Goal: Task Accomplishment & Management: Manage account settings

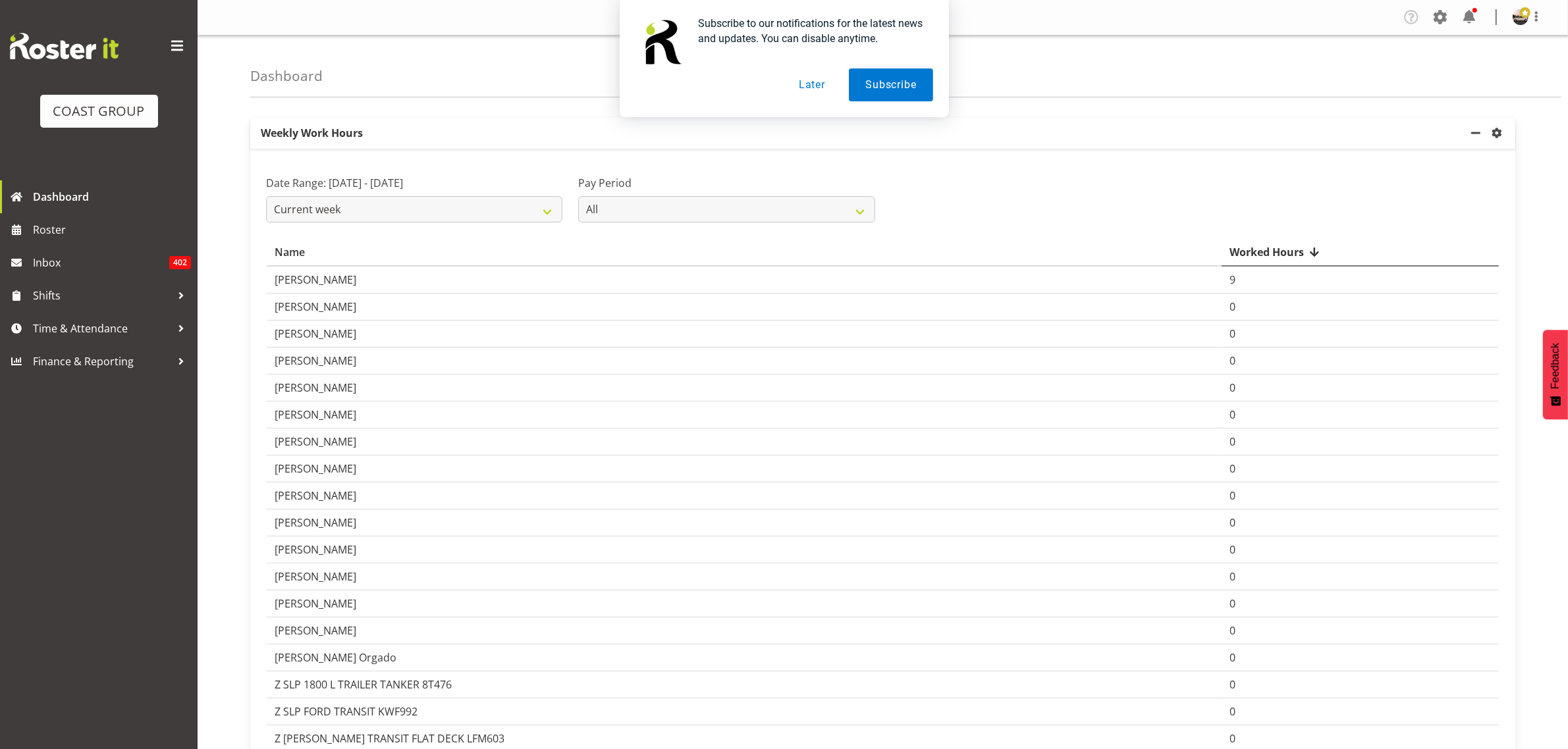
click at [814, 83] on button "Later" at bounding box center [812, 85] width 59 height 33
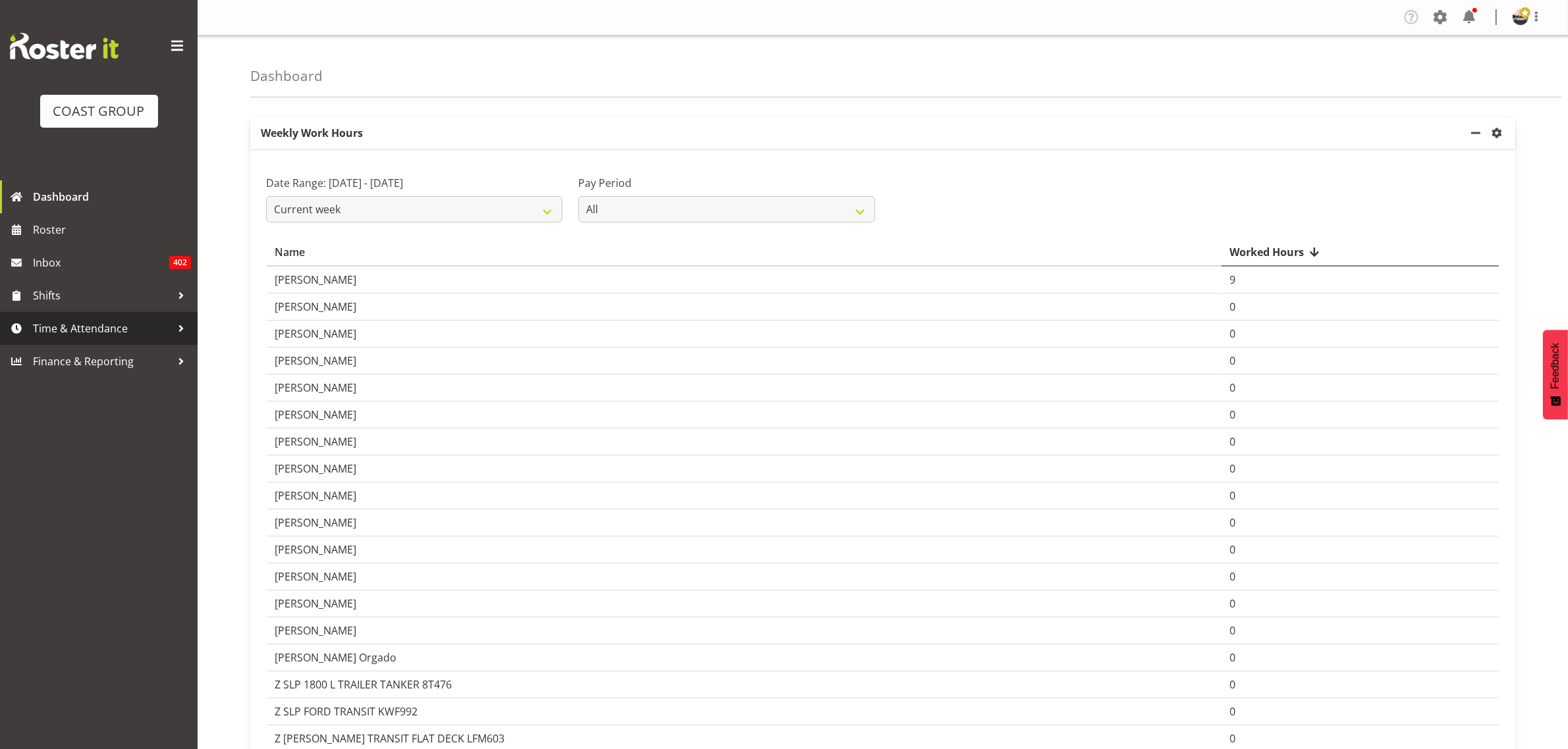
click at [127, 325] on span "Time & Attendance" at bounding box center [102, 328] width 139 height 20
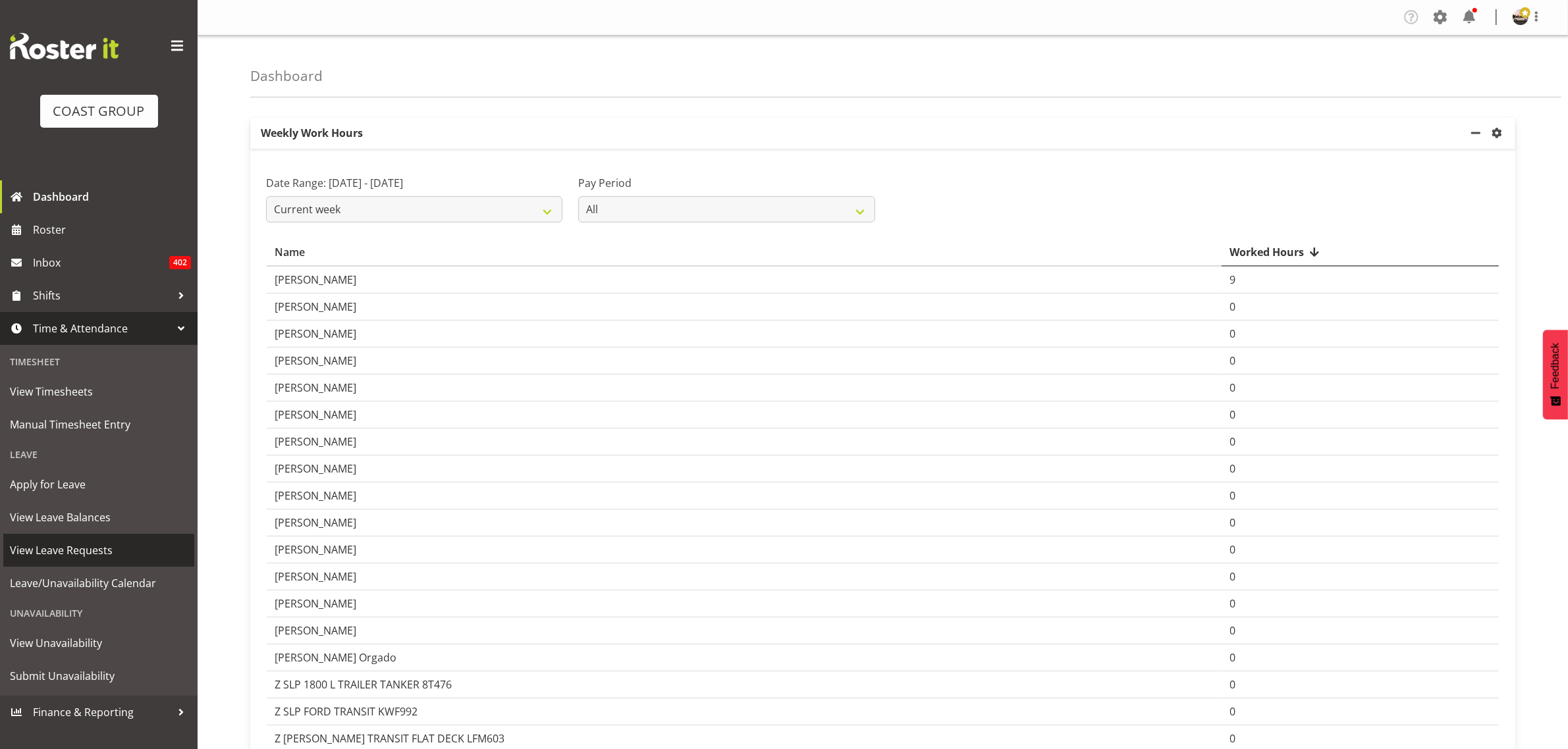
click at [97, 541] on span "View Leave Requests" at bounding box center [98, 550] width 178 height 20
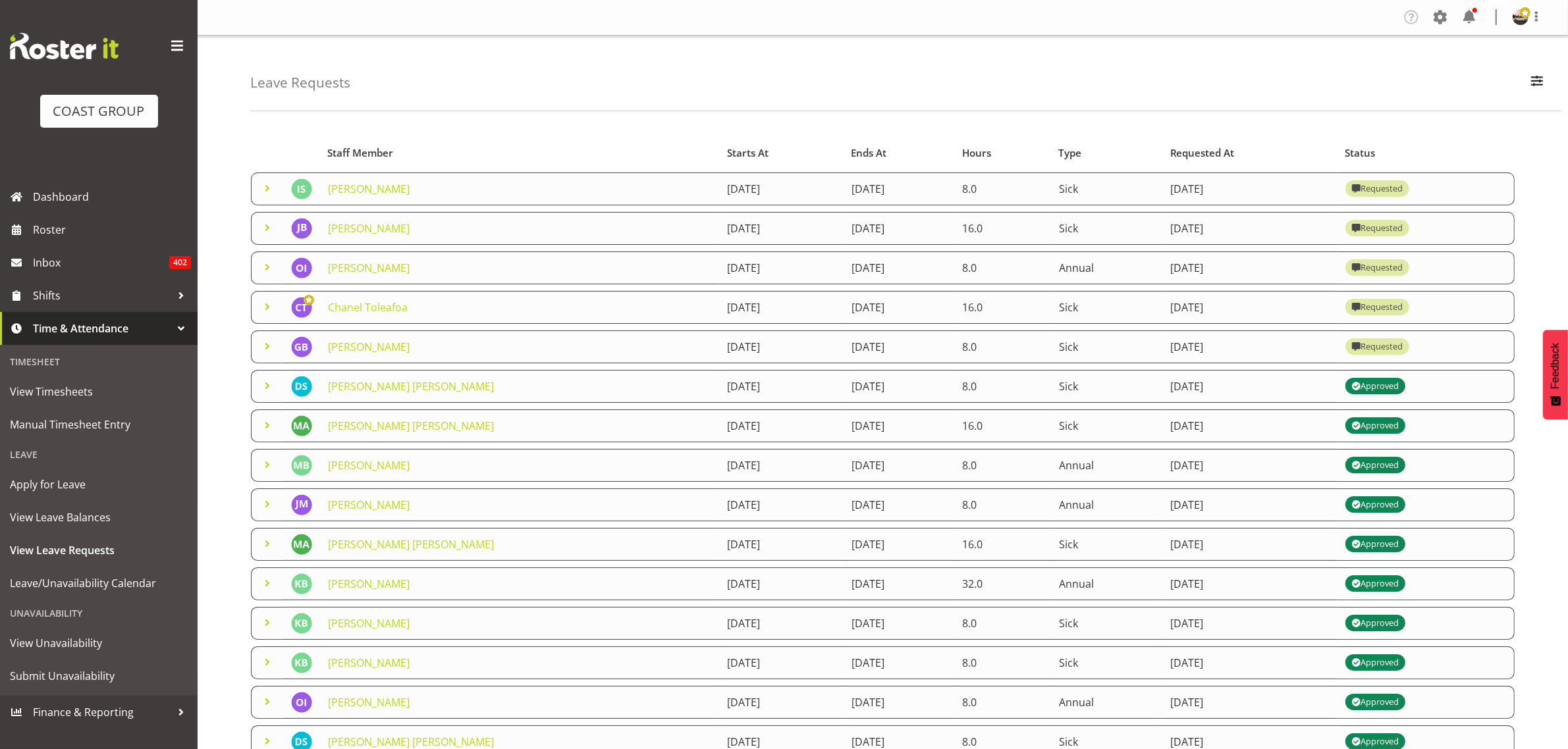
click at [267, 347] on span at bounding box center [267, 347] width 16 height 16
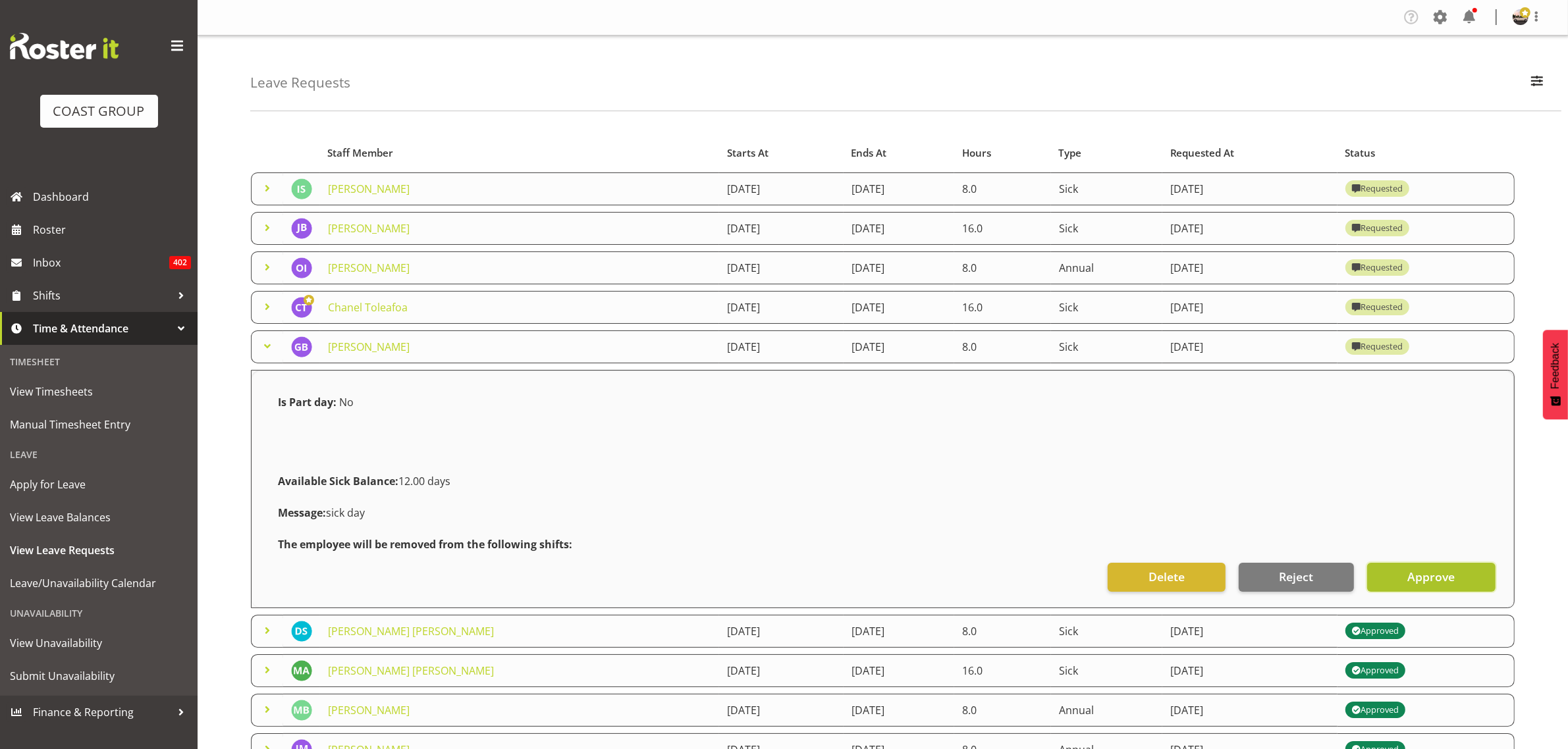
click at [1402, 582] on button "Approve" at bounding box center [1430, 577] width 128 height 29
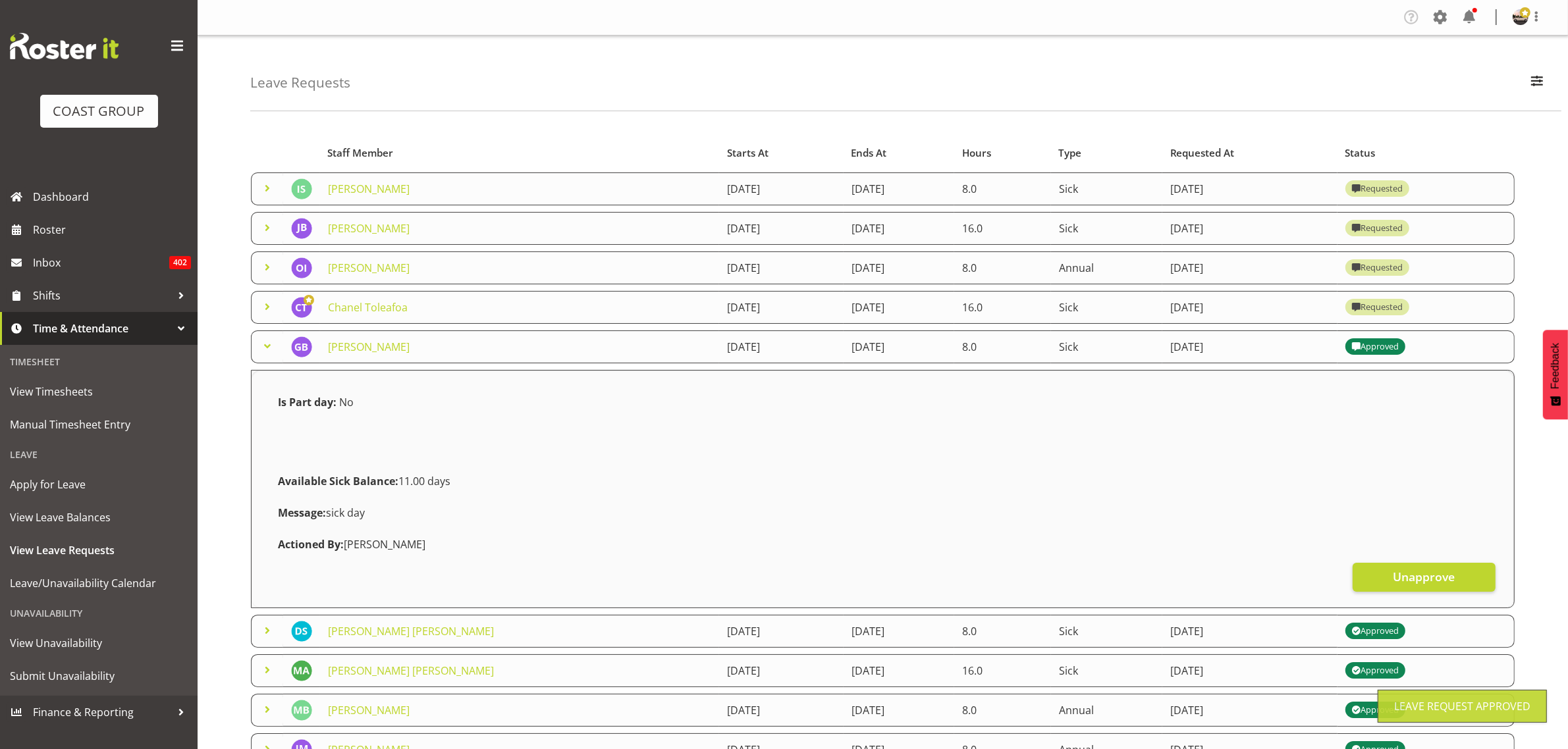
click at [275, 310] on td at bounding box center [267, 307] width 32 height 33
click at [271, 309] on span at bounding box center [267, 307] width 16 height 16
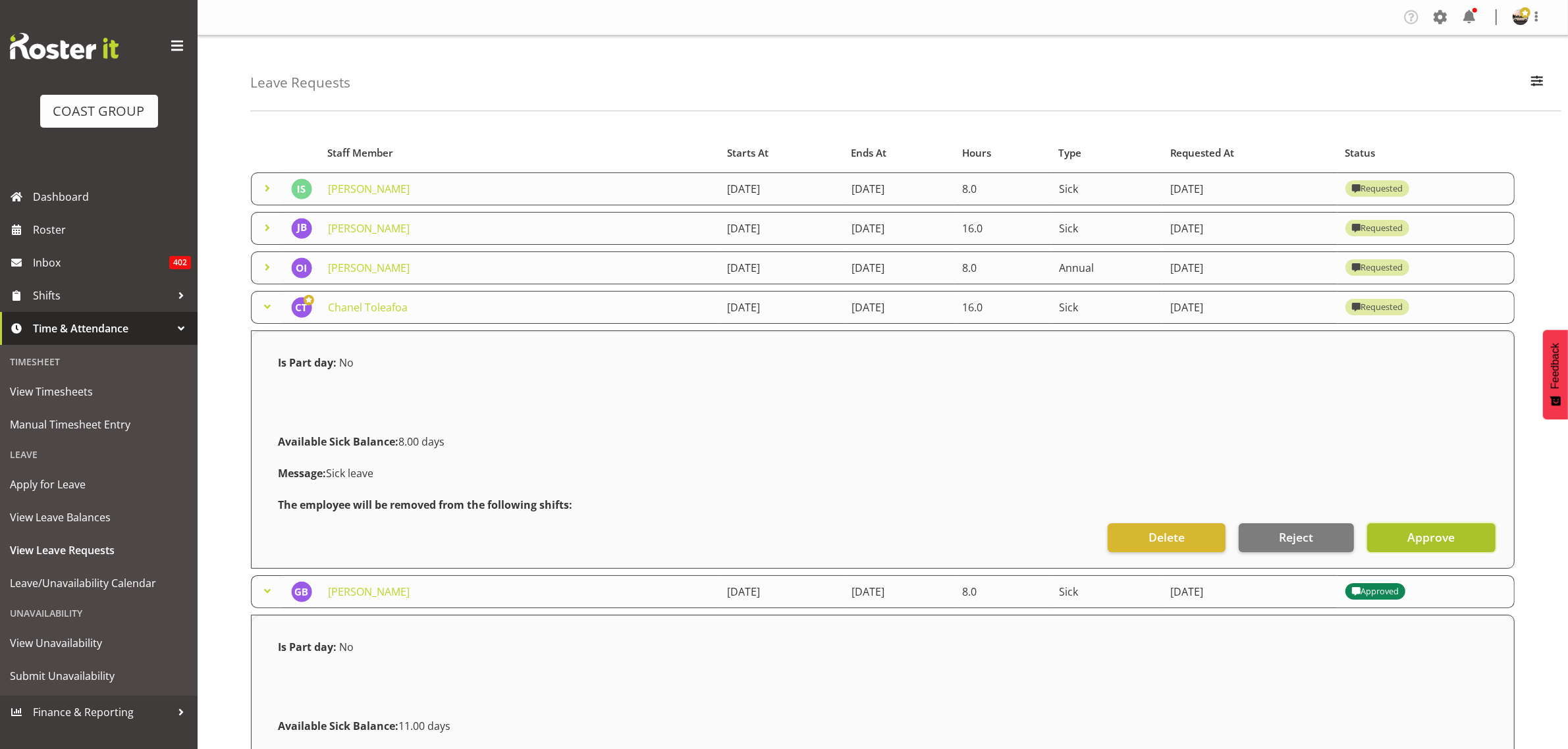
click at [1407, 535] on button "Approve" at bounding box center [1430, 537] width 128 height 29
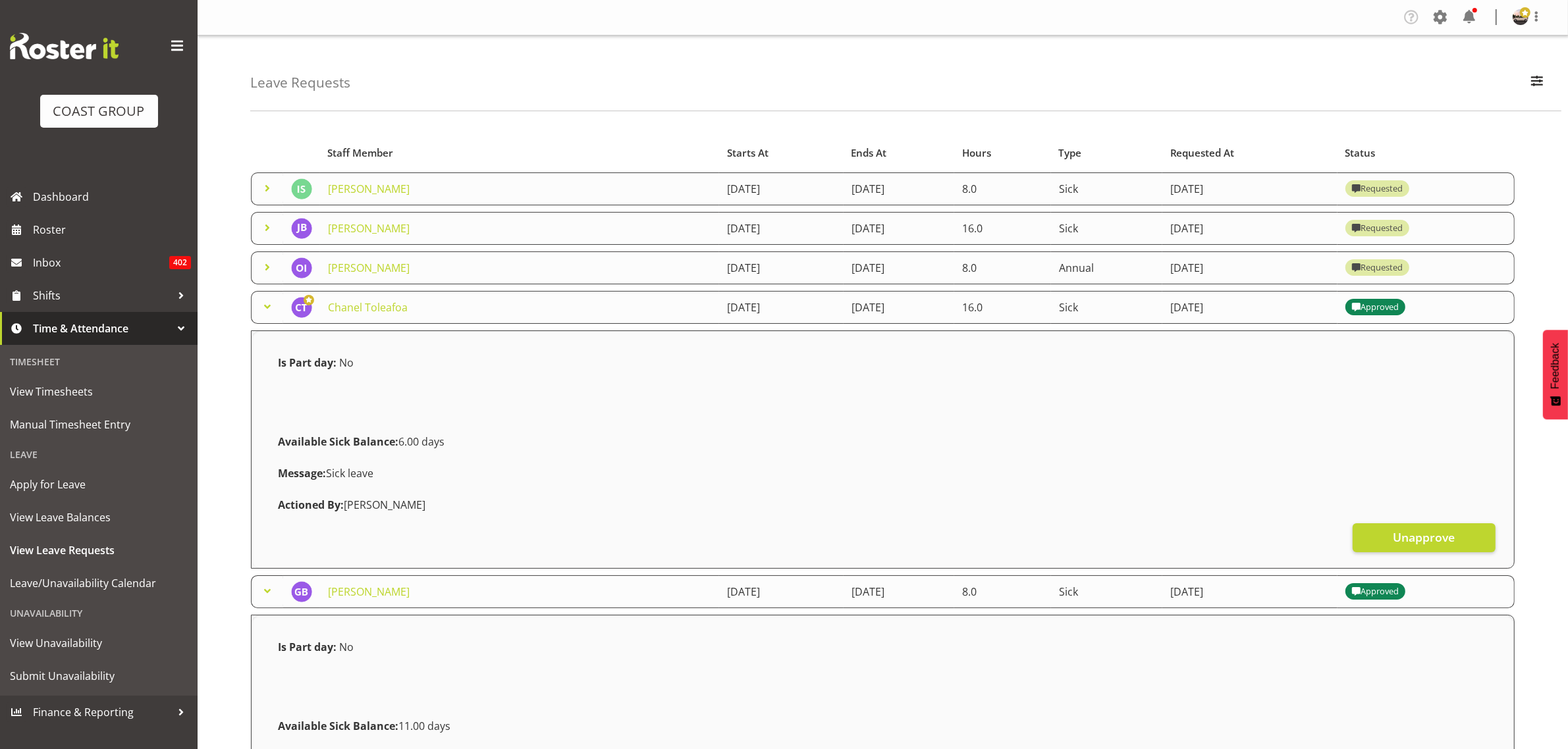
click at [262, 268] on span at bounding box center [267, 267] width 16 height 16
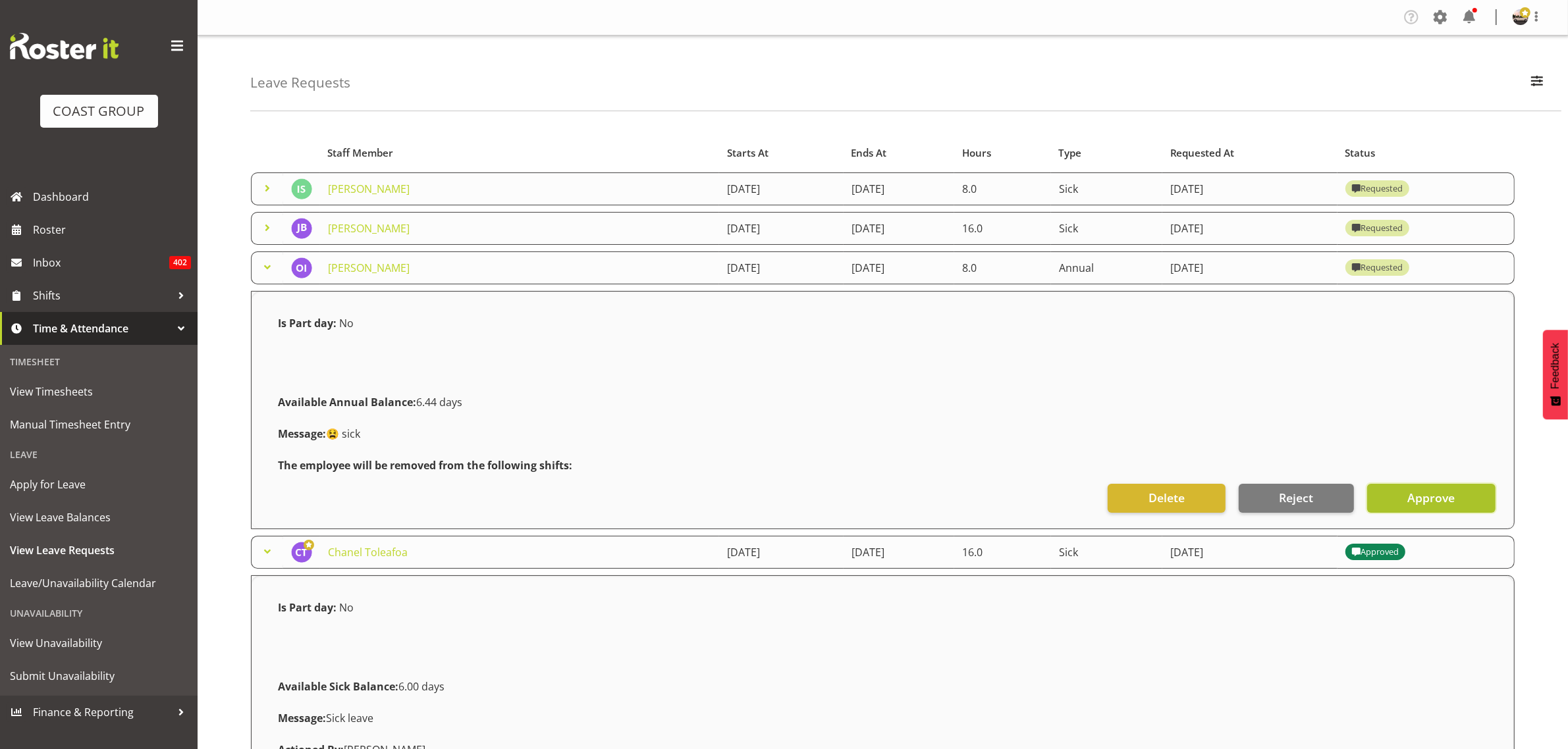
click at [1398, 492] on button "Approve" at bounding box center [1430, 498] width 128 height 29
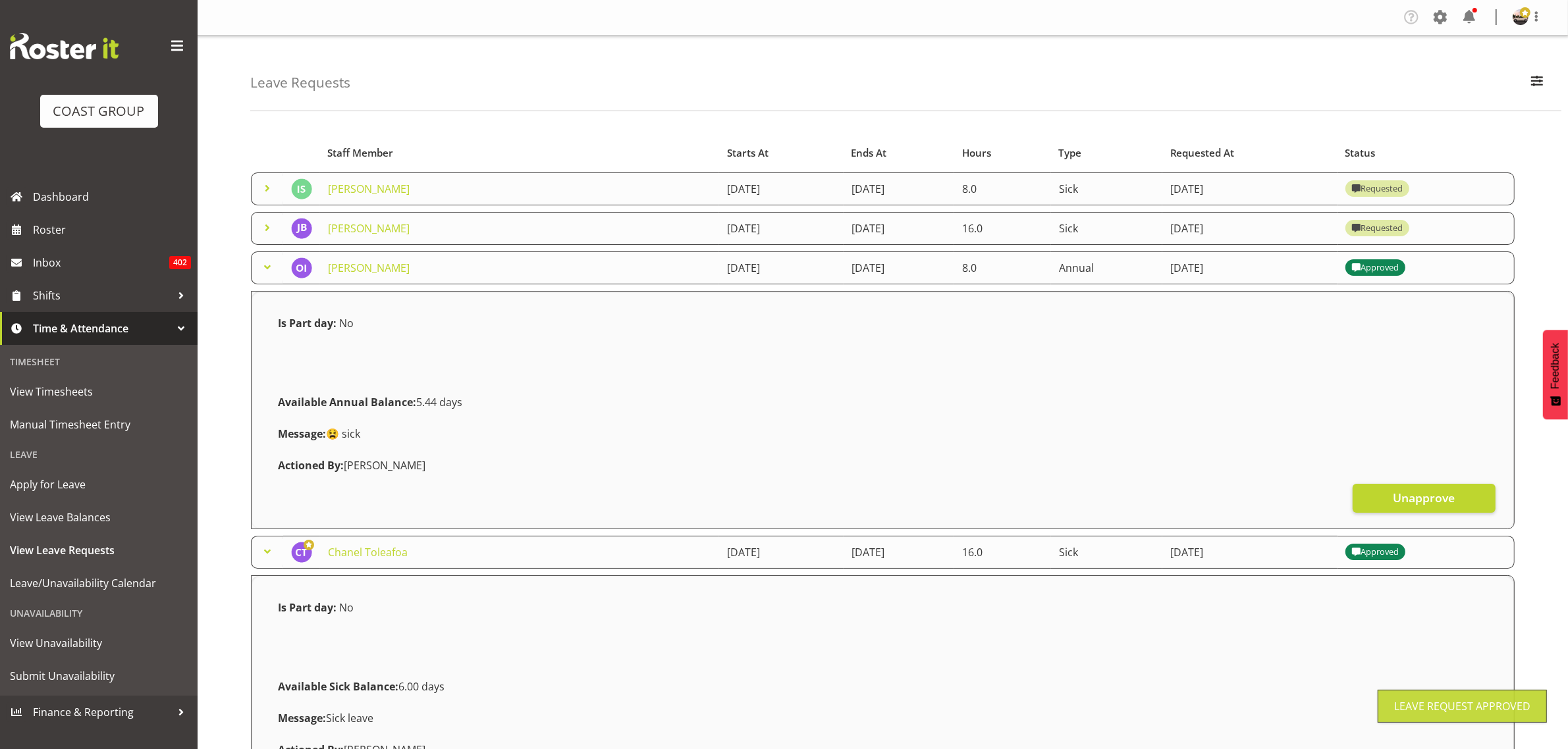
click at [270, 231] on span at bounding box center [267, 228] width 16 height 16
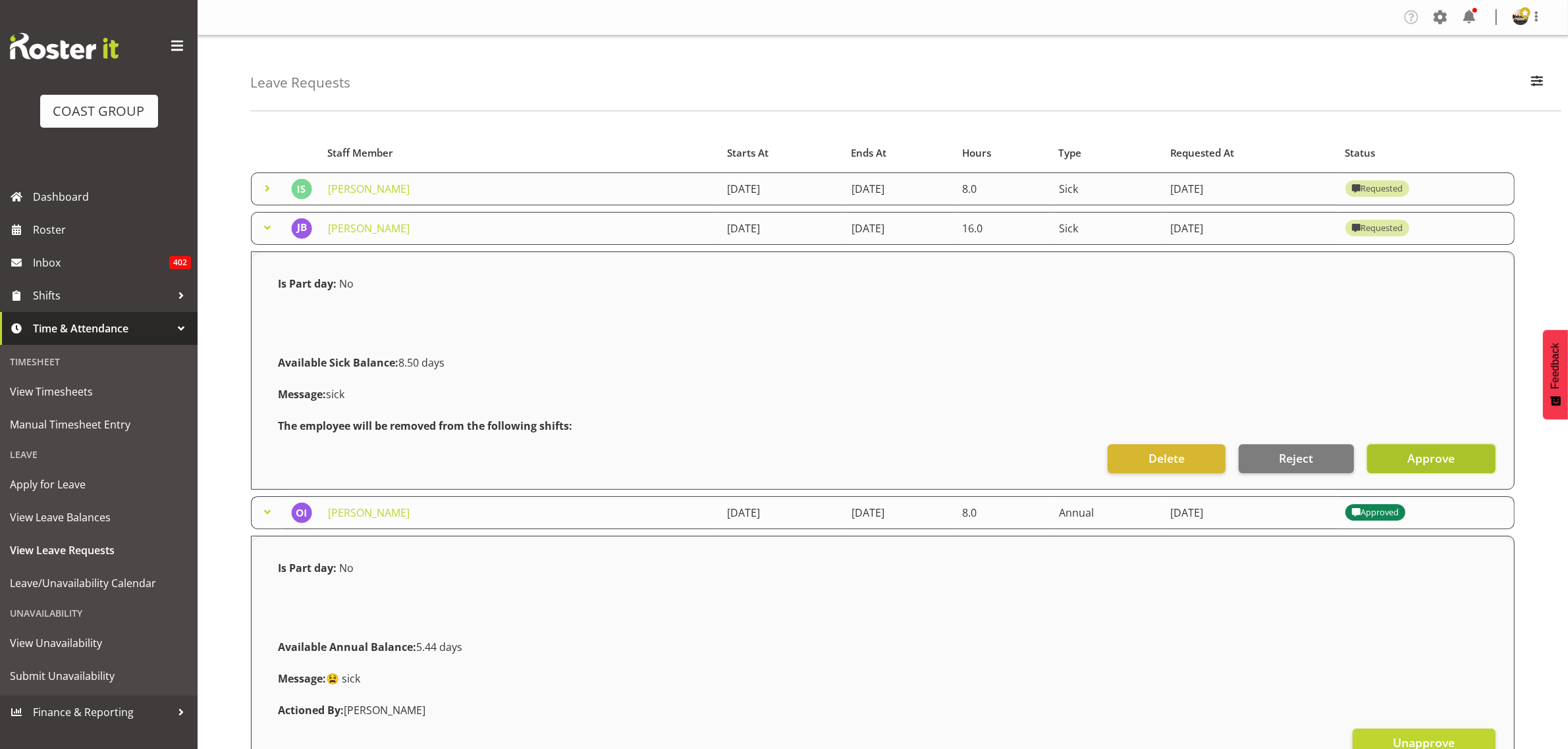
click at [1402, 455] on button "Approve" at bounding box center [1430, 458] width 128 height 29
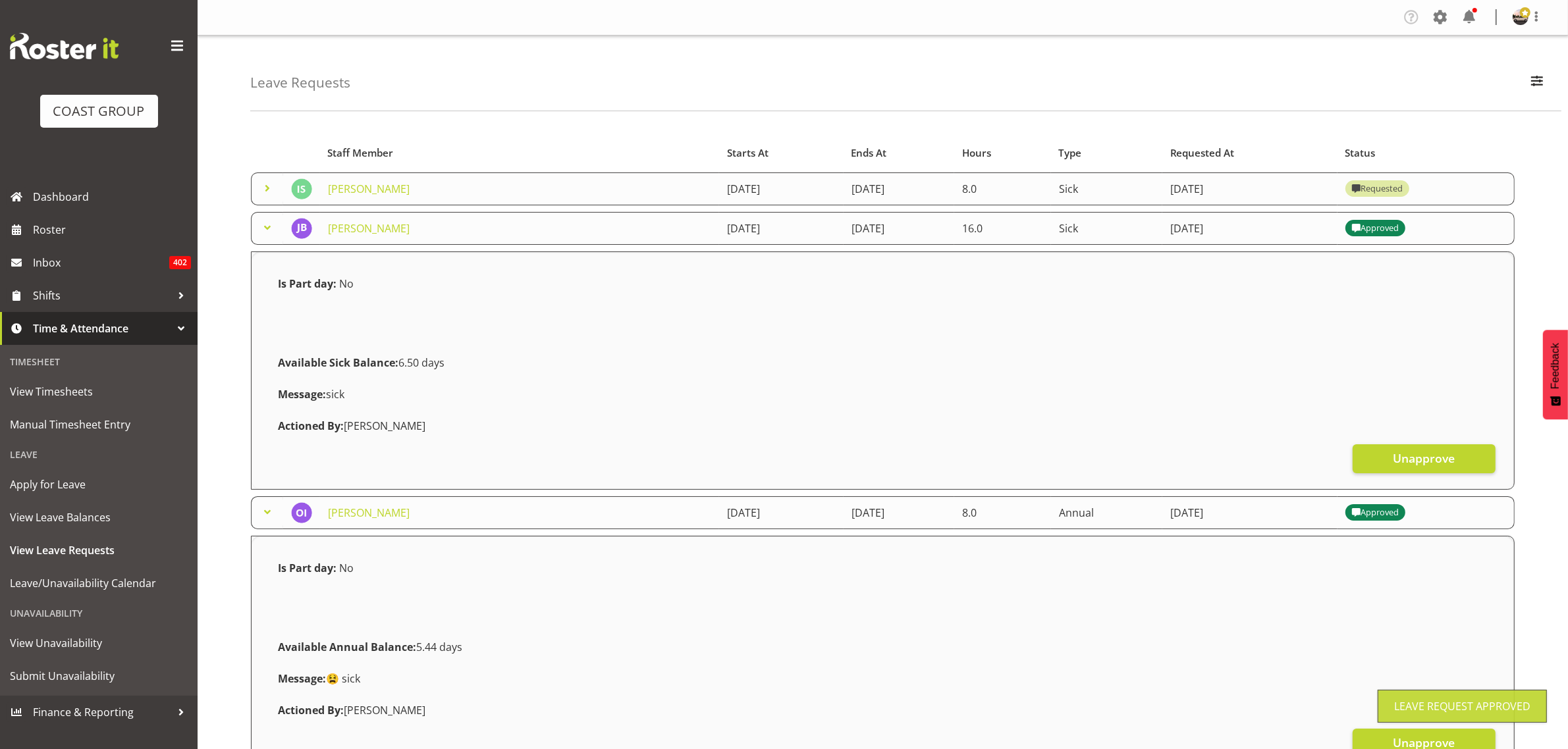
click at [268, 194] on span at bounding box center [267, 188] width 16 height 16
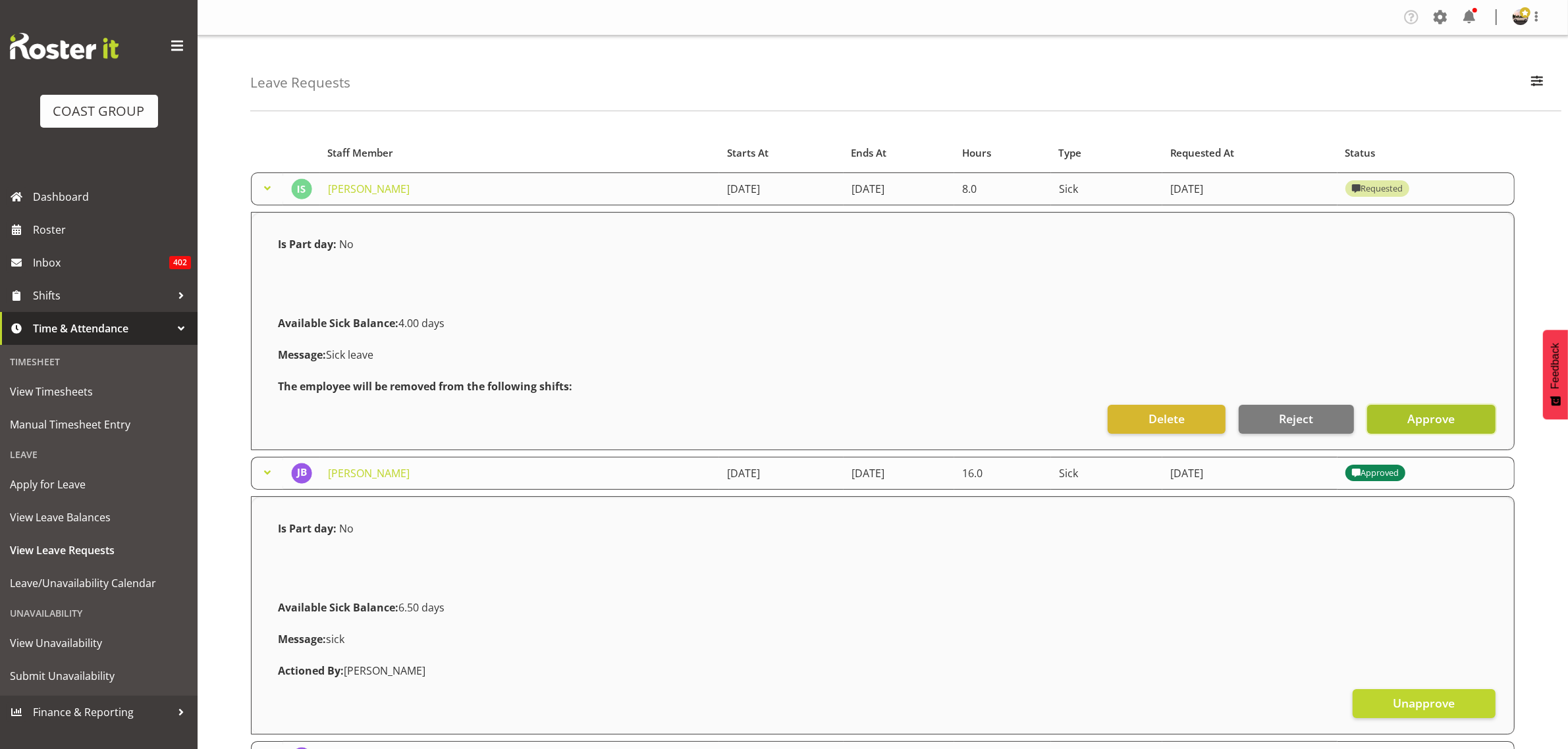
click at [1391, 416] on button "Approve" at bounding box center [1430, 419] width 128 height 29
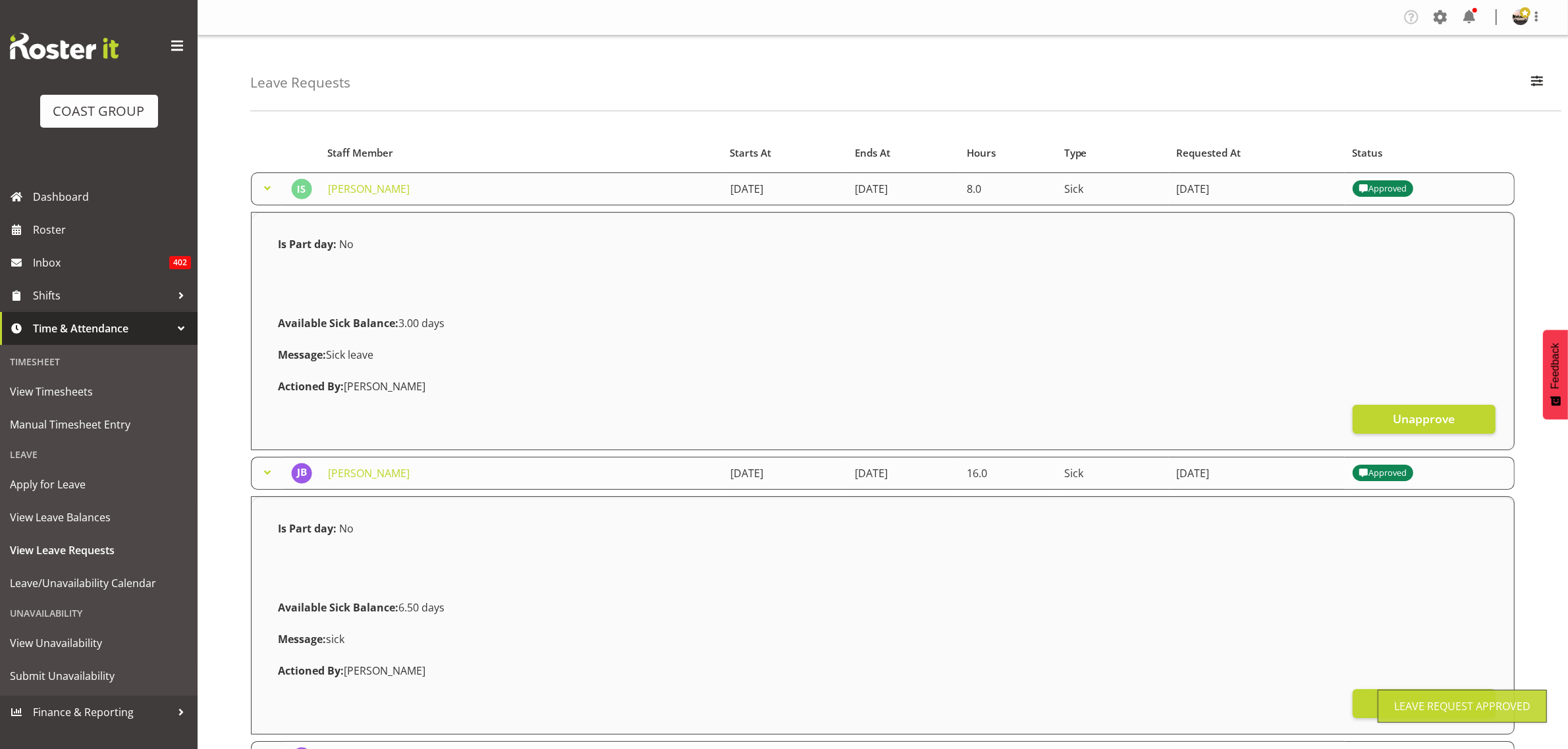
click at [264, 190] on span at bounding box center [267, 188] width 16 height 16
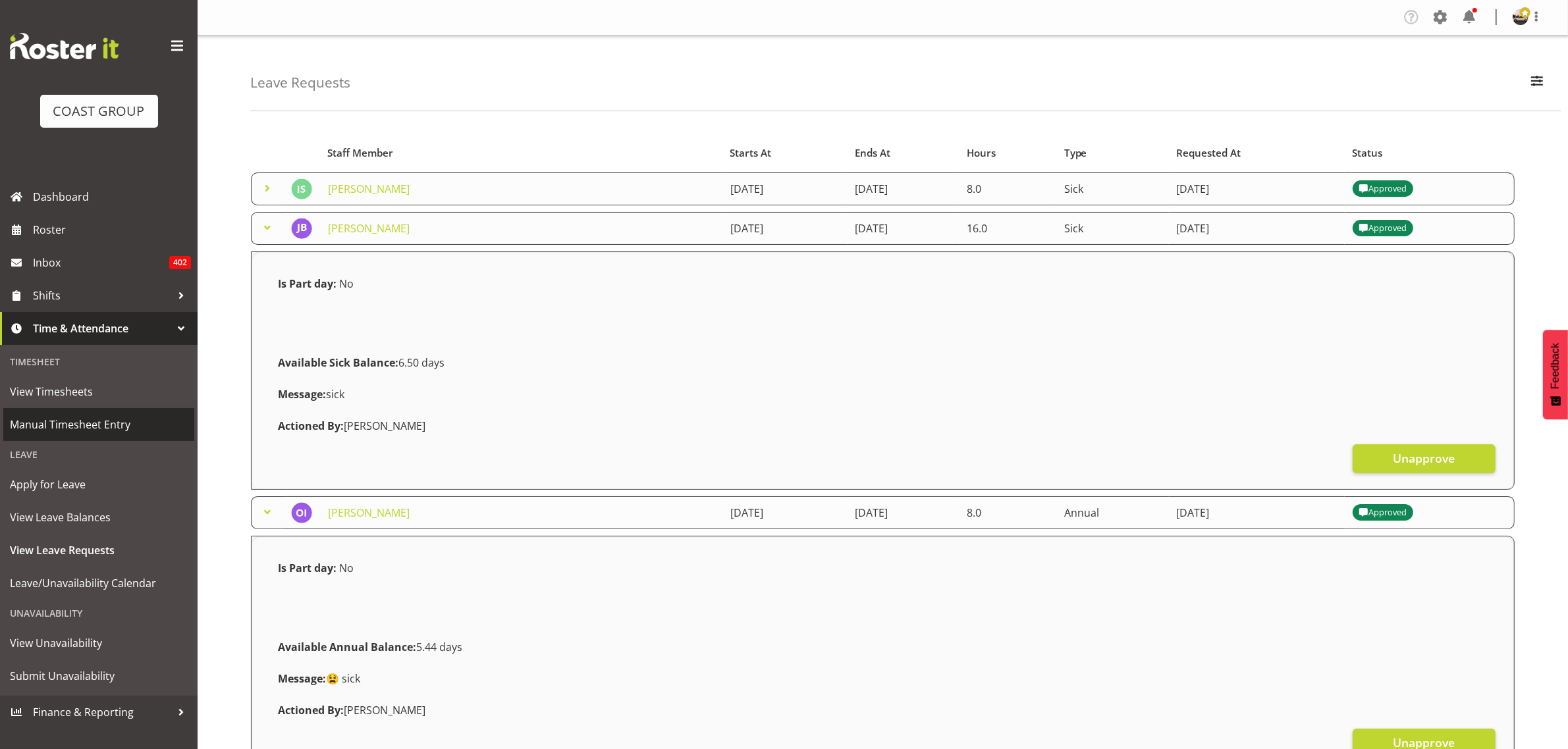
click at [102, 425] on span "Manual Timesheet Entry" at bounding box center [98, 424] width 178 height 20
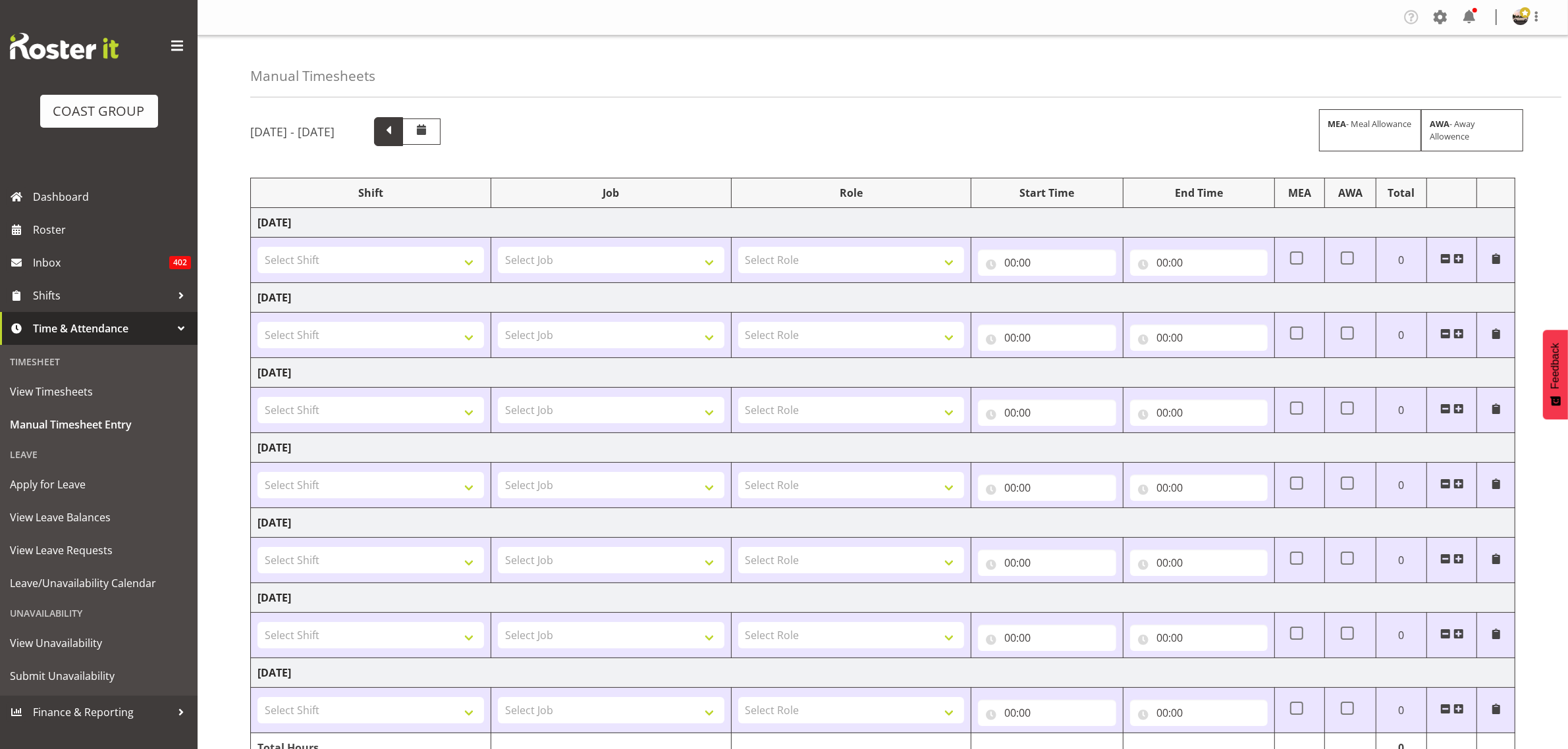
click at [397, 131] on span at bounding box center [389, 131] width 17 height 17
click at [1459, 264] on span at bounding box center [1458, 259] width 10 height 10
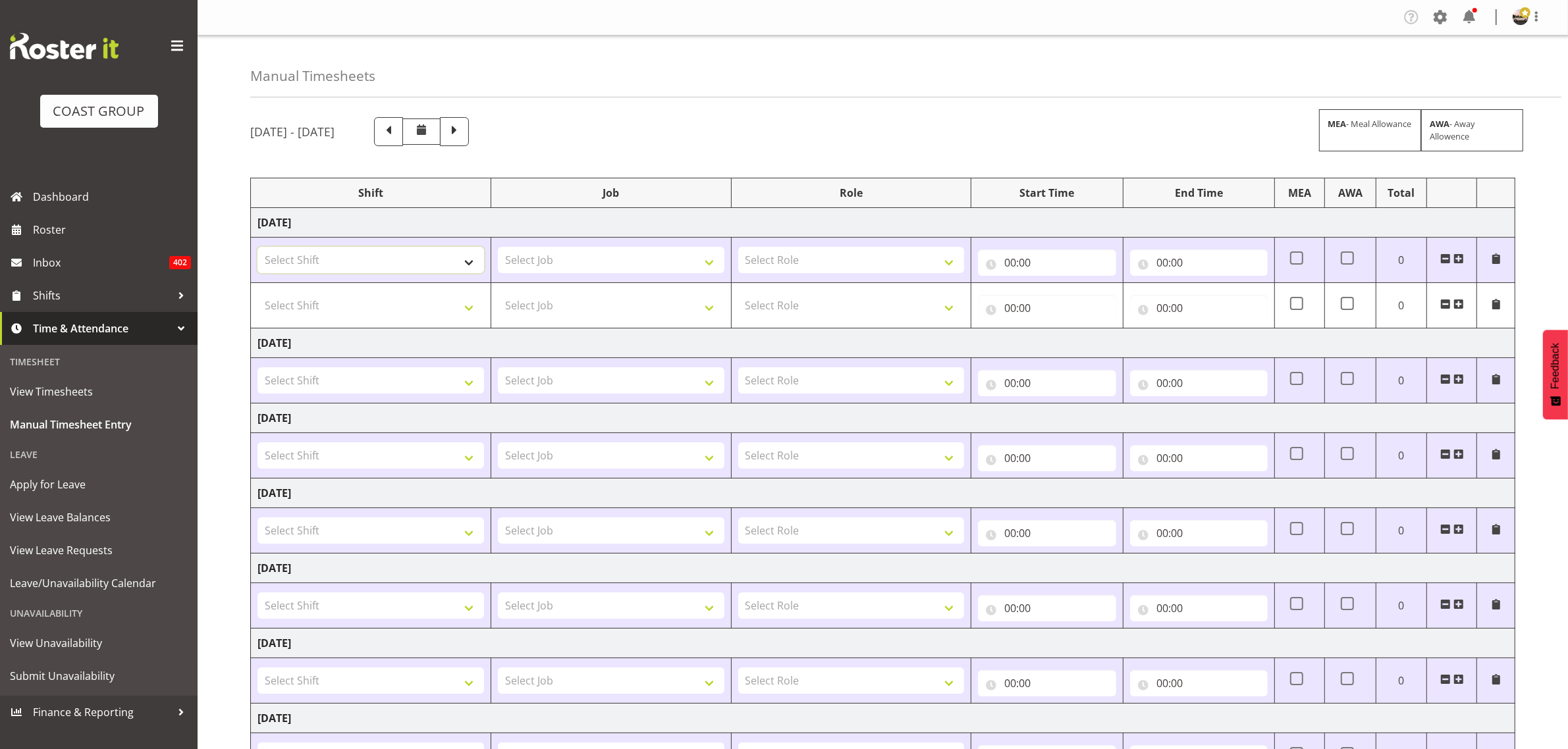
click at [368, 263] on select "Select Shift AKL SIGN ADMIN1 (LEAVE ALONE, DONT MAKE INACTIVE) AUG 25 Delivery …" at bounding box center [371, 260] width 226 height 26
select select "19929"
click at [258, 247] on select "Select Shift AKL SIGN ADMIN1 (LEAVE ALONE, DONT MAKE INACTIVE) AUG 25 Delivery …" at bounding box center [371, 260] width 226 height 26
click at [383, 300] on select "Select Shift AKL SIGN ADMIN1 (LEAVE ALONE, DONT MAKE INACTIVE) AUG 25 Delivery …" at bounding box center [371, 306] width 226 height 26
select select "19929"
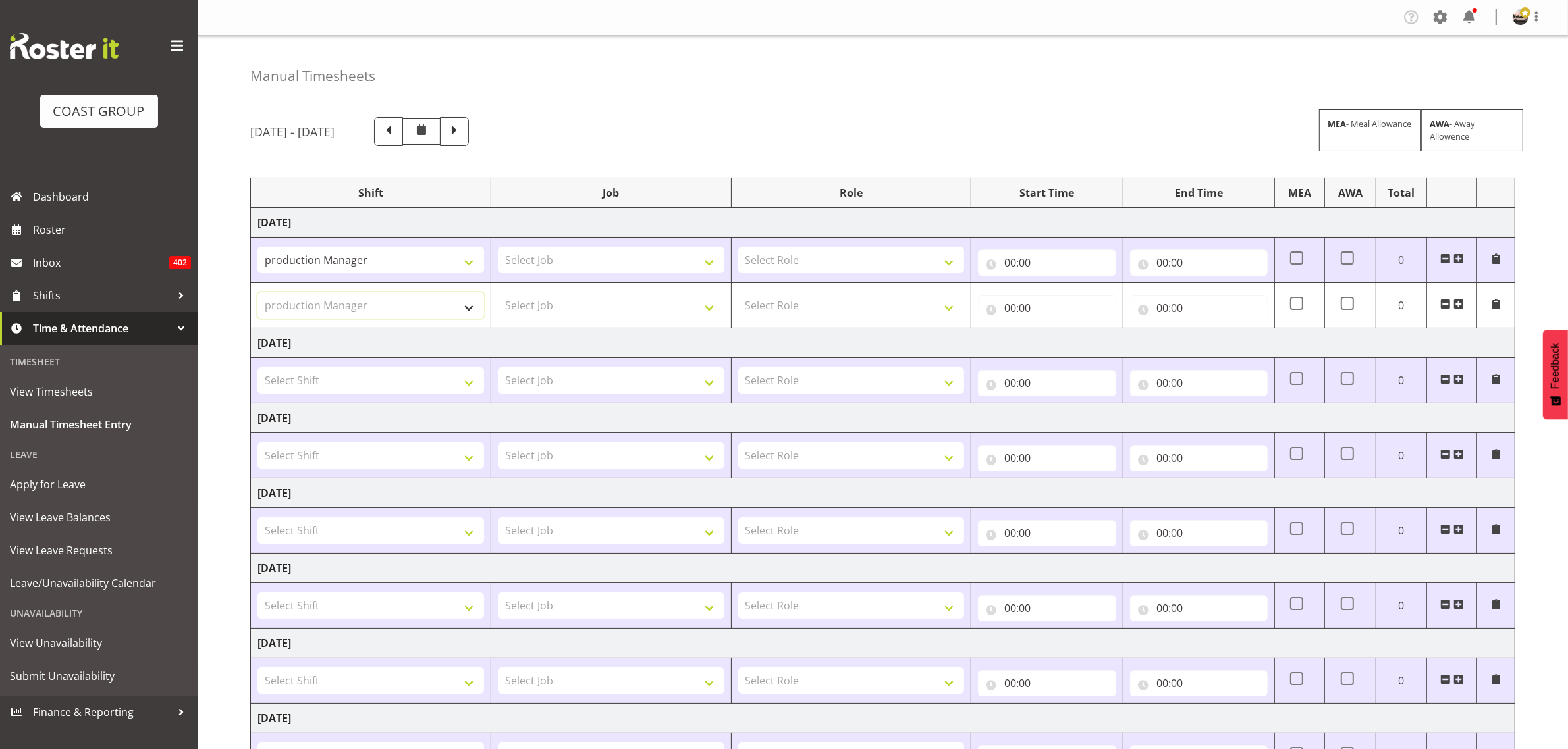
click at [258, 293] on select "Select Shift AKL SIGN ADMIN1 (LEAVE ALONE, DONT MAKE INACTIVE) AUG 25 Delivery …" at bounding box center [371, 306] width 226 height 26
click at [573, 262] on select "Select Job 1 Carlton Events 1 [PERSON_NAME][GEOGRAPHIC_DATA] 1 [PERSON_NAME][GE…" at bounding box center [612, 260] width 226 height 26
select select "9464"
click at [498, 247] on select "Select Job 1 Carlton Events 1 [PERSON_NAME][GEOGRAPHIC_DATA] 1 [PERSON_NAME][GE…" at bounding box center [612, 260] width 226 height 26
click at [583, 301] on select "Select Job 1 Carlton Events 1 [PERSON_NAME][GEOGRAPHIC_DATA] 1 [PERSON_NAME][GE…" at bounding box center [612, 306] width 226 height 26
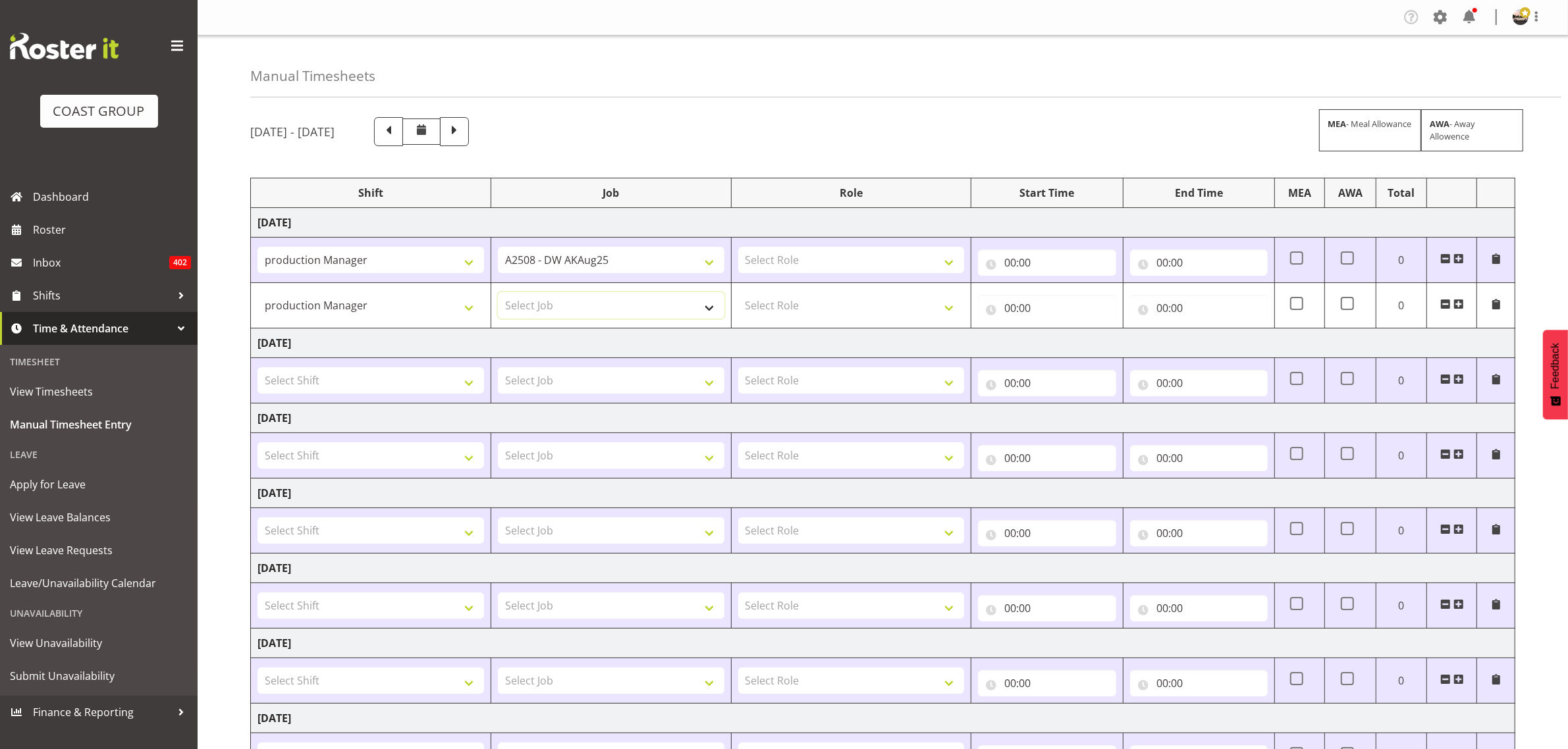
select select "9464"
click at [498, 293] on select "Select Job 1 Carlton Events 1 [PERSON_NAME][GEOGRAPHIC_DATA] 1 [PERSON_NAME][GE…" at bounding box center [612, 306] width 226 height 26
click at [420, 382] on select "Select Shift AKL SIGN ADMIN1 (LEAVE ALONE, DONT MAKE INACTIVE) AUG 25 Delivery …" at bounding box center [371, 381] width 226 height 26
select select "19929"
click at [258, 368] on select "Select Shift AKL SIGN ADMIN1 (LEAVE ALONE, DONT MAKE INACTIVE) AUG 25 Delivery …" at bounding box center [371, 381] width 226 height 26
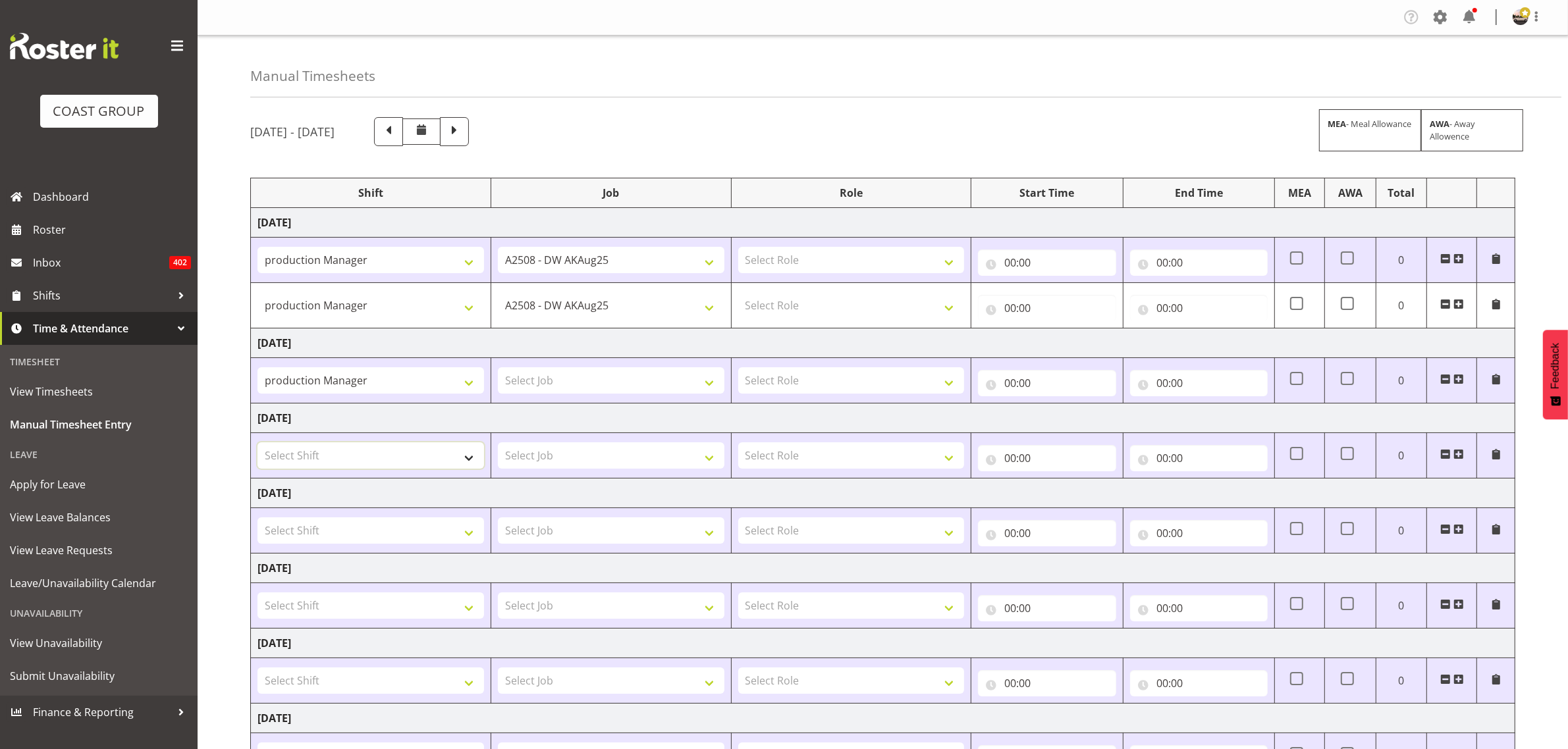
drag, startPoint x: 399, startPoint y: 449, endPoint x: 410, endPoint y: 447, distance: 11.2
click at [399, 449] on select "Select Shift AKL SIGN ADMIN1 (LEAVE ALONE, DONT MAKE INACTIVE) AUG 25 Delivery …" at bounding box center [371, 455] width 226 height 26
select select "19929"
click at [258, 444] on select "Select Shift AKL SIGN ADMIN1 (LEAVE ALONE, DONT MAKE INACTIVE) AUG 25 Delivery …" at bounding box center [371, 455] width 226 height 26
click at [388, 543] on select "Select Shift AKL SIGN ADMIN1 (LEAVE ALONE, DONT MAKE INACTIVE) AUG 25 Delivery …" at bounding box center [371, 530] width 226 height 26
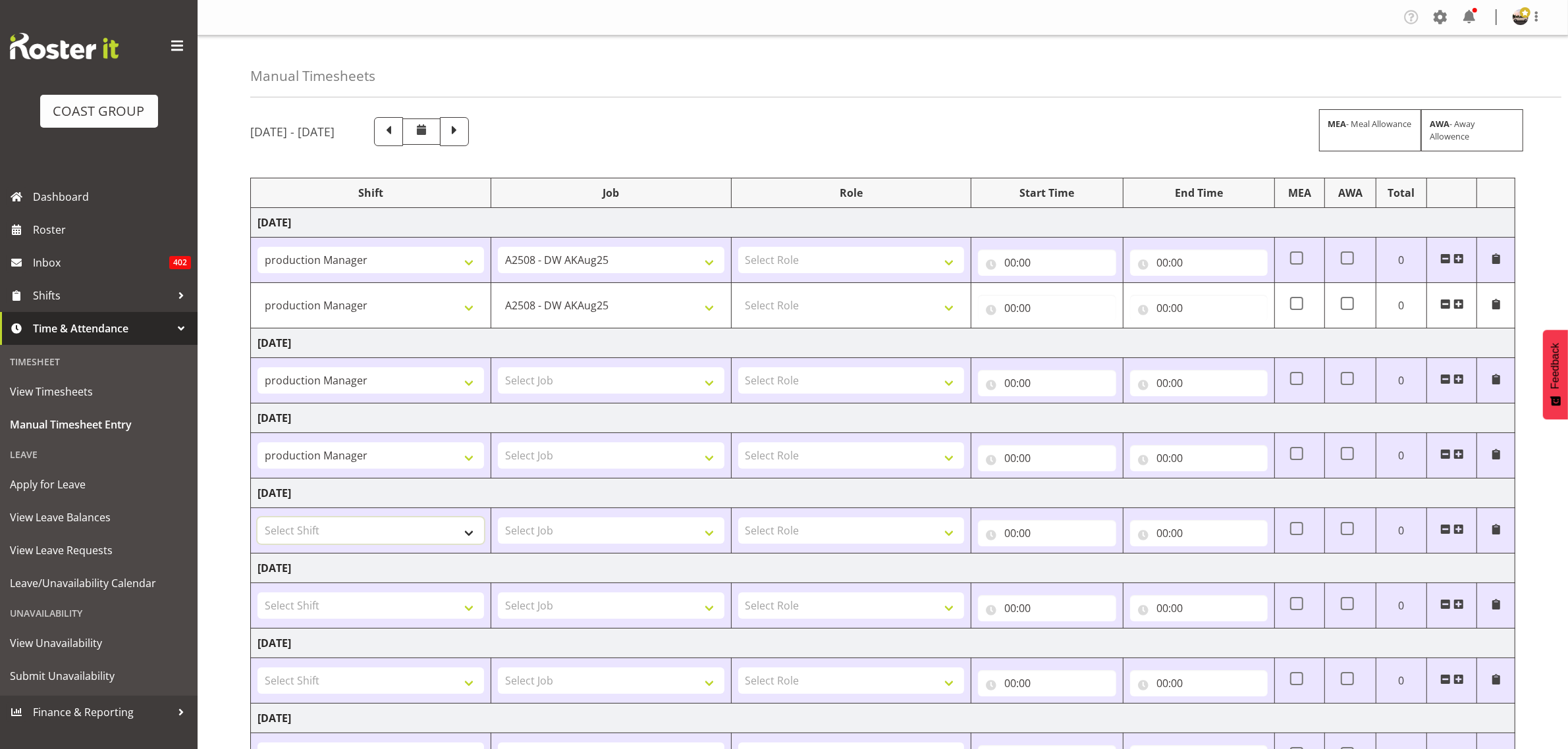
select select "19929"
click at [258, 519] on select "Select Shift AKL SIGN ADMIN1 (LEAVE ALONE, DONT MAKE INACTIVE) AUG 25 Delivery …" at bounding box center [371, 530] width 226 height 26
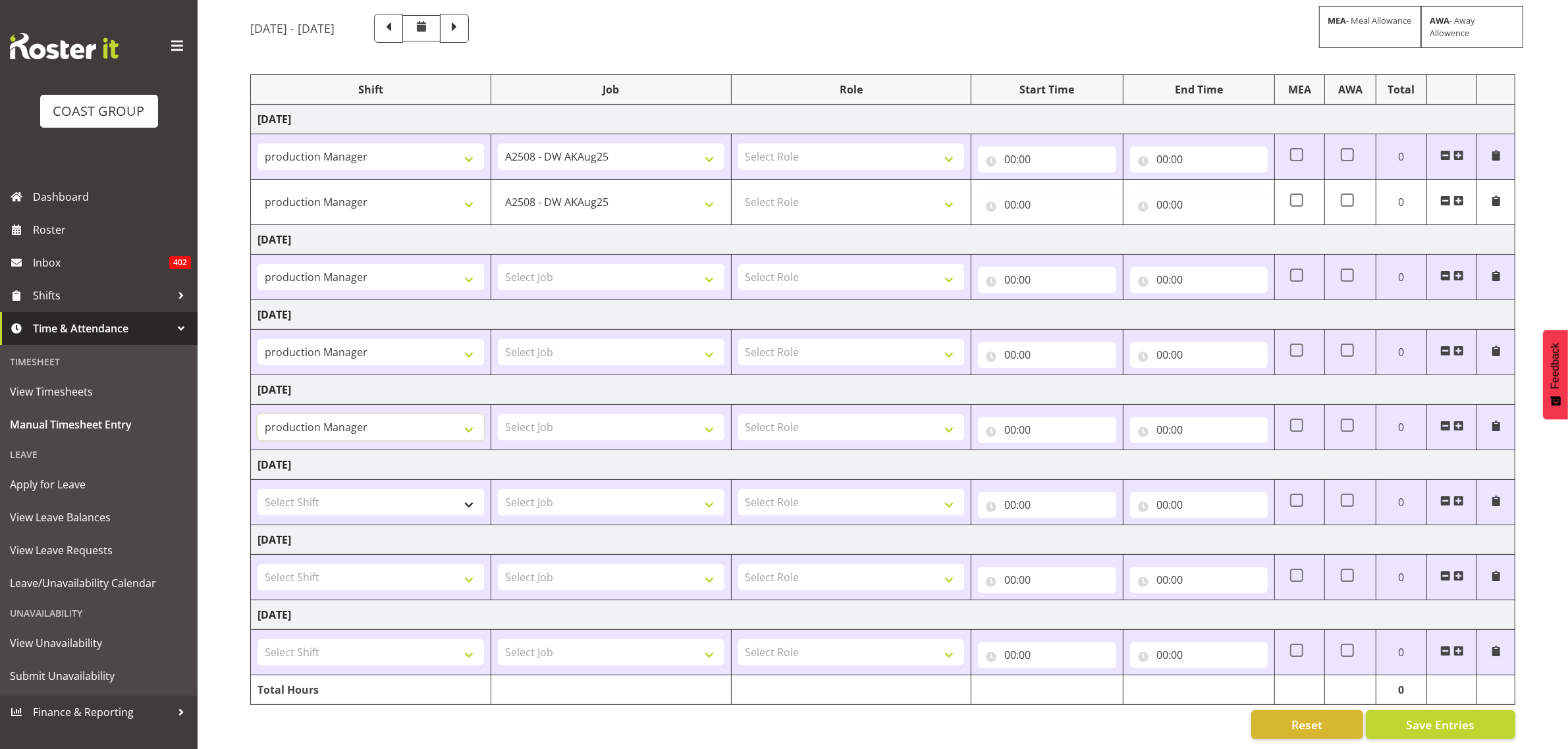
scroll to position [118, 0]
click at [350, 564] on select "Select Shift AKL SIGN ADMIN1 (LEAVE ALONE, DONT MAKE INACTIVE) AUG 25 Delivery …" at bounding box center [371, 577] width 226 height 26
select select "19929"
click at [258, 564] on select "Select Shift AKL SIGN ADMIN1 (LEAVE ALONE, DONT MAKE INACTIVE) AUG 25 Delivery …" at bounding box center [371, 577] width 226 height 26
click at [360, 639] on select "Select Shift AKL SIGN ADMIN1 (LEAVE ALONE, DONT MAKE INACTIVE) AUG 25 Delivery …" at bounding box center [371, 652] width 226 height 26
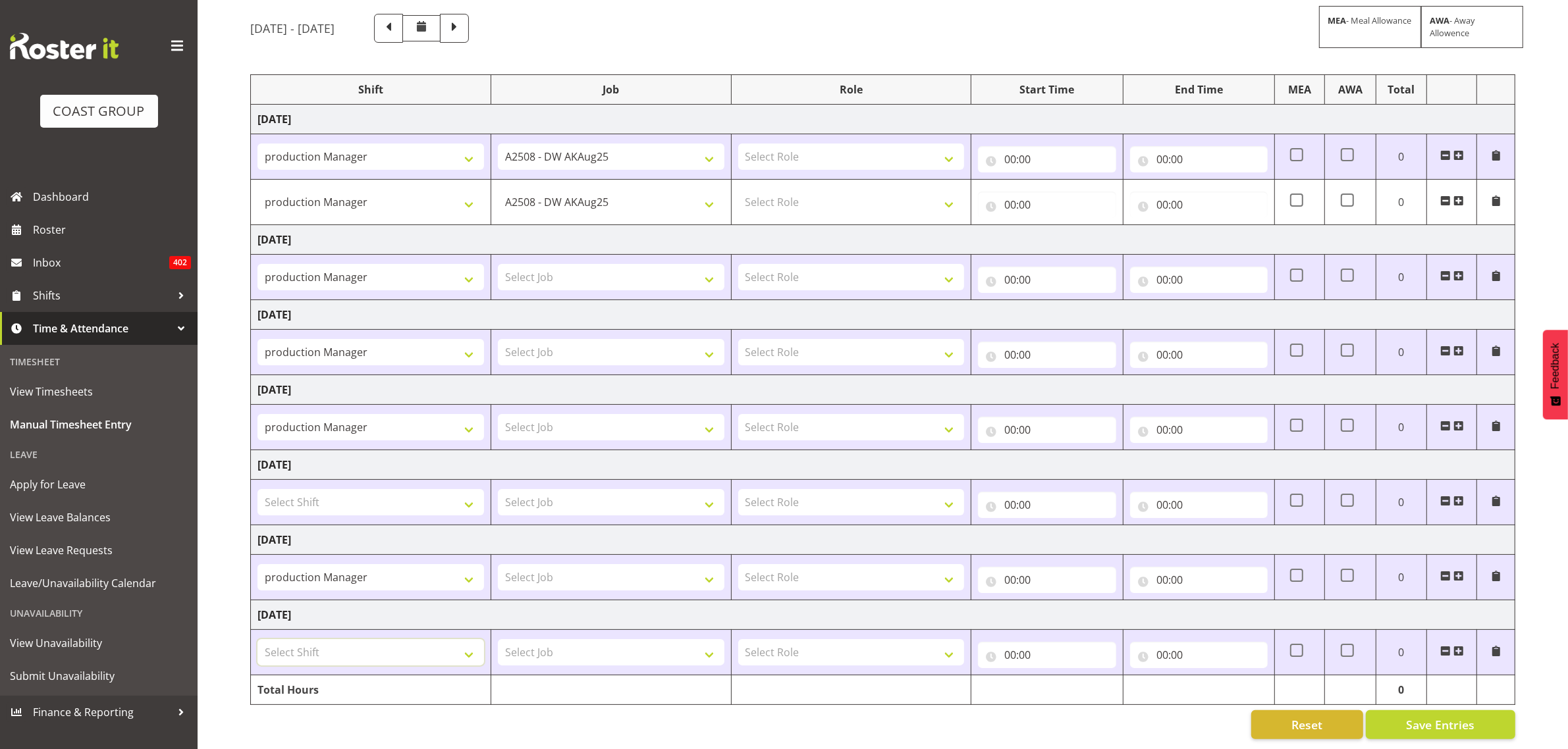
select select "19929"
click at [258, 639] on select "Select Shift AKL SIGN ADMIN1 (LEAVE ALONE, DONT MAKE INACTIVE) AUG 25 Delivery …" at bounding box center [371, 652] width 226 height 26
click at [588, 339] on select "Select Job 1 Carlton Events 1 [PERSON_NAME][GEOGRAPHIC_DATA] 1 [PERSON_NAME][GE…" at bounding box center [612, 352] width 226 height 26
select select "9464"
click at [498, 339] on select "Select Job 1 Carlton Events 1 [PERSON_NAME][GEOGRAPHIC_DATA] 1 [PERSON_NAME][GE…" at bounding box center [612, 352] width 226 height 26
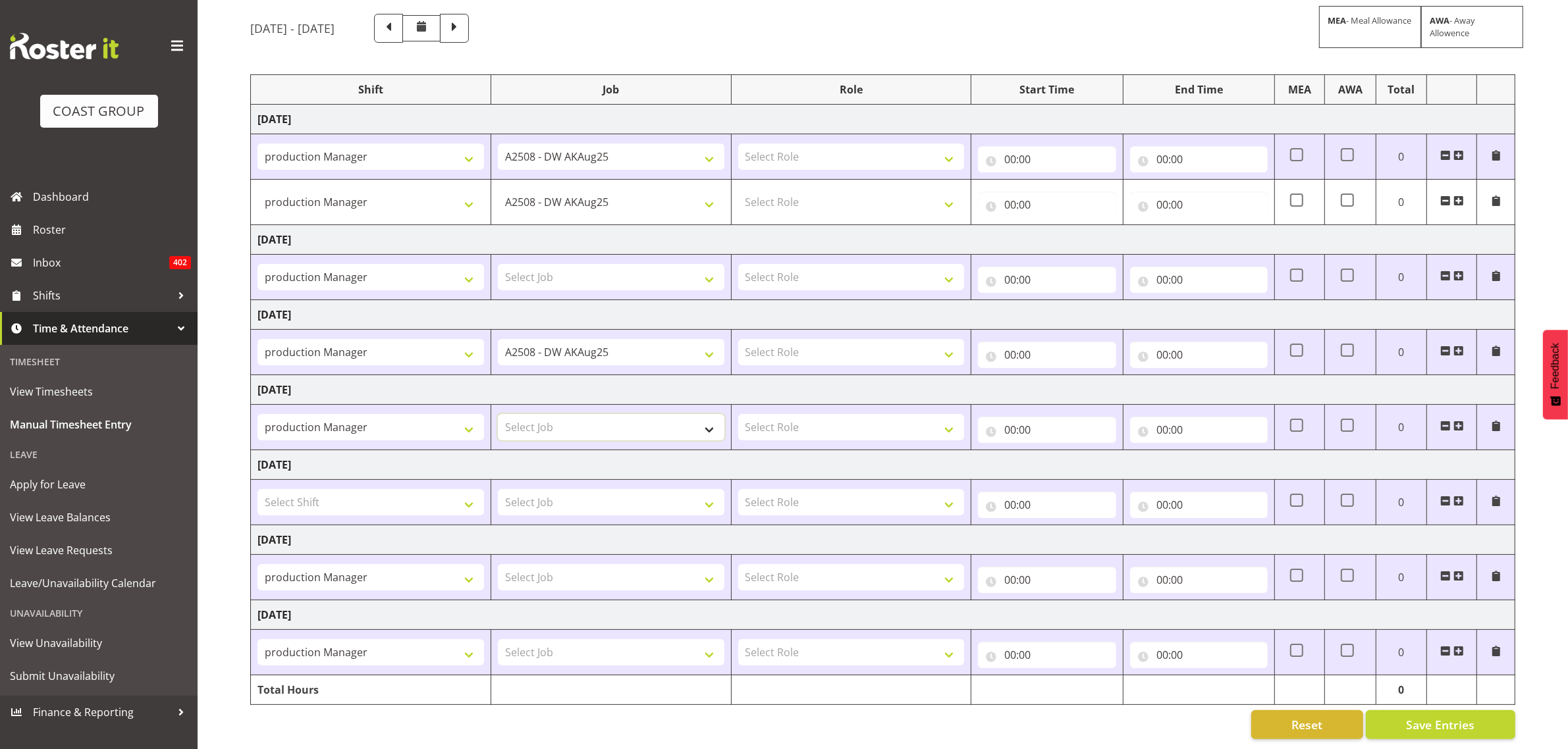
click at [568, 415] on select "Select Job 1 Carlton Events 1 [PERSON_NAME][GEOGRAPHIC_DATA] 1 [PERSON_NAME][GE…" at bounding box center [612, 428] width 226 height 26
click at [452, 377] on td "Saturday 16th August 2025" at bounding box center [883, 390] width 1265 height 30
click at [573, 498] on select "Select Job 1 Carlton Events 1 [PERSON_NAME][GEOGRAPHIC_DATA] 1 [PERSON_NAME][GE…" at bounding box center [612, 503] width 226 height 26
click at [459, 450] on td "Sunday 17th August 2025" at bounding box center [883, 465] width 1265 height 30
click at [560, 564] on select "Select Job 1 Carlton Events 1 [PERSON_NAME][GEOGRAPHIC_DATA] 1 [PERSON_NAME][GE…" at bounding box center [612, 577] width 226 height 26
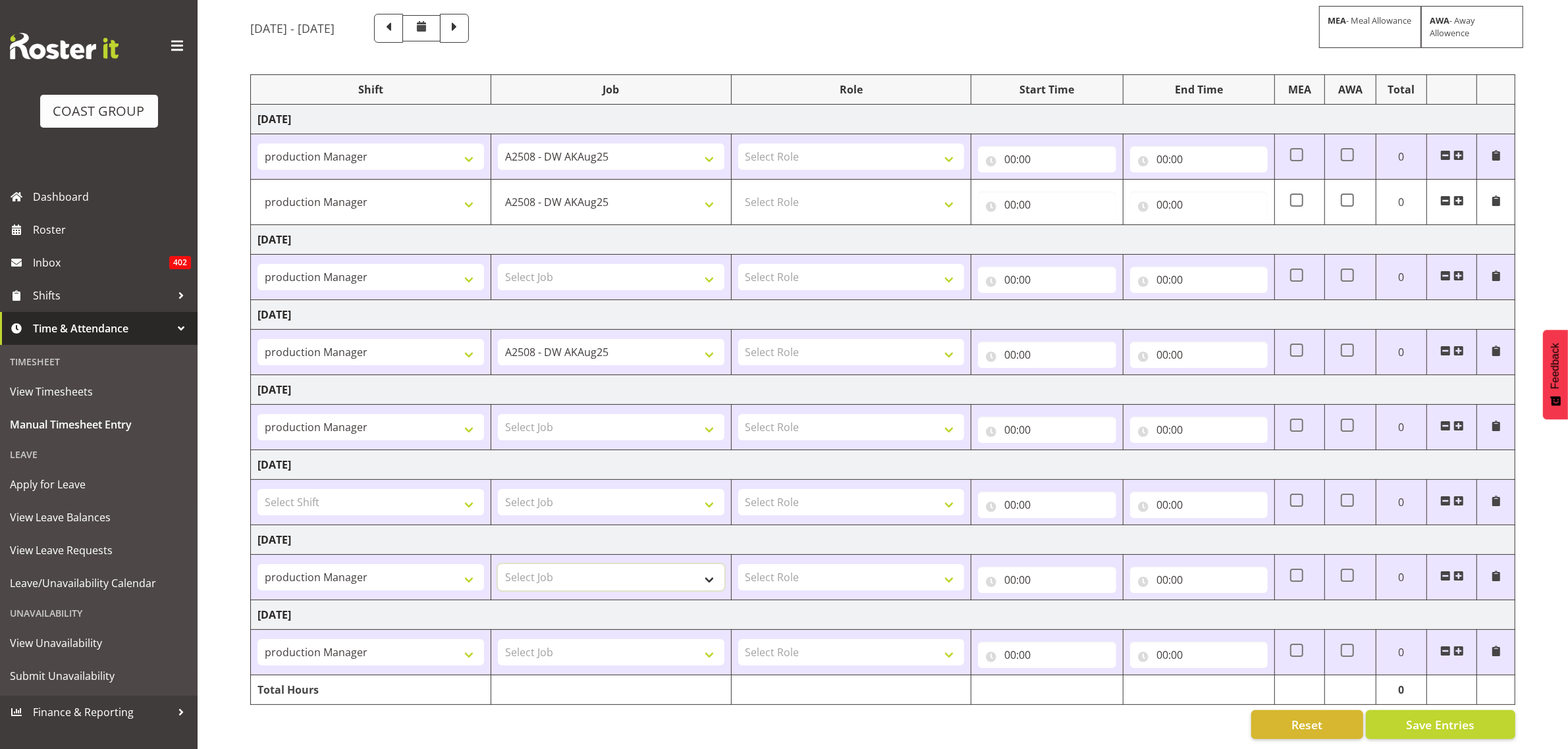
select select "9464"
click at [498, 564] on select "Select Job 1 Carlton Events 1 [PERSON_NAME][GEOGRAPHIC_DATA] 1 [PERSON_NAME][GE…" at bounding box center [612, 577] width 226 height 26
click at [541, 644] on select "Select Job 1 Carlton Events 1 [PERSON_NAME][GEOGRAPHIC_DATA] 1 [PERSON_NAME][GE…" at bounding box center [612, 652] width 226 height 26
select select "9464"
click at [498, 639] on select "Select Job 1 Carlton Events 1 [PERSON_NAME][GEOGRAPHIC_DATA] 1 [PERSON_NAME][GE…" at bounding box center [612, 652] width 226 height 26
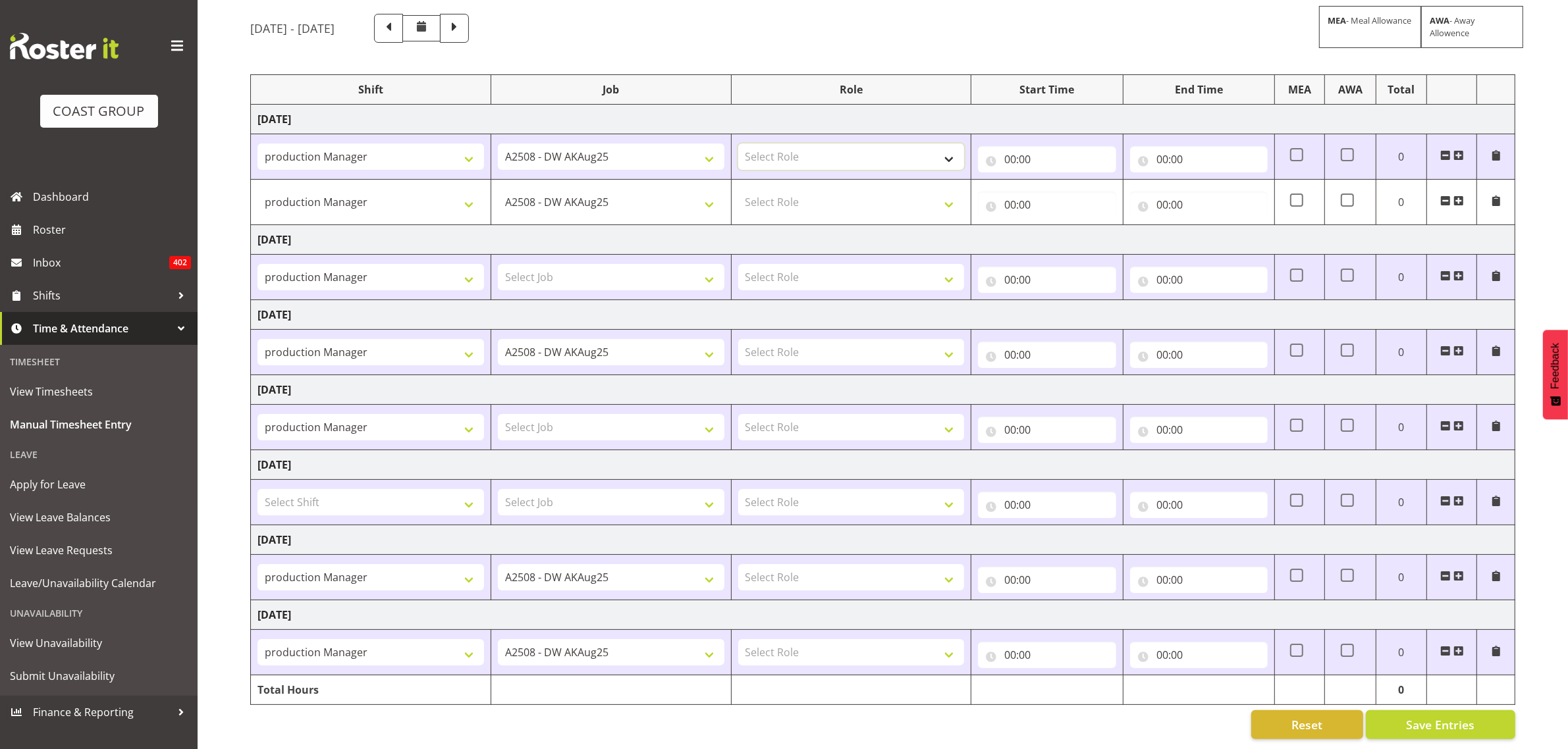
click at [817, 144] on select "Select Role GRAPHICS DW" at bounding box center [851, 157] width 226 height 26
select select "809"
click at [738, 144] on select "Select Role GRAPHICS DW" at bounding box center [851, 157] width 226 height 26
click at [797, 189] on select "Select Role GRAPHICS DW" at bounding box center [851, 202] width 226 height 26
select select "809"
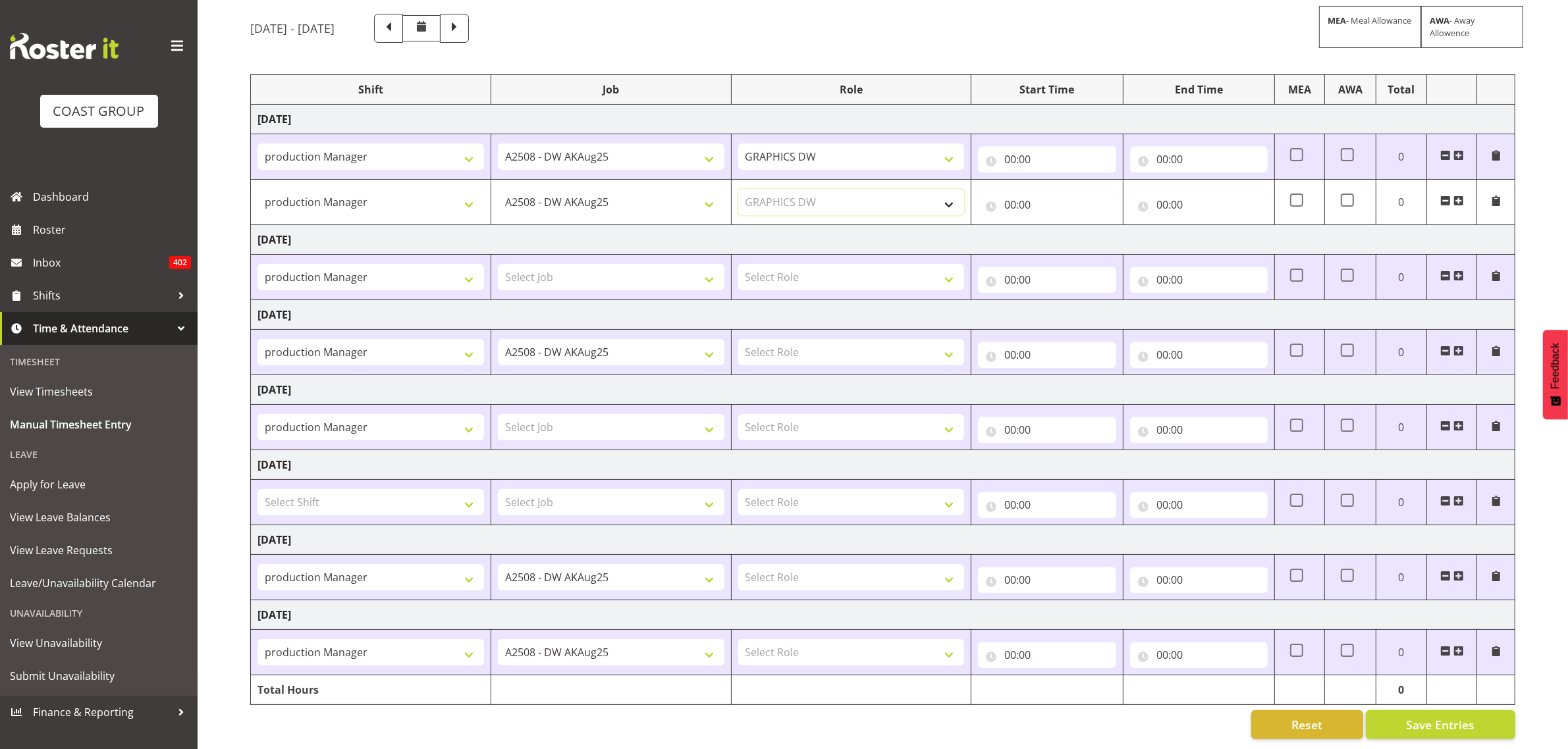
click at [738, 189] on select "Select Role GRAPHICS DW" at bounding box center [851, 202] width 226 height 26
click at [765, 274] on select "Select Role GRAPHICS DW" at bounding box center [851, 277] width 226 height 26
select select "809"
click at [738, 264] on select "Select Role GRAPHICS DW" at bounding box center [851, 277] width 226 height 26
drag, startPoint x: 768, startPoint y: 331, endPoint x: 768, endPoint y: 342, distance: 11.0
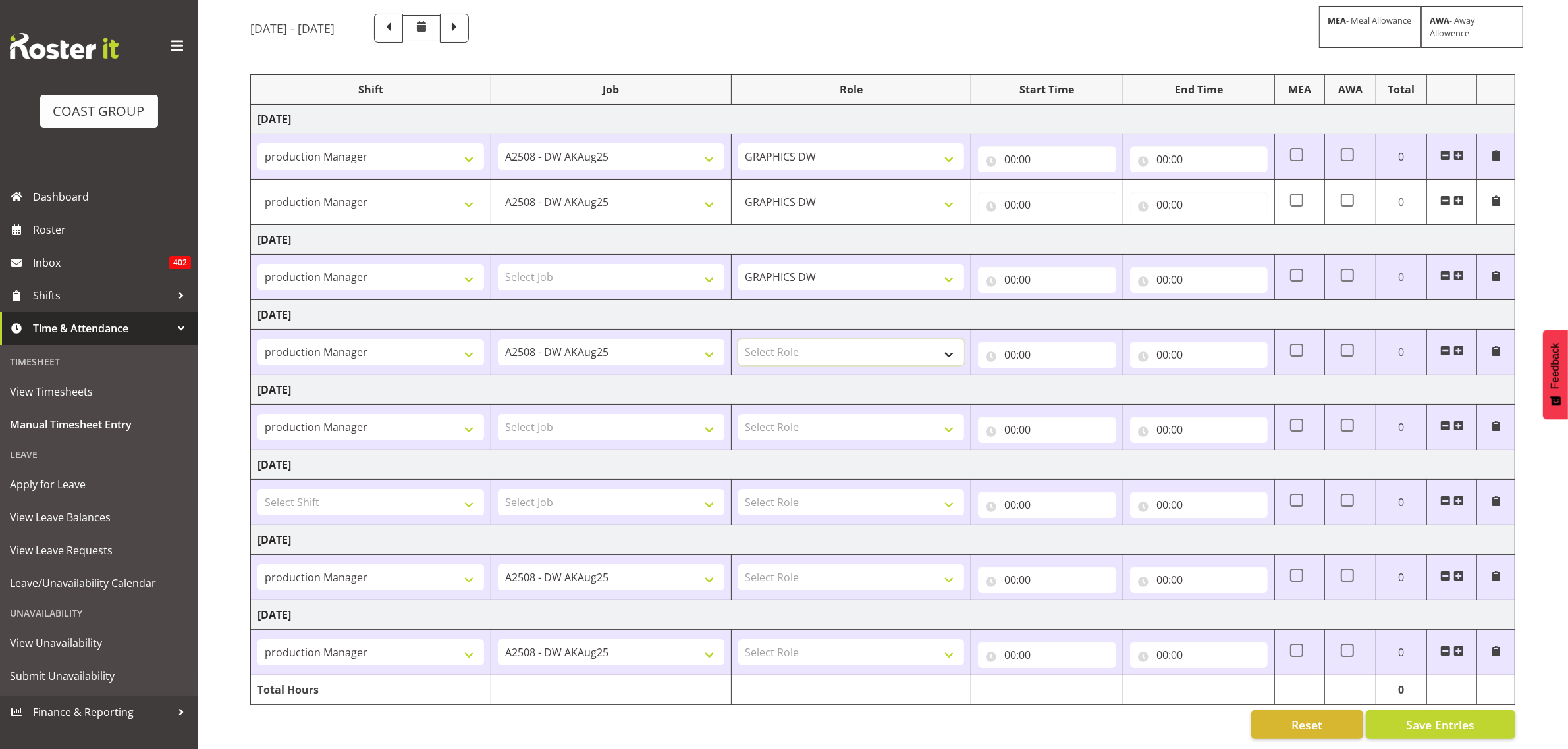
click at [768, 339] on select "Select Role GRAPHICS DW" at bounding box center [851, 352] width 226 height 26
select select "809"
click at [738, 339] on select "Select Role GRAPHICS DW" at bounding box center [851, 352] width 226 height 26
click at [771, 419] on select "Select Role GRAPHICS DW" at bounding box center [851, 428] width 226 height 26
select select "809"
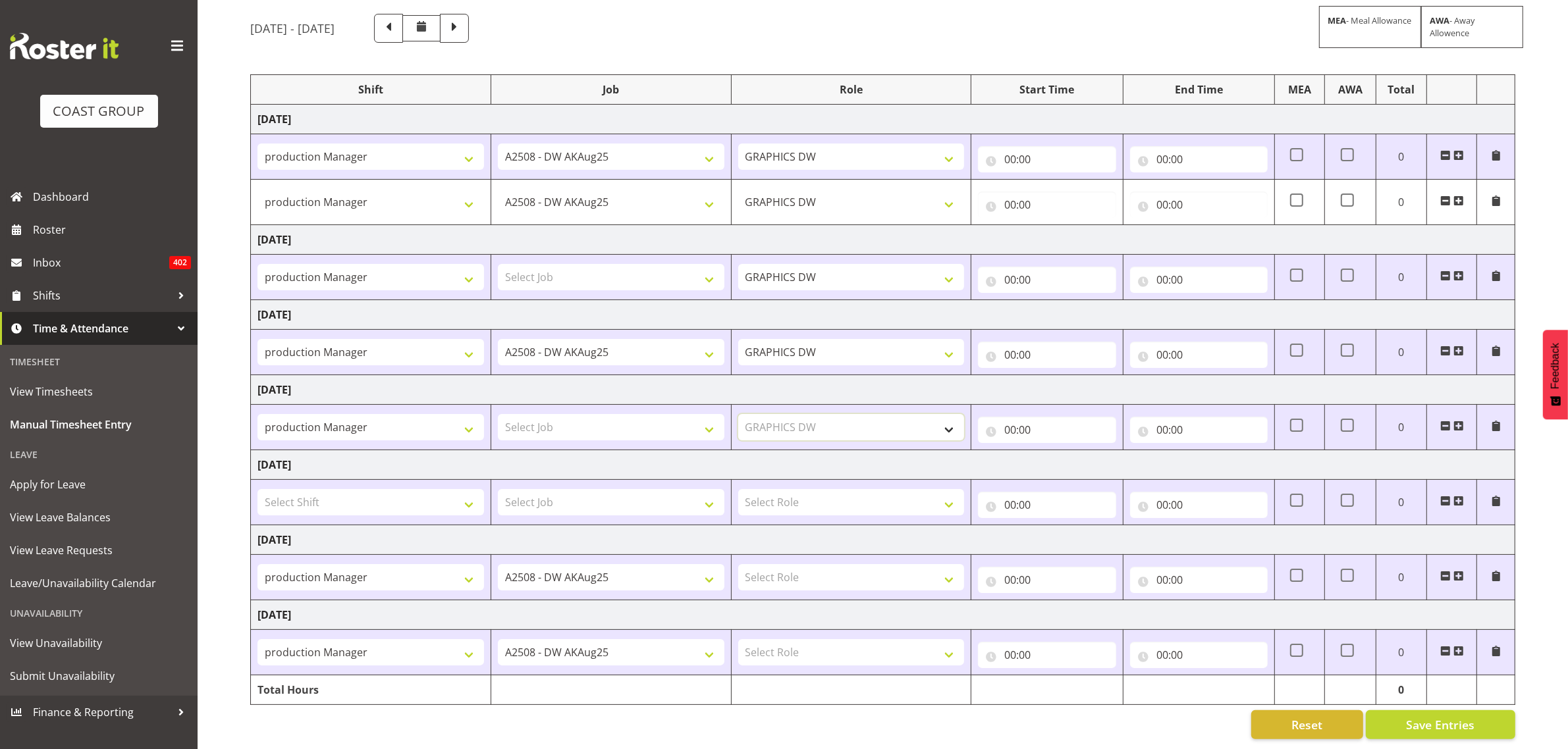
click at [738, 415] on select "Select Role GRAPHICS DW" at bounding box center [851, 428] width 226 height 26
click at [775, 568] on select "Select Role GRAPHICS DW" at bounding box center [851, 577] width 226 height 26
select select "809"
click at [738, 564] on select "Select Role GRAPHICS DW" at bounding box center [851, 577] width 226 height 26
click at [777, 639] on select "Select Role GRAPHICS DW" at bounding box center [851, 652] width 226 height 26
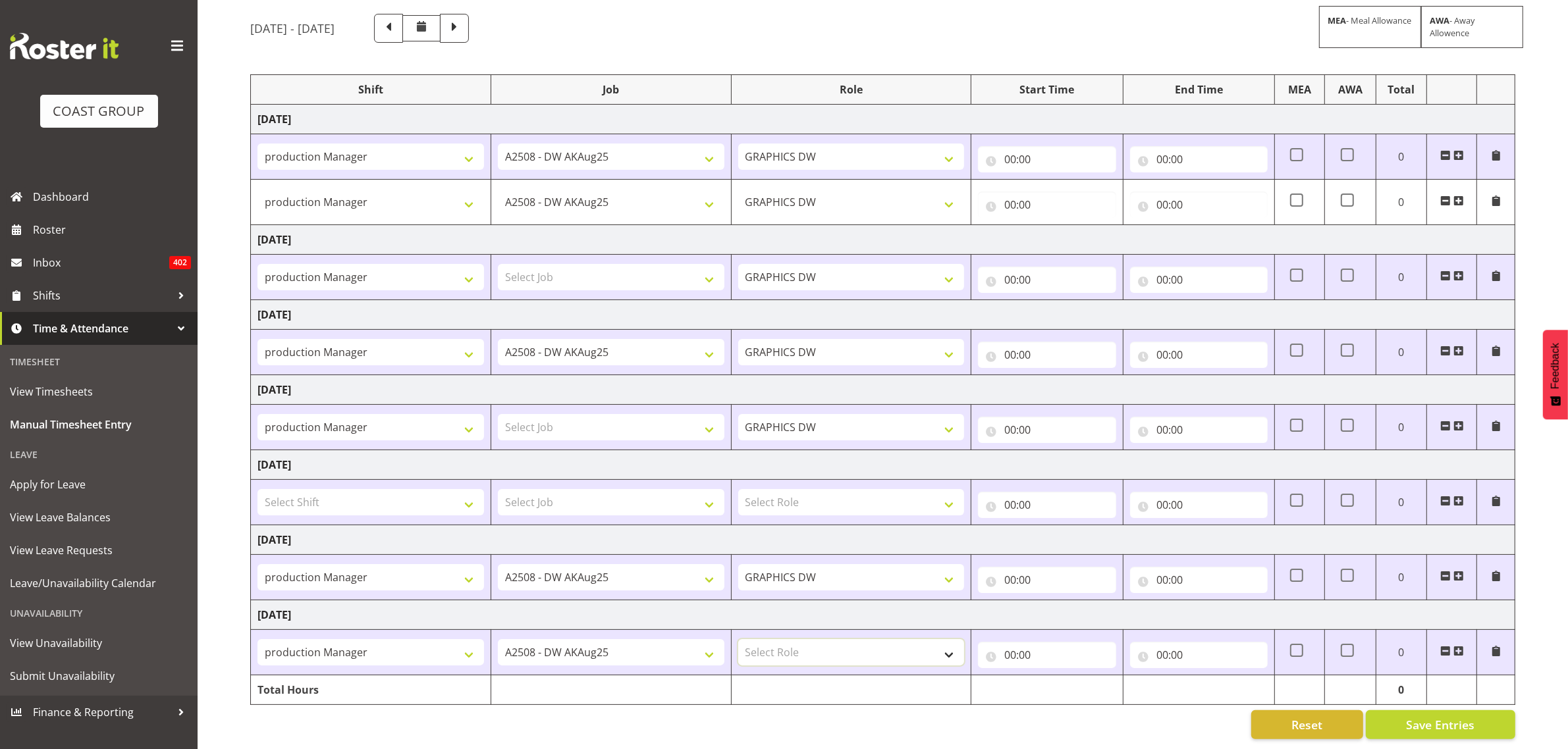
select select "809"
click at [738, 639] on select "Select Role GRAPHICS DW" at bounding box center [851, 652] width 226 height 26
click at [1010, 146] on input "00:00" at bounding box center [1047, 159] width 138 height 26
click at [1062, 187] on select "00 01 02 03 04 05 06 07 08 09 10 11 12 13 14 15 16 17 18 19 20 21 22 23" at bounding box center [1068, 193] width 30 height 26
select select "6"
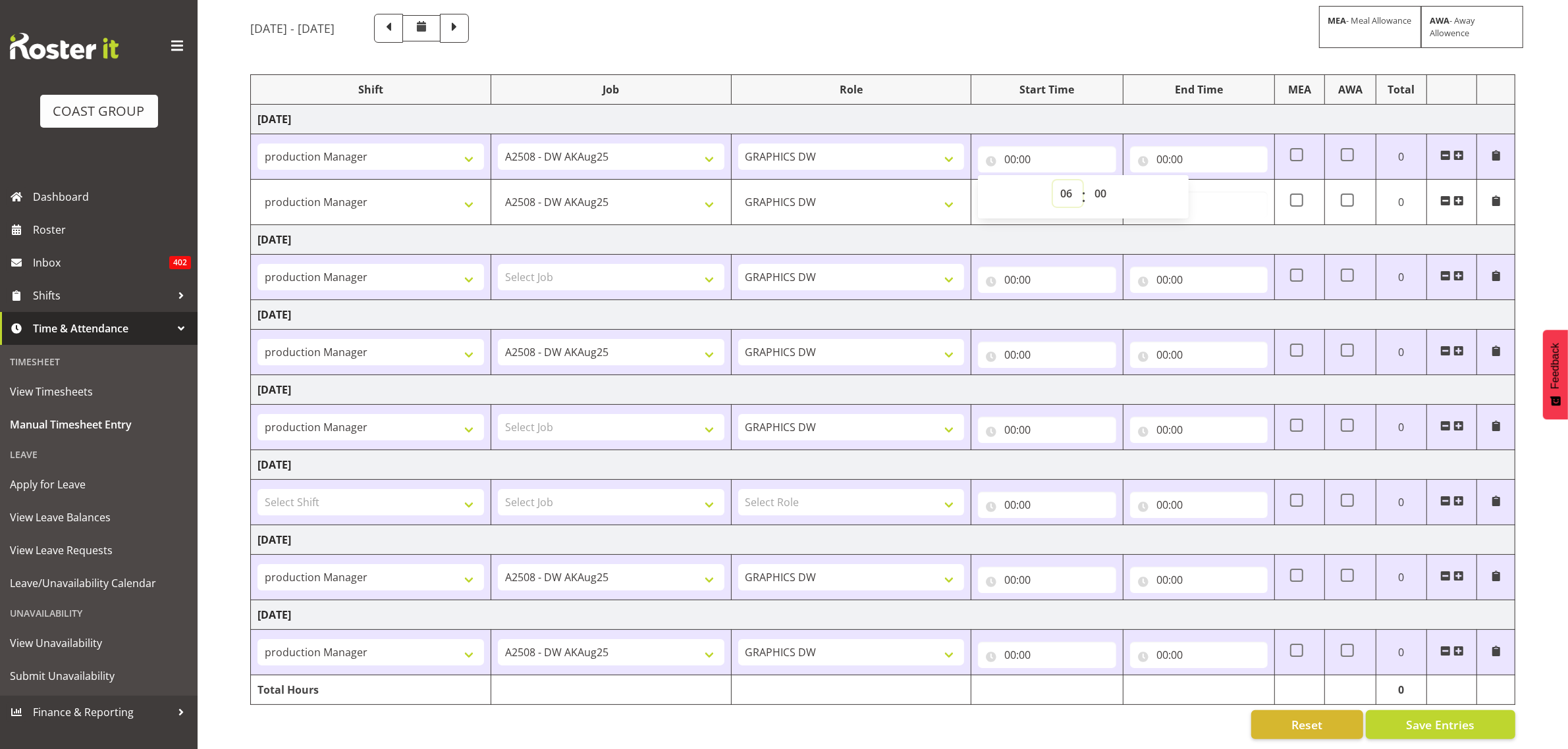
click at [1053, 180] on select "00 01 02 03 04 05 06 07 08 09 10 11 12 13 14 15 16 17 18 19 20 21 22 23" at bounding box center [1068, 193] width 30 height 26
type input "06:00"
click at [1159, 147] on input "00:00" at bounding box center [1199, 159] width 138 height 26
click at [1213, 196] on span "00 01 02 03 04 05 06 07 08 09 10 11 12 13 14 15 16 17 18 19 20 21 22 23" at bounding box center [1220, 197] width 30 height 33
click at [1213, 185] on select "00 01 02 03 04 05 06 07 08 09 10 11 12 13 14 15 16 17 18 19 20 21 22 23" at bounding box center [1220, 193] width 30 height 26
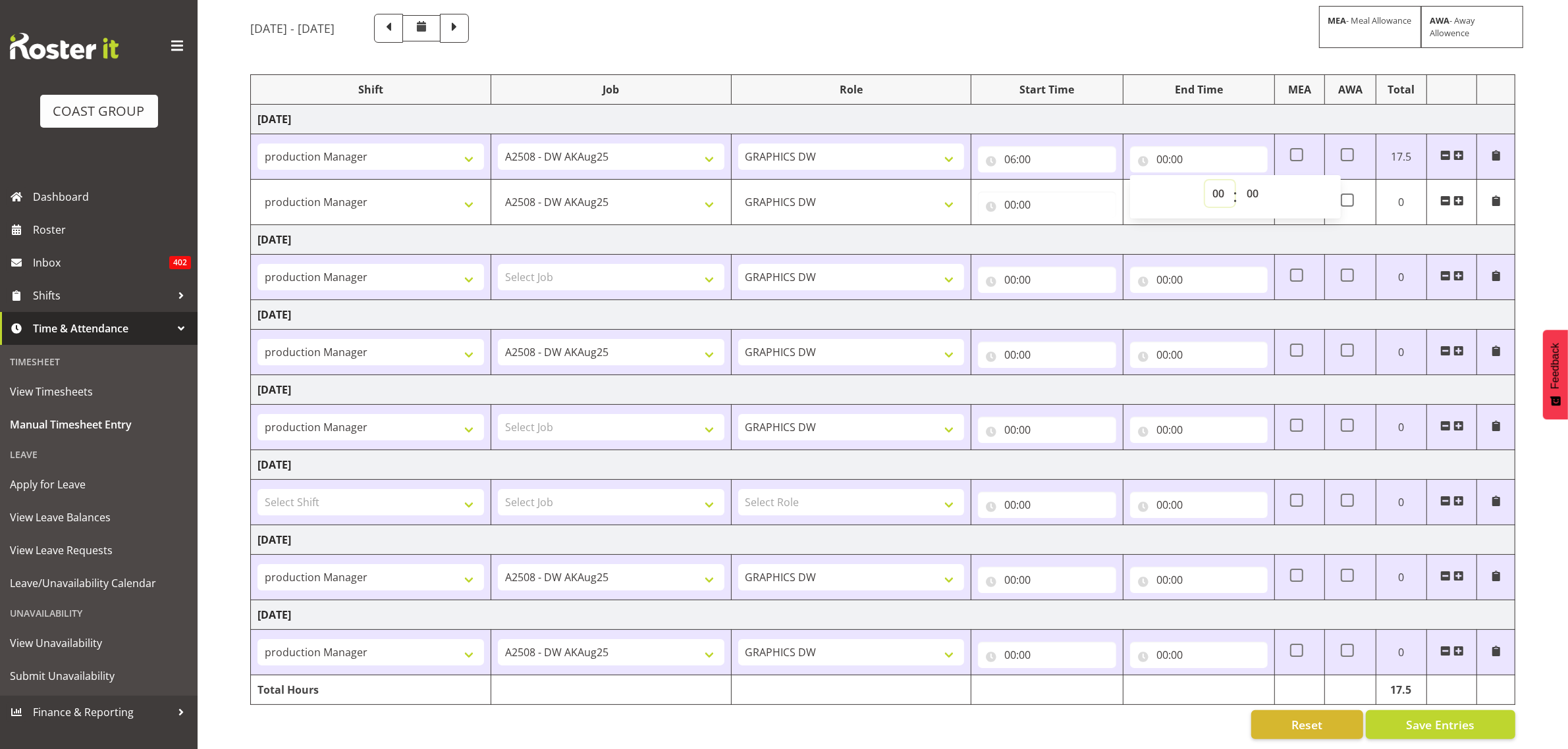
select select "15"
click at [1205, 180] on select "00 01 02 03 04 05 06 07 08 09 10 11 12 13 14 15 16 17 18 19 20 21 22 23" at bounding box center [1220, 193] width 30 height 26
type input "15:00"
click at [1013, 192] on input "00:00" at bounding box center [1047, 205] width 138 height 26
click at [1055, 226] on select "00 01 02 03 04 05 06 07 08 09 10 11 12 13 14 15 16 17 18 19 20 21 22 23" at bounding box center [1068, 239] width 30 height 26
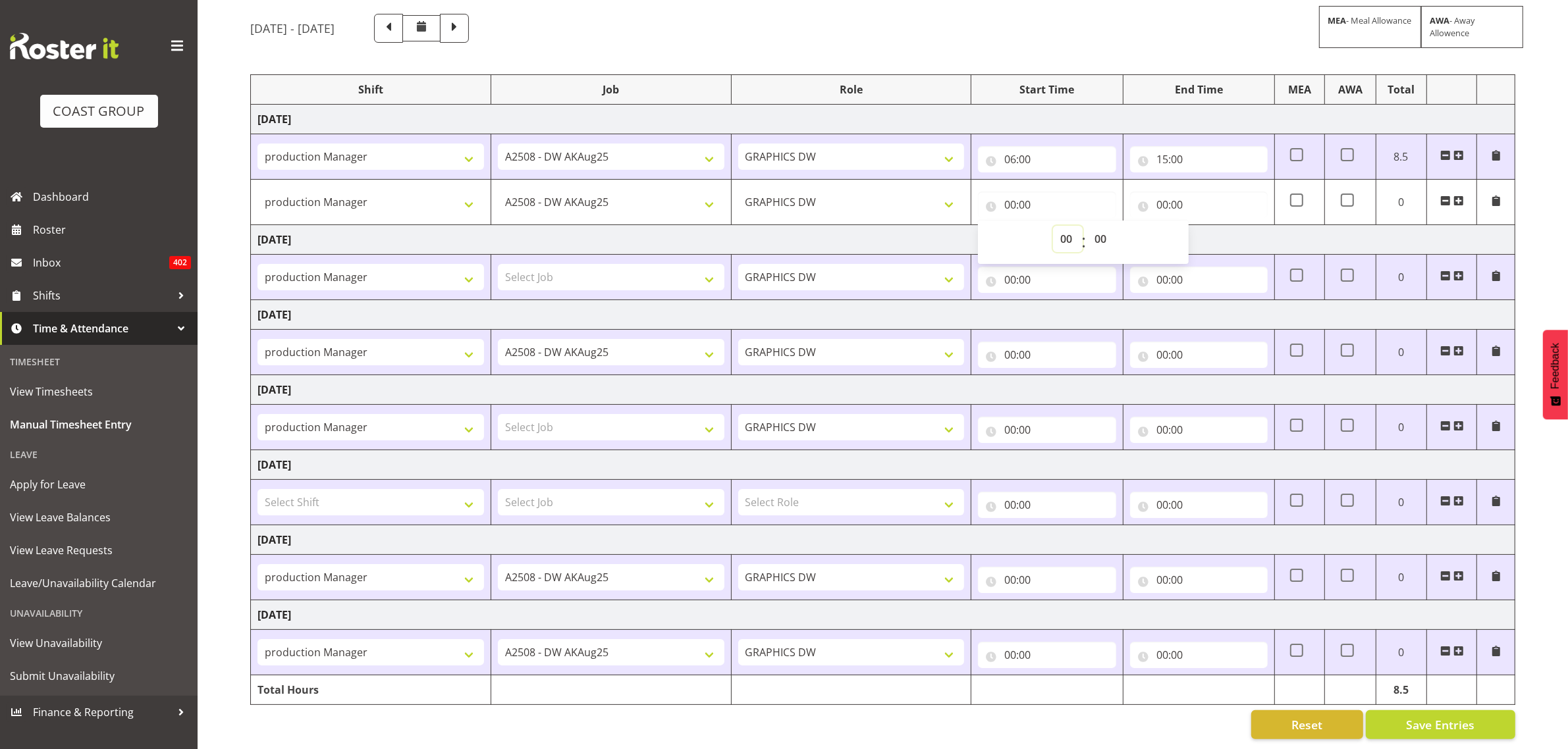
select select "18"
click at [1053, 226] on select "00 01 02 03 04 05 06 07 08 09 10 11 12 13 14 15 16 17 18 19 20 21 22 23" at bounding box center [1068, 239] width 30 height 26
type input "18:00"
click at [1169, 192] on input "00:00" at bounding box center [1199, 205] width 138 height 26
click at [1213, 226] on select "00 01 02 03 04 05 06 07 08 09 10 11 12 13 14 15 16 17 18 19 20 21 22 23" at bounding box center [1220, 239] width 30 height 26
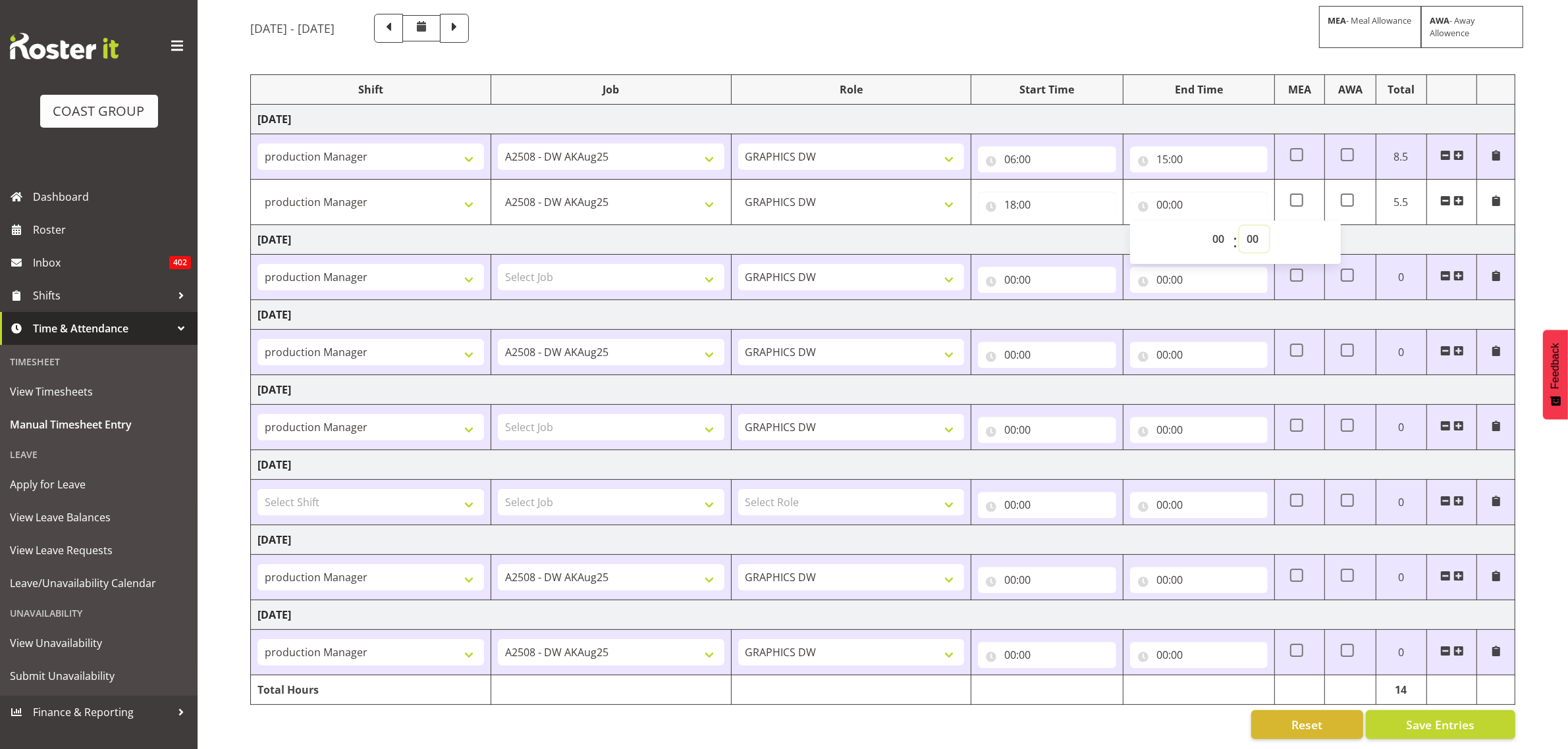
click at [1256, 229] on select "00 01 02 03 04 05 06 07 08 09 10 11 12 13 14 15 16 17 18 19 20 21 22 23 24 25 2…" at bounding box center [1254, 239] width 30 height 26
select select "30"
click at [1240, 226] on select "00 01 02 03 04 05 06 07 08 09 10 11 12 13 14 15 16 17 18 19 20 21 22 23 24 25 2…" at bounding box center [1254, 239] width 30 height 26
type input "00:30"
click at [1025, 236] on td "Thursday 14th August 2025" at bounding box center [883, 240] width 1265 height 30
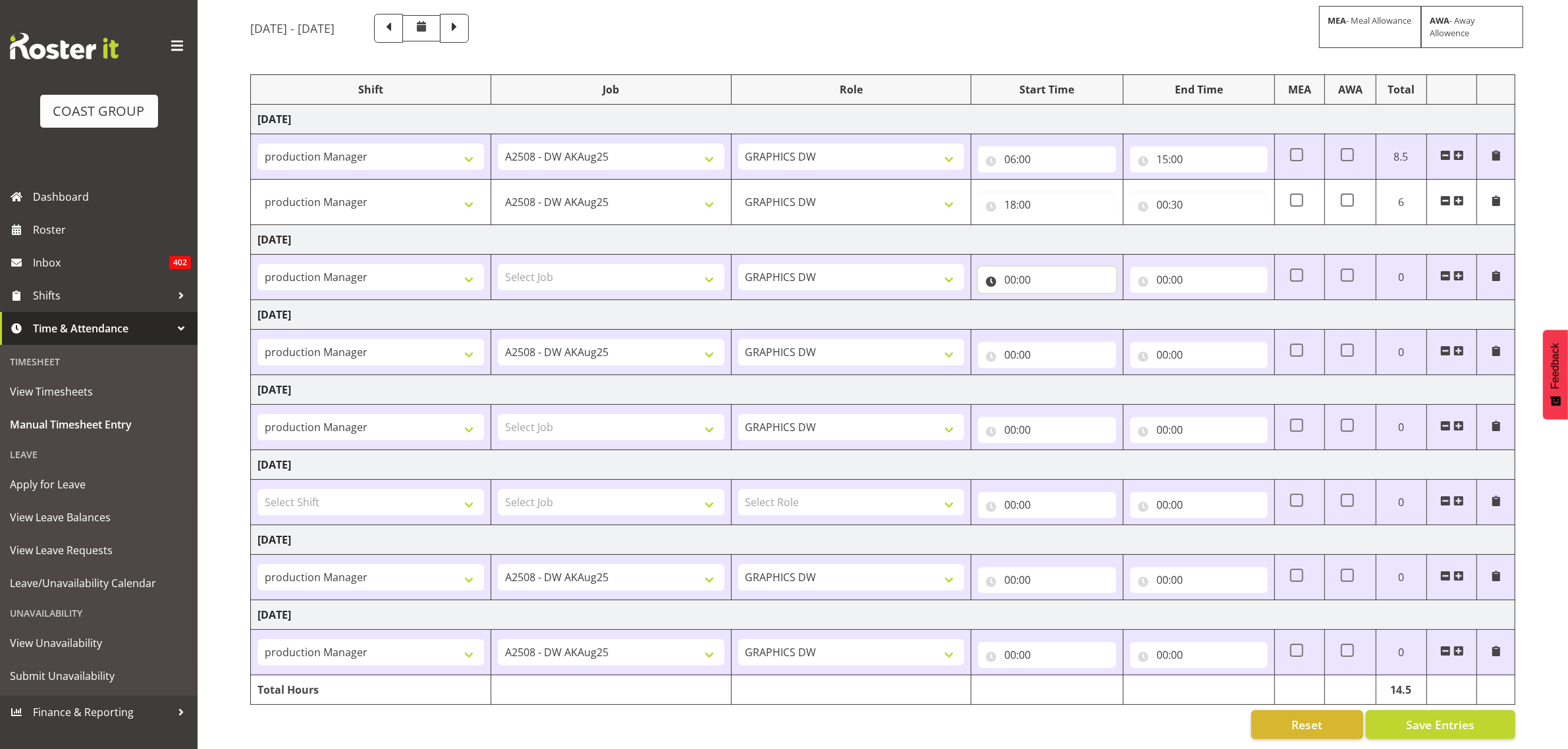
click at [1014, 268] on input "00:00" at bounding box center [1047, 280] width 138 height 26
click at [1067, 300] on select "00 01 02 03 04 05 06 07 08 09 10 11 12 13 14 15 16 17 18 19 20 21 22 23" at bounding box center [1068, 314] width 30 height 26
select select "6"
click at [1053, 300] on select "00 01 02 03 04 05 06 07 08 09 10 11 12 13 14 15 16 17 18 19 20 21 22 23" at bounding box center [1068, 314] width 30 height 26
type input "06:00"
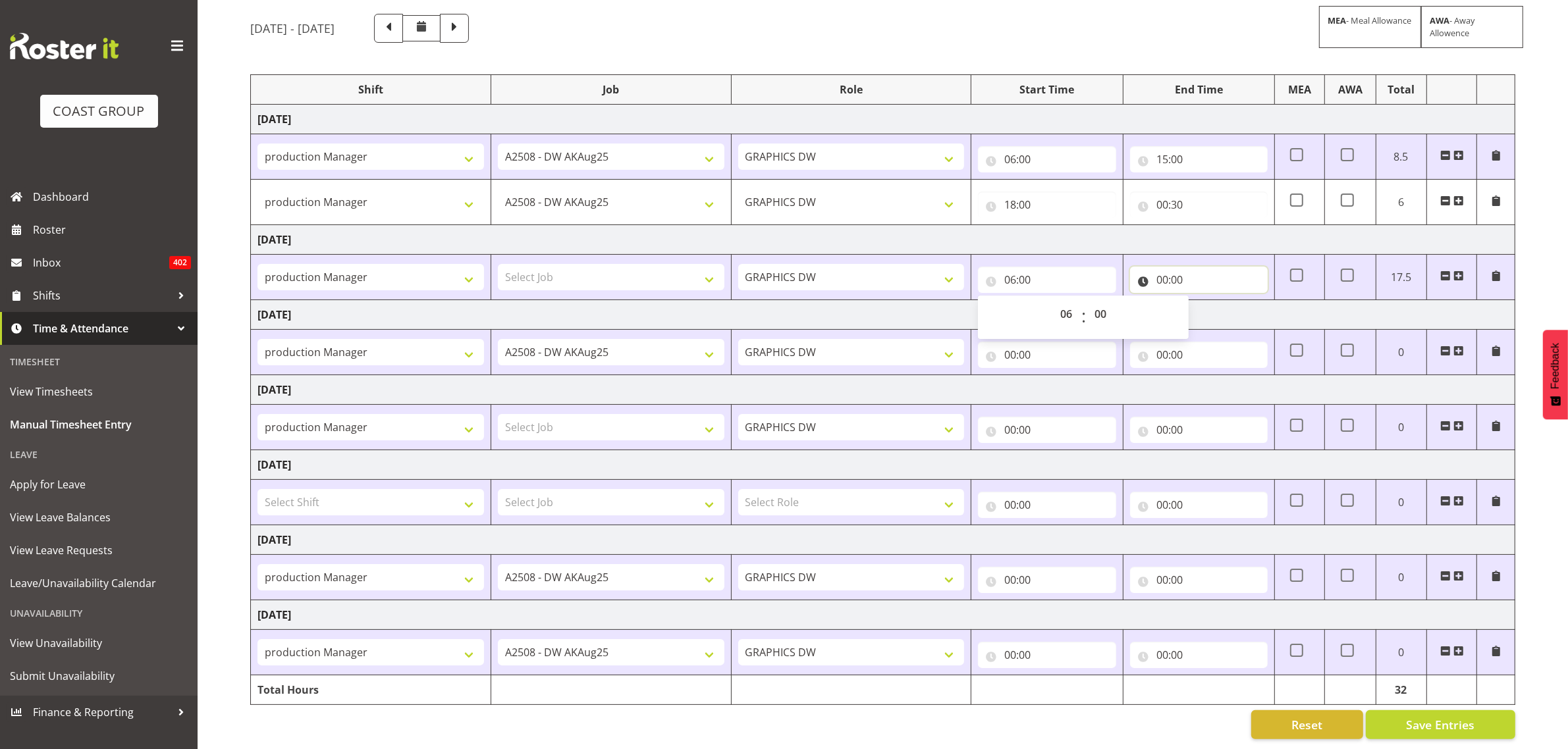
click at [1170, 267] on input "00:00" at bounding box center [1199, 280] width 138 height 26
click at [1229, 307] on select "00 01 02 03 04 05 06 07 08 09 10 11 12 13 14 15 16 17 18 19 20 21 22 23" at bounding box center [1220, 314] width 30 height 26
select select "15"
click at [1205, 300] on select "00 01 02 03 04 05 06 07 08 09 10 11 12 13 14 15 16 17 18 19 20 21 22 23" at bounding box center [1220, 314] width 30 height 26
type input "15:00"
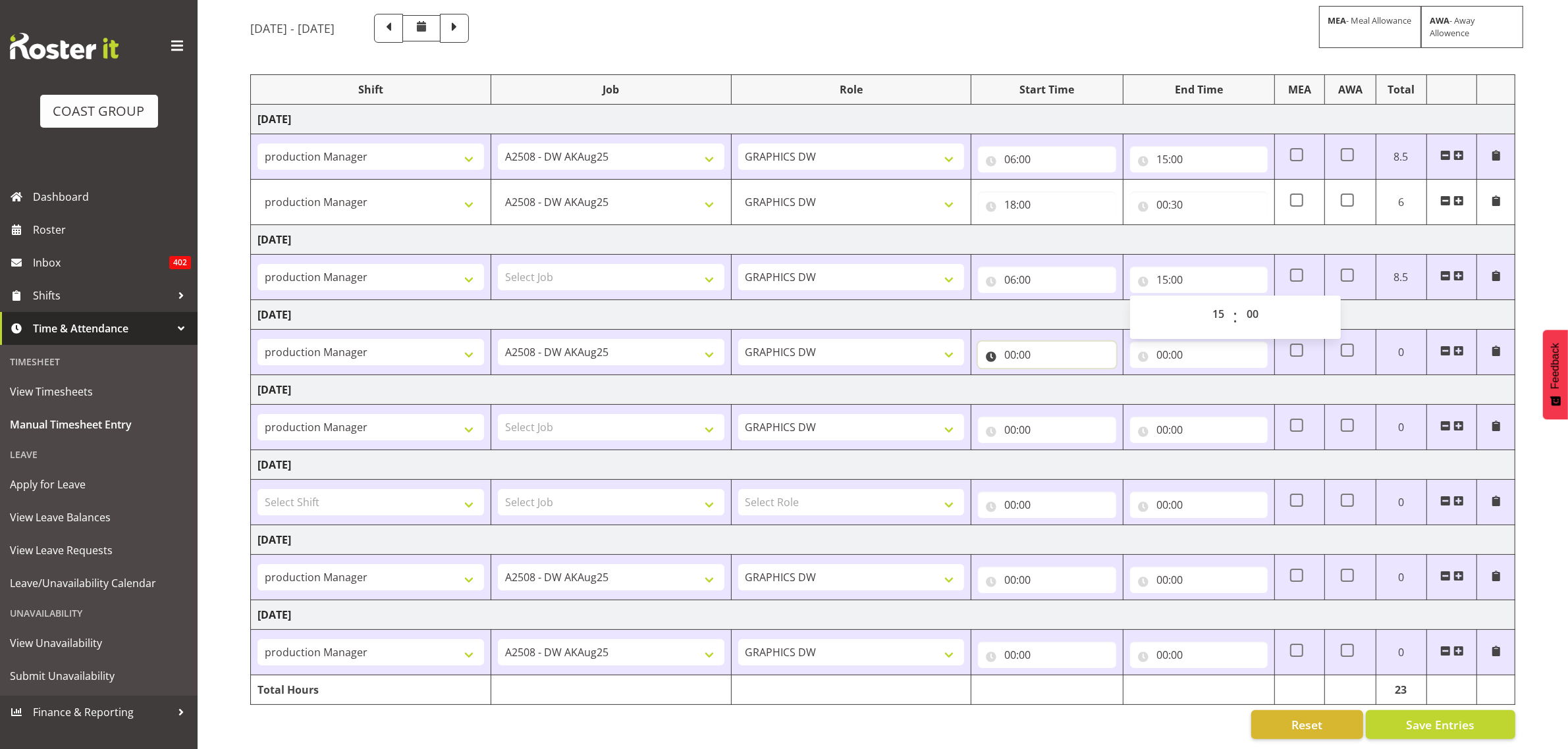
click at [1005, 347] on input "00:00" at bounding box center [1047, 354] width 138 height 26
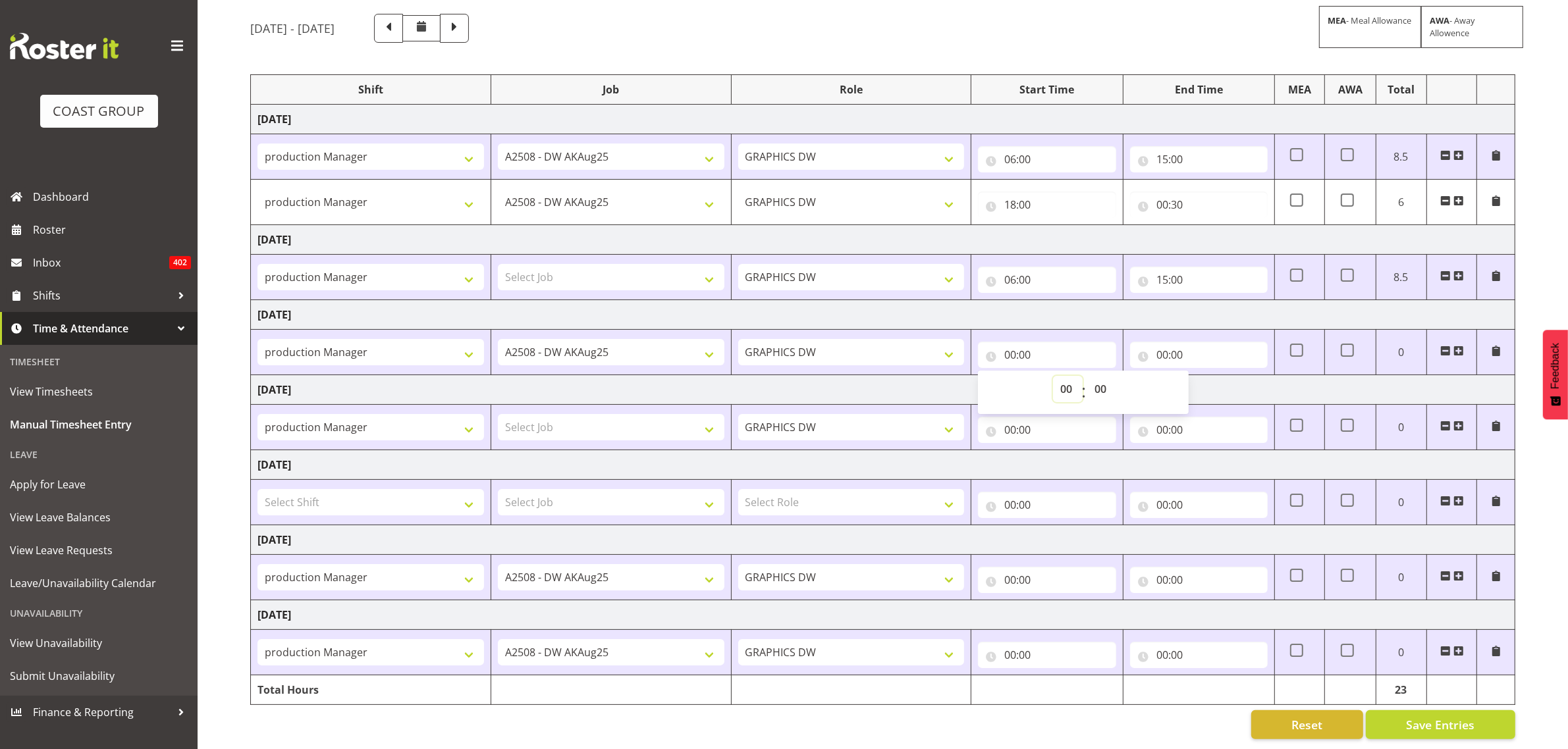
click at [1068, 380] on select "00 01 02 03 04 05 06 07 08 09 10 11 12 13 14 15 16 17 18 19 20 21 22 23" at bounding box center [1068, 389] width 30 height 26
select select "6"
click at [1053, 376] on select "00 01 02 03 04 05 06 07 08 09 10 11 12 13 14 15 16 17 18 19 20 21 22 23" at bounding box center [1068, 389] width 30 height 26
type input "06:00"
click at [1158, 343] on input "00:00" at bounding box center [1199, 354] width 138 height 26
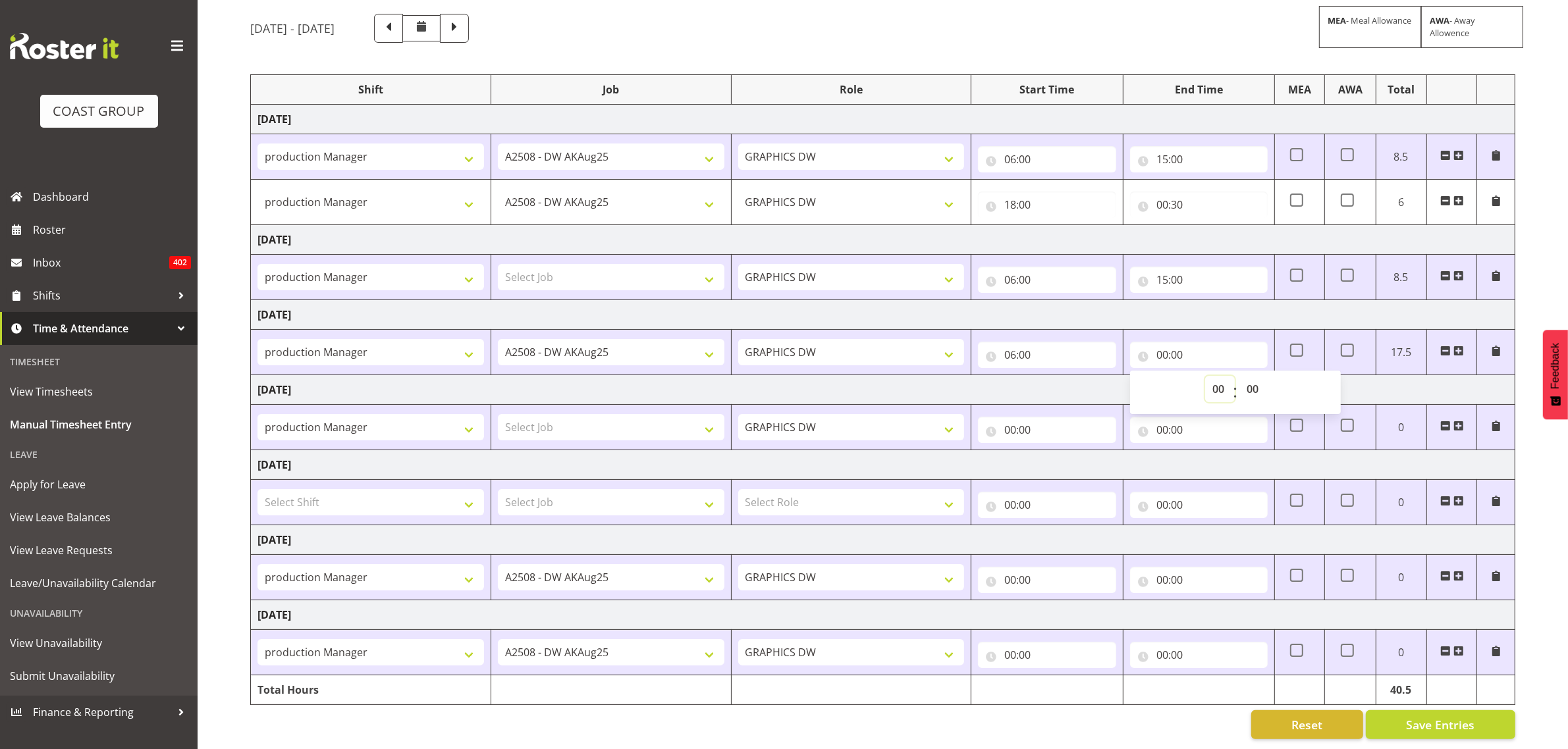
click at [1223, 388] on select "00 01 02 03 04 05 06 07 08 09 10 11 12 13 14 15 16 17 18 19 20 21 22 23" at bounding box center [1220, 389] width 30 height 26
select select "15"
click at [1205, 376] on select "00 01 02 03 04 05 06 07 08 09 10 11 12 13 14 15 16 17 18 19 20 21 22 23" at bounding box center [1220, 389] width 30 height 26
type input "15:00"
click at [1179, 300] on td "Friday 15th August 2025" at bounding box center [883, 315] width 1265 height 30
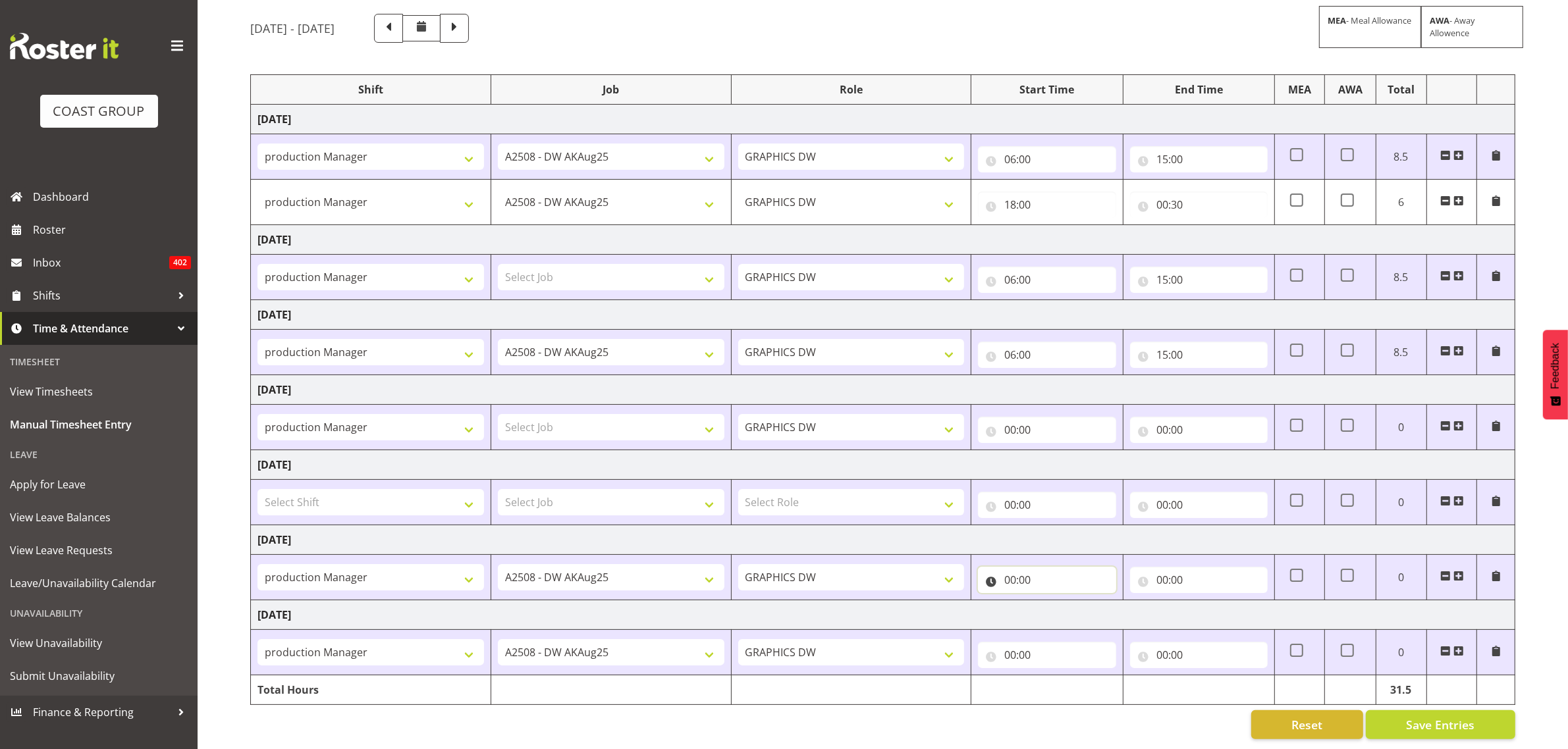
click at [1016, 567] on input "00:00" at bounding box center [1047, 580] width 138 height 26
click at [1056, 614] on span "00 01 02 03 04 05 06 07 08 09 10 11 12 13 14 15 16 17 18 19 20 21 22 23" at bounding box center [1068, 617] width 30 height 33
click at [1059, 609] on select "00 01 02 03 04 05 06 07 08 09 10 11 12 13 14 15 16 17 18 19 20 21 22 23" at bounding box center [1068, 614] width 30 height 26
select select "6"
click at [1053, 601] on select "00 01 02 03 04 05 06 07 08 09 10 11 12 13 14 15 16 17 18 19 20 21 22 23" at bounding box center [1068, 614] width 30 height 26
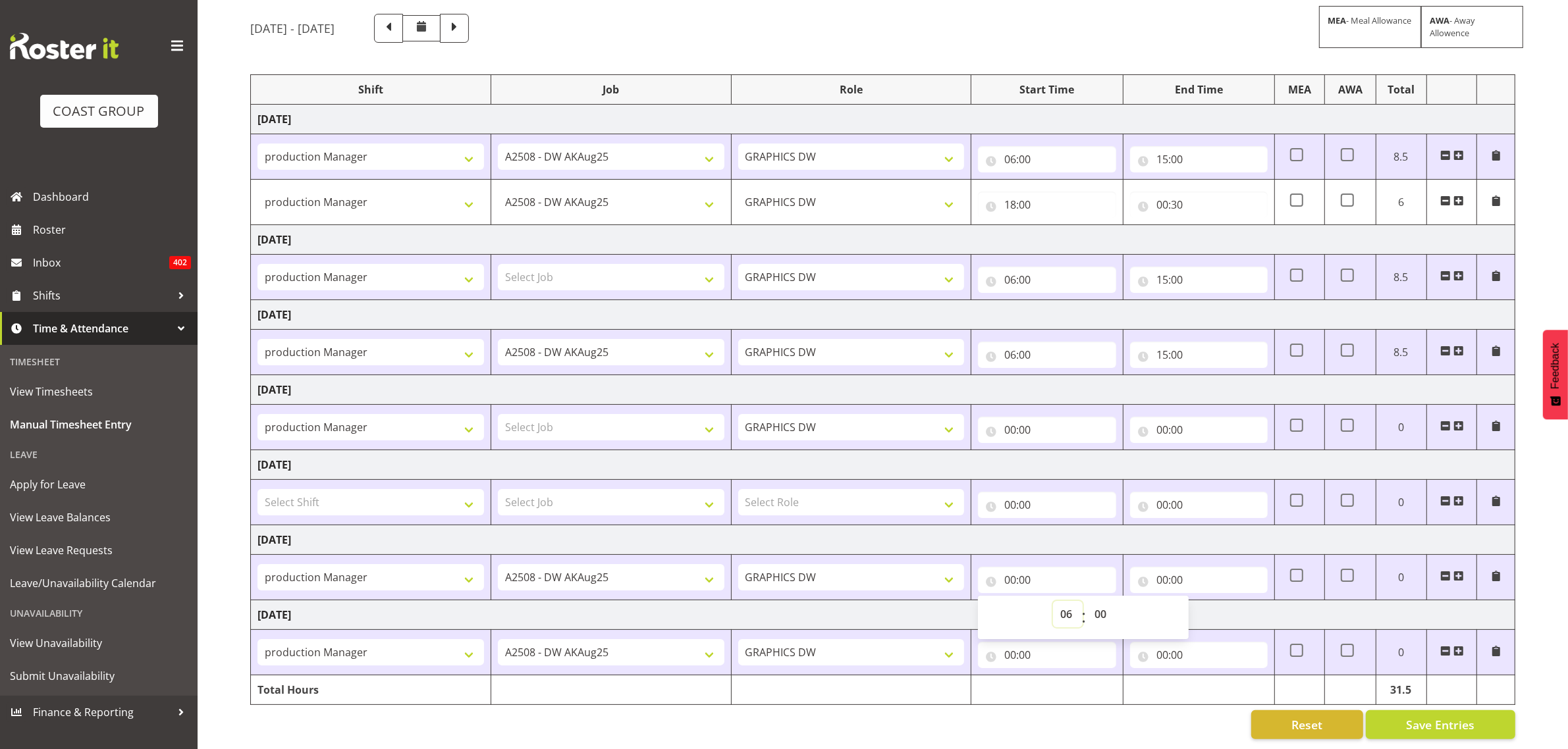
type input "06:00"
click at [1154, 568] on input "00:00" at bounding box center [1199, 580] width 138 height 26
click at [1220, 604] on select "00 01 02 03 04 05 06 07 08 09 10 11 12 13 14 15 16 17 18 19 20 21 22 23" at bounding box center [1220, 614] width 30 height 26
select select "15"
click at [1205, 601] on select "00 01 02 03 04 05 06 07 08 09 10 11 12 13 14 15 16 17 18 19 20 21 22 23" at bounding box center [1220, 614] width 30 height 26
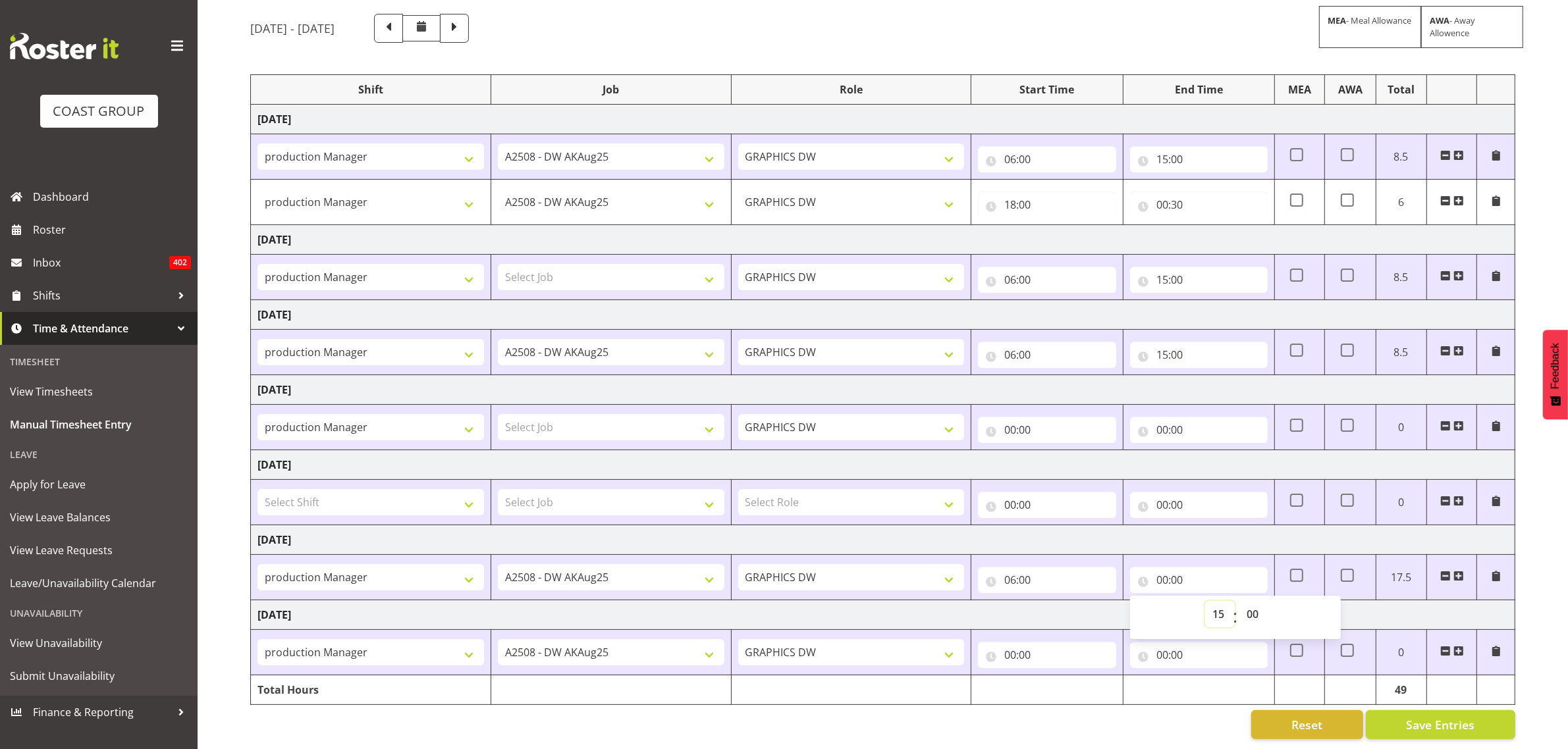
type input "15:00"
click at [1005, 642] on input "00:00" at bounding box center [1047, 655] width 138 height 26
click at [1068, 686] on select "00 01 02 03 04 05 06 07 08 09 10 11 12 13 14 15 16 17 18 19 20 21 22 23" at bounding box center [1068, 689] width 30 height 26
select select "6"
click at [1053, 676] on select "00 01 02 03 04 05 06 07 08 09 10 11 12 13 14 15 16 17 18 19 20 21 22 23" at bounding box center [1068, 689] width 30 height 26
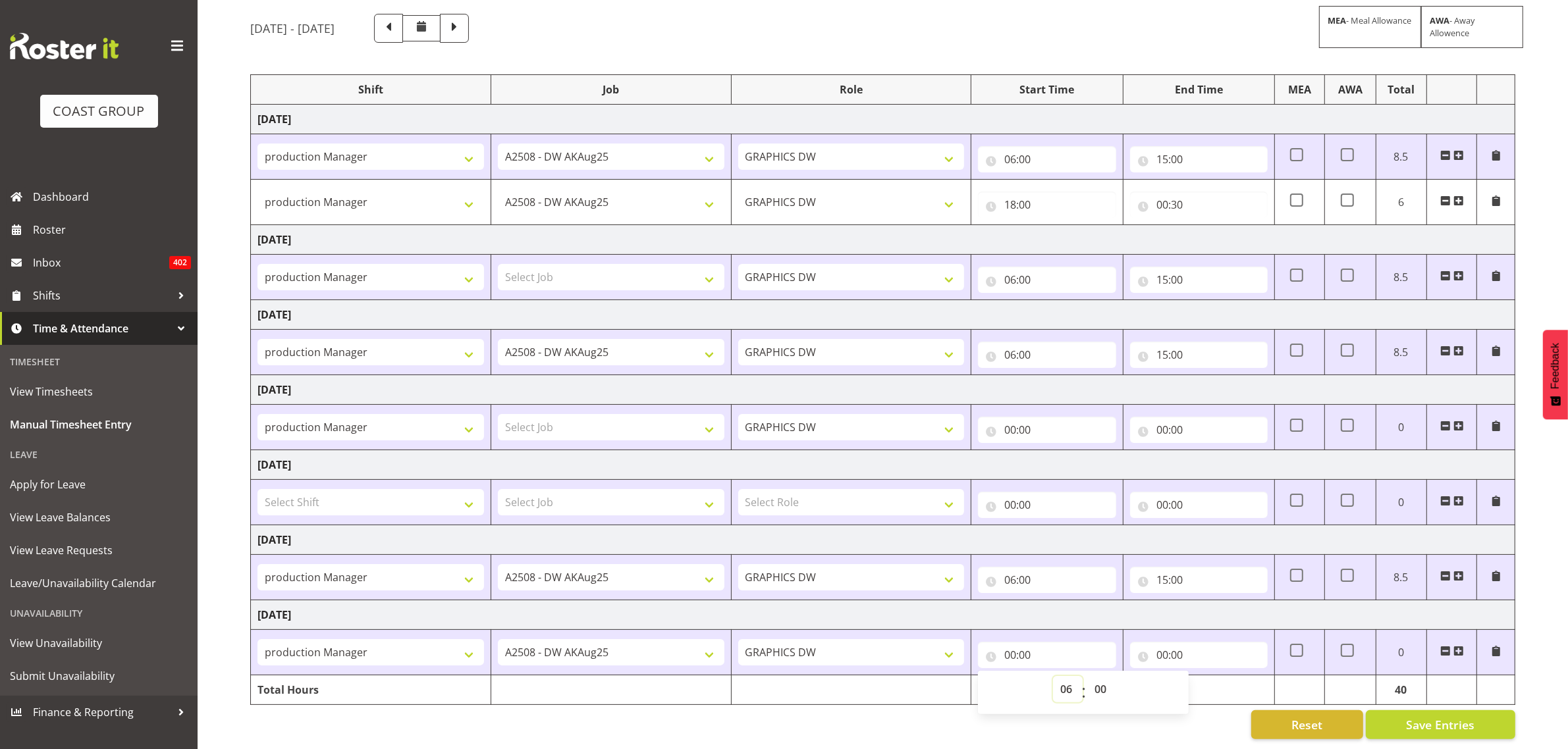
type input "06:00"
click at [1152, 644] on input "00:00" at bounding box center [1199, 655] width 138 height 26
click at [1208, 680] on select "00 01 02 03 04 05 06 07 08 09 10 11 12 13 14 15 16 17 18 19 20 21 22 23" at bounding box center [1220, 689] width 30 height 26
select select "15"
click at [1205, 676] on select "00 01 02 03 04 05 06 07 08 09 10 11 12 13 14 15 16 17 18 19 20 21 22 23" at bounding box center [1220, 689] width 30 height 26
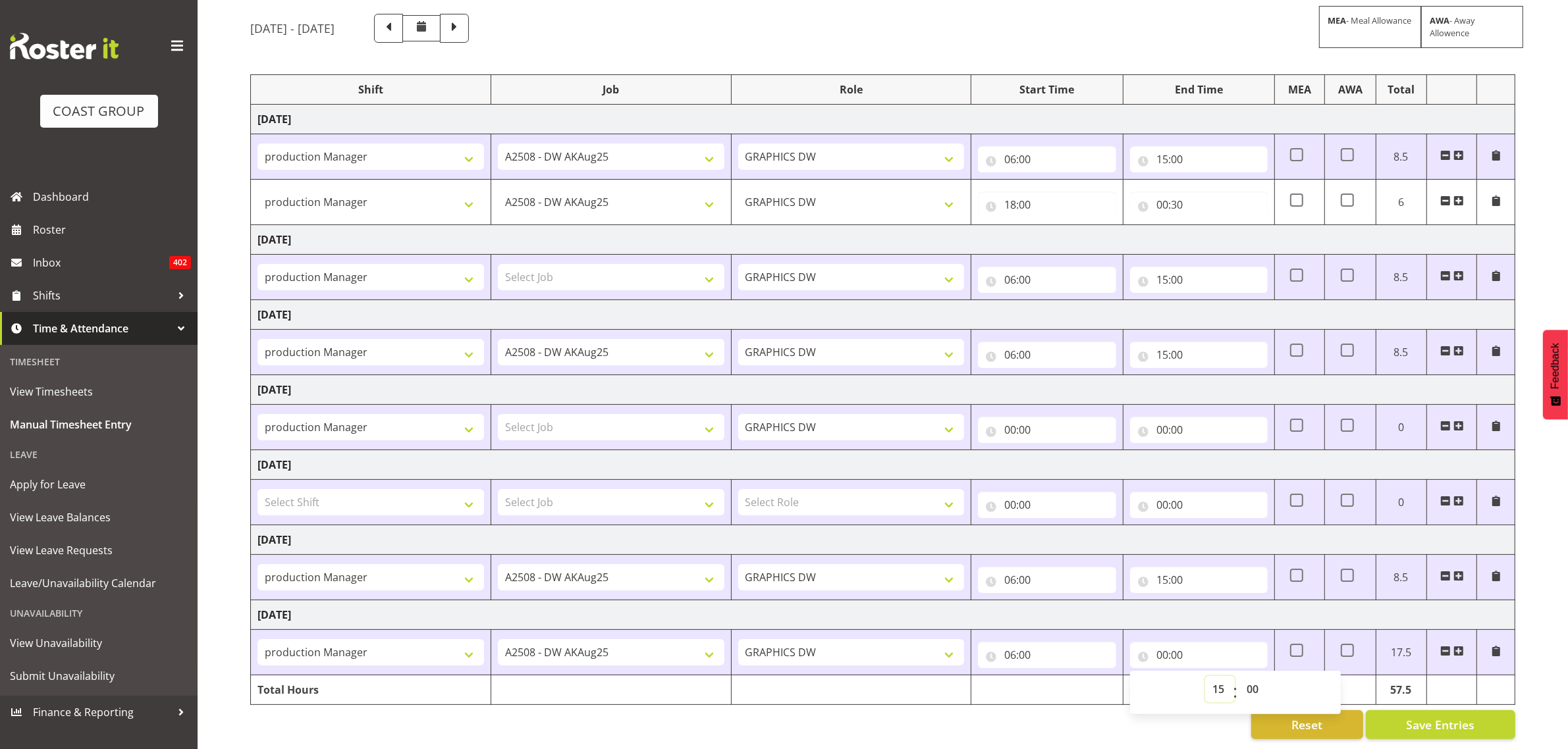
type input "15:00"
click at [1080, 715] on div "Reset Save Entries" at bounding box center [882, 725] width 1265 height 29
click at [1484, 712] on button "Save Entries" at bounding box center [1441, 725] width 150 height 29
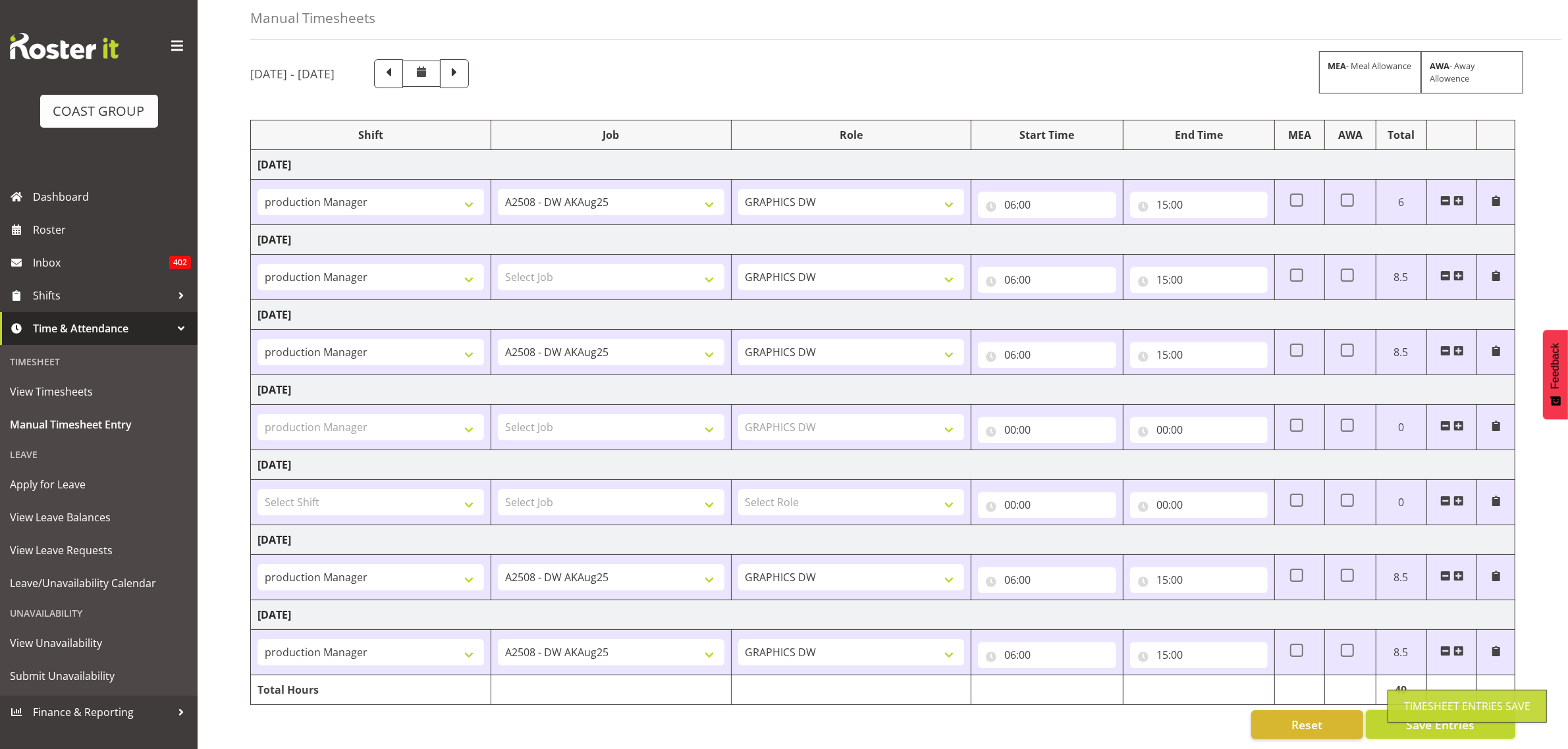
type input "18:00"
type input "00:30"
select select
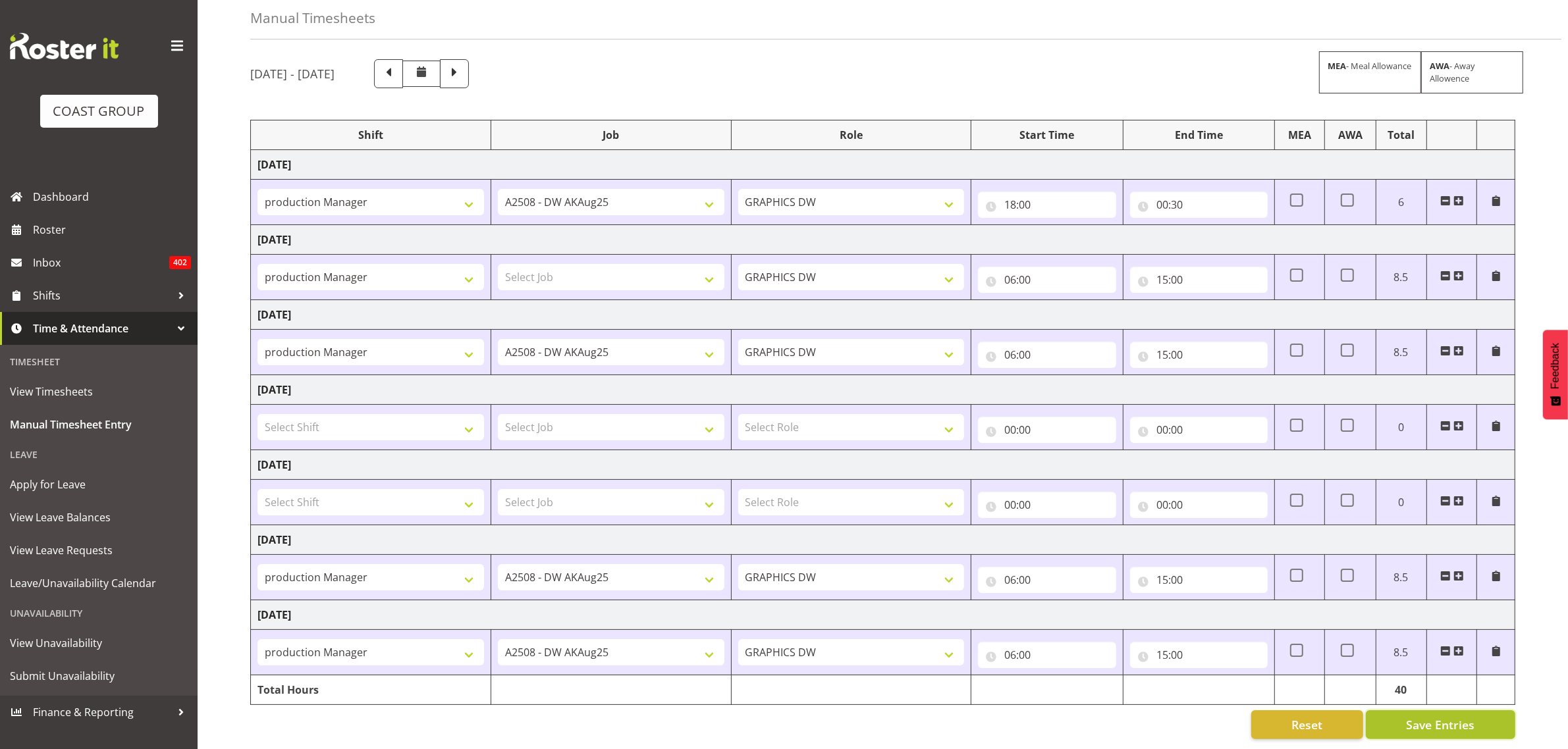
click at [1424, 721] on span "Save Entries" at bounding box center [1440, 725] width 69 height 17
click at [1456, 717] on span "Save Entries" at bounding box center [1440, 725] width 69 height 17
click at [1154, 714] on div "Reset Save Entries" at bounding box center [882, 725] width 1265 height 29
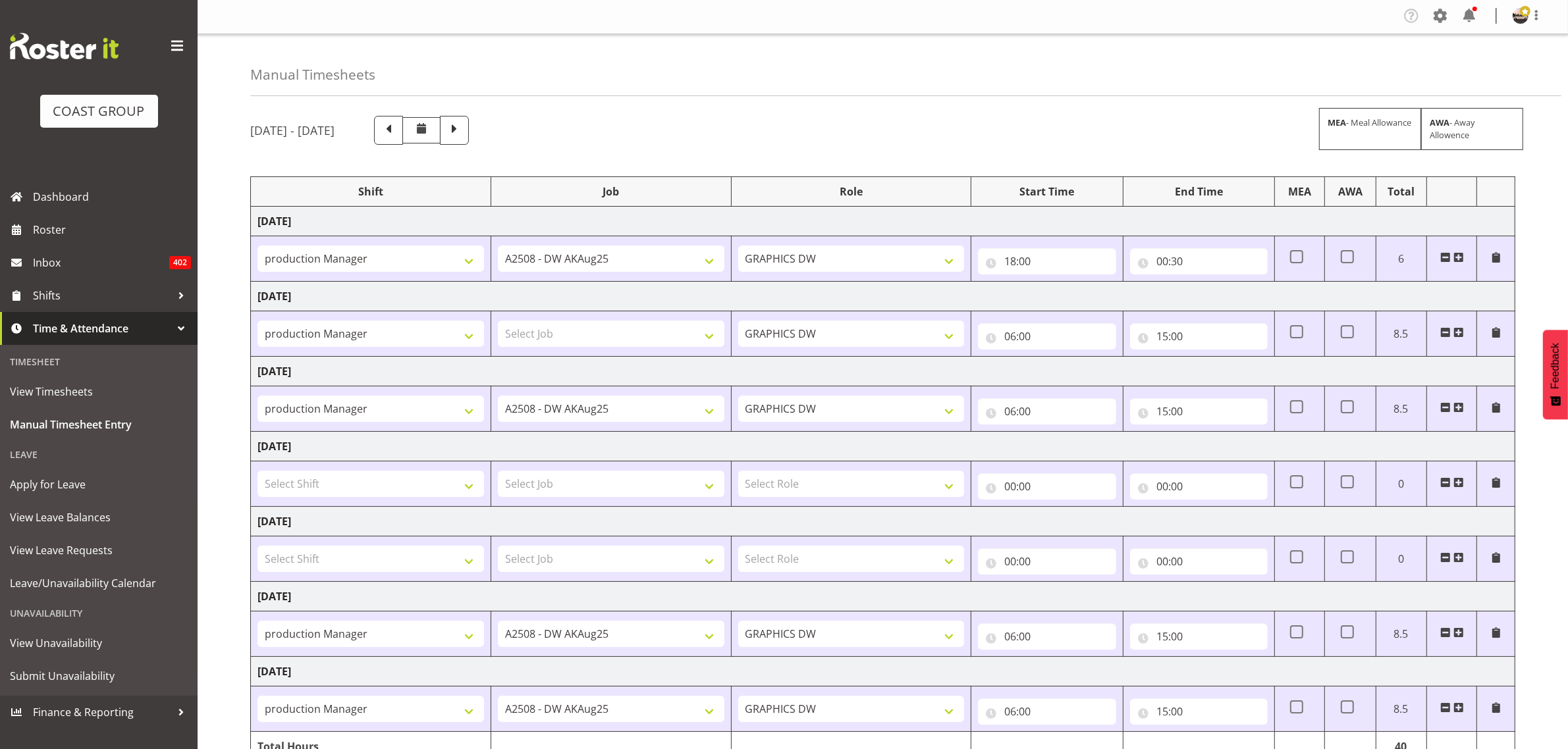
scroll to position [0, 0]
click at [123, 329] on span "Time & Attendance" at bounding box center [102, 328] width 139 height 20
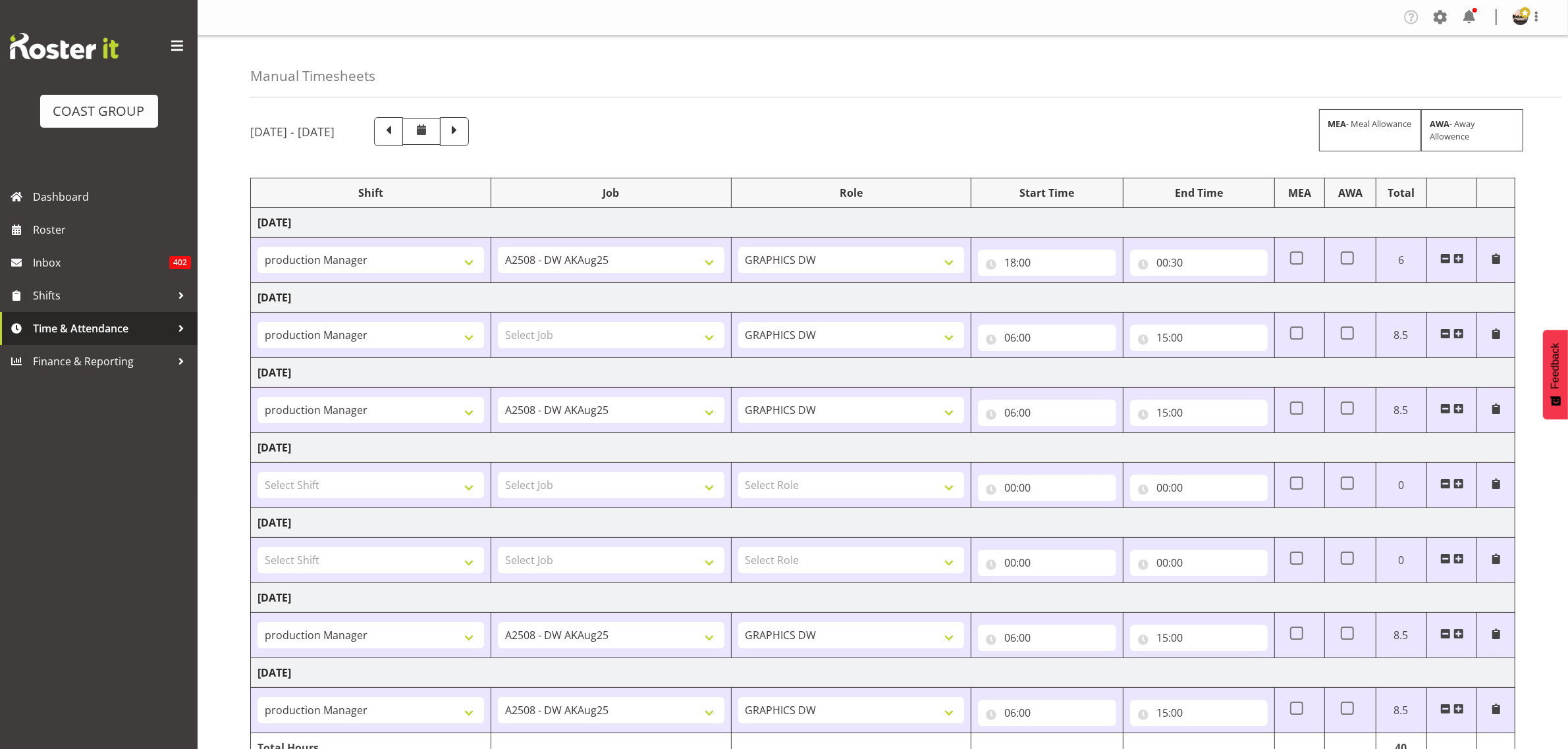
click at [104, 340] on link "Time & Attendance" at bounding box center [98, 328] width 198 height 33
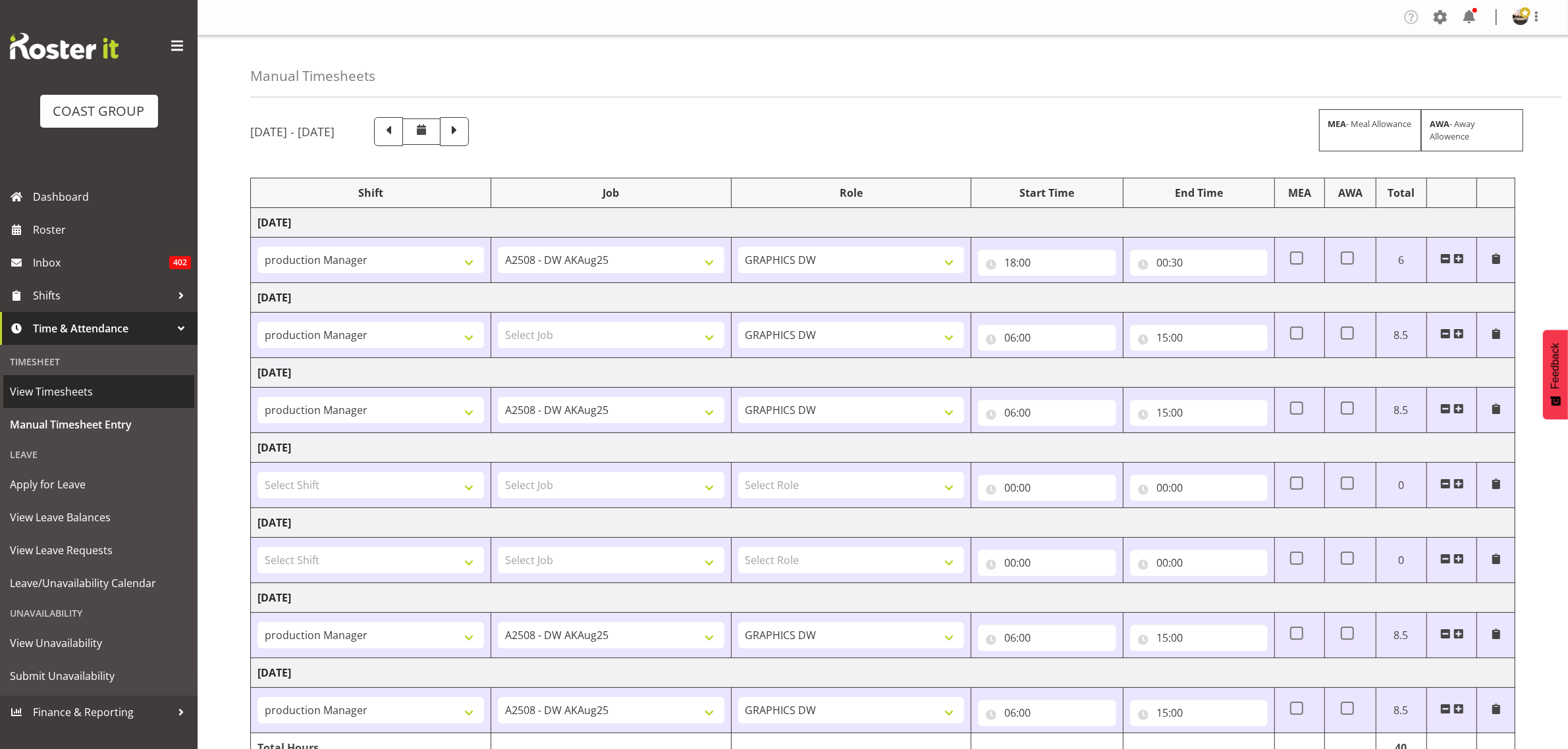
click at [64, 401] on link "View Timesheets" at bounding box center [98, 392] width 191 height 33
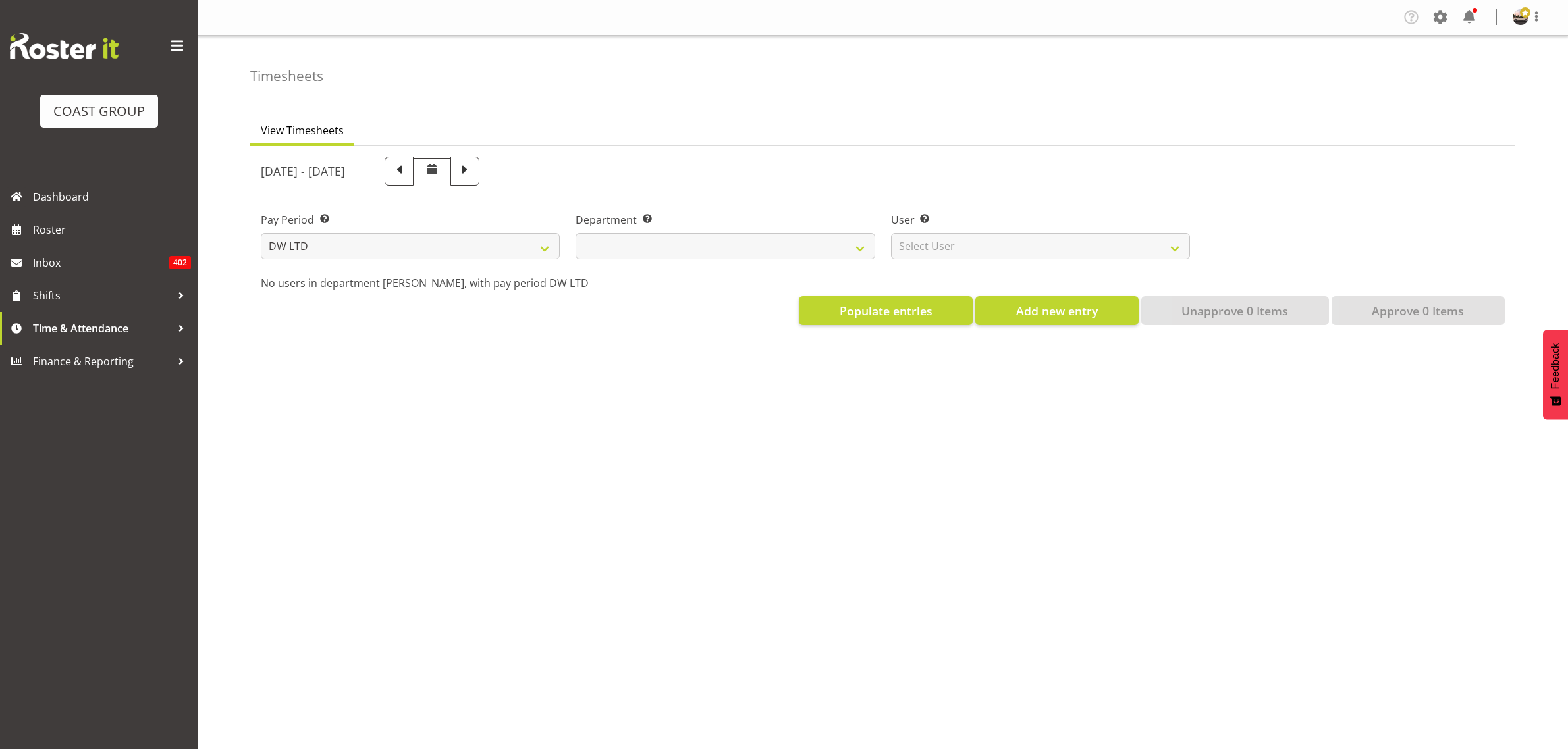
select select "8"
select select
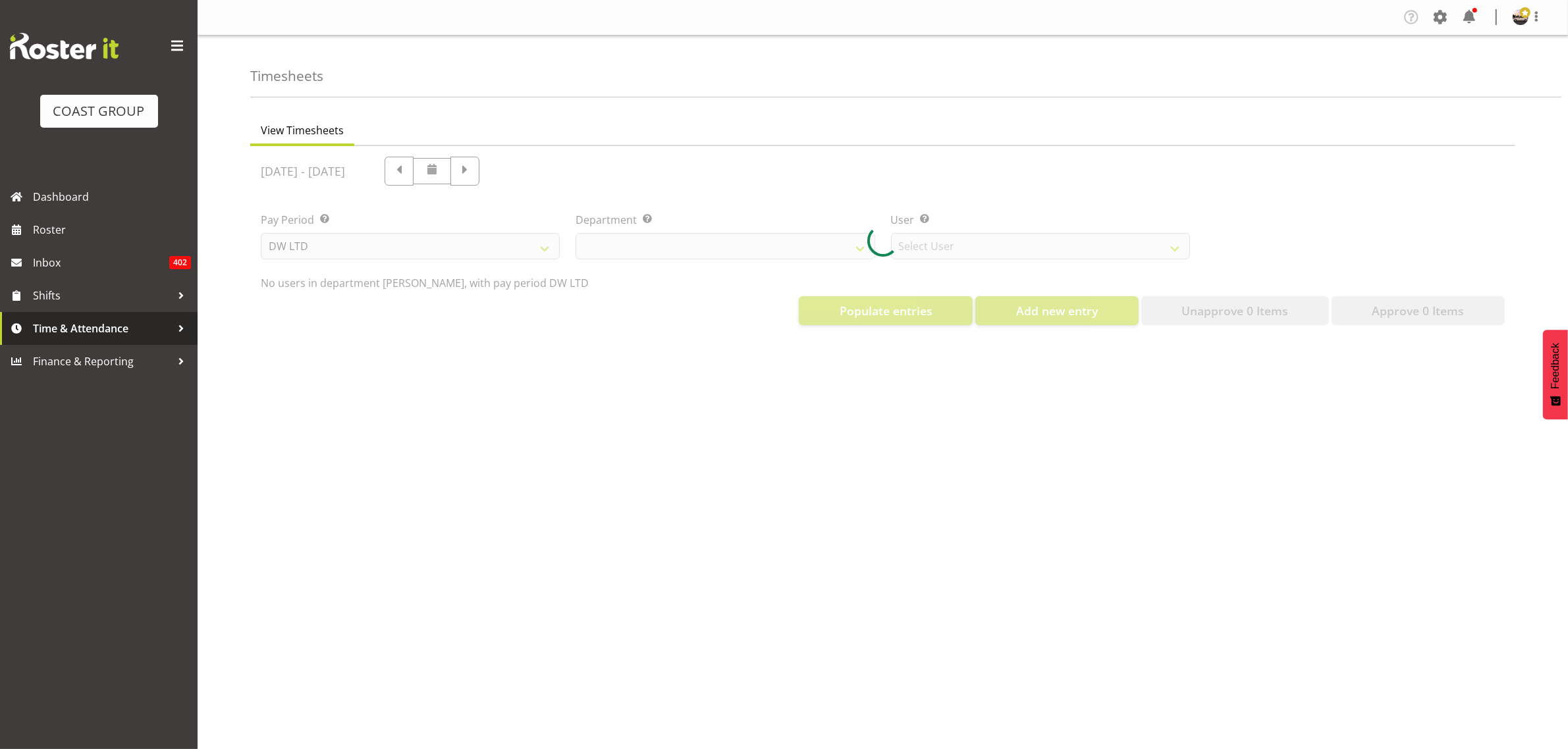
click at [72, 337] on span "Time & Attendance" at bounding box center [102, 328] width 139 height 20
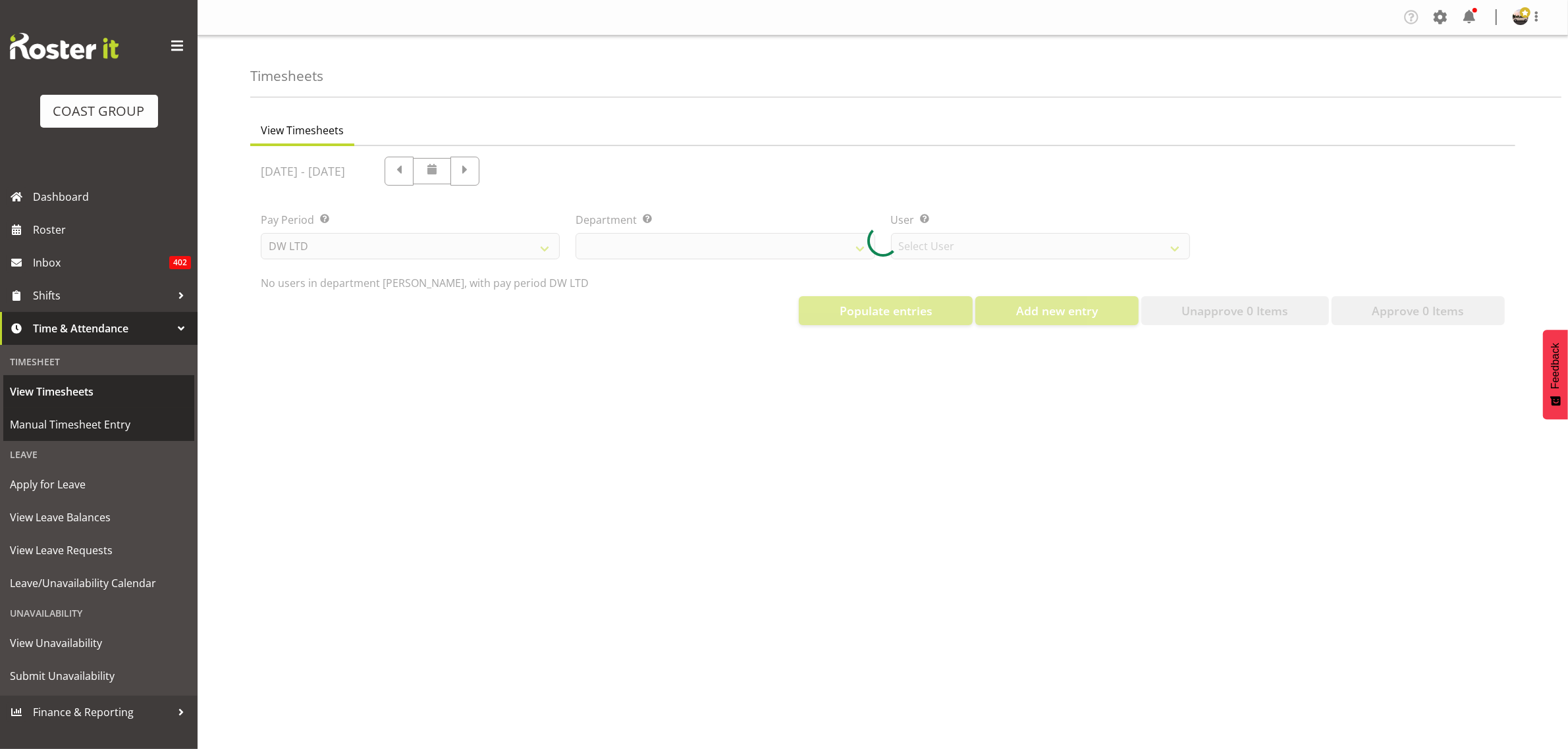
select select "1175"
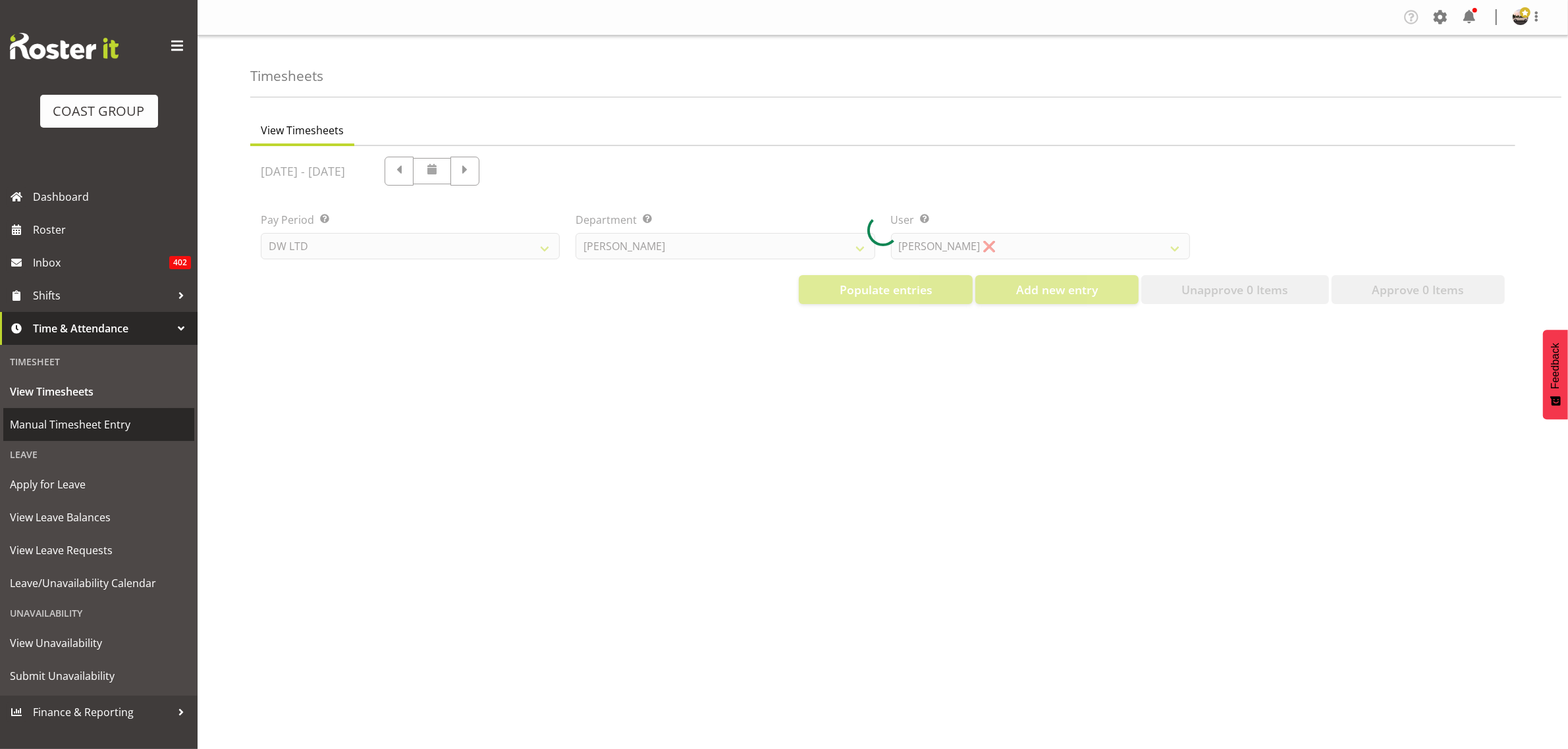
click at [67, 427] on span "Manual Timesheet Entry" at bounding box center [98, 424] width 178 height 20
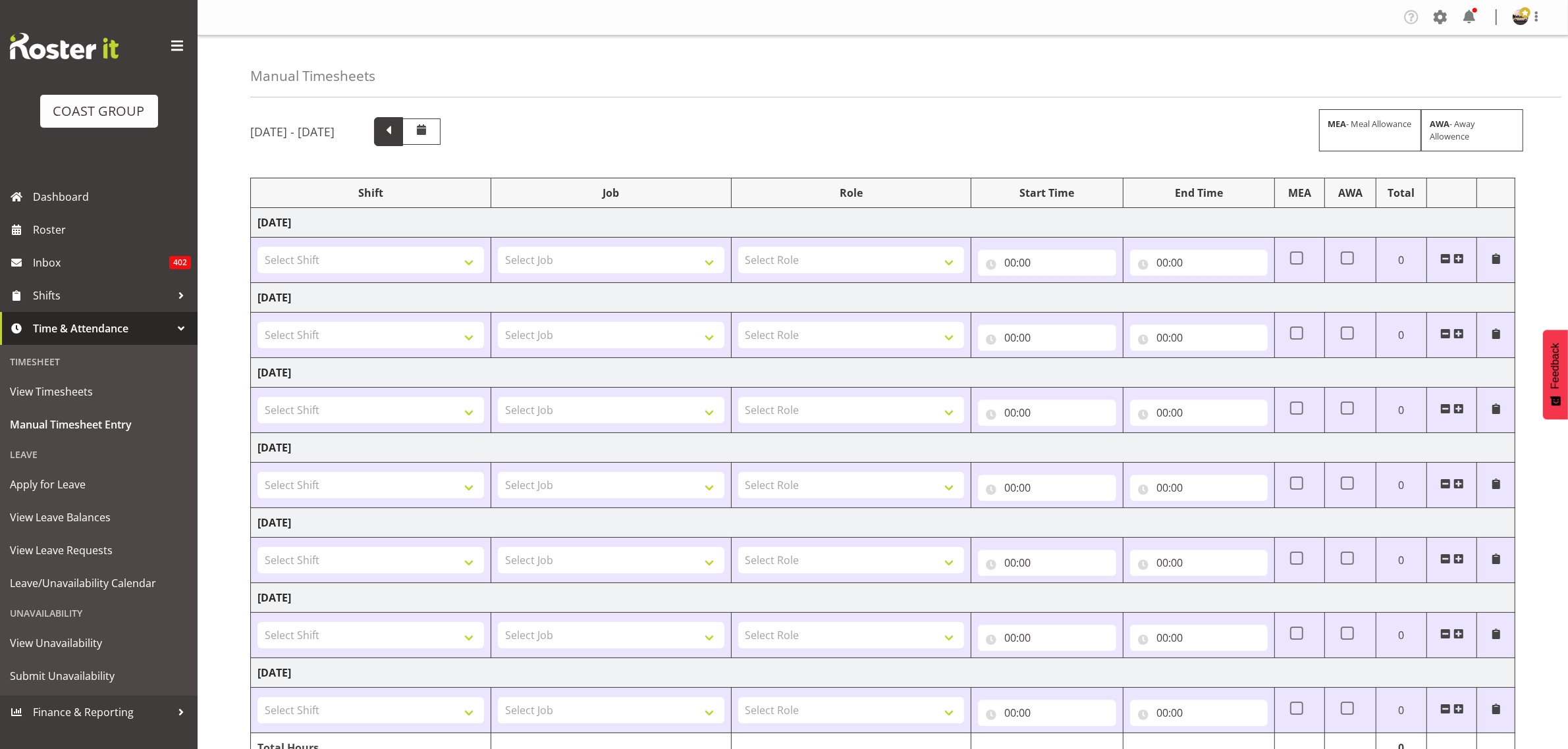
click at [397, 135] on span at bounding box center [389, 131] width 17 height 17
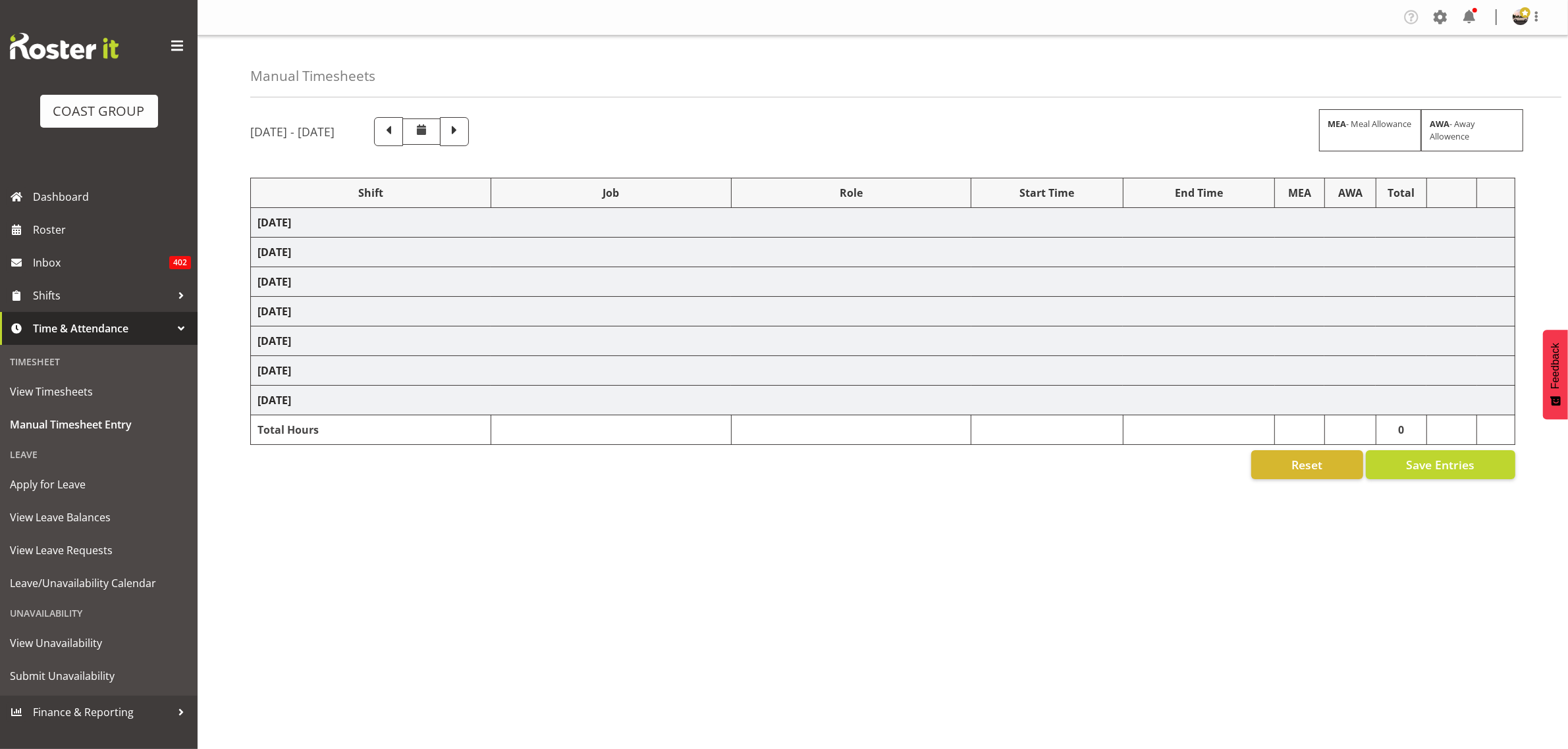
select select "19929"
select select "9464"
select select "19929"
select select "9464"
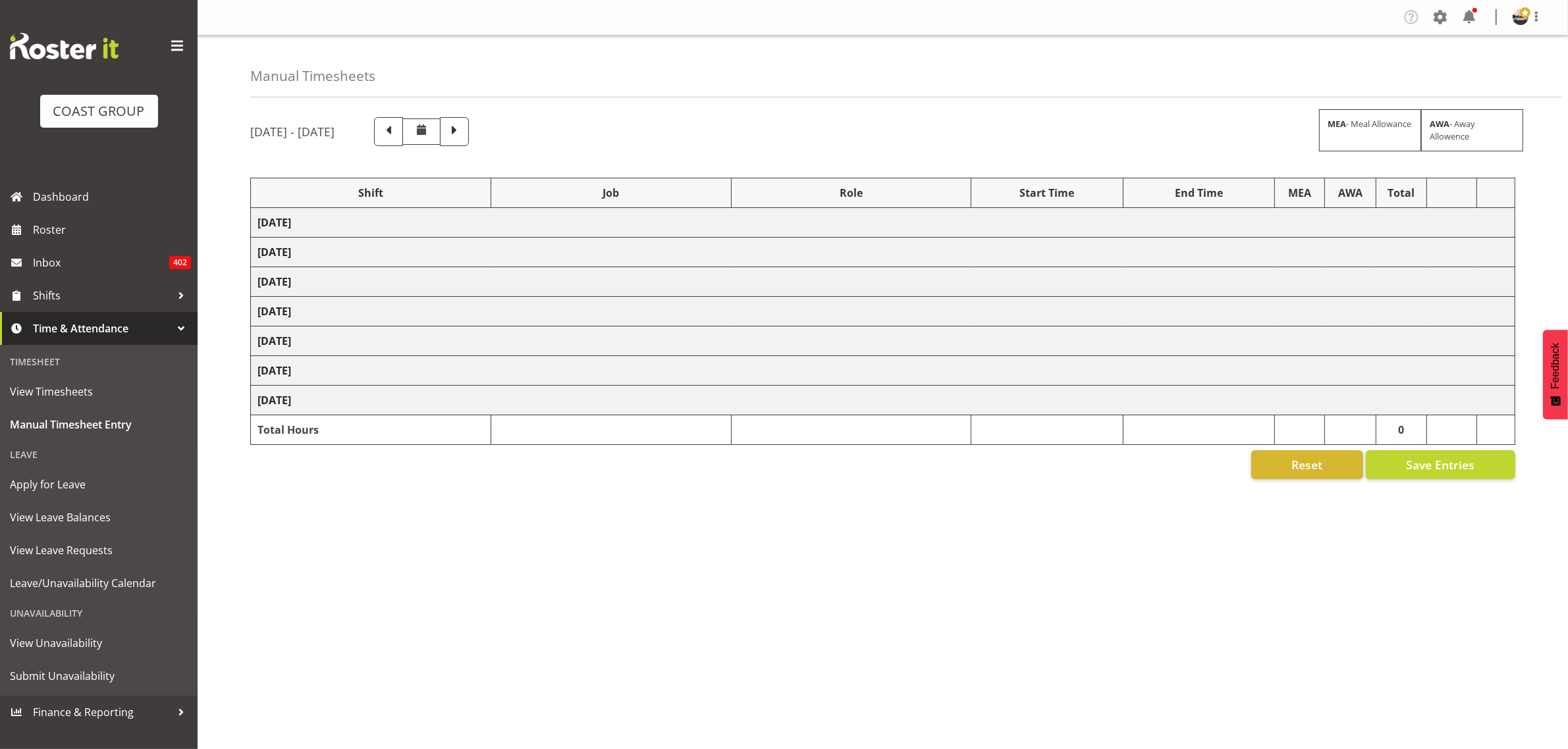
select select "19929"
select select "9464"
select select "19929"
select select "9464"
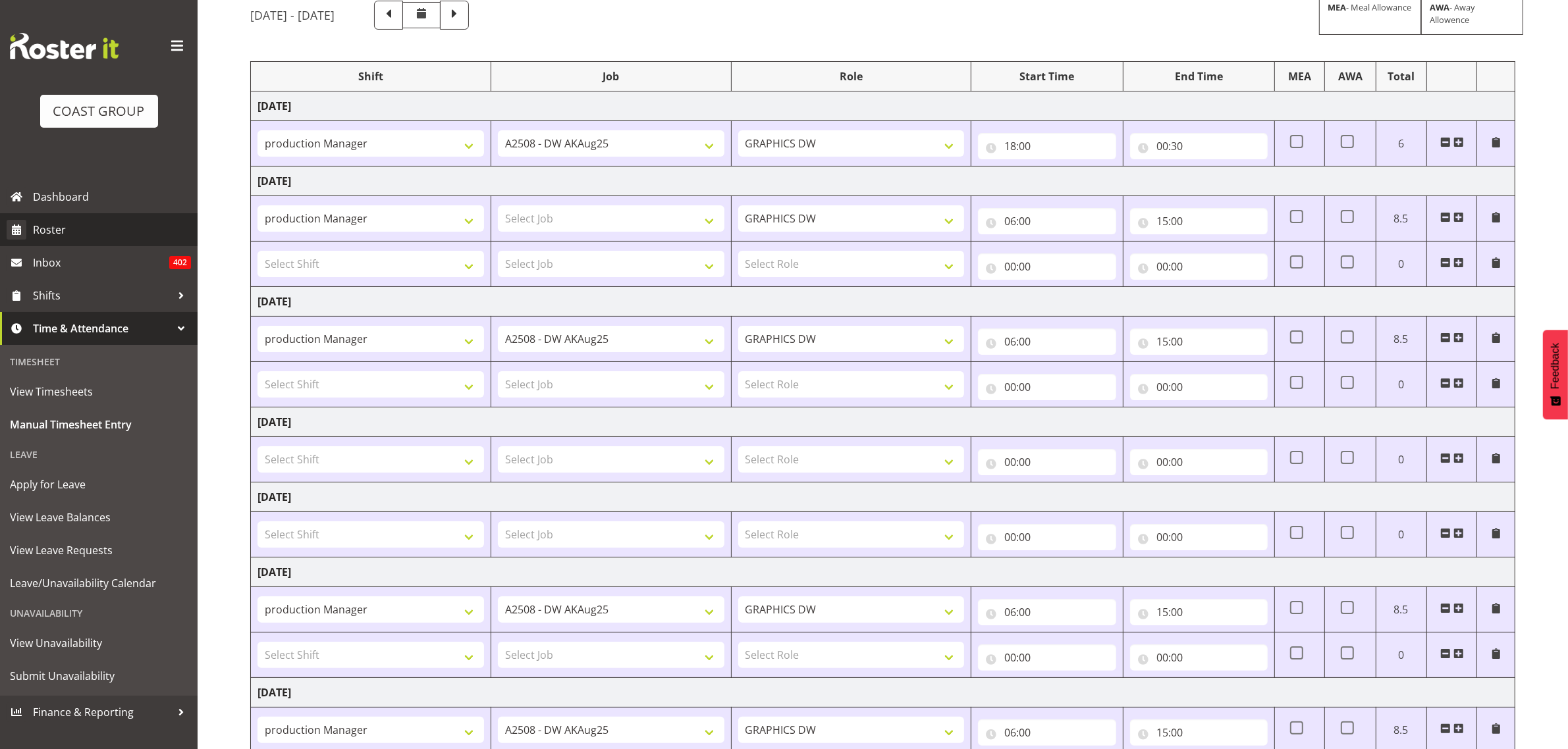
scroll to position [91, 0]
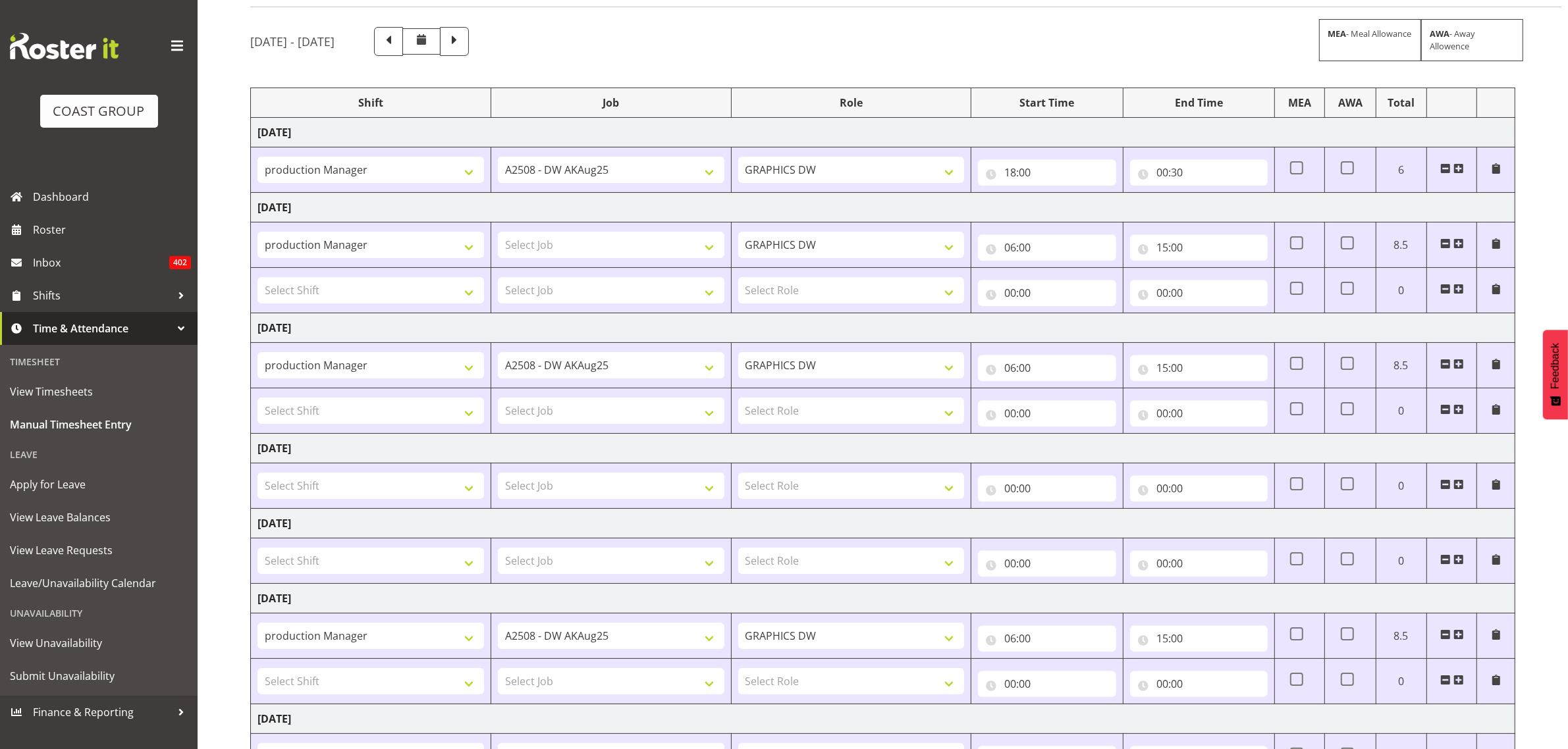
click at [117, 334] on span "Time & Attendance" at bounding box center [102, 328] width 139 height 20
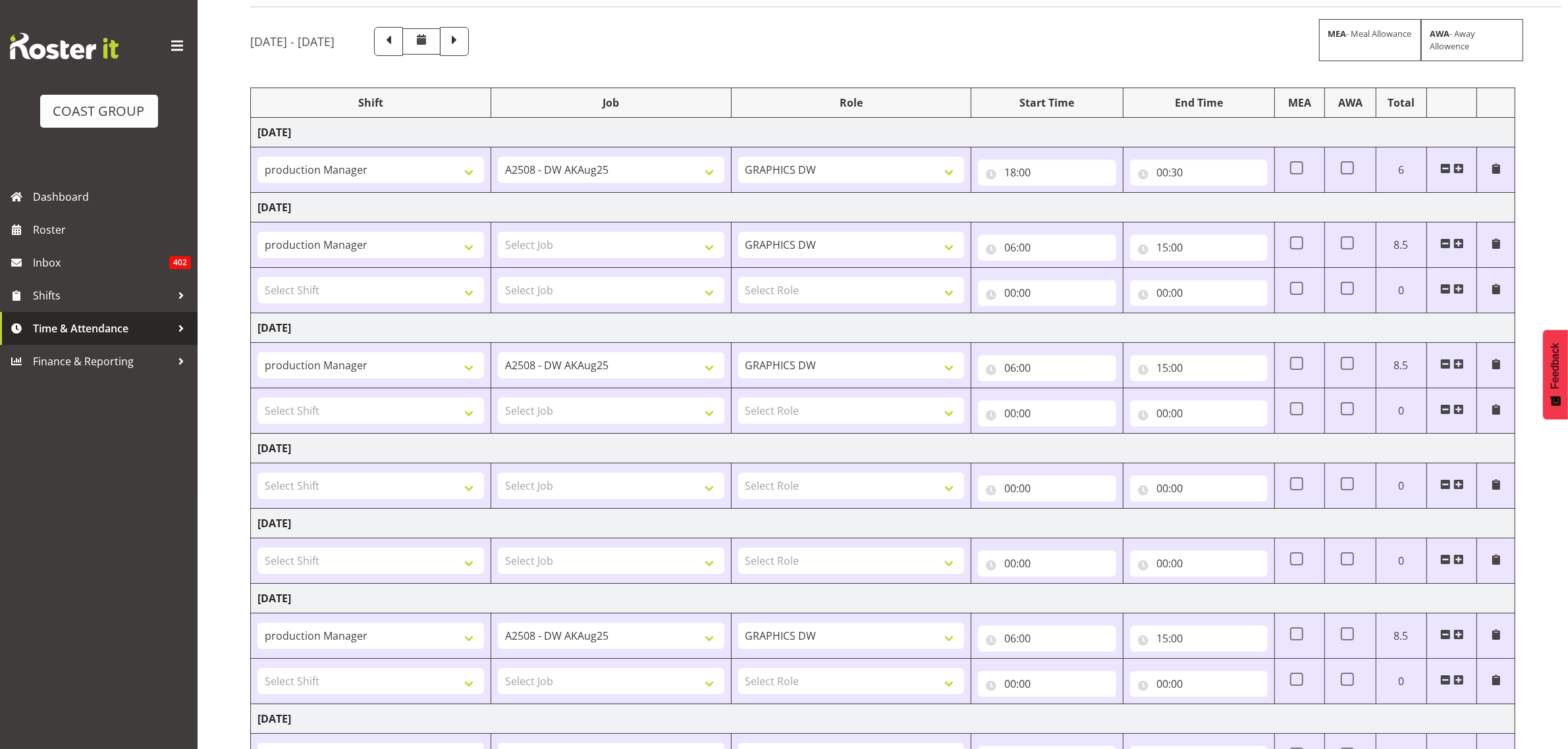
click at [69, 331] on span "Time & Attendance" at bounding box center [102, 328] width 139 height 20
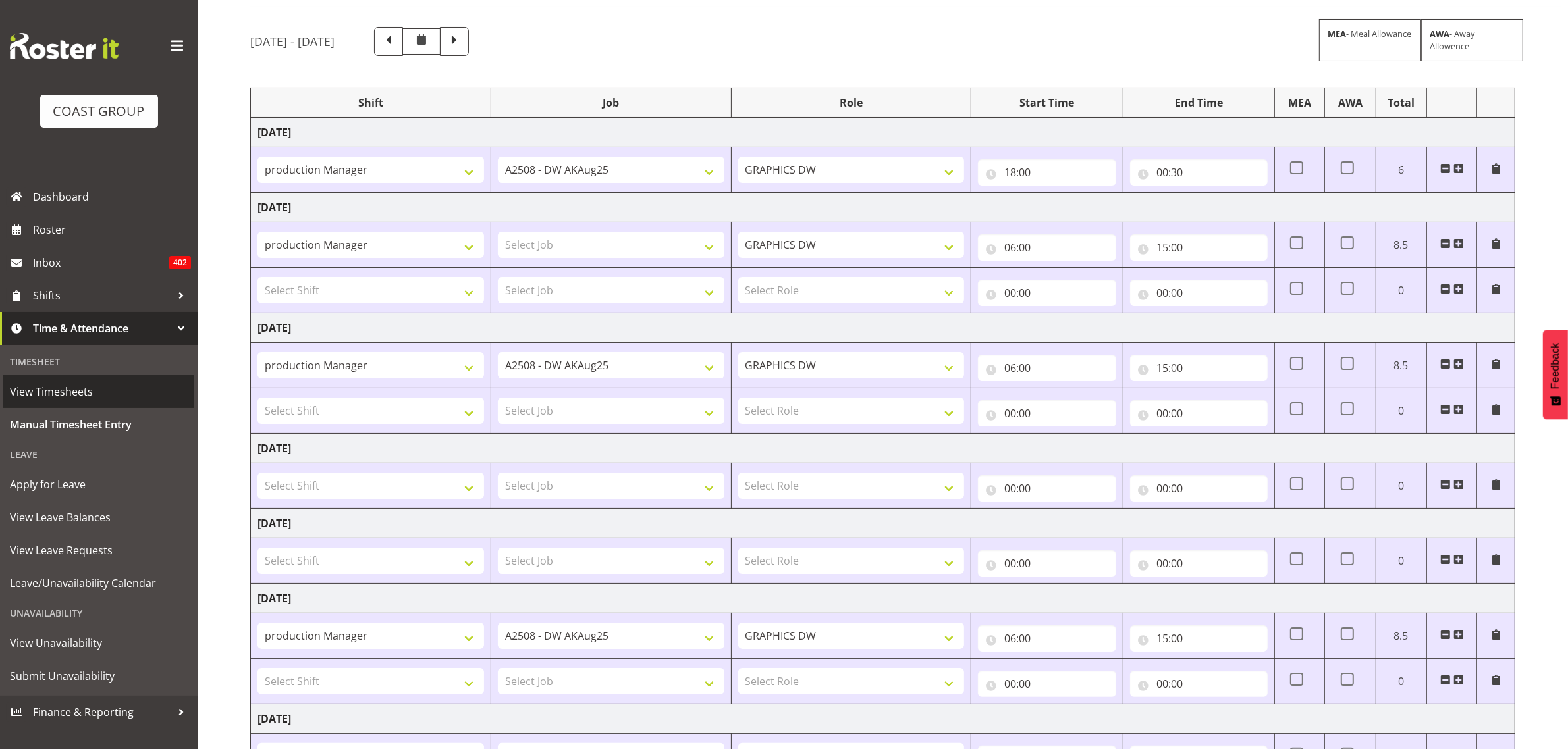
click at [64, 390] on span "View Timesheets" at bounding box center [98, 391] width 178 height 20
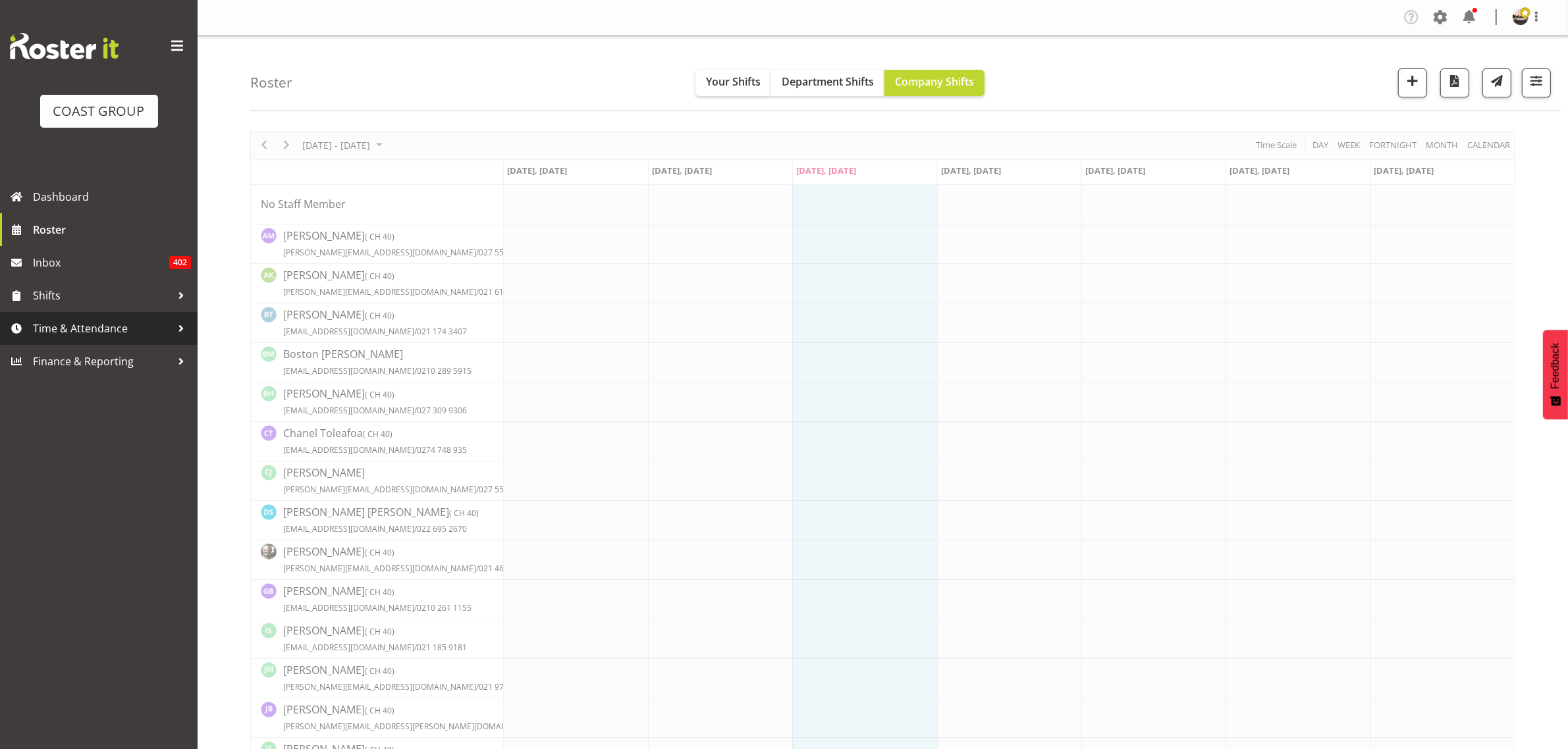
click at [136, 324] on span "Time & Attendance" at bounding box center [102, 328] width 139 height 20
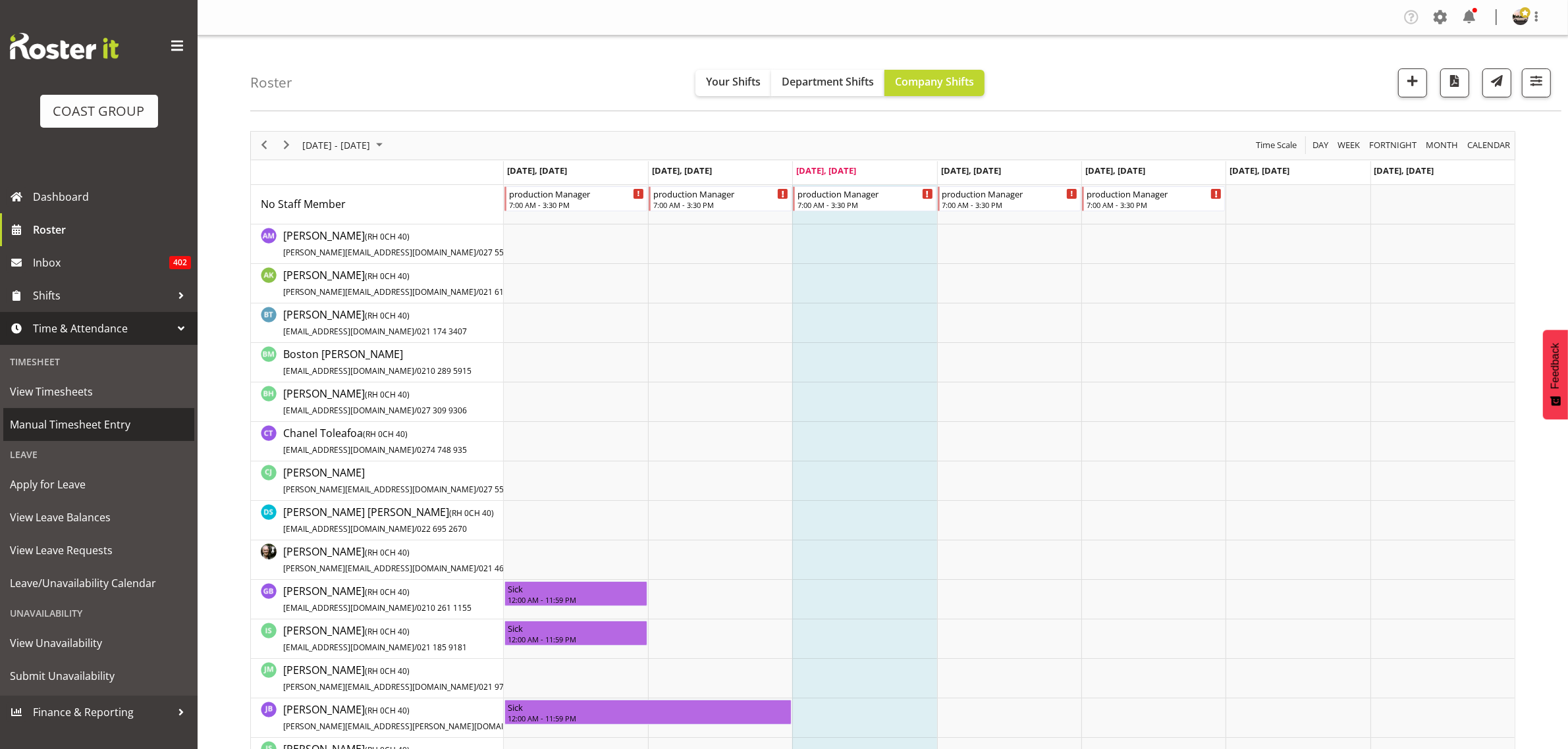
click at [106, 422] on span "Manual Timesheet Entry" at bounding box center [98, 424] width 178 height 20
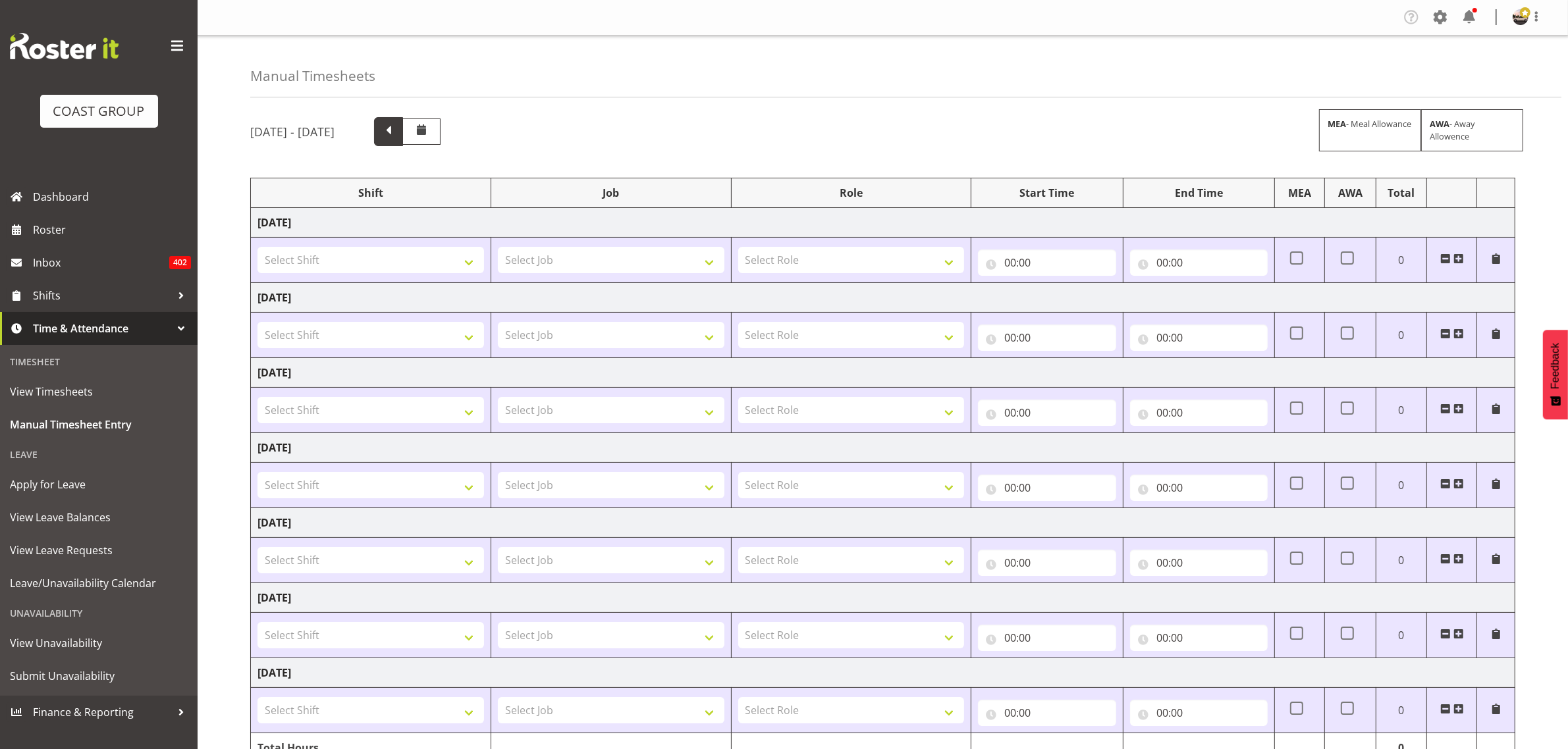
click at [397, 129] on span at bounding box center [389, 131] width 17 height 17
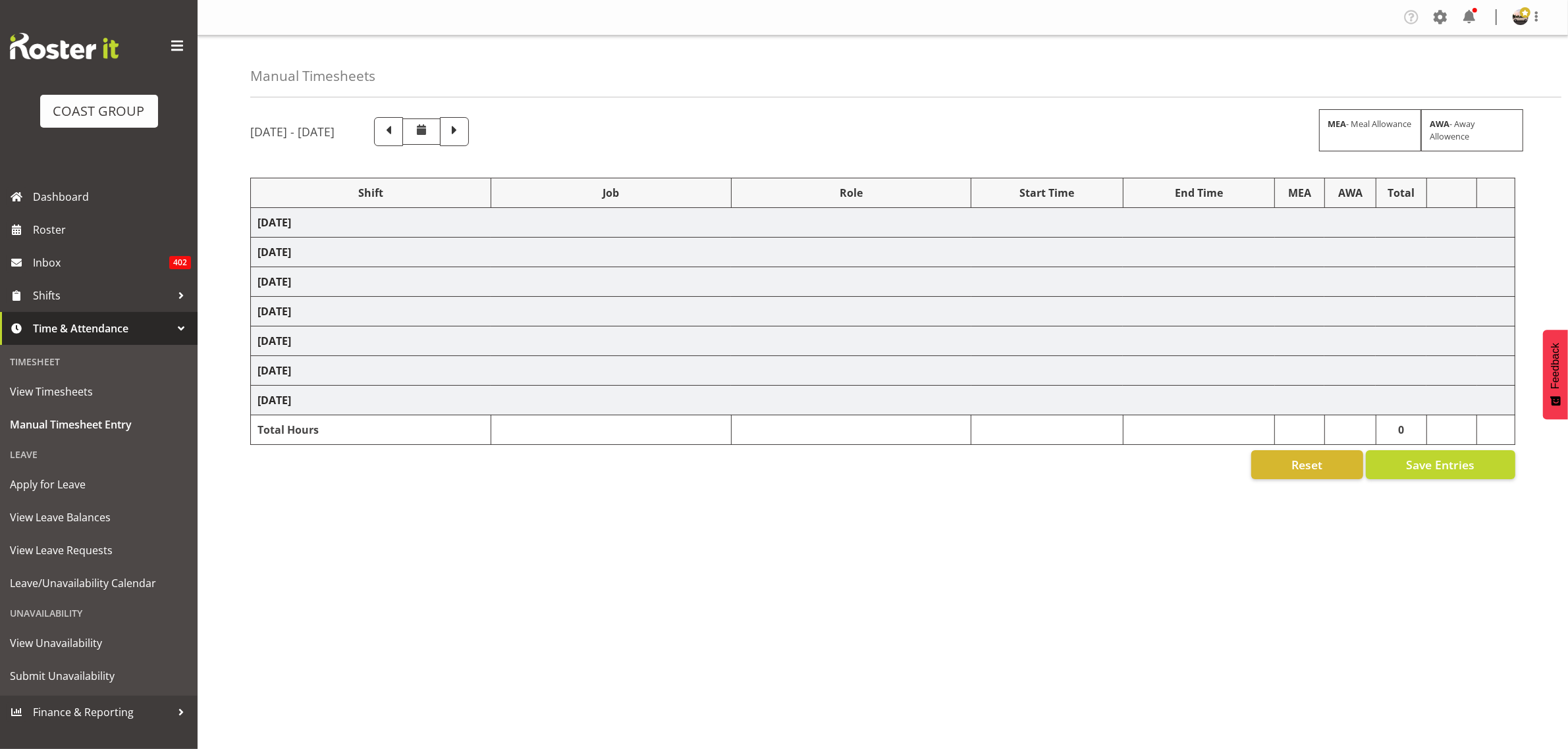
select select "19929"
select select "9464"
select select "19929"
select select "9464"
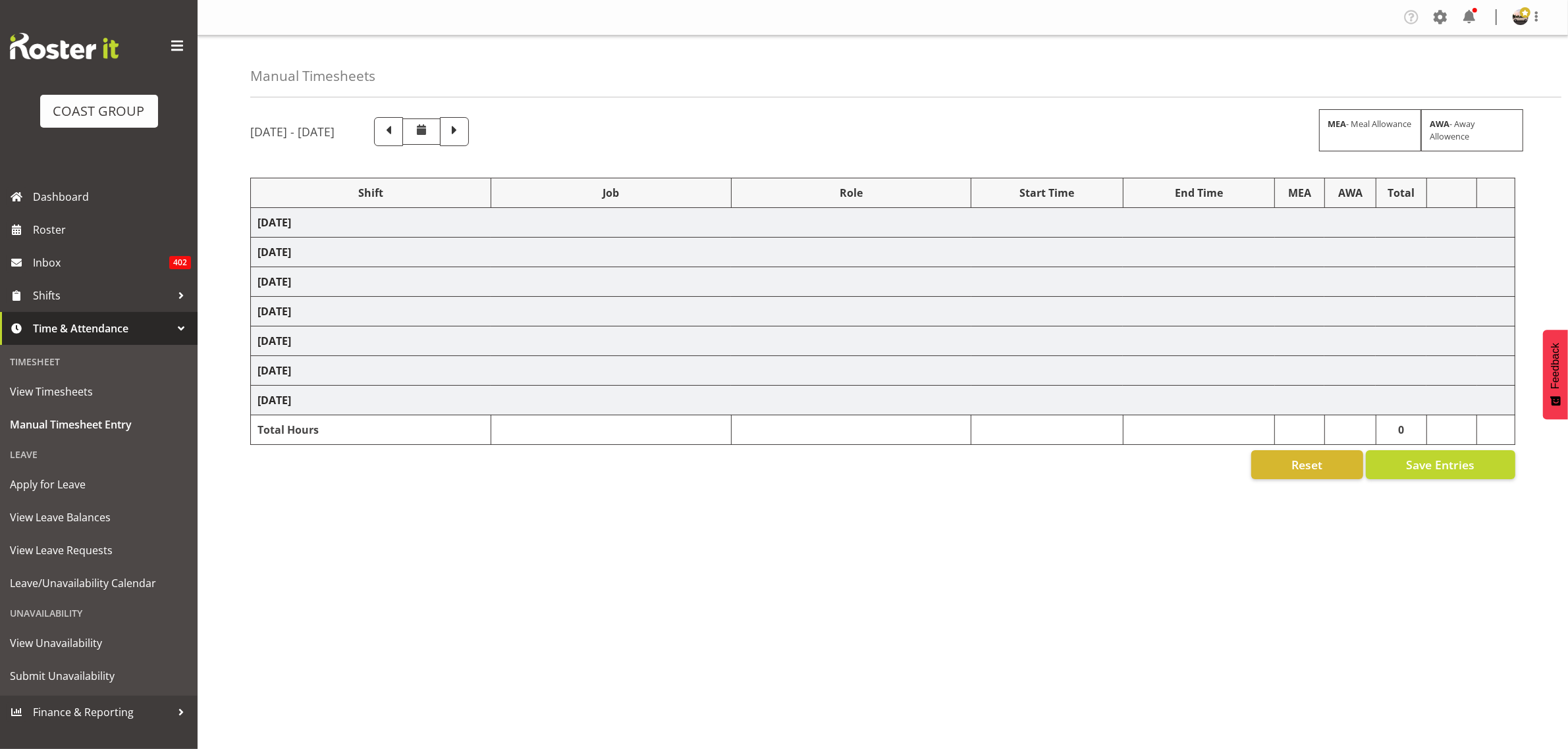
select select "19929"
select select "9464"
select select "19929"
select select "9464"
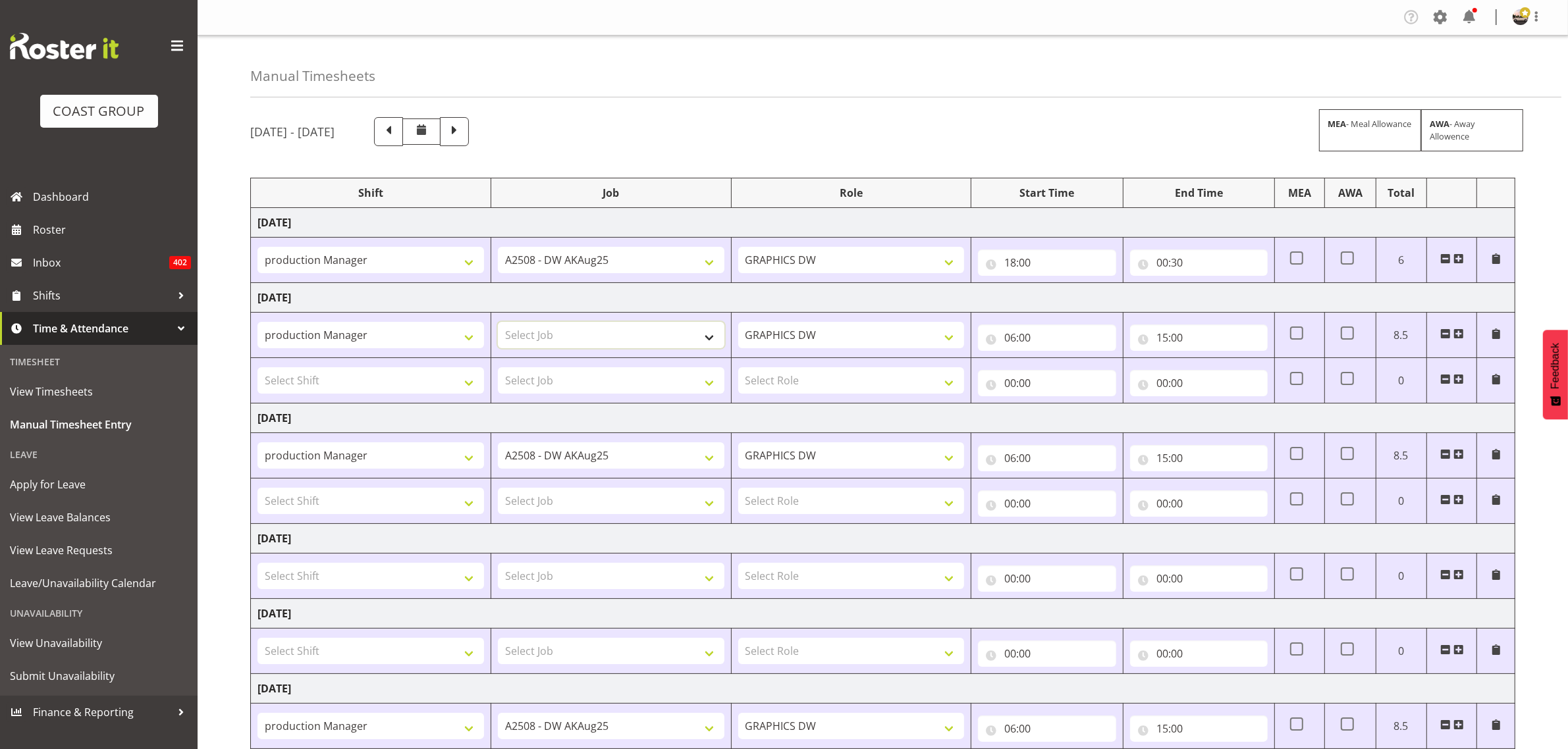
click at [541, 342] on select "Select Job 1 Carlton Events 1 Carlton Hamilton 1 Carlton Wellington 1 EHS WAREH…" at bounding box center [612, 335] width 226 height 26
select select "9464"
click at [498, 323] on select "Select Job 1 Carlton Events 1 Carlton Hamilton 1 Carlton Wellington 1 EHS WAREH…" at bounding box center [612, 335] width 226 height 26
click at [407, 381] on select "Select Shift AKL SIGN ADMIN1 (LEAVE ALONE, DONT MAKE INACTIVE) AUG 25 Delivery …" at bounding box center [371, 381] width 226 height 26
select select "19929"
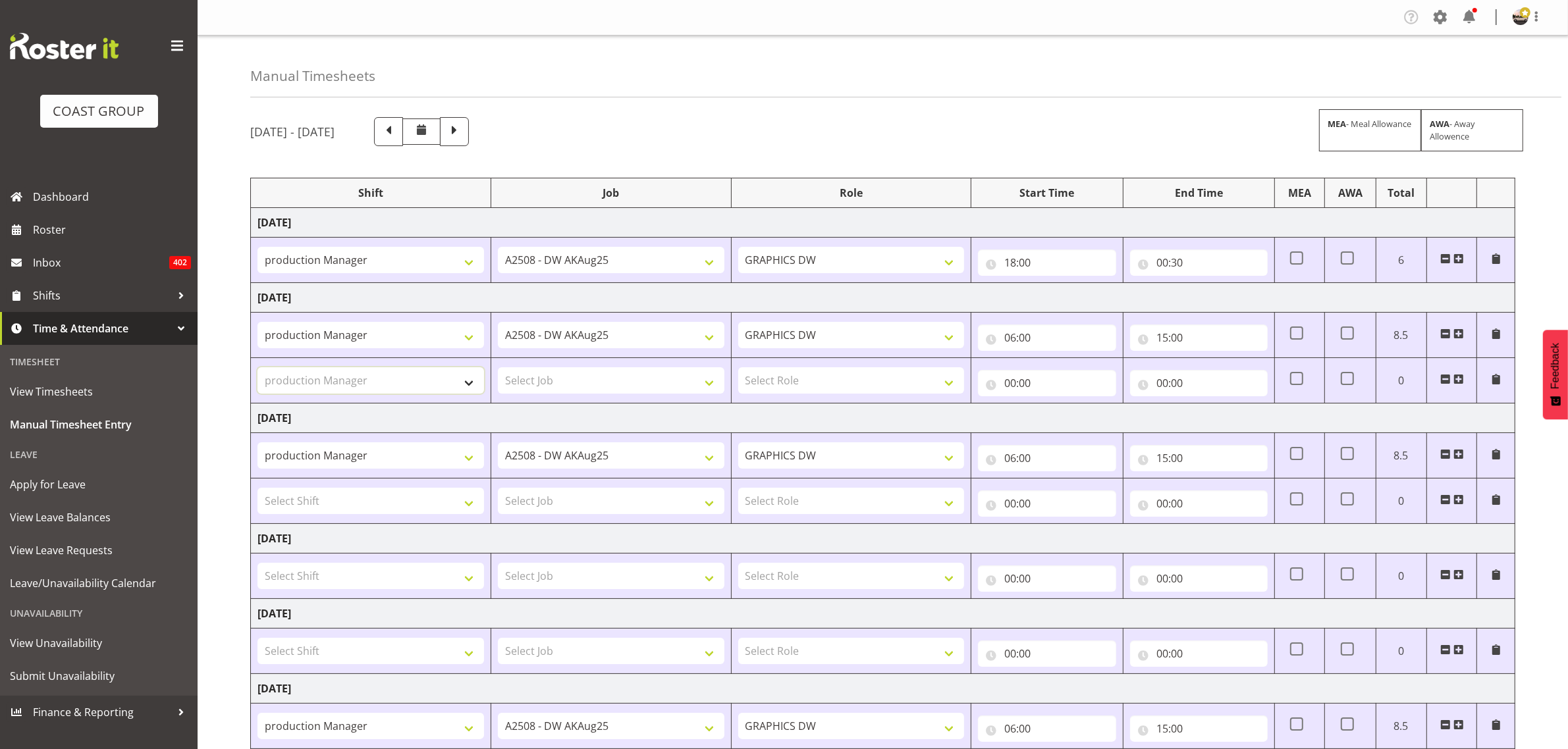
click at [258, 368] on select "Select Shift AKL SIGN ADMIN1 (LEAVE ALONE, DONT MAKE INACTIVE) AUG 25 Delivery …" at bounding box center [371, 381] width 226 height 26
click at [560, 376] on select "Select Job 1 Carlton Events 1 [PERSON_NAME][GEOGRAPHIC_DATA] 1 [PERSON_NAME][GE…" at bounding box center [612, 381] width 226 height 26
select select "9464"
click at [498, 368] on select "Select Job 1 Carlton Events 1 [PERSON_NAME][GEOGRAPHIC_DATA] 1 [PERSON_NAME][GE…" at bounding box center [612, 381] width 226 height 26
click at [850, 394] on select "Select Role GRAPHICS DW" at bounding box center [851, 381] width 226 height 26
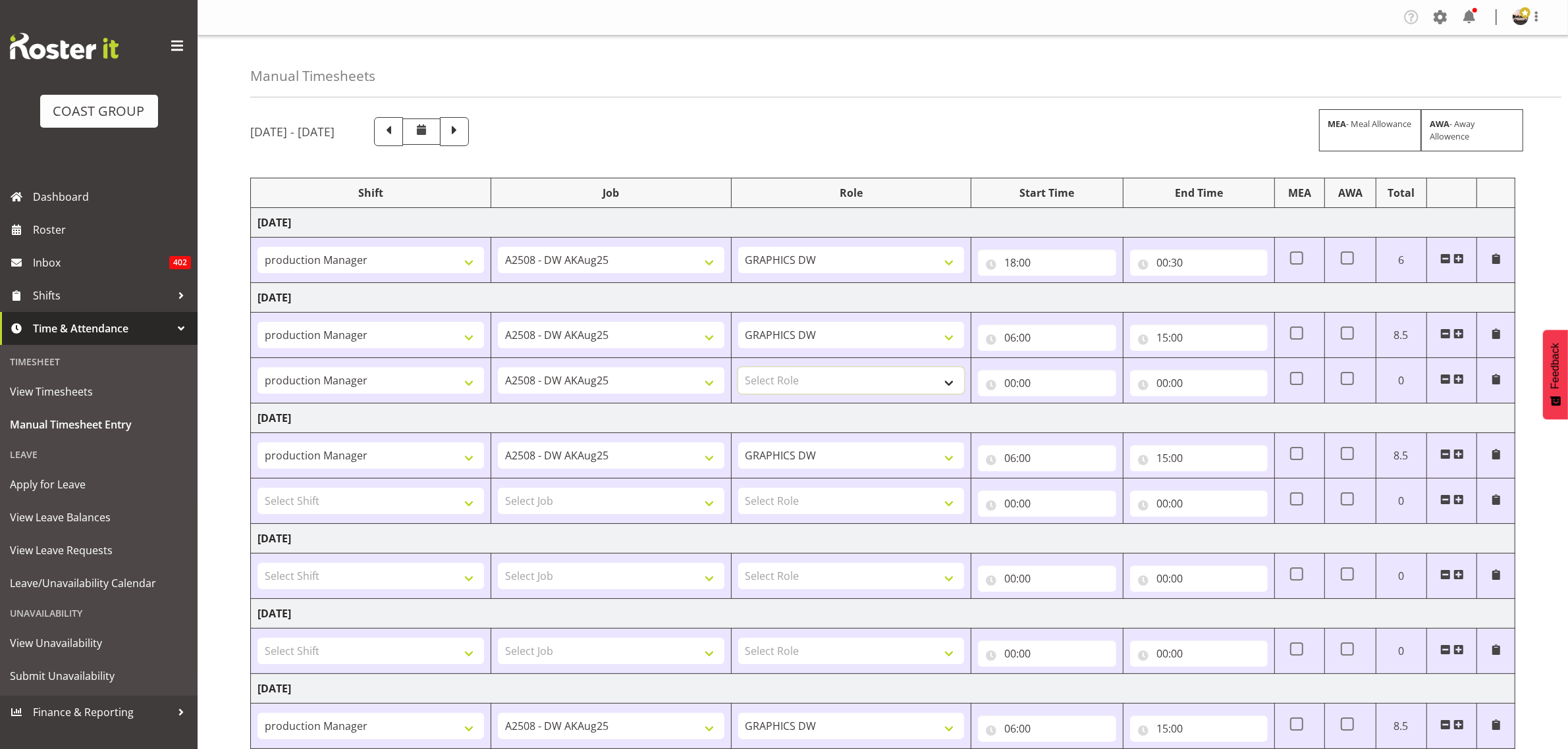
select select "809"
click at [738, 368] on select "Select Role GRAPHICS DW" at bounding box center [851, 381] width 226 height 26
click at [1457, 260] on span at bounding box center [1458, 259] width 10 height 10
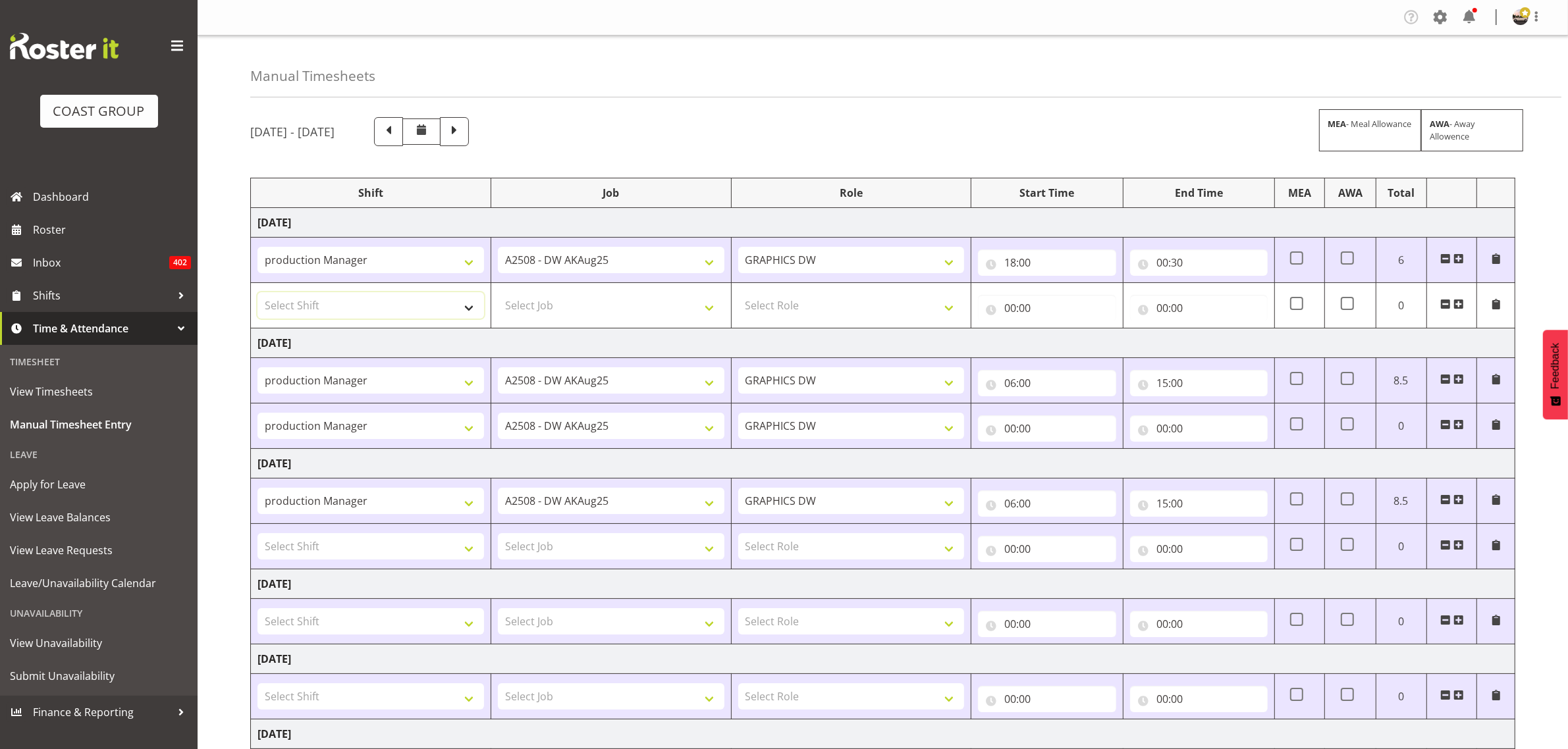
click at [364, 300] on select "Select Shift AKL SIGN ADMIN1 (LEAVE ALONE, DONT MAKE INACTIVE) AUG 25 Delivery …" at bounding box center [371, 306] width 226 height 26
select select "19929"
click at [258, 293] on select "Select Shift AKL SIGN ADMIN1 (LEAVE ALONE, DONT MAKE INACTIVE) AUG 25 Delivery …" at bounding box center [371, 306] width 226 height 26
click at [671, 310] on select "Select Job 1 Carlton Events 1 [PERSON_NAME][GEOGRAPHIC_DATA] 1 [PERSON_NAME][GE…" at bounding box center [612, 306] width 226 height 26
select select "9464"
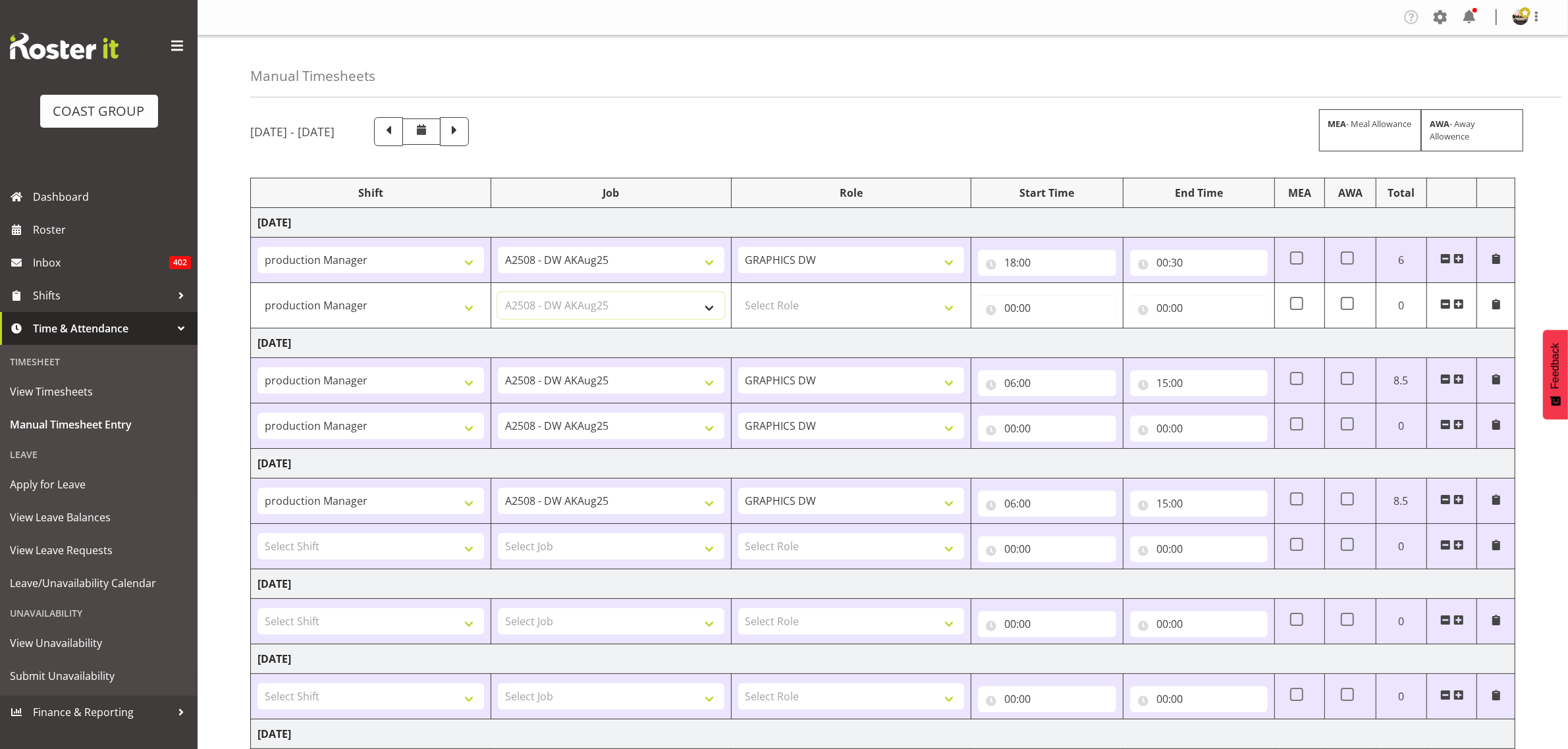
click at [498, 293] on select "Select Job 1 Carlton Events 1 [PERSON_NAME][GEOGRAPHIC_DATA] 1 [PERSON_NAME][GE…" at bounding box center [612, 306] width 226 height 26
click at [769, 298] on select "Select Role GRAPHICS DW" at bounding box center [851, 306] width 226 height 26
select select "809"
click at [738, 293] on select "Select Role GRAPHICS DW" at bounding box center [851, 306] width 226 height 26
click at [1016, 314] on input "00:00" at bounding box center [1047, 308] width 138 height 26
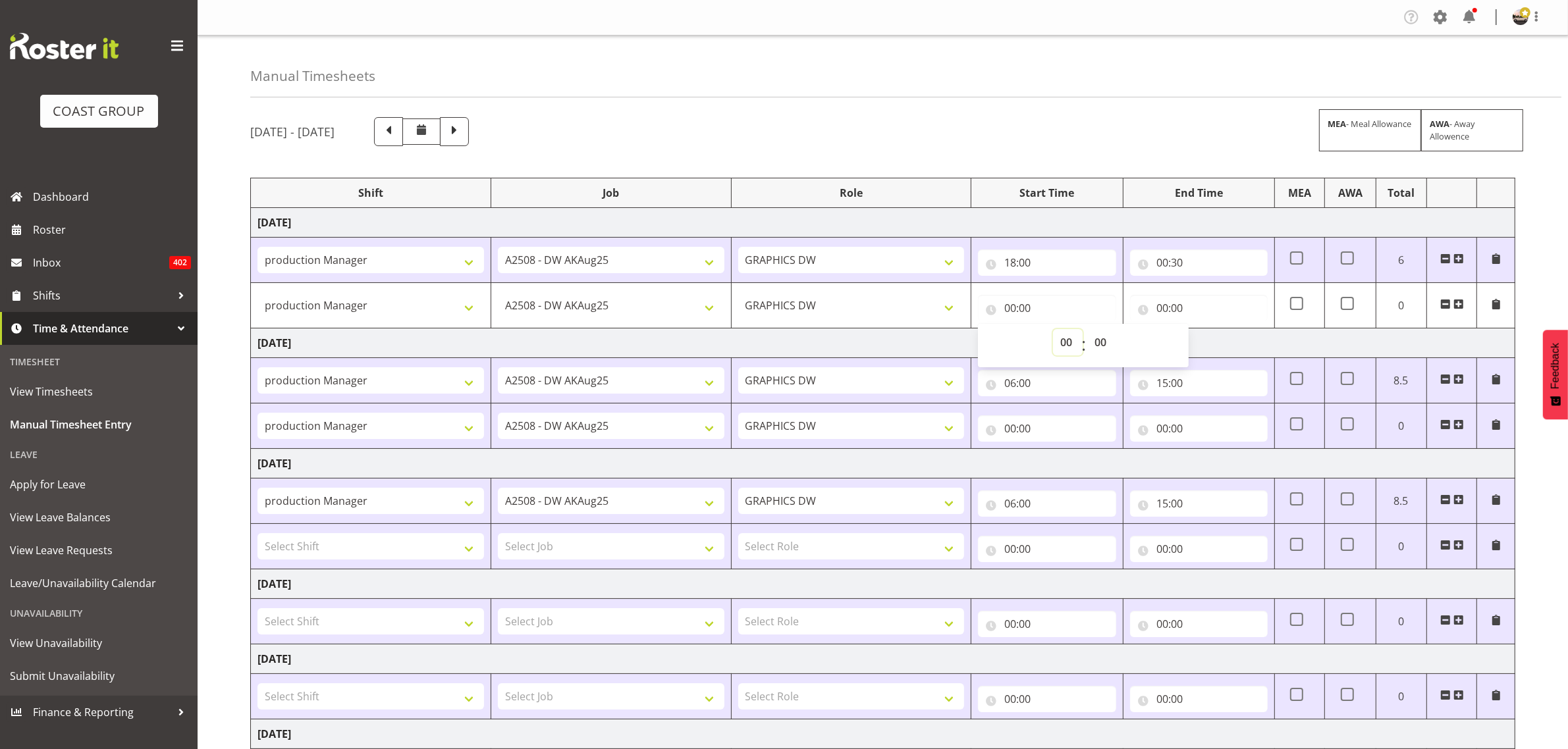
click at [1054, 338] on select "00 01 02 03 04 05 06 07 08 09 10 11 12 13 14 15 16 17 18 19 20 21 22 23" at bounding box center [1068, 342] width 30 height 26
select select "6"
click at [1053, 330] on select "00 01 02 03 04 05 06 07 08 09 10 11 12 13 14 15 16 17 18 19 20 21 22 23" at bounding box center [1068, 342] width 30 height 26
type input "06:00"
click at [1159, 314] on input "00:00" at bounding box center [1199, 308] width 138 height 26
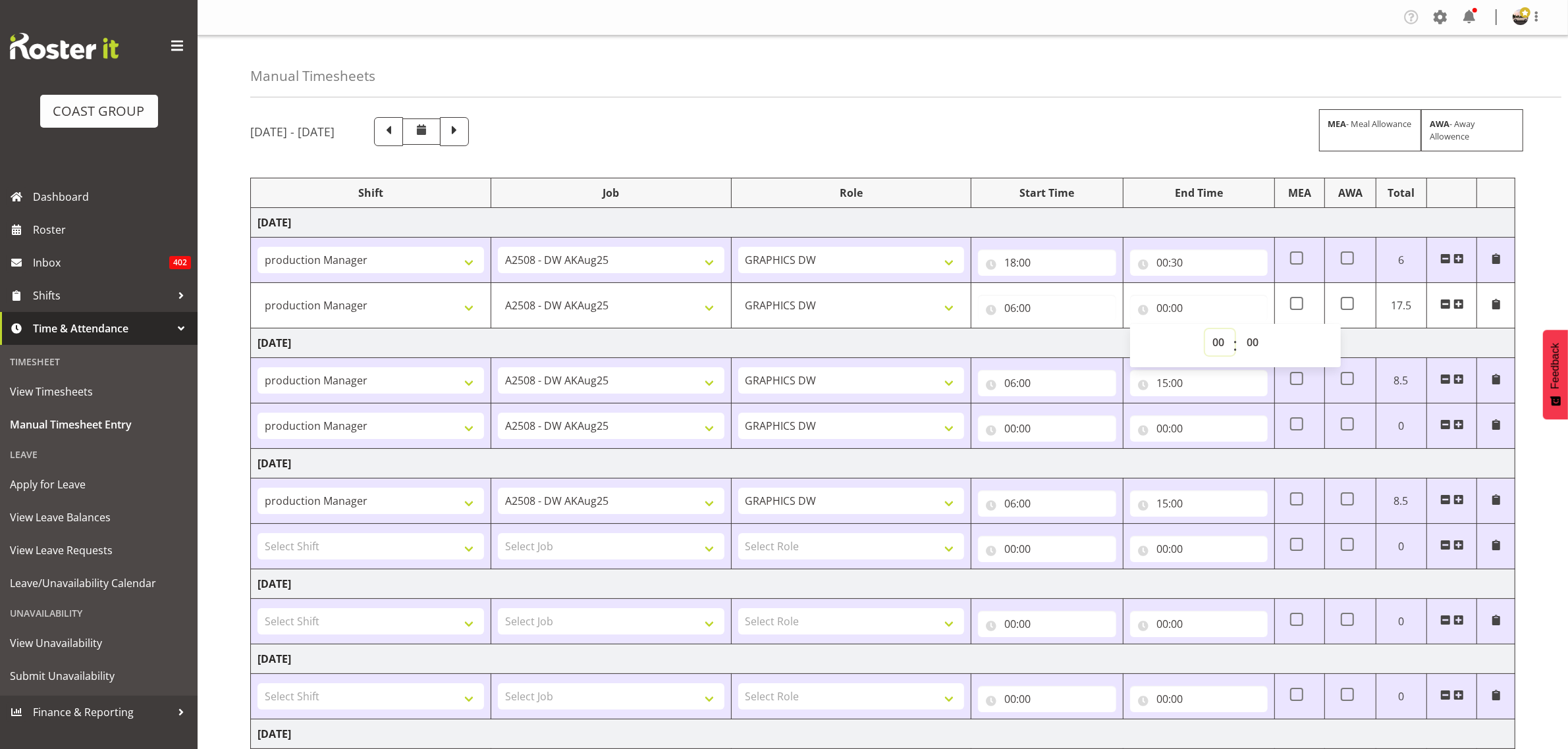
click at [1212, 344] on select "00 01 02 03 04 05 06 07 08 09 10 11 12 13 14 15 16 17 18 19 20 21 22 23" at bounding box center [1220, 342] width 30 height 26
select select "16"
click at [1205, 330] on select "00 01 02 03 04 05 06 07 08 09 10 11 12 13 14 15 16 17 18 19 20 21 22 23" at bounding box center [1220, 342] width 30 height 26
type input "16:00"
click at [1539, 273] on div "August 13th - August 19th 2025 MEA - Meal Allowance AWA - Away Allowence Shift …" at bounding box center [909, 570] width 1318 height 927
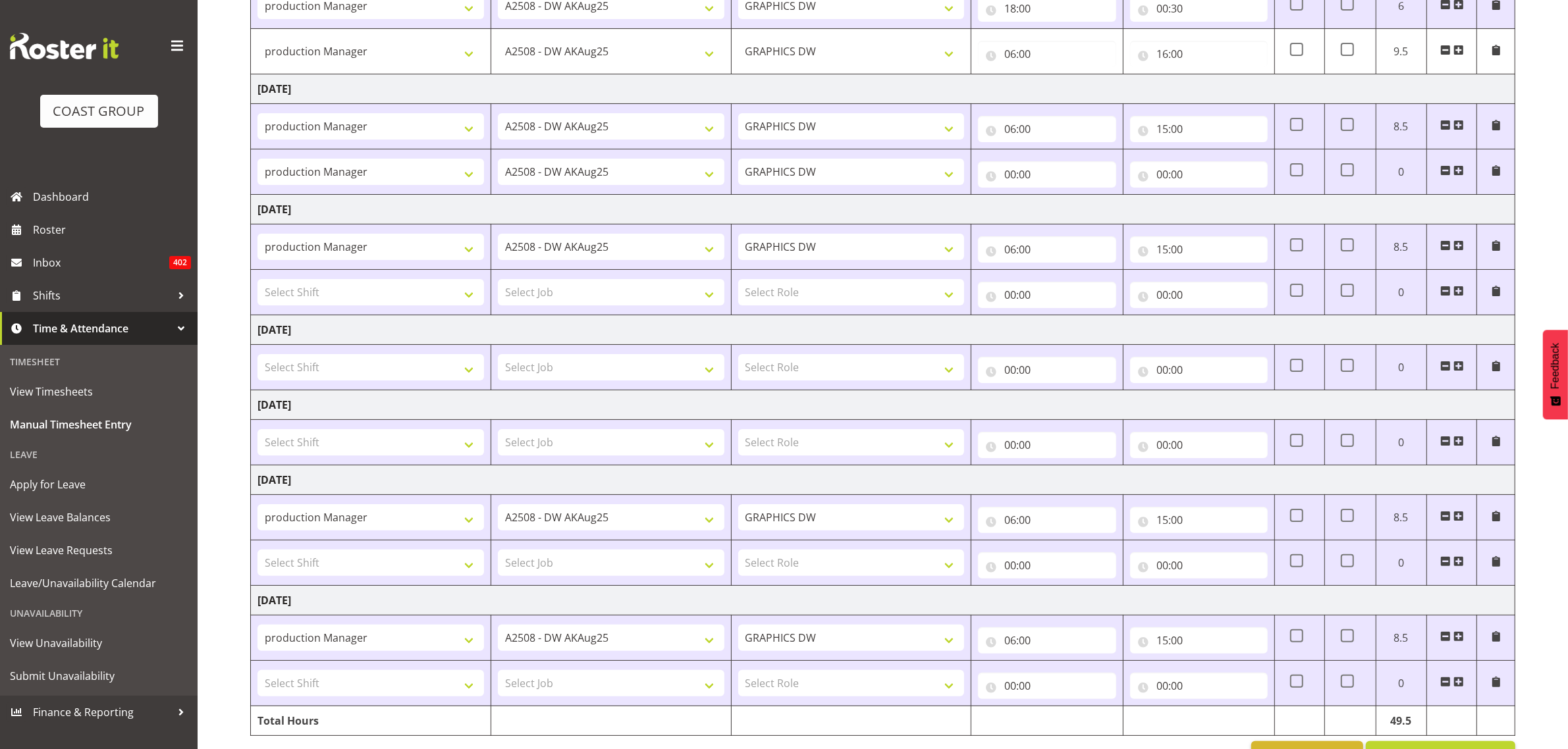
scroll to position [300, 0]
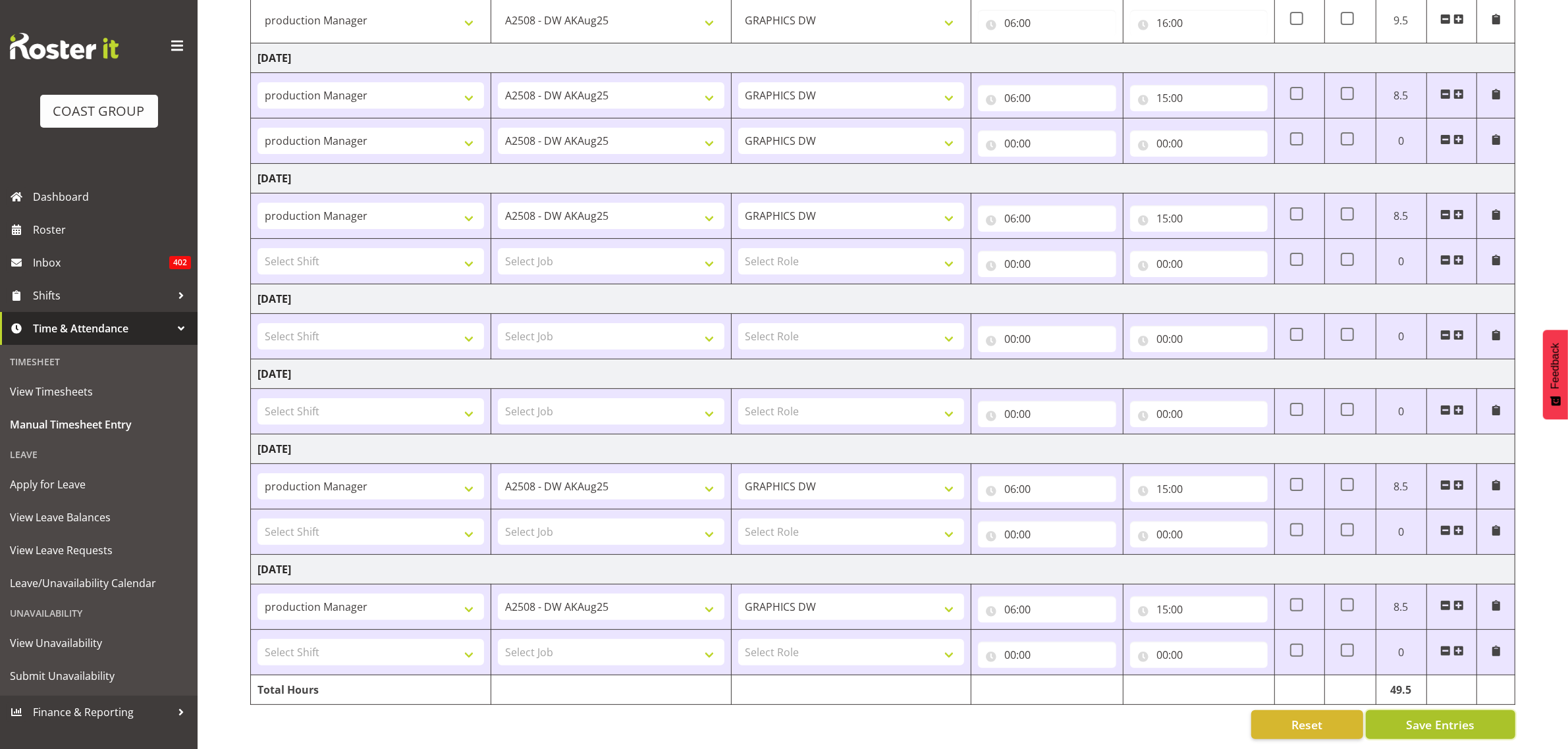
click at [1436, 717] on span "Save Entries" at bounding box center [1440, 725] width 69 height 17
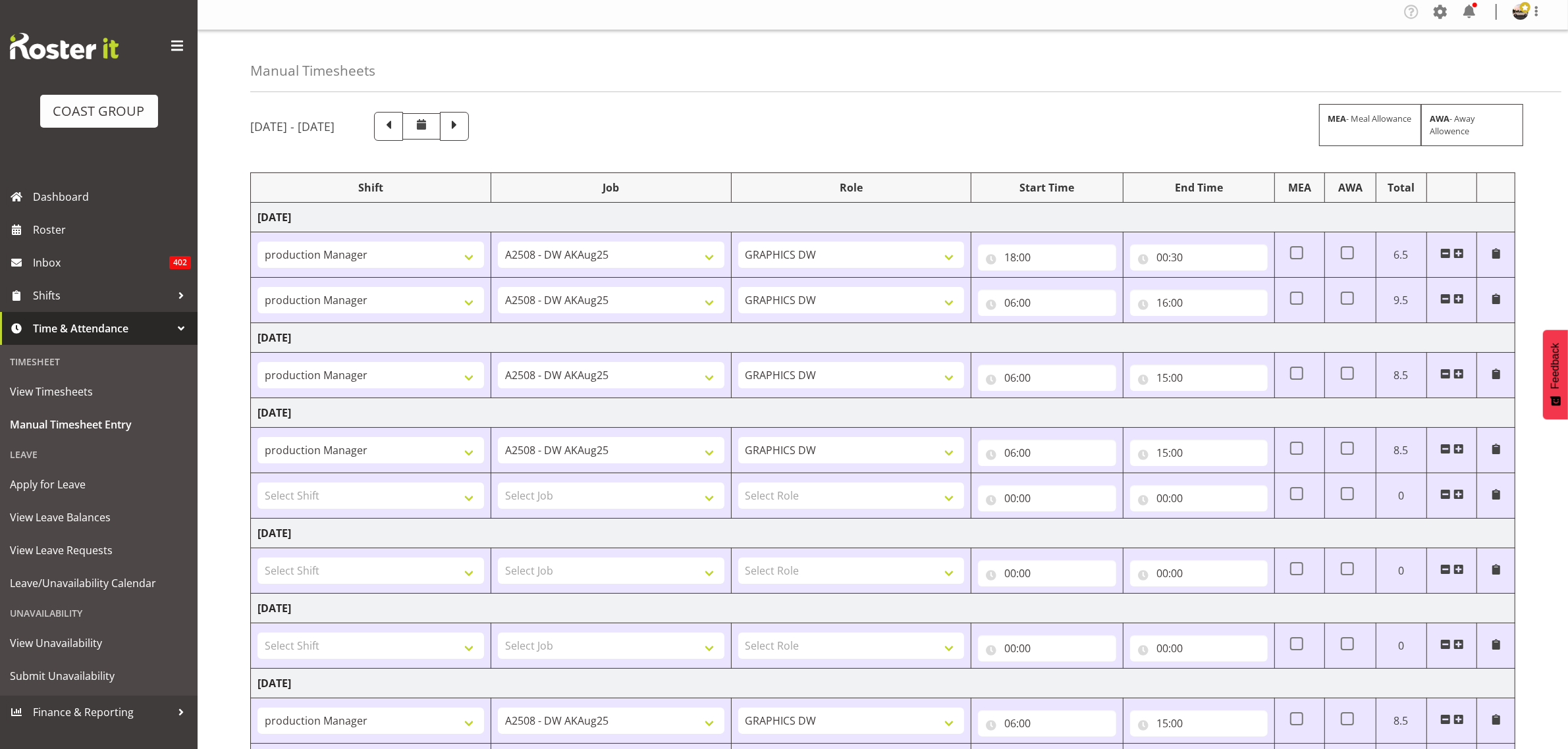
scroll to position [0, 0]
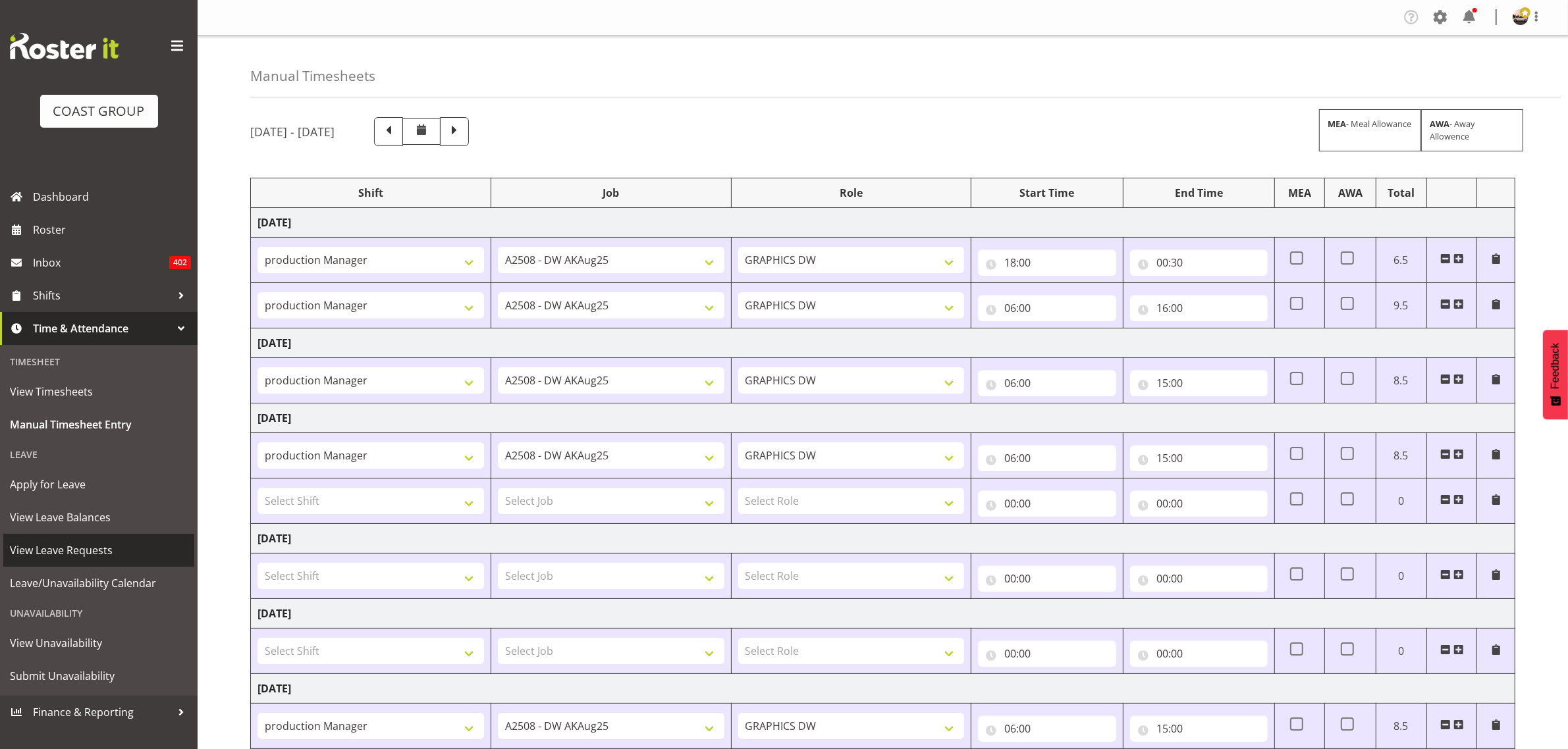
click at [88, 543] on span "View Leave Requests" at bounding box center [98, 550] width 178 height 20
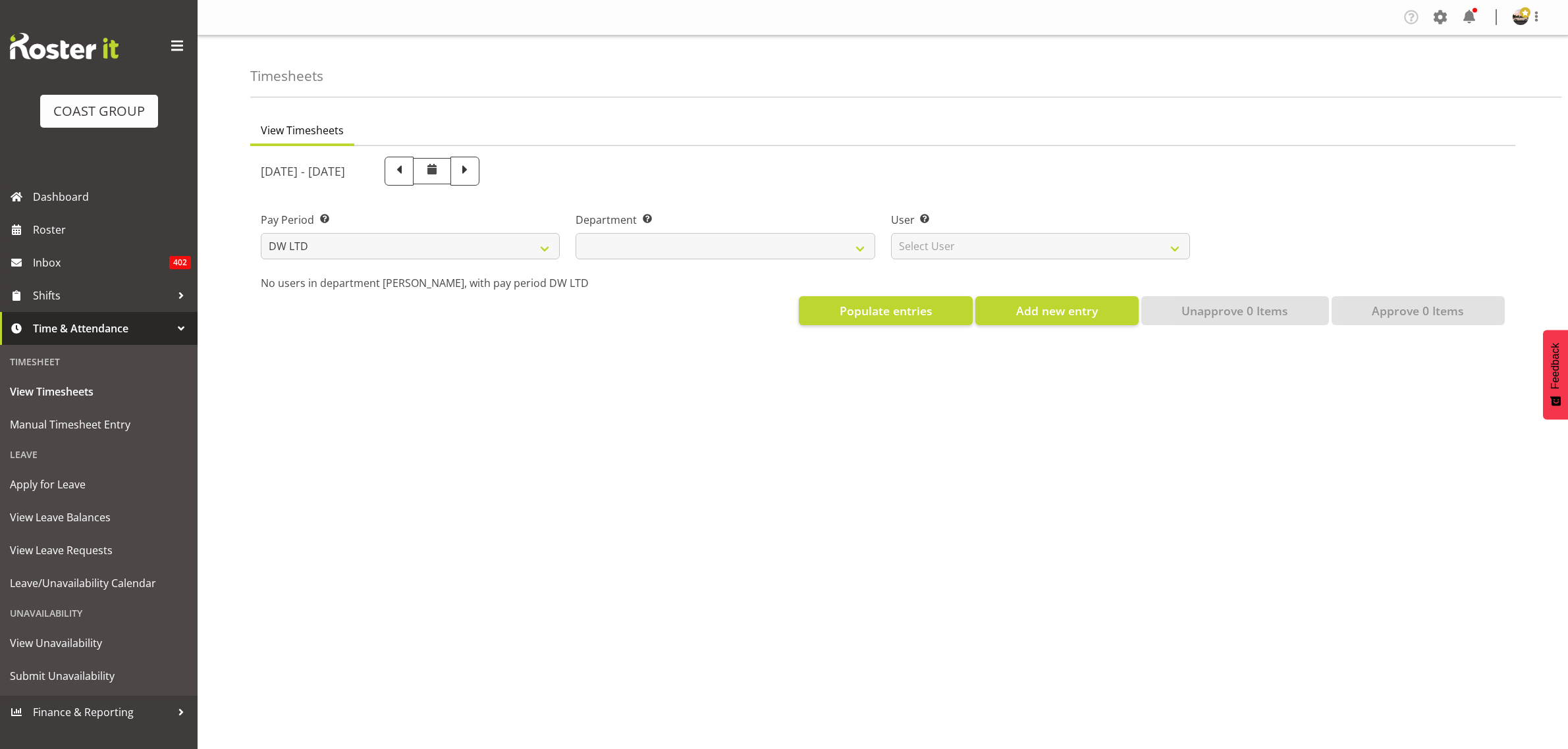
select select "8"
select select
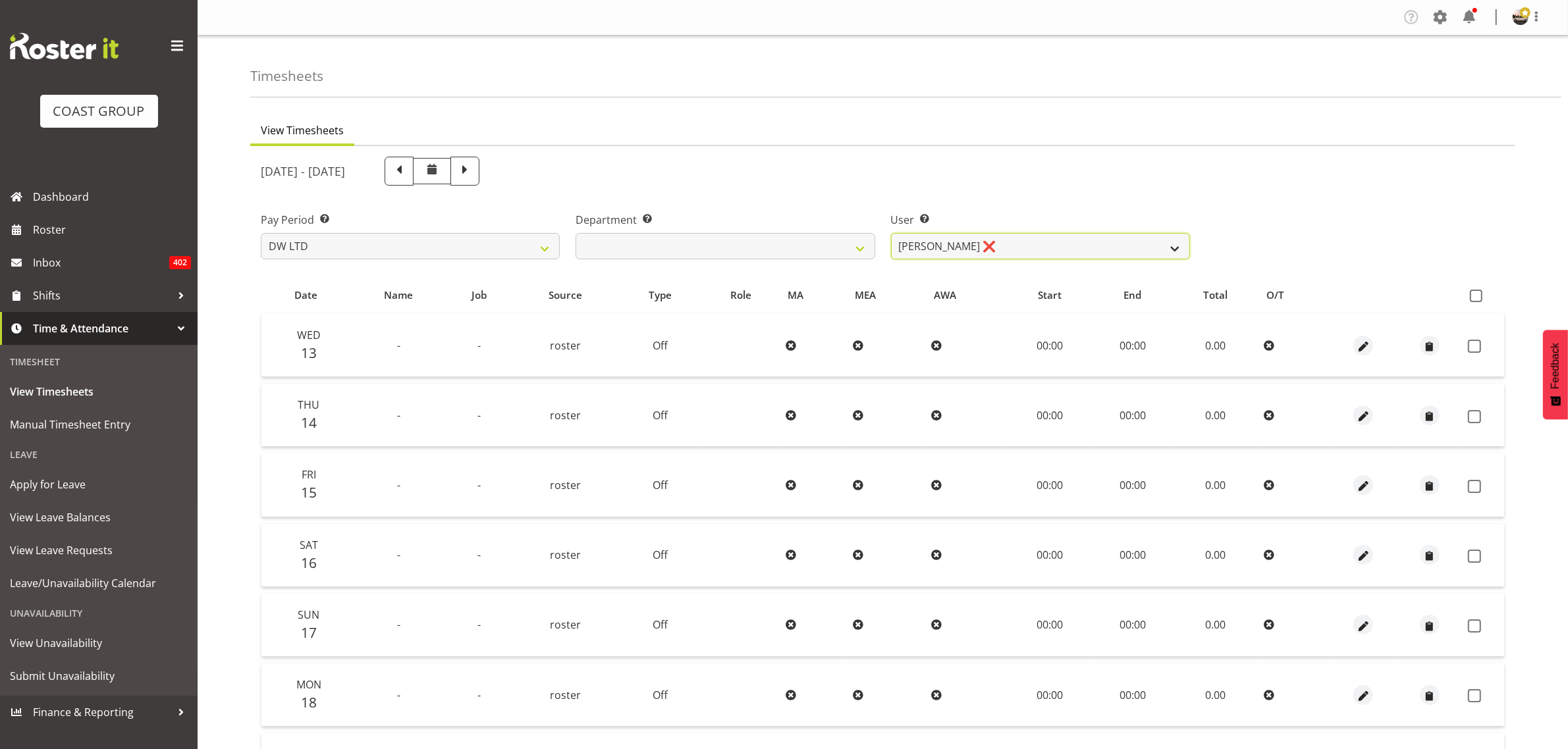
click at [995, 247] on select "[PERSON_NAME] ❌ Boston [PERSON_NAME] ❌ [PERSON_NAME] ❌ [PERSON_NAME] ❌ [PERSON_…" at bounding box center [1040, 246] width 299 height 26
click at [891, 233] on select "[PERSON_NAME] ❌ Boston [PERSON_NAME] ❌ [PERSON_NAME] ❌ [PERSON_NAME] ❌ [PERSON_…" at bounding box center [1040, 246] width 299 height 26
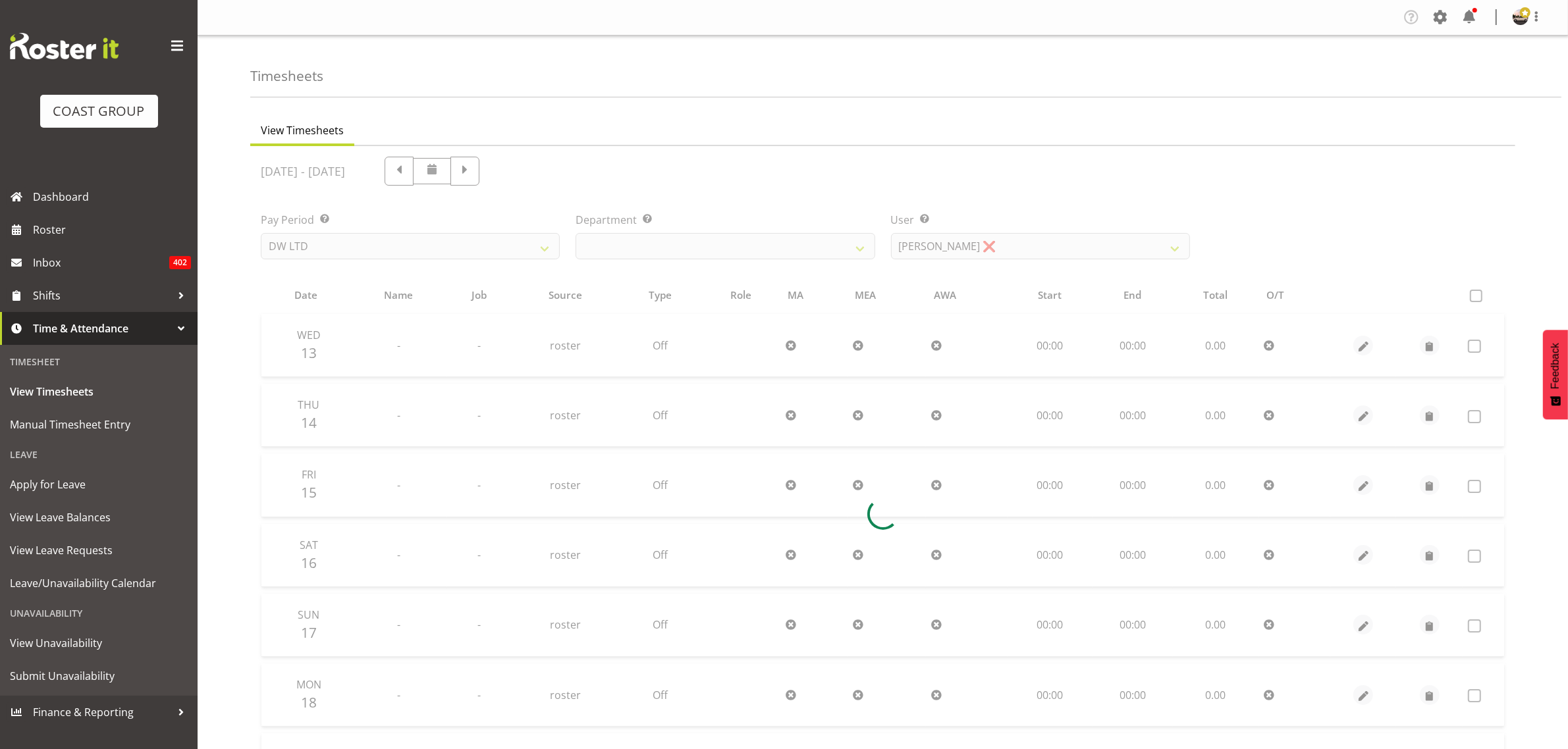
click at [996, 251] on div at bounding box center [882, 514] width 1265 height 736
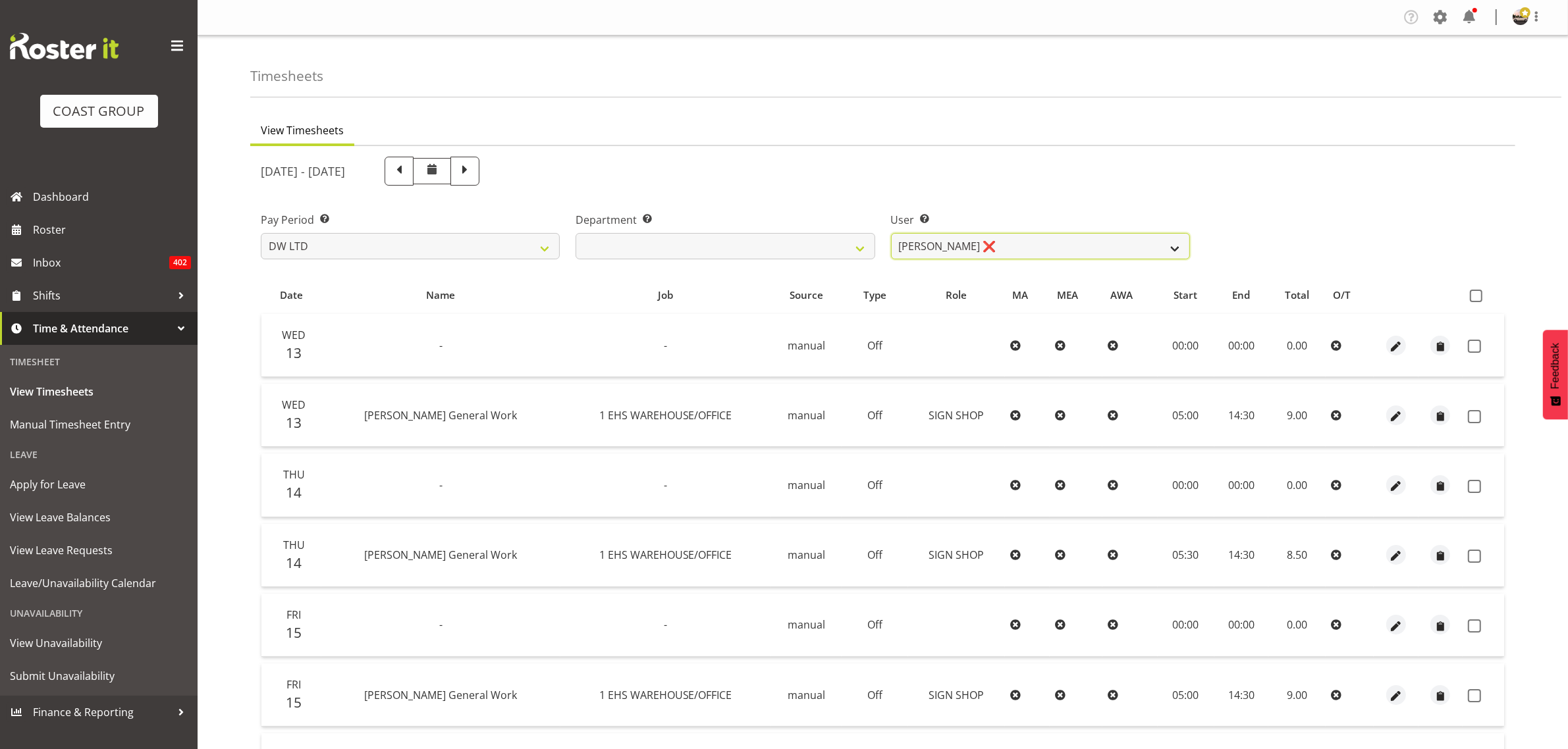
click at [1002, 253] on select "[PERSON_NAME] ❌ Boston [PERSON_NAME] ❌ [PERSON_NAME] ❌ [PERSON_NAME] ❌ [PERSON_…" at bounding box center [1040, 246] width 299 height 26
select select "1160"
click at [891, 233] on select "[PERSON_NAME] ❌ Boston [PERSON_NAME] ❌ [PERSON_NAME] ❌ [PERSON_NAME] ❌ [PERSON_…" at bounding box center [1040, 246] width 299 height 26
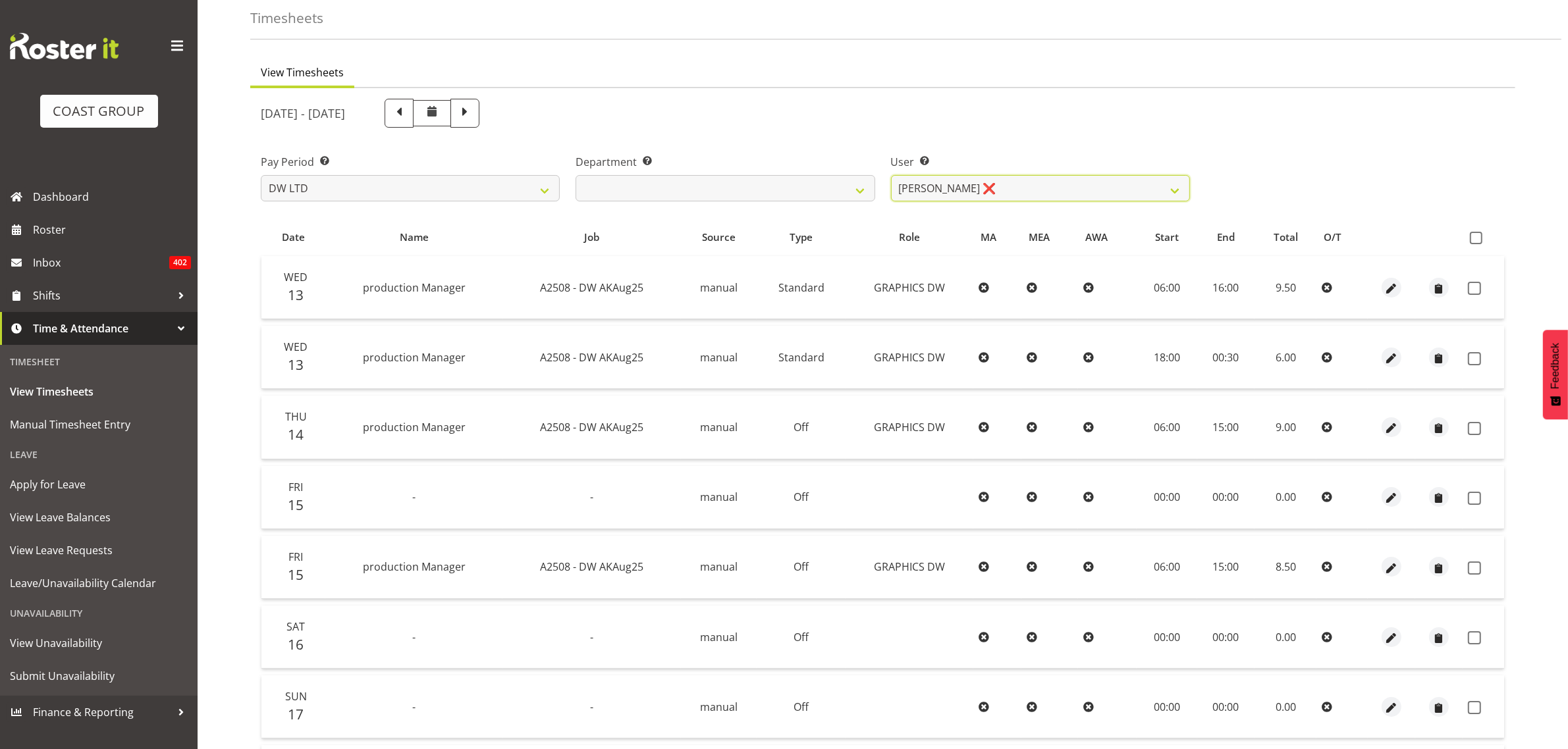
scroll to position [51, 0]
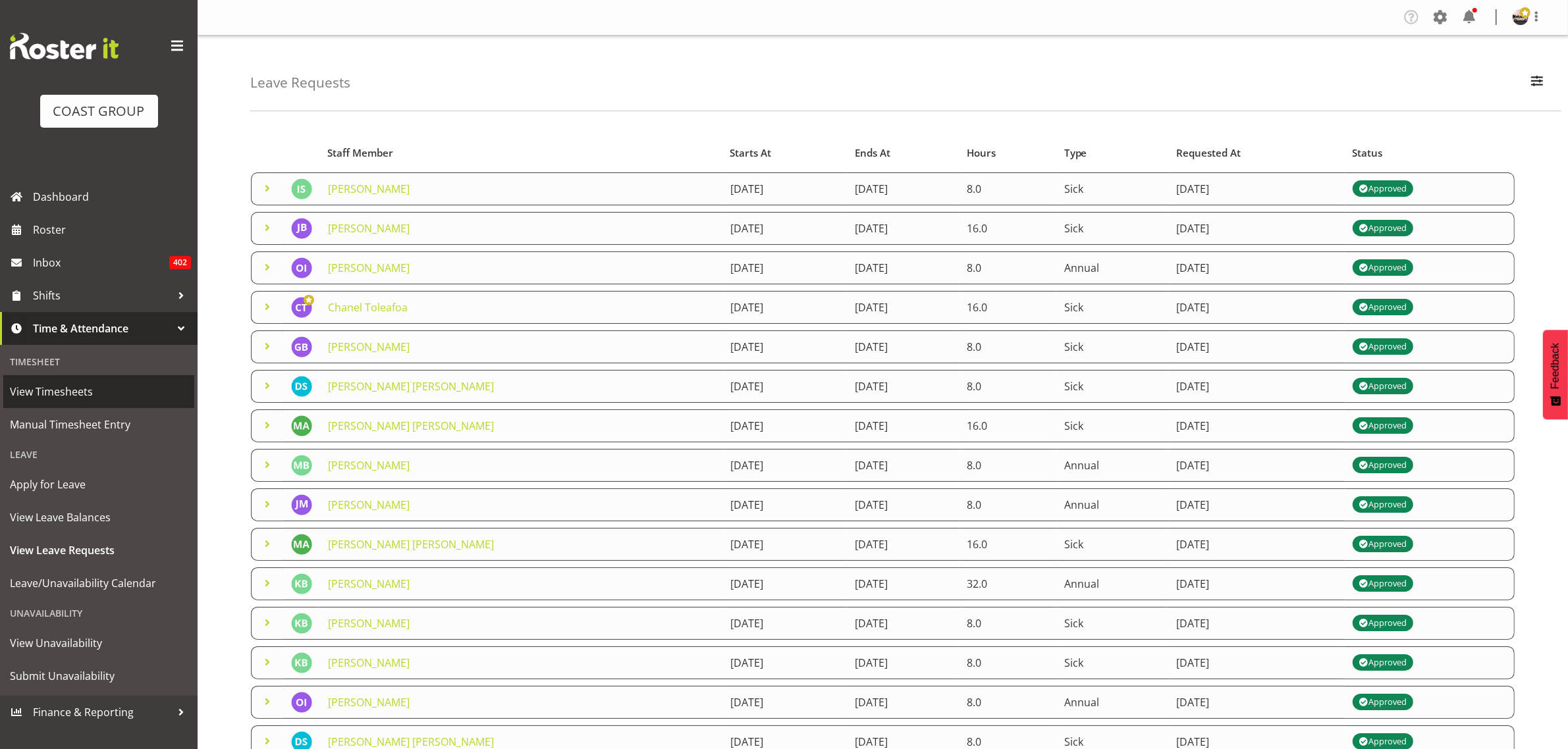
click at [50, 387] on span "View Timesheets" at bounding box center [98, 391] width 178 height 20
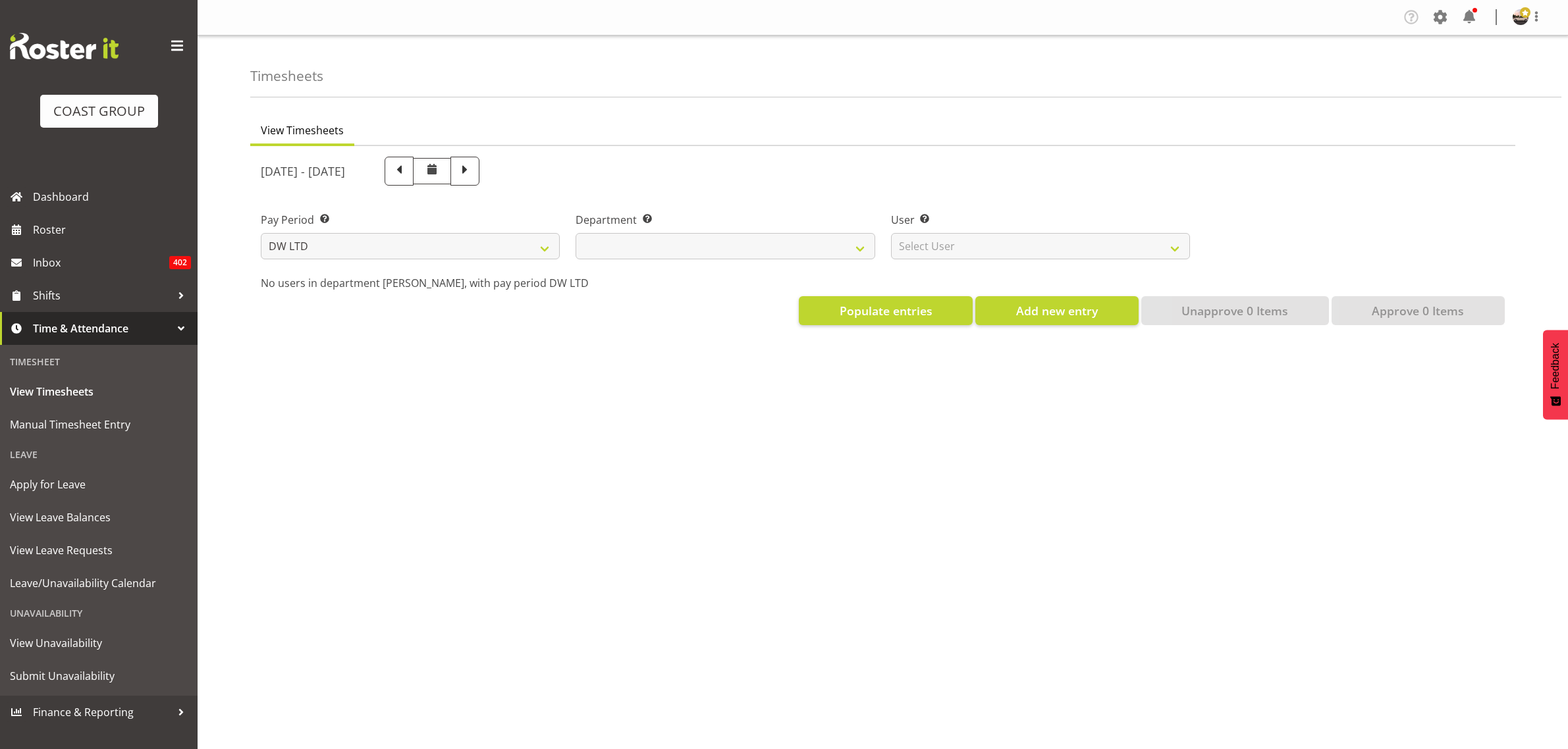
select select "8"
select select
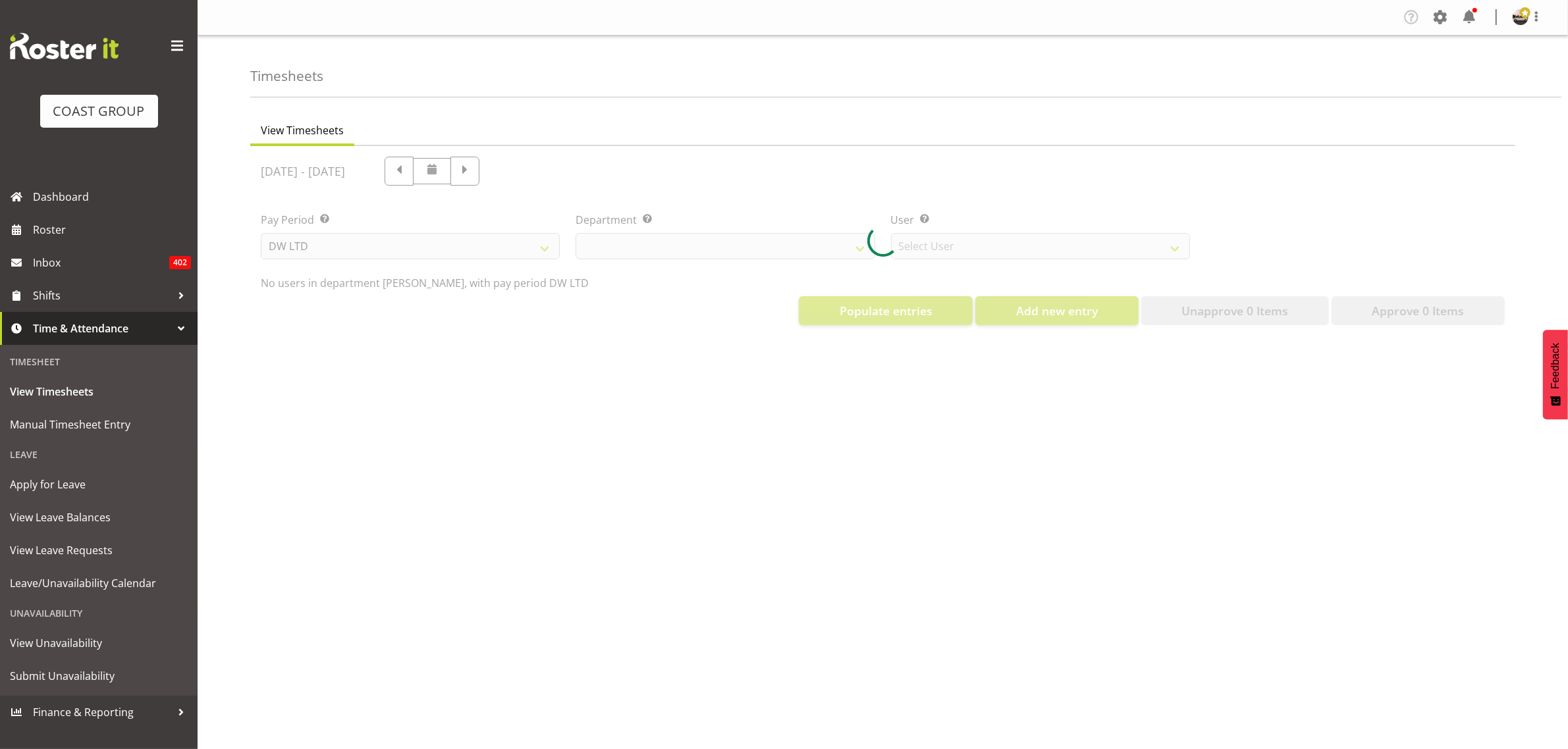
select select "1175"
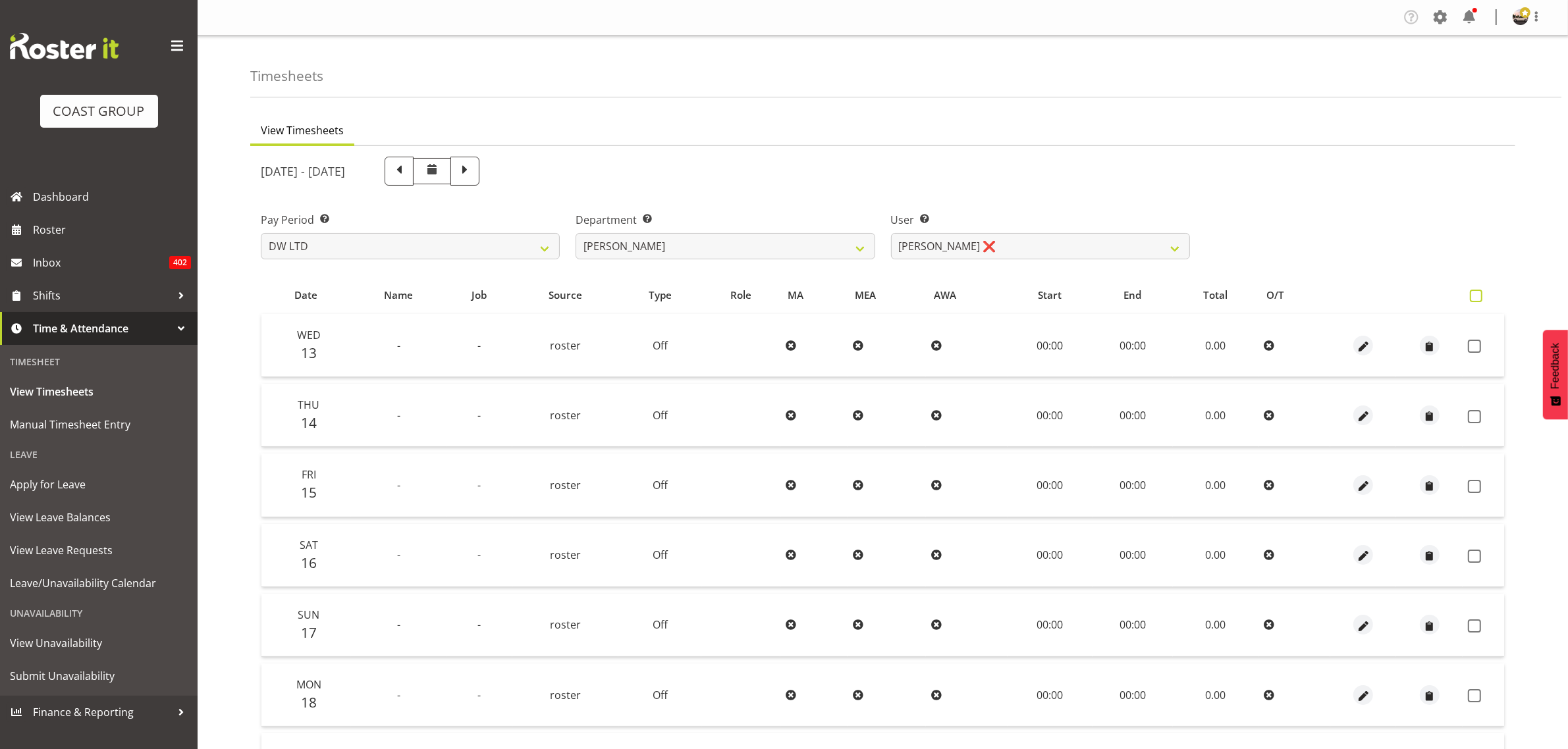
click at [1483, 296] on span at bounding box center [1476, 296] width 12 height 12
click at [1478, 296] on input "checkbox" at bounding box center [1474, 296] width 9 height 9
checkbox input "true"
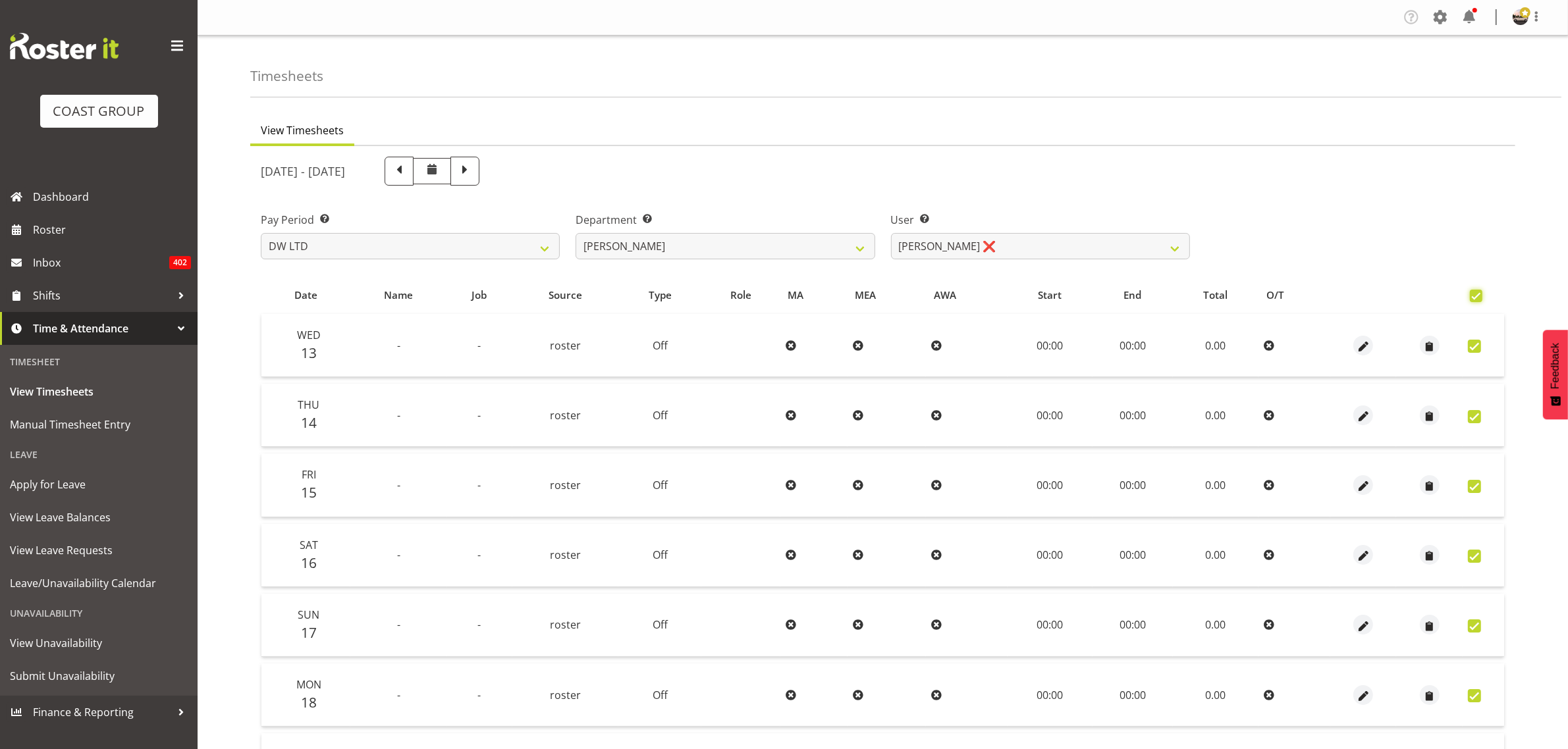
checkbox input "true"
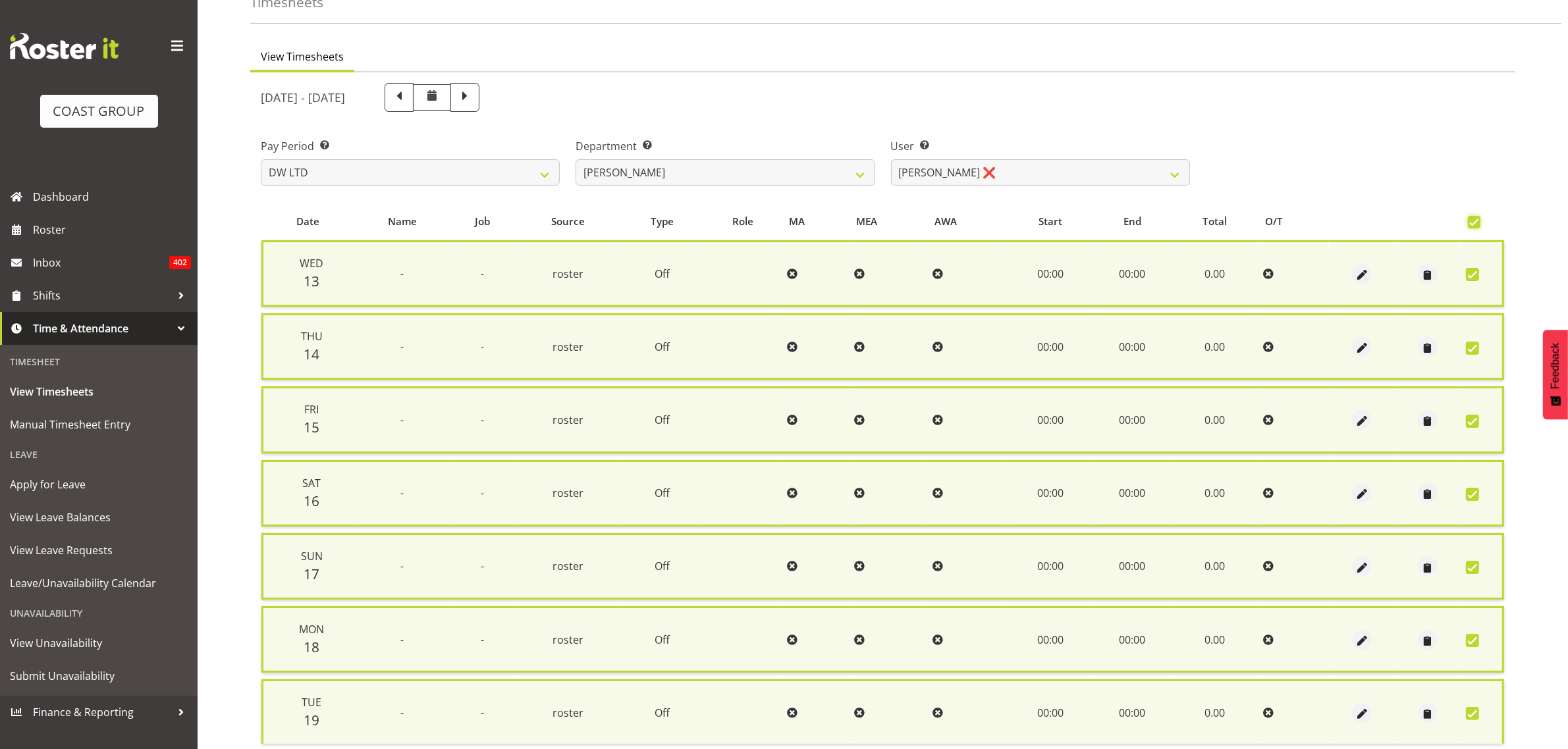
scroll to position [172, 0]
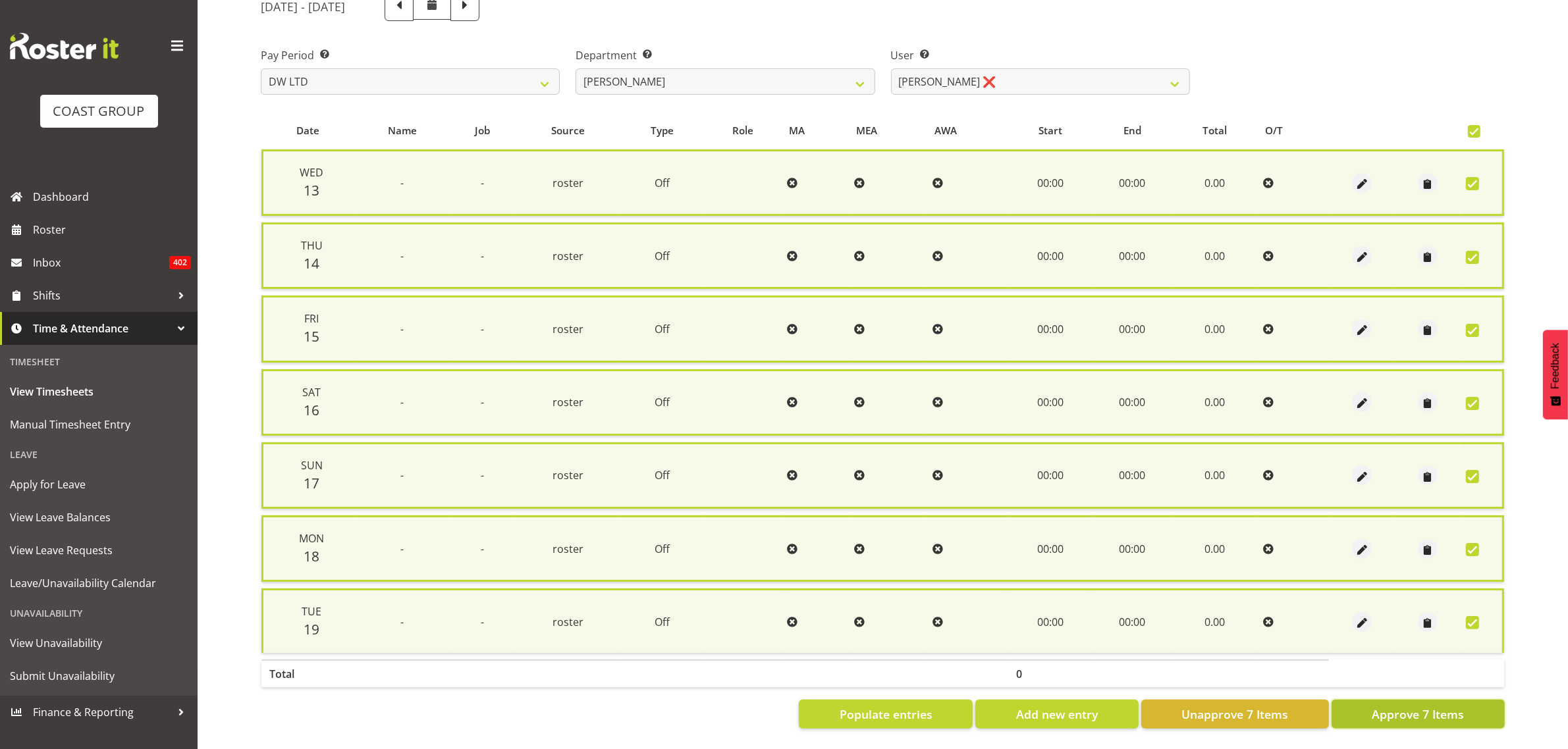
click at [1374, 705] on span "Approve 7 Items" at bounding box center [1418, 714] width 92 height 17
checkbox input "false"
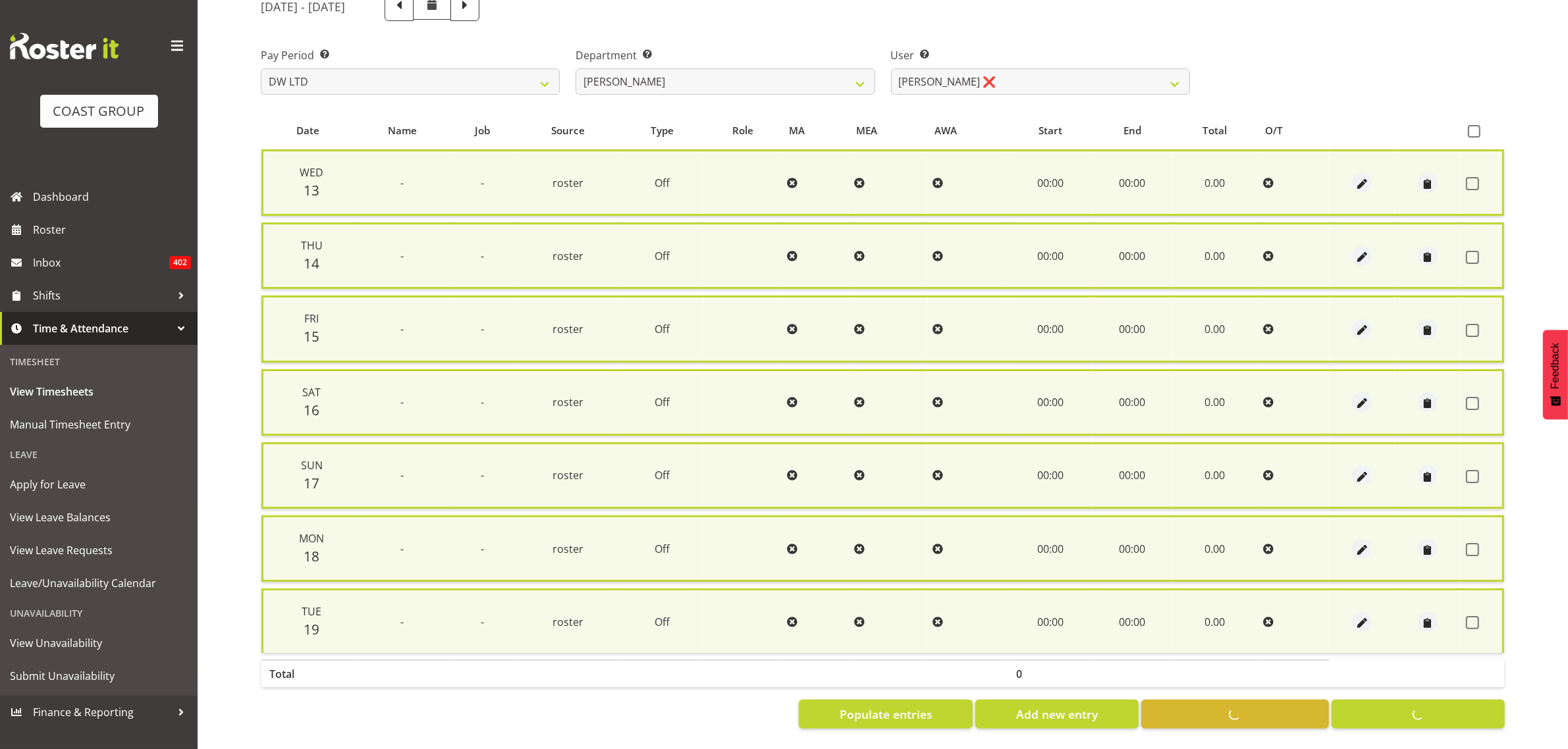
checkbox input "false"
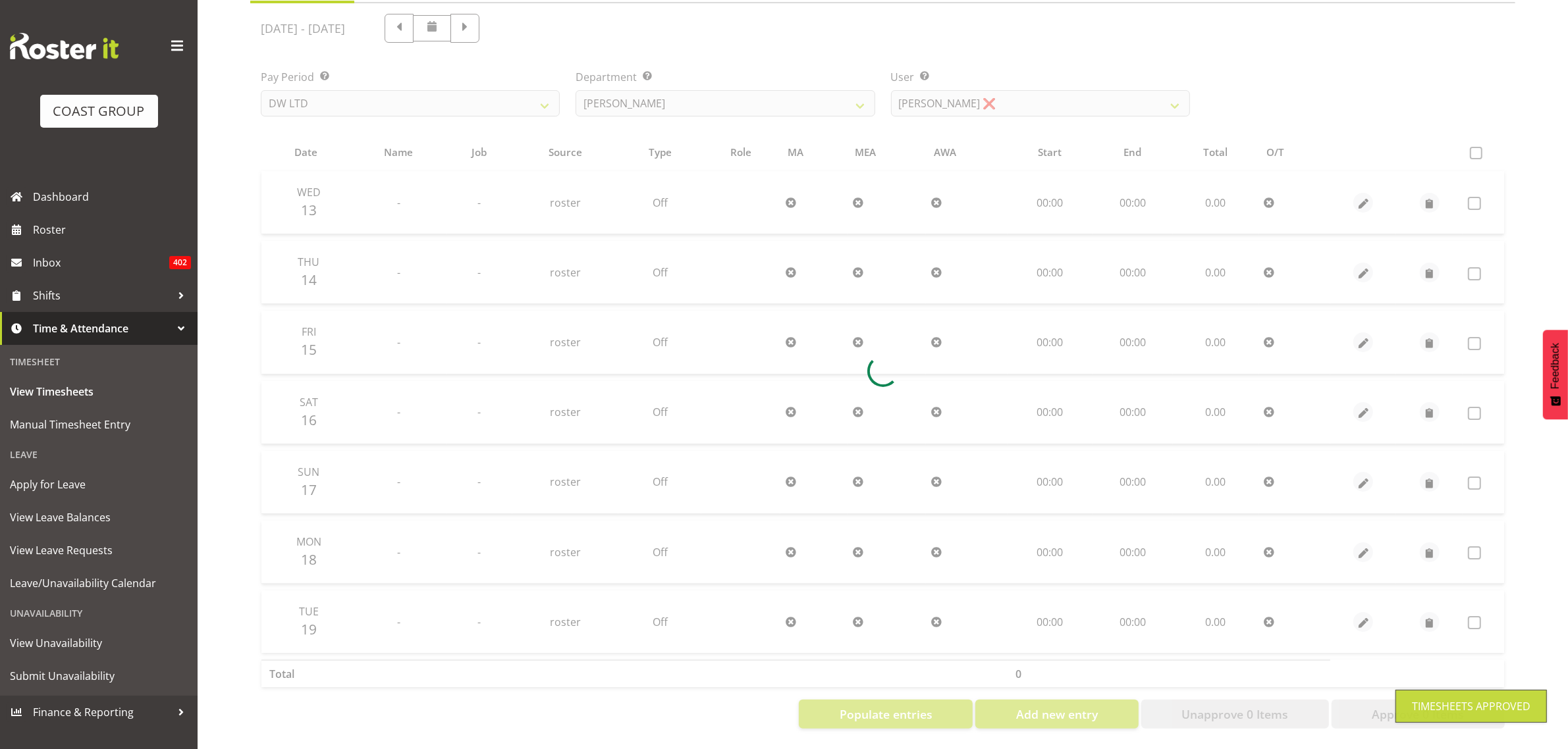
scroll to position [155, 0]
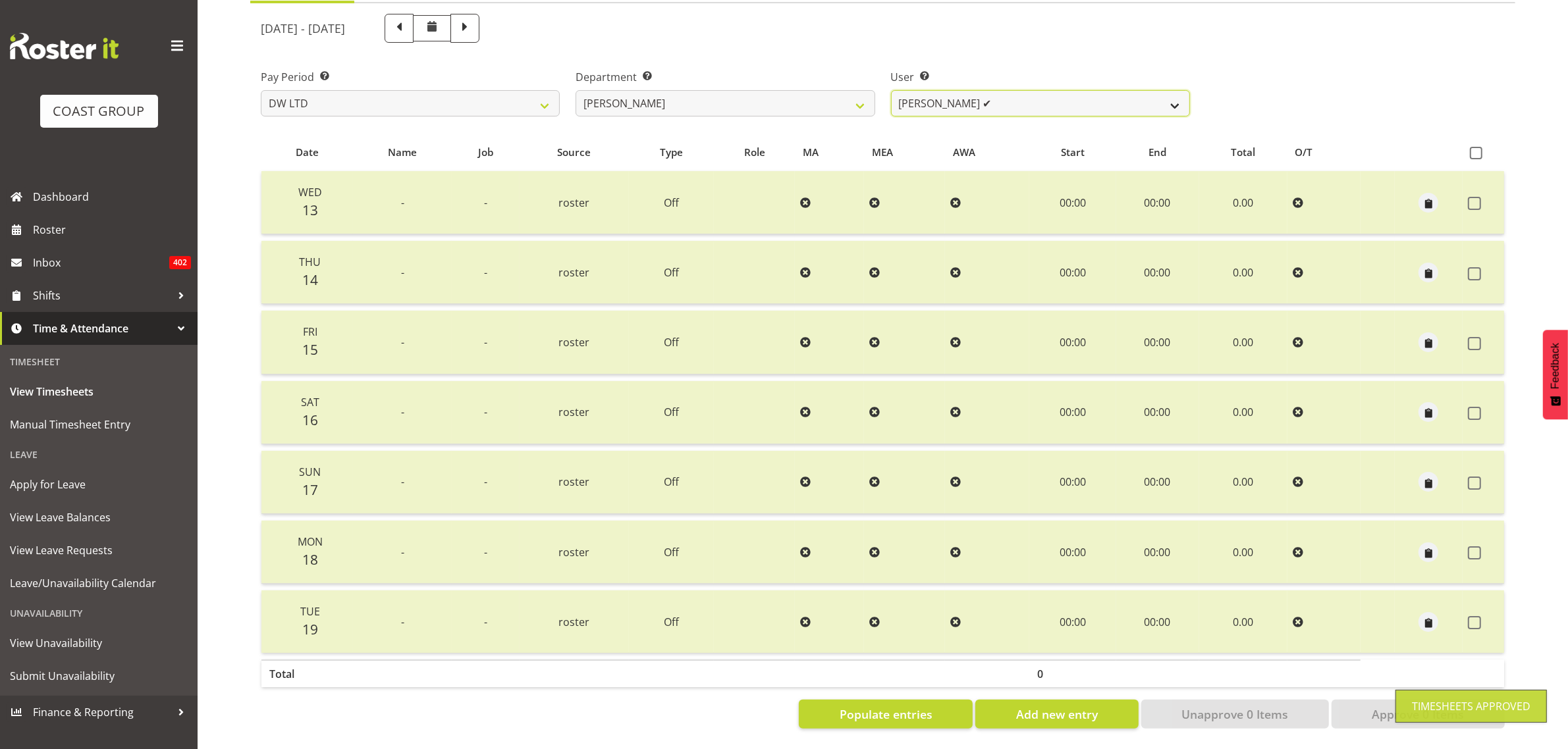
click at [946, 91] on select "[PERSON_NAME] ✔ Boston [PERSON_NAME] ❌ Chanel Toleafoa ❌ [PERSON_NAME] ❌ [PERSO…" at bounding box center [1040, 104] width 299 height 26
select select "1177"
click at [891, 91] on select "[PERSON_NAME] ✔ Boston [PERSON_NAME] ❌ Chanel Toleafoa ❌ [PERSON_NAME] ❌ [PERSO…" at bounding box center [1040, 104] width 299 height 26
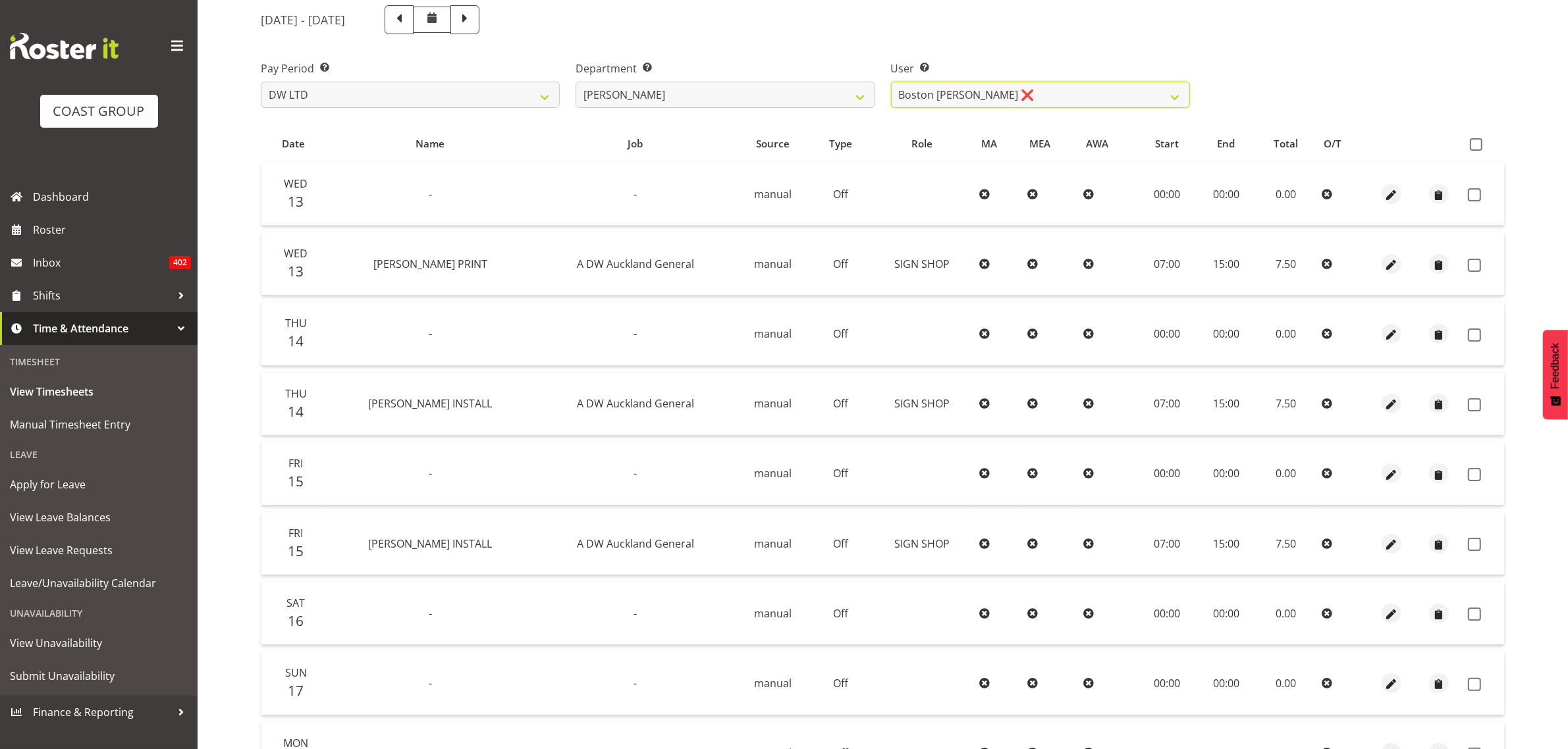
scroll to position [120, 0]
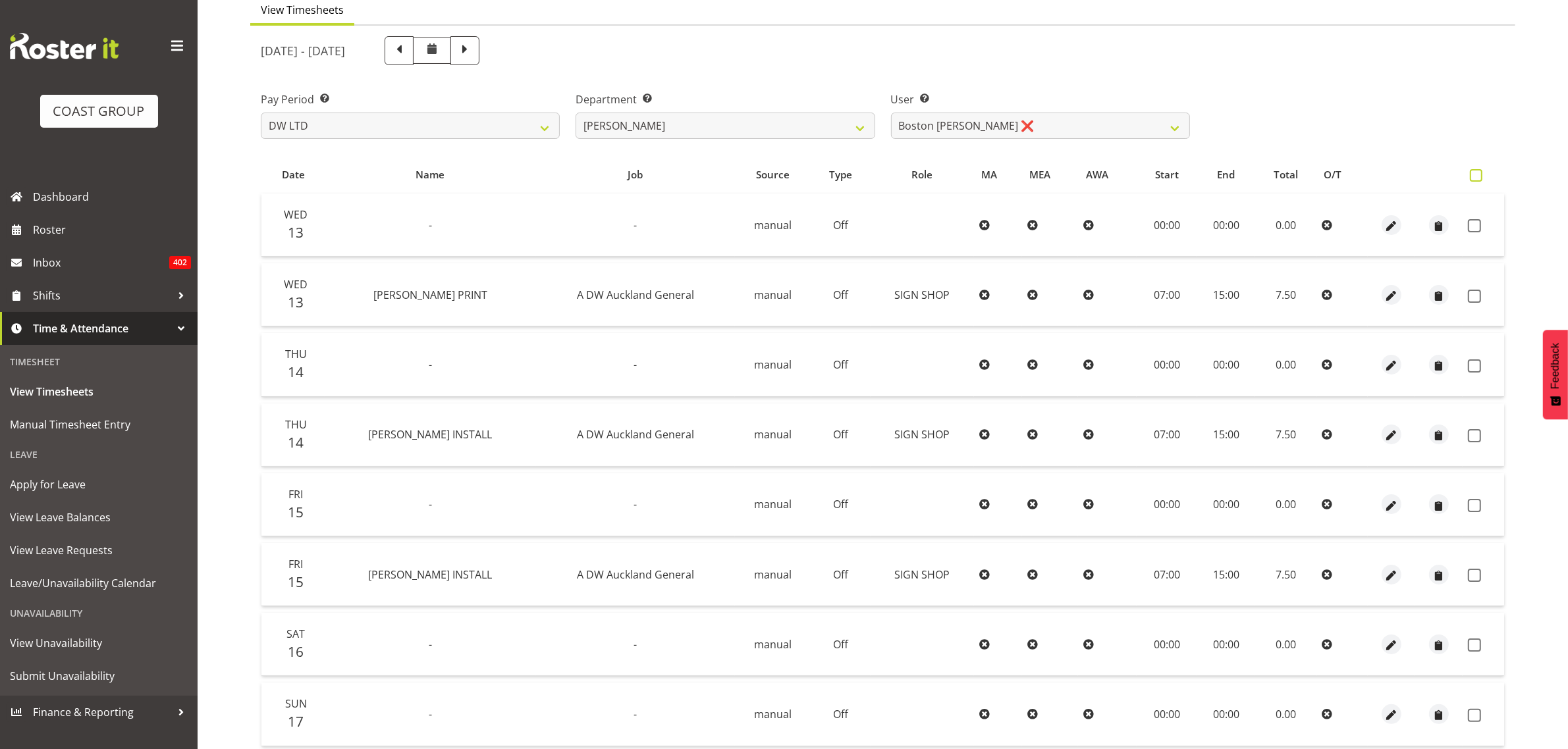
click at [1475, 178] on span at bounding box center [1476, 175] width 12 height 12
click at [1475, 178] on input "checkbox" at bounding box center [1474, 176] width 9 height 9
checkbox input "true"
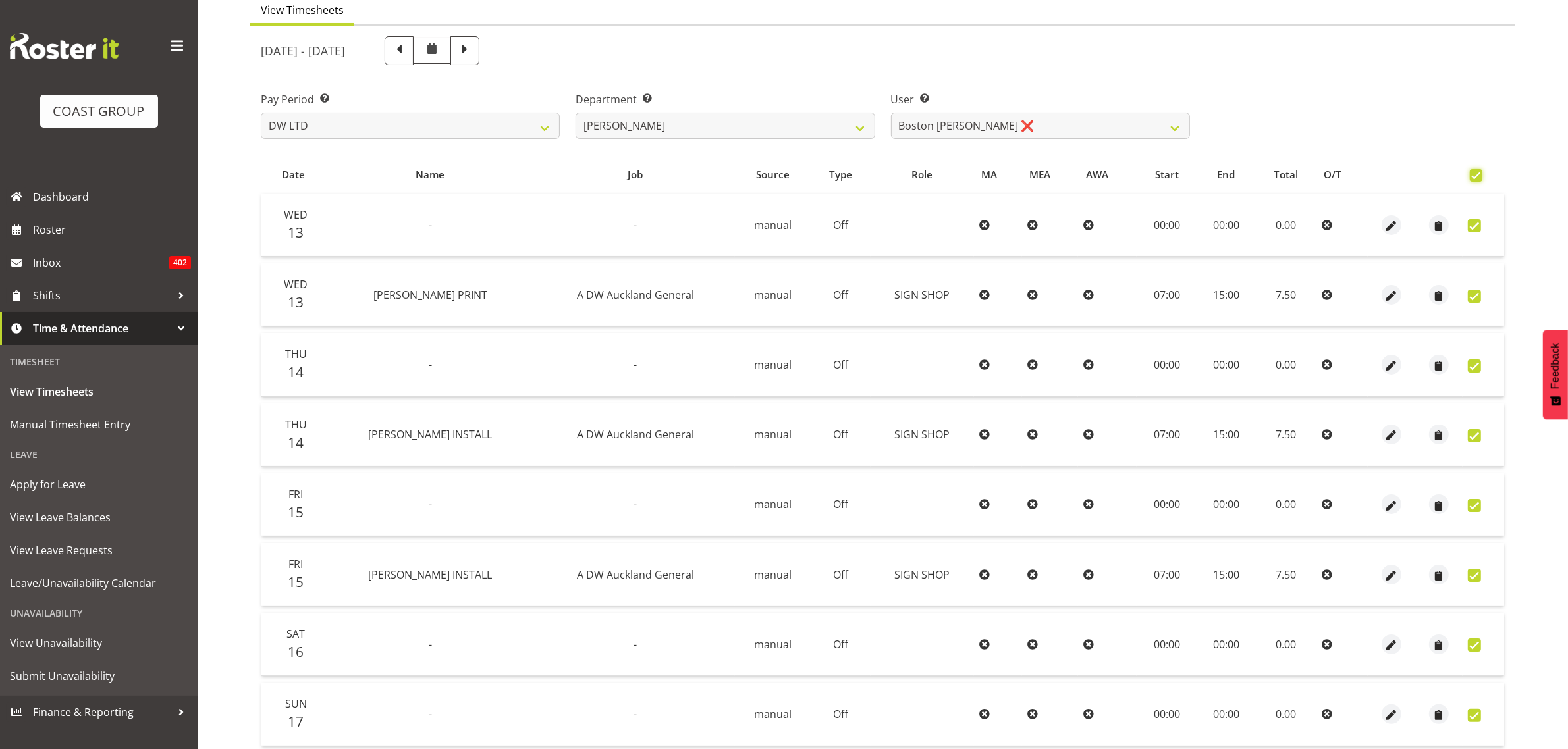
checkbox input "true"
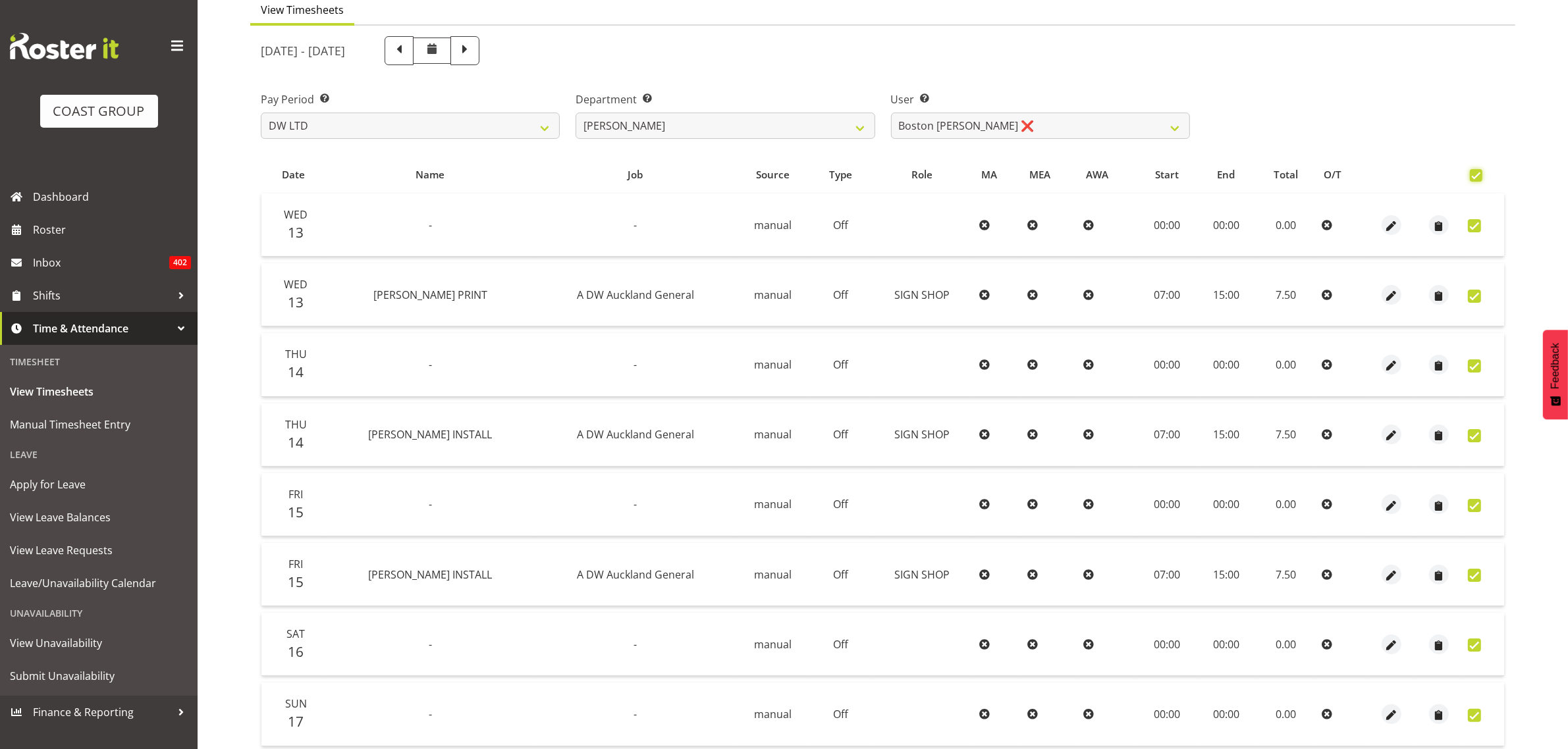
checkbox input "true"
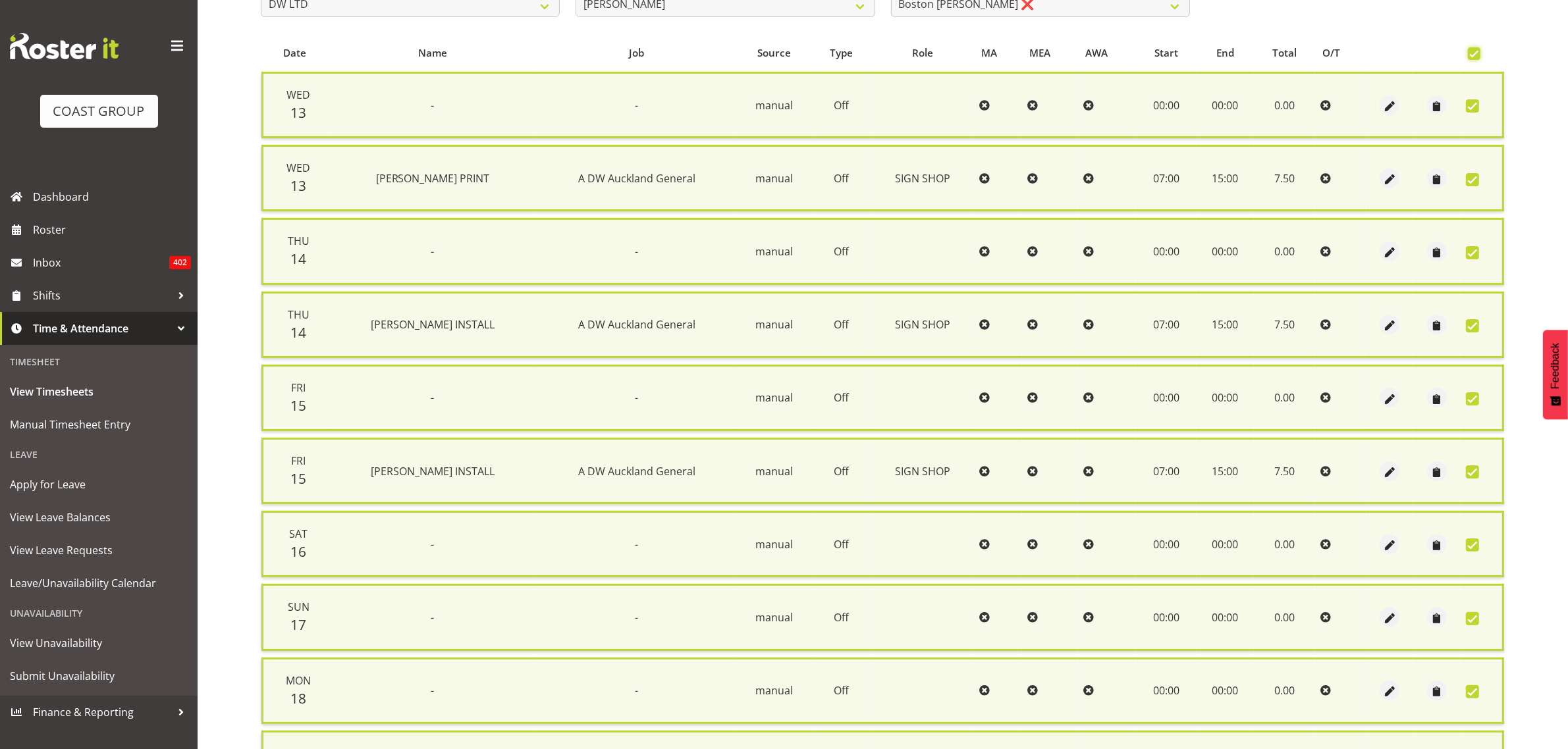
scroll to position [534, 0]
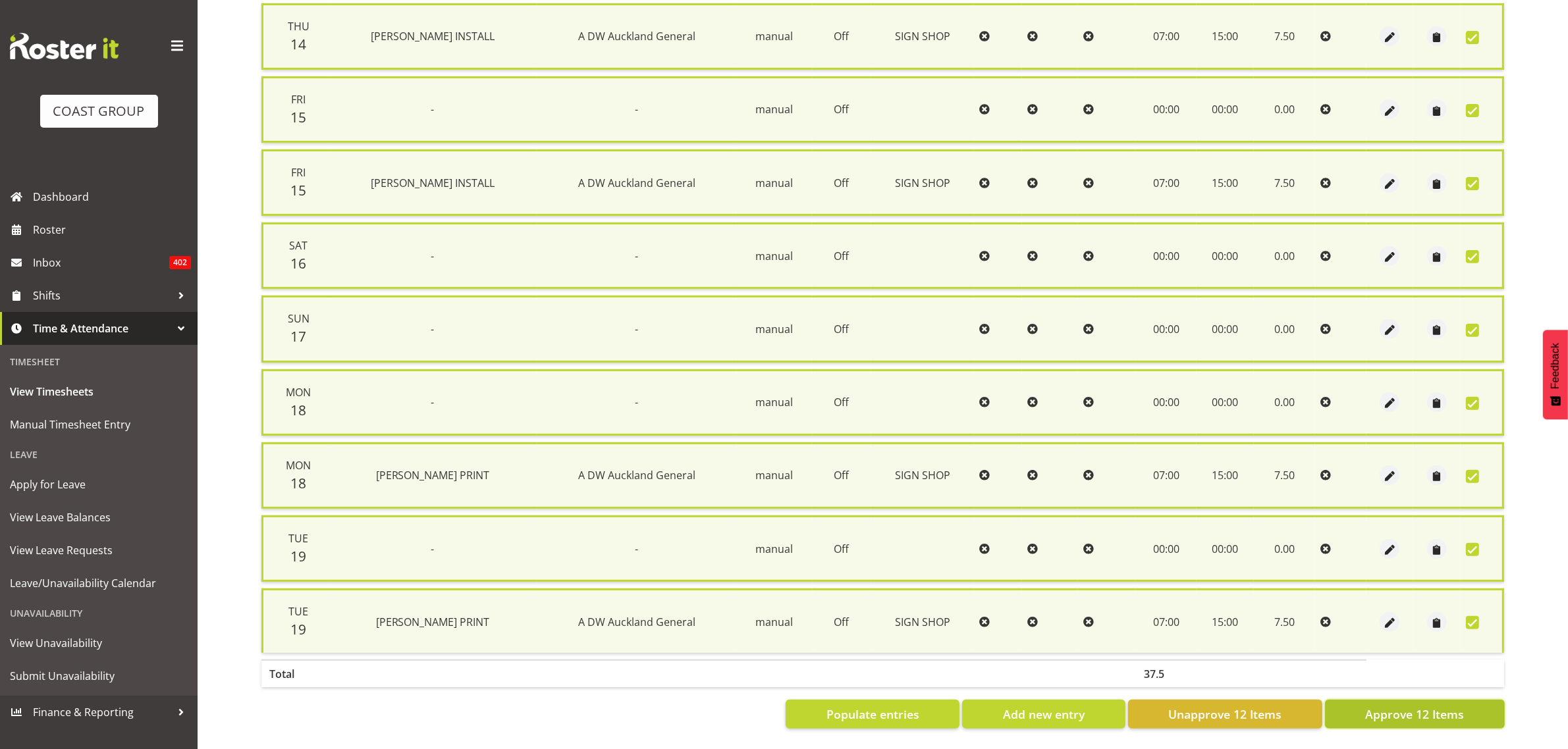
click at [1431, 705] on span "Approve 12 Items" at bounding box center [1414, 714] width 98 height 17
checkbox input "false"
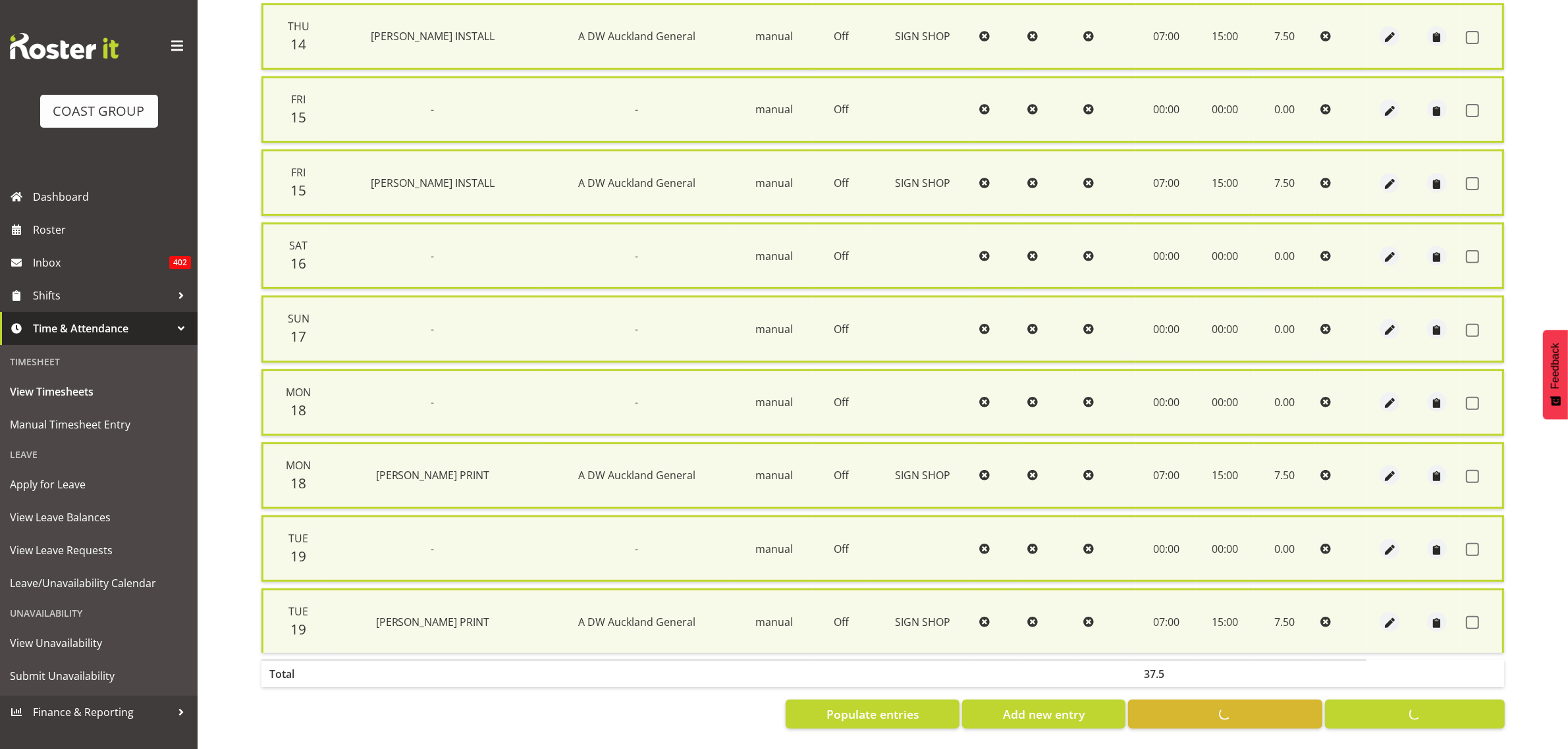
checkbox input "false"
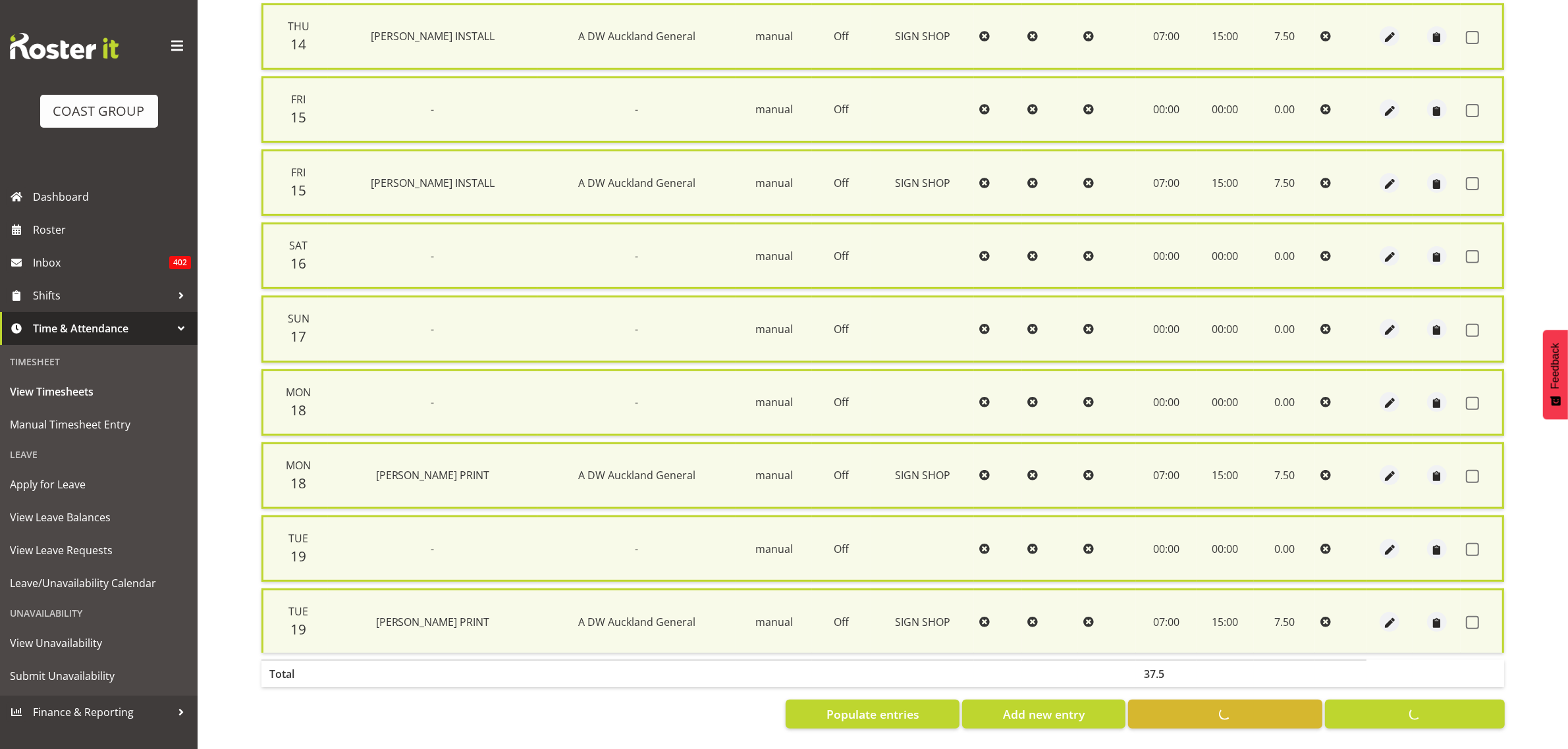
checkbox input "false"
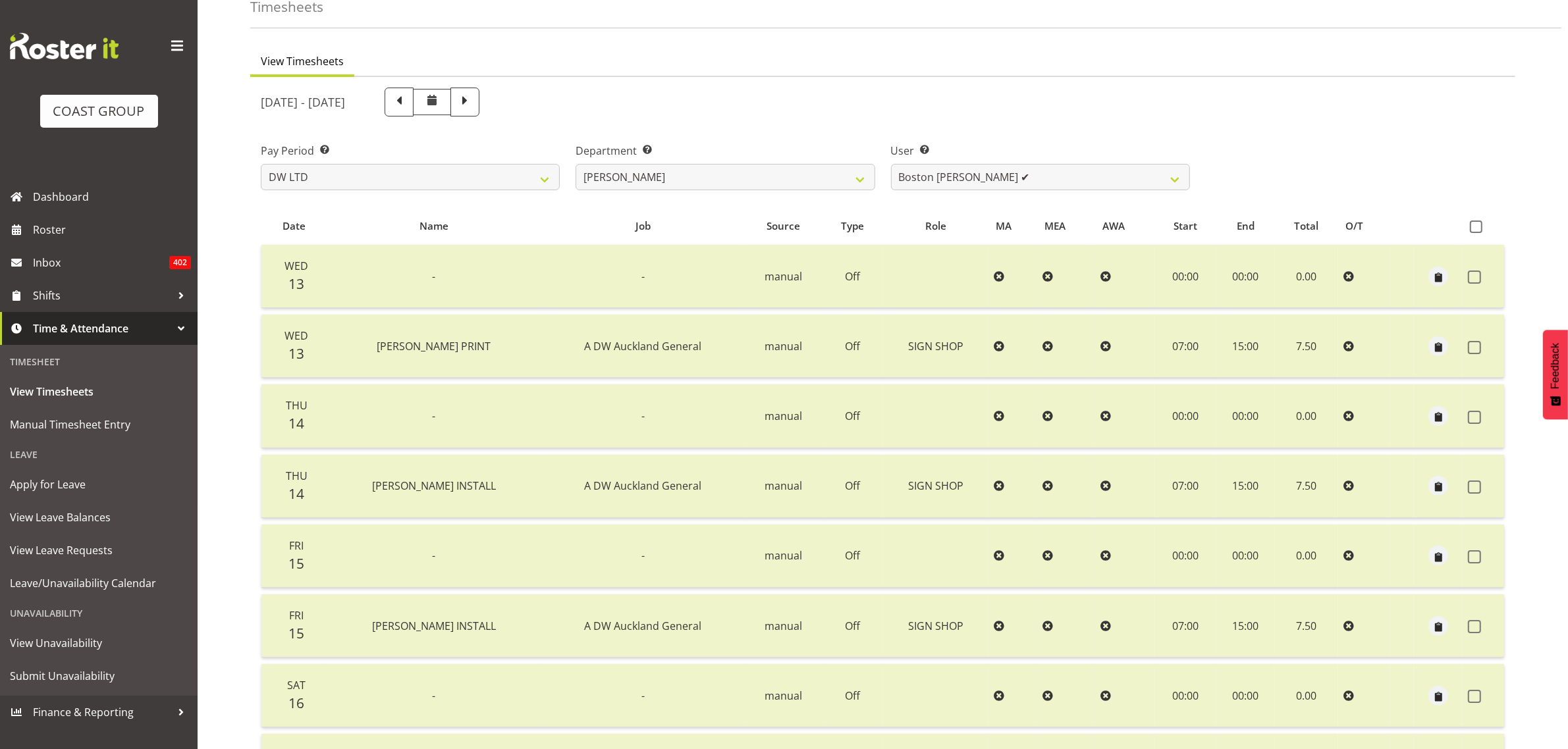
scroll to position [0, 0]
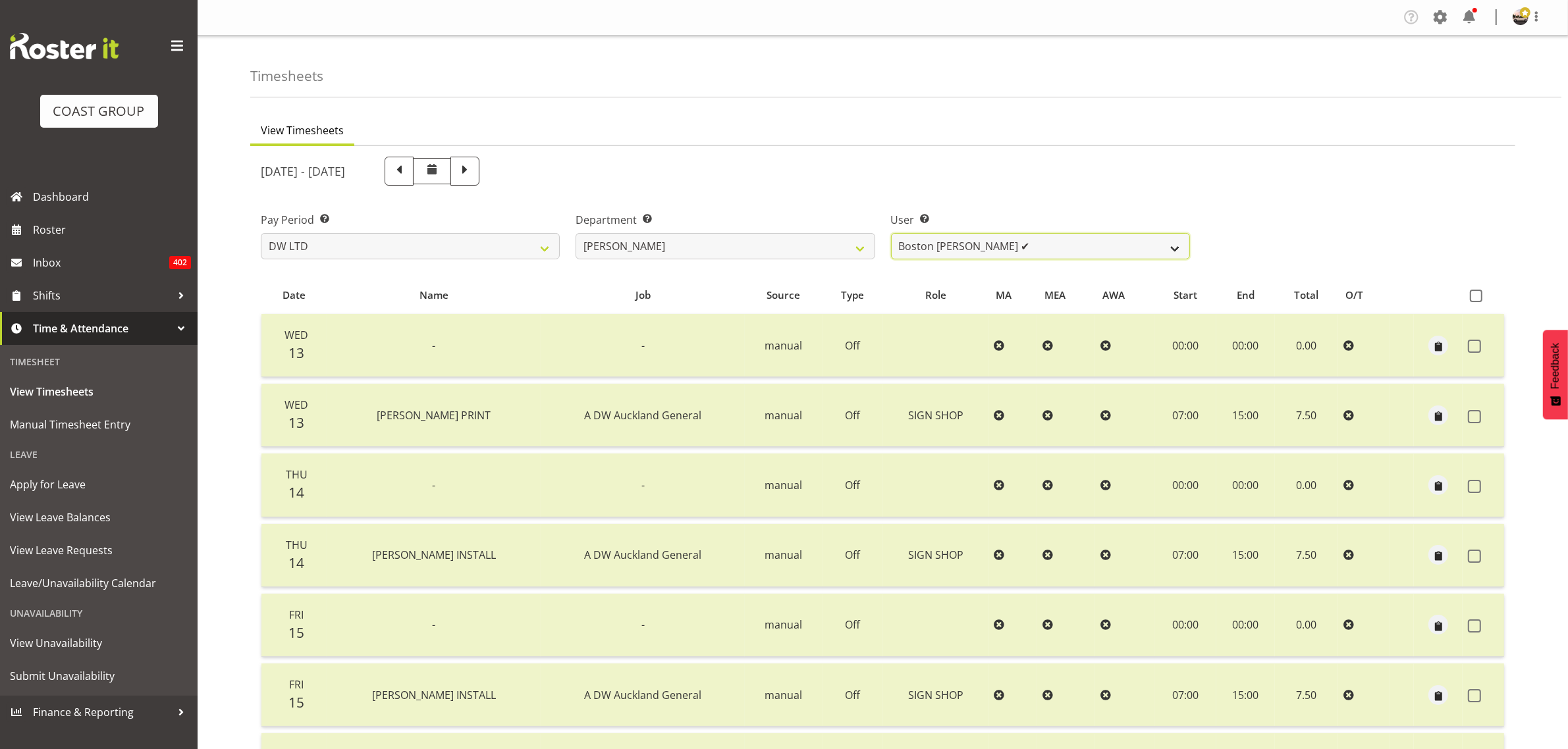
click at [943, 258] on select "[PERSON_NAME] ✔ Boston [PERSON_NAME] ✔ [PERSON_NAME] ❌ [PERSON_NAME] ❌ [PERSON_…" at bounding box center [1040, 246] width 299 height 26
select select "1187"
click at [891, 233] on select "[PERSON_NAME] ✔ Boston [PERSON_NAME] ✔ [PERSON_NAME] ❌ [PERSON_NAME] ❌ [PERSON_…" at bounding box center [1040, 246] width 299 height 26
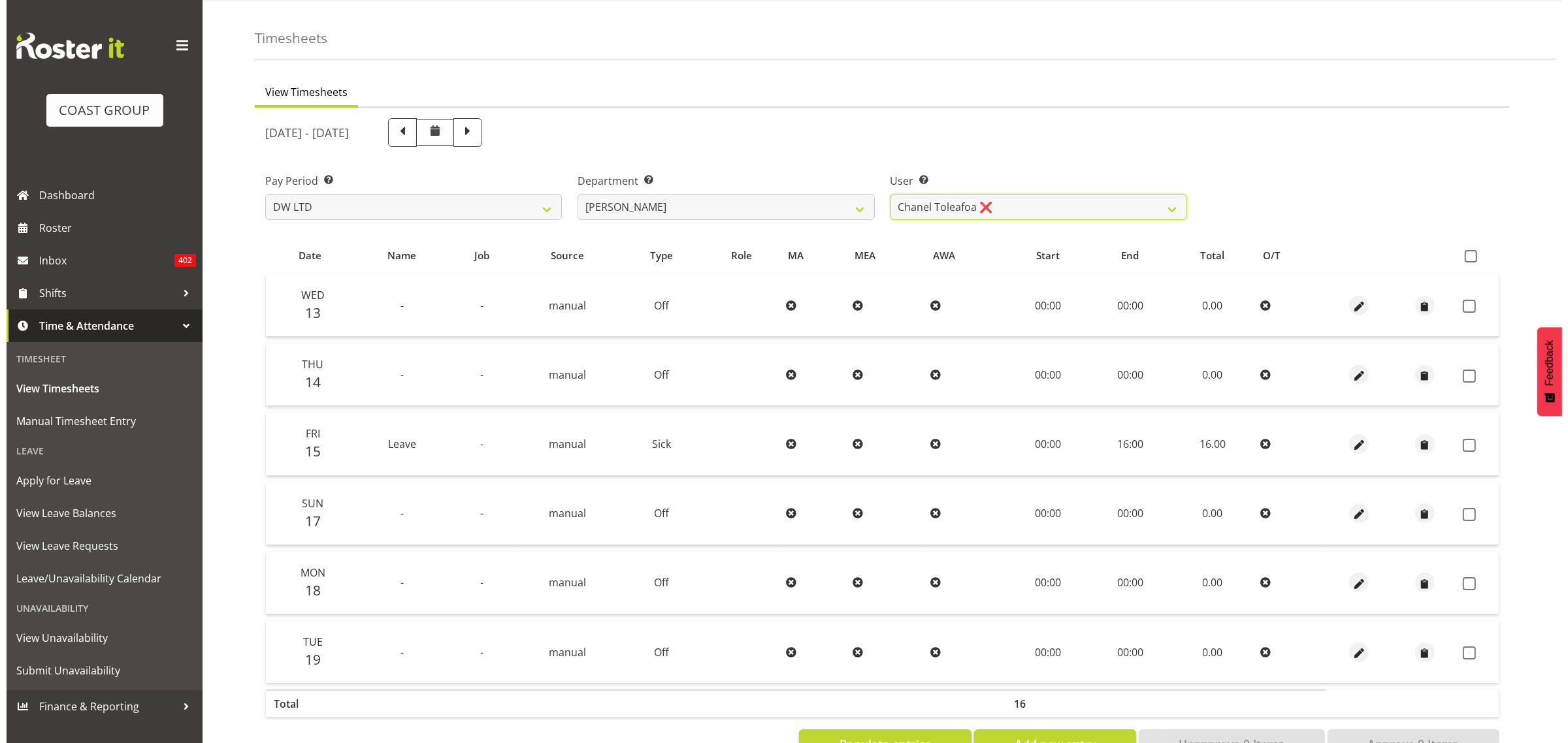
scroll to position [85, 0]
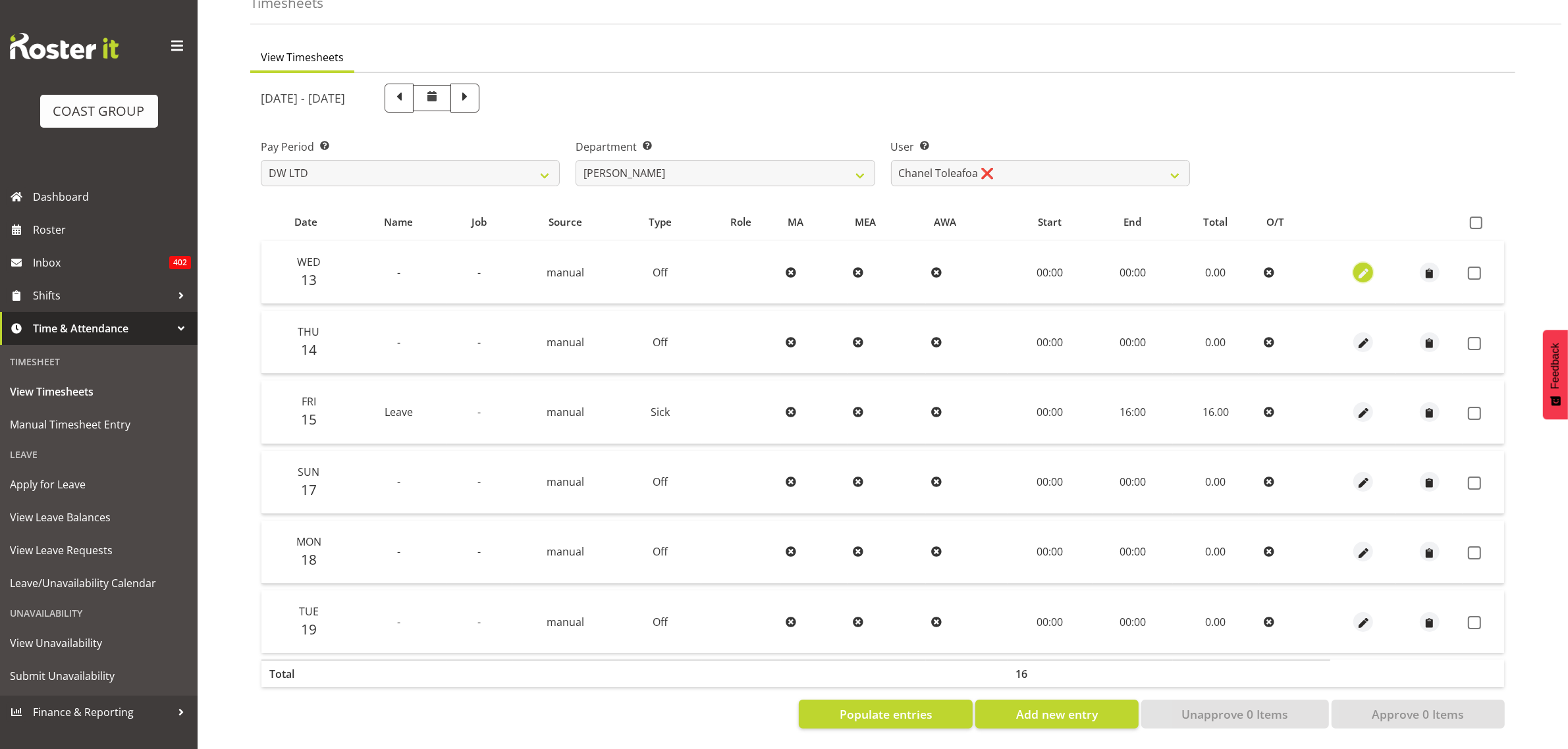
click at [1368, 266] on span "button" at bounding box center [1363, 273] width 15 height 15
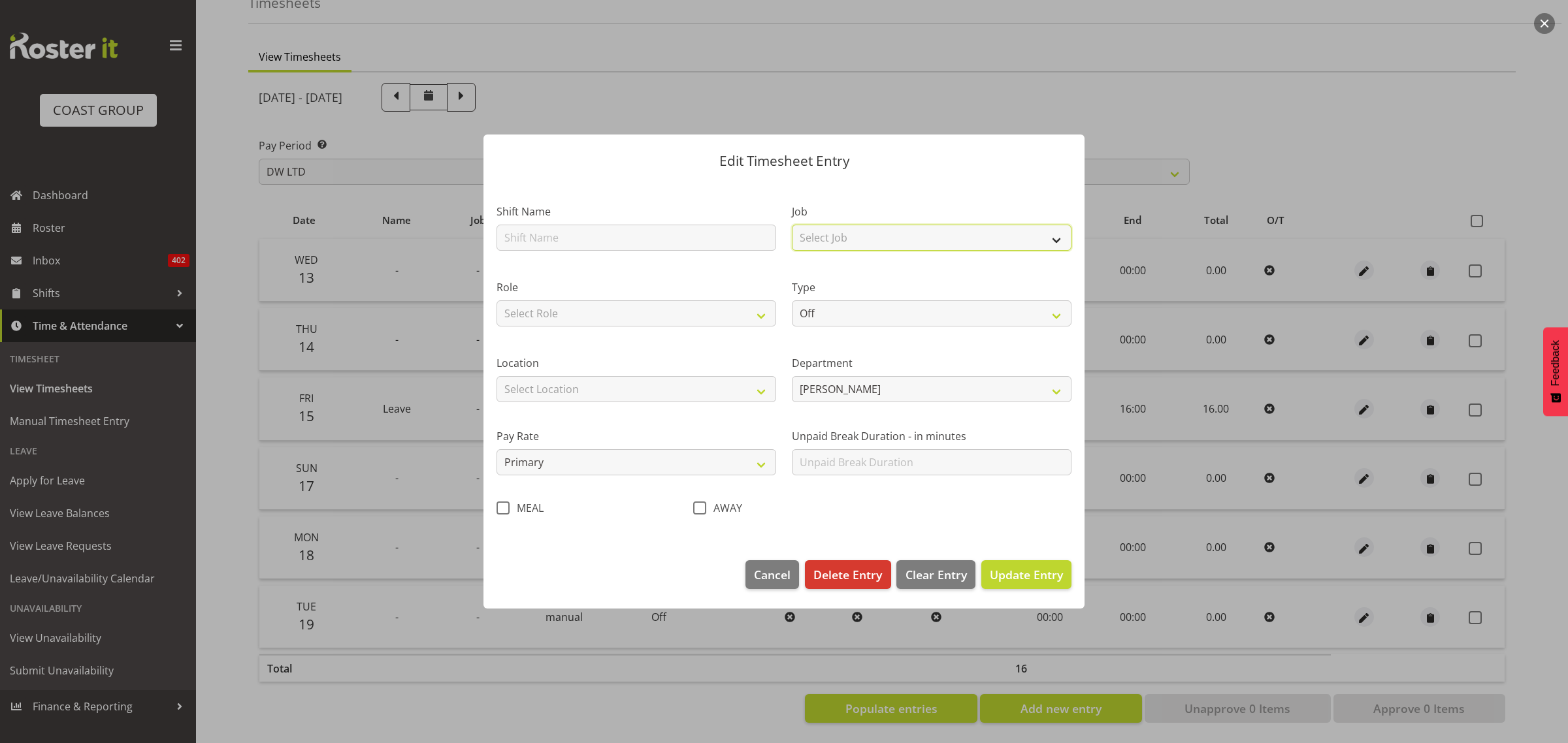
click at [819, 242] on select "Select Job 1 Carlton Events 1 [PERSON_NAME][GEOGRAPHIC_DATA] 1 [PERSON_NAME][GE…" at bounding box center [932, 238] width 280 height 26
select select "9464"
click at [792, 225] on select "Select Job 1 Carlton Events 1 [PERSON_NAME][GEOGRAPHIC_DATA] 1 [PERSON_NAME][GE…" at bounding box center [932, 238] width 280 height 26
click at [598, 309] on select "Select Role INSTALLER DW" at bounding box center [637, 314] width 280 height 26
select select "219"
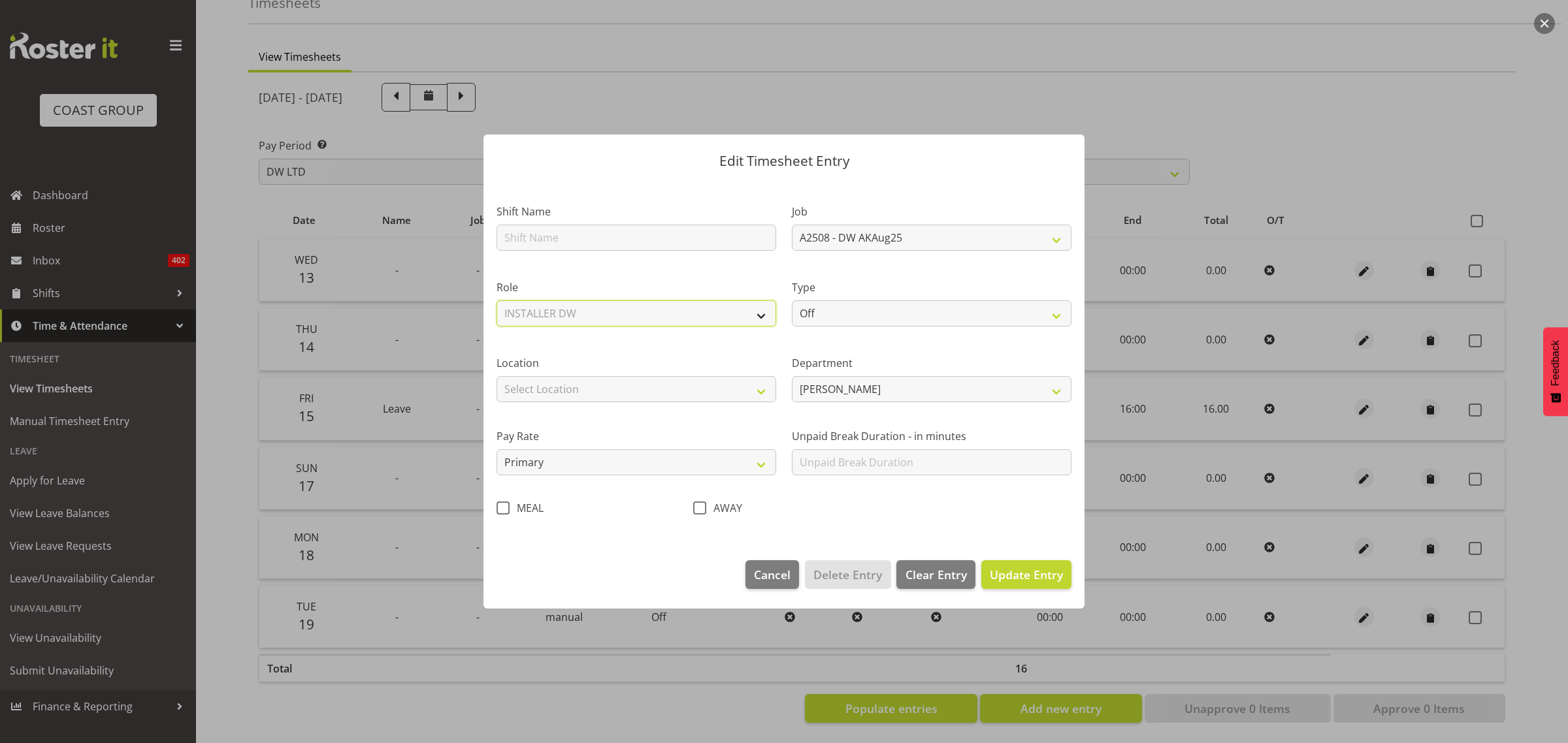
click at [497, 301] on select "Select Role INSTALLER DW" at bounding box center [637, 314] width 280 height 26
click at [830, 306] on select "Off Standard Public Holiday Public Holiday (Worked) Day In Lieu Annual Leave Si…" at bounding box center [932, 314] width 280 height 26
select select "Standard"
click at [792, 301] on select "Off Standard Public Holiday Public Holiday (Worked) Day In Lieu Annual Leave Si…" at bounding box center [932, 314] width 280 height 26
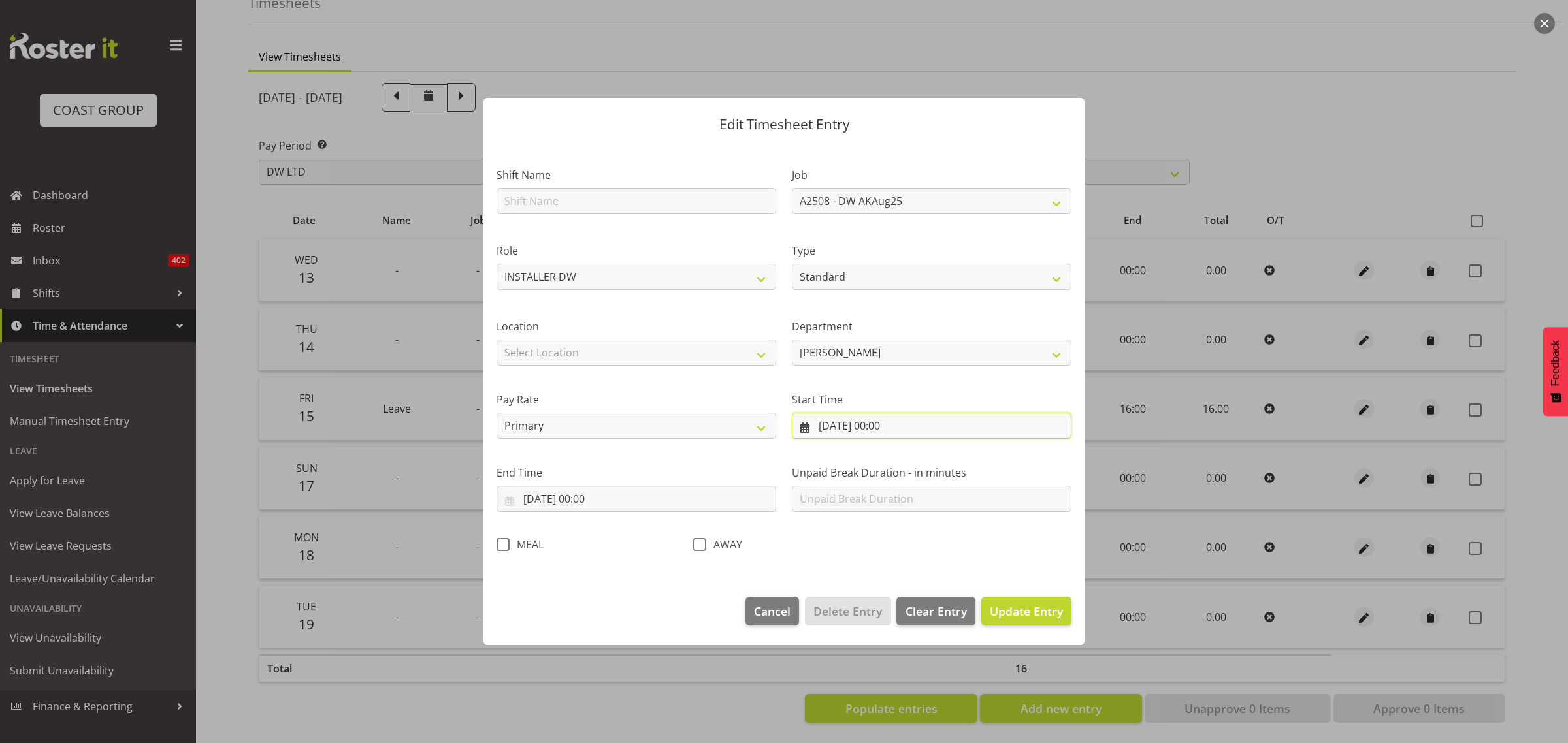
click at [892, 425] on input "[DATE] 00:00" at bounding box center [932, 426] width 280 height 26
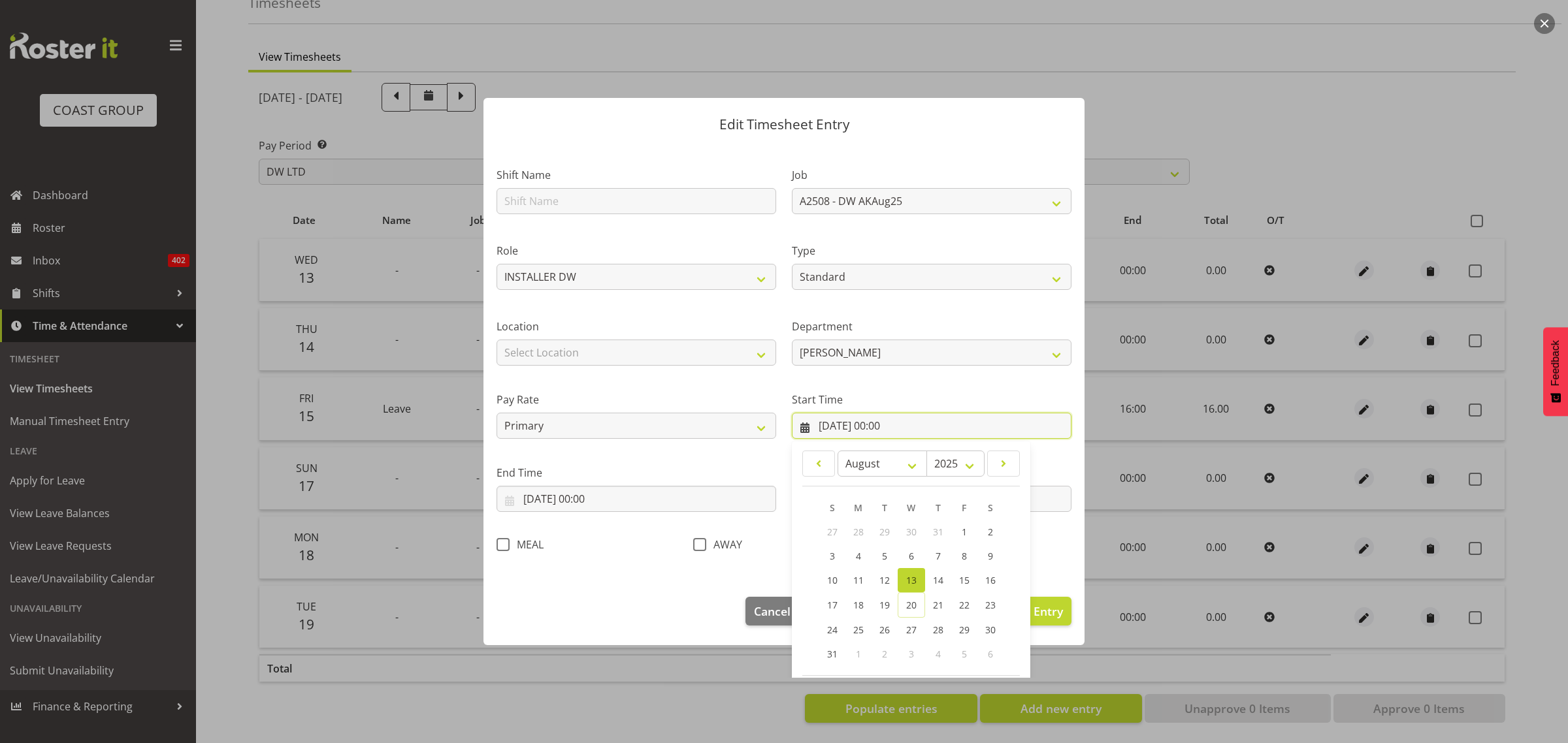
click at [885, 420] on input "[DATE] 00:00" at bounding box center [932, 426] width 280 height 26
click at [883, 425] on input "[DATE] 00:00" at bounding box center [932, 426] width 280 height 26
click at [909, 391] on div "Start Time [DATE] 00:00 January February March April May June July August Septe…" at bounding box center [932, 410] width 296 height 73
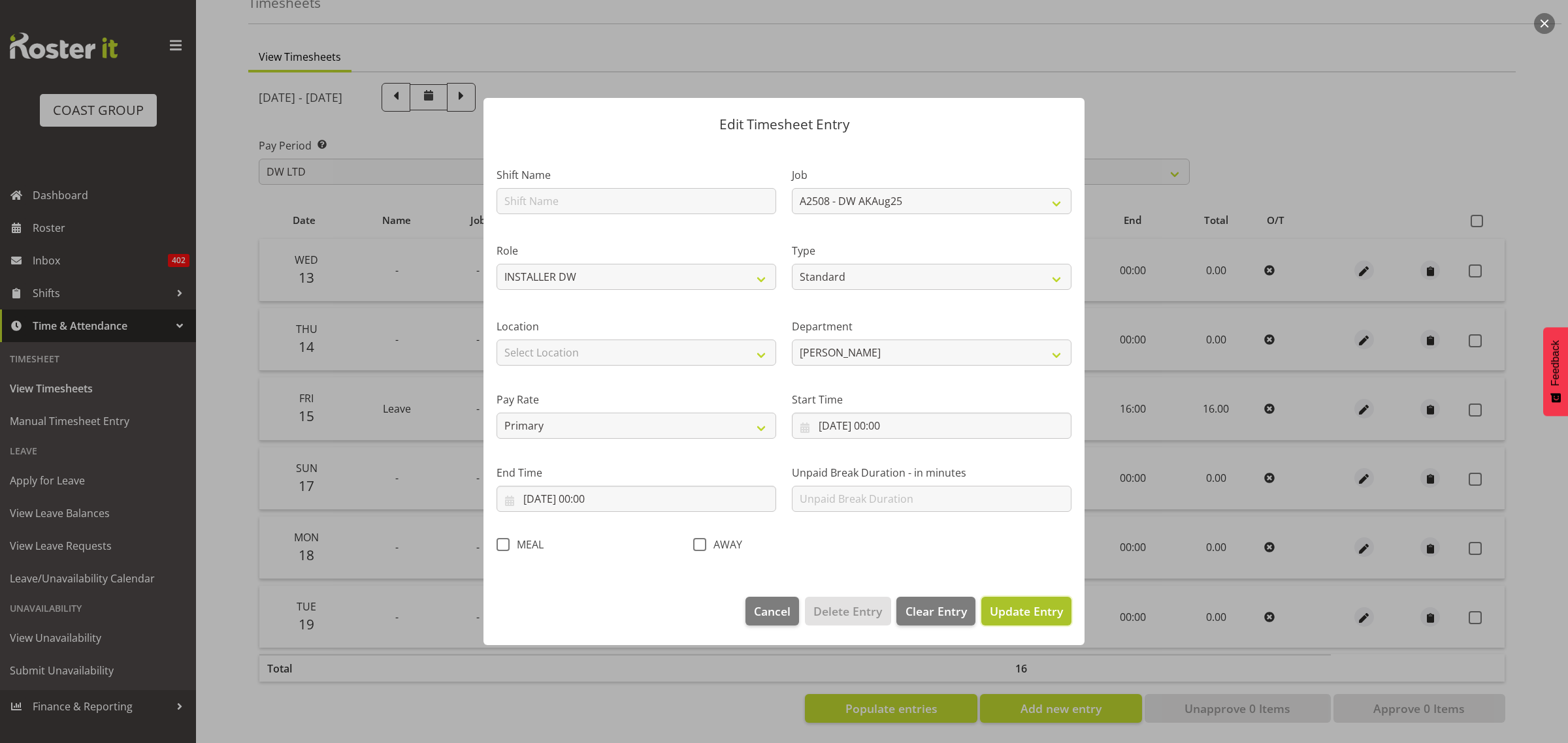
click at [1004, 605] on span "Update Entry" at bounding box center [1026, 612] width 73 height 16
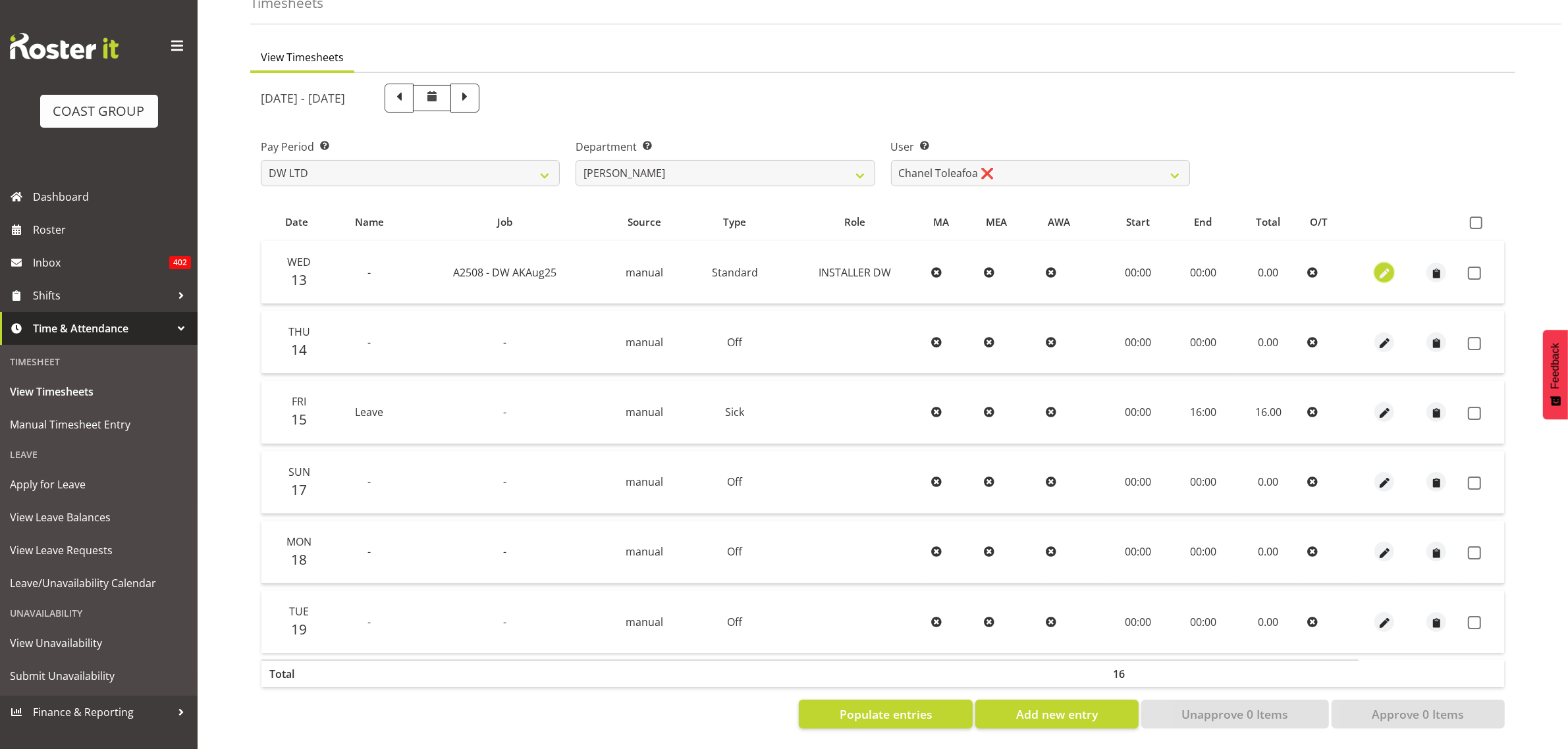
click at [1381, 266] on span "button" at bounding box center [1384, 273] width 15 height 15
select select "Standard"
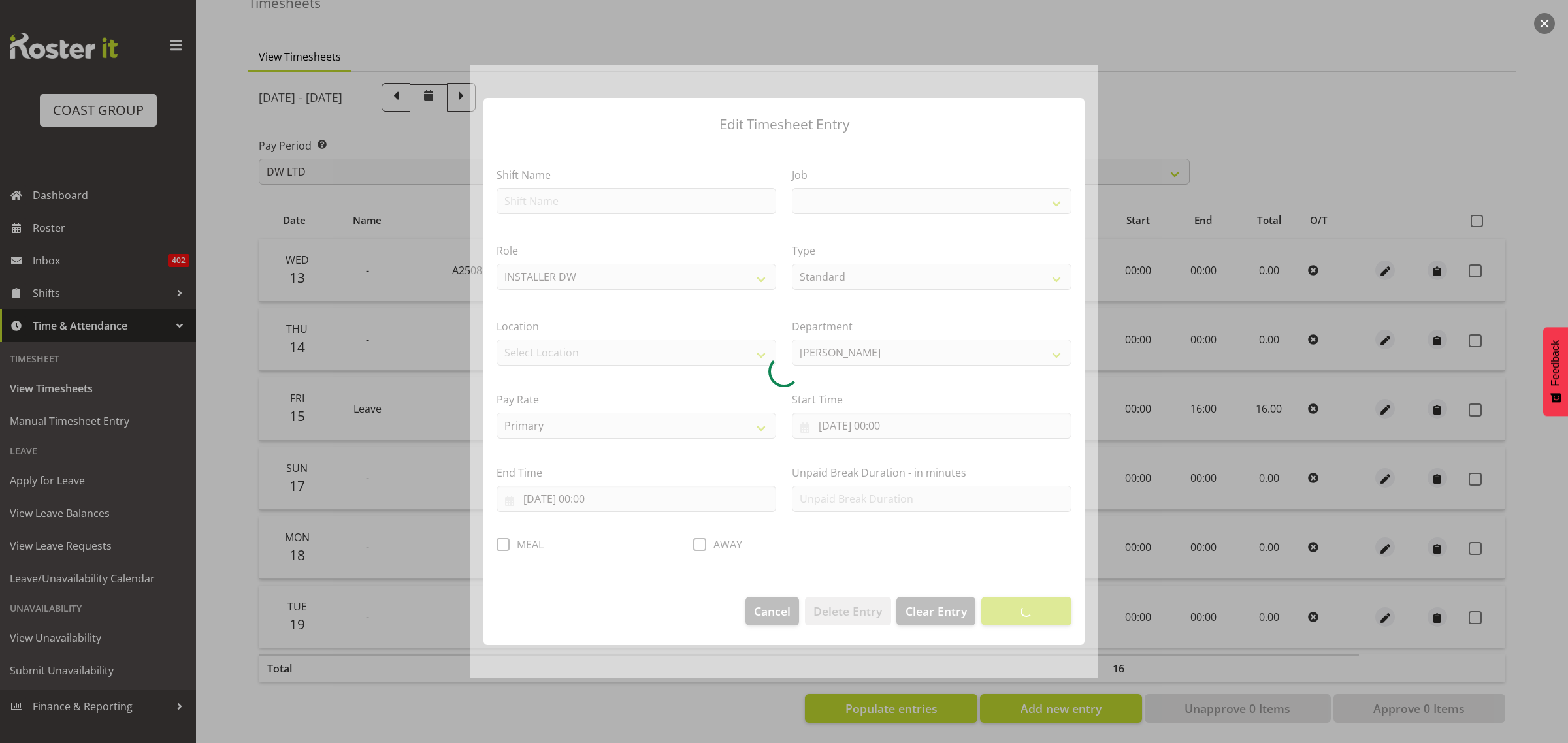
select select "9464"
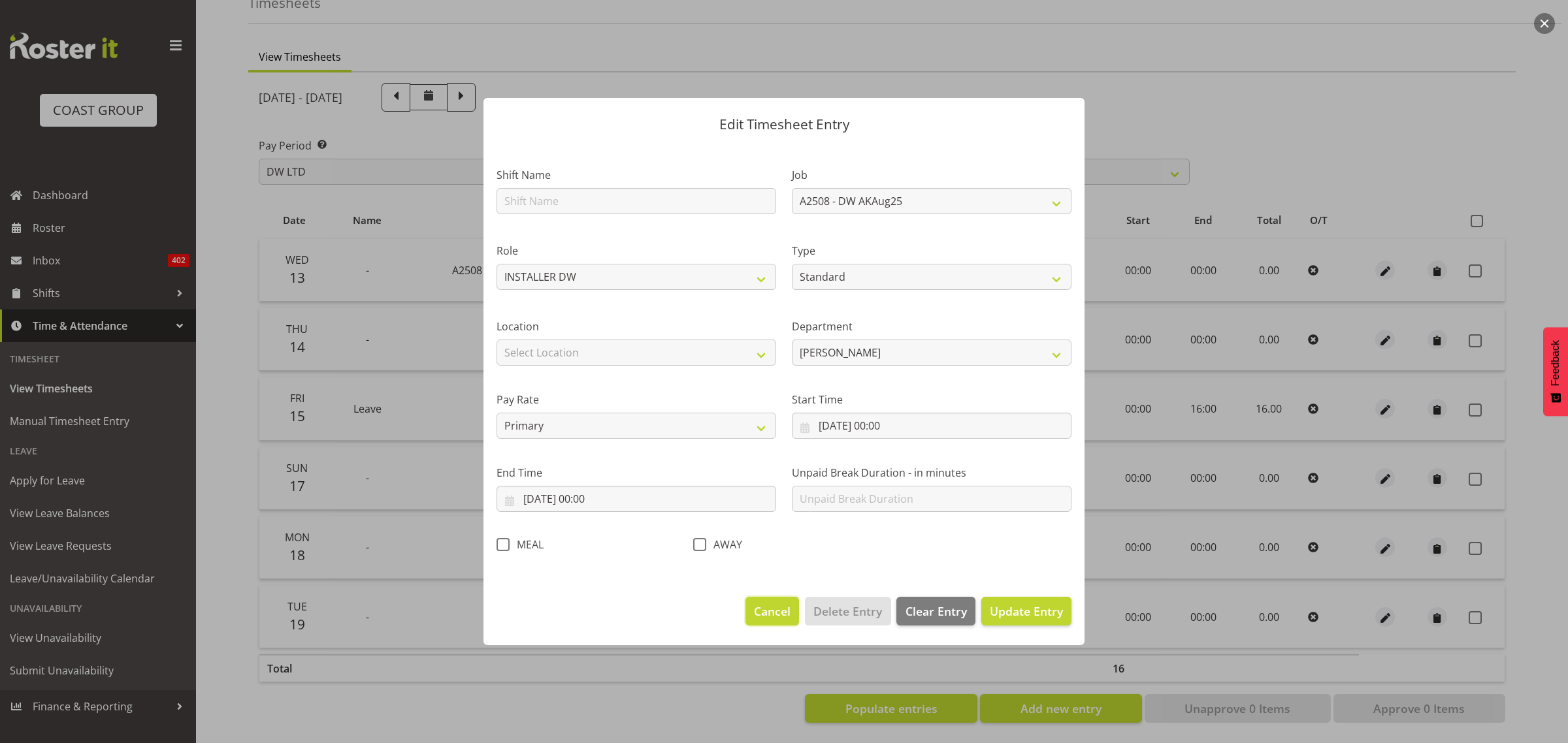
click at [780, 619] on span "Cancel" at bounding box center [772, 612] width 36 height 17
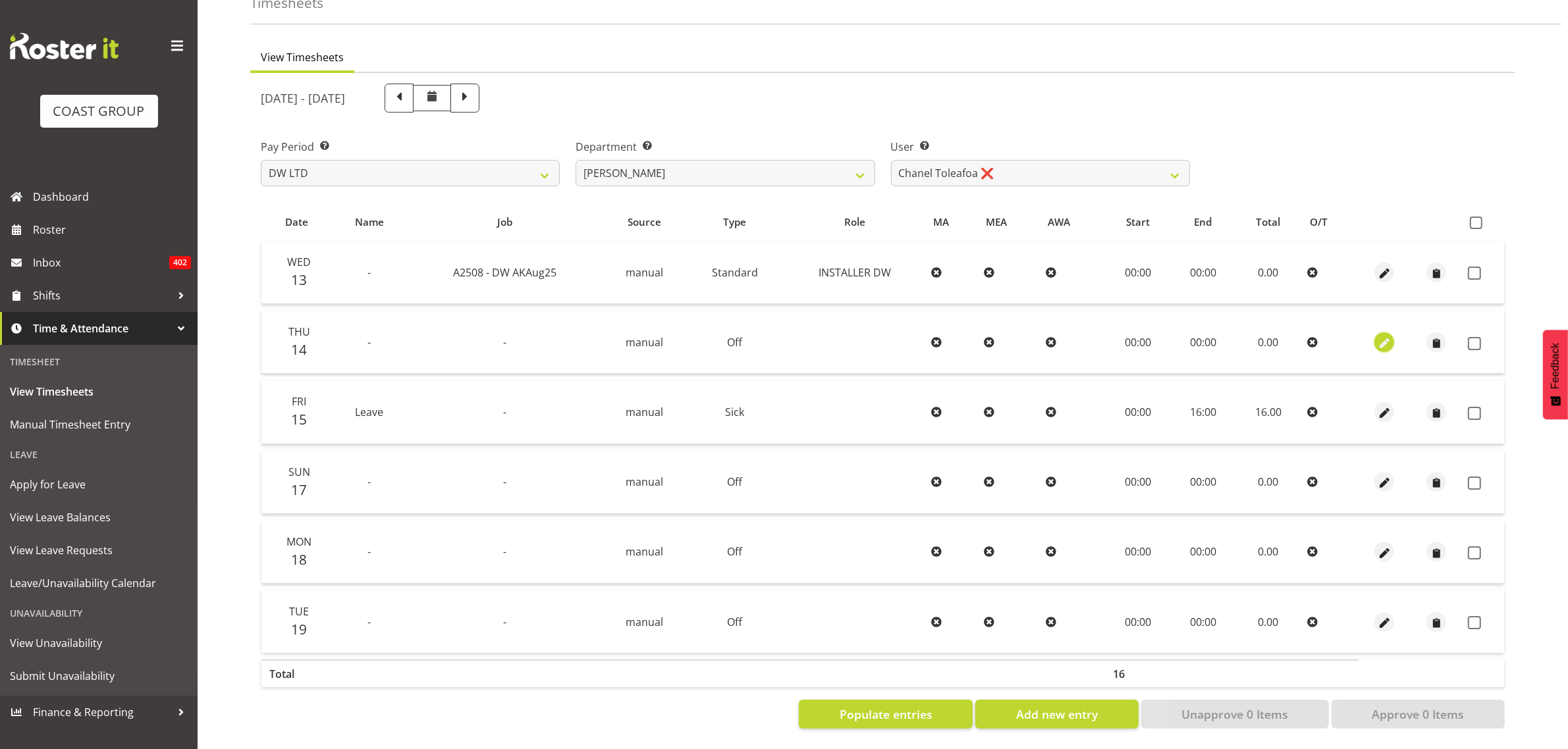
click at [1386, 336] on span "button" at bounding box center [1384, 343] width 15 height 15
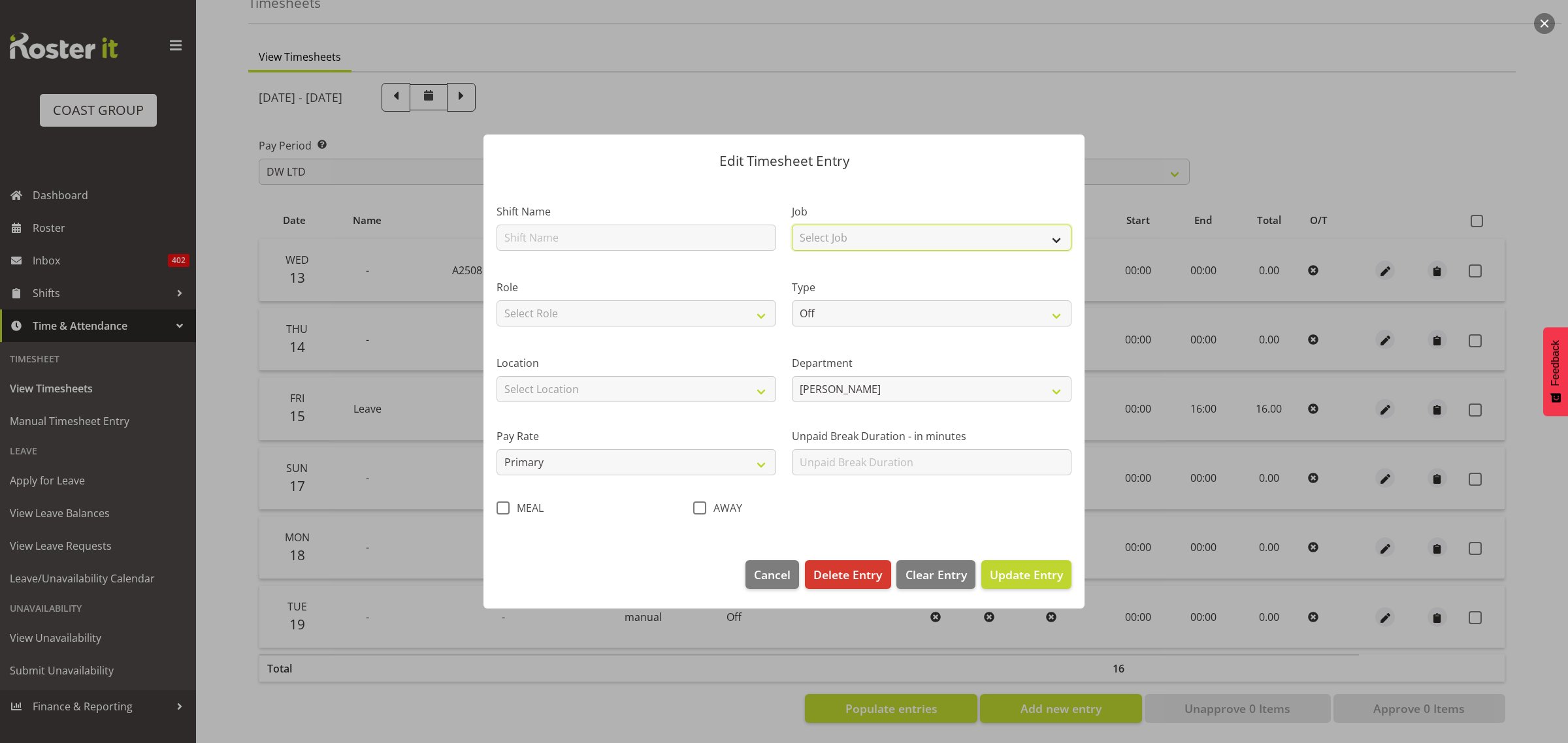
click at [844, 236] on select "Select Job 1 Carlton Events 1 [PERSON_NAME][GEOGRAPHIC_DATA] 1 [PERSON_NAME][GE…" at bounding box center [932, 238] width 280 height 26
select select "9464"
click at [792, 225] on select "Select Job 1 Carlton Events 1 [PERSON_NAME][GEOGRAPHIC_DATA] 1 [PERSON_NAME][GE…" at bounding box center [932, 238] width 280 height 26
click at [668, 304] on select "Select Role INSTALLER DW" at bounding box center [637, 314] width 280 height 26
select select "219"
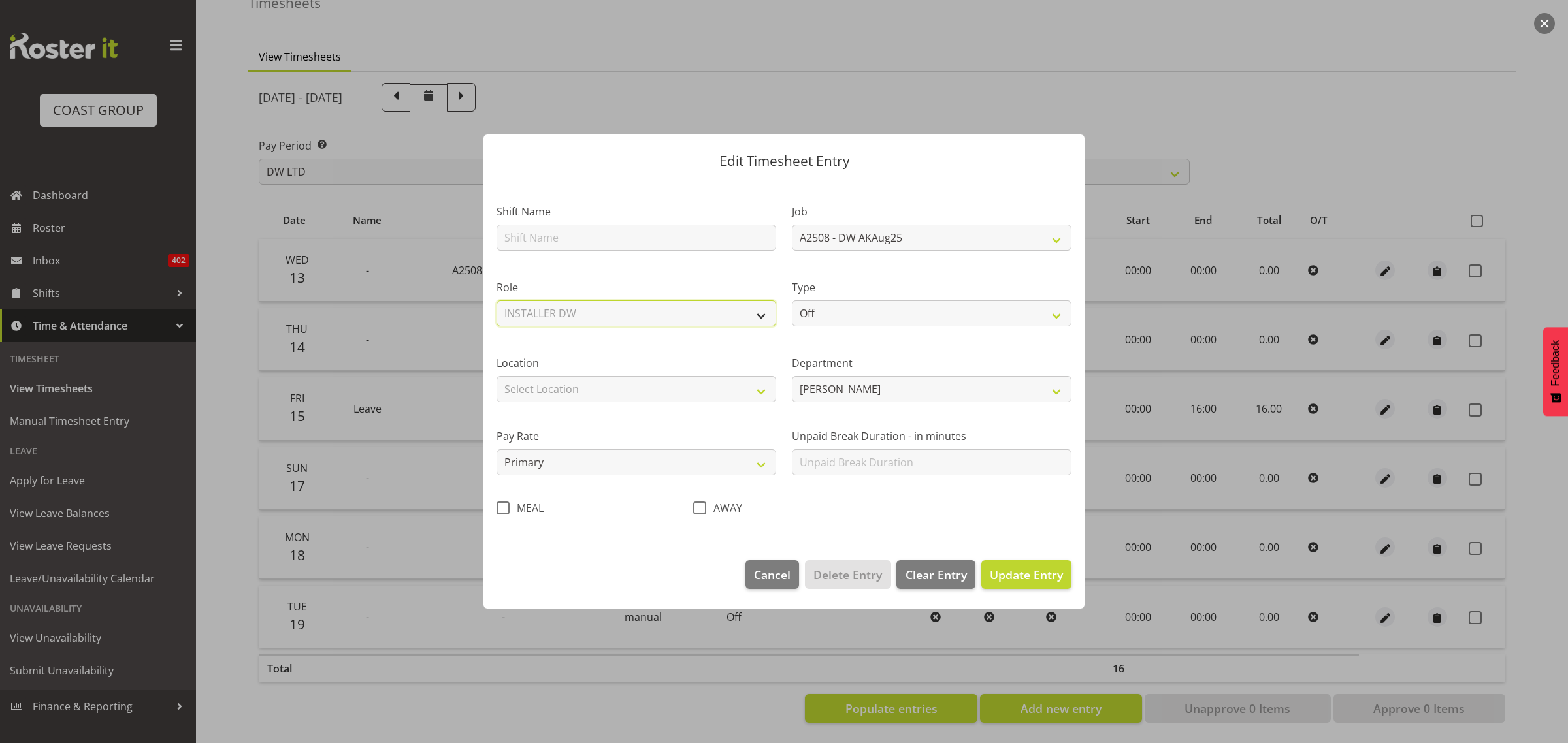
click at [497, 301] on select "Select Role INSTALLER DW" at bounding box center [637, 314] width 280 height 26
click at [821, 309] on select "Off Standard Public Holiday Public Holiday (Worked) Day In Lieu Annual Leave Si…" at bounding box center [932, 314] width 280 height 26
select select "Standard"
click at [792, 301] on select "Off Standard Public Holiday Public Holiday (Worked) Day In Lieu Annual Leave Si…" at bounding box center [932, 314] width 280 height 26
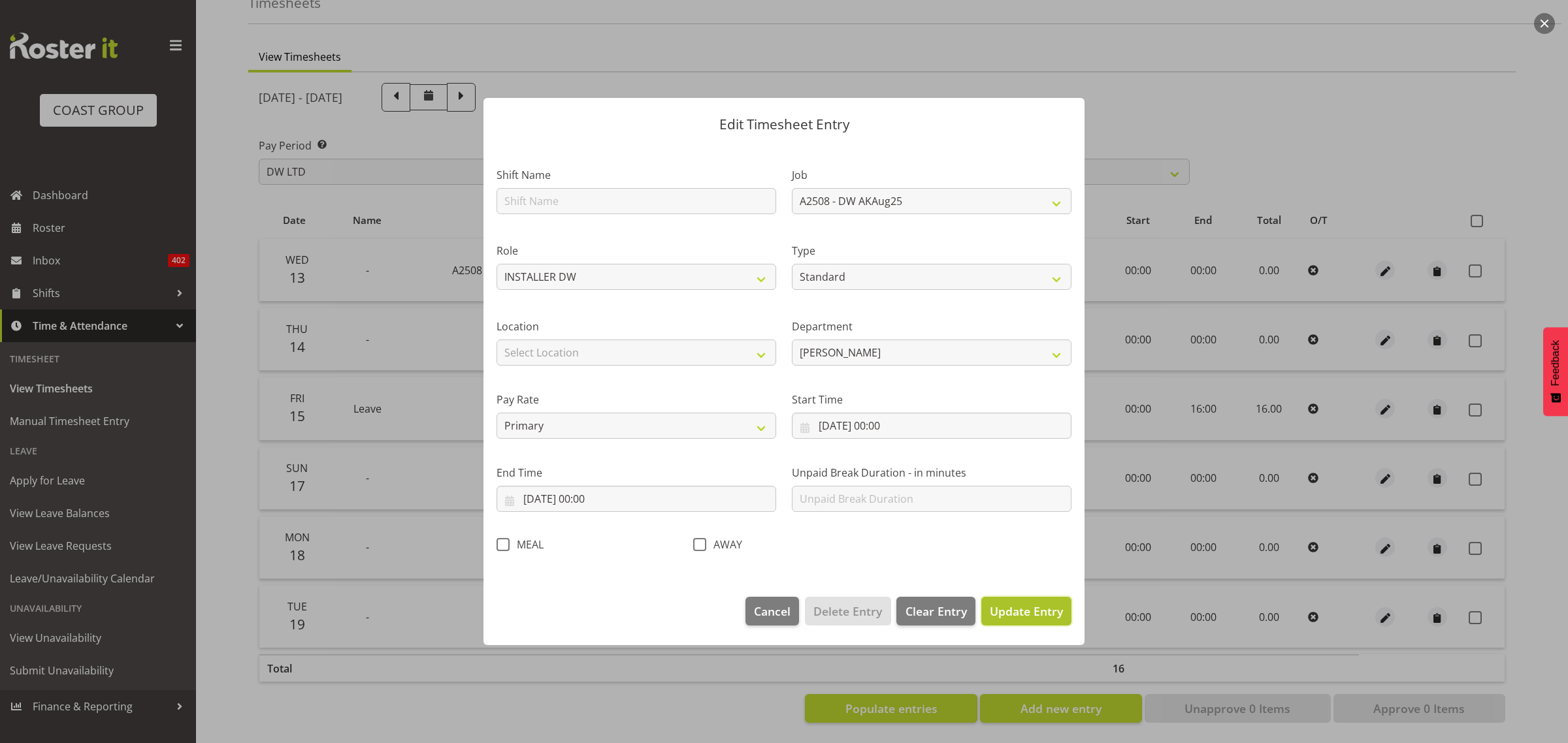
click at [1013, 614] on span "Update Entry" at bounding box center [1026, 612] width 73 height 16
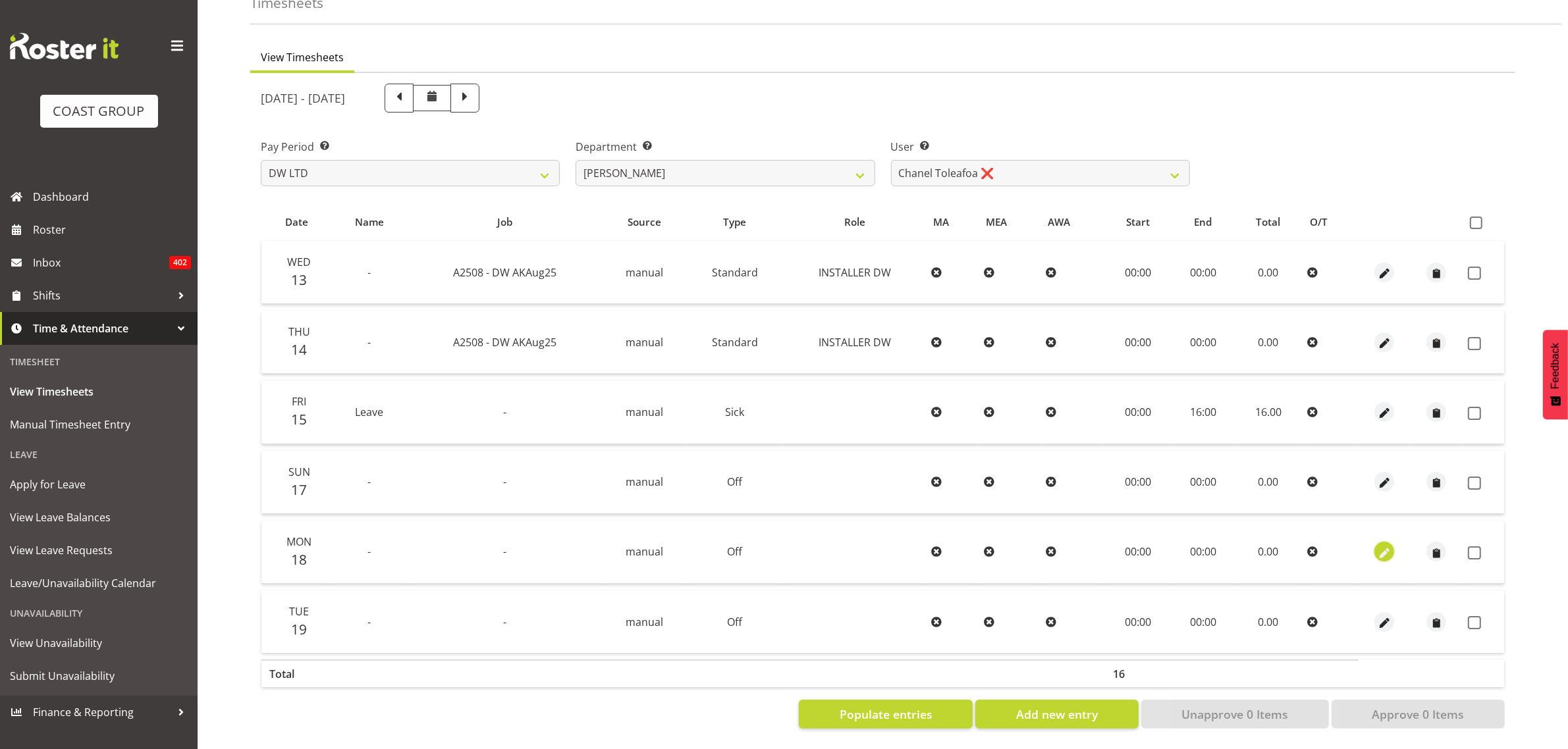
click at [1386, 546] on span "button" at bounding box center [1384, 553] width 15 height 15
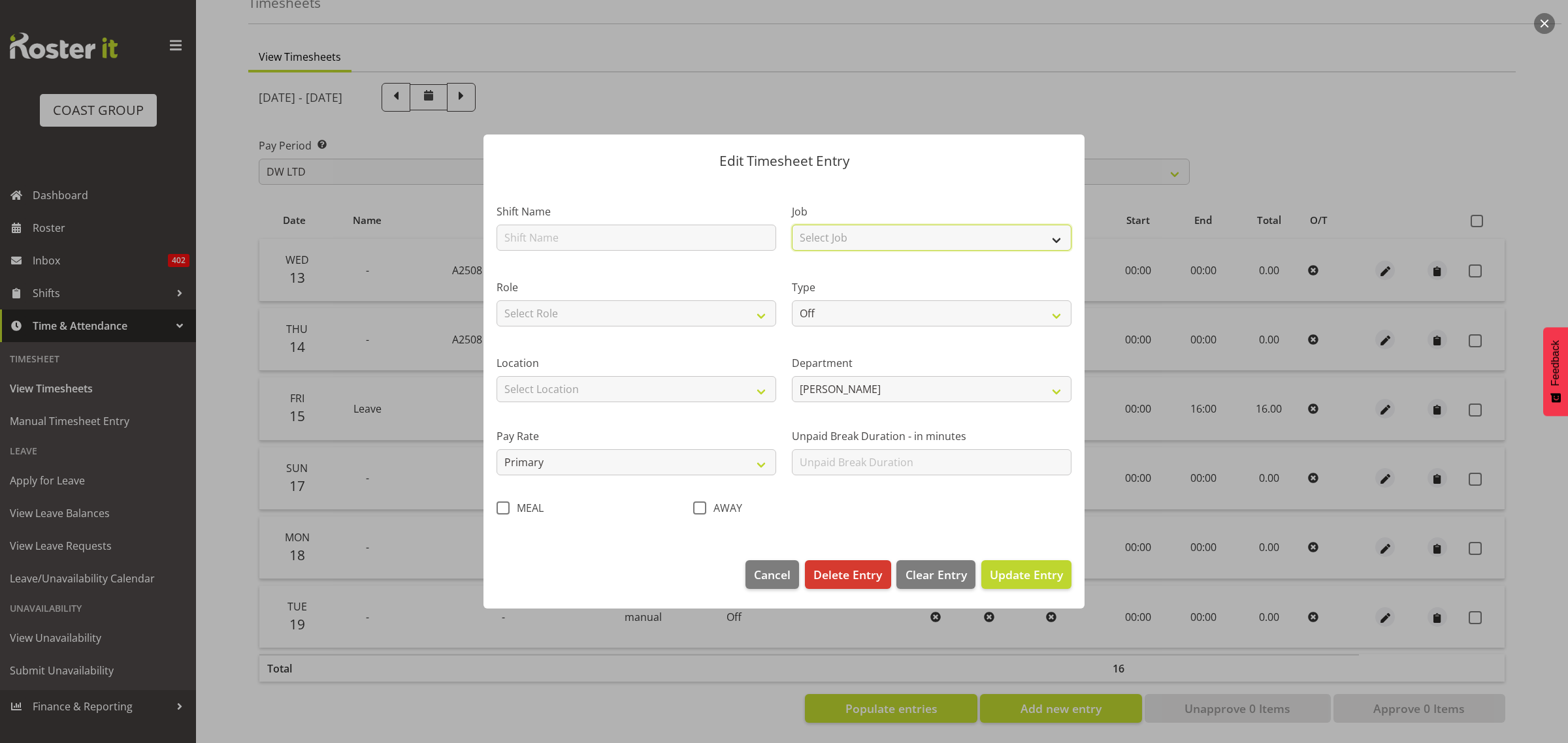
click at [866, 236] on select "Select Job 1 Carlton Events 1 [PERSON_NAME][GEOGRAPHIC_DATA] 1 [PERSON_NAME][GE…" at bounding box center [932, 238] width 280 height 26
select select "9464"
click at [792, 225] on select "Select Job 1 Carlton Events 1 [PERSON_NAME][GEOGRAPHIC_DATA] 1 [PERSON_NAME][GE…" at bounding box center [932, 238] width 280 height 26
click at [830, 312] on select "Off Standard Public Holiday Public Holiday (Worked) Day In Lieu Annual Leave Si…" at bounding box center [932, 314] width 280 height 26
select select "Standard"
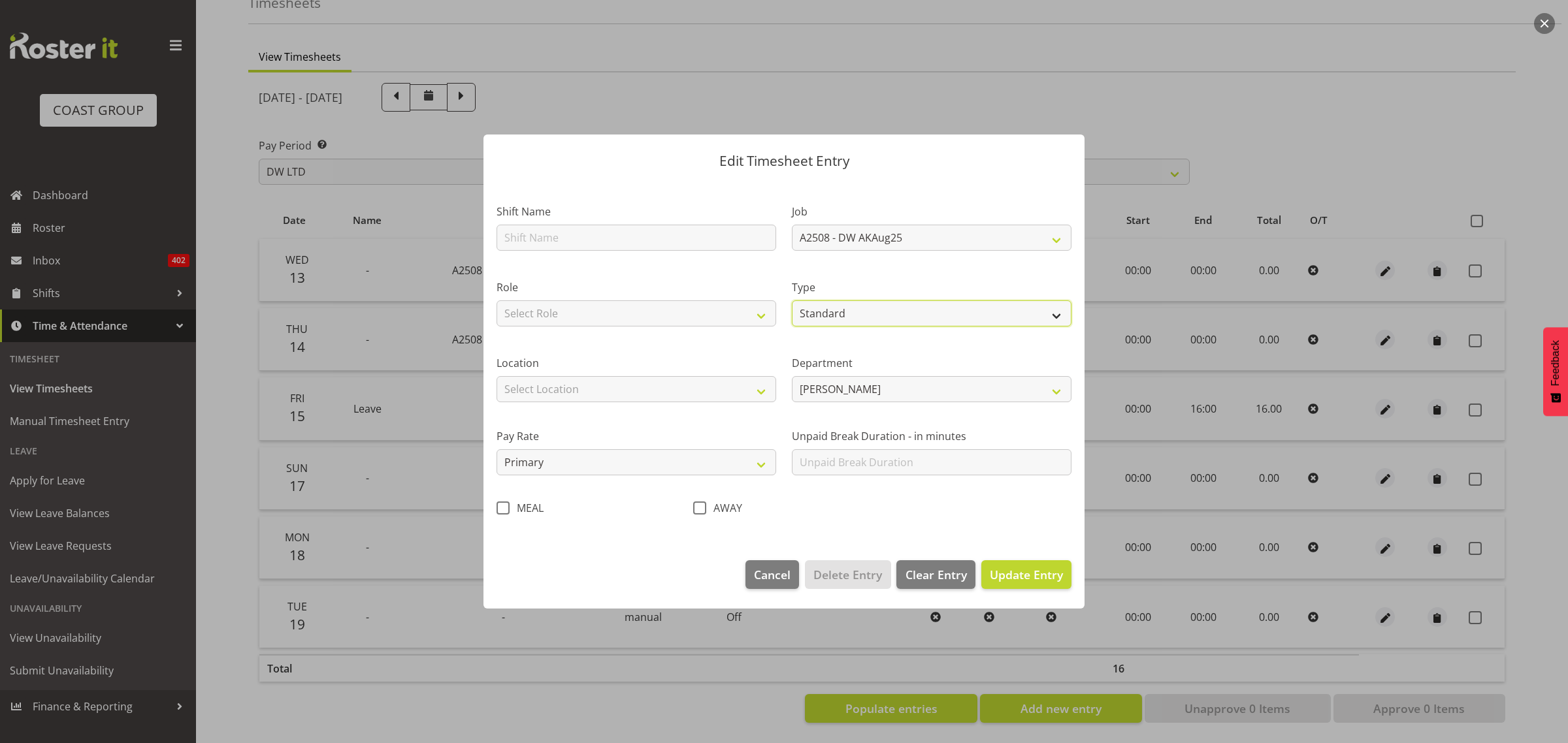
click at [792, 301] on select "Off Standard Public Holiday Public Holiday (Worked) Day In Lieu Annual Leave Si…" at bounding box center [932, 314] width 280 height 26
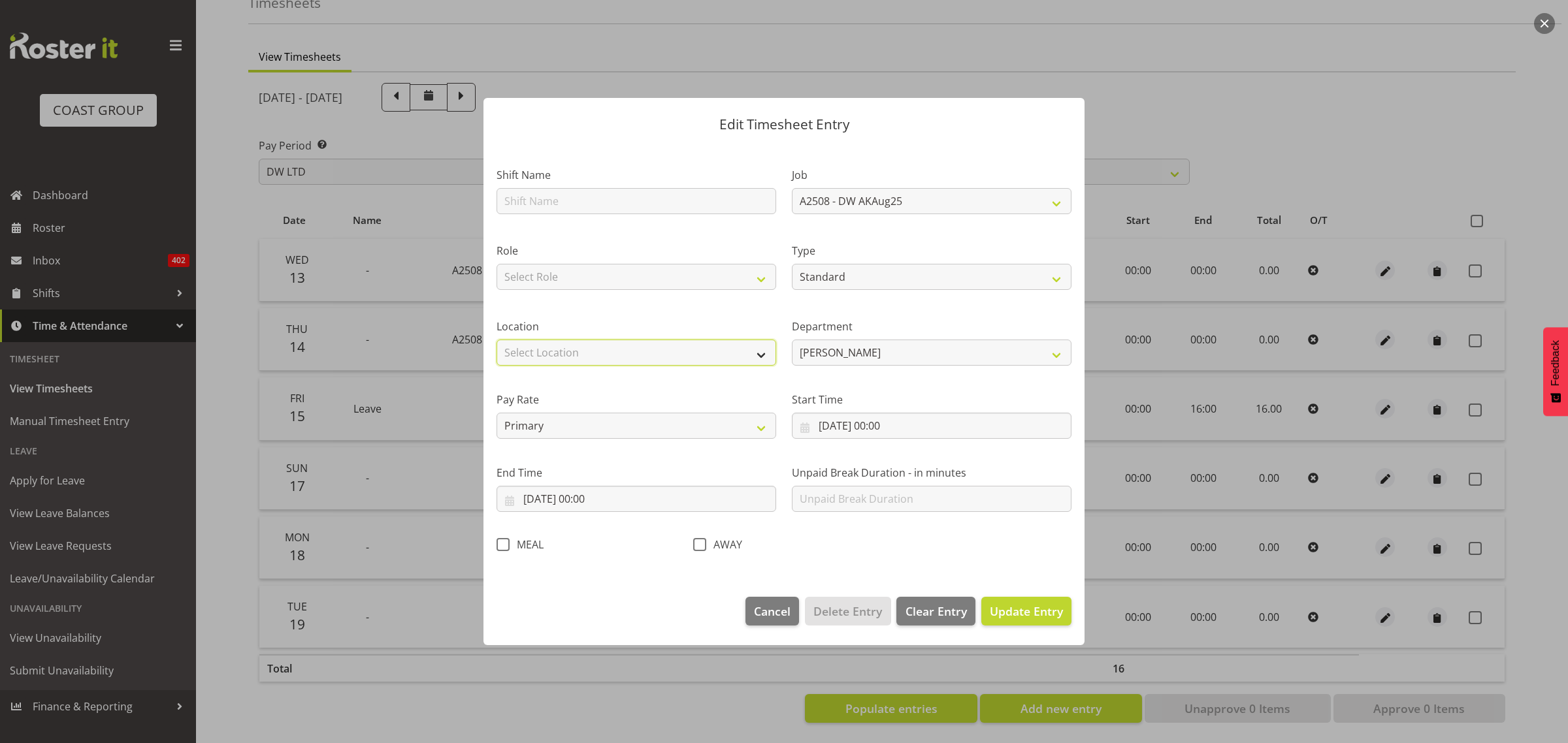
click at [609, 363] on select "Select Location [GEOGRAPHIC_DATA] EVENTS [PERSON_NAME][GEOGRAPHIC_DATA] [GEOGRA…" at bounding box center [637, 352] width 280 height 26
click at [596, 345] on select "Select Location [GEOGRAPHIC_DATA] EVENTS [PERSON_NAME][GEOGRAPHIC_DATA] [GEOGRA…" at bounding box center [637, 352] width 280 height 26
click at [603, 286] on select "Select Role INSTALLER DW" at bounding box center [637, 276] width 280 height 26
select select "219"
click at [497, 264] on select "Select Role INSTALLER DW" at bounding box center [637, 276] width 280 height 26
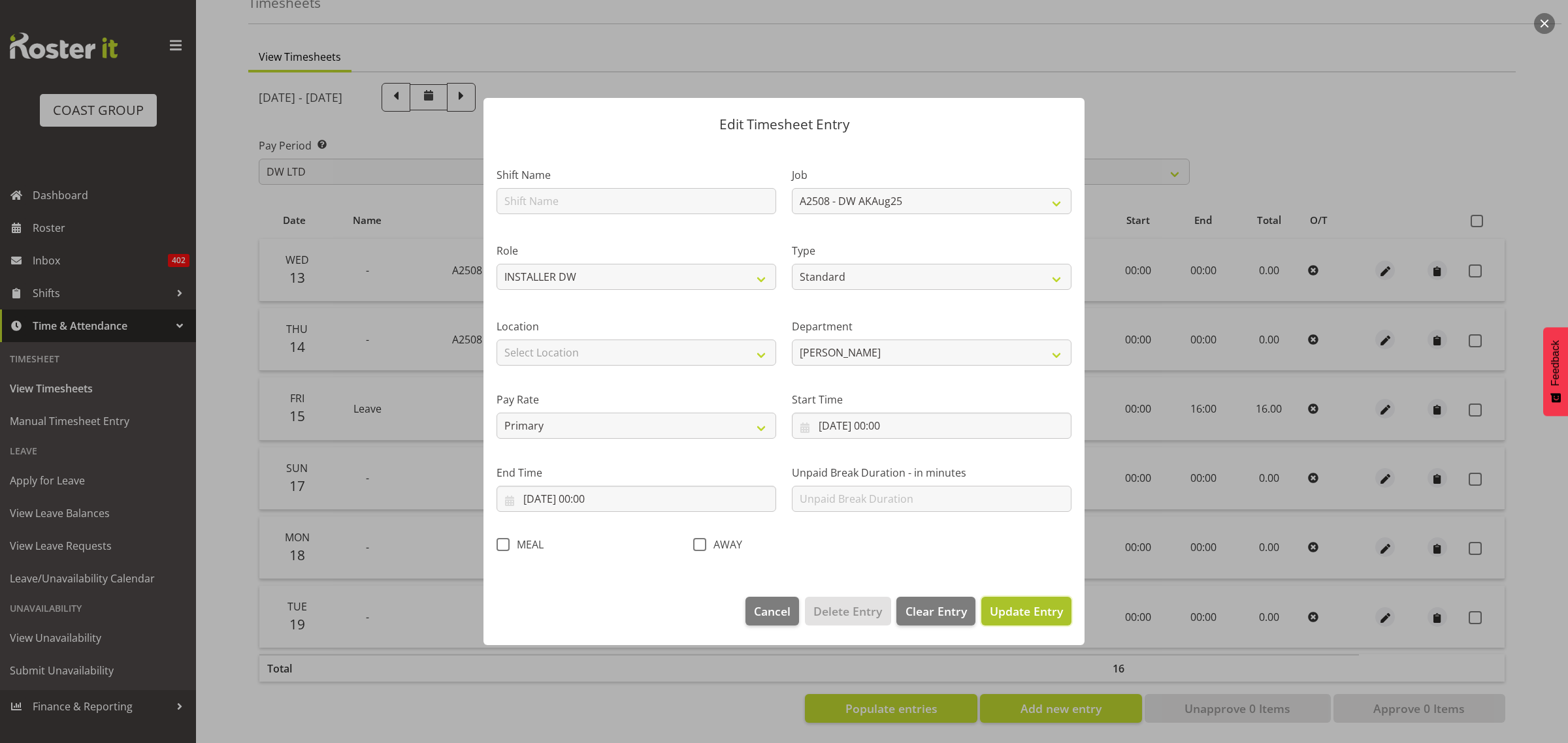
click at [1024, 605] on span "Update Entry" at bounding box center [1026, 612] width 73 height 16
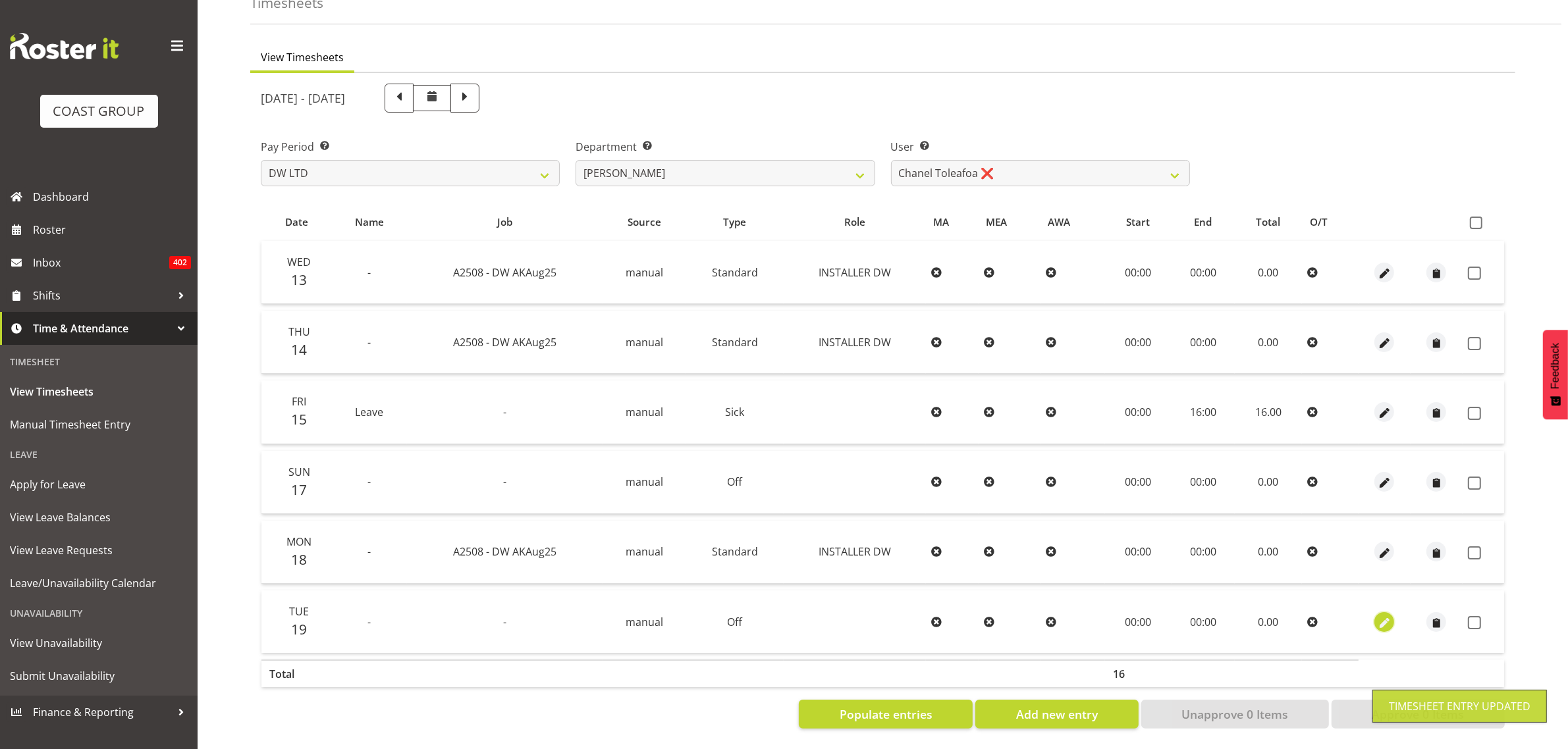
click at [1381, 616] on span "button" at bounding box center [1384, 623] width 15 height 15
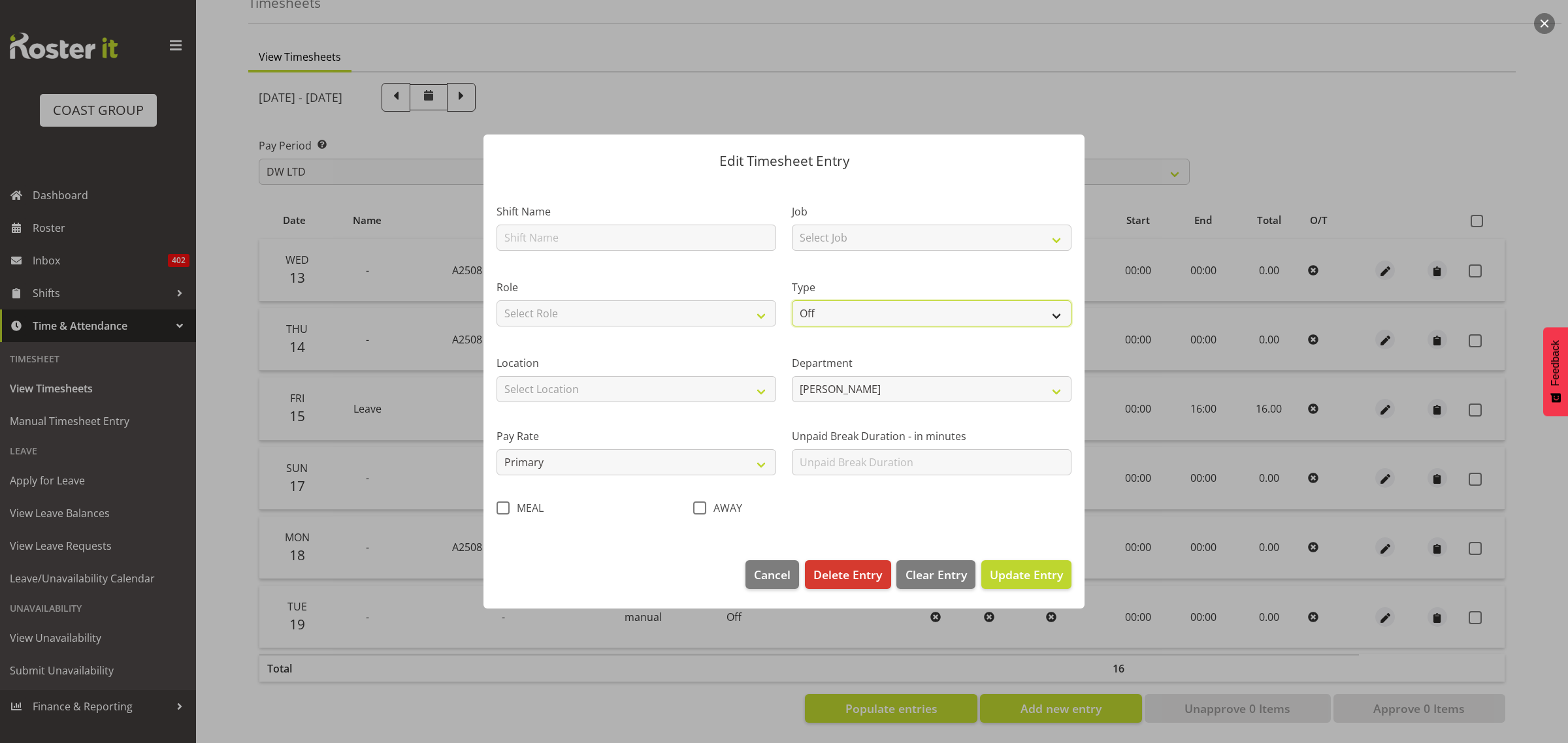
click at [941, 317] on select "Off Standard Public Holiday Public Holiday (Worked) Day In Lieu Annual Leave Si…" at bounding box center [932, 314] width 280 height 26
click at [792, 301] on select "Off Standard Public Holiday Public Holiday (Worked) Day In Lieu Annual Leave Si…" at bounding box center [932, 314] width 280 height 26
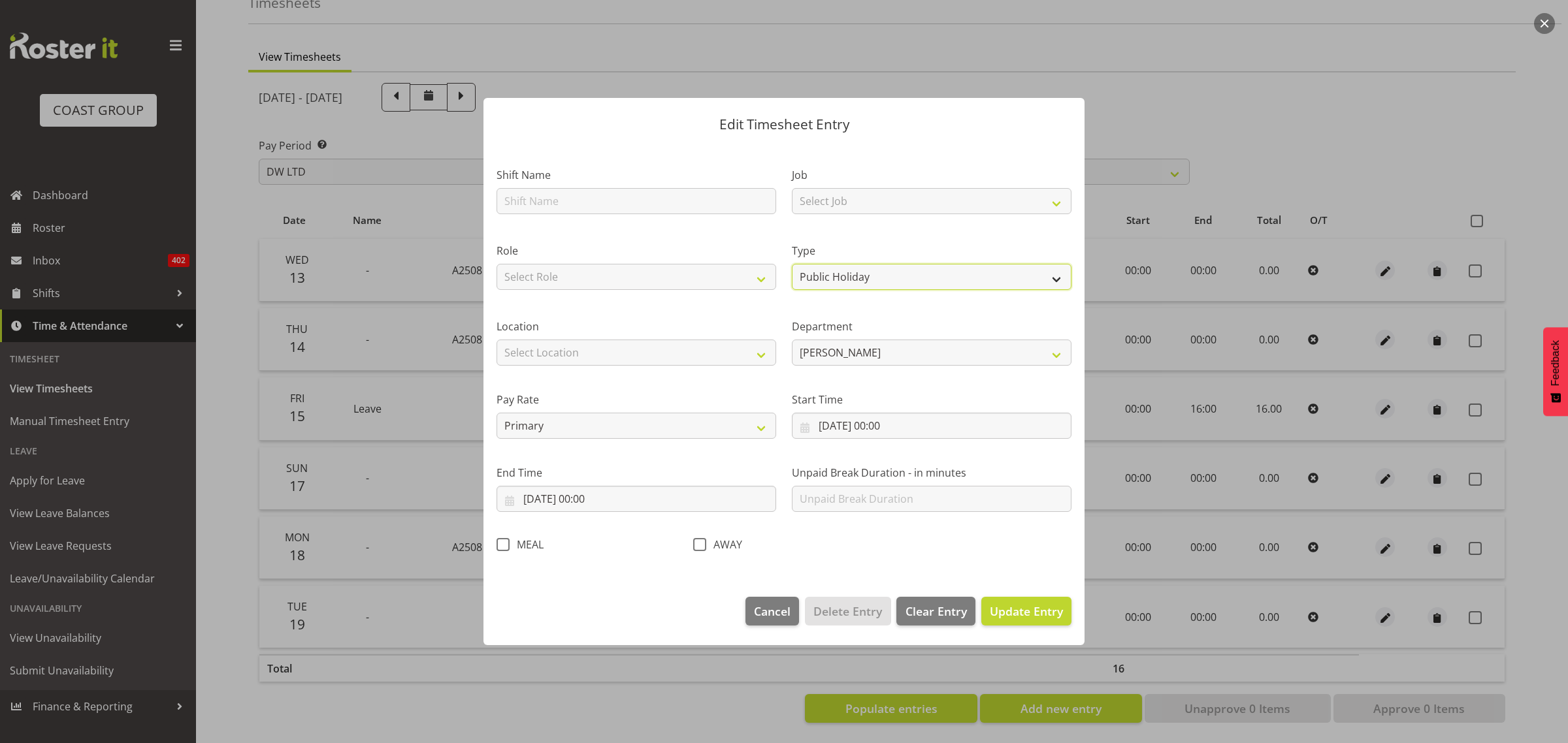
drag, startPoint x: 881, startPoint y: 280, endPoint x: 876, endPoint y: 289, distance: 10.3
click at [881, 280] on select "Off Standard Public Holiday Public Holiday (Worked) Day In Lieu Annual Leave Si…" at bounding box center [932, 276] width 280 height 26
select select "Standard"
click at [792, 264] on select "Off Standard Public Holiday Public Holiday (Worked) Day In Lieu Annual Leave Si…" at bounding box center [932, 276] width 280 height 26
click at [599, 358] on select "Select Location [GEOGRAPHIC_DATA] EVENTS [PERSON_NAME][GEOGRAPHIC_DATA] [GEOGRA…" at bounding box center [637, 352] width 280 height 26
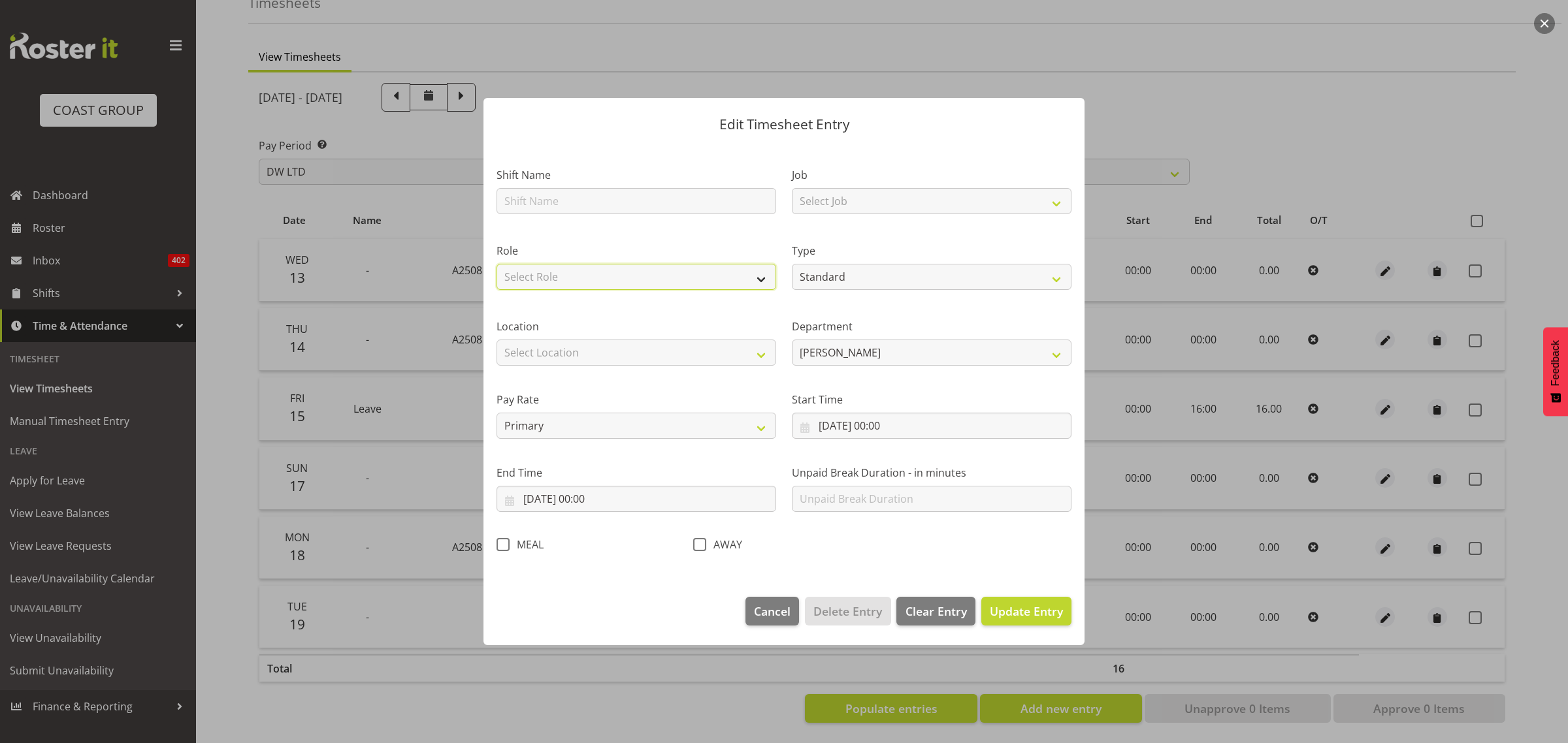
click at [586, 285] on select "Select Role INSTALLER DW" at bounding box center [637, 276] width 280 height 26
select select "219"
click at [497, 264] on select "Select Role INSTALLER DW" at bounding box center [637, 276] width 280 height 26
click at [1029, 609] on span "Update Entry" at bounding box center [1026, 612] width 73 height 16
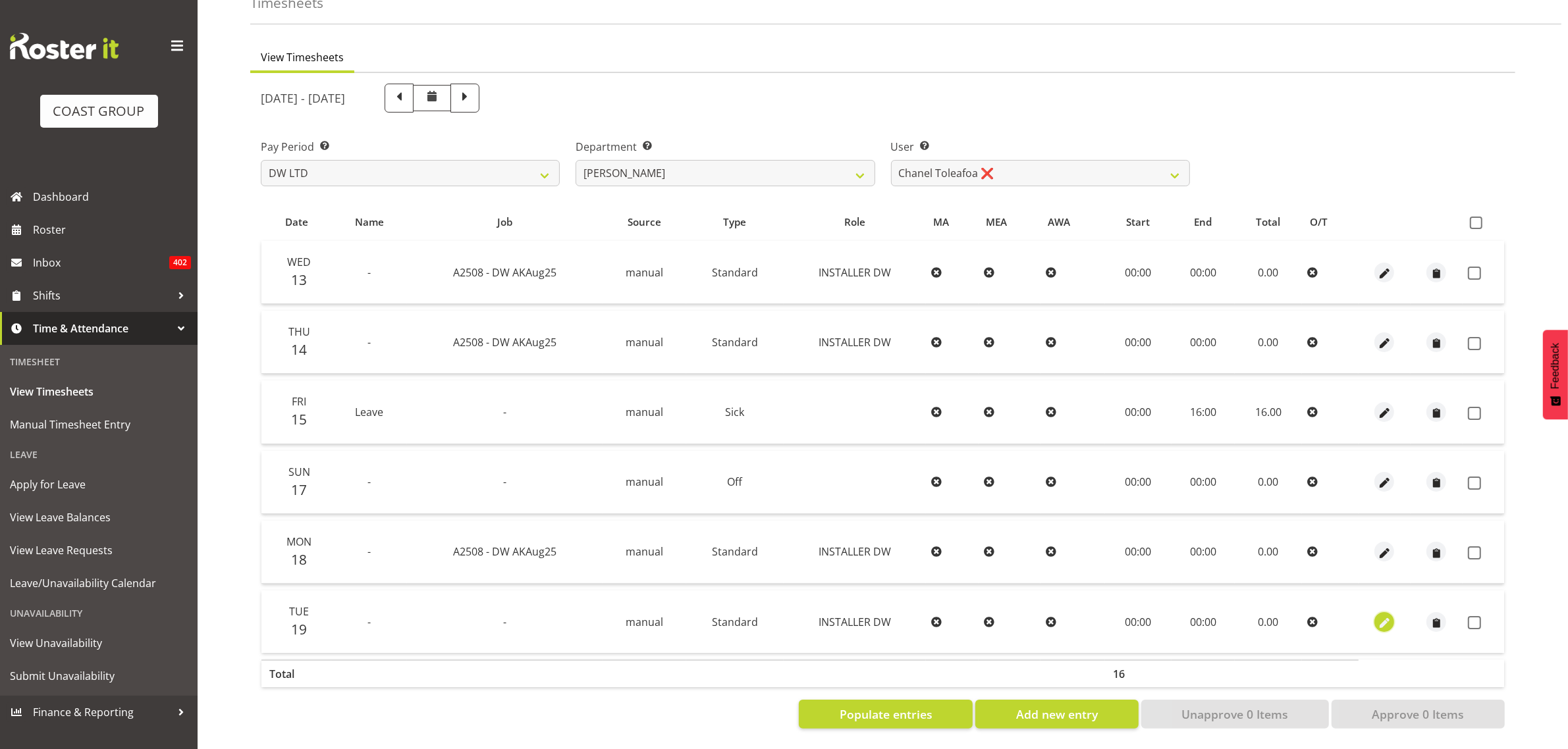
click at [1384, 616] on span "button" at bounding box center [1384, 623] width 15 height 15
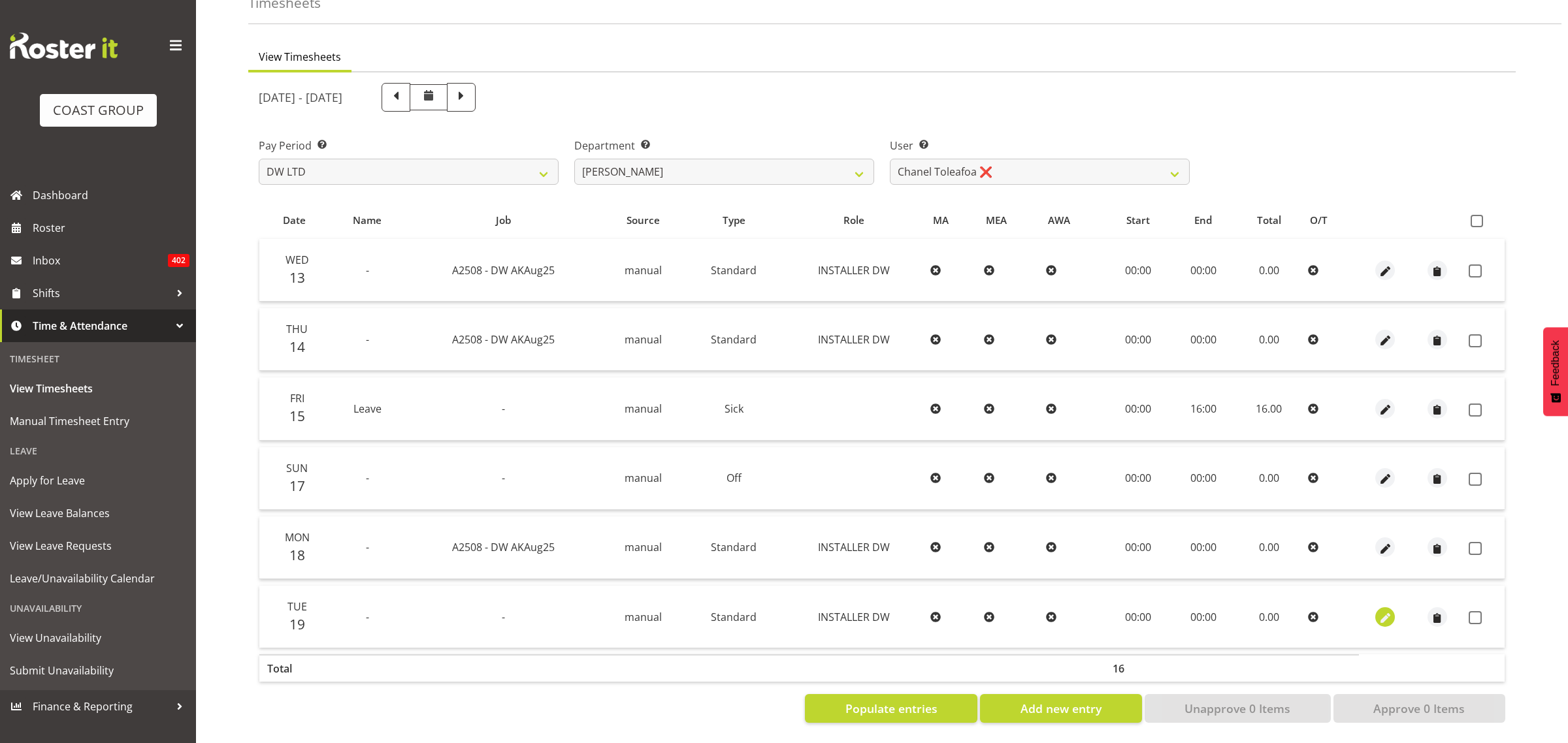
select select "Standard"
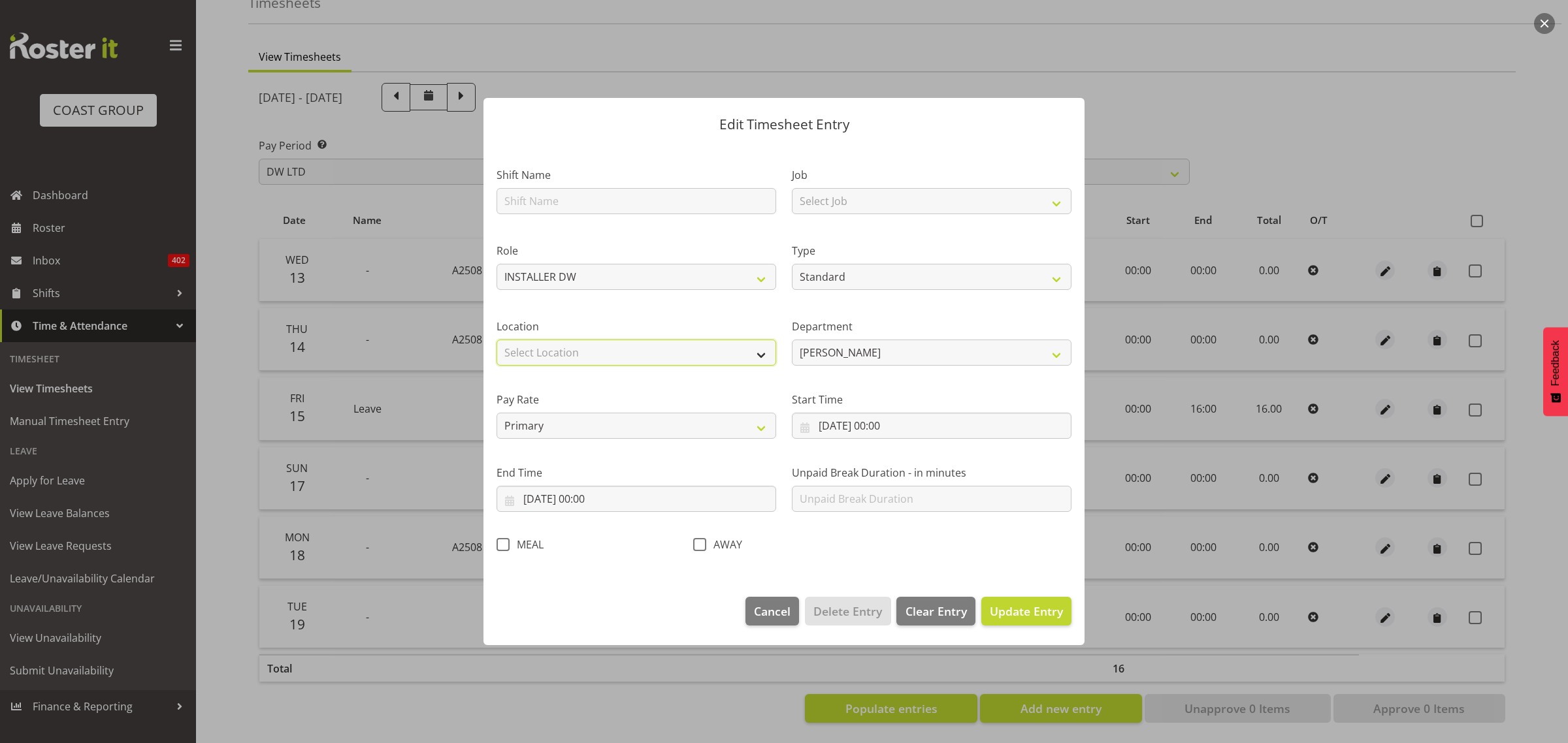
click at [558, 359] on select "Select Location [GEOGRAPHIC_DATA] EVENTS [PERSON_NAME][GEOGRAPHIC_DATA] [GEOGRA…" at bounding box center [637, 352] width 280 height 26
drag, startPoint x: 558, startPoint y: 360, endPoint x: 565, endPoint y: 301, distance: 59.4
click at [558, 360] on select "Select Location [GEOGRAPHIC_DATA] EVENTS [PERSON_NAME][GEOGRAPHIC_DATA] [GEOGRA…" at bounding box center [637, 352] width 280 height 26
click at [815, 197] on select "Select Job 1 Carlton Events 1 [PERSON_NAME][GEOGRAPHIC_DATA] 1 [PERSON_NAME][GE…" at bounding box center [932, 201] width 280 height 26
select select "9464"
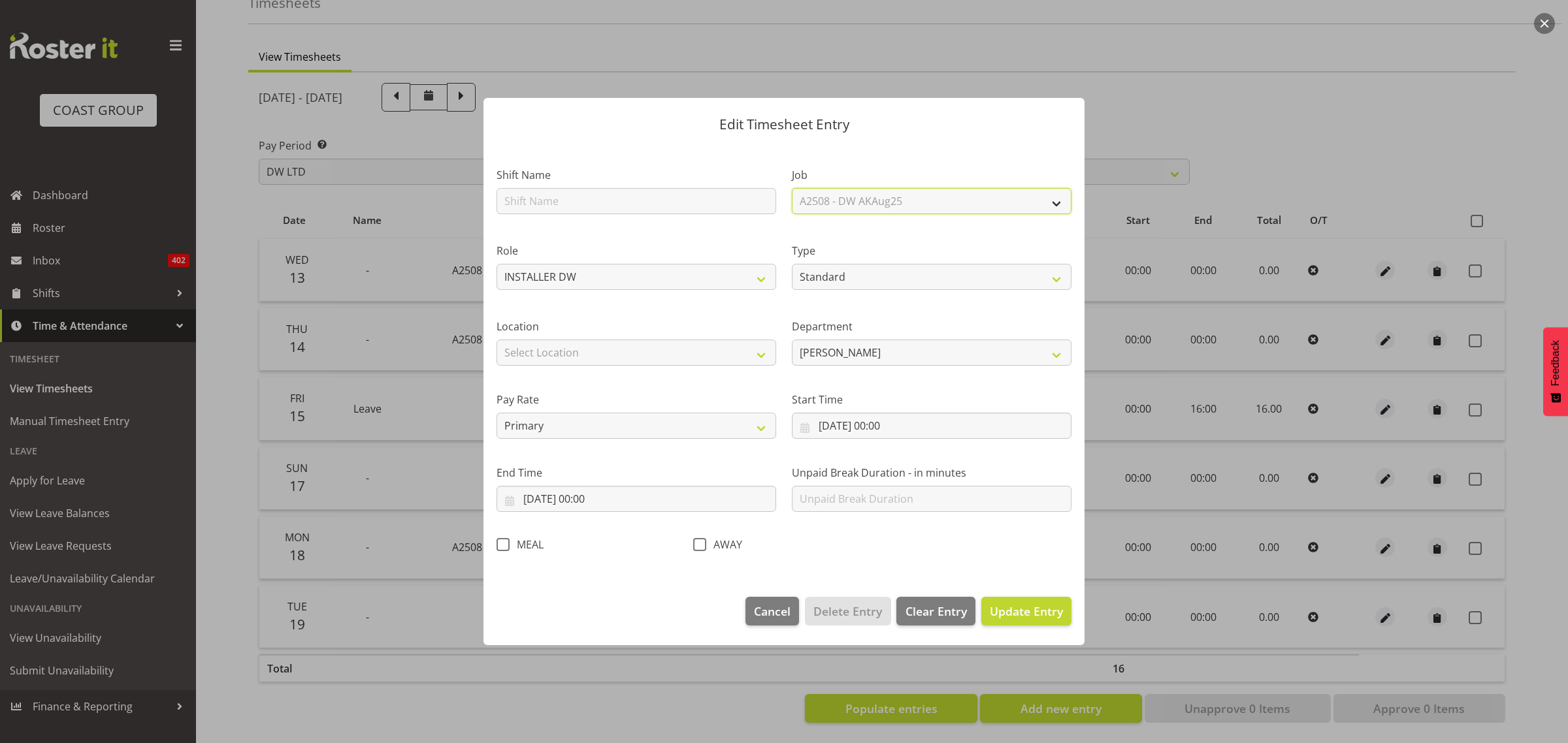
click at [792, 188] on select "Select Job 1 Carlton Events 1 [PERSON_NAME][GEOGRAPHIC_DATA] 1 [PERSON_NAME][GE…" at bounding box center [932, 201] width 280 height 26
click at [1009, 606] on span "Update Entry" at bounding box center [1026, 612] width 73 height 16
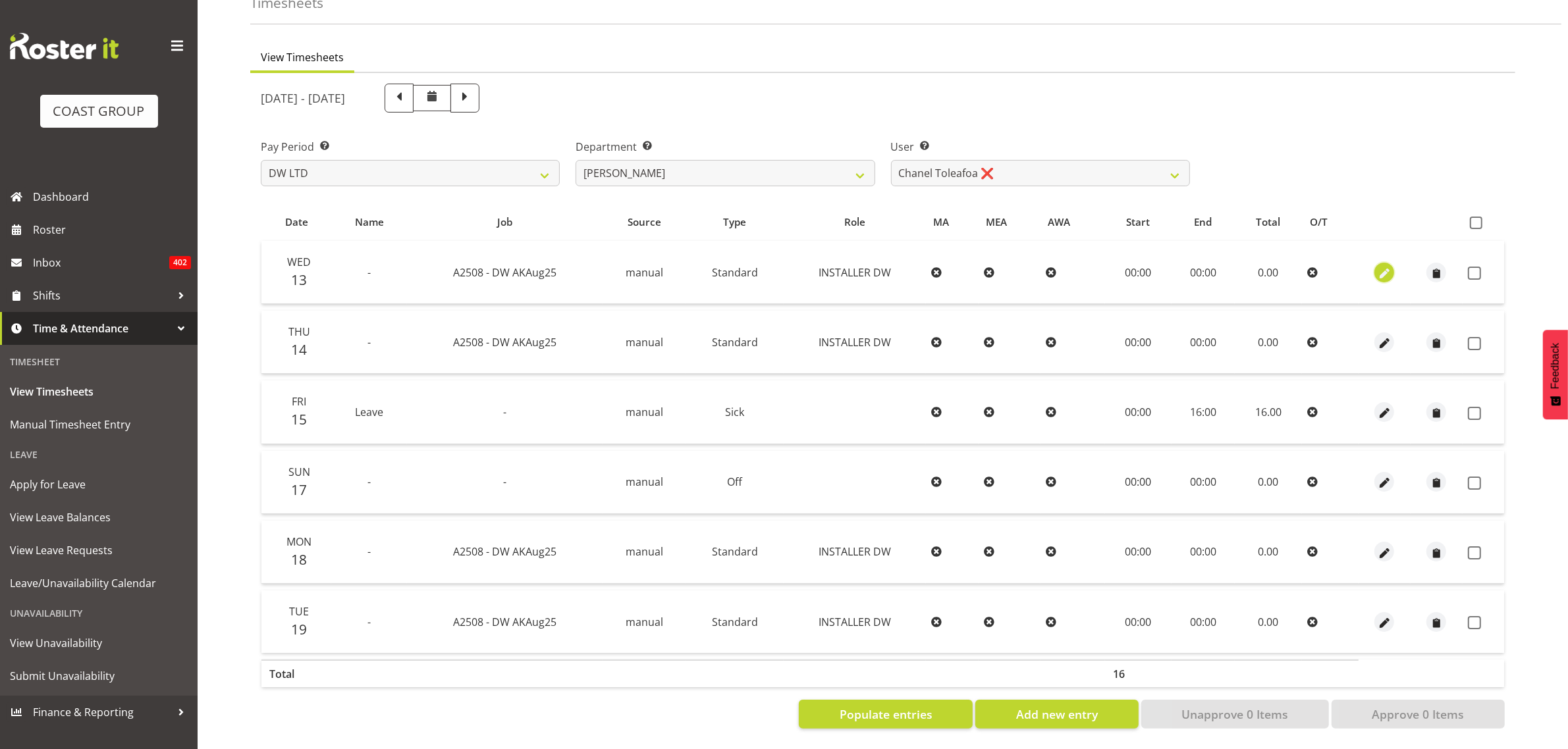
click at [1378, 266] on span "button" at bounding box center [1384, 273] width 15 height 15
select select "Standard"
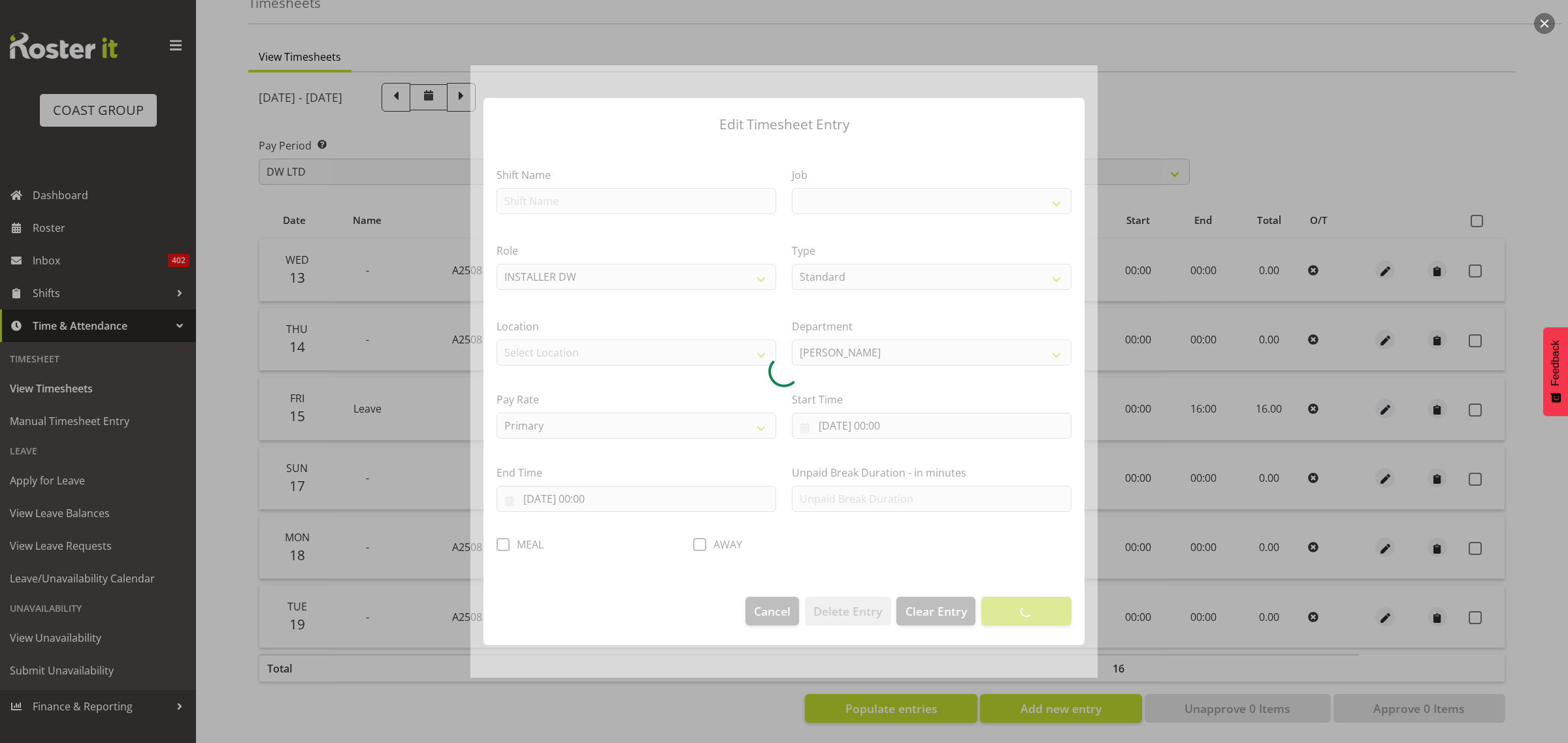
select select "9464"
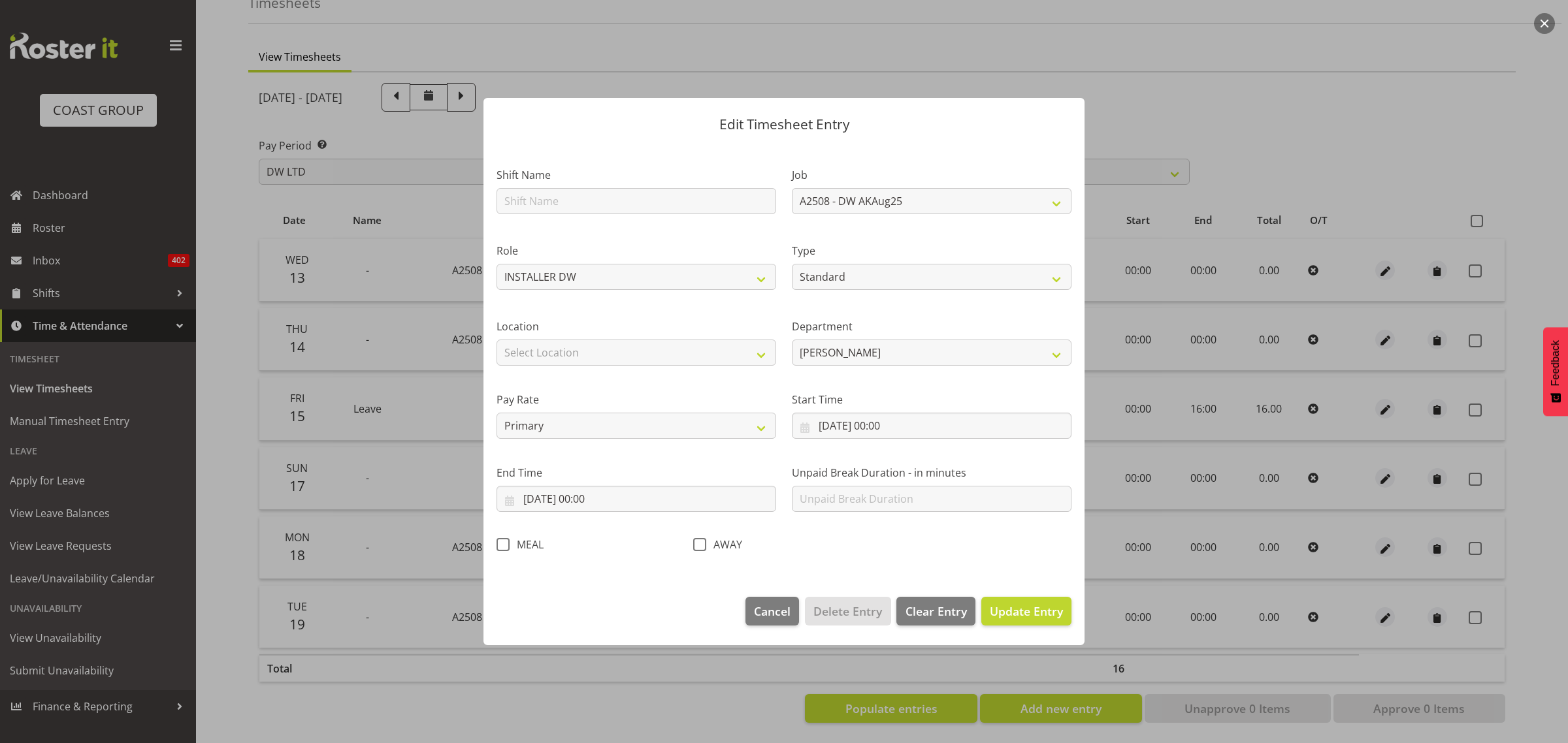
click at [760, 622] on div "Edit Timesheet Entry Shift Name Job 1 Carlton Events 1 [PERSON_NAME][GEOGRAPHIC…" at bounding box center [784, 372] width 628 height 613
click at [902, 424] on input "[DATE] 00:00" at bounding box center [932, 426] width 280 height 26
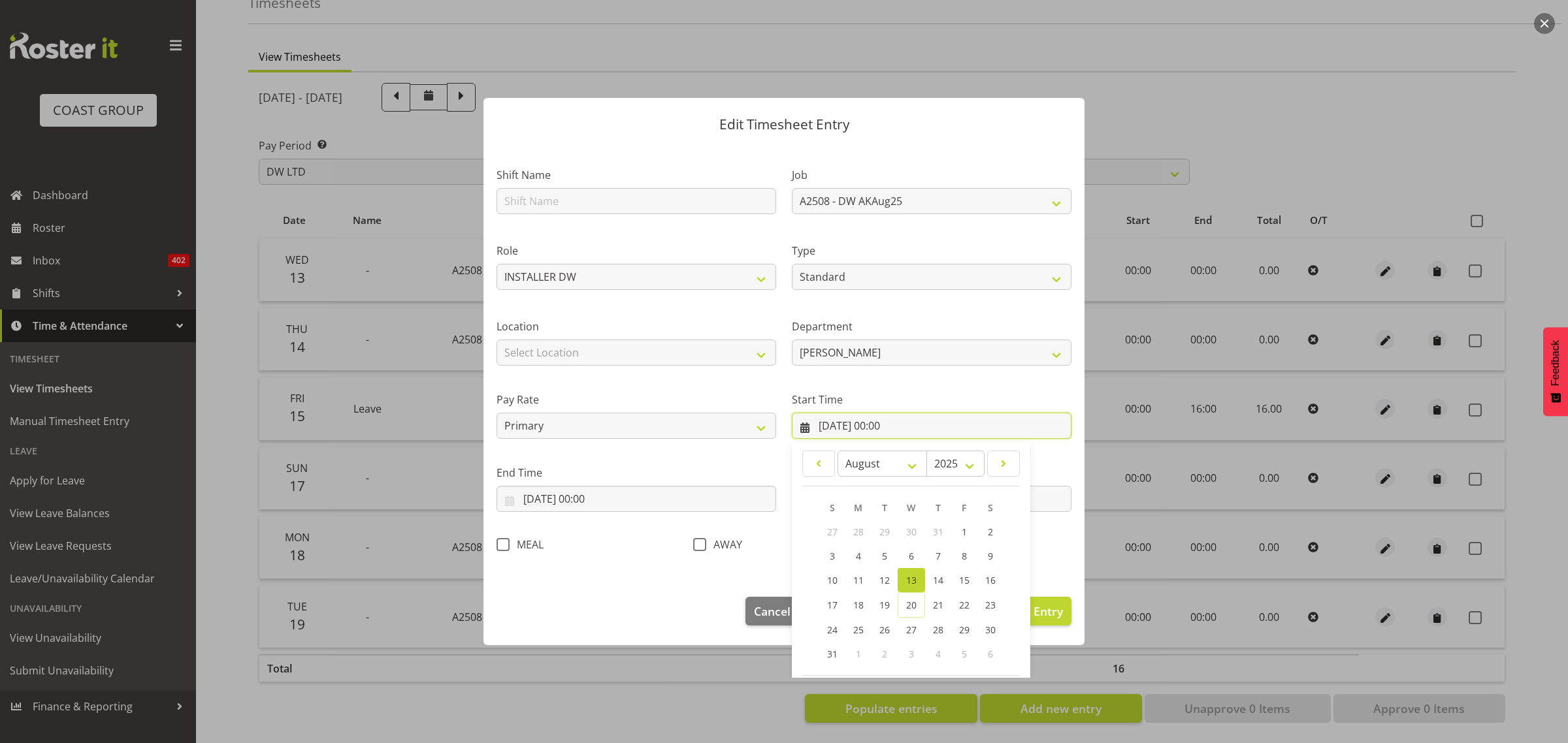
click at [885, 422] on input "[DATE] 00:00" at bounding box center [932, 426] width 280 height 26
click at [876, 431] on input "[DATE] 00:00" at bounding box center [932, 426] width 280 height 26
click at [880, 429] on input "[DATE] 00:00" at bounding box center [932, 426] width 280 height 26
click at [893, 398] on label "Start Time" at bounding box center [932, 400] width 280 height 16
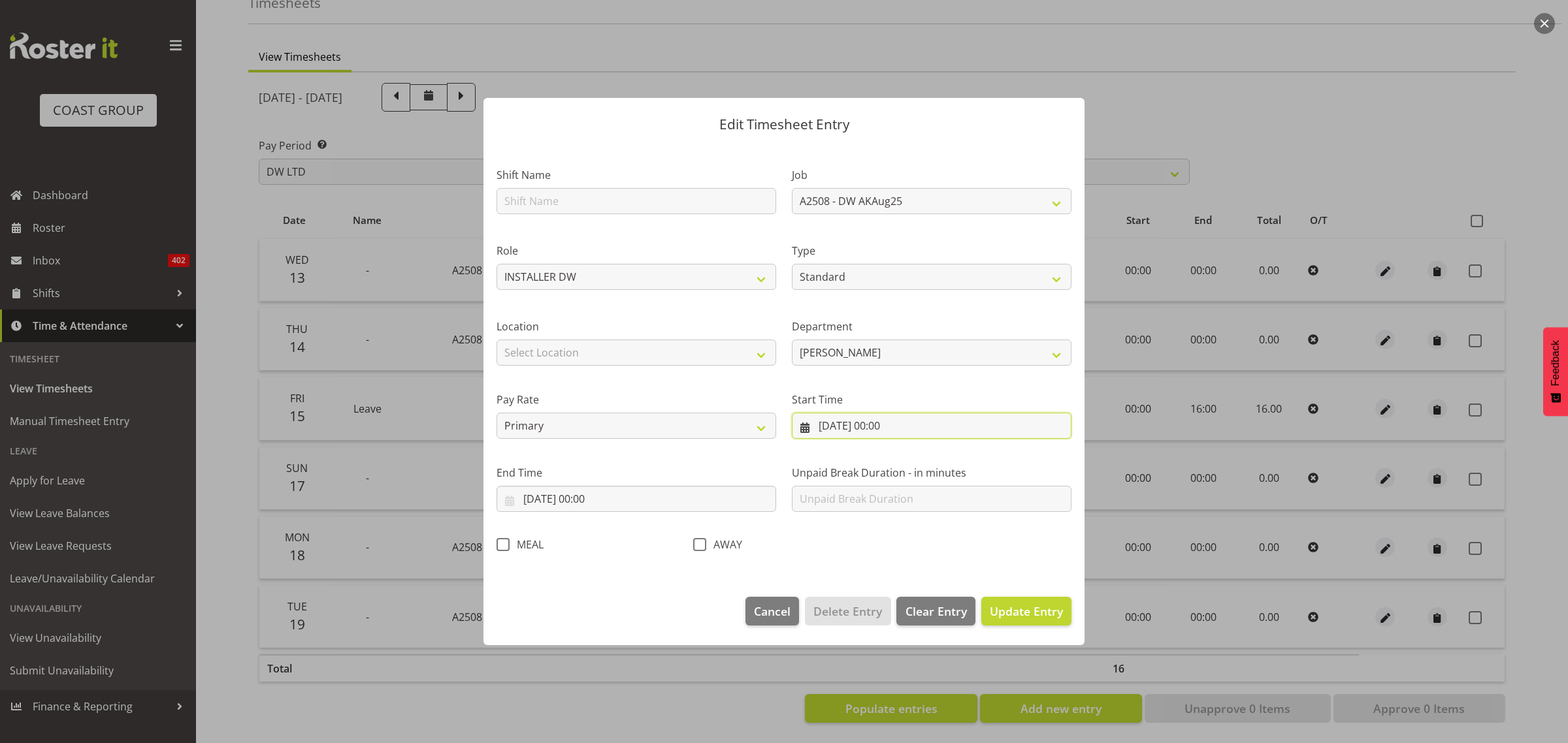
click at [855, 425] on input "[DATE] 00:00" at bounding box center [932, 426] width 280 height 26
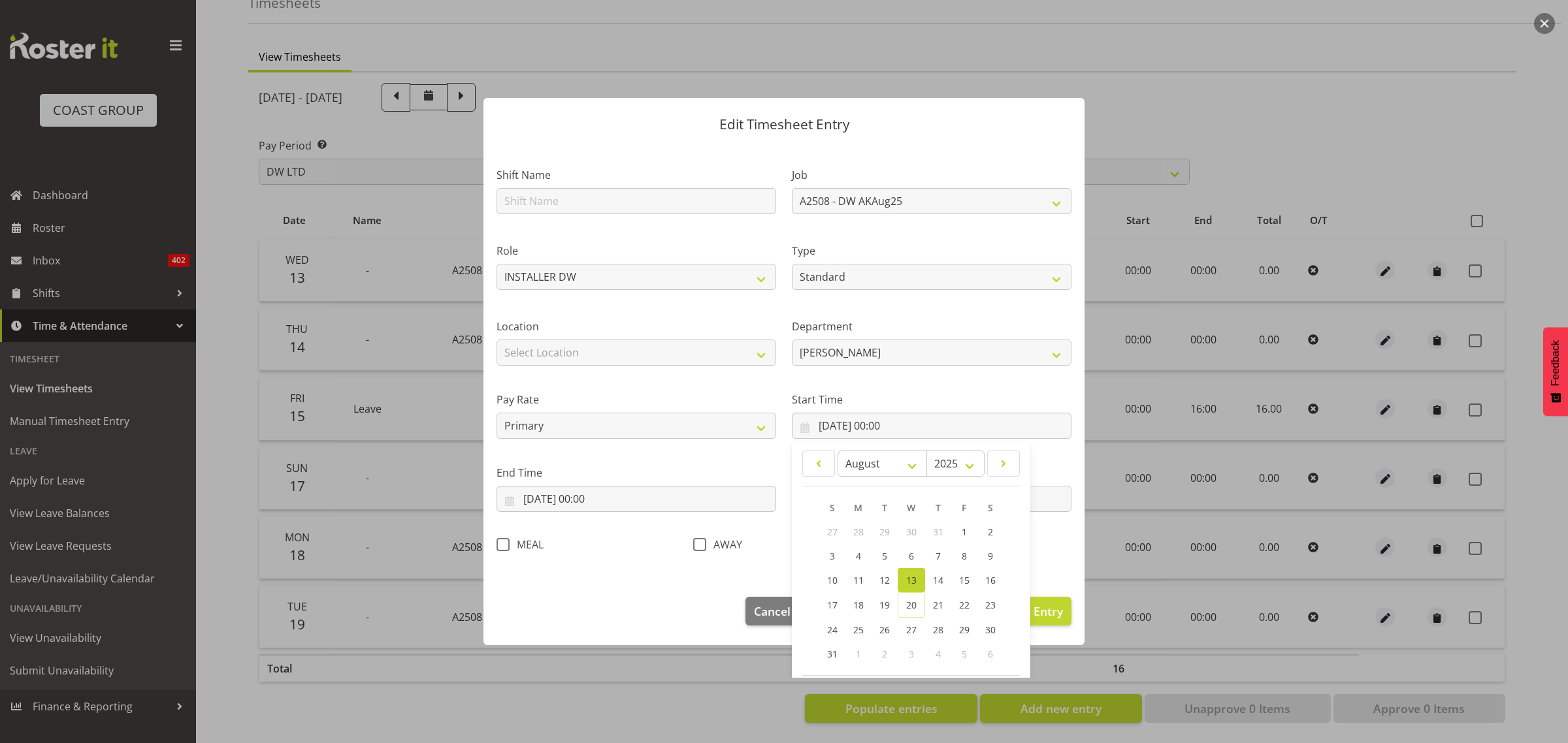
click at [875, 387] on div "Start Time [DATE] 00:00 January February March April May June July August Septe…" at bounding box center [932, 410] width 296 height 73
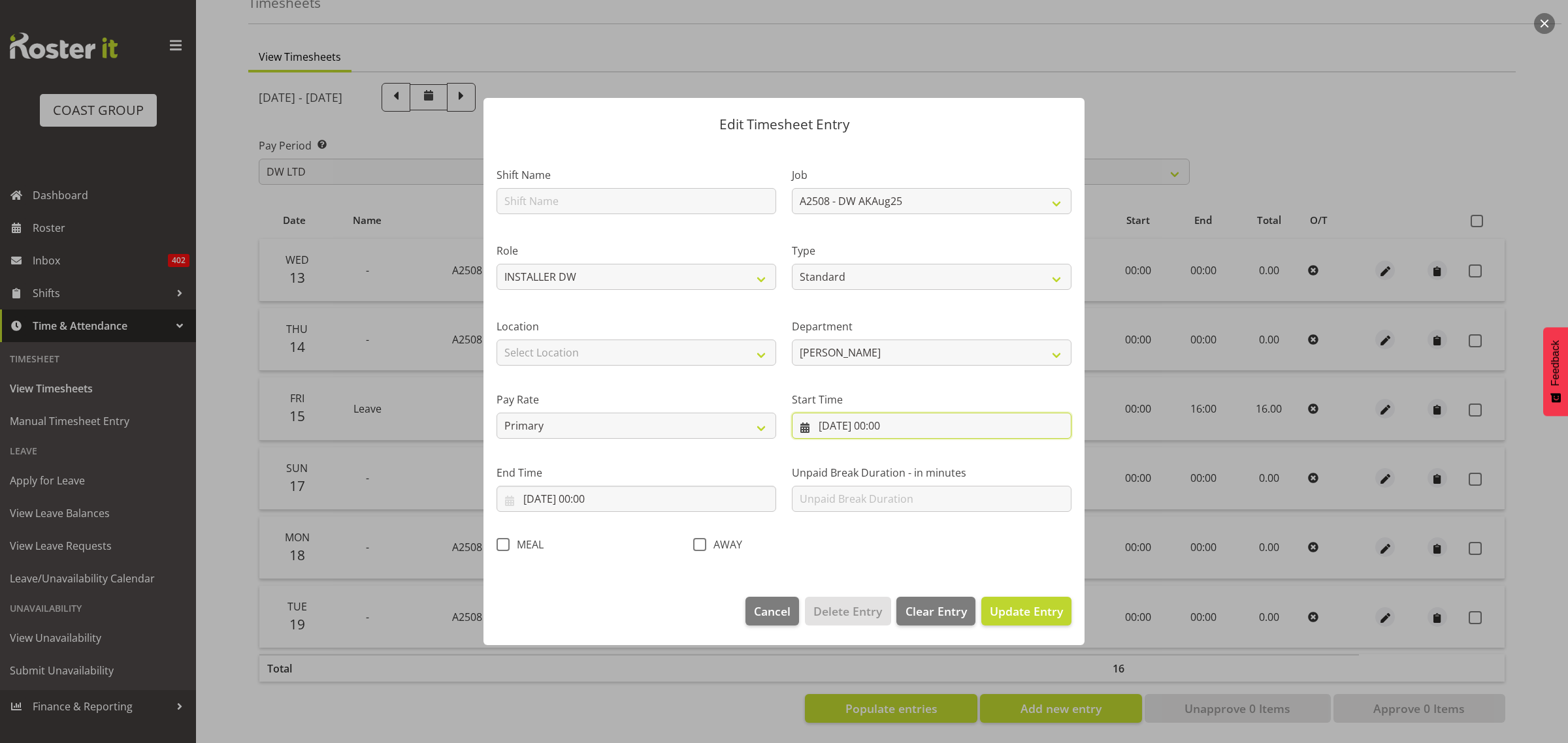
click at [896, 427] on input "[DATE] 00:00" at bounding box center [932, 426] width 280 height 26
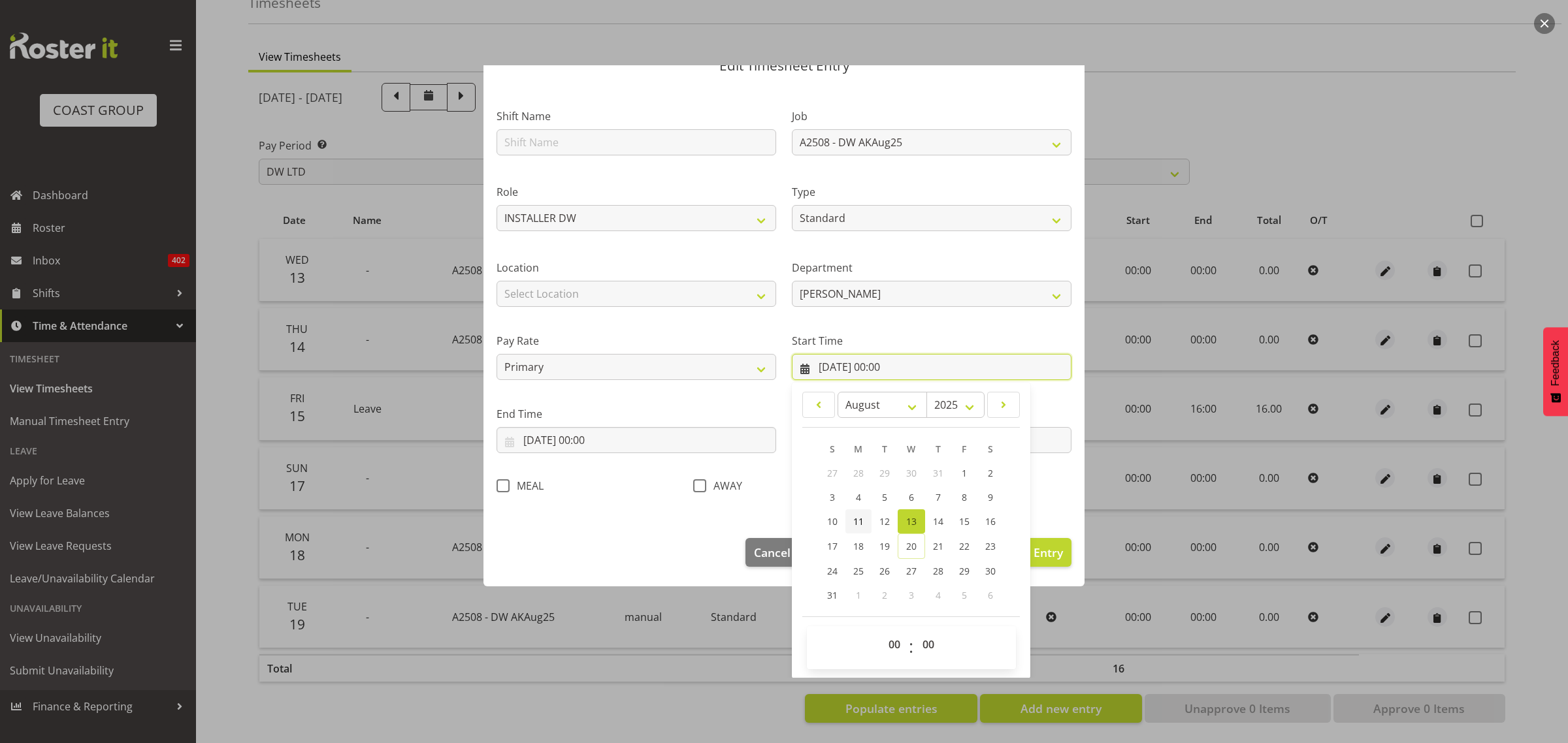
scroll to position [60, 0]
click at [893, 648] on select "00 01 02 03 04 05 06 07 08 09 10 11 12 13 14 15 16 17 18 19 20 21 22 23" at bounding box center [896, 644] width 29 height 26
select select "6"
click at [882, 631] on select "00 01 02 03 04 05 06 07 08 09 10 11 12 13 14 15 16 17 18 19 20 21 22 23" at bounding box center [896, 644] width 29 height 26
type input "[DATE] 06:00"
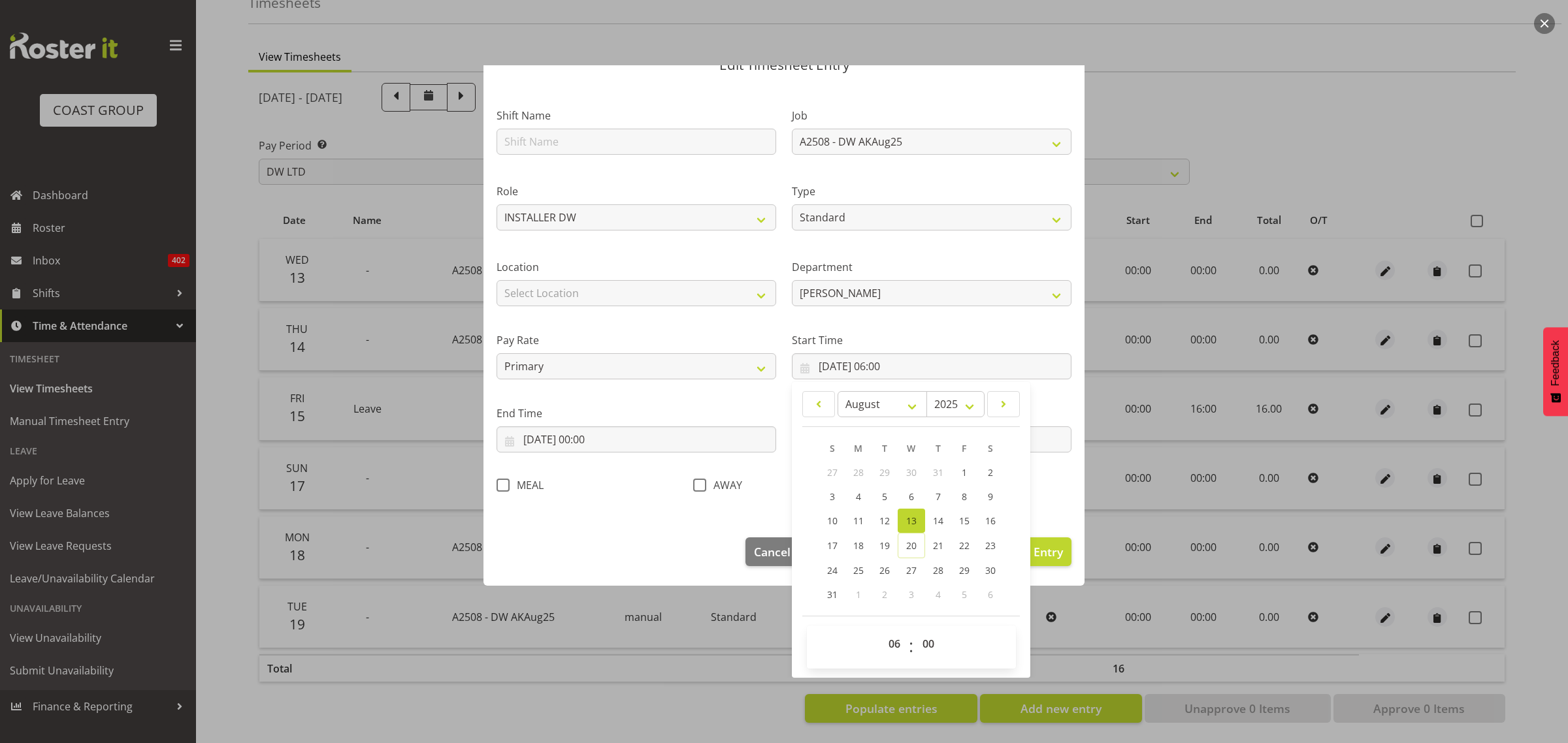
click at [670, 517] on section "Shift Name Job 1 Carlton Events 1 [PERSON_NAME][GEOGRAPHIC_DATA] 1 [PERSON_NAME…" at bounding box center [784, 305] width 602 height 441
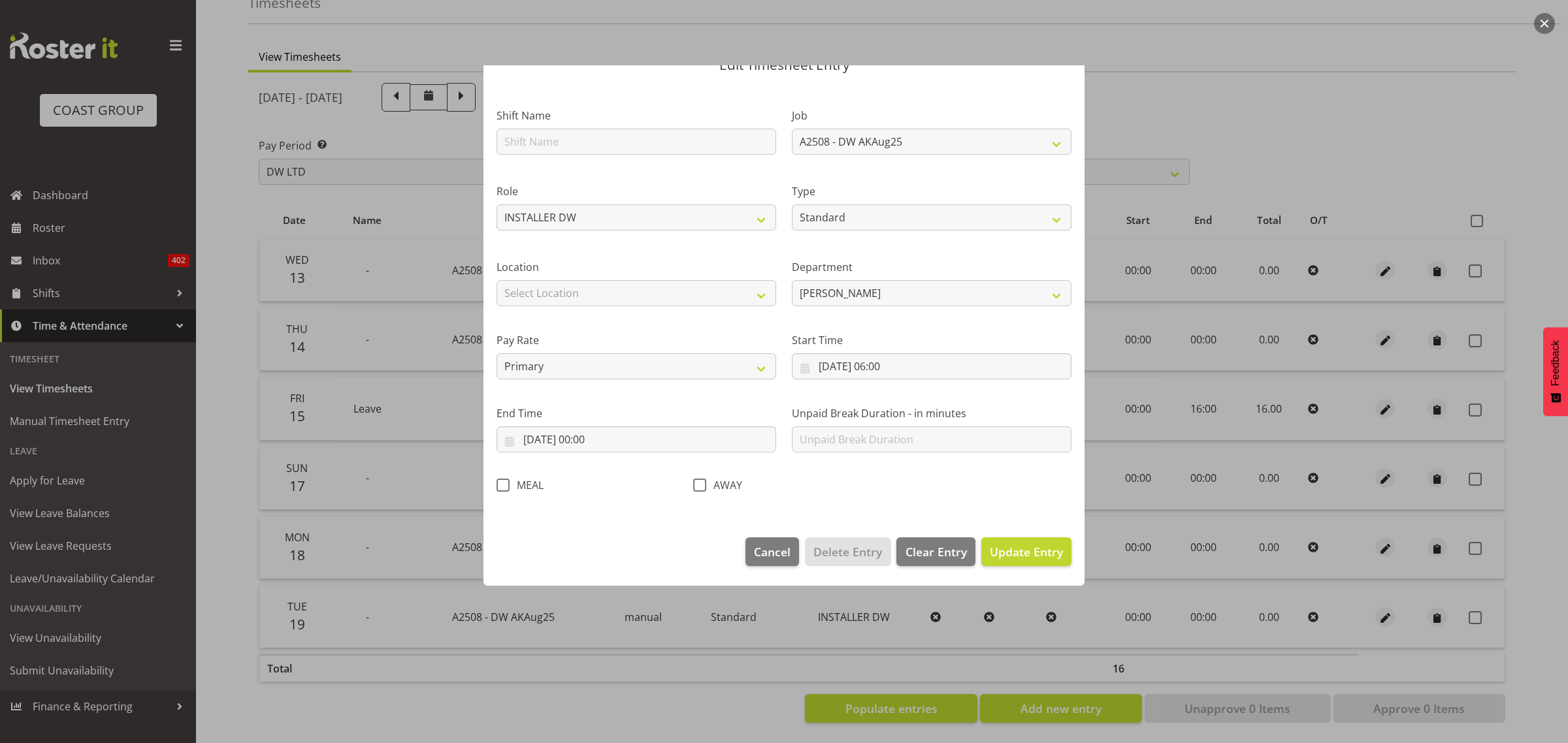
scroll to position [0, 0]
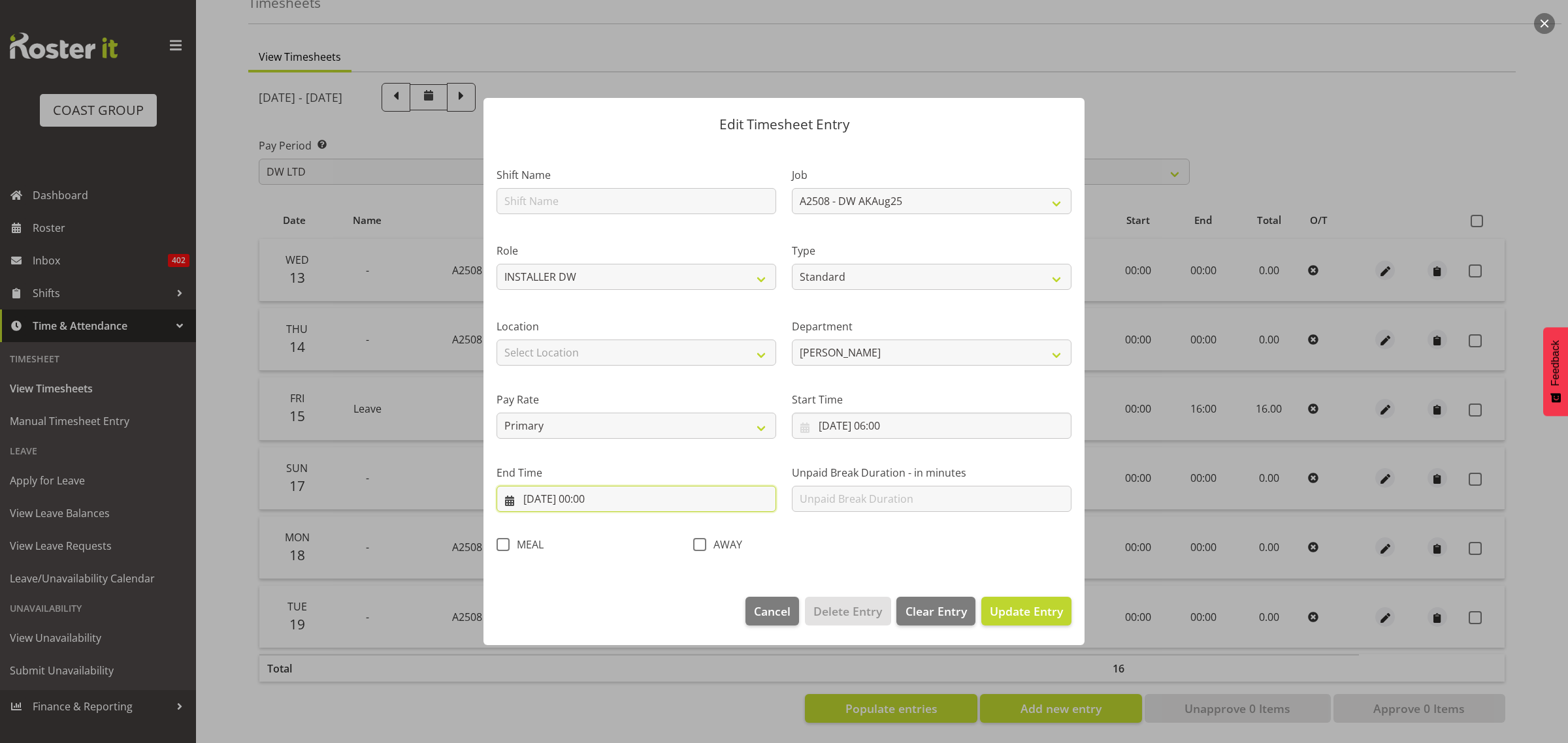
click at [592, 505] on input "[DATE] 00:00" at bounding box center [637, 499] width 280 height 26
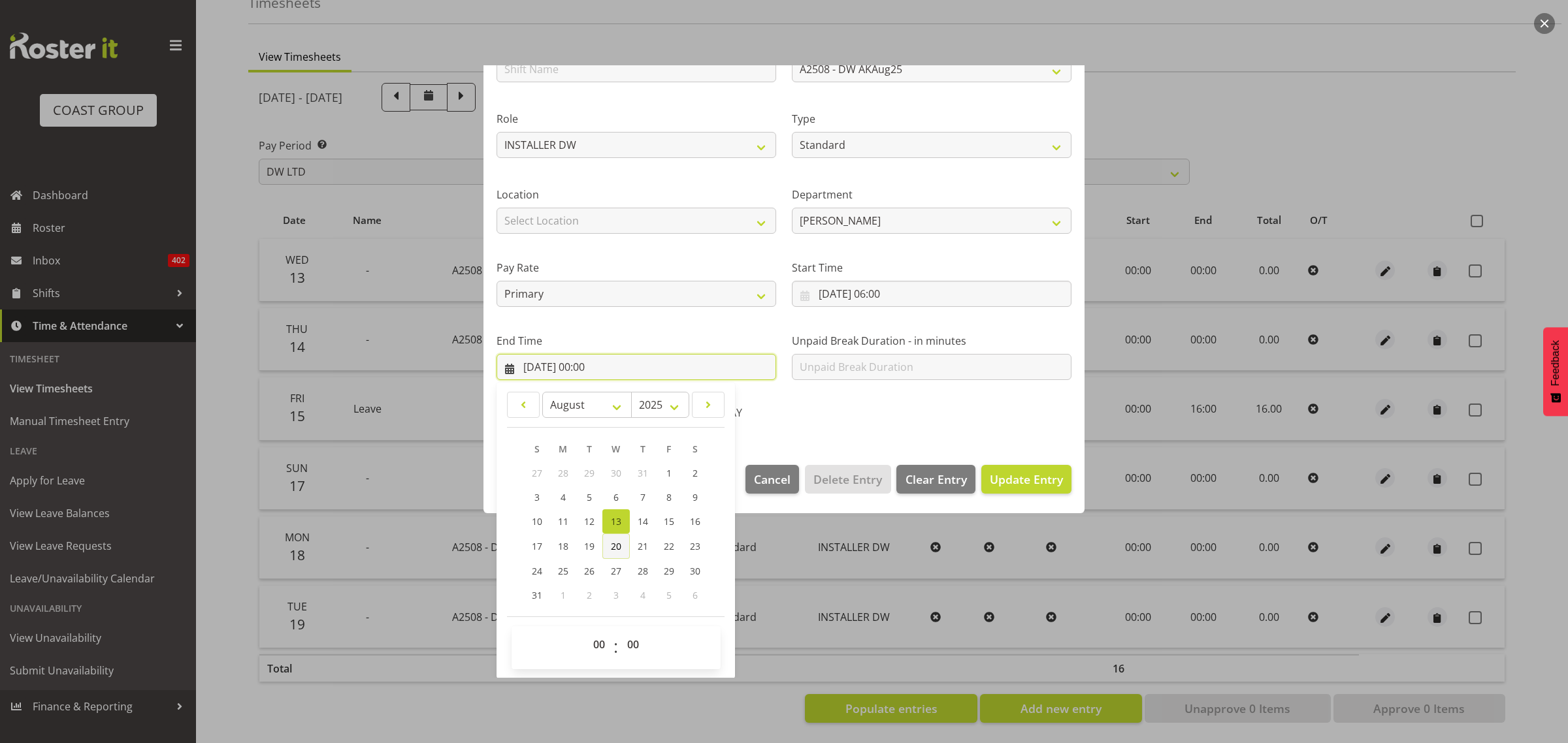
scroll to position [132, 0]
click at [598, 641] on select "00 01 02 03 04 05 06 07 08 09 10 11 12 13 14 15 16 17 18 19 20 21 22 23" at bounding box center [601, 644] width 29 height 26
select select "23"
click at [586, 631] on select "00 01 02 03 04 05 06 07 08 09 10 11 12 13 14 15 16 17 18 19 20 21 22 23" at bounding box center [601, 644] width 29 height 26
type input "[DATE] 23:00"
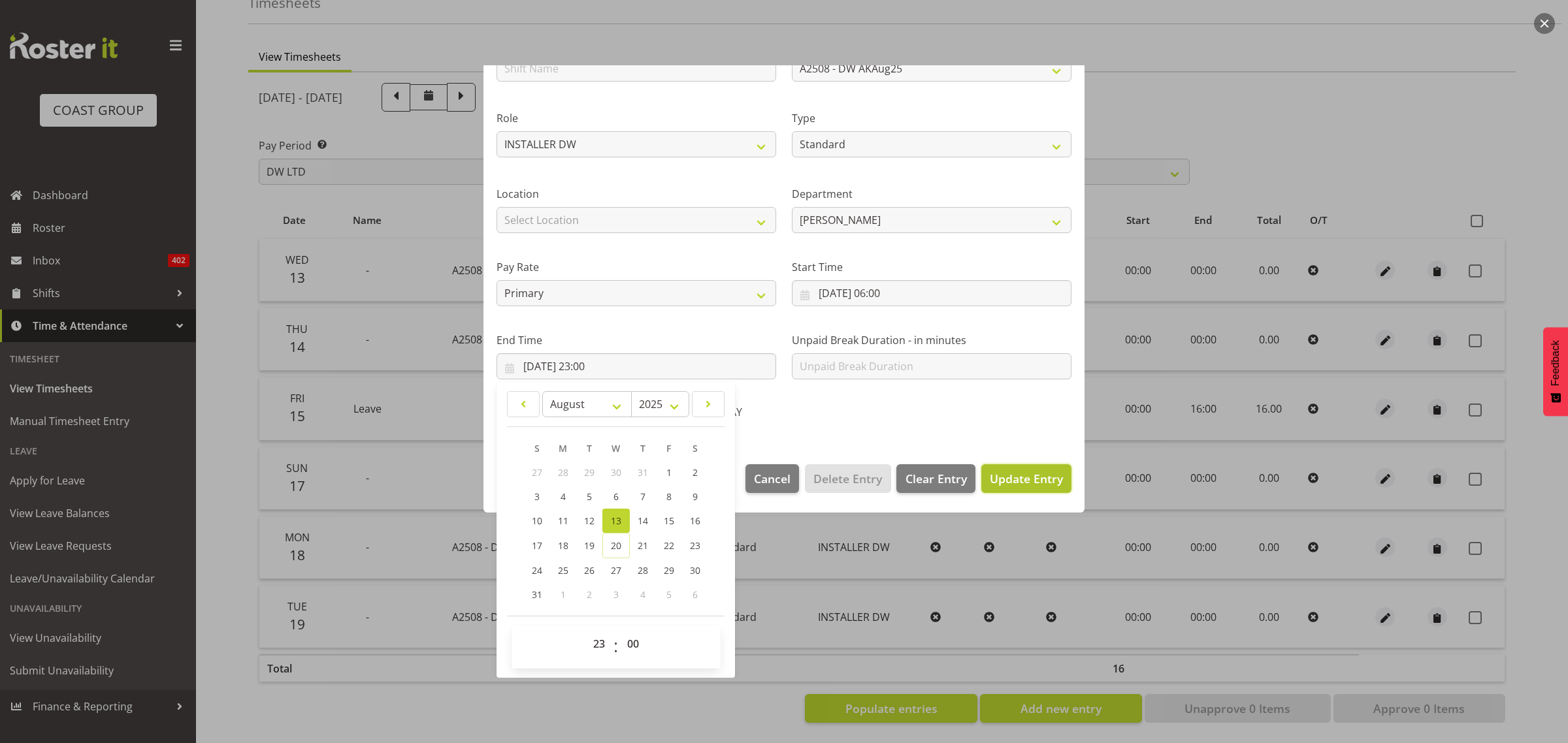
click at [998, 478] on span "Update Entry" at bounding box center [1026, 479] width 73 height 16
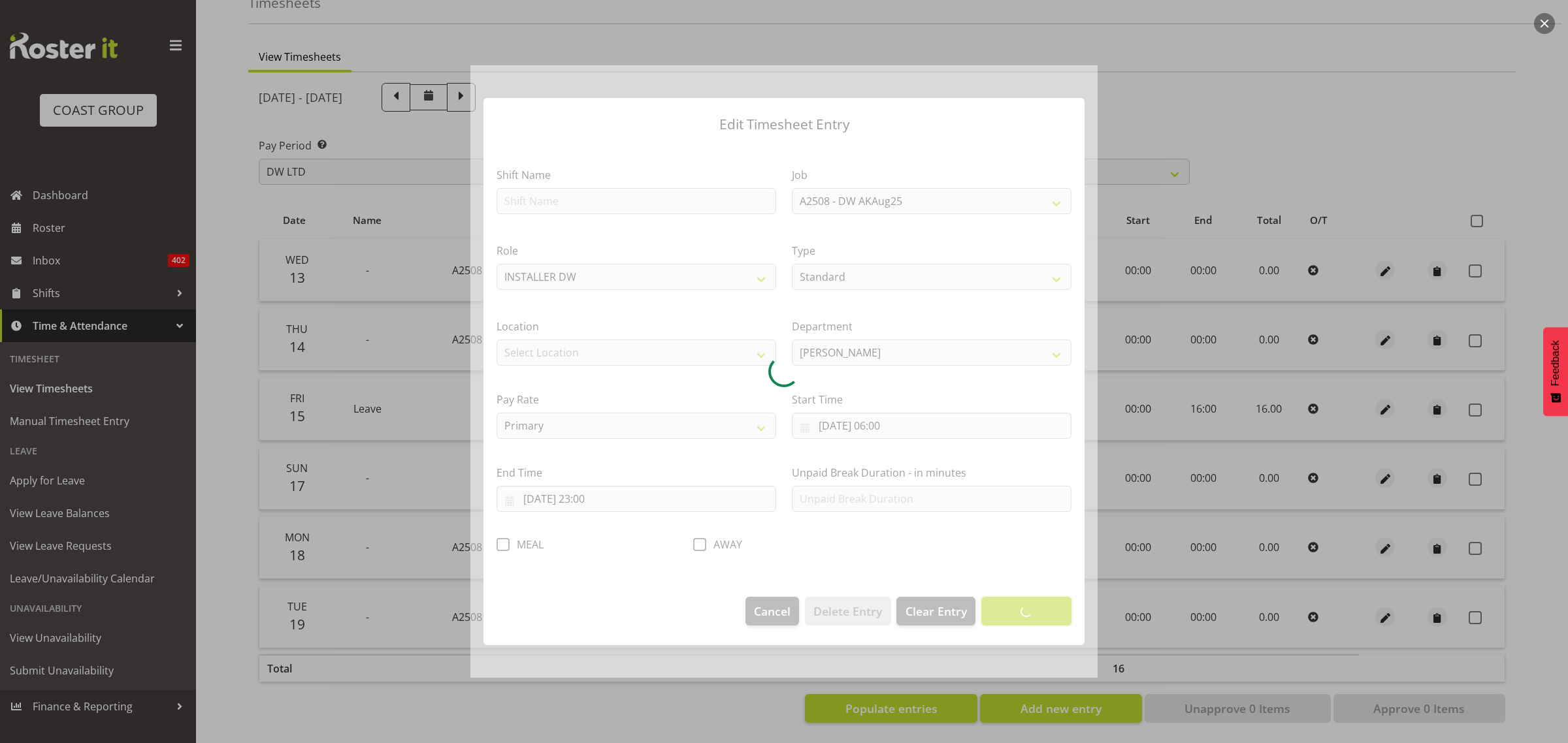
scroll to position [0, 0]
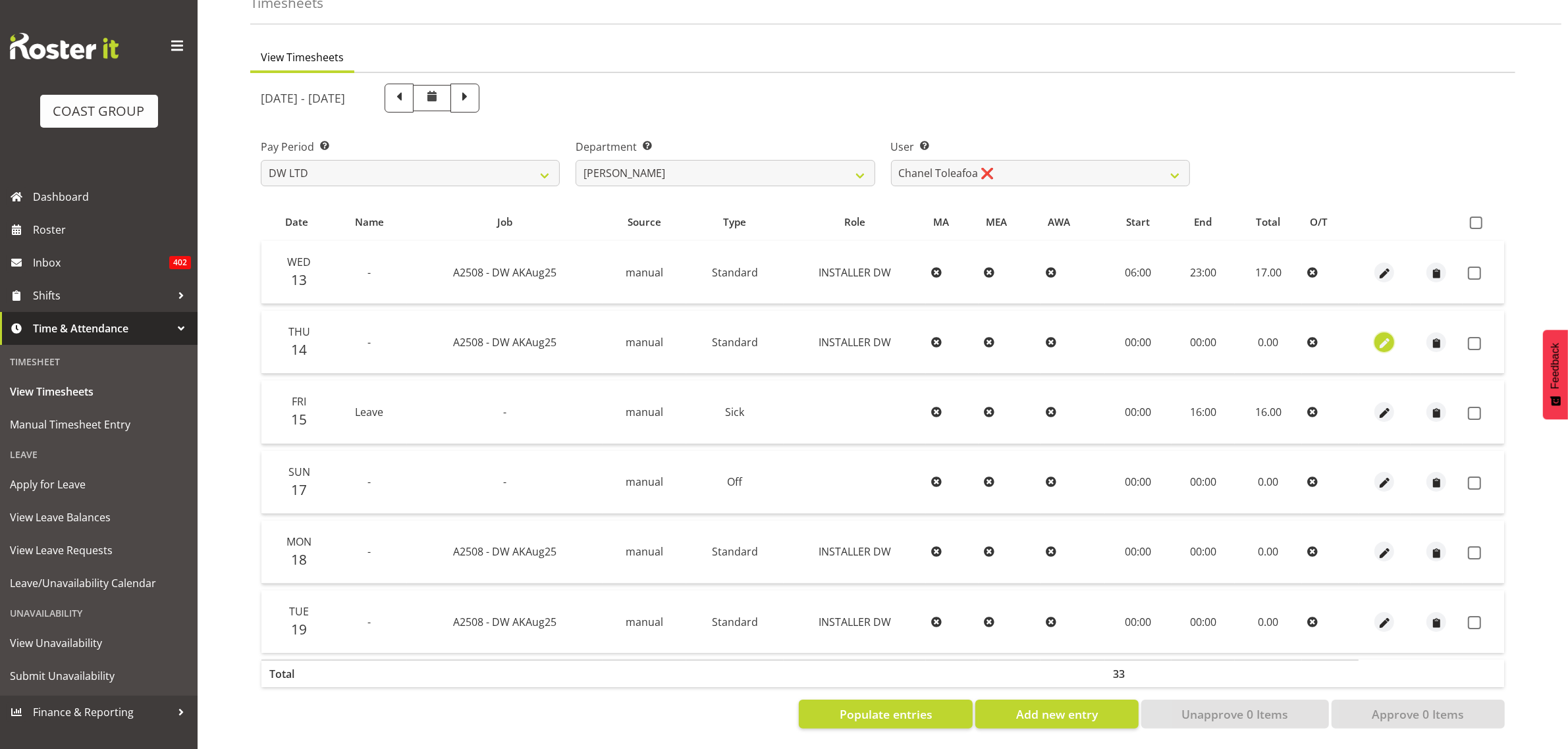
click at [1383, 336] on span "button" at bounding box center [1384, 343] width 15 height 15
select select "Standard"
select select "7"
select select "2025"
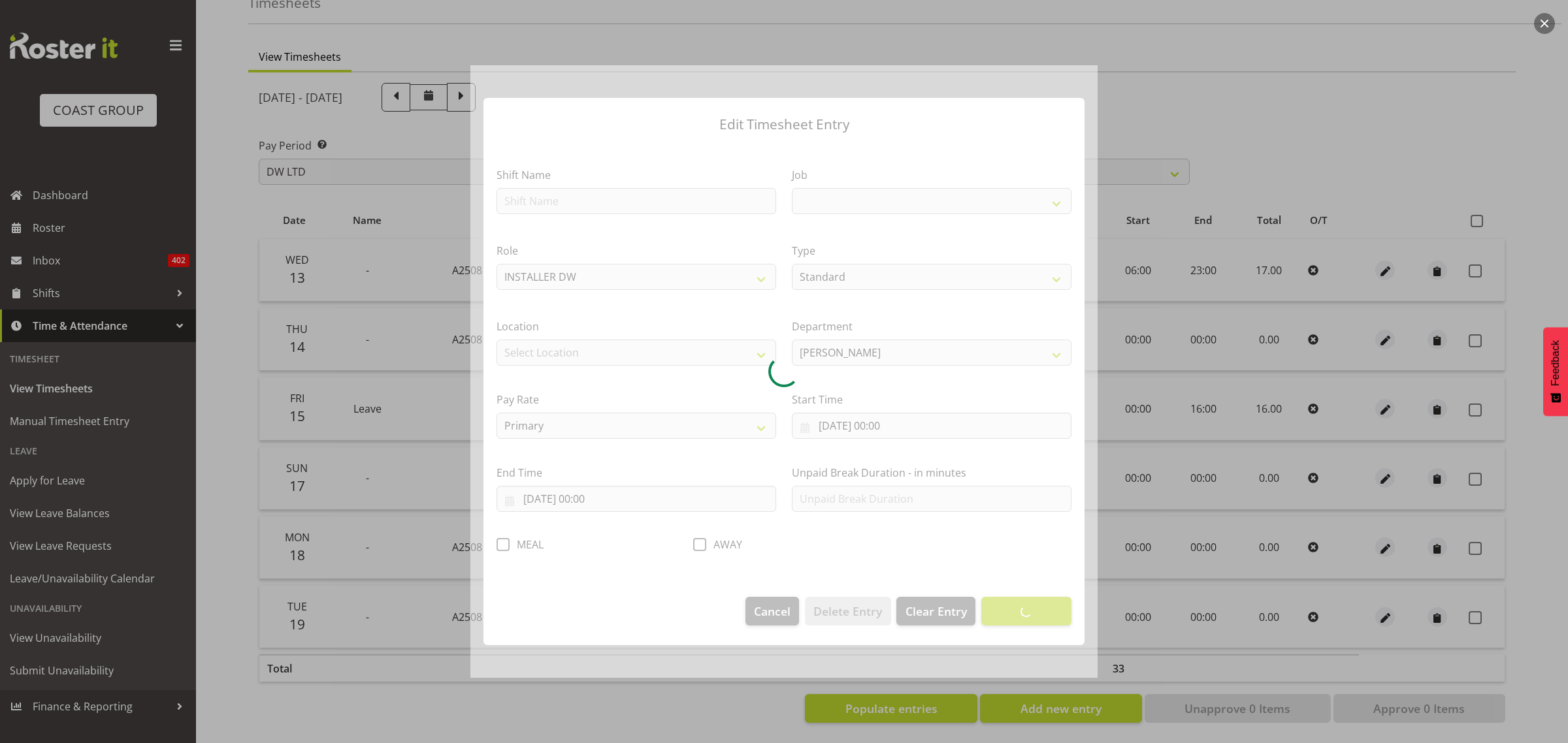
select select "9464"
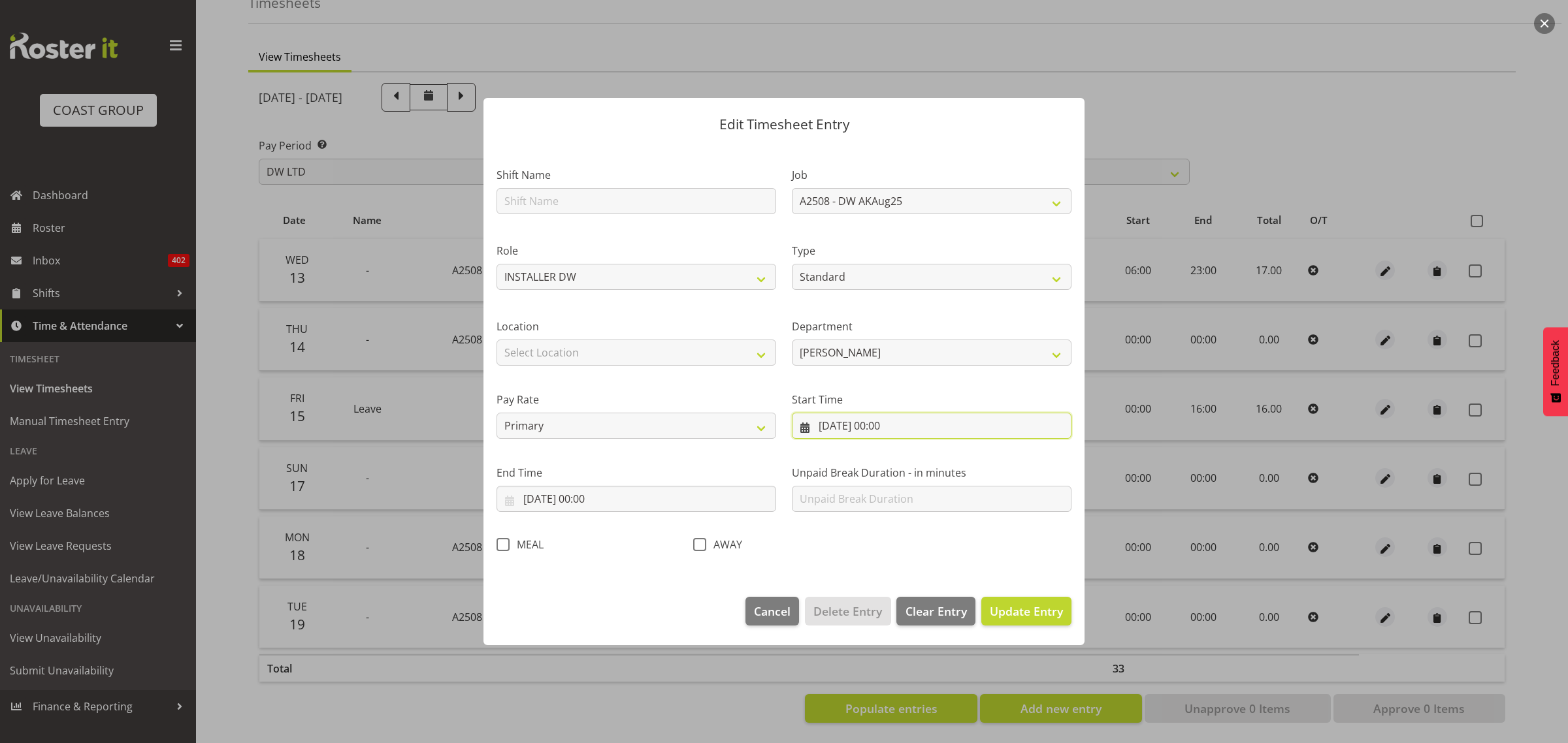
click at [896, 429] on input "[DATE] 00:00" at bounding box center [932, 426] width 280 height 26
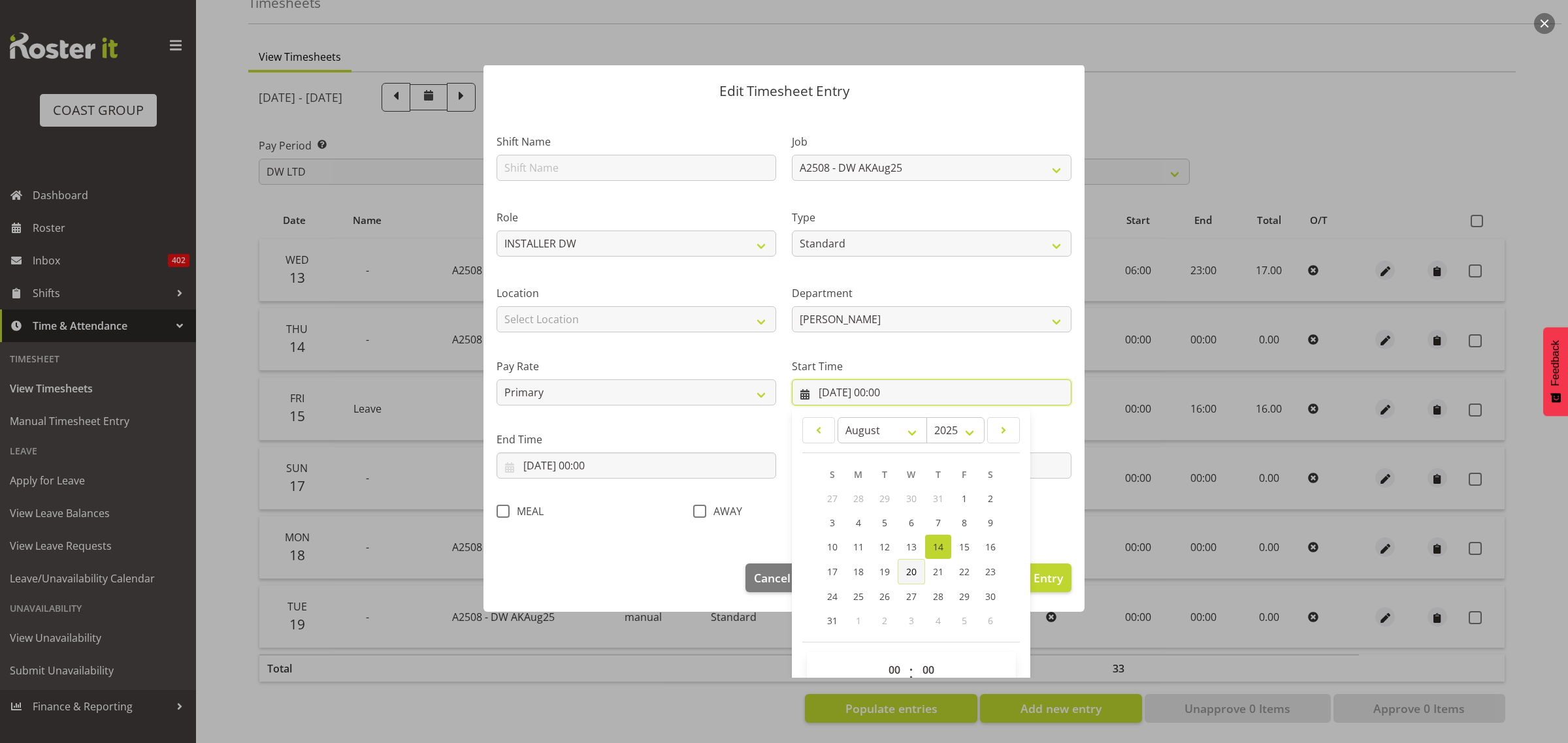
scroll to position [60, 0]
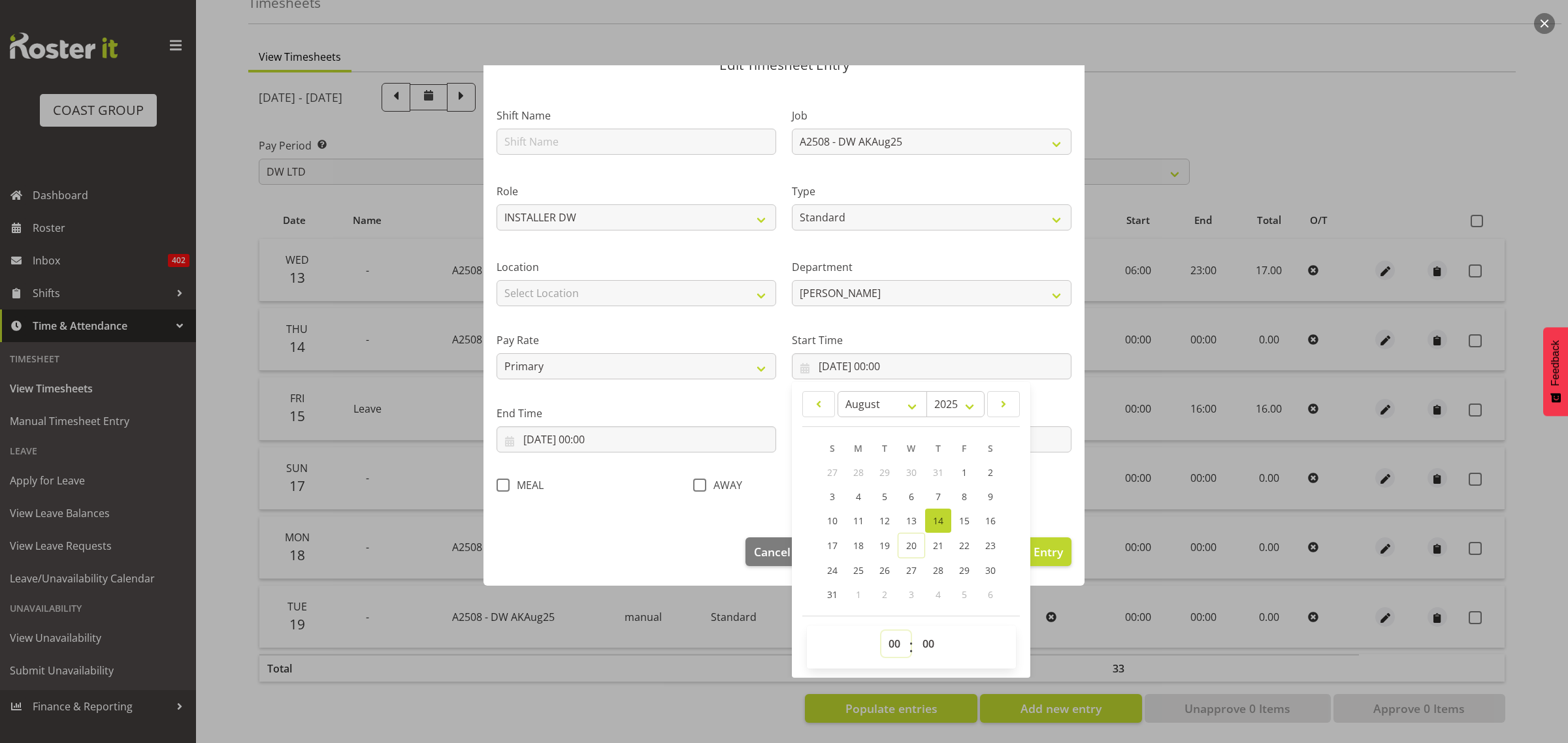
click at [890, 638] on select "00 01 02 03 04 05 06 07 08 09 10 11 12 13 14 15 16 17 18 19 20 21 22 23" at bounding box center [896, 644] width 29 height 26
select select "6"
click at [882, 631] on select "00 01 02 03 04 05 06 07 08 09 10 11 12 13 14 15 16 17 18 19 20 21 22 23" at bounding box center [896, 644] width 29 height 26
type input "[DATE] 06:00"
click at [925, 644] on select "00 01 02 03 04 05 06 07 08 09 10 11 12 13 14 15 16 17 18 19 20 21 22 23 24 25 2…" at bounding box center [930, 644] width 29 height 26
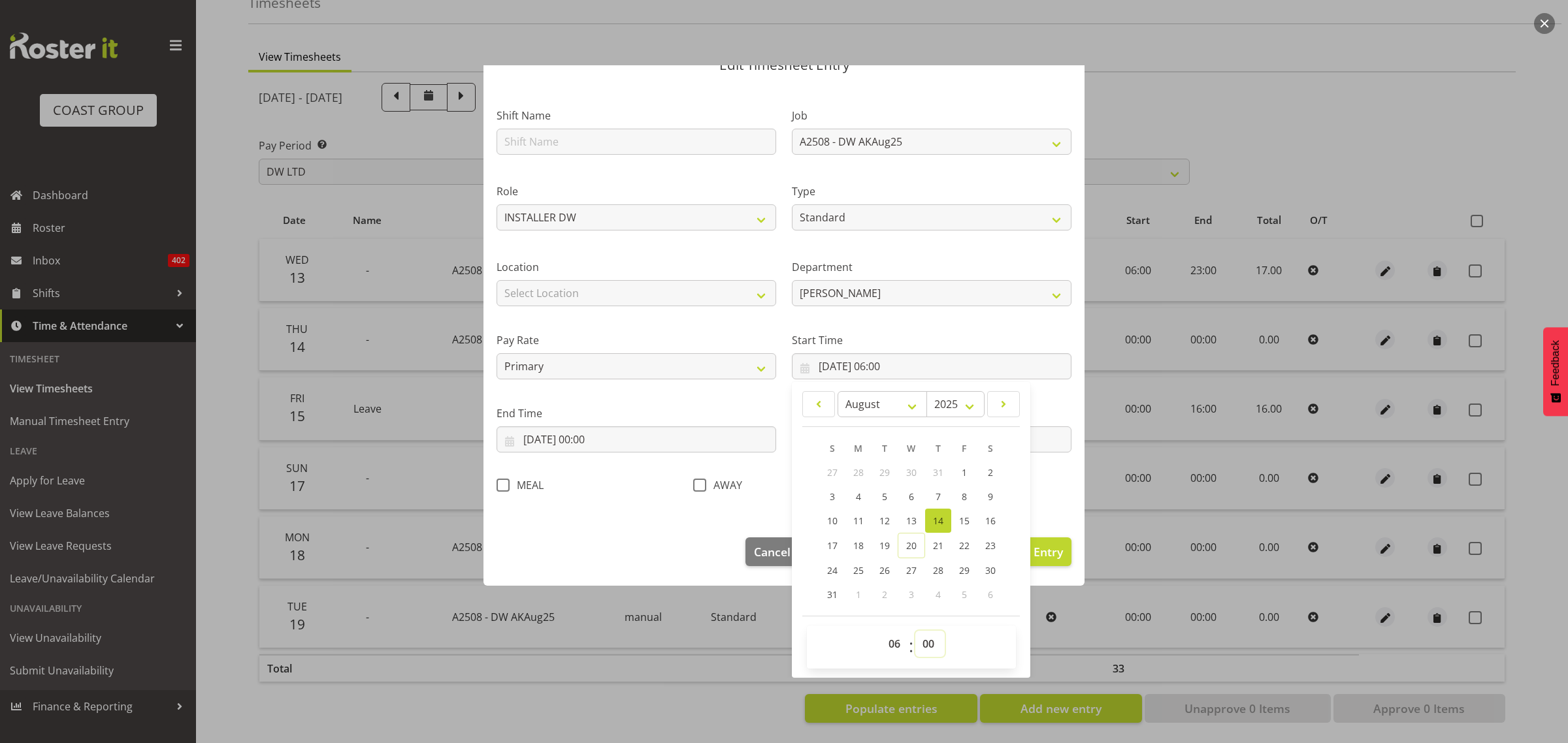
select select "30"
click at [915, 631] on select "00 01 02 03 04 05 06 07 08 09 10 11 12 13 14 15 16 17 18 19 20 21 22 23 24 25 2…" at bounding box center [930, 644] width 29 height 26
type input "[DATE] 06:30"
drag, startPoint x: 589, startPoint y: 439, endPoint x: 598, endPoint y: 439, distance: 9.0
click at [590, 439] on input "[DATE] 00:00" at bounding box center [637, 440] width 280 height 26
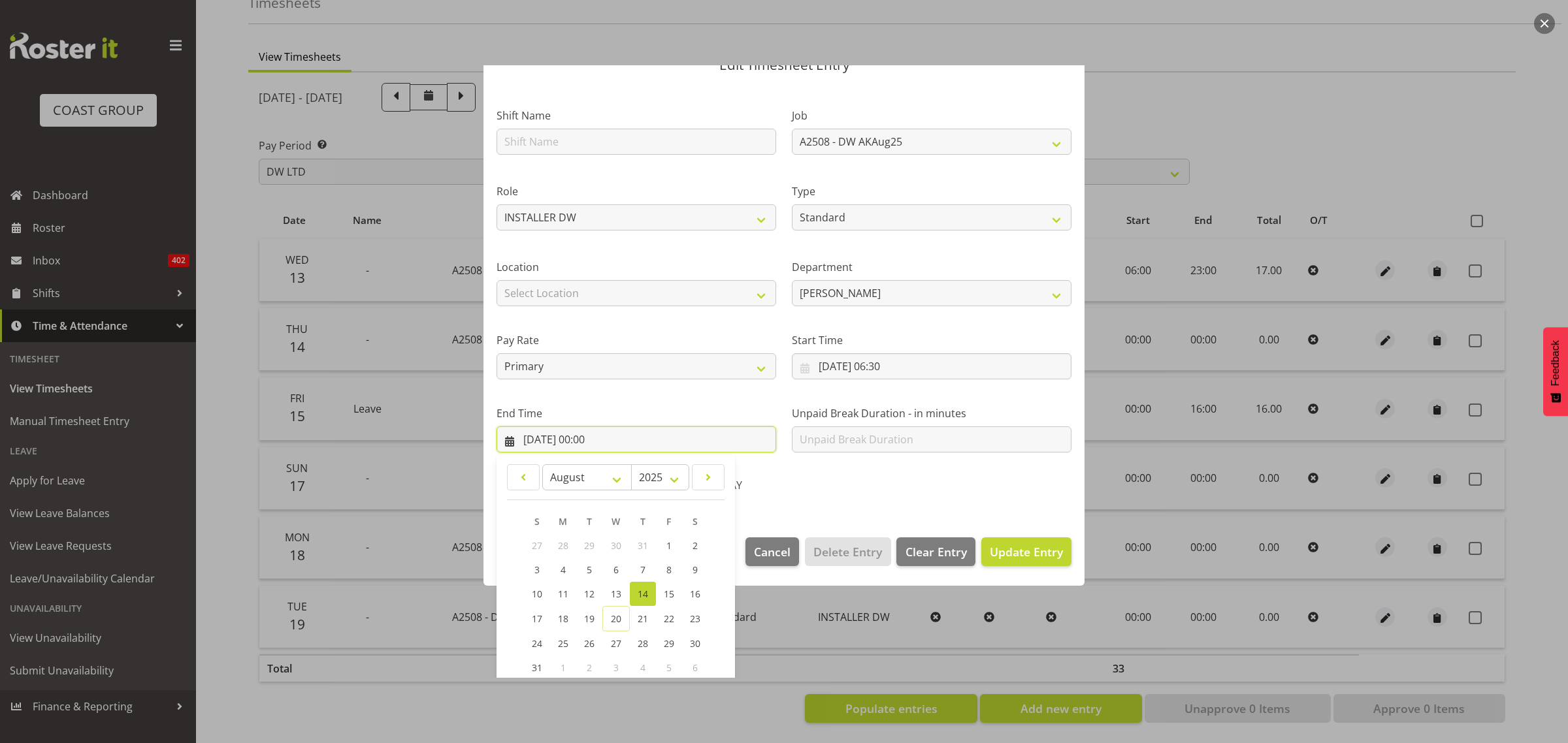
scroll to position [132, 0]
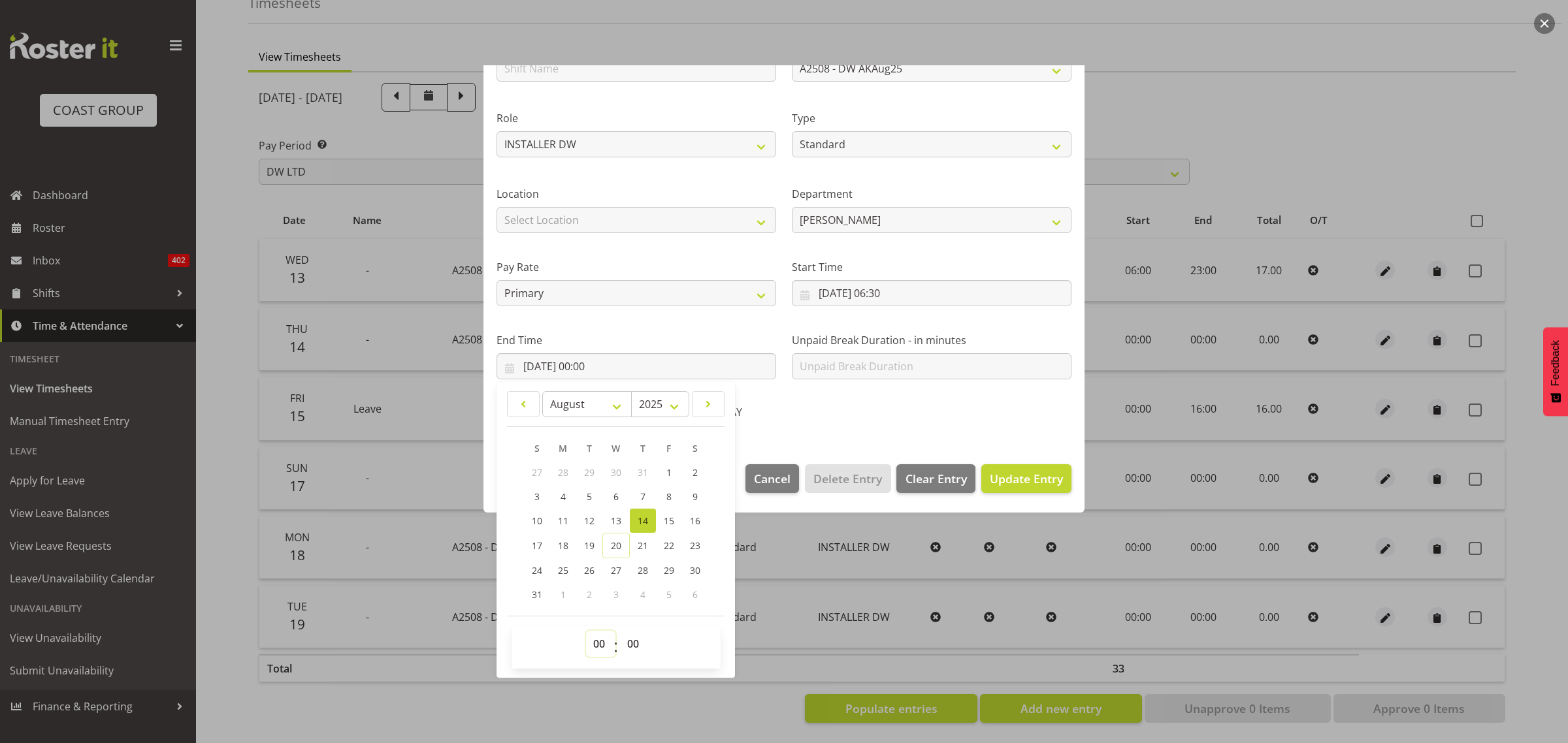
click at [596, 645] on select "00 01 02 03 04 05 06 07 08 09 10 11 12 13 14 15 16 17 18 19 20 21 22 23" at bounding box center [601, 644] width 29 height 26
select select "15"
click at [586, 631] on select "00 01 02 03 04 05 06 07 08 09 10 11 12 13 14 15 16 17 18 19 20 21 22 23" at bounding box center [601, 644] width 29 height 26
type input "[DATE] 15:00"
click at [1007, 485] on span "Update Entry" at bounding box center [1026, 479] width 73 height 16
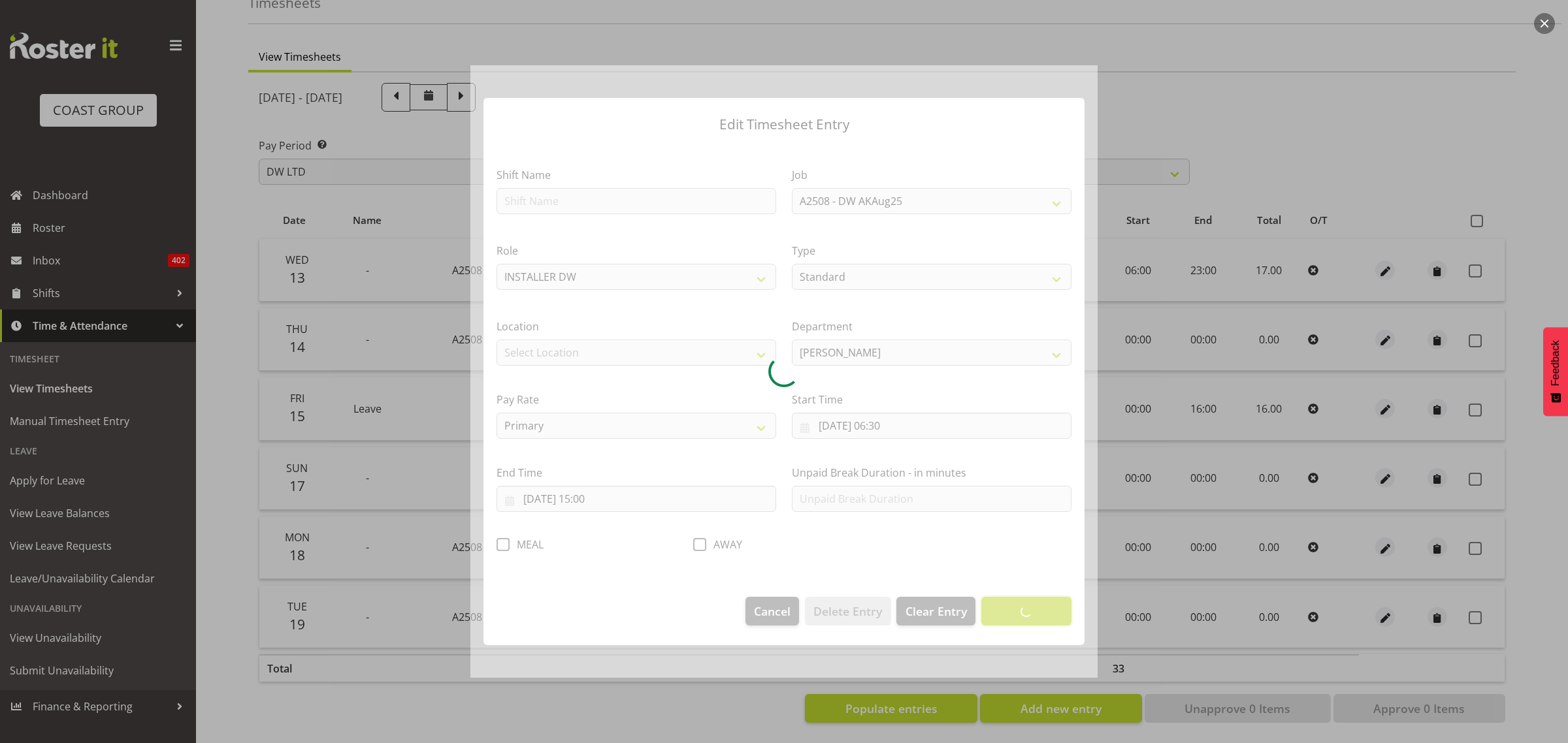
scroll to position [0, 0]
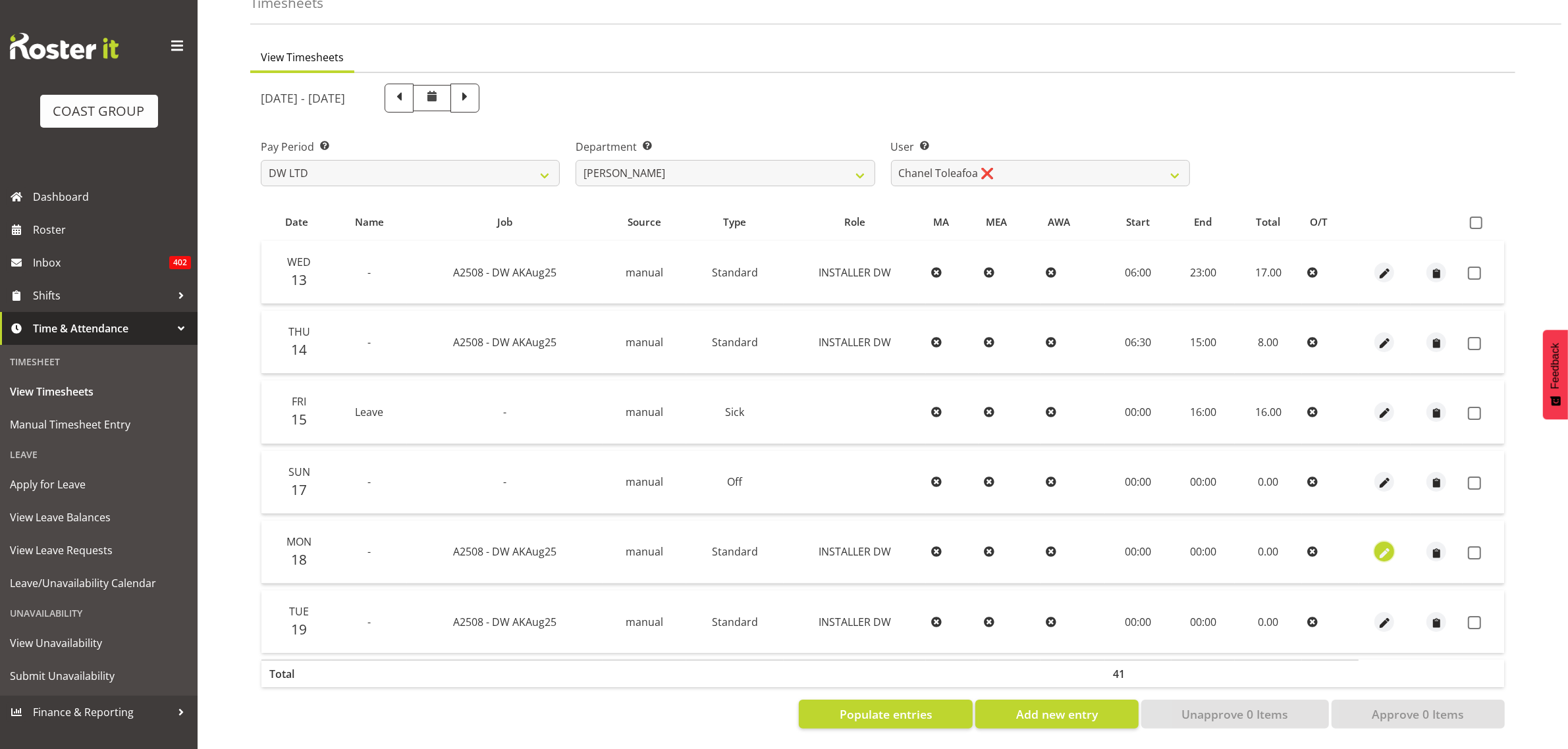
click at [1386, 546] on span "button" at bounding box center [1384, 553] width 15 height 15
select select "Standard"
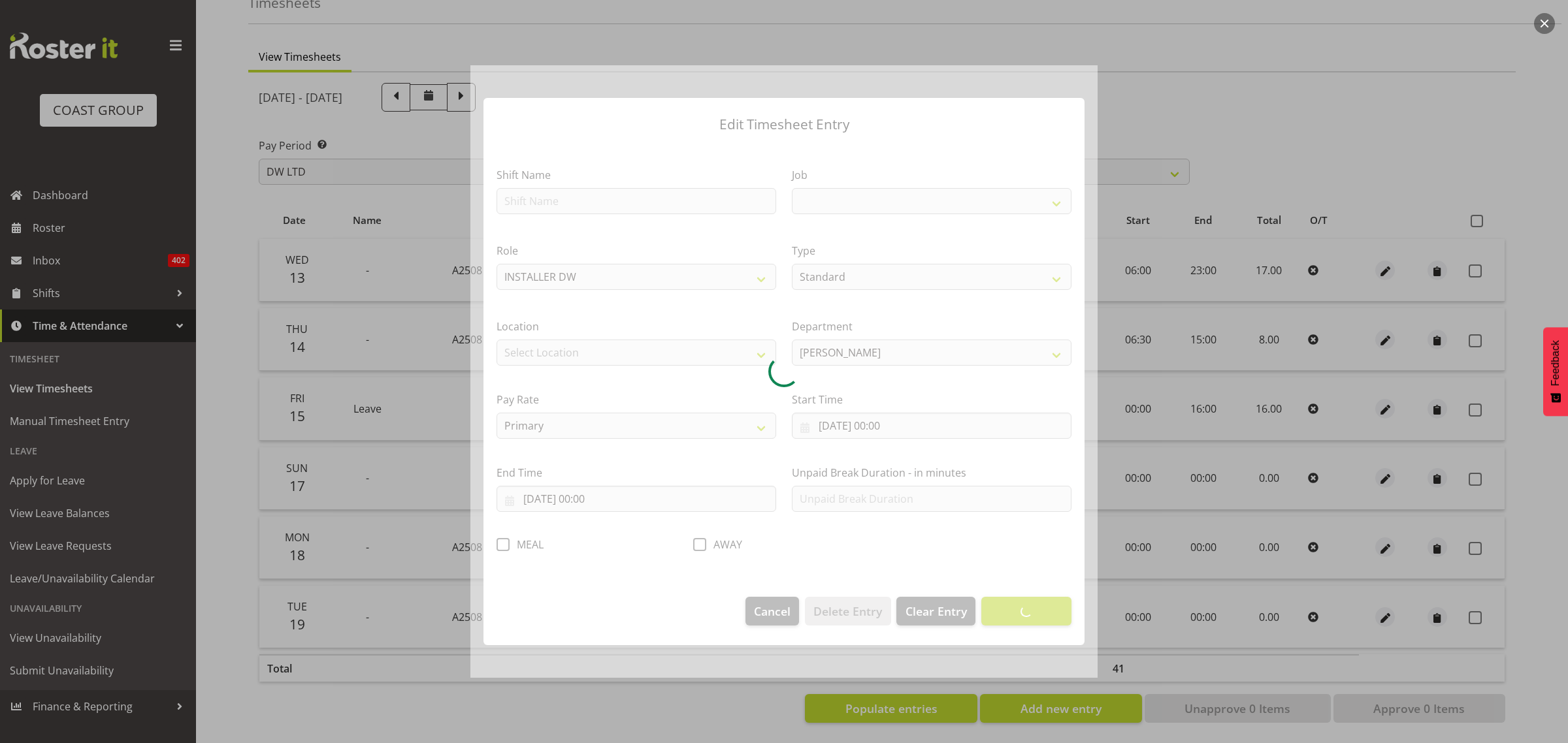
select select "9464"
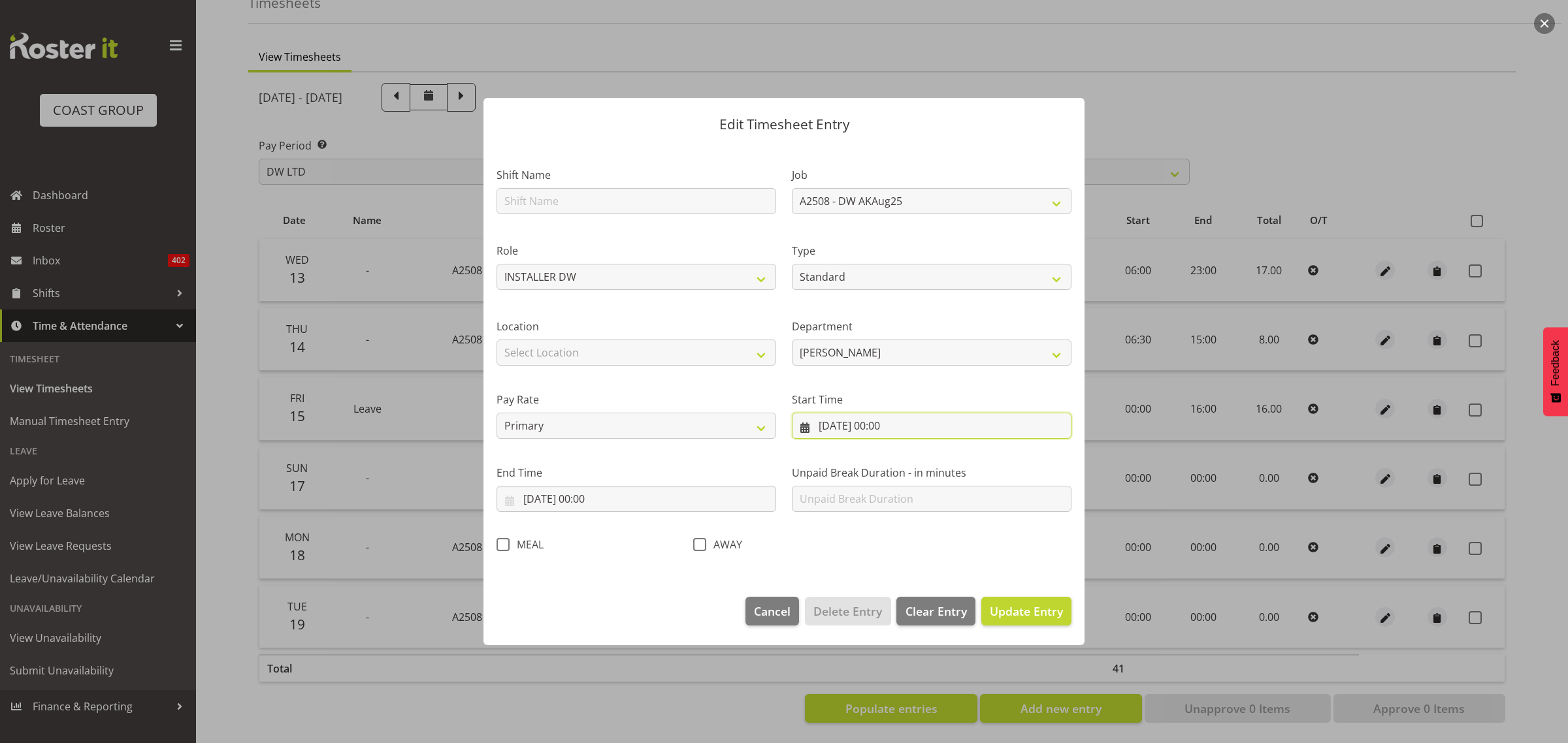
click at [887, 422] on input "[DATE] 00:00" at bounding box center [932, 426] width 280 height 26
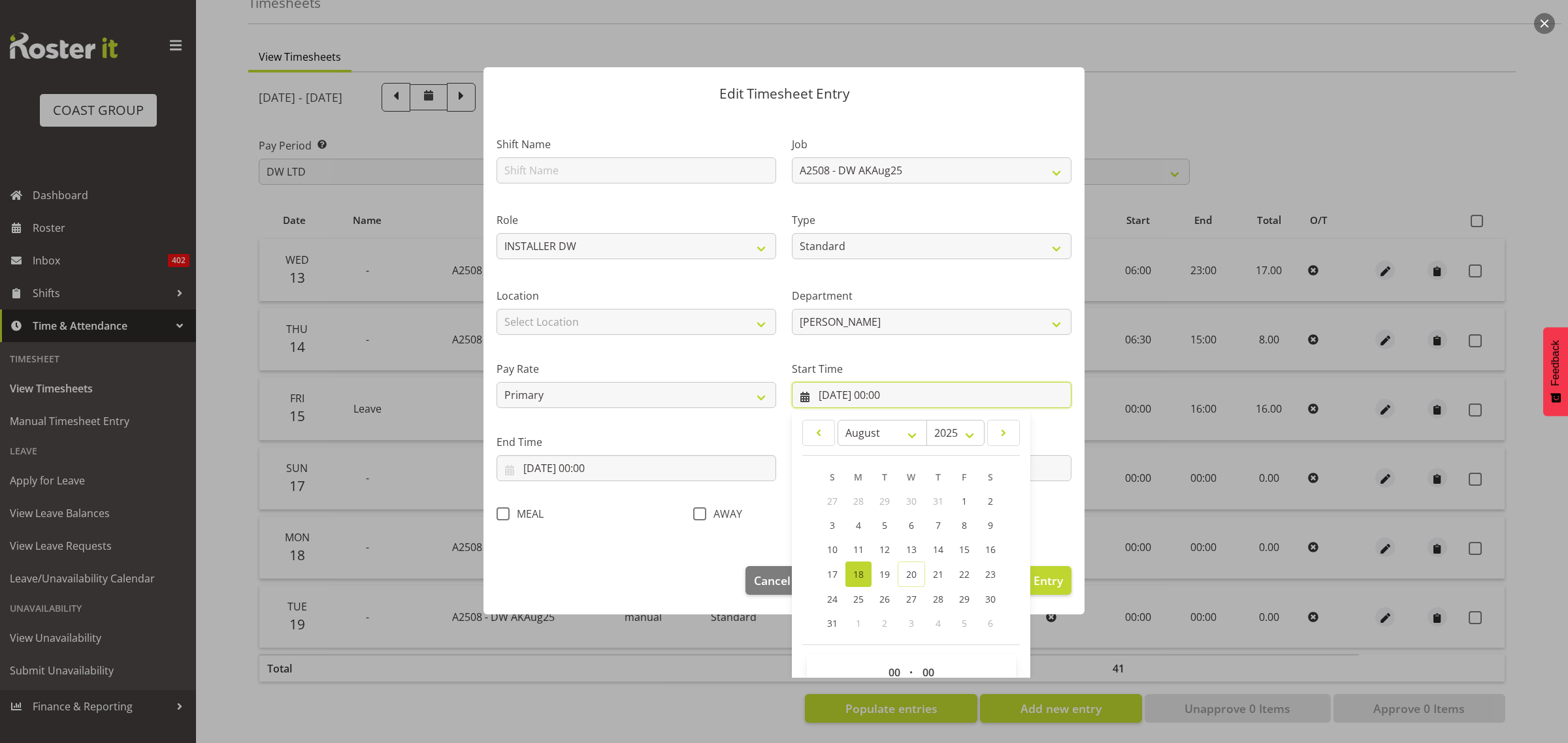
scroll to position [60, 0]
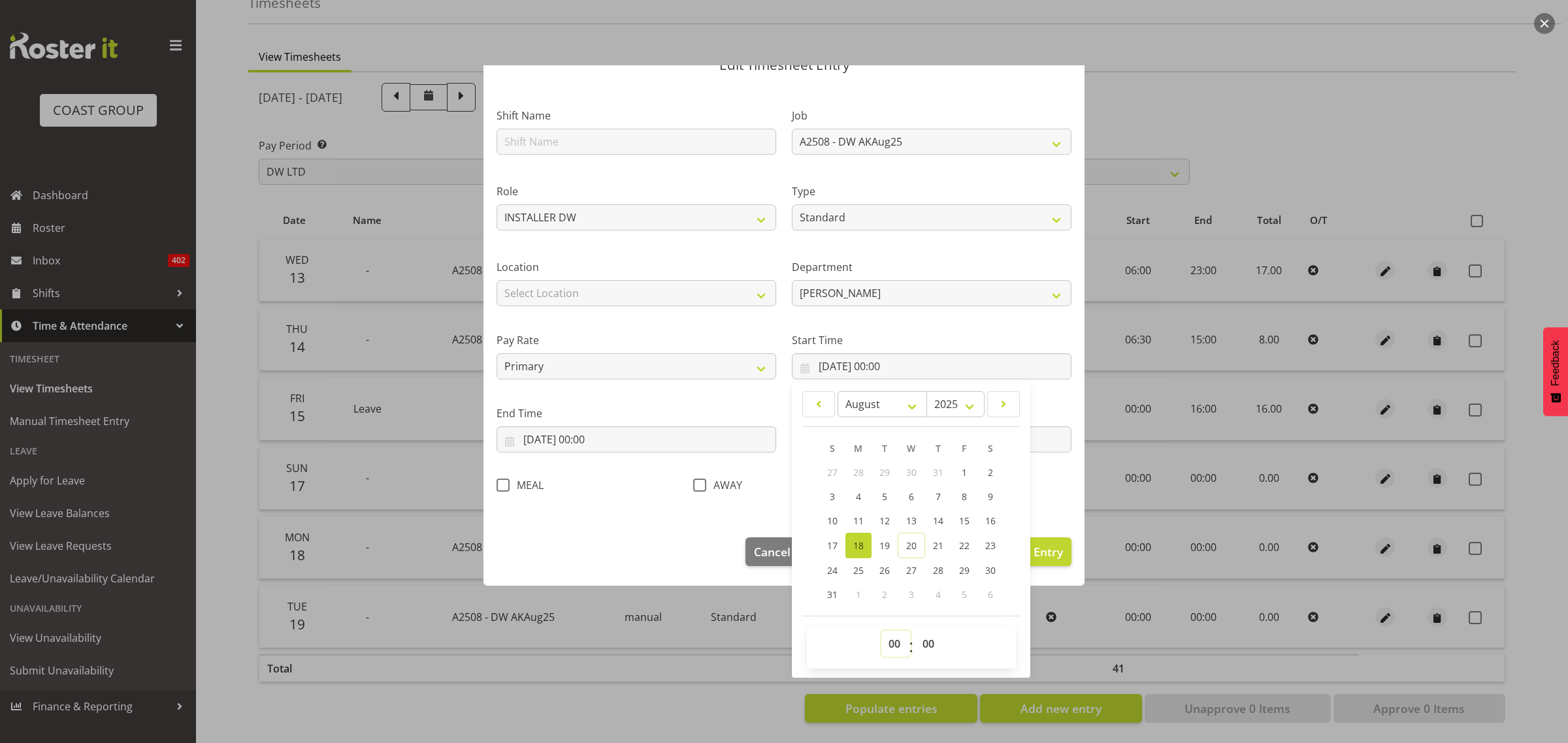
click at [882, 647] on select "00 01 02 03 04 05 06 07 08 09 10 11 12 13 14 15 16 17 18 19 20 21 22 23" at bounding box center [896, 644] width 29 height 26
select select "6"
click at [882, 631] on select "00 01 02 03 04 05 06 07 08 09 10 11 12 13 14 15 16 17 18 19 20 21 22 23" at bounding box center [896, 644] width 29 height 26
type input "[DATE] 06:00"
click at [596, 442] on input "[DATE] 00:00" at bounding box center [637, 440] width 280 height 26
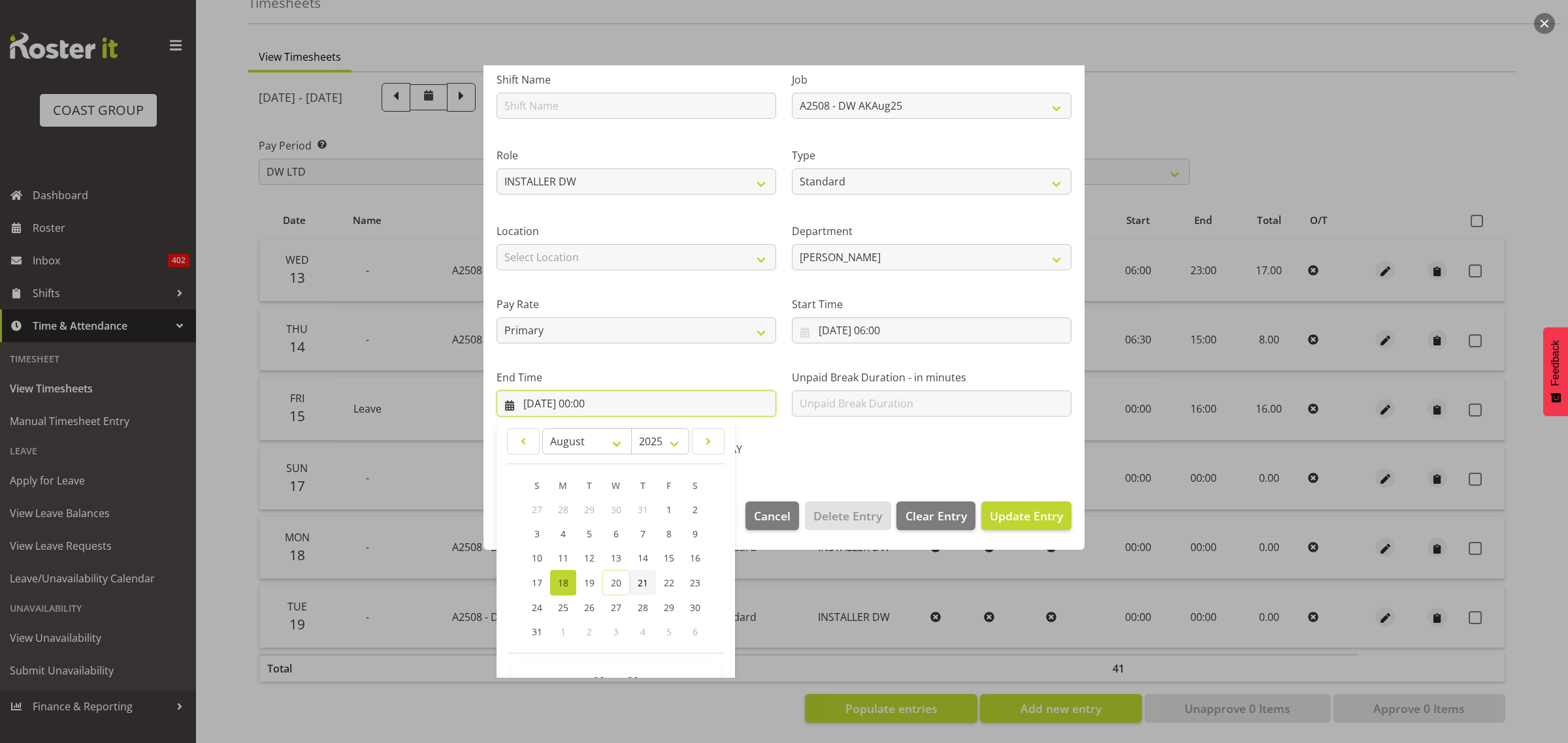
scroll to position [132, 0]
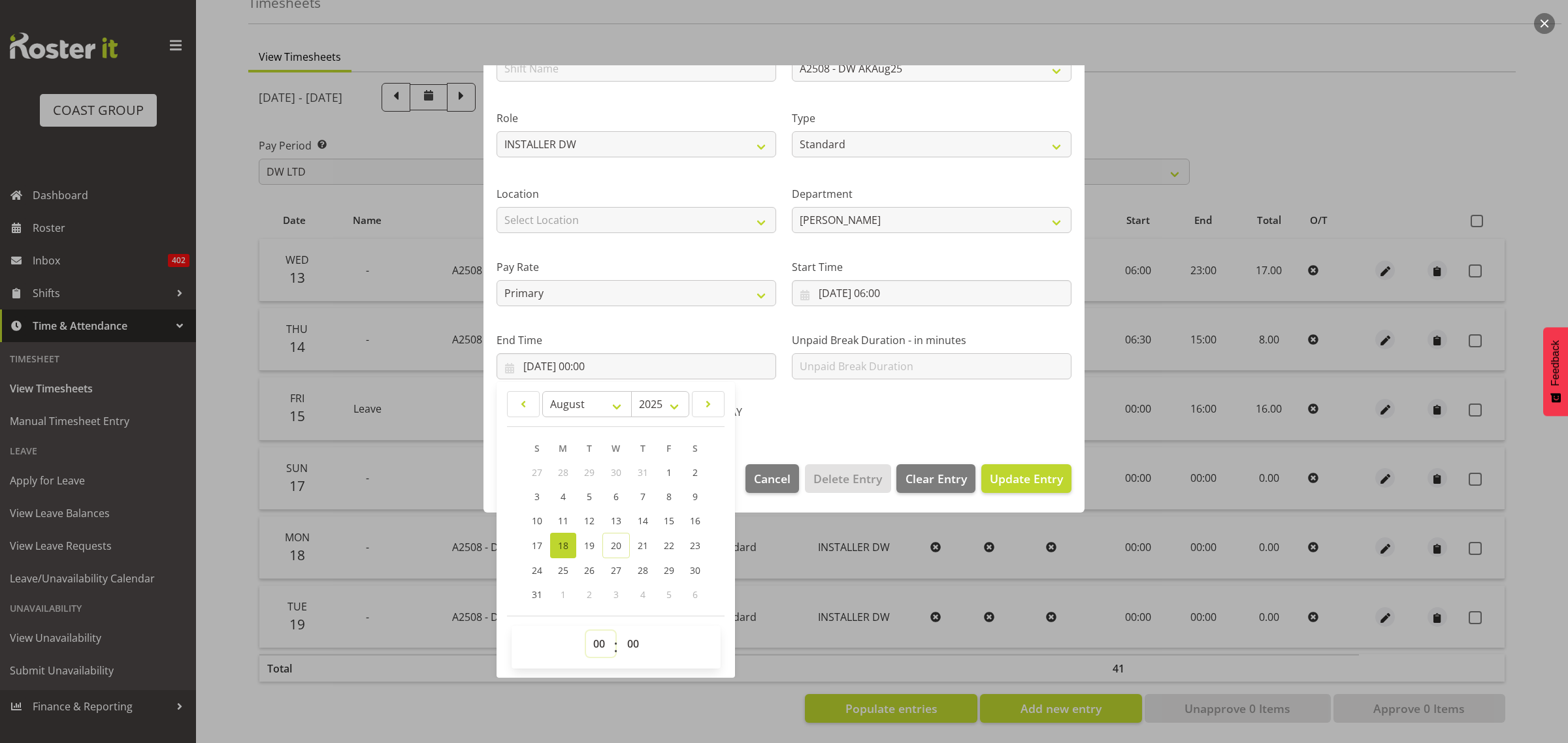
click at [599, 638] on select "00 01 02 03 04 05 06 07 08 09 10 11 12 13 14 15 16 17 18 19 20 21 22 23" at bounding box center [601, 644] width 29 height 26
select select "14"
click at [586, 631] on select "00 01 02 03 04 05 06 07 08 09 10 11 12 13 14 15 16 17 18 19 20 21 22 23" at bounding box center [601, 644] width 29 height 26
type input "[DATE] 14:00"
click at [634, 642] on select "00 01 02 03 04 05 06 07 08 09 10 11 12 13 14 15 16 17 18 19 20 21 22 23 24 25 2…" at bounding box center [634, 644] width 29 height 26
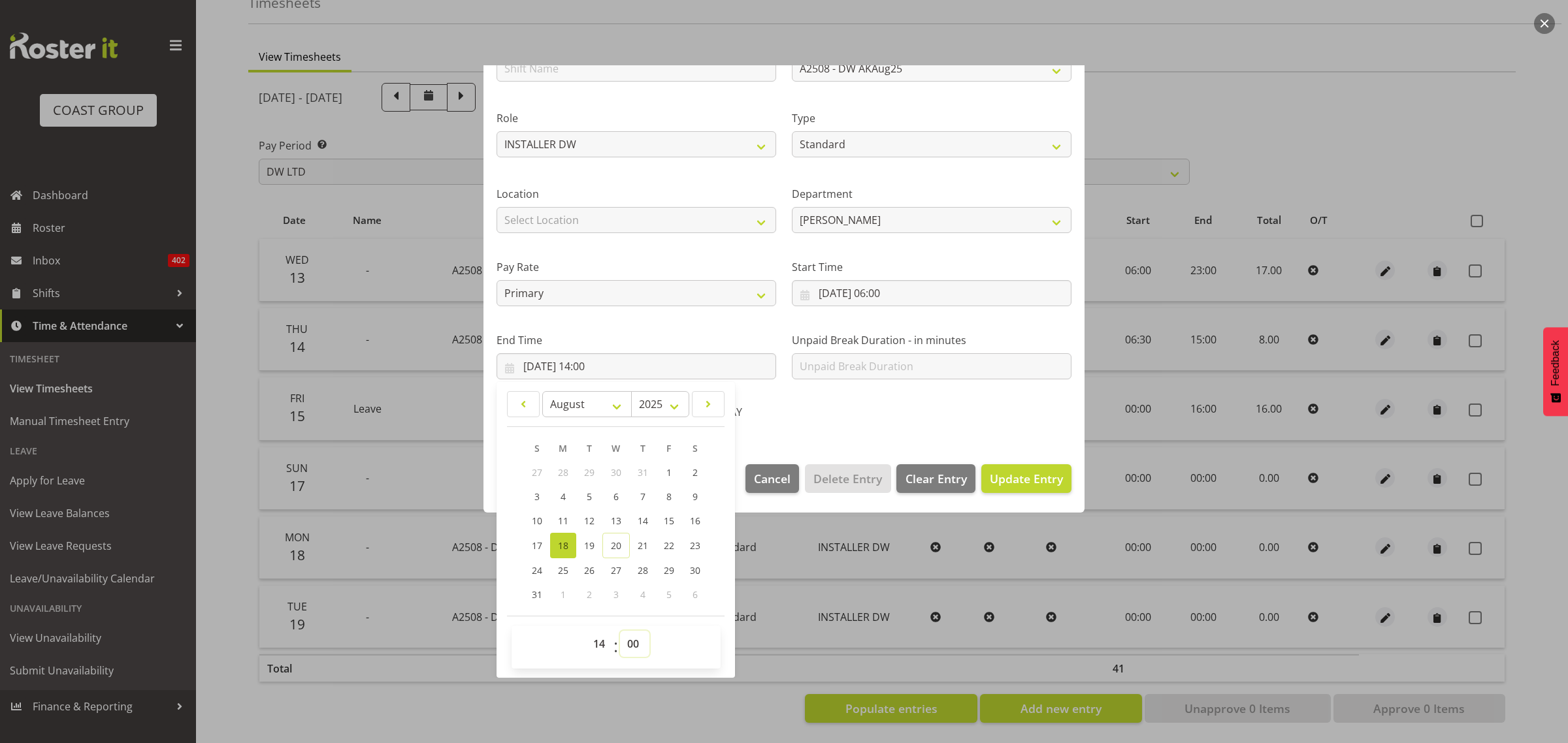
select select "30"
click at [620, 631] on select "00 01 02 03 04 05 06 07 08 09 10 11 12 13 14 15 16 17 18 19 20 21 22 23 24 25 2…" at bounding box center [634, 644] width 29 height 26
type input "[DATE] 14:30"
click at [1004, 474] on span "Update Entry" at bounding box center [1026, 479] width 73 height 16
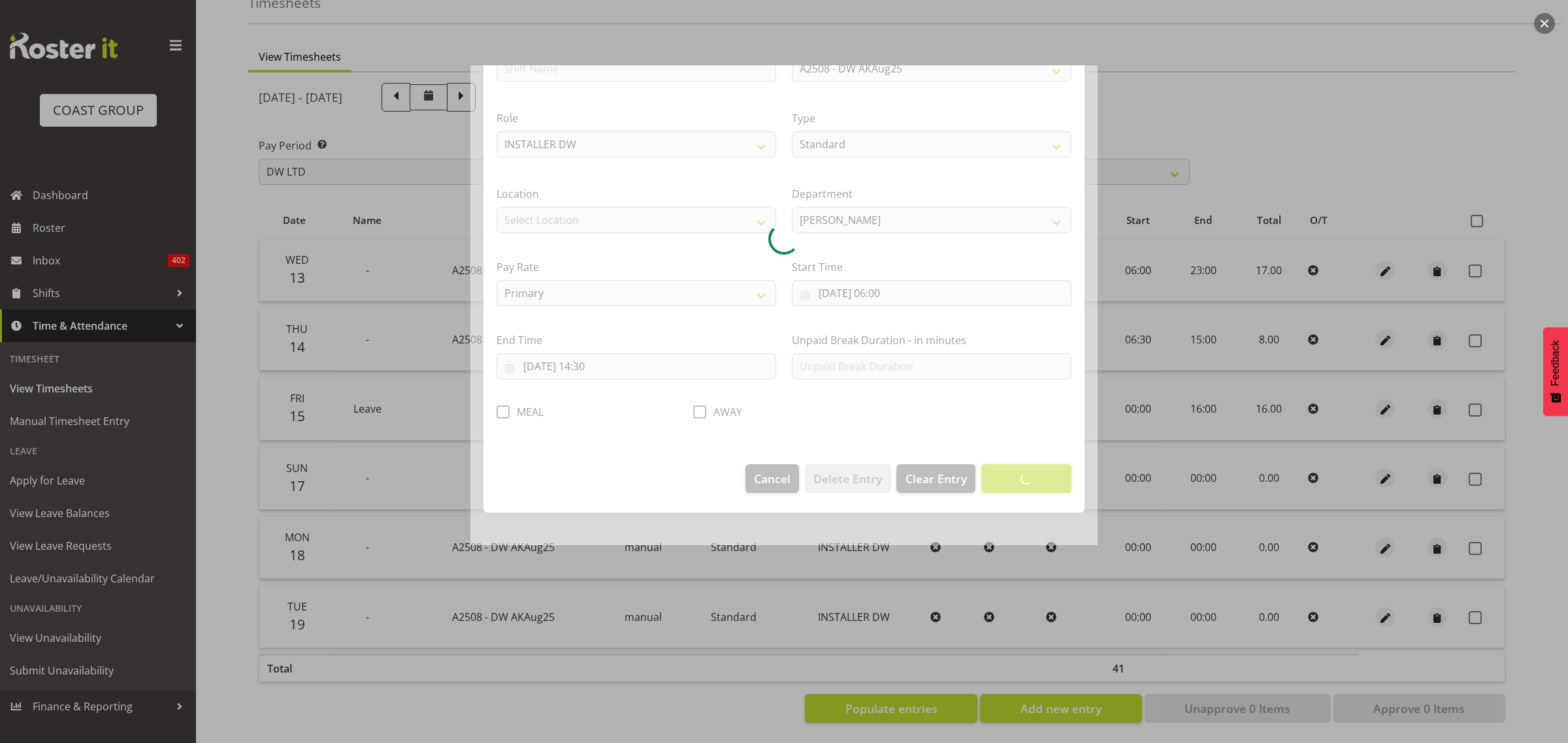
scroll to position [0, 0]
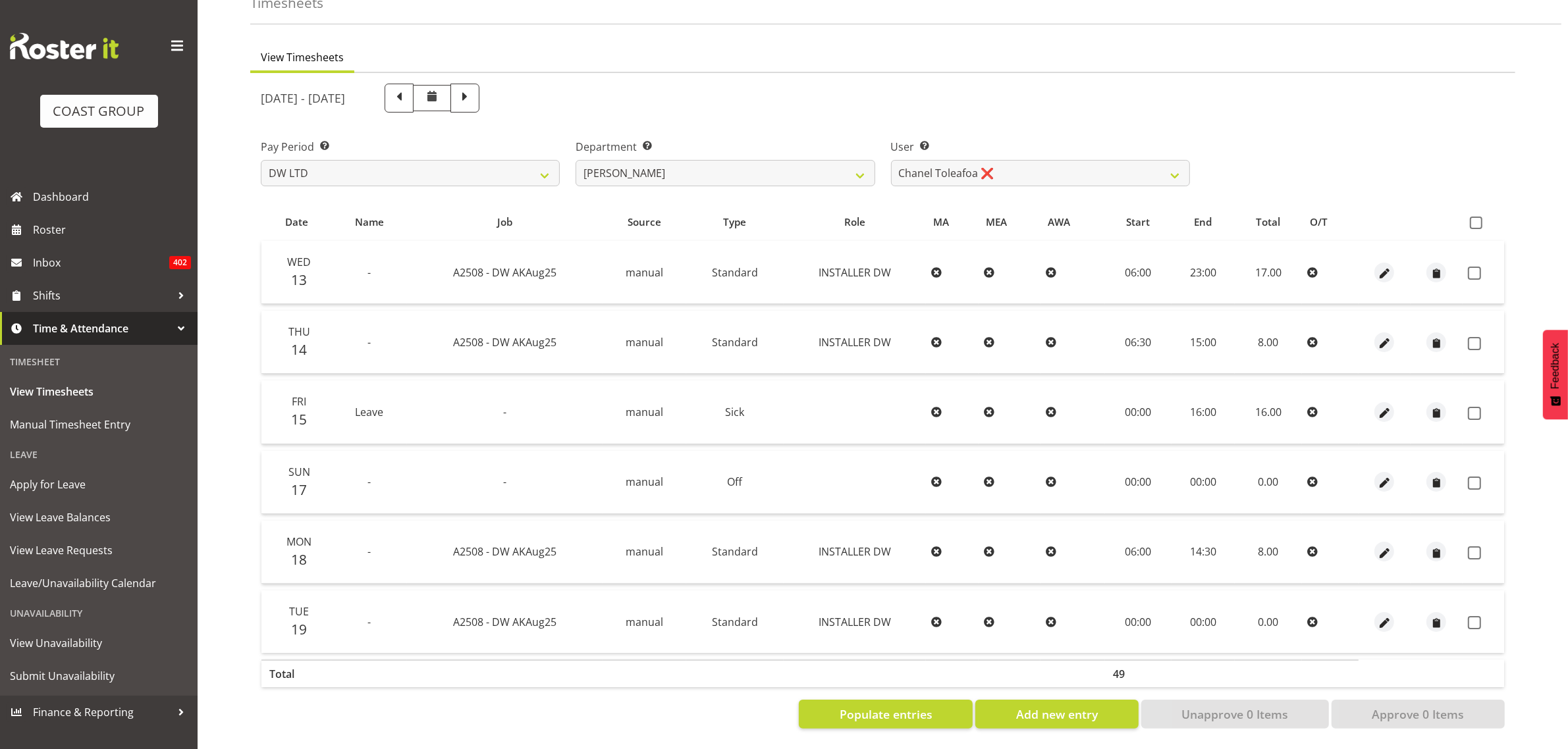
click at [1312, 546] on icon at bounding box center [1313, 551] width 10 height 10
click at [937, 547] on icon at bounding box center [936, 552] width 10 height 10
click at [1390, 546] on span "button" at bounding box center [1384, 553] width 15 height 15
select select "Standard"
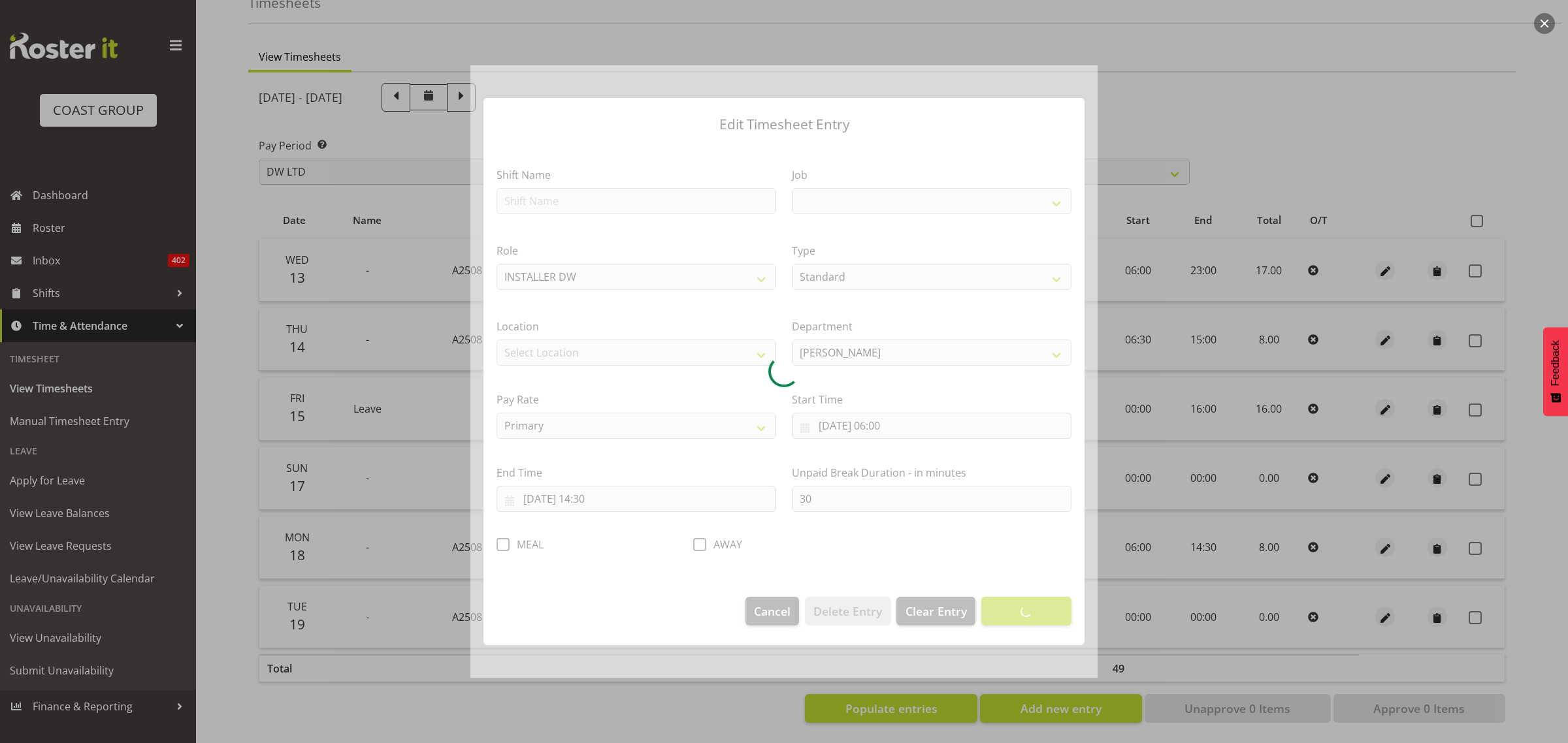
select select "9464"
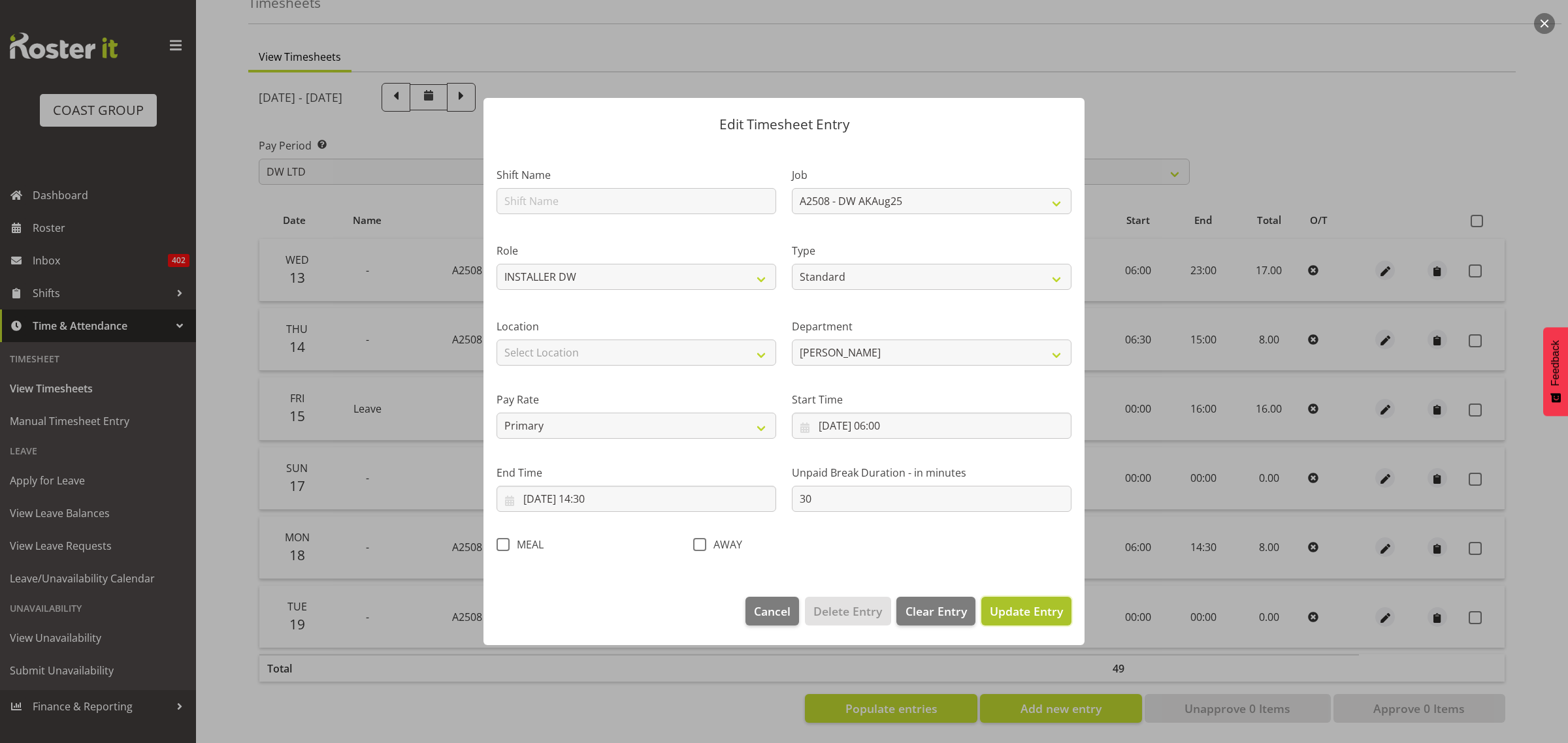
click at [1017, 614] on span "Update Entry" at bounding box center [1026, 612] width 73 height 16
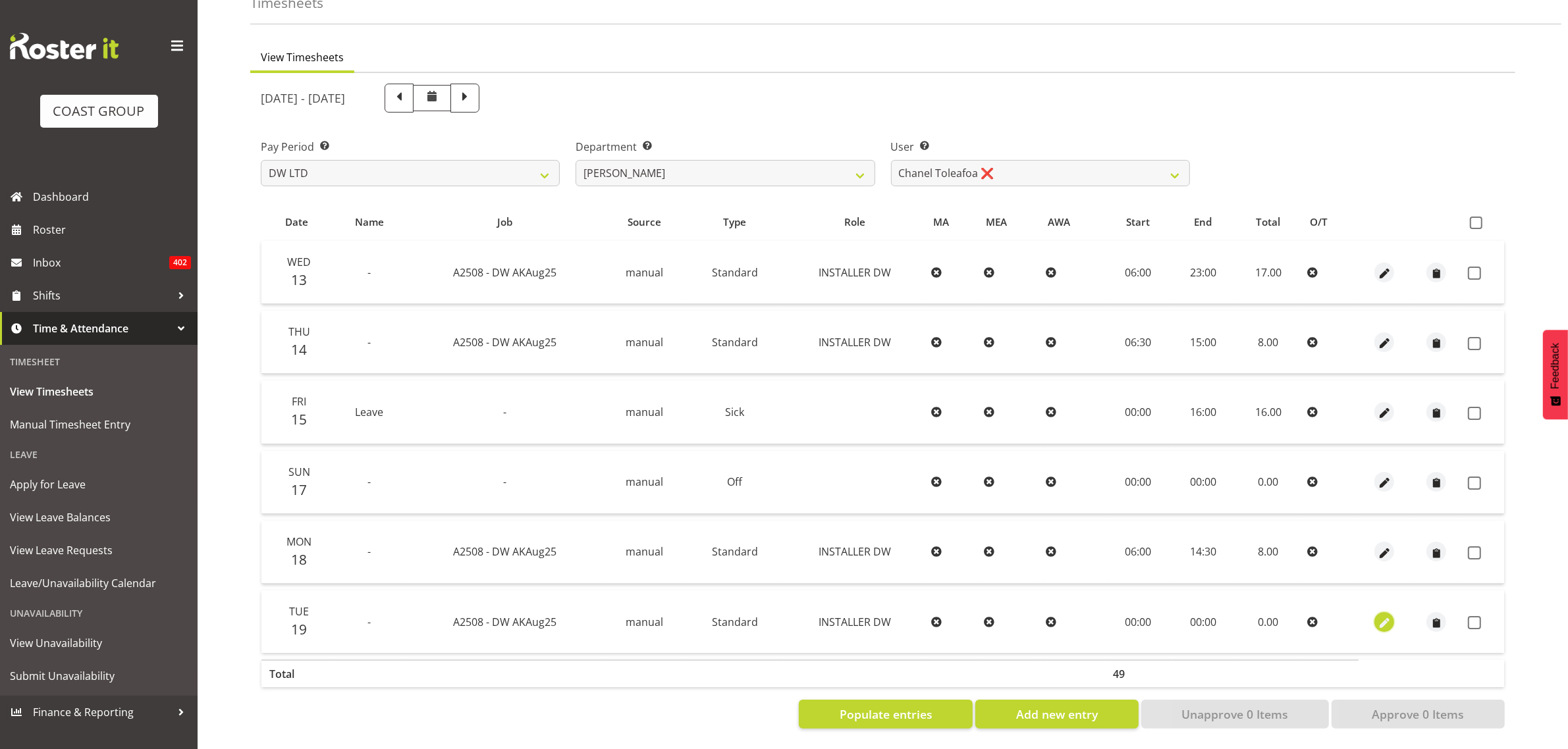
click at [1383, 616] on span "button" at bounding box center [1384, 623] width 15 height 15
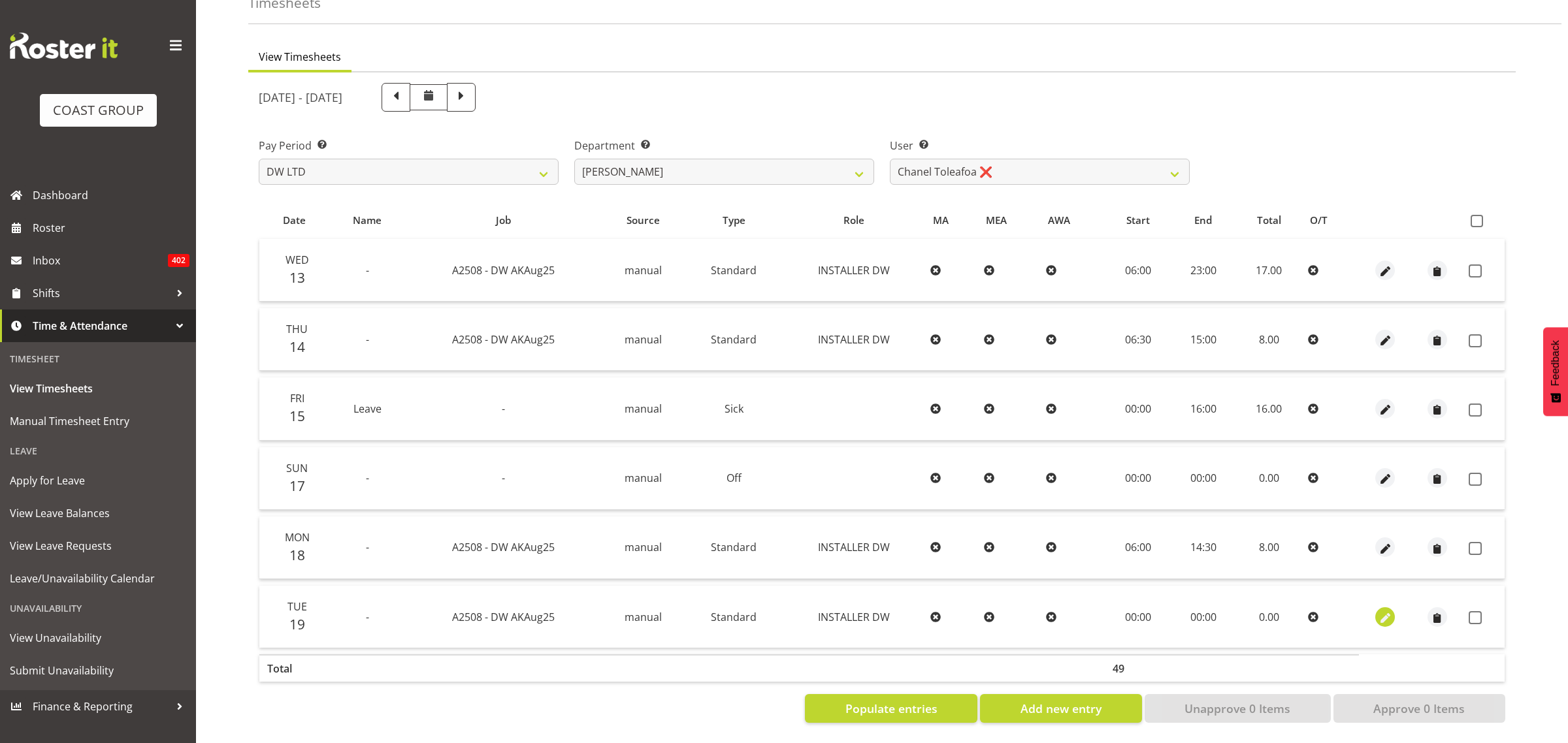
select select "Standard"
select select "7"
select select "2025"
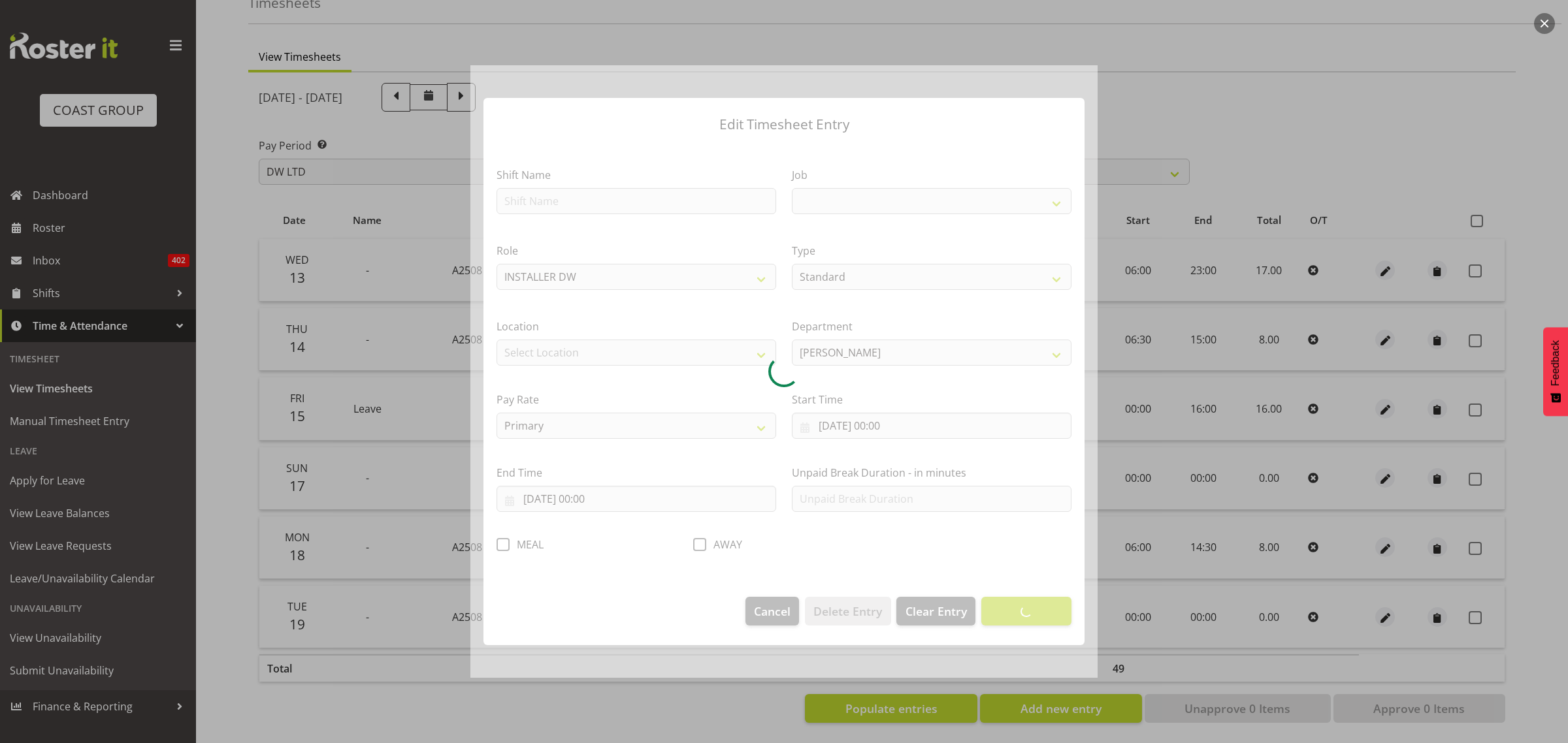
select select "9464"
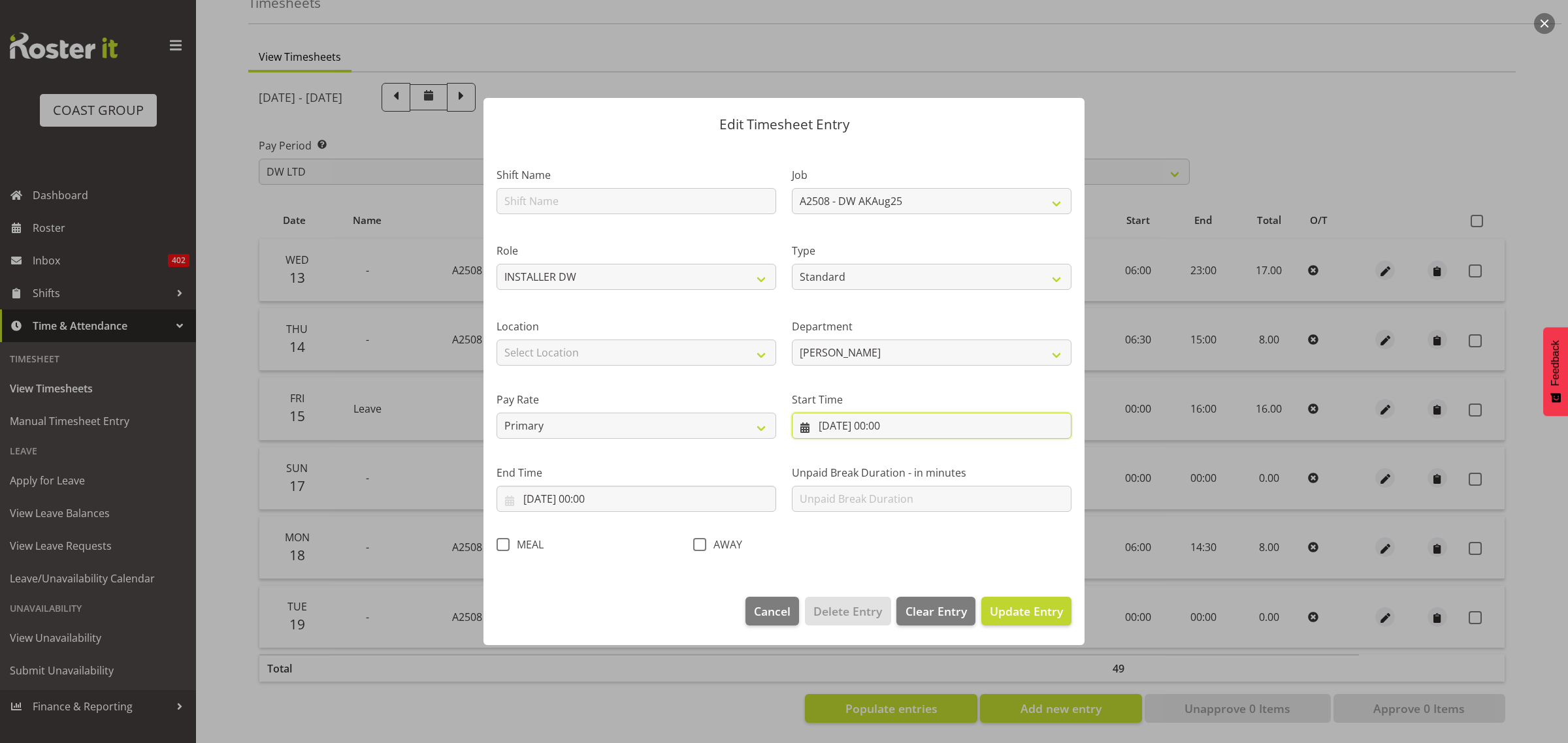
click at [889, 429] on input "[DATE] 00:00" at bounding box center [932, 426] width 280 height 26
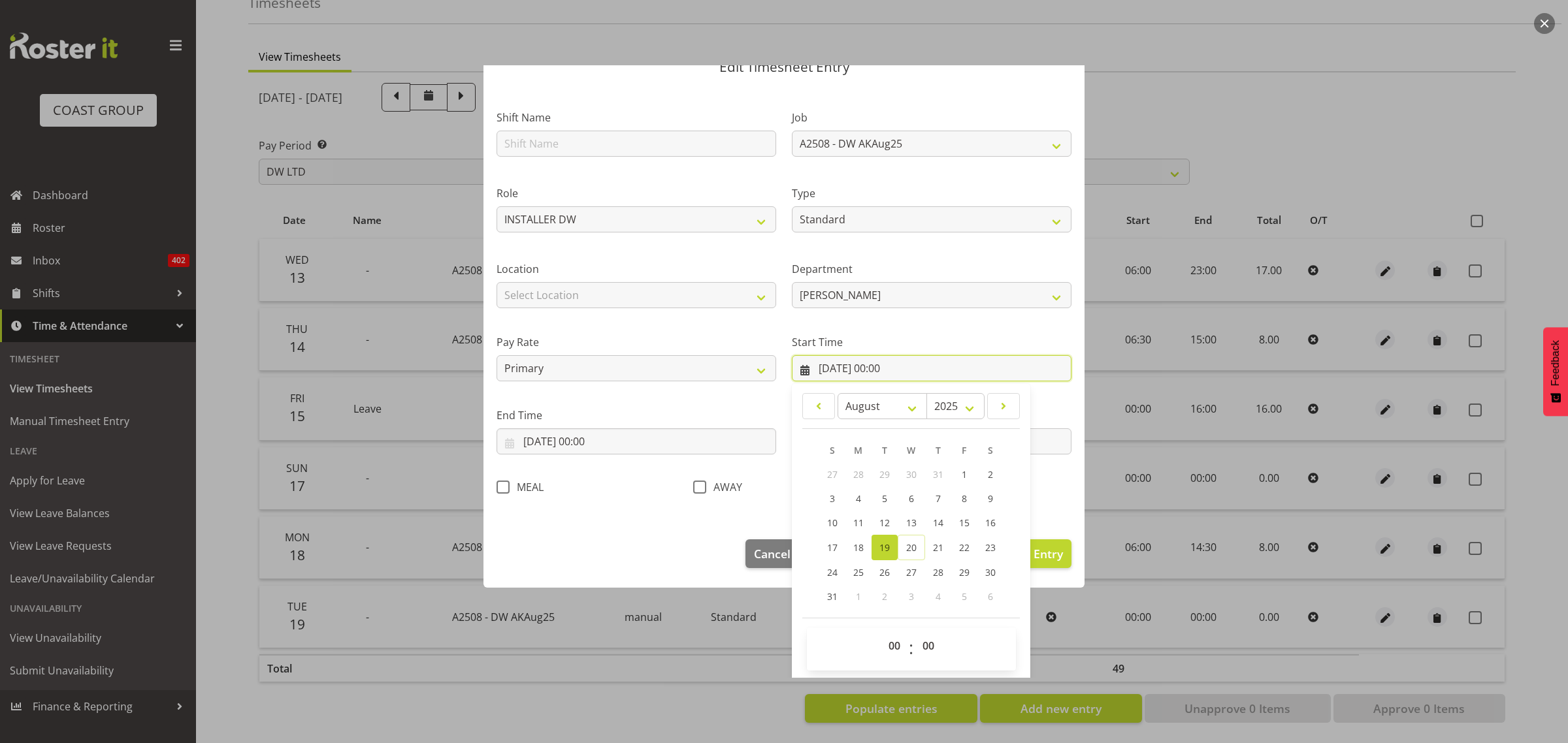
scroll to position [60, 0]
click at [882, 646] on select "00 01 02 03 04 05 06 07 08 09 10 11 12 13 14 15 16 17 18 19 20 21 22 23" at bounding box center [896, 644] width 29 height 26
click at [884, 642] on select "00 01 02 03 04 05 06 07 08 09 10 11 12 13 14 15 16 17 18 19 20 21 22 23" at bounding box center [896, 644] width 29 height 26
select select "10"
click at [882, 631] on select "00 01 02 03 04 05 06 07 08 09 10 11 12 13 14 15 16 17 18 19 20 21 22 23" at bounding box center [896, 644] width 29 height 26
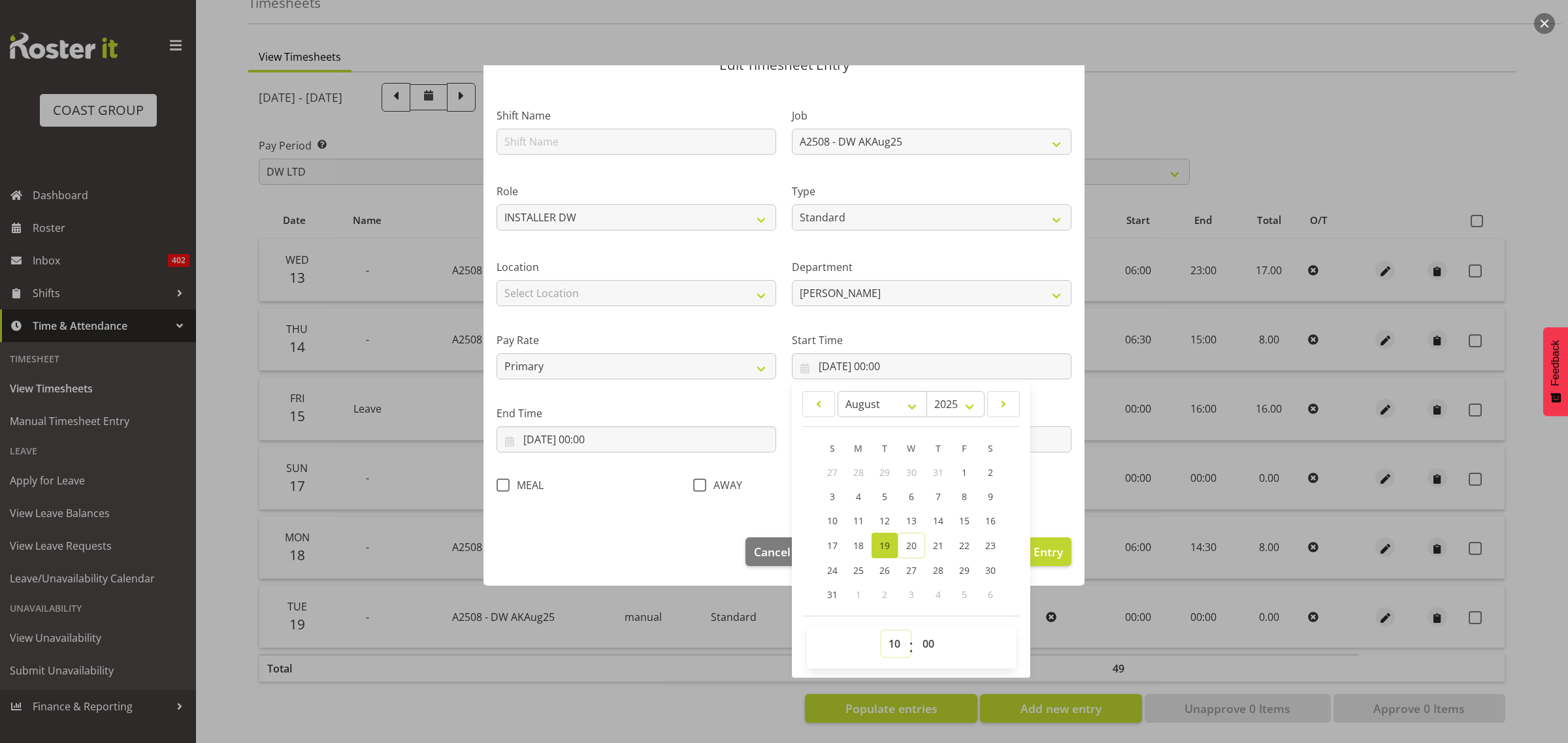
type input "[DATE] 10:00"
click at [611, 436] on input "[DATE] 00:00" at bounding box center [637, 440] width 280 height 26
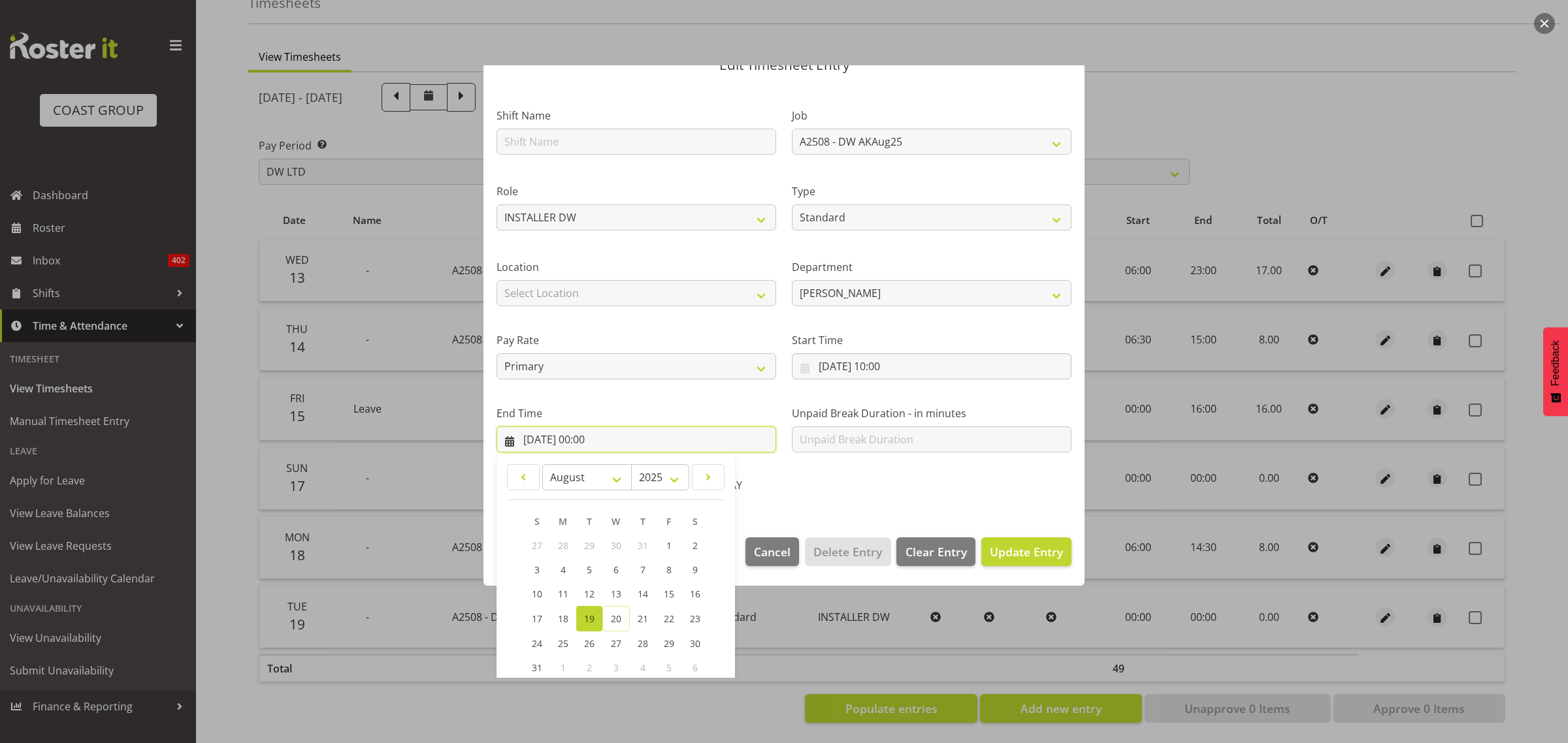
click at [596, 439] on input "[DATE] 00:00" at bounding box center [637, 440] width 280 height 26
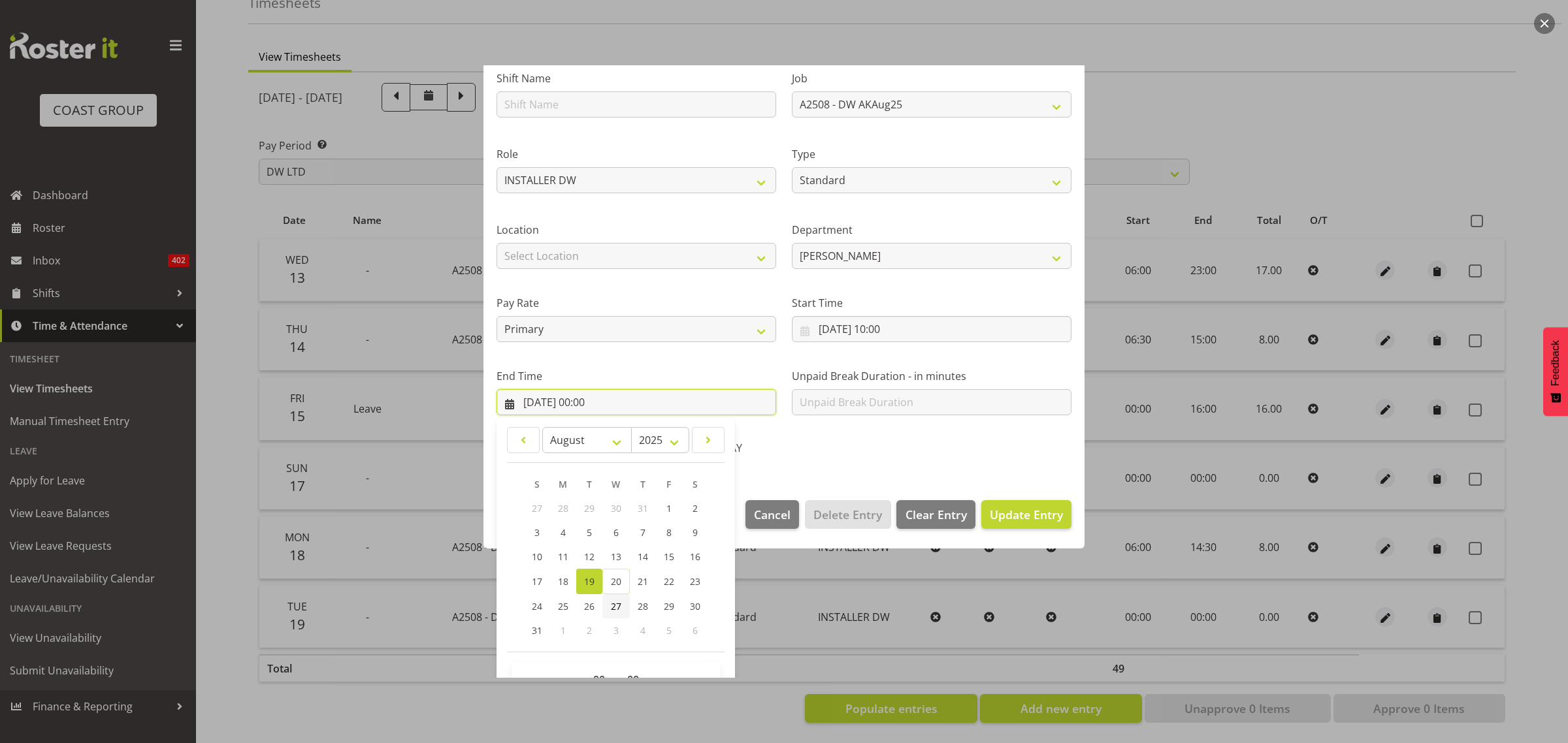
scroll to position [132, 0]
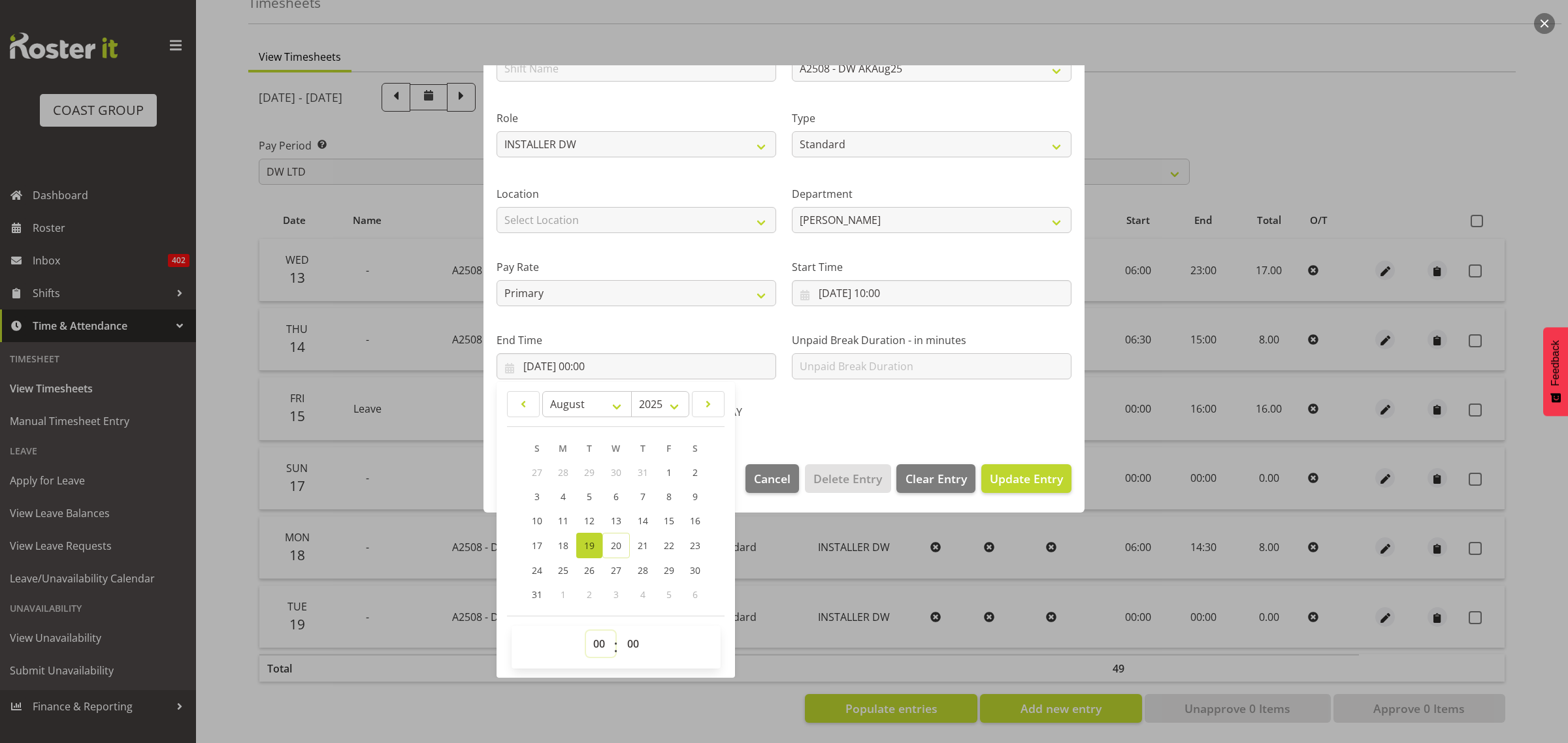
click at [596, 638] on select "00 01 02 03 04 05 06 07 08 09 10 11 12 13 14 15 16 17 18 19 20 21 22 23" at bounding box center [601, 644] width 29 height 26
select select "15"
click at [586, 631] on select "00 01 02 03 04 05 06 07 08 09 10 11 12 13 14 15 16 17 18 19 20 21 22 23" at bounding box center [601, 644] width 29 height 26
type input "[DATE] 15:00"
click at [596, 641] on select "00 01 02 03 04 05 06 07 08 09 10 11 12 13 14 15 16 17 18 19 20 21 22 23" at bounding box center [601, 644] width 29 height 26
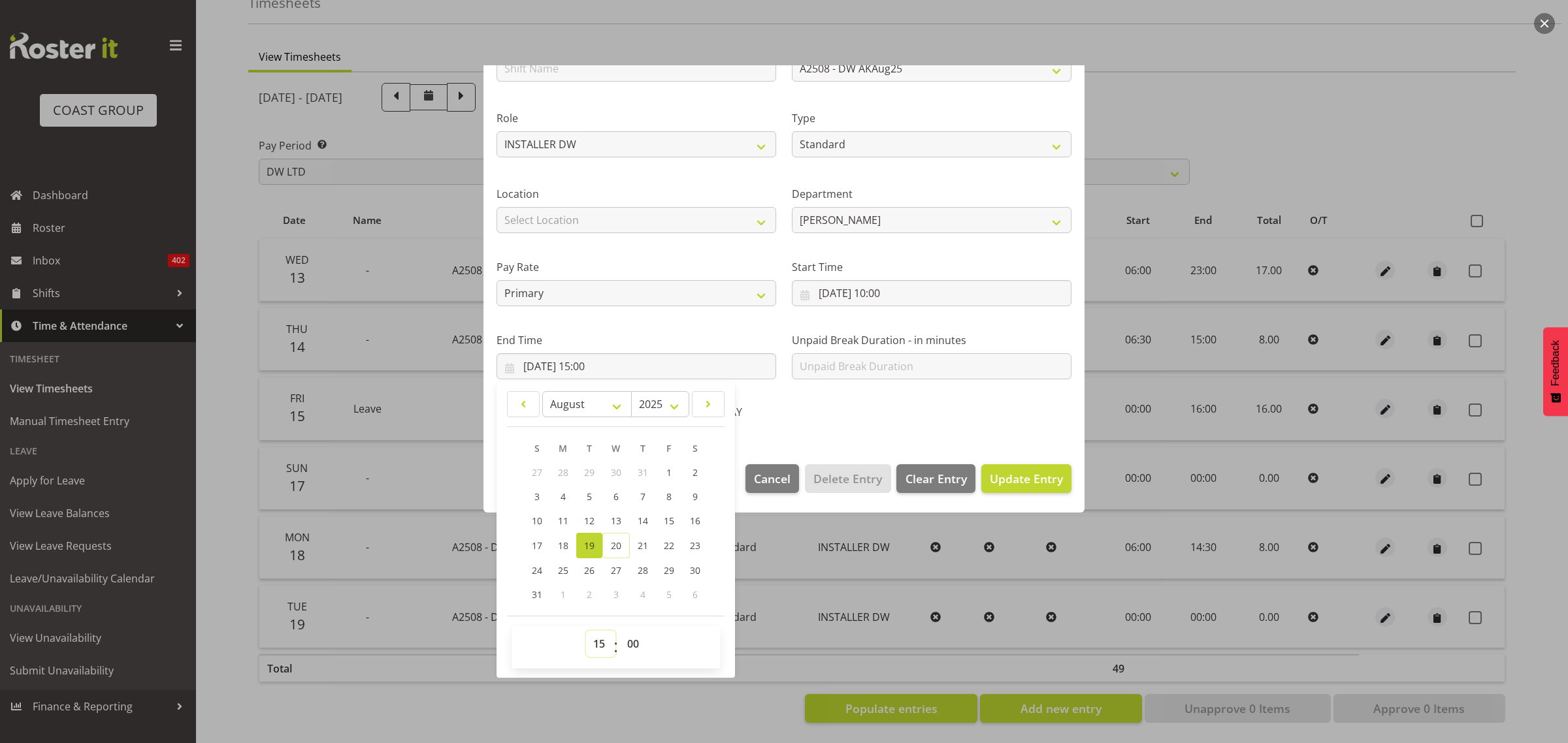
select select "17"
click at [586, 631] on select "00 01 02 03 04 05 06 07 08 09 10 11 12 13 14 15 16 17 18 19 20 21 22 23" at bounding box center [601, 644] width 29 height 26
type input "[DATE] 17:00"
click at [1024, 478] on span "Update Entry" at bounding box center [1026, 479] width 73 height 16
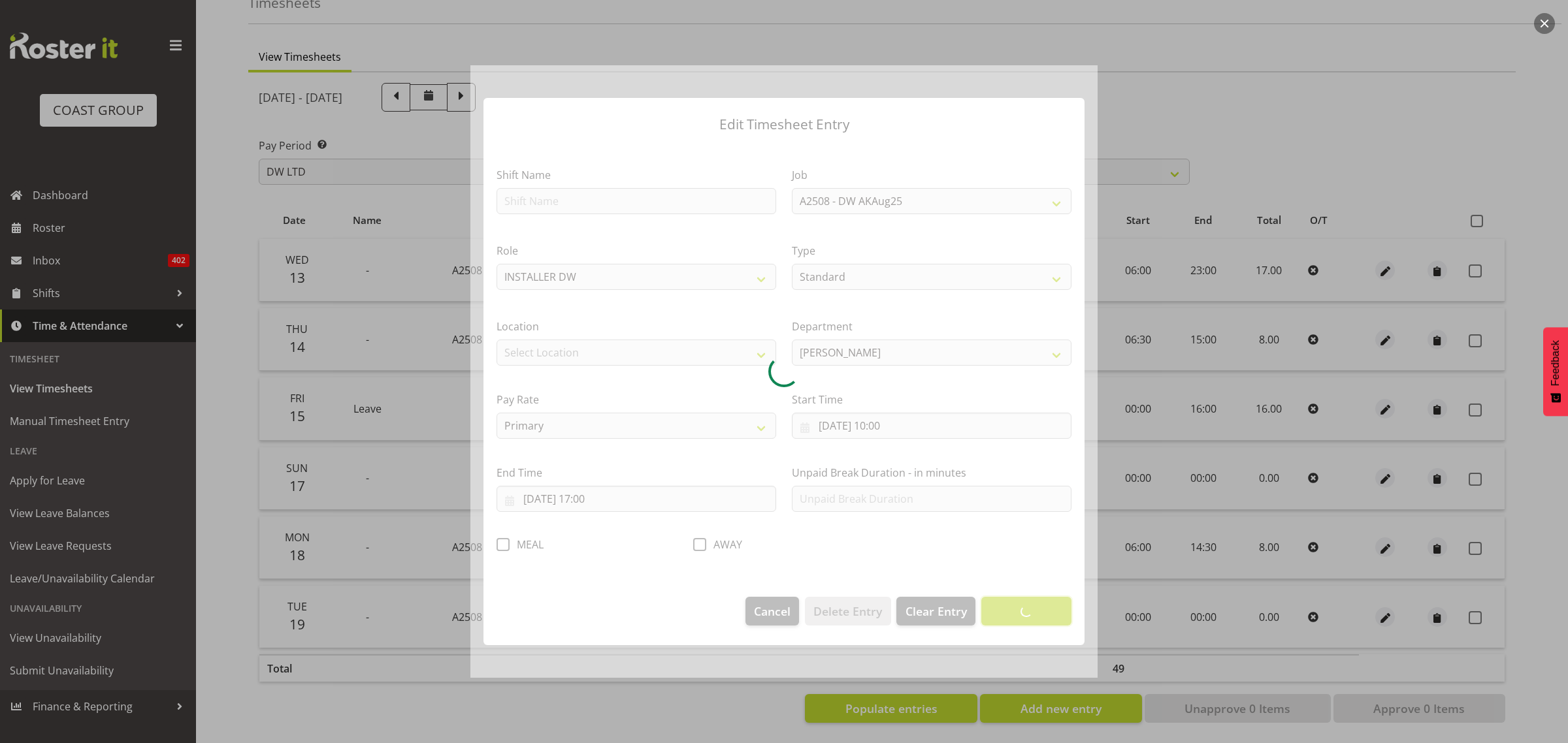
scroll to position [0, 0]
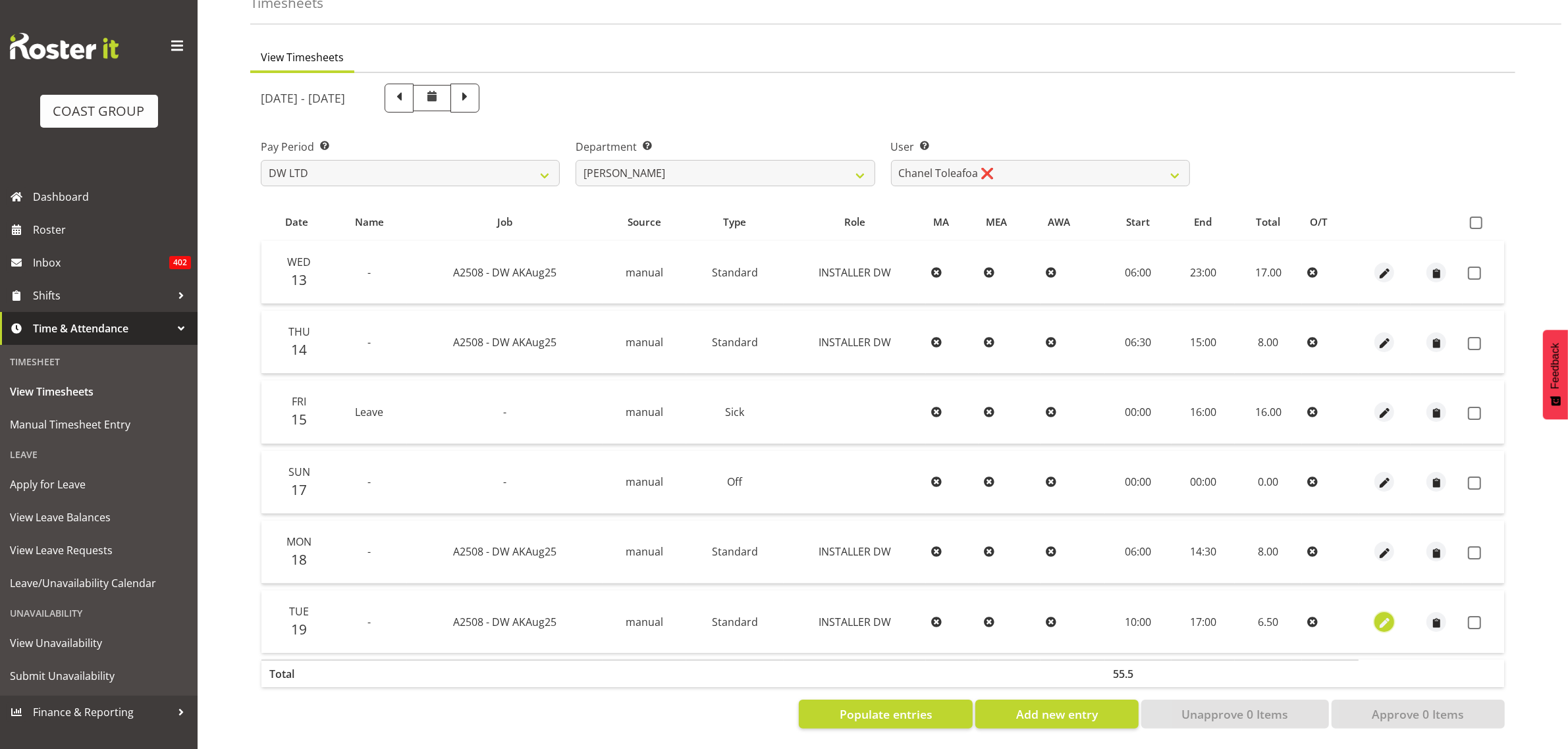
click at [1388, 616] on span "button" at bounding box center [1384, 623] width 15 height 15
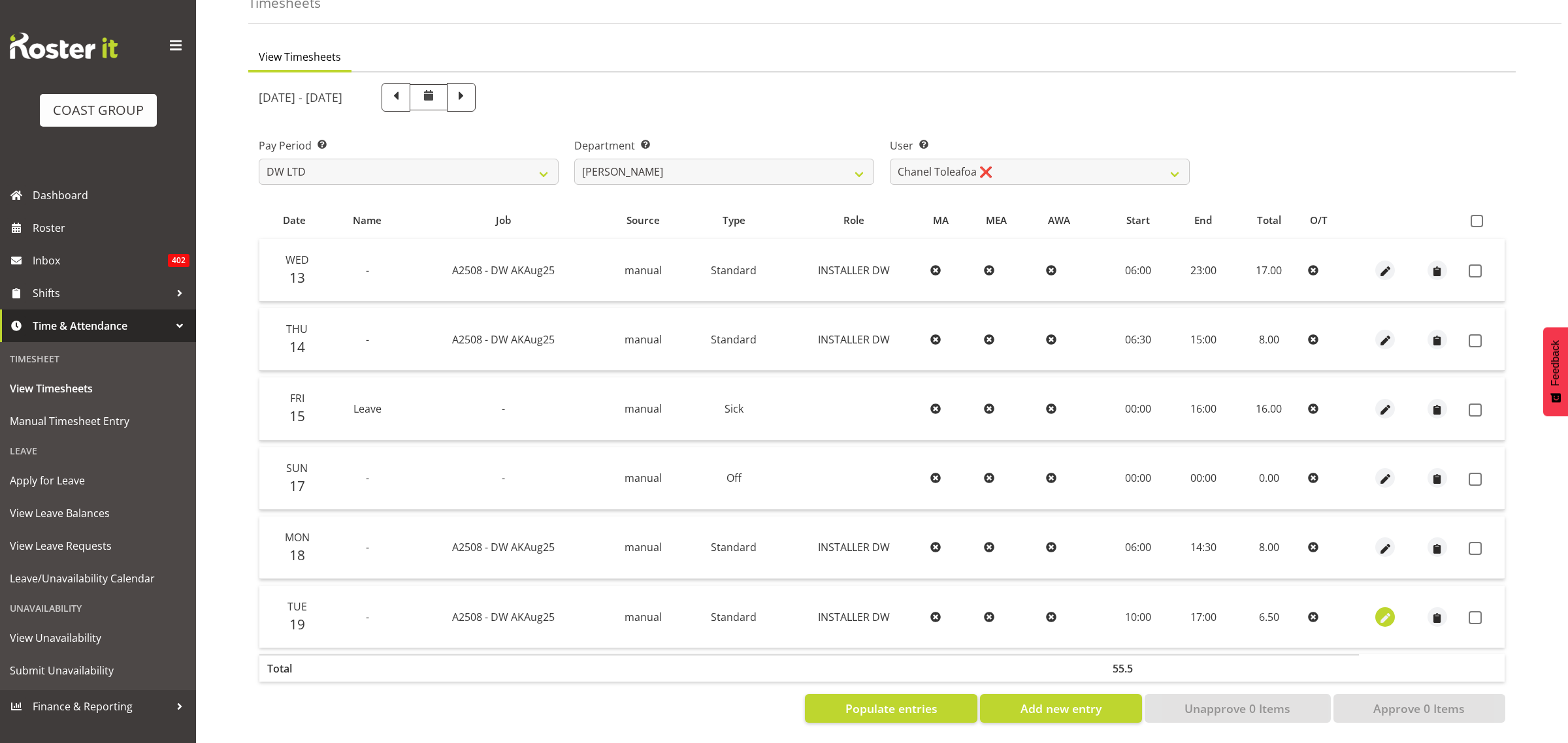
select select "Standard"
select select "7"
select select "2025"
select select "17"
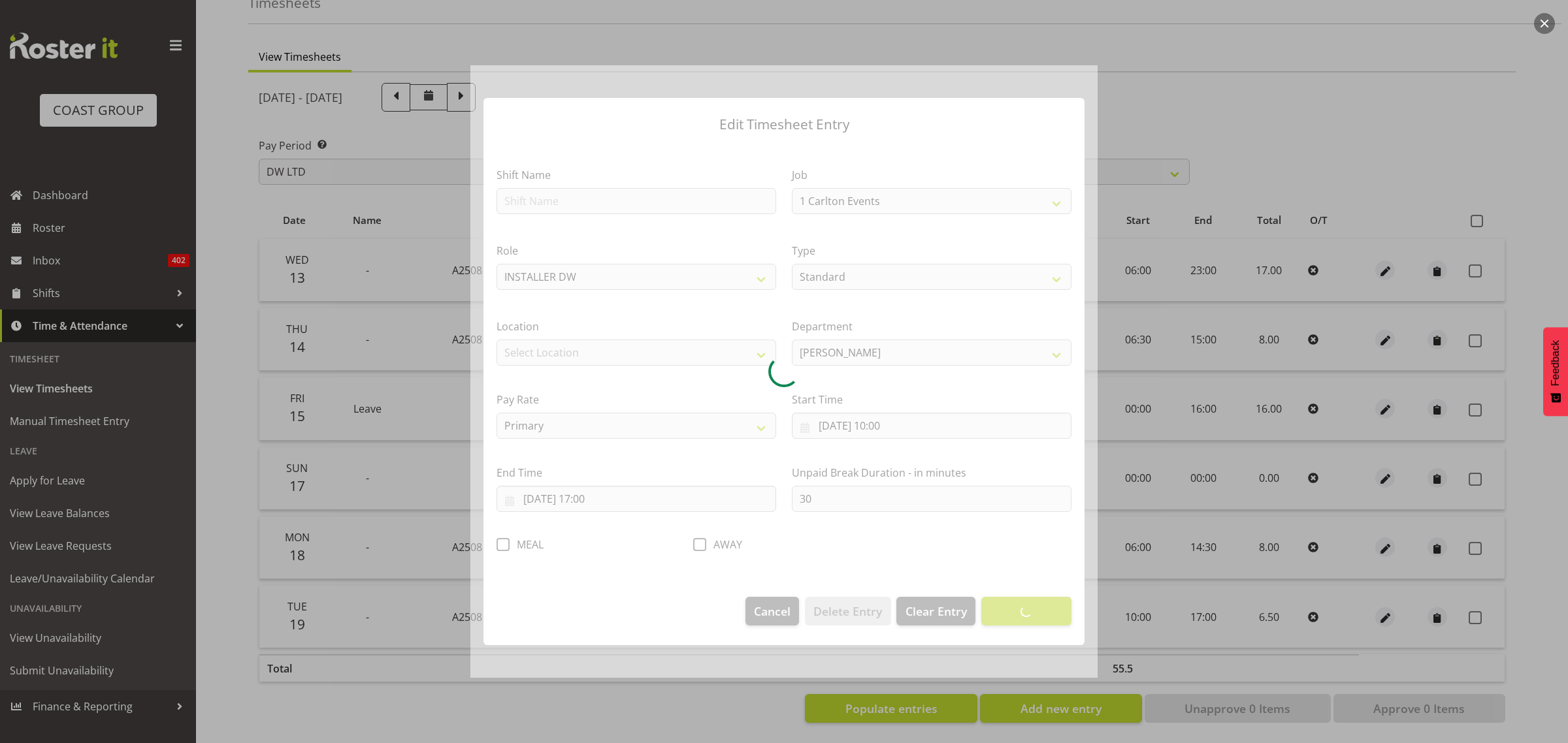
select select "9464"
click at [602, 502] on div at bounding box center [784, 372] width 628 height 613
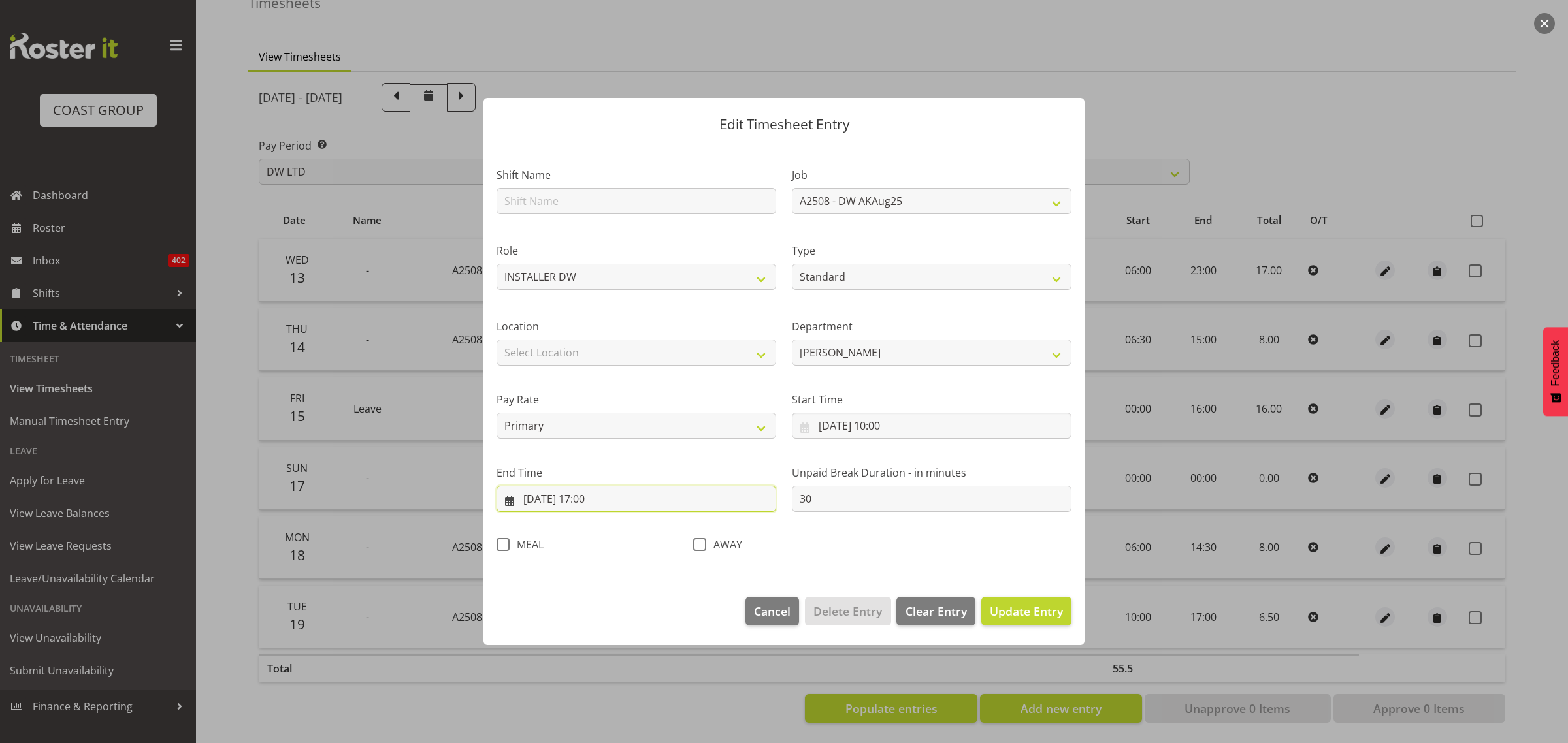
click at [607, 500] on input "[DATE] 17:00" at bounding box center [637, 499] width 280 height 26
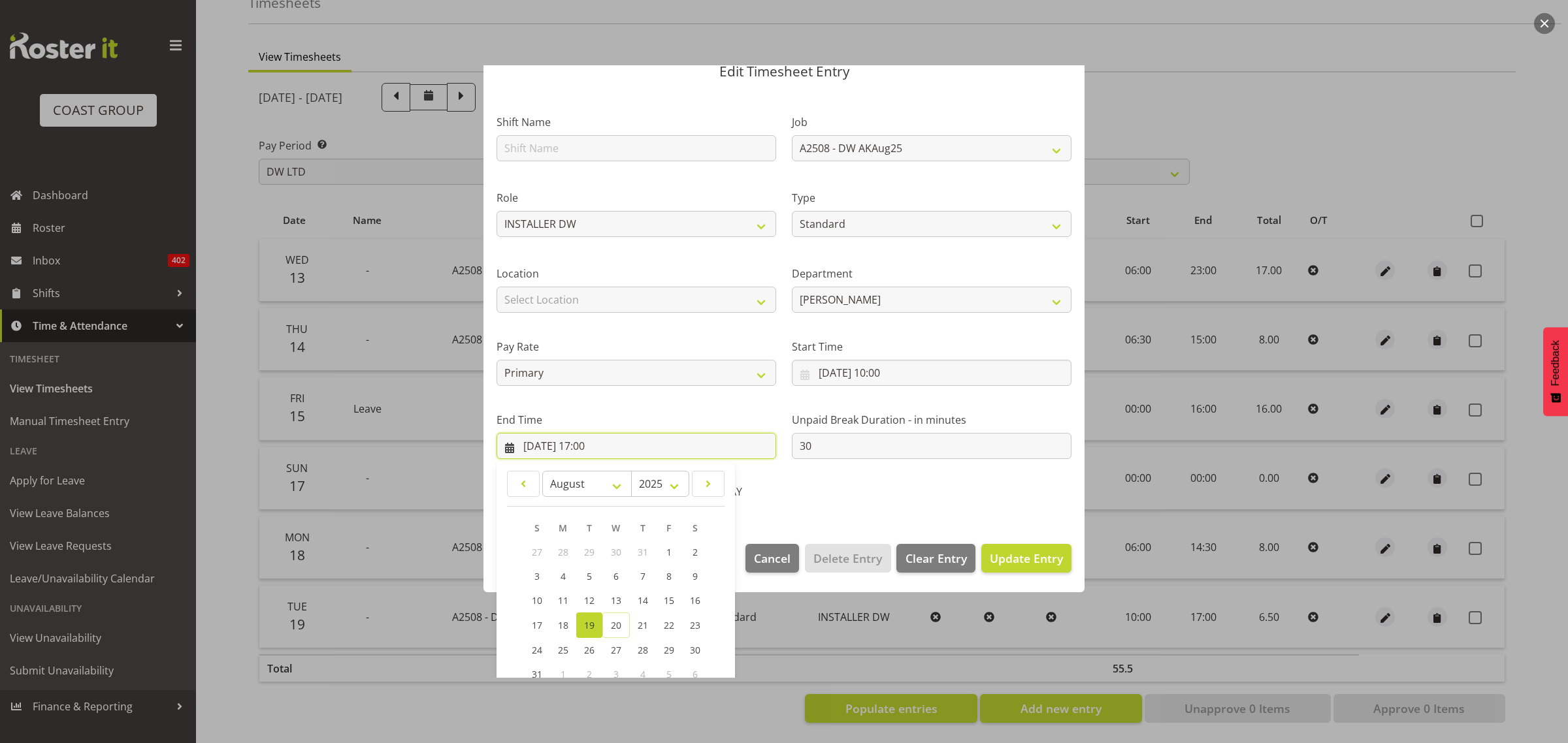
scroll to position [132, 0]
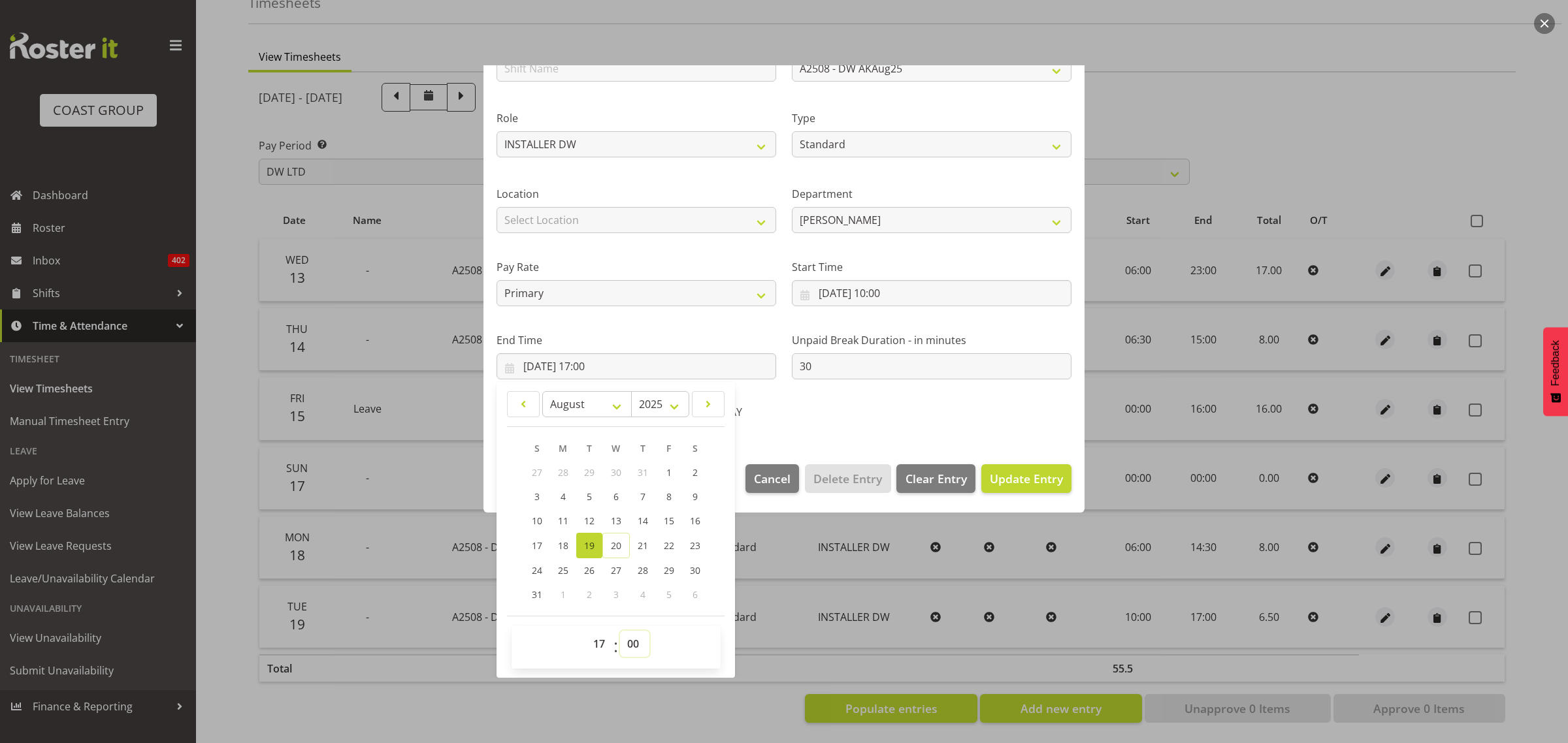
click at [632, 642] on select "00 01 02 03 04 05 06 07 08 09 10 11 12 13 14 15 16 17 18 19 20 21 22 23 24 25 2…" at bounding box center [634, 644] width 29 height 26
select select "30"
click at [620, 631] on select "00 01 02 03 04 05 06 07 08 09 10 11 12 13 14 15 16 17 18 19 20 21 22 23 24 25 2…" at bounding box center [634, 644] width 29 height 26
type input "[DATE] 17:30"
click at [991, 473] on span "Update Entry" at bounding box center [1026, 479] width 73 height 16
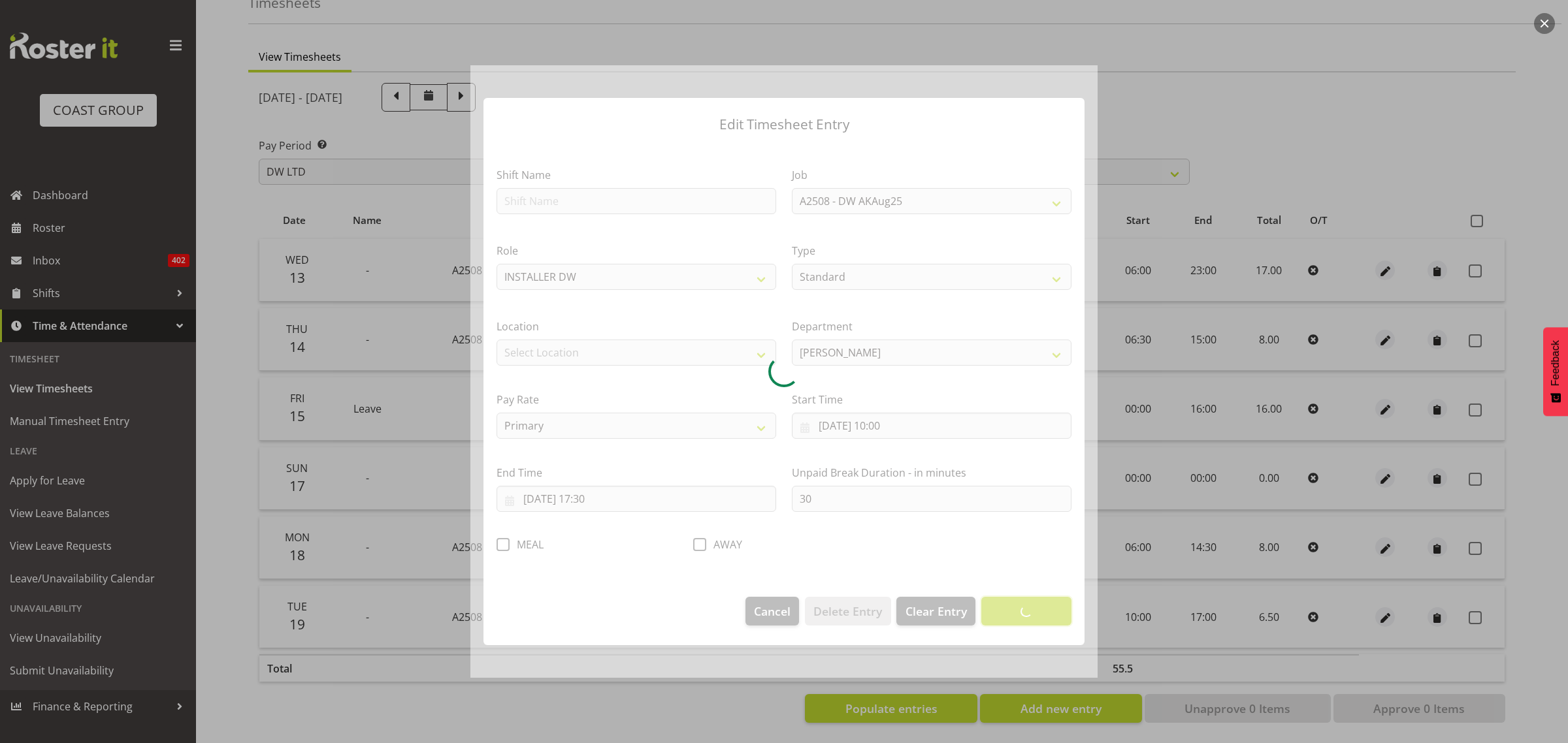
scroll to position [0, 0]
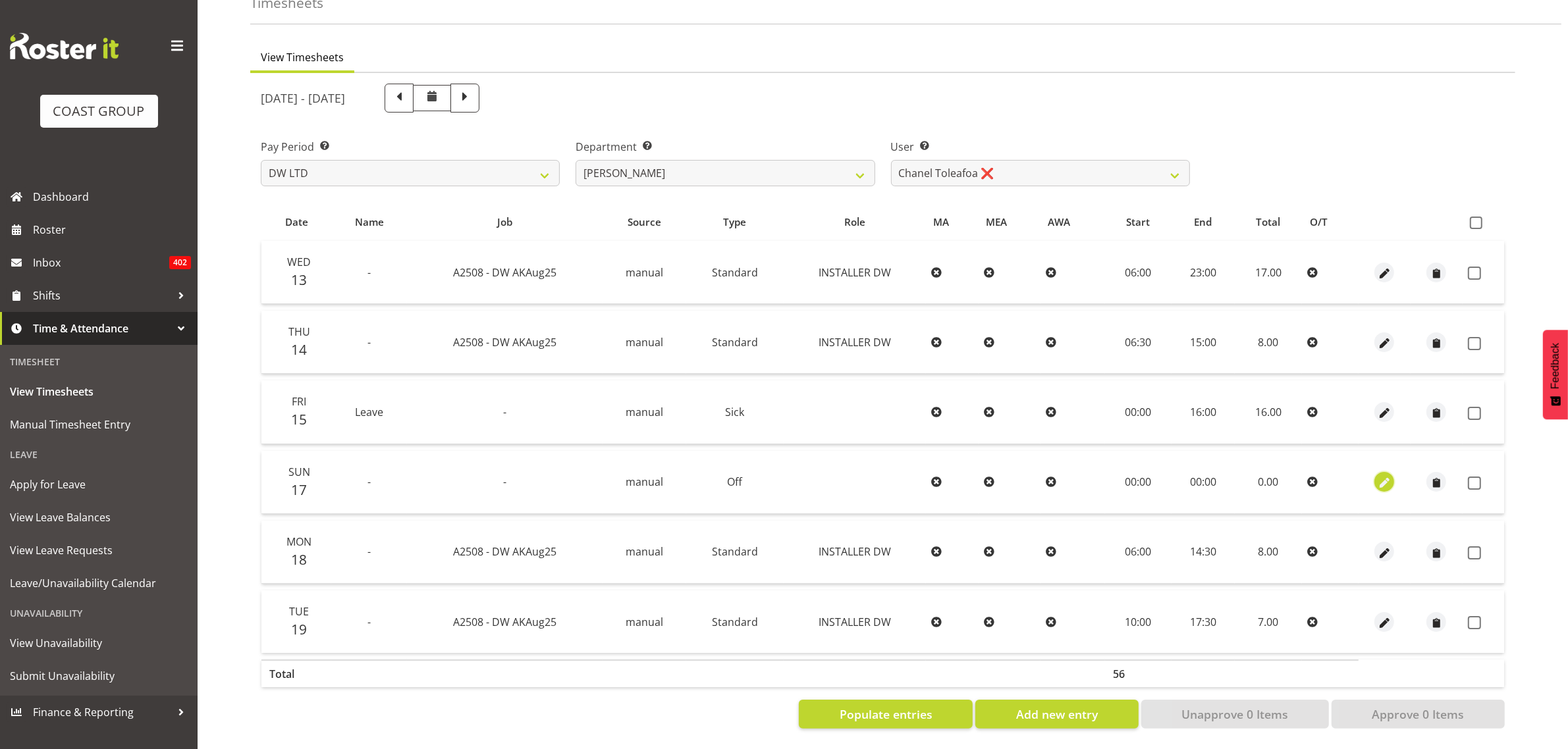
click at [1381, 476] on span "button" at bounding box center [1384, 483] width 15 height 15
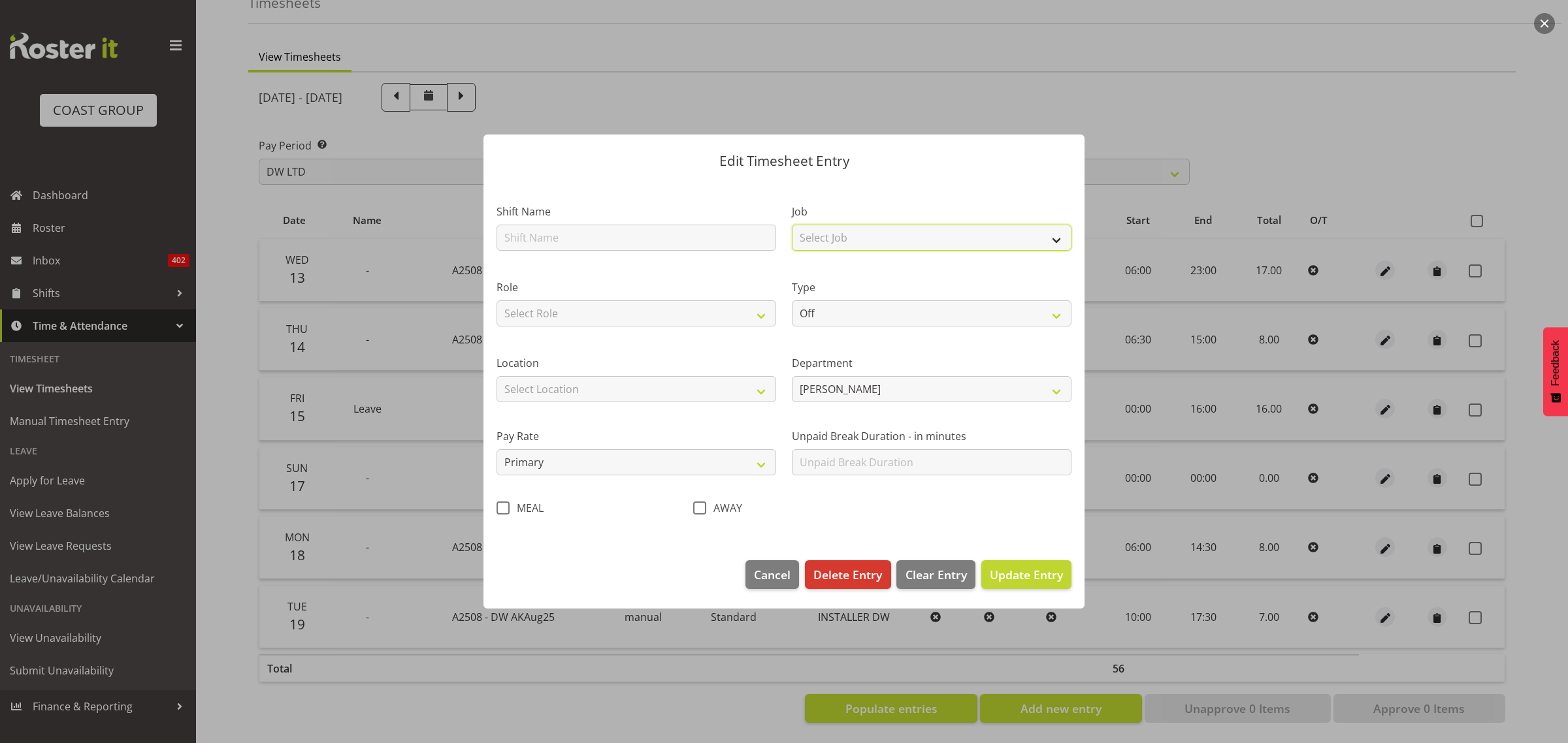
click at [856, 244] on select "Select Job 1 Carlton Events 1 [PERSON_NAME][GEOGRAPHIC_DATA] 1 [PERSON_NAME][GE…" at bounding box center [932, 238] width 280 height 26
select select "9464"
click at [792, 225] on select "Select Job 1 Carlton Events 1 [PERSON_NAME][GEOGRAPHIC_DATA] 1 [PERSON_NAME][GE…" at bounding box center [932, 238] width 280 height 26
click at [880, 325] on select "Off Standard Public Holiday Public Holiday (Worked) Day In Lieu Annual Leave Si…" at bounding box center [932, 314] width 280 height 26
select select "Standard"
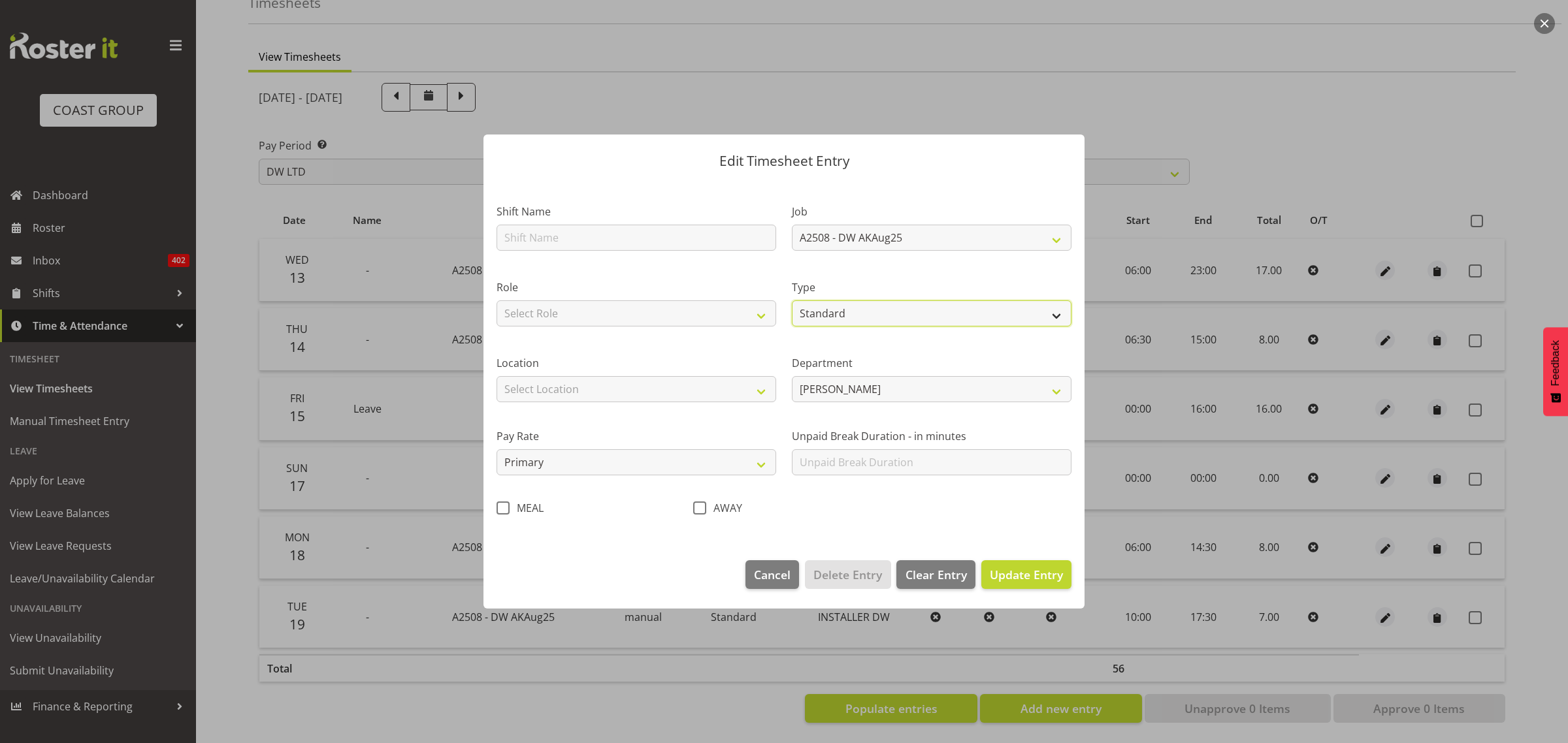
click at [792, 301] on select "Off Standard Public Holiday Public Holiday (Worked) Day In Lieu Annual Leave Si…" at bounding box center [932, 314] width 280 height 26
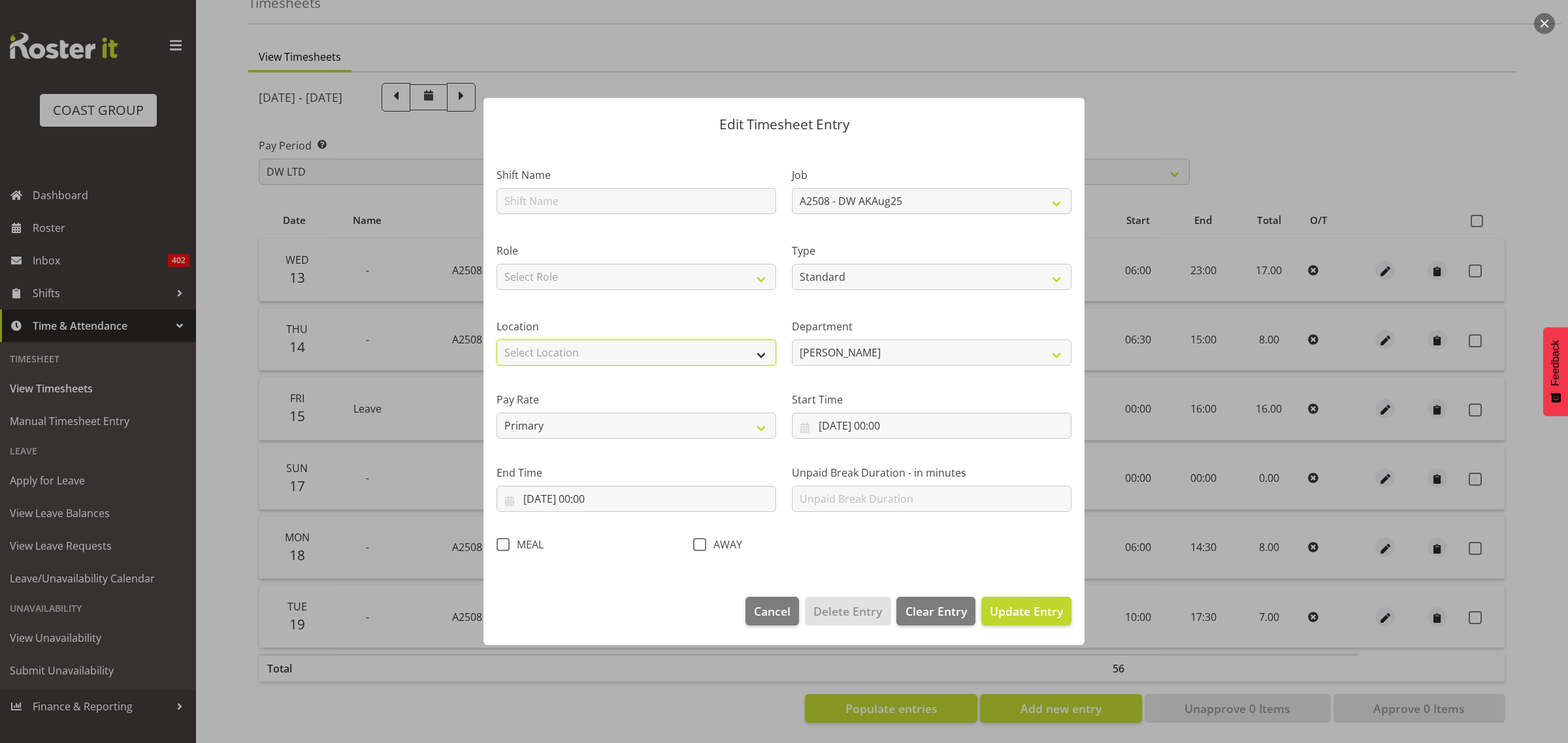
click at [595, 348] on select "Select Location [GEOGRAPHIC_DATA] EVENTS [PERSON_NAME][GEOGRAPHIC_DATA] [GEOGRA…" at bounding box center [637, 352] width 280 height 26
click at [591, 281] on select "Select Role INSTALLER DW" at bounding box center [637, 276] width 280 height 26
select select "219"
click at [497, 264] on select "Select Role INSTALLER DW" at bounding box center [637, 276] width 280 height 26
click at [902, 436] on input "[DATE] 00:00" at bounding box center [932, 426] width 280 height 26
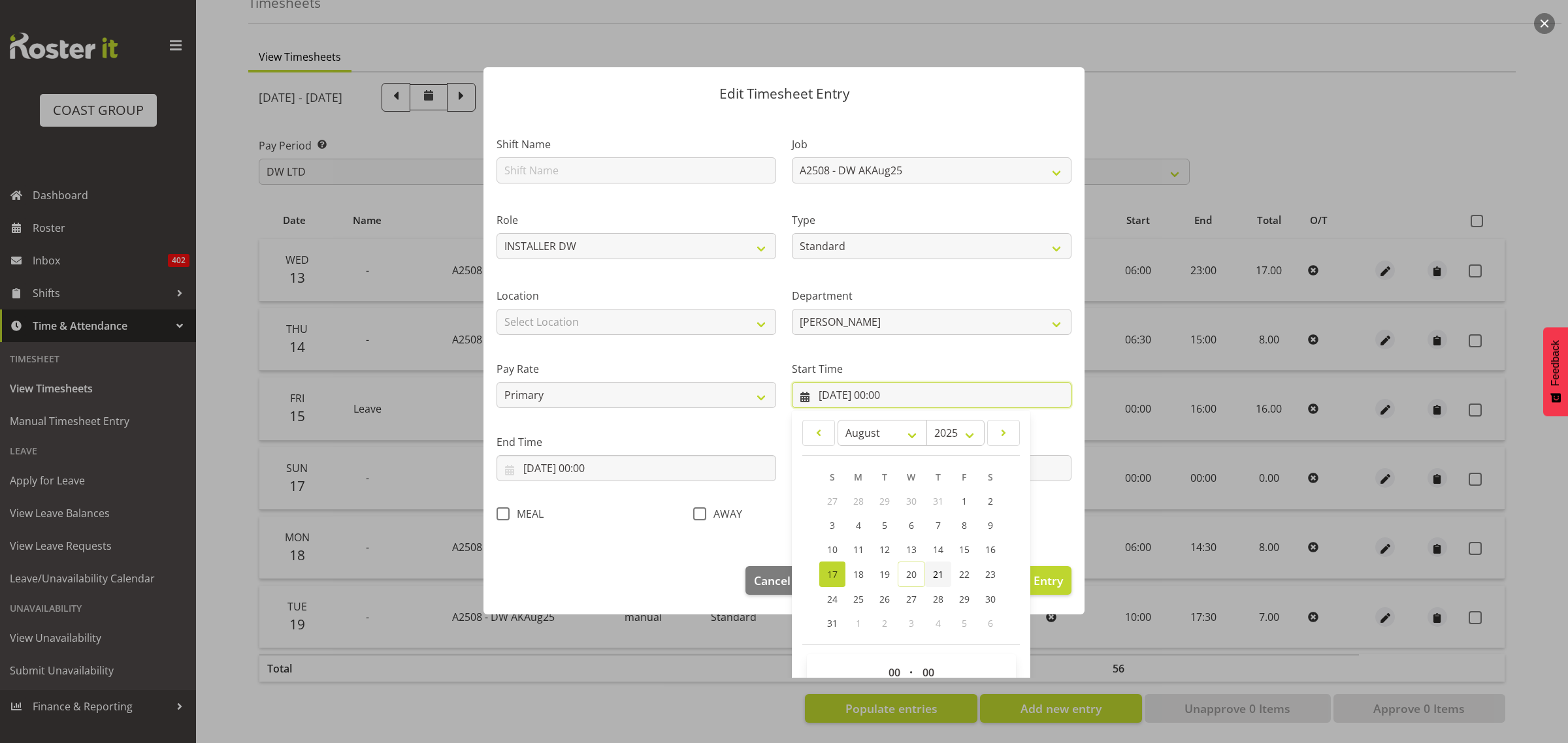
scroll to position [60, 0]
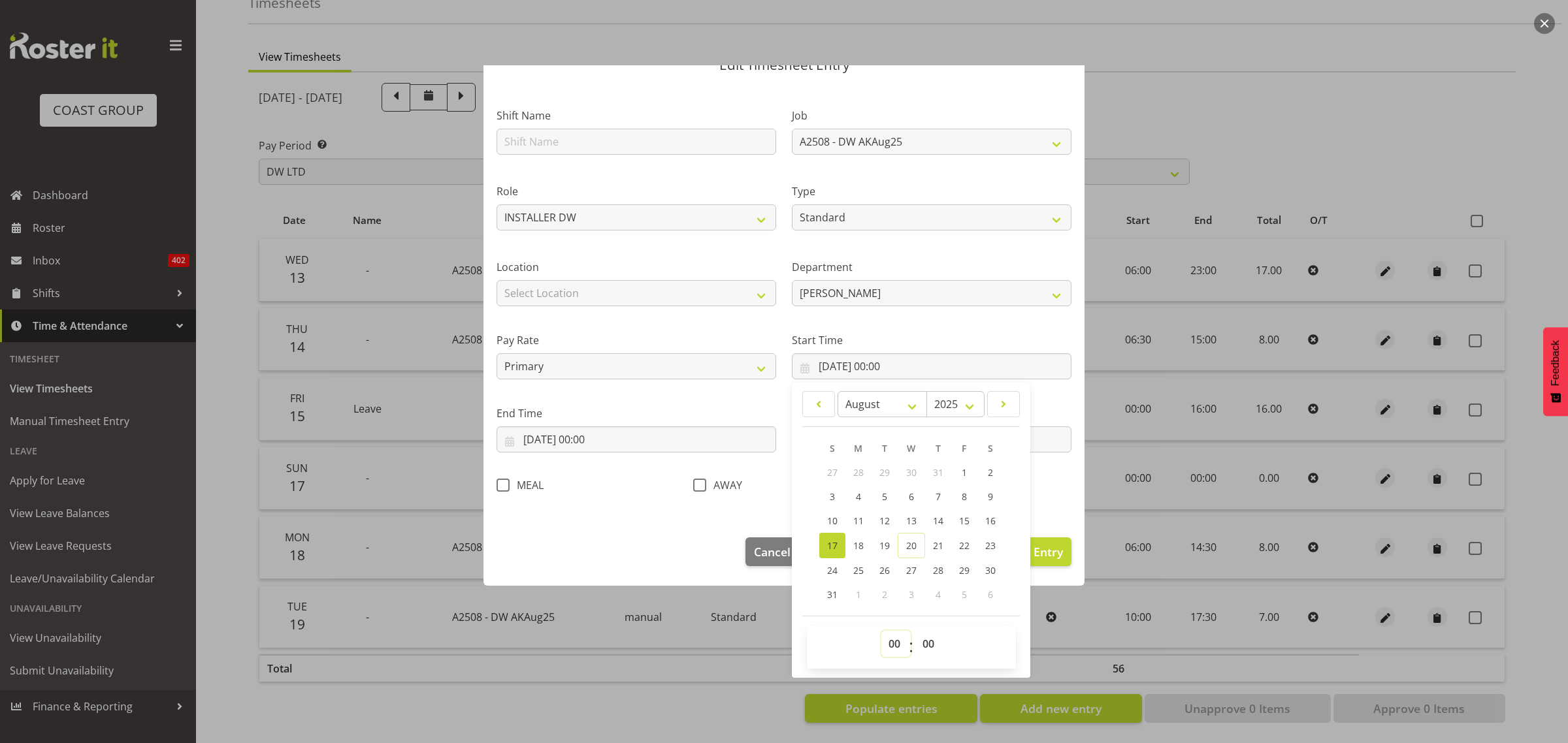
click at [892, 641] on select "00 01 02 03 04 05 06 07 08 09 10 11 12 13 14 15 16 17 18 19 20 21 22 23" at bounding box center [896, 644] width 29 height 26
select select "6"
click at [882, 631] on select "00 01 02 03 04 05 06 07 08 09 10 11 12 13 14 15 16 17 18 19 20 21 22 23" at bounding box center [896, 644] width 29 height 26
type input "[DATE] 06:00"
click at [577, 436] on input "[DATE] 00:00" at bounding box center [637, 440] width 280 height 26
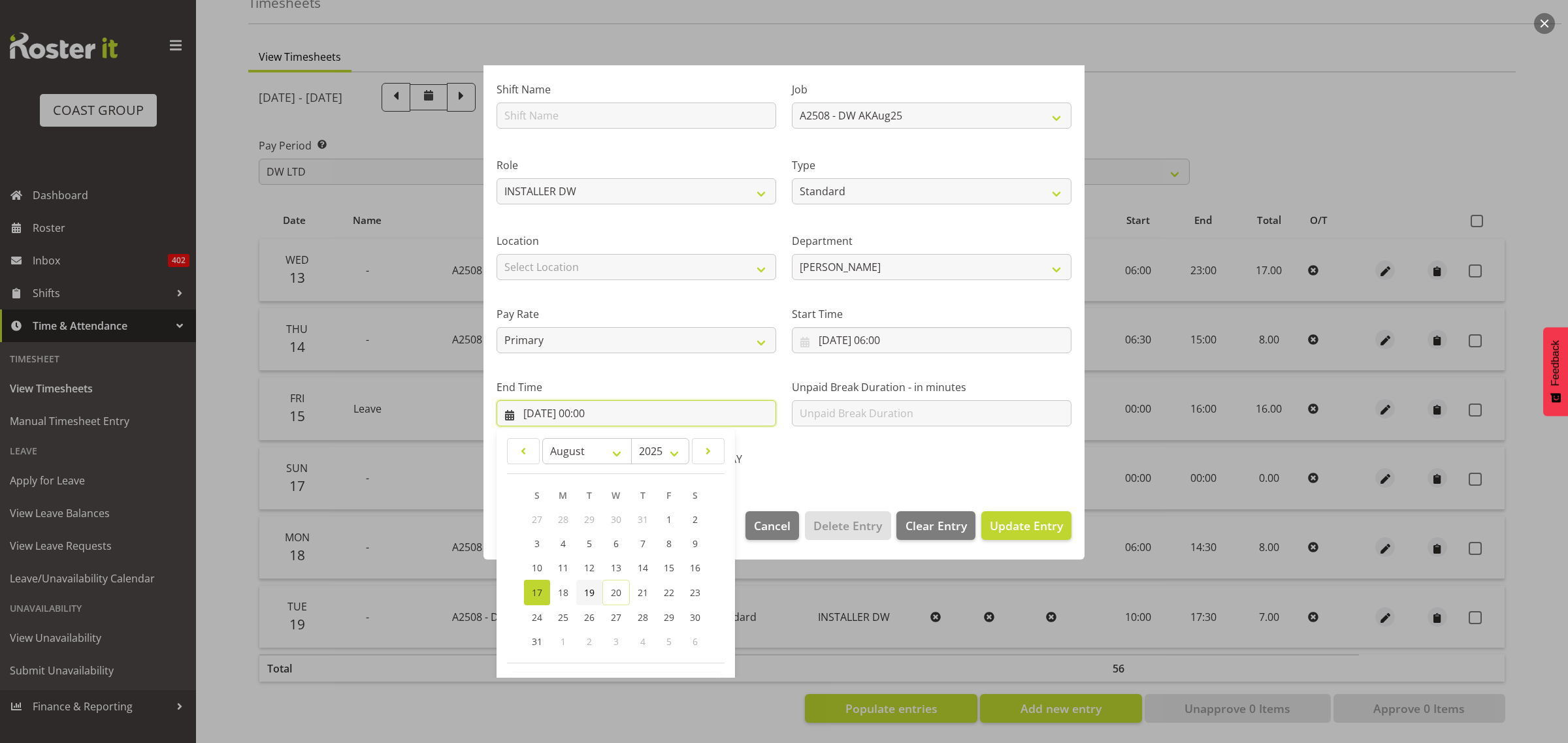
scroll to position [132, 0]
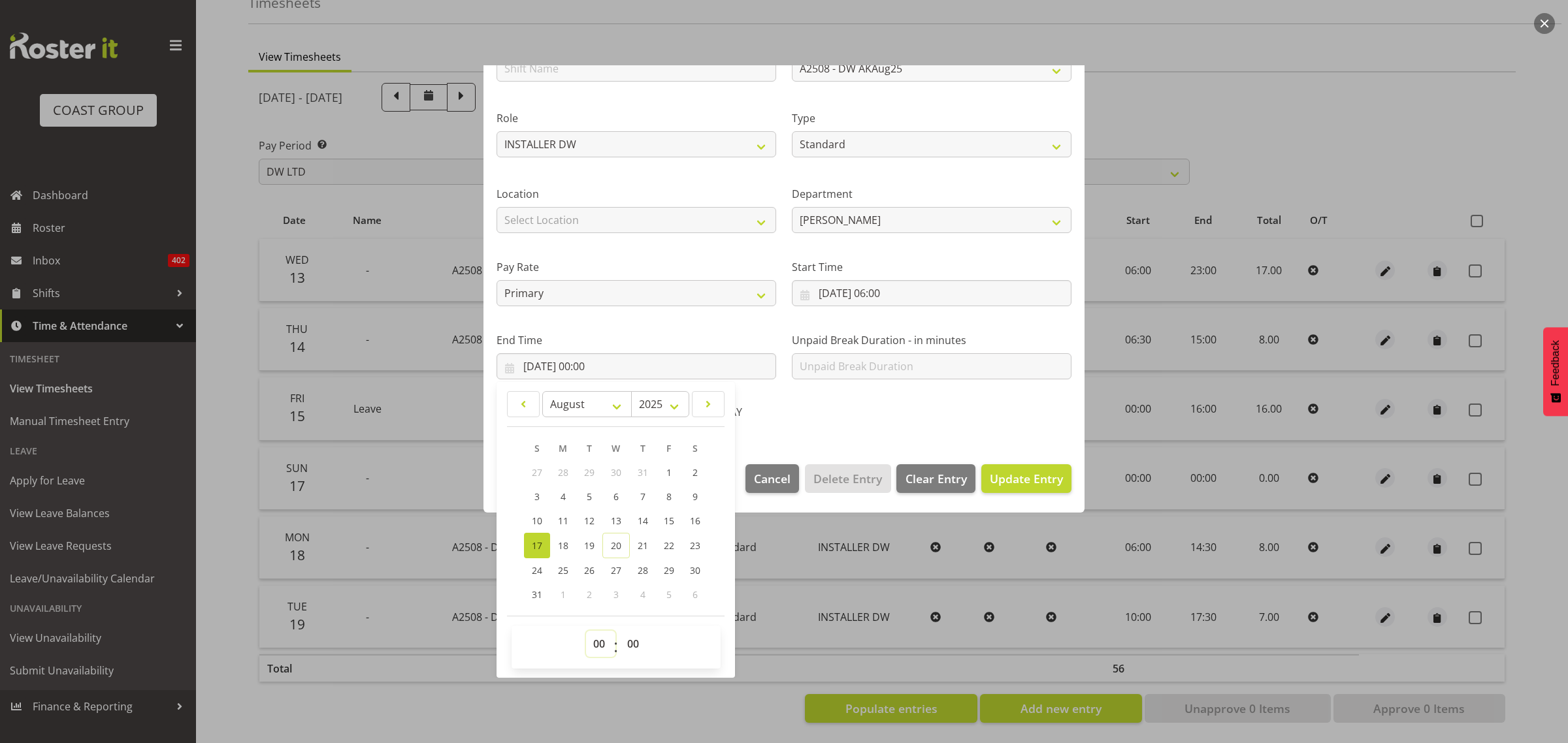
click at [595, 640] on select "00 01 02 03 04 05 06 07 08 09 10 11 12 13 14 15 16 17 18 19 20 21 22 23" at bounding box center [601, 644] width 29 height 26
select select "19"
click at [586, 631] on select "00 01 02 03 04 05 06 07 08 09 10 11 12 13 14 15 16 17 18 19 20 21 22 23" at bounding box center [601, 644] width 29 height 26
type input "[DATE] 19:00"
click at [639, 644] on select "00 01 02 03 04 05 06 07 08 09 10 11 12 13 14 15 16 17 18 19 20 21 22 23 24 25 2…" at bounding box center [634, 644] width 29 height 26
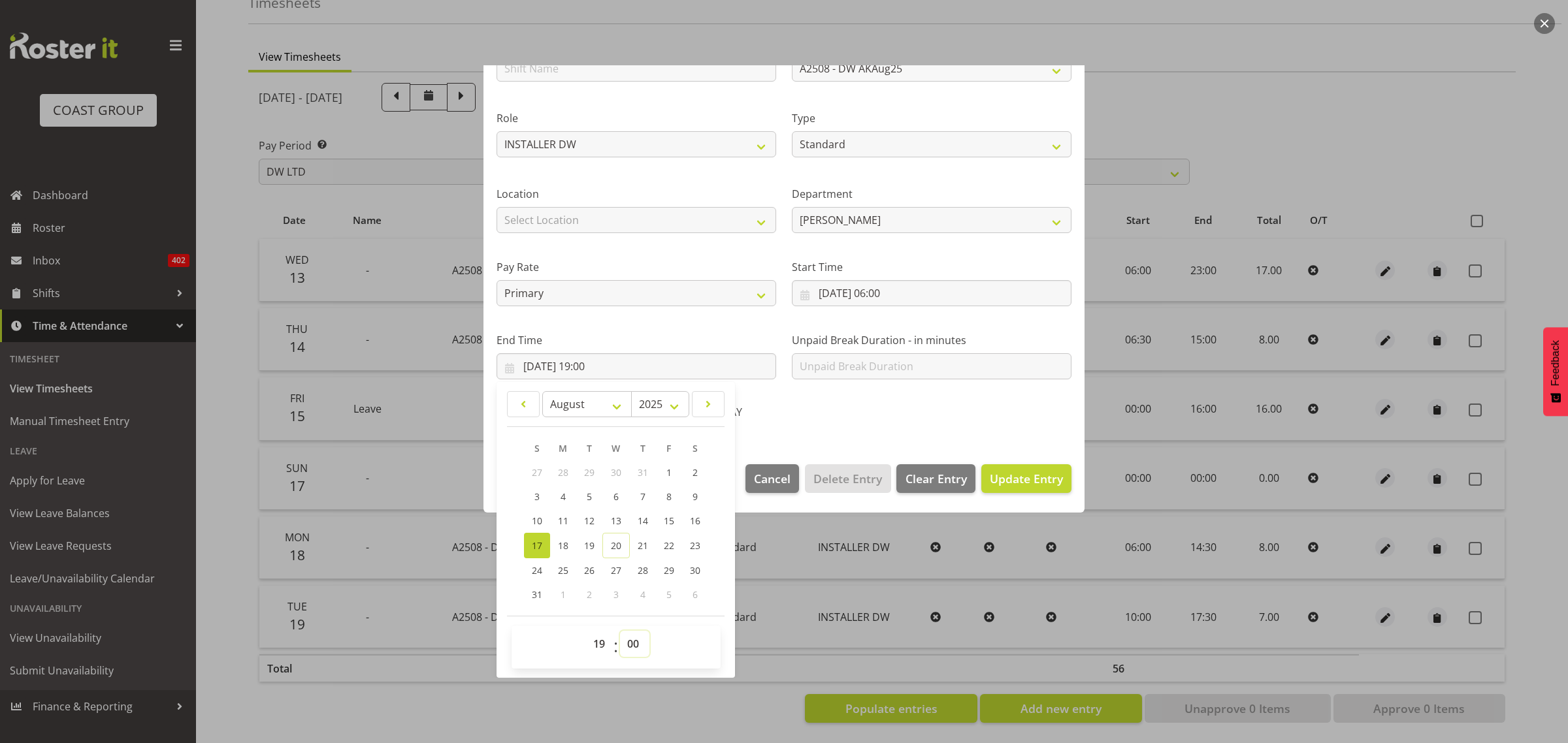
select select "30"
click at [620, 631] on select "00 01 02 03 04 05 06 07 08 09 10 11 12 13 14 15 16 17 18 19 20 21 22 23 24 25 2…" at bounding box center [634, 644] width 29 height 26
type input "[DATE] 19:30"
click at [992, 473] on span "Update Entry" at bounding box center [1026, 479] width 73 height 16
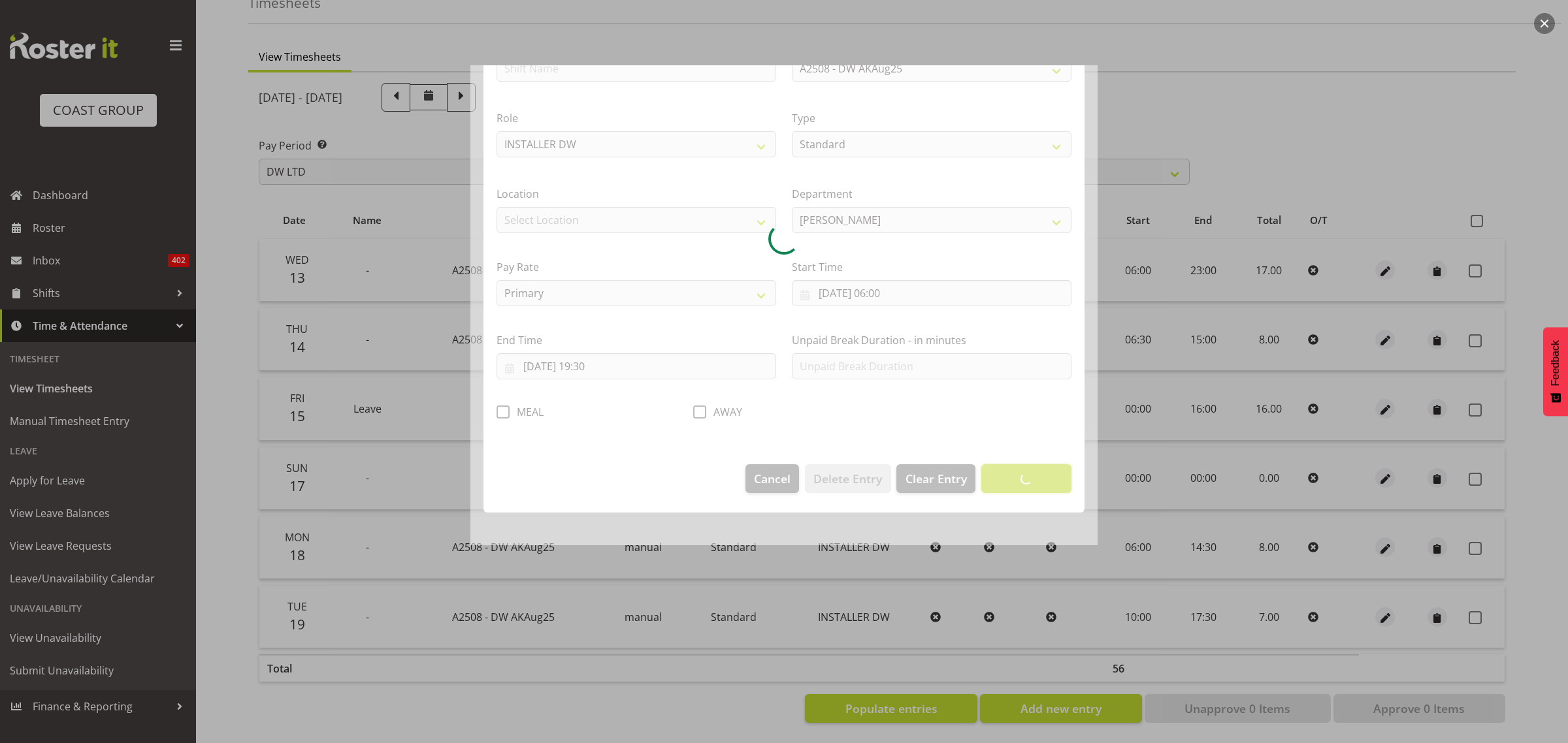
scroll to position [0, 0]
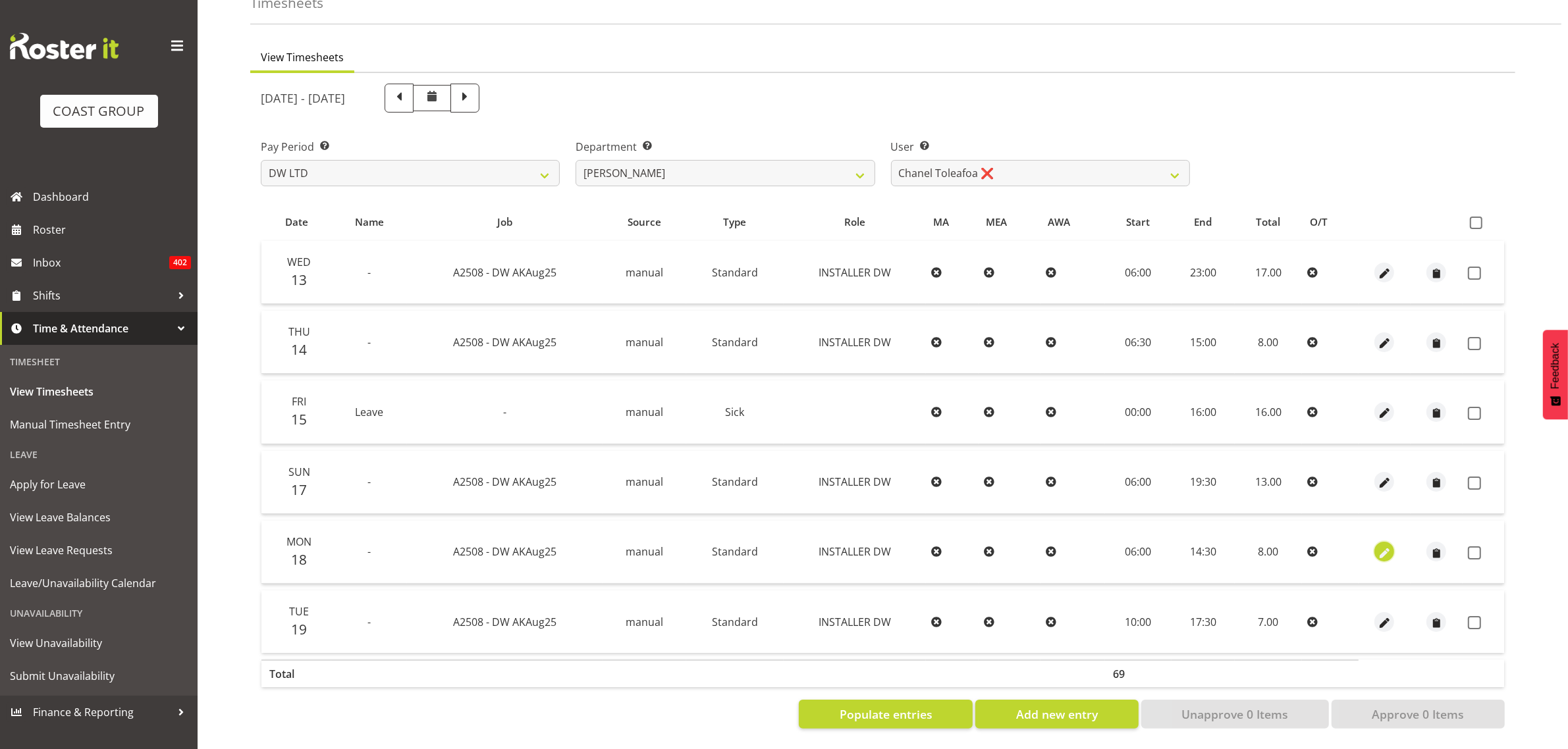
click at [1381, 546] on span "button" at bounding box center [1384, 553] width 15 height 15
select select "Standard"
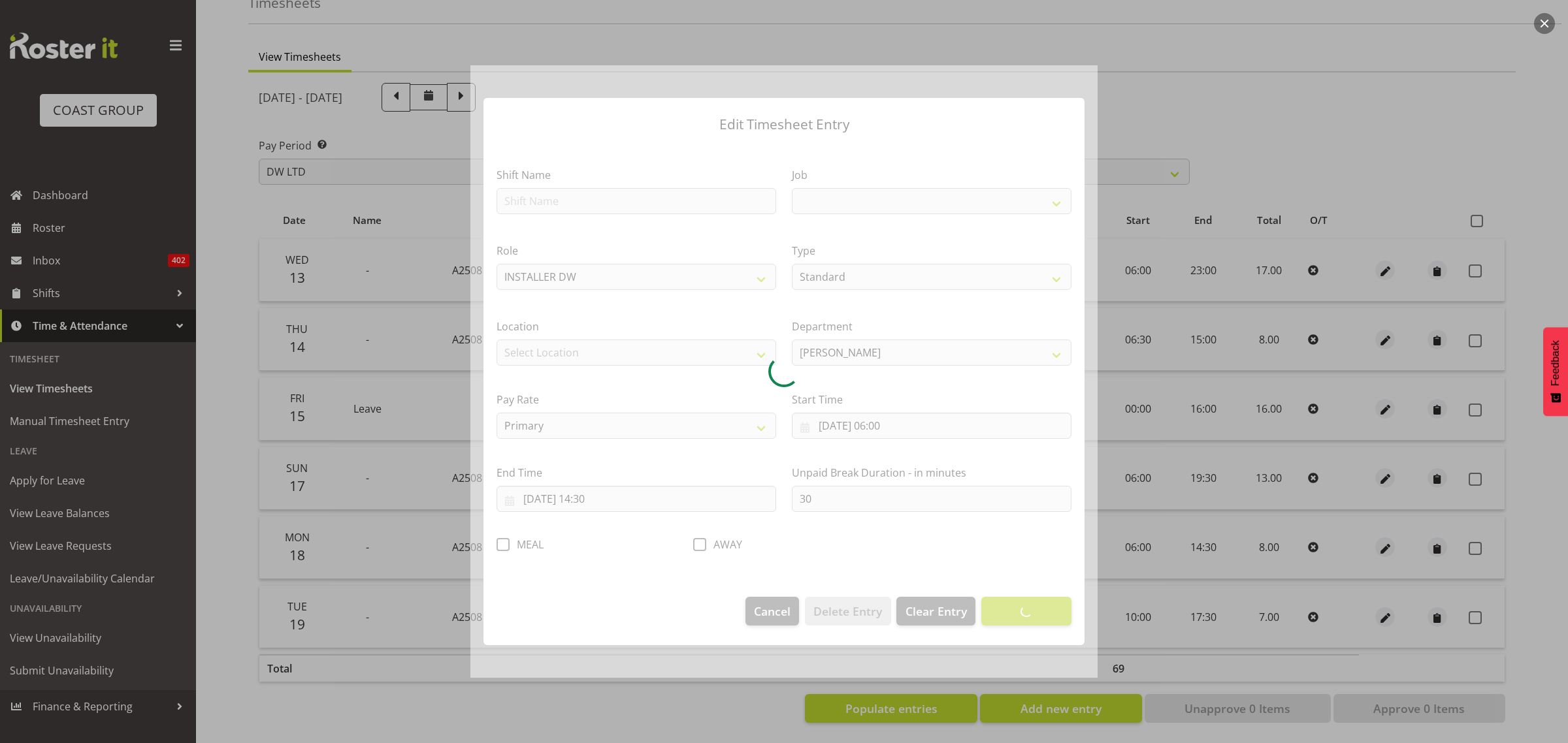
select select "9464"
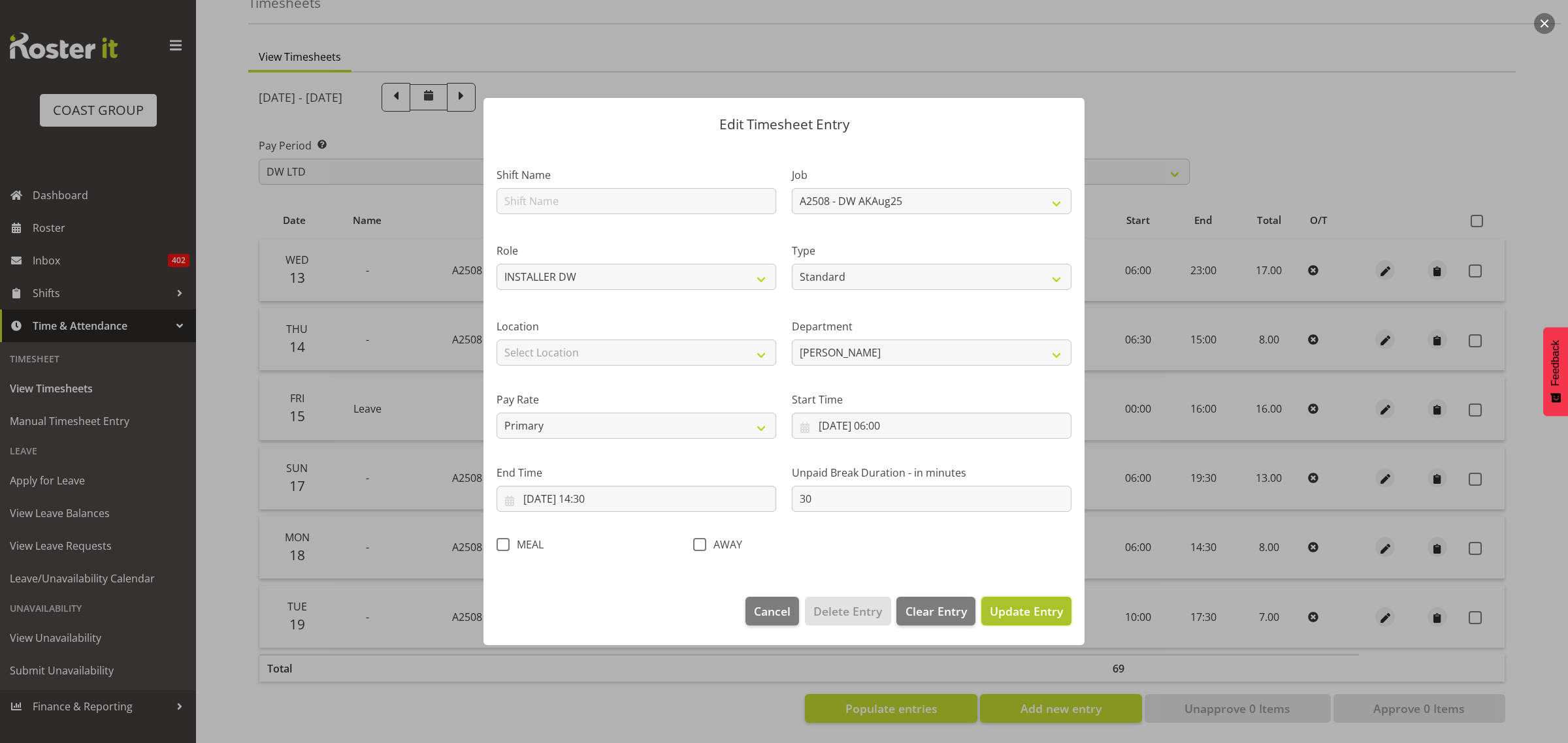
click at [1022, 608] on span "Update Entry" at bounding box center [1026, 612] width 73 height 16
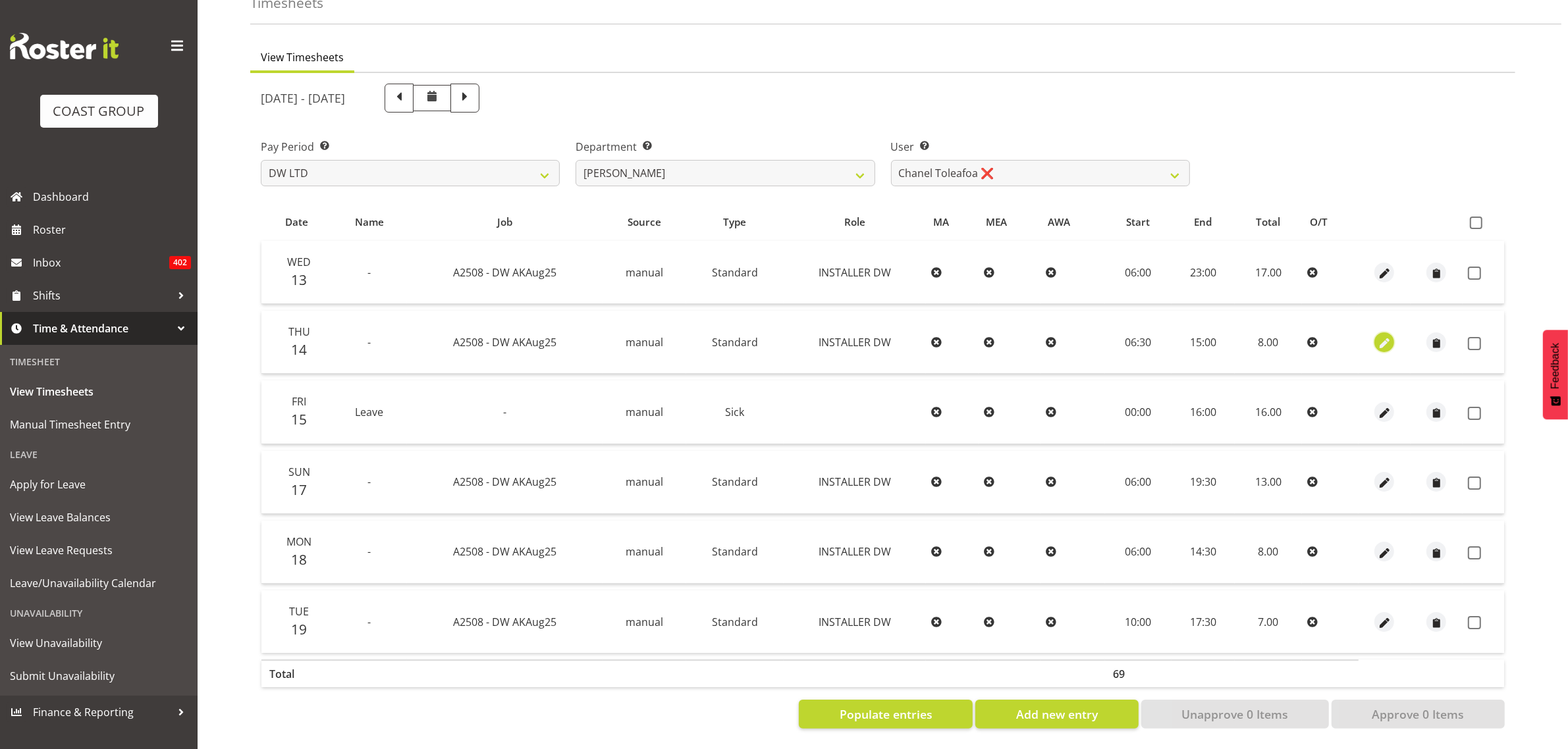
click at [1384, 336] on span "button" at bounding box center [1384, 343] width 15 height 15
select select "Standard"
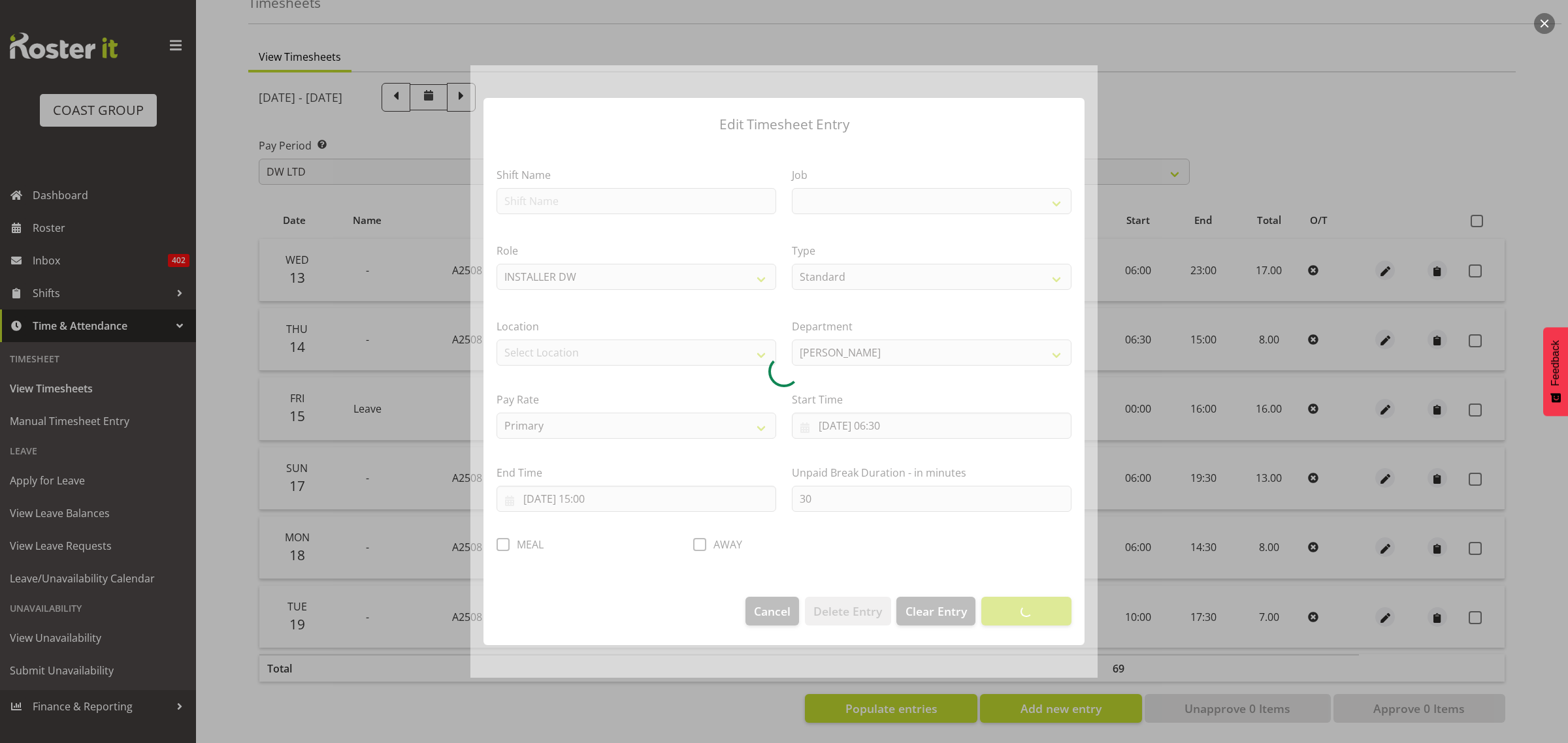
select select "9464"
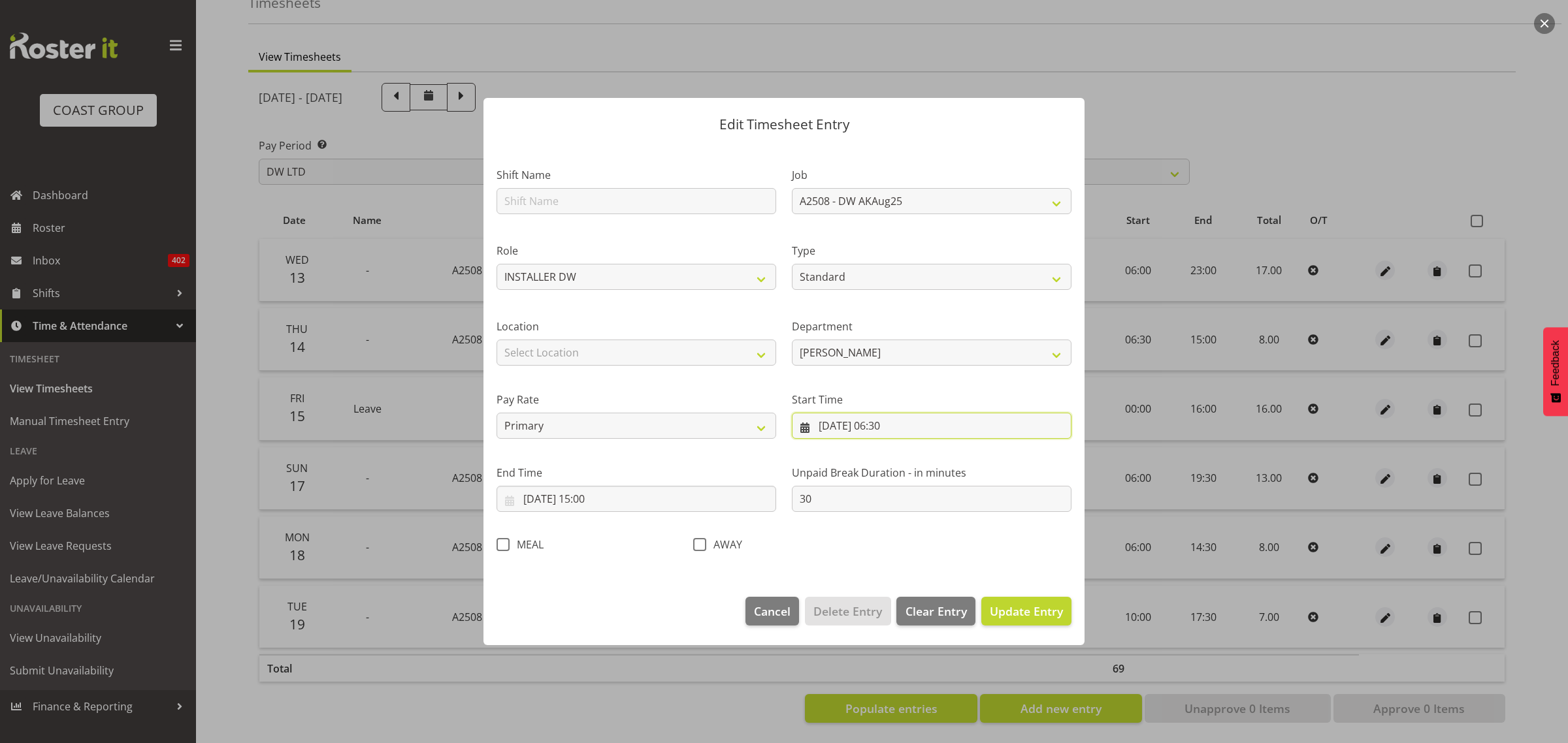
click at [890, 423] on input "[DATE] 06:30" at bounding box center [932, 426] width 280 height 26
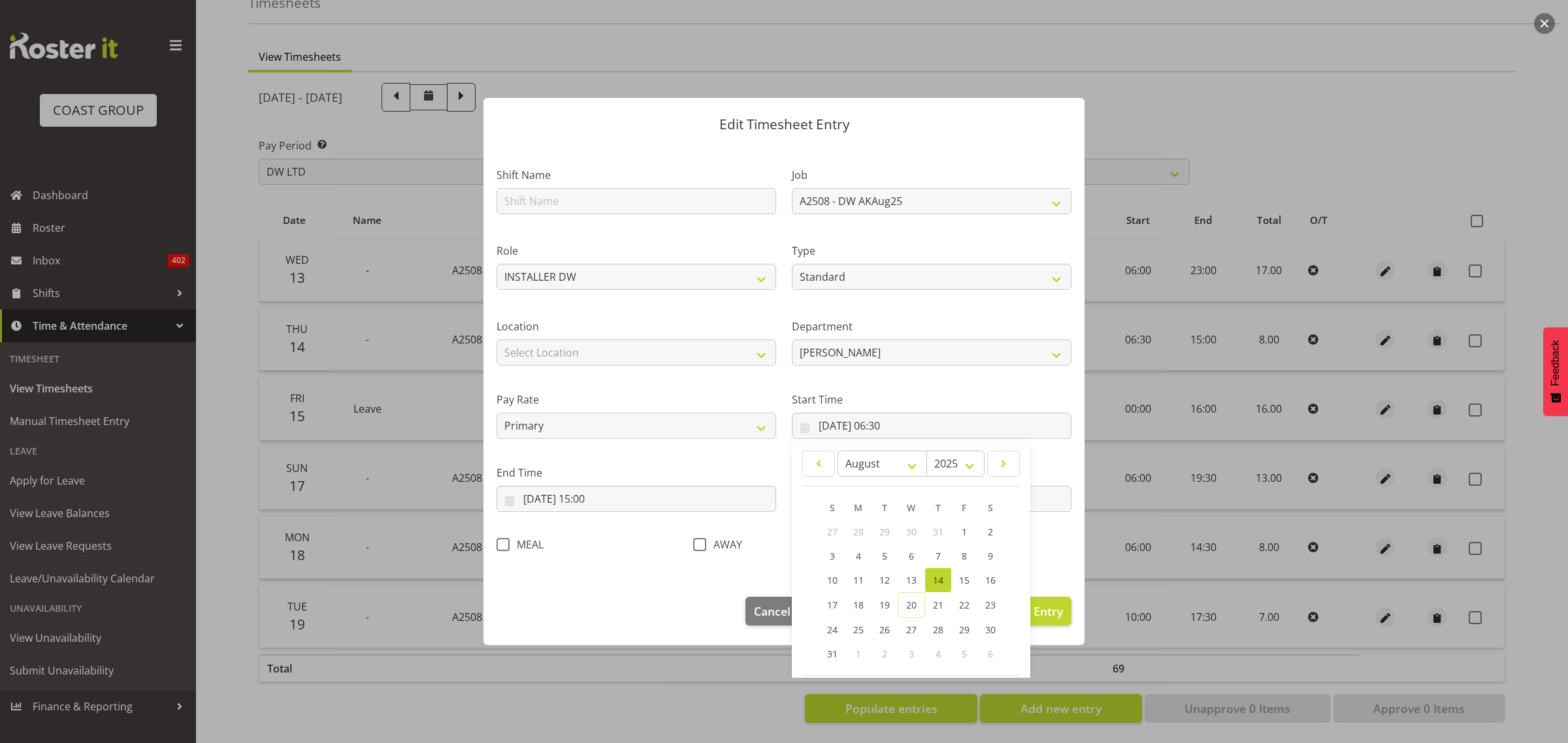
click at [915, 386] on div "Start Time [DATE] 06:30 January February March April May June July August Septe…" at bounding box center [932, 410] width 296 height 73
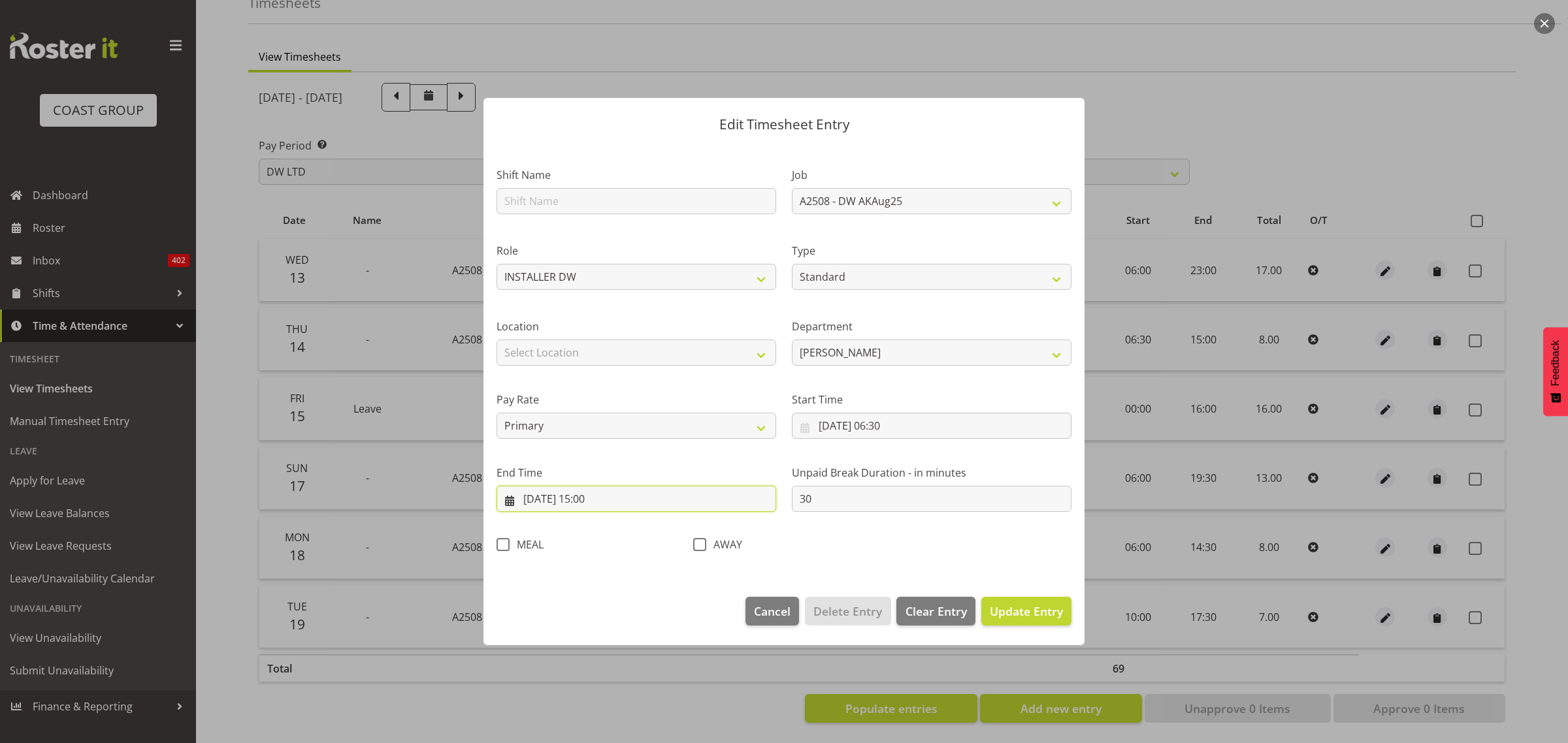
click at [598, 494] on input "[DATE] 15:00" at bounding box center [637, 499] width 280 height 26
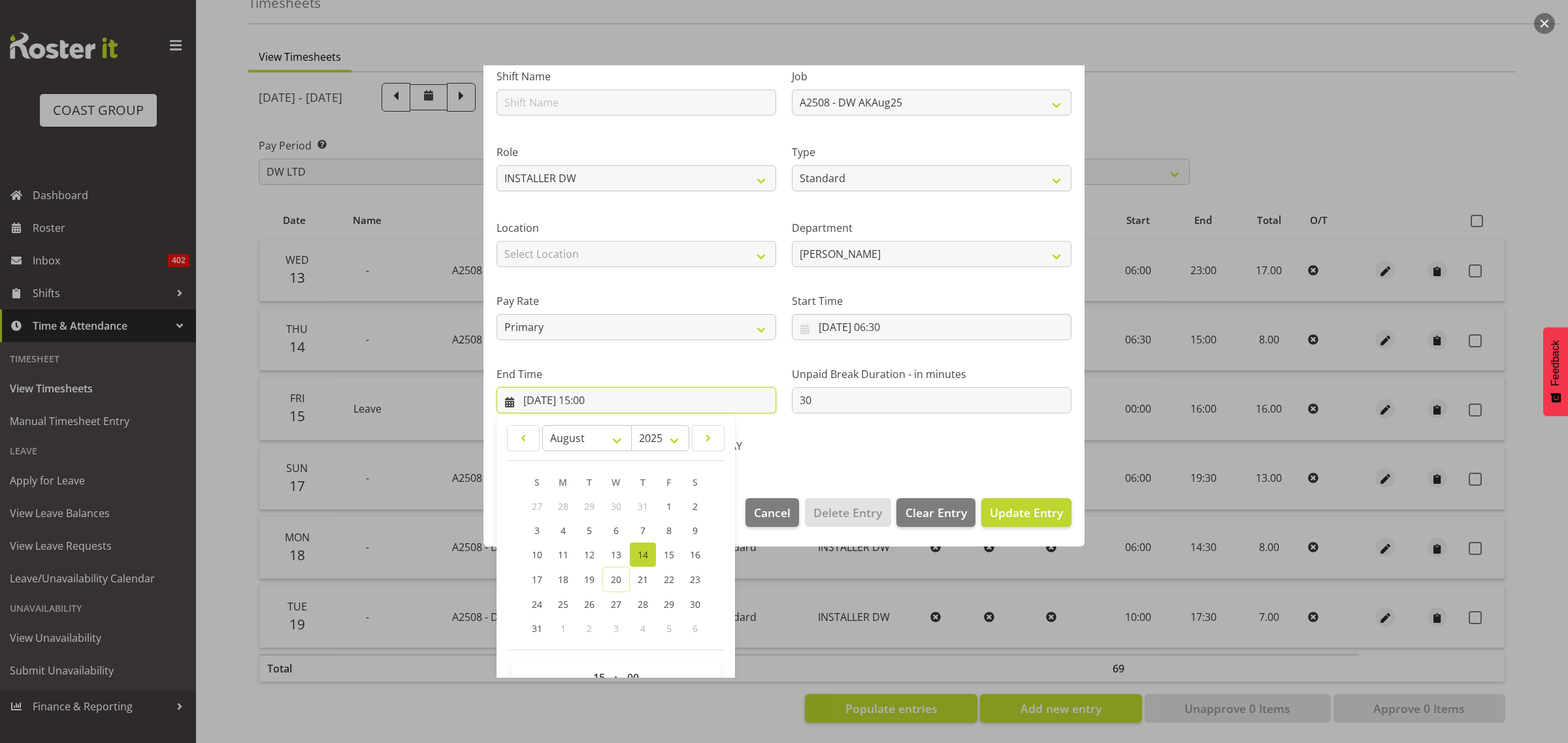
scroll to position [132, 0]
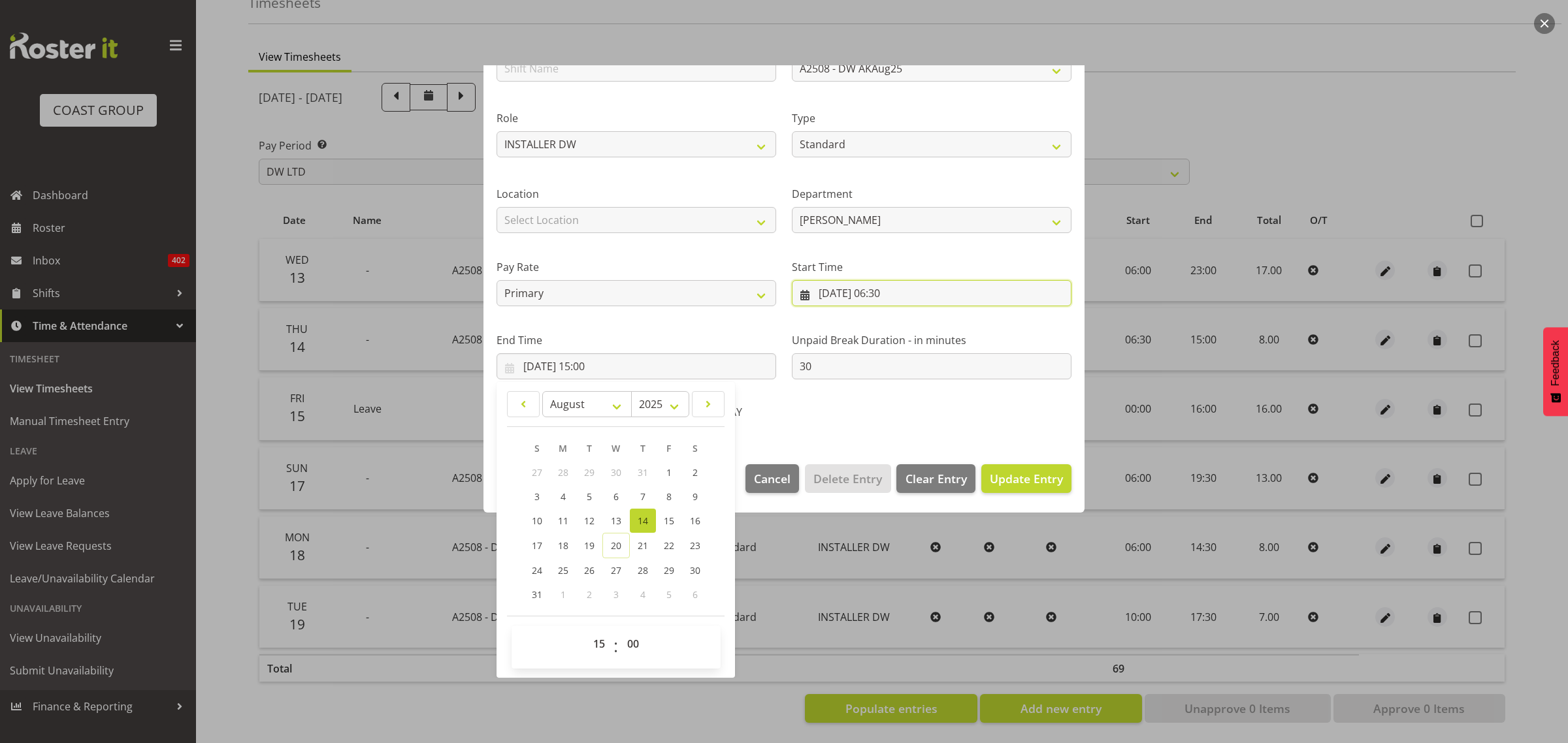
click at [887, 289] on input "[DATE] 06:30" at bounding box center [932, 293] width 280 height 26
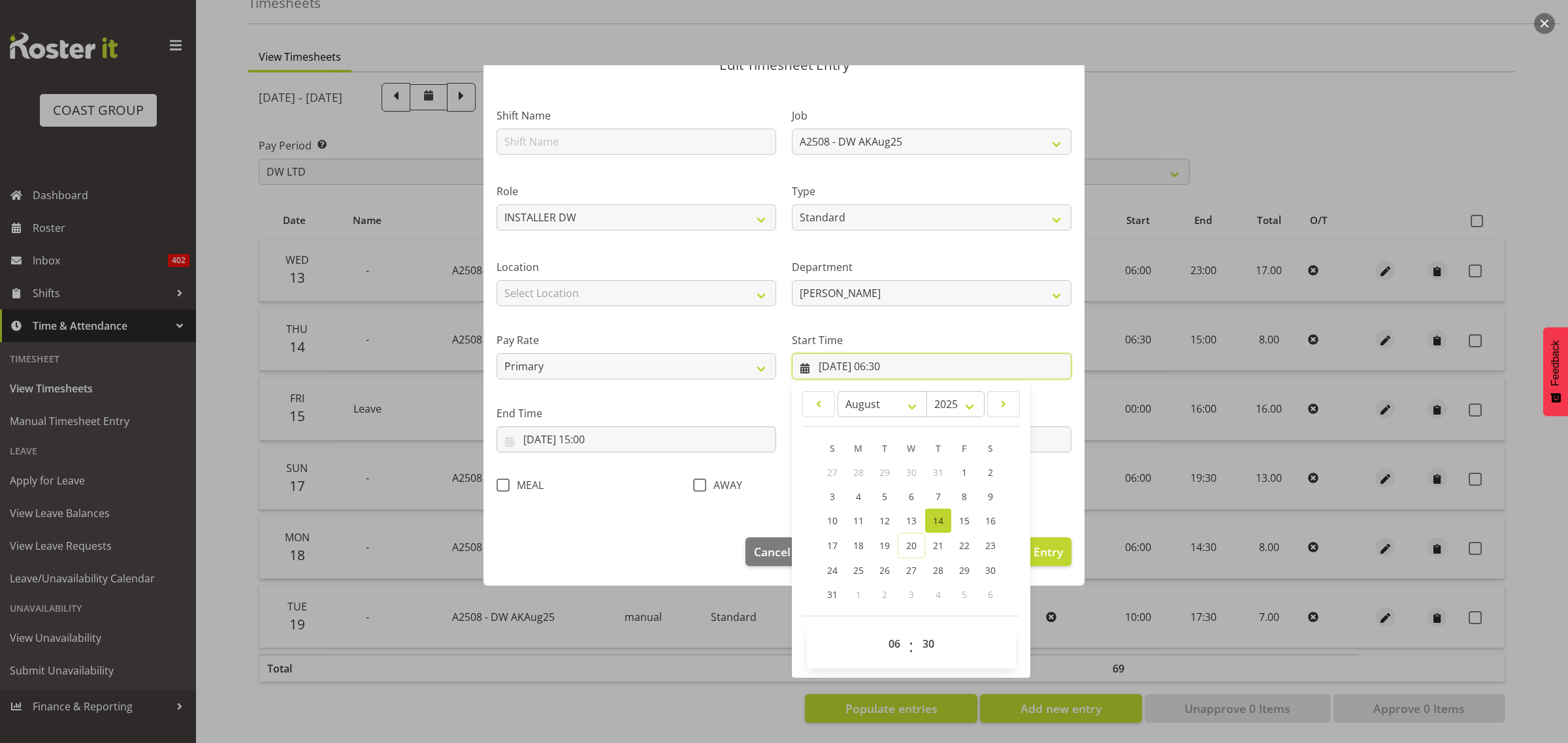
scroll to position [60, 0]
click at [896, 640] on select "00 01 02 03 04 05 06 07 08 09 10 11 12 13 14 15 16 17 18 19 20 21 22 23" at bounding box center [896, 644] width 29 height 26
select select "5"
click at [882, 631] on select "00 01 02 03 04 05 06 07 08 09 10 11 12 13 14 15 16 17 18 19 20 21 22 23" at bounding box center [896, 644] width 29 height 26
type input "[DATE] 05:30"
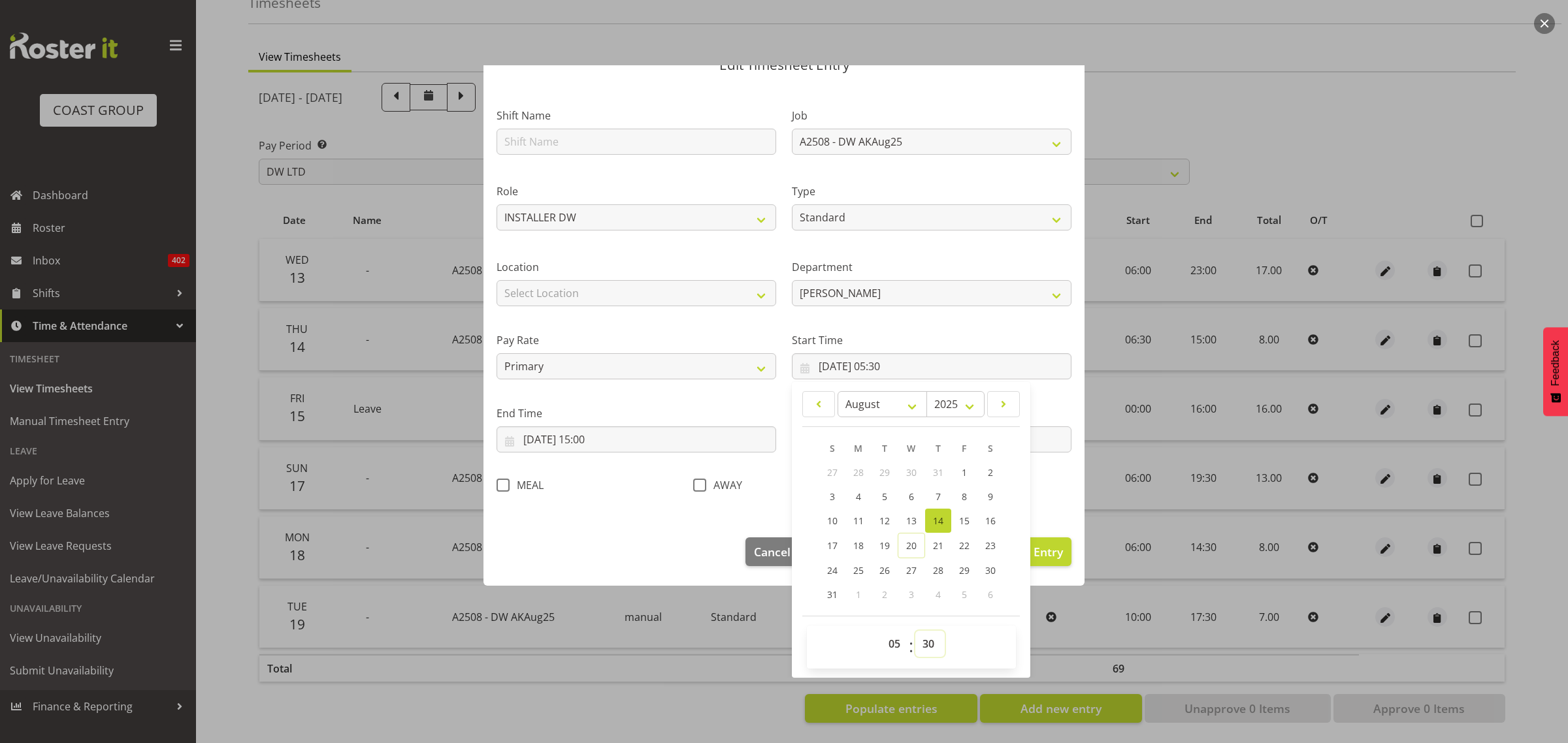
click at [925, 638] on select "00 01 02 03 04 05 06 07 08 09 10 11 12 13 14 15 16 17 18 19 20 21 22 23 24 25 2…" at bounding box center [930, 644] width 29 height 26
select select "0"
click at [915, 631] on select "00 01 02 03 04 05 06 07 08 09 10 11 12 13 14 15 16 17 18 19 20 21 22 23 24 25 2…" at bounding box center [930, 644] width 29 height 26
type input "[DATE] 05:00"
click at [598, 438] on input "[DATE] 15:00" at bounding box center [637, 440] width 280 height 26
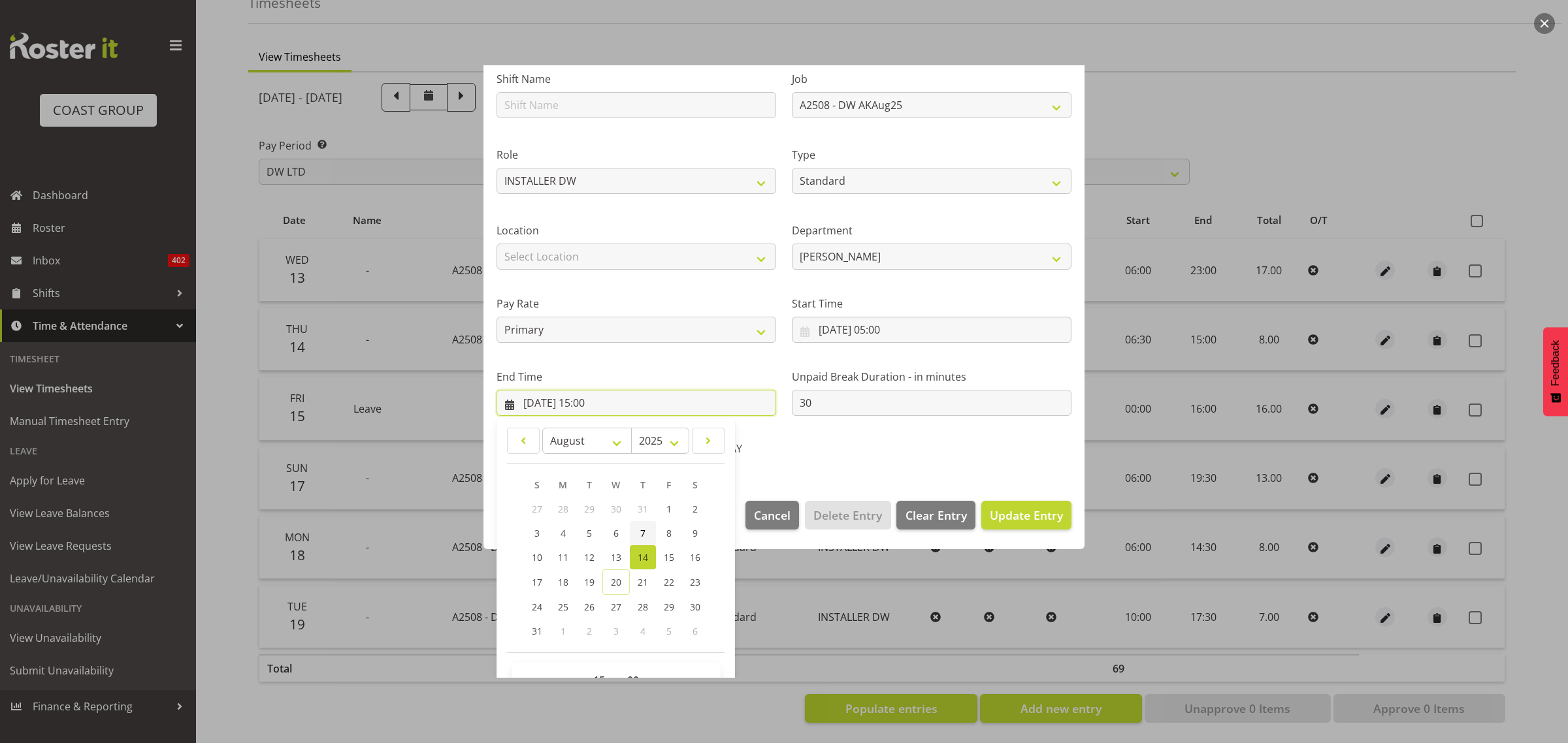
scroll to position [132, 0]
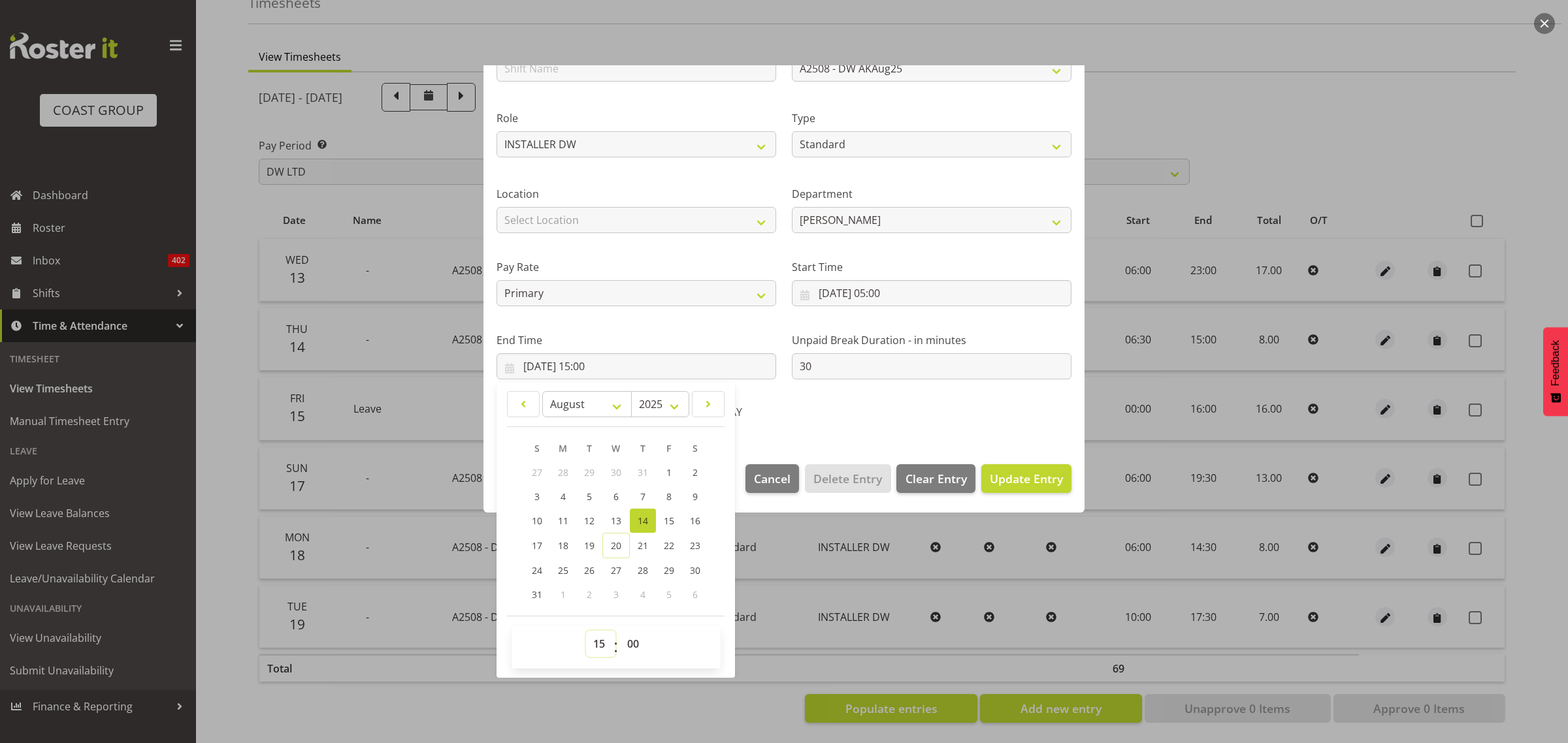
click at [596, 653] on select "00 01 02 03 04 05 06 07 08 09 10 11 12 13 14 15 16 17 18 19 20 21 22 23" at bounding box center [601, 644] width 29 height 26
click at [602, 645] on select "00 01 02 03 04 05 06 07 08 09 10 11 12 13 14 15 16 17 18 19 20 21 22 23" at bounding box center [601, 644] width 29 height 26
click at [603, 637] on select "00 01 02 03 04 05 06 07 08 09 10 11 12 13 14 15 16 17 18 19 20 21 22 23" at bounding box center [601, 644] width 29 height 26
select select "0"
click at [586, 631] on select "00 01 02 03 04 05 06 07 08 09 10 11 12 13 14 15 16 17 18 19 20 21 22 23" at bounding box center [601, 644] width 29 height 26
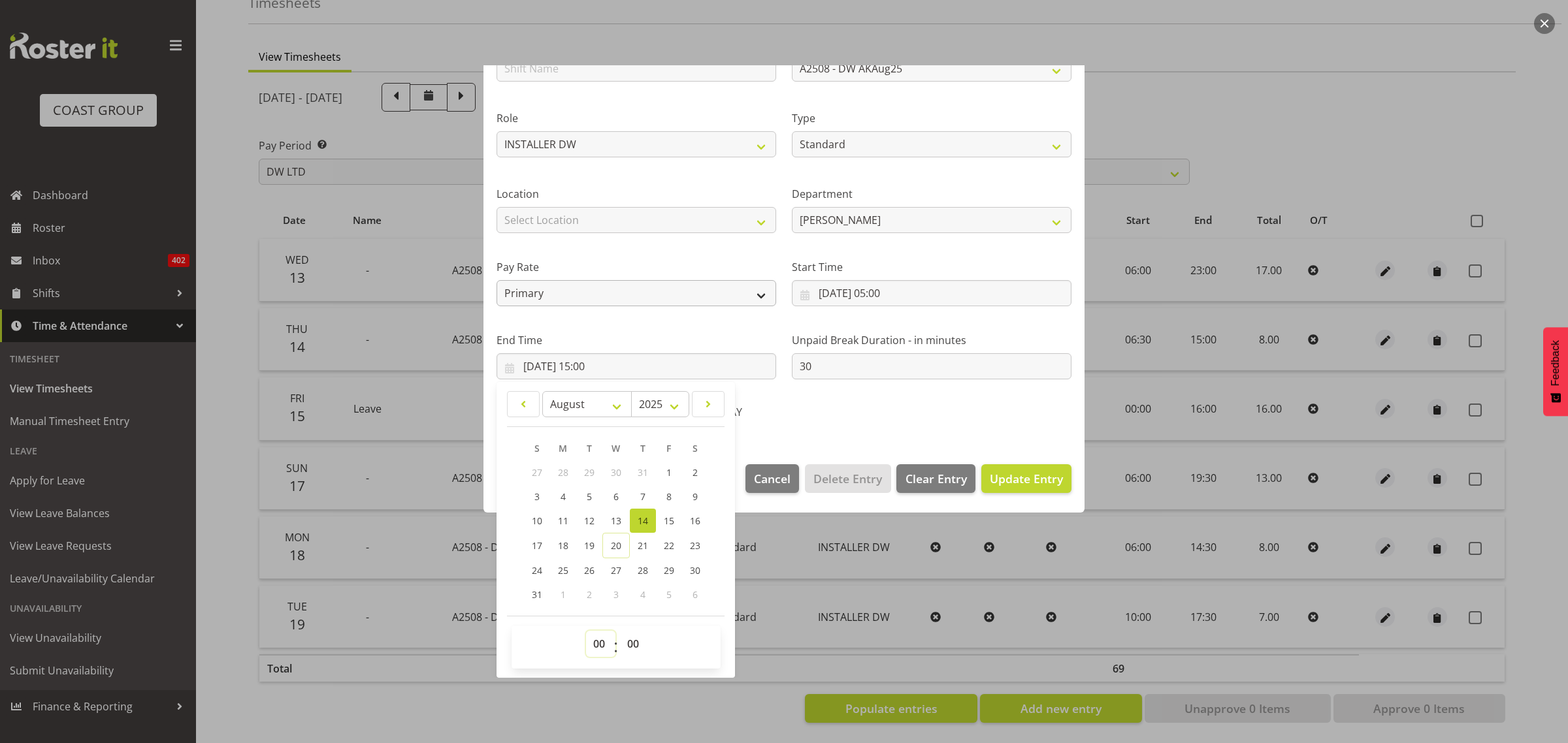
type input "[DATE] 00:00"
click at [883, 292] on input "[DATE] 05:00" at bounding box center [932, 293] width 280 height 26
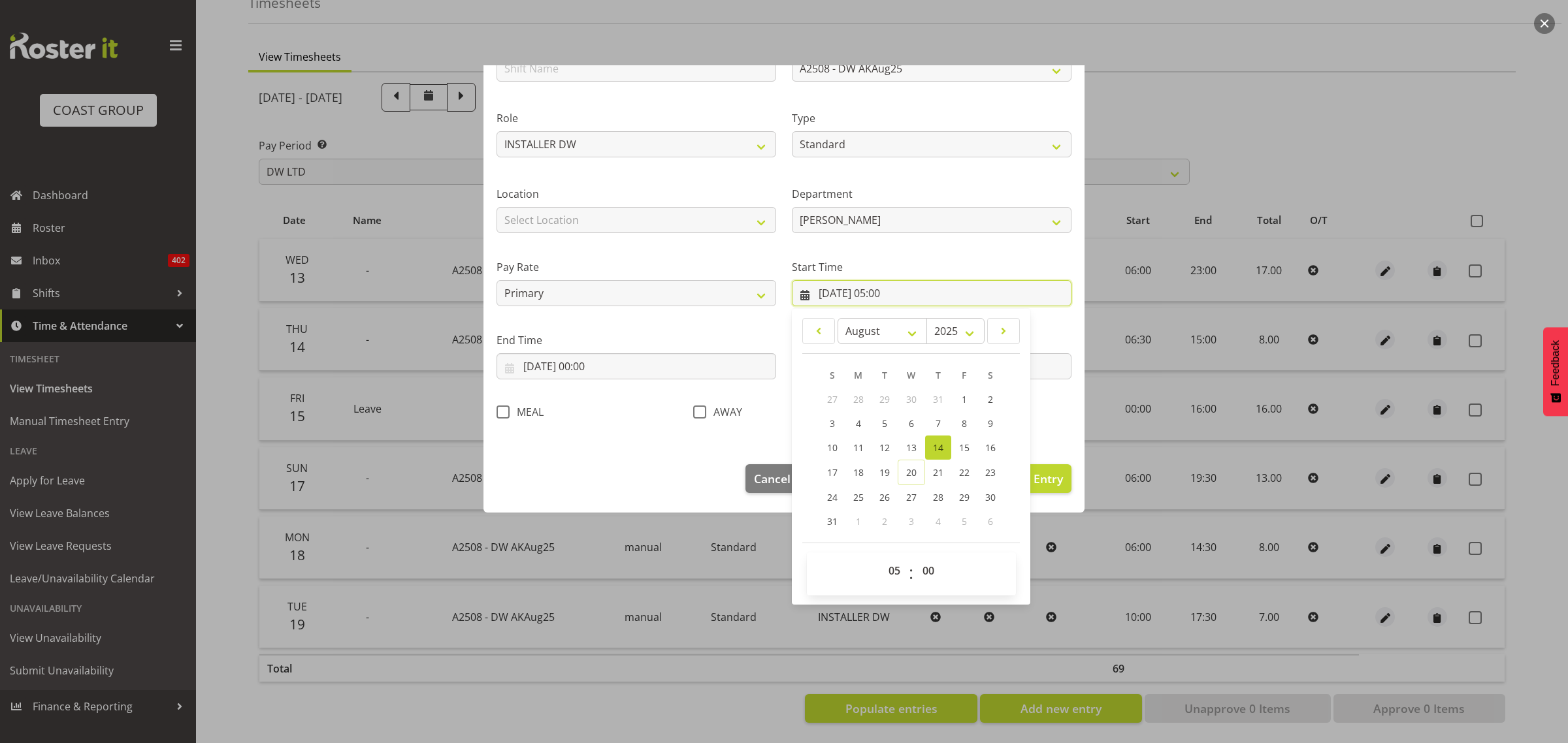
scroll to position [60, 0]
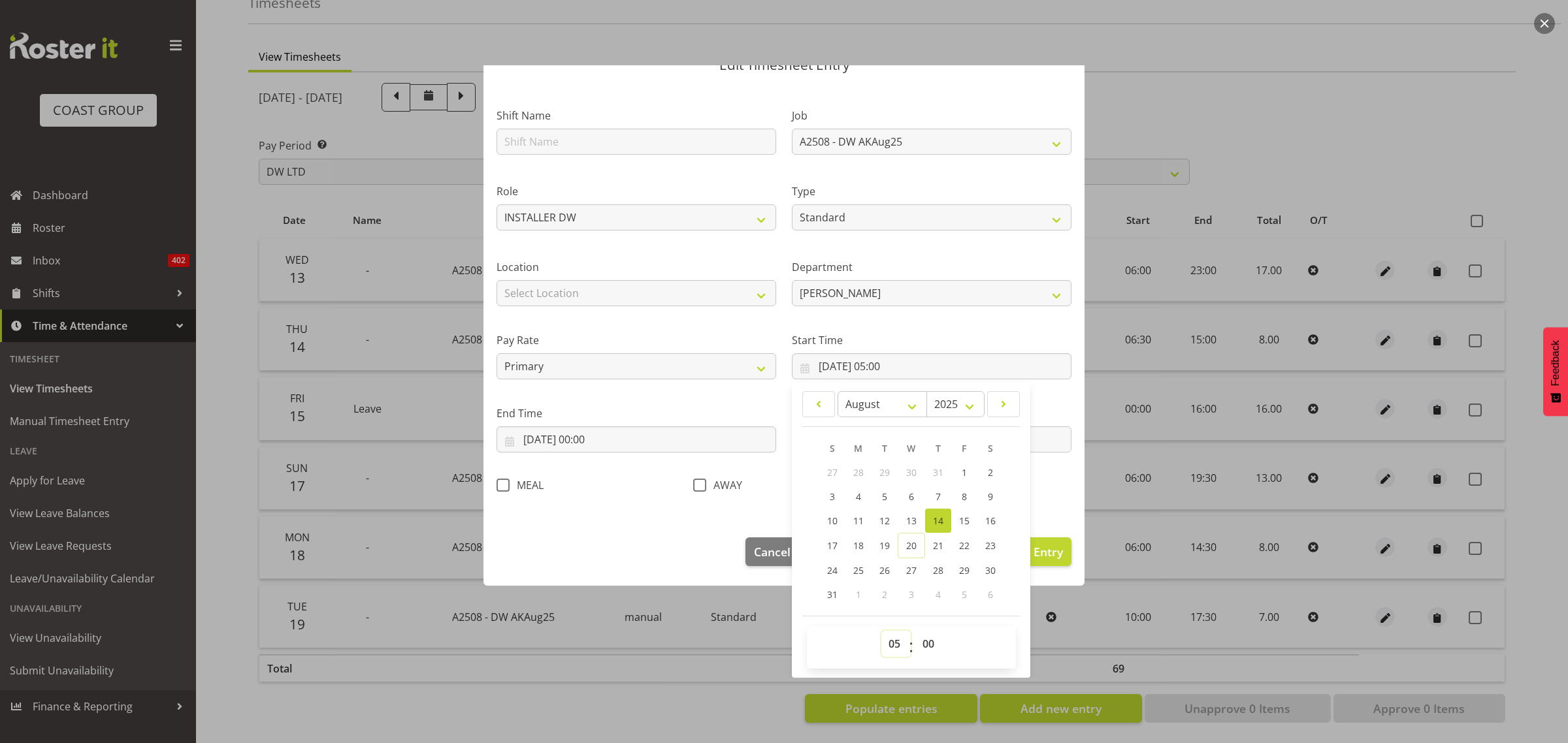
click at [892, 645] on select "00 01 02 03 04 05 06 07 08 09 10 11 12 13 14 15 16 17 18 19 20 21 22 23" at bounding box center [896, 644] width 29 height 26
select select "4"
click at [882, 631] on select "00 01 02 03 04 05 06 07 08 09 10 11 12 13 14 15 16 17 18 19 20 21 22 23" at bounding box center [896, 644] width 29 height 26
type input "[DATE] 04:00"
click at [938, 650] on select "00 01 02 03 04 05 06 07 08 09 10 11 12 13 14 15 16 17 18 19 20 21 22 23 24 25 2…" at bounding box center [930, 644] width 29 height 26
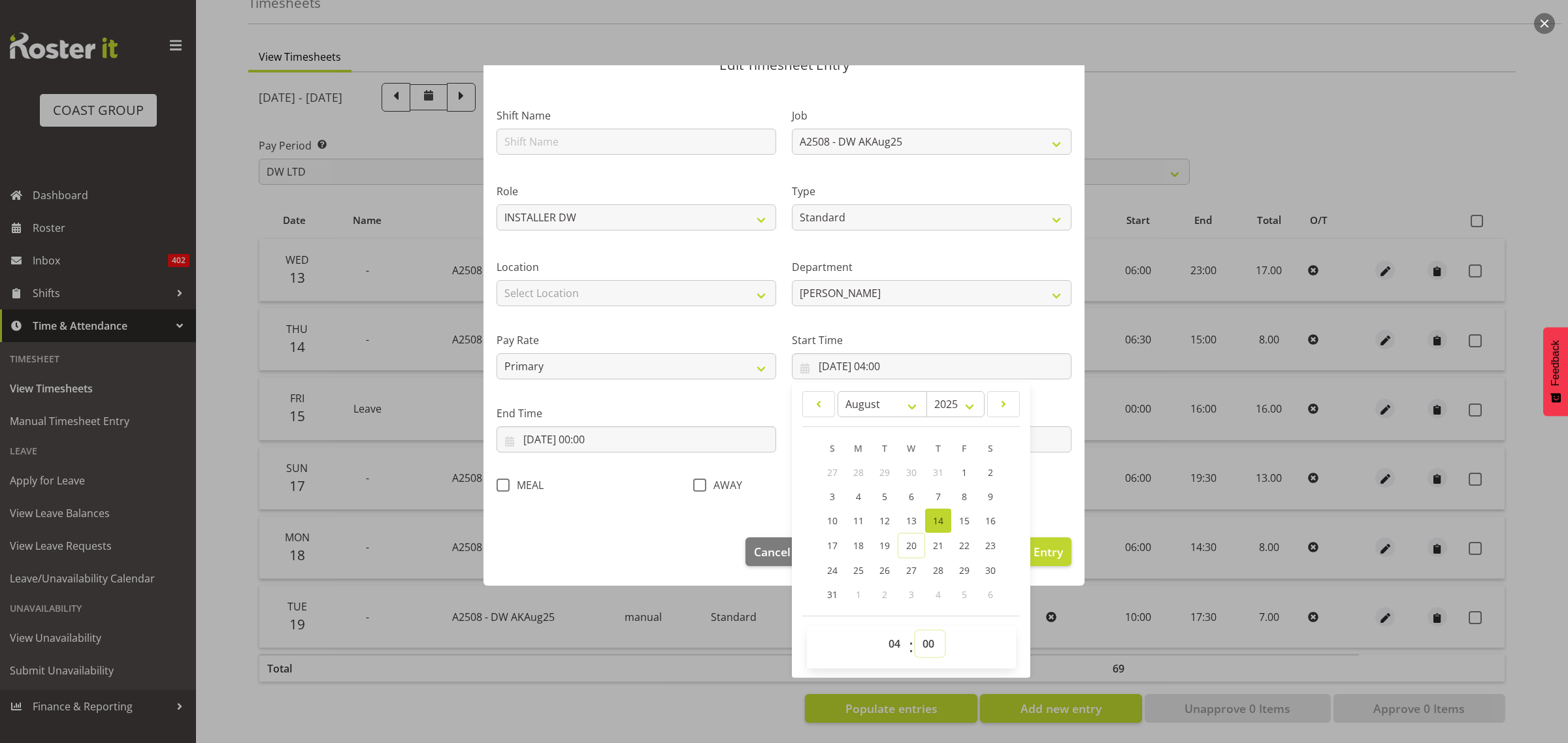
select select "30"
click at [915, 631] on select "00 01 02 03 04 05 06 07 08 09 10 11 12 13 14 15 16 17 18 19 20 21 22 23 24 25 2…" at bounding box center [930, 644] width 29 height 26
type input "[DATE] 04:30"
drag, startPoint x: 639, startPoint y: 537, endPoint x: 966, endPoint y: 587, distance: 330.8
click at [641, 537] on footer "Cancel Delete Entry Clear Entry Update Entry" at bounding box center [784, 555] width 602 height 61
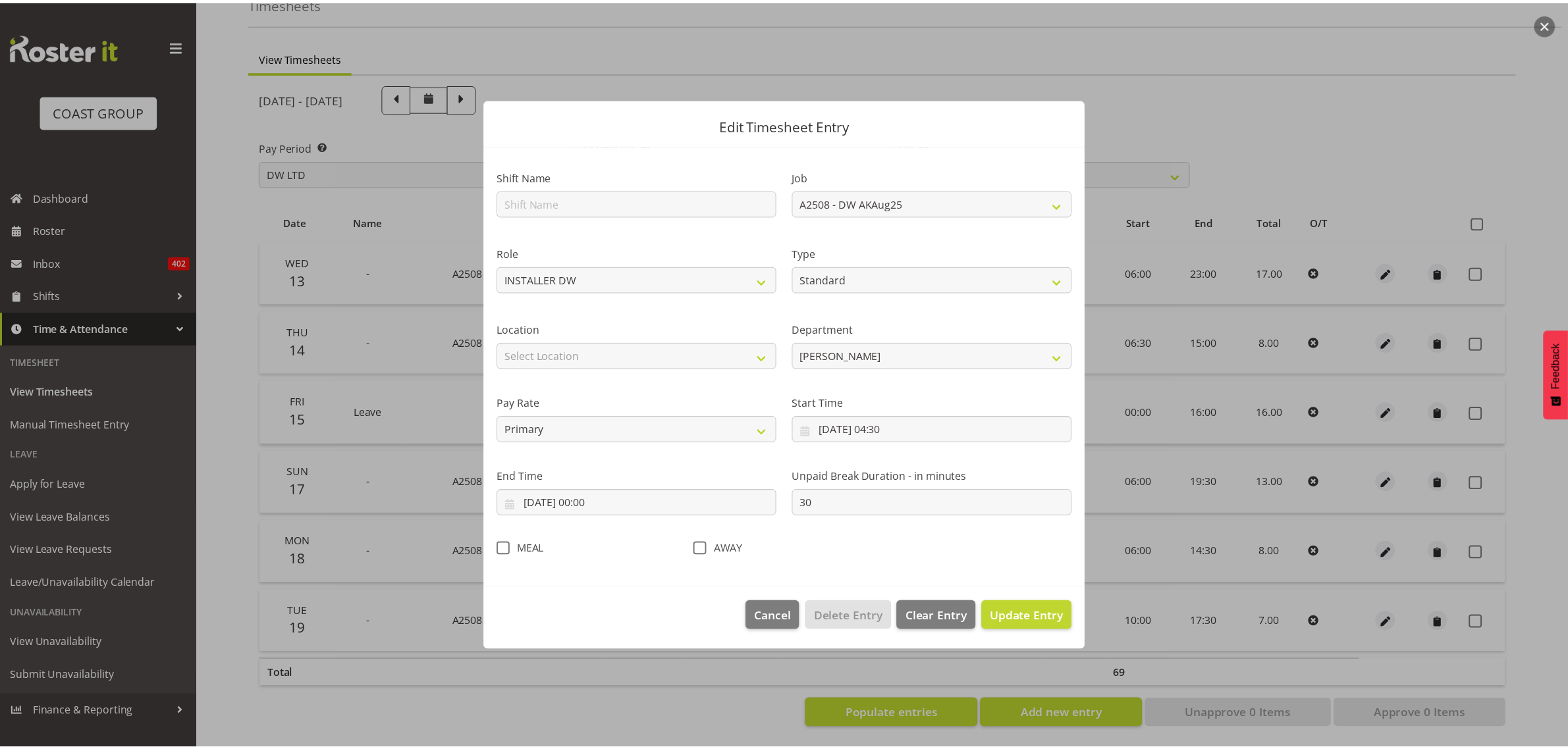
scroll to position [0, 0]
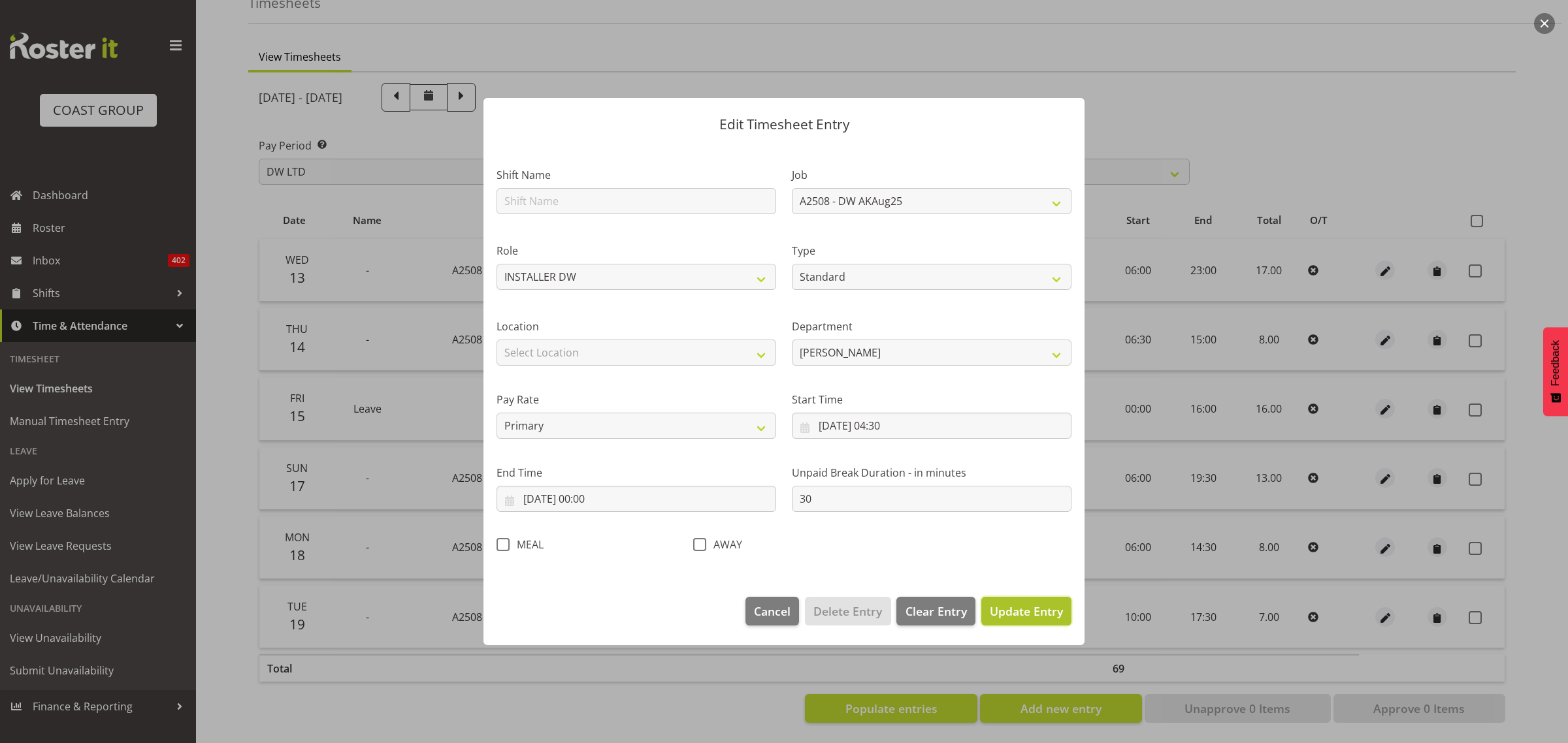
click at [1043, 611] on span "Update Entry" at bounding box center [1026, 612] width 73 height 16
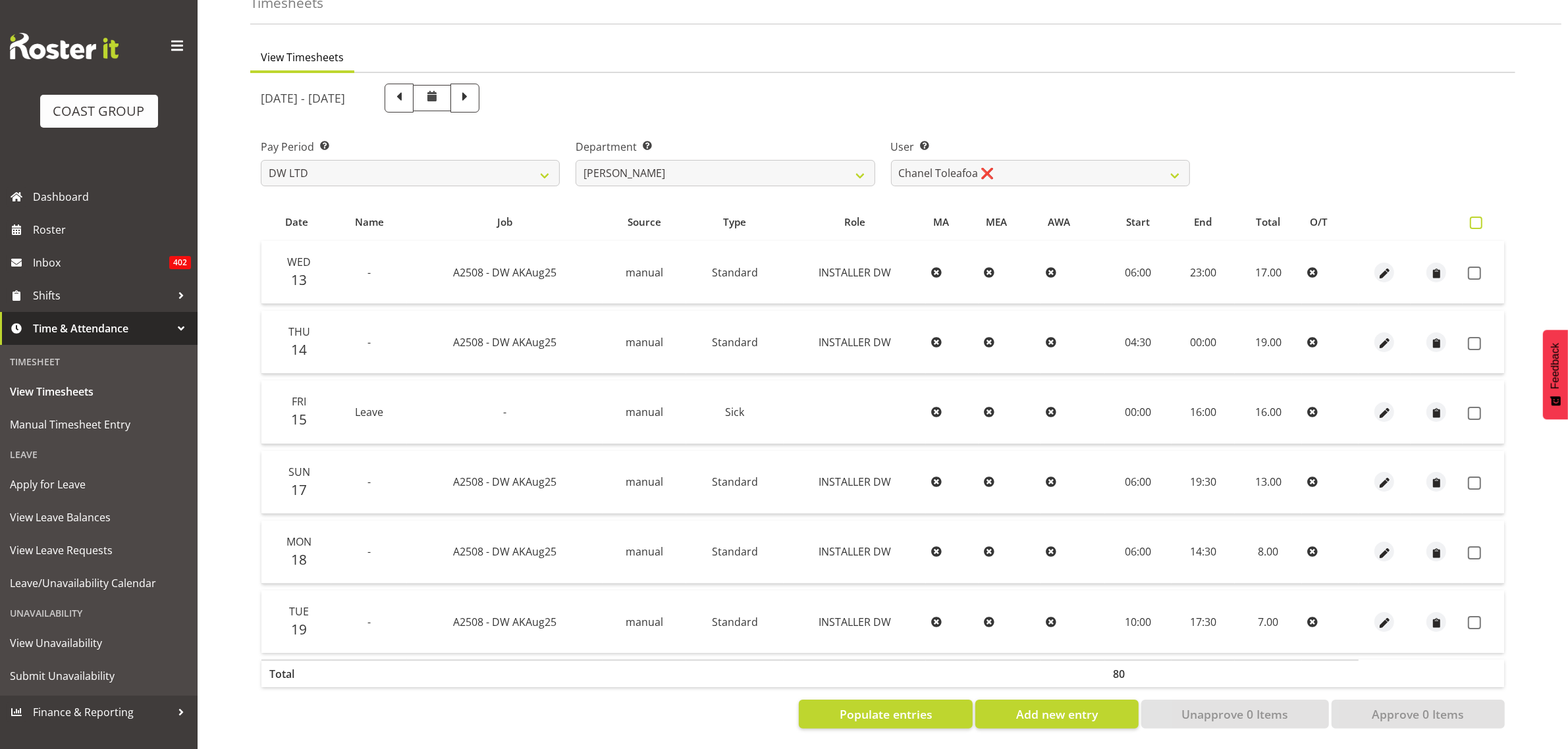
click at [1475, 217] on span at bounding box center [1476, 223] width 12 height 12
click at [1475, 219] on input "checkbox" at bounding box center [1474, 223] width 9 height 9
checkbox input "true"
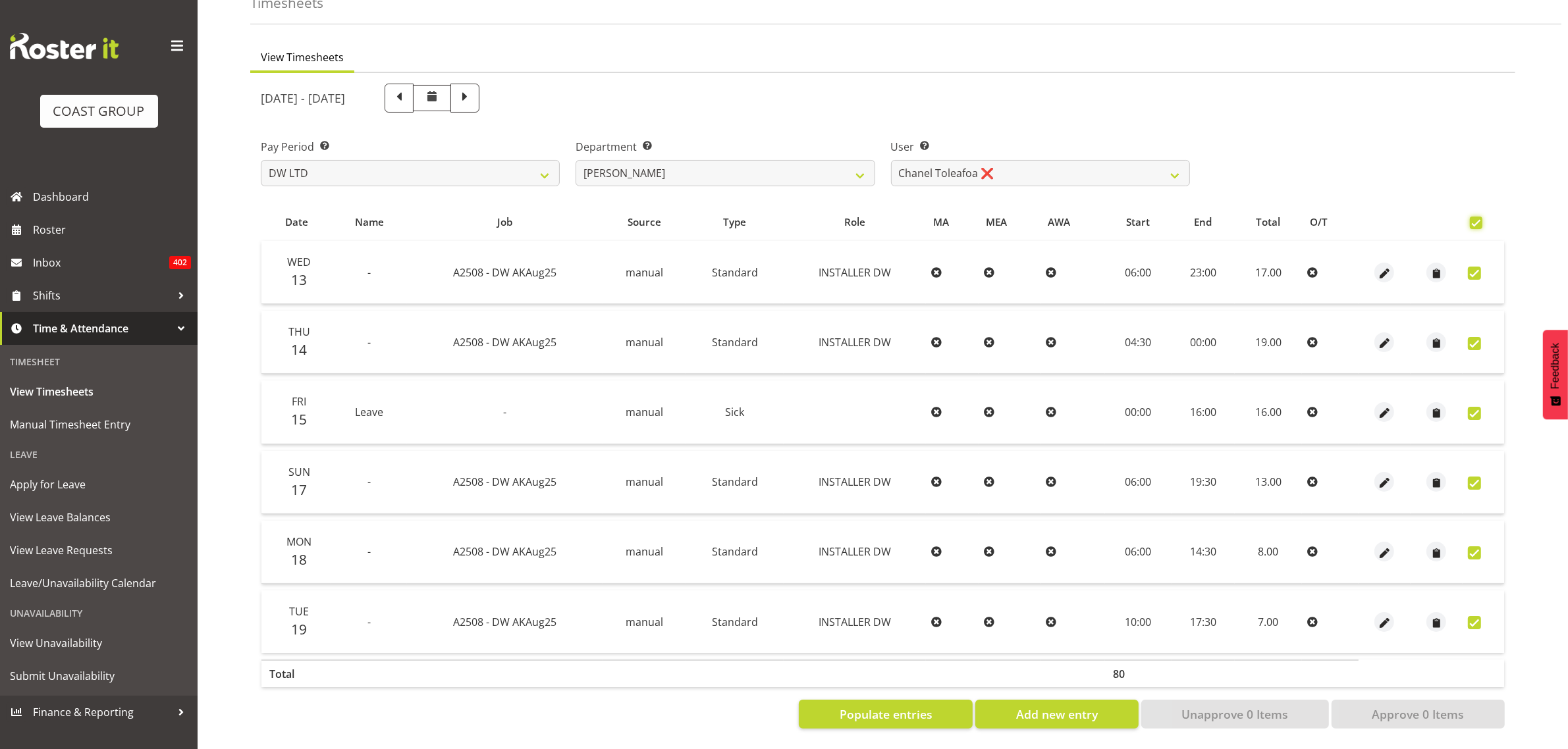
checkbox input "true"
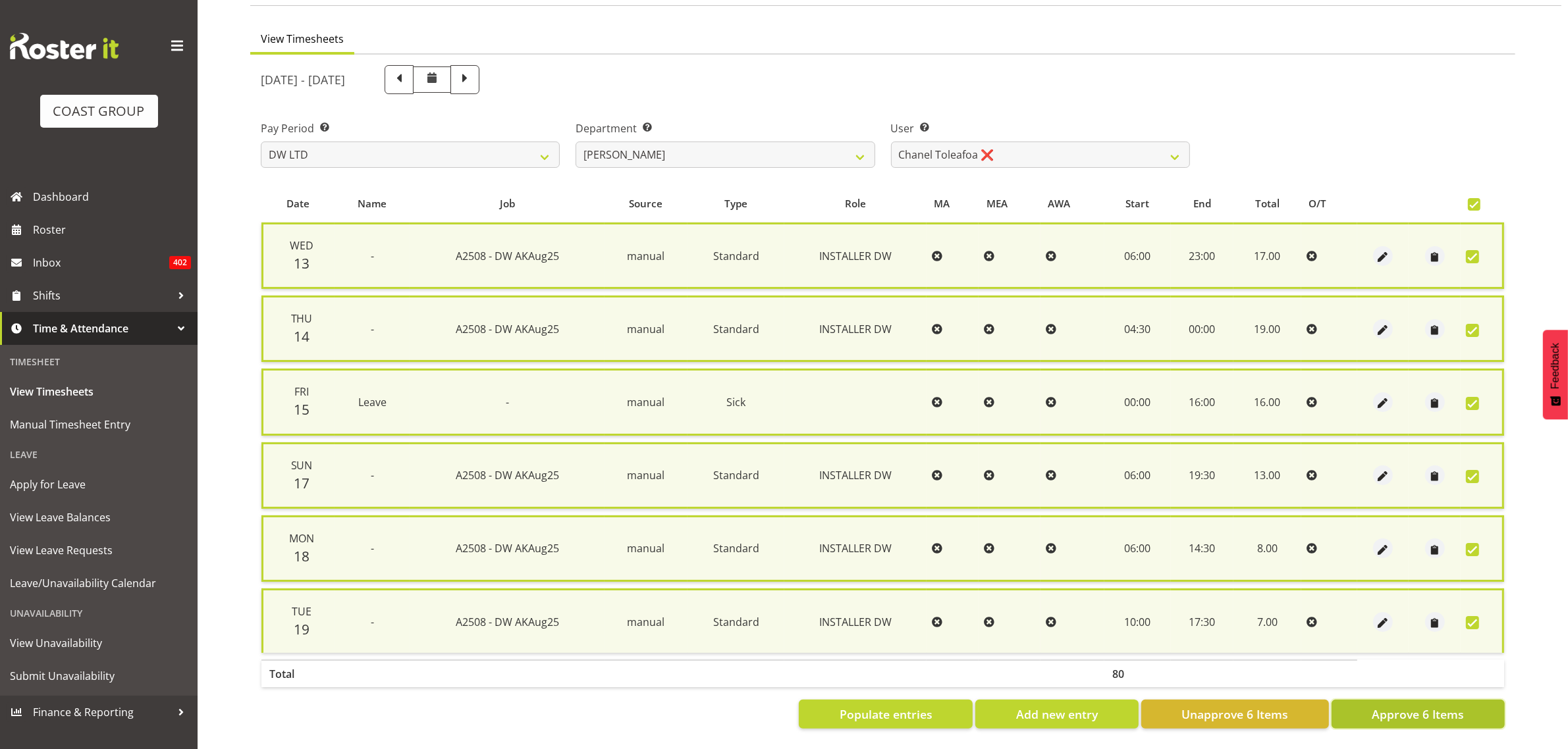
click at [1372, 703] on button "Approve 6 Items" at bounding box center [1418, 714] width 173 height 29
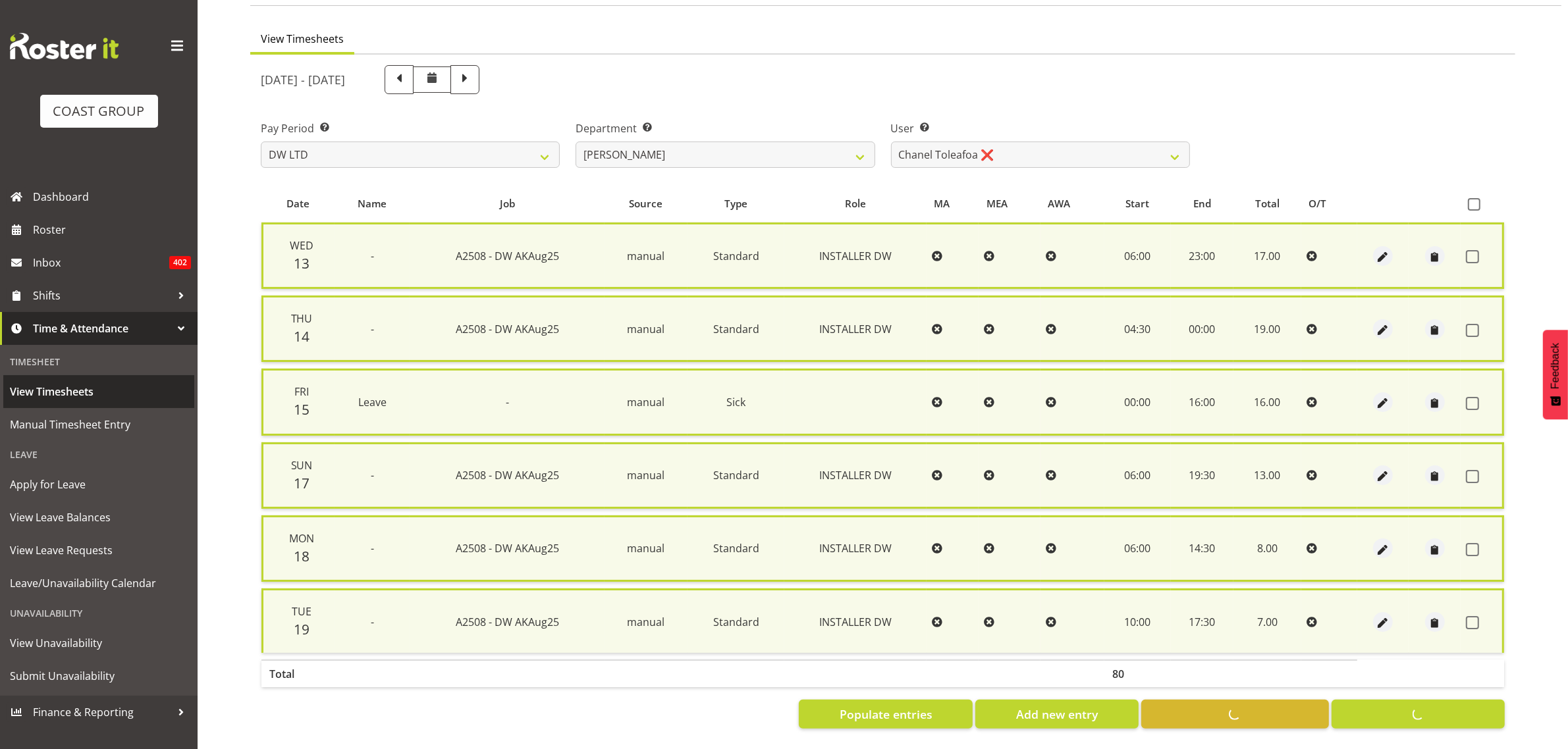
checkbox input "false"
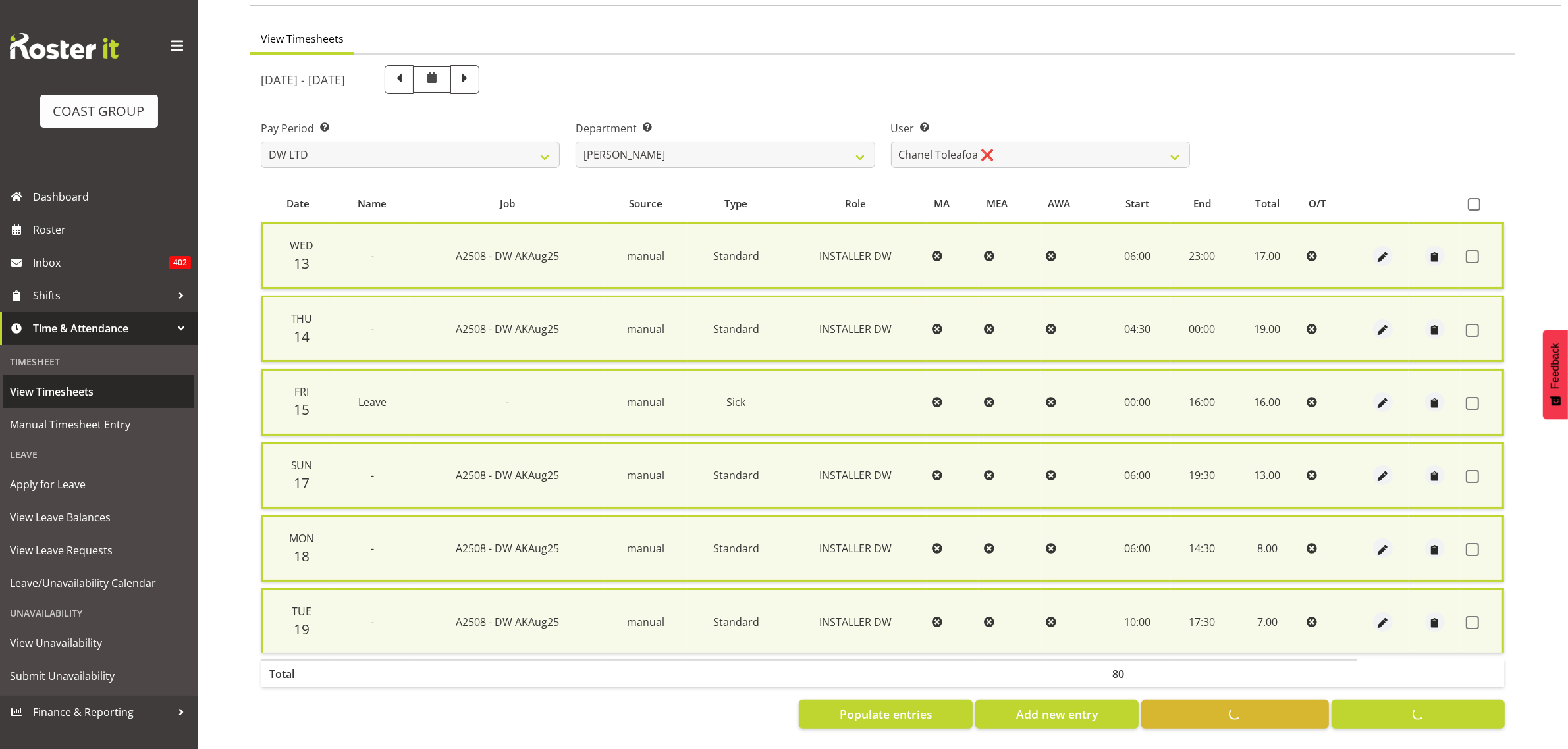
checkbox input "false"
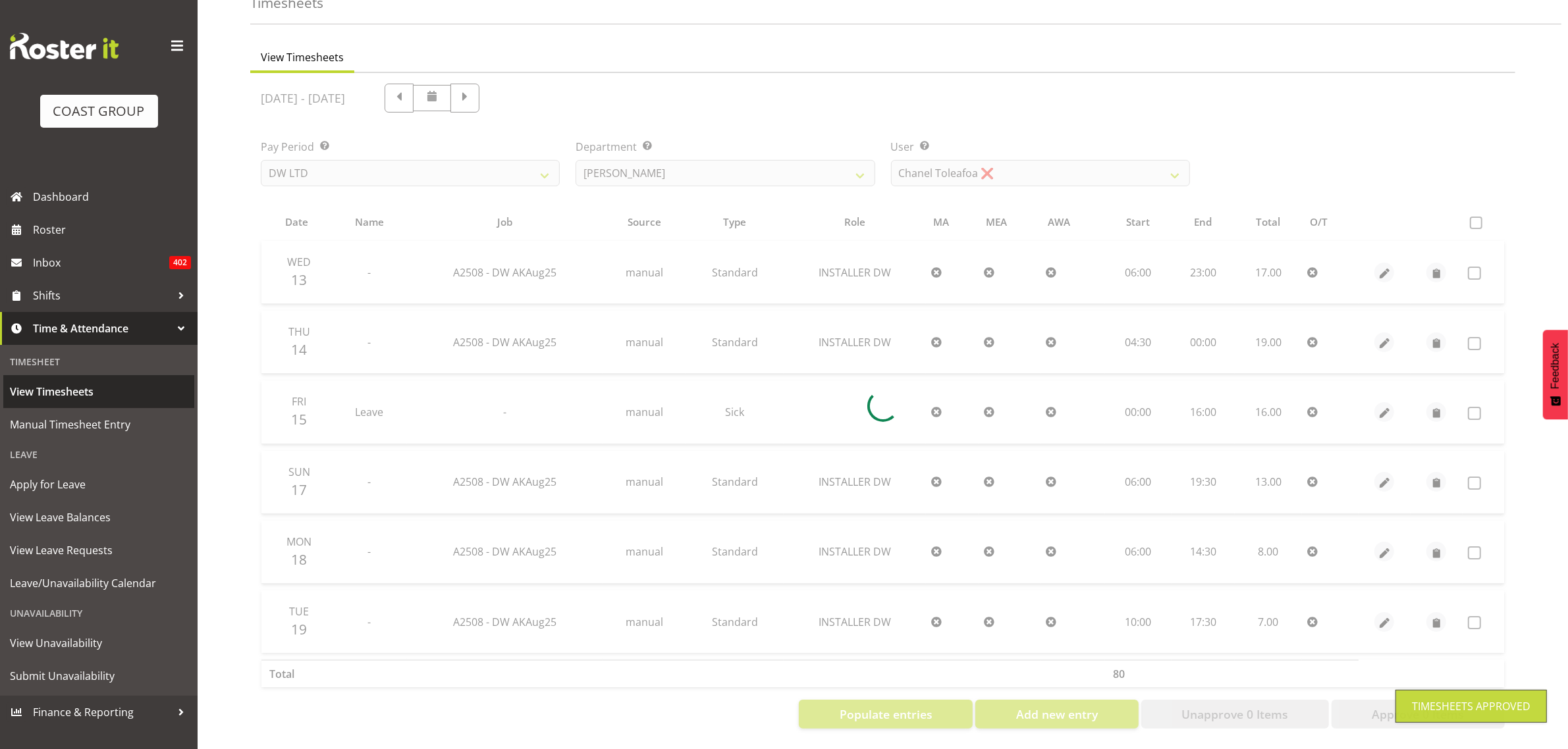
scroll to position [85, 0]
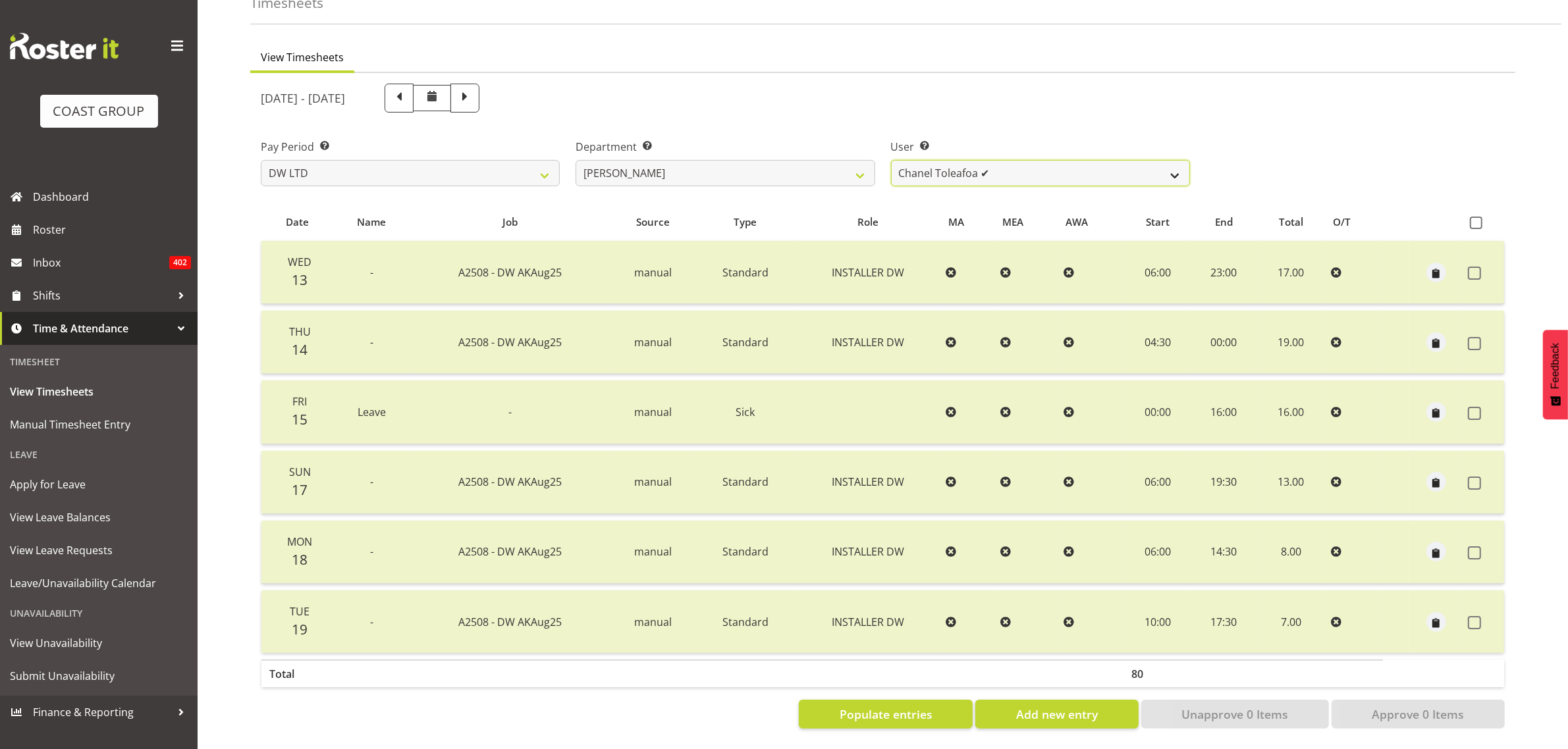
click at [1031, 166] on select "[PERSON_NAME] ✔ Boston [PERSON_NAME] ✔ [PERSON_NAME] ✔ [PERSON_NAME] ❌ [PERSON_…" at bounding box center [1040, 173] width 299 height 26
select select "1159"
click at [891, 160] on select "[PERSON_NAME] ✔ Boston [PERSON_NAME] ✔ [PERSON_NAME] ✔ [PERSON_NAME] ❌ [PERSON_…" at bounding box center [1040, 173] width 299 height 26
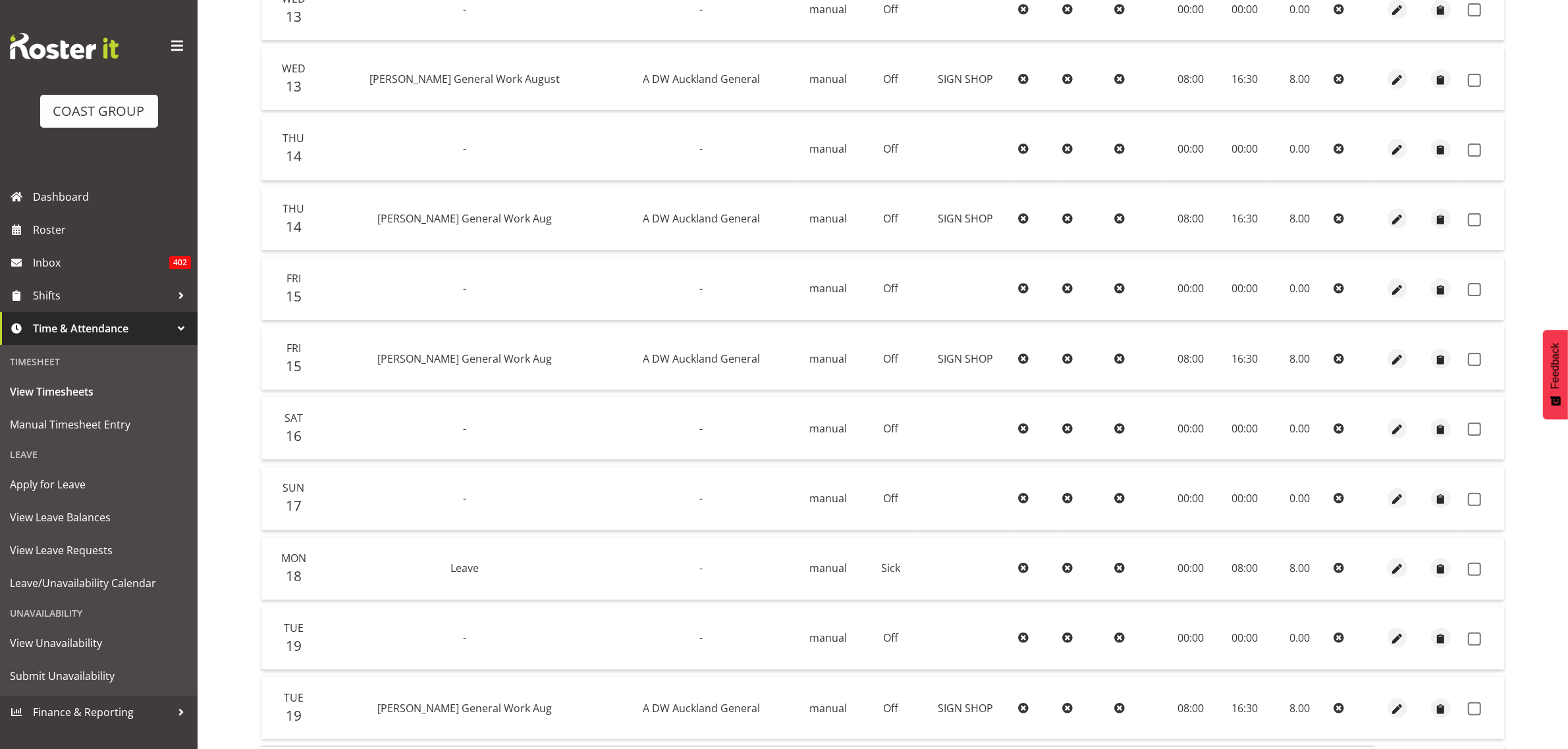
scroll to position [51, 0]
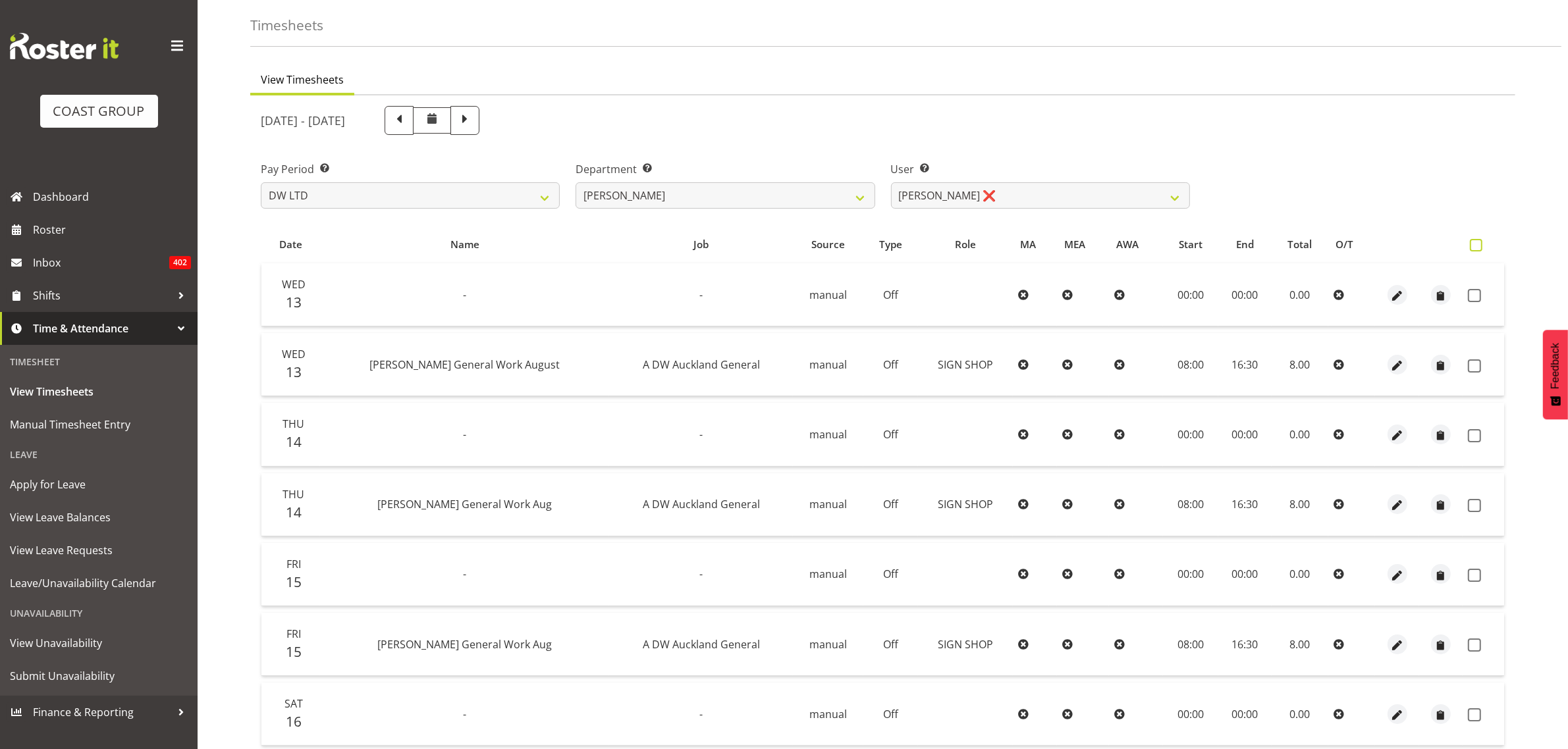
click at [1472, 244] on span at bounding box center [1476, 245] width 12 height 12
click at [1472, 244] on input "checkbox" at bounding box center [1474, 246] width 9 height 9
checkbox input "true"
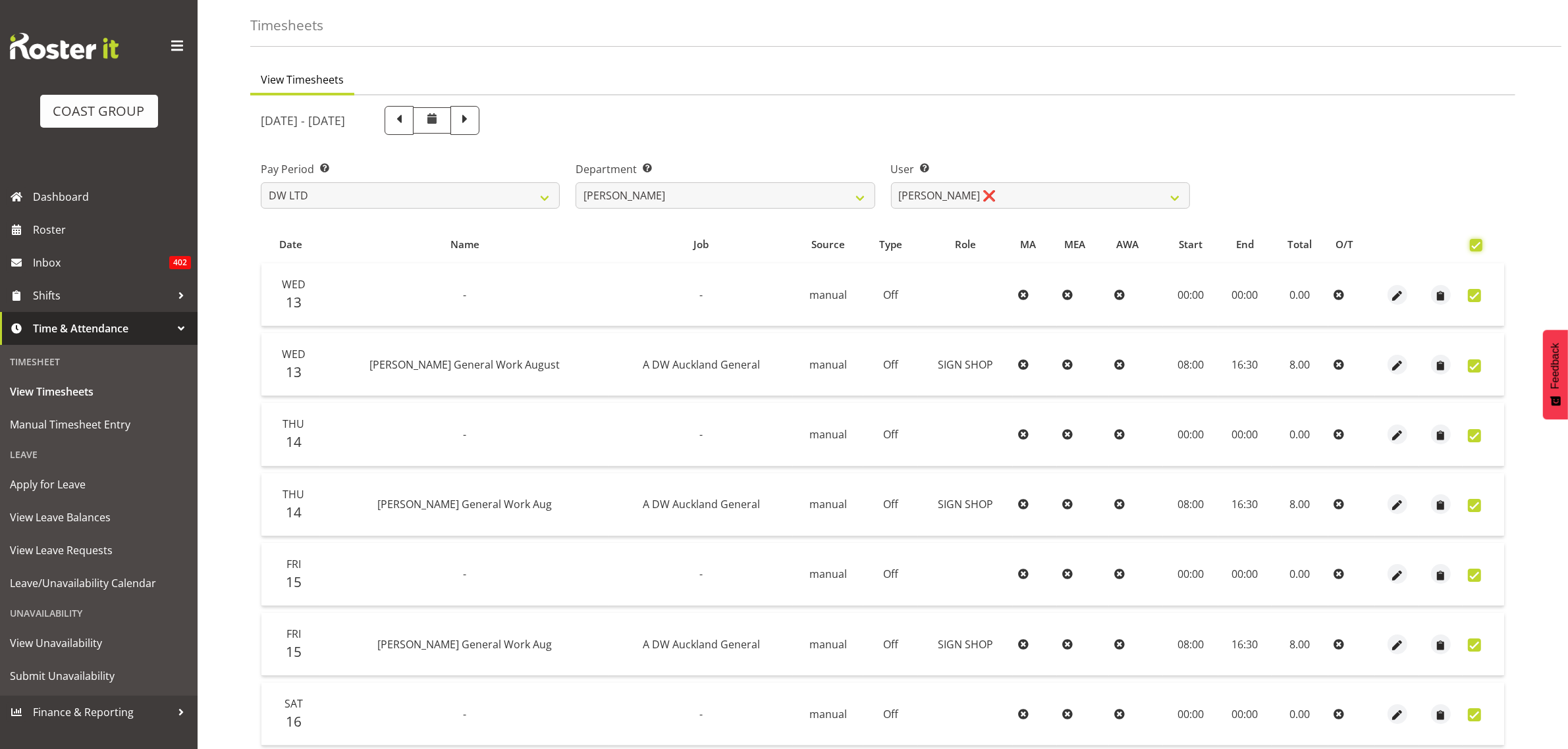
checkbox input "true"
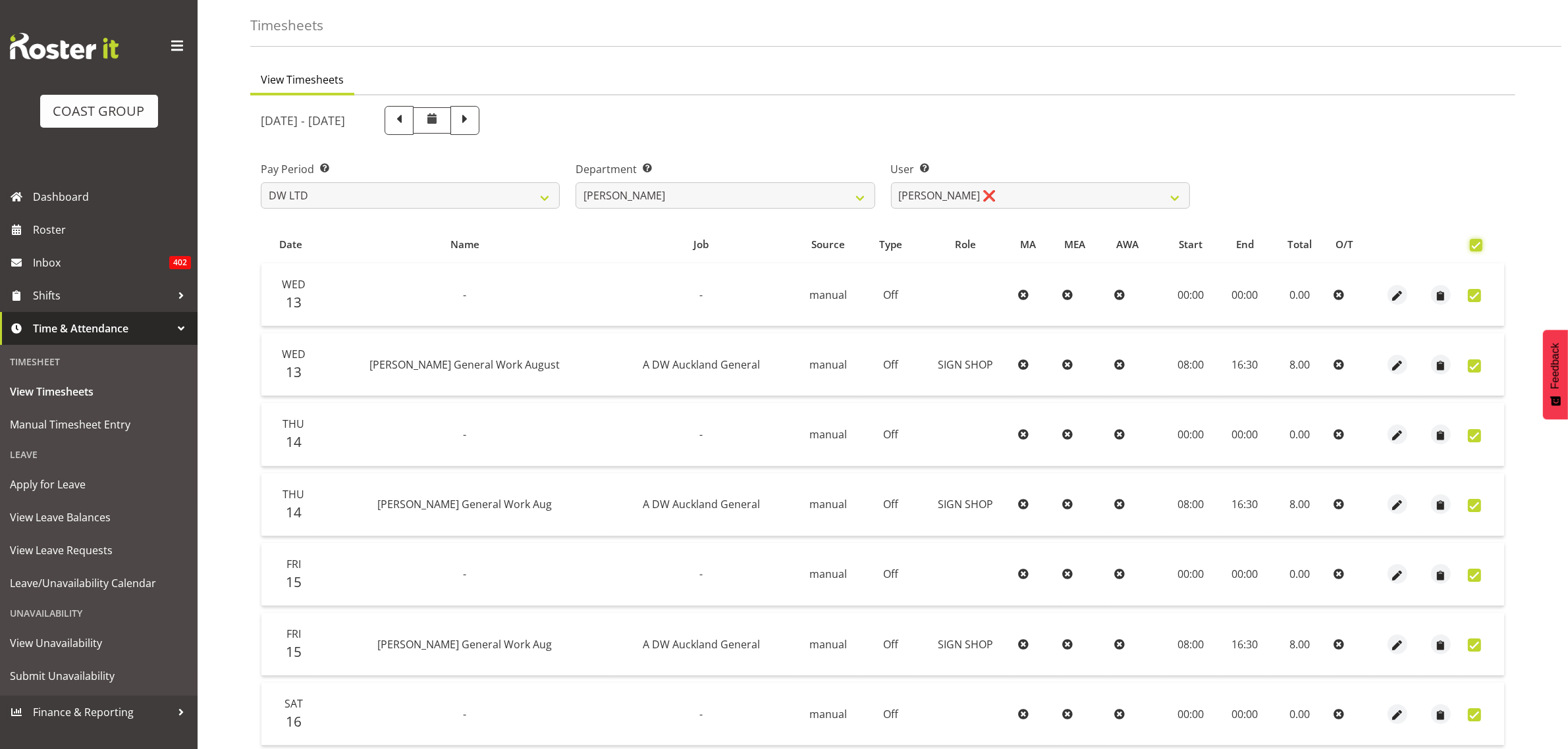
checkbox input "true"
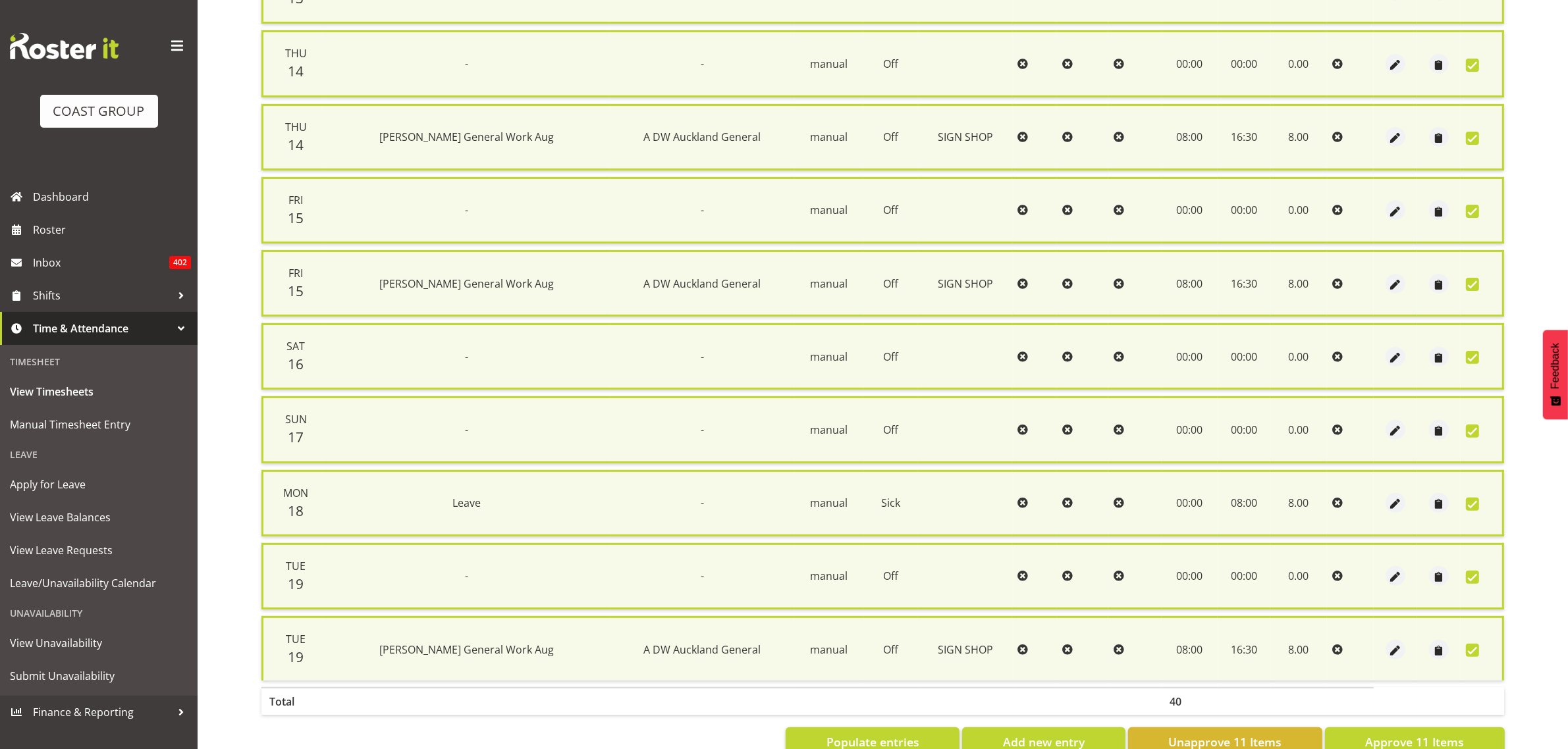
scroll to position [462, 0]
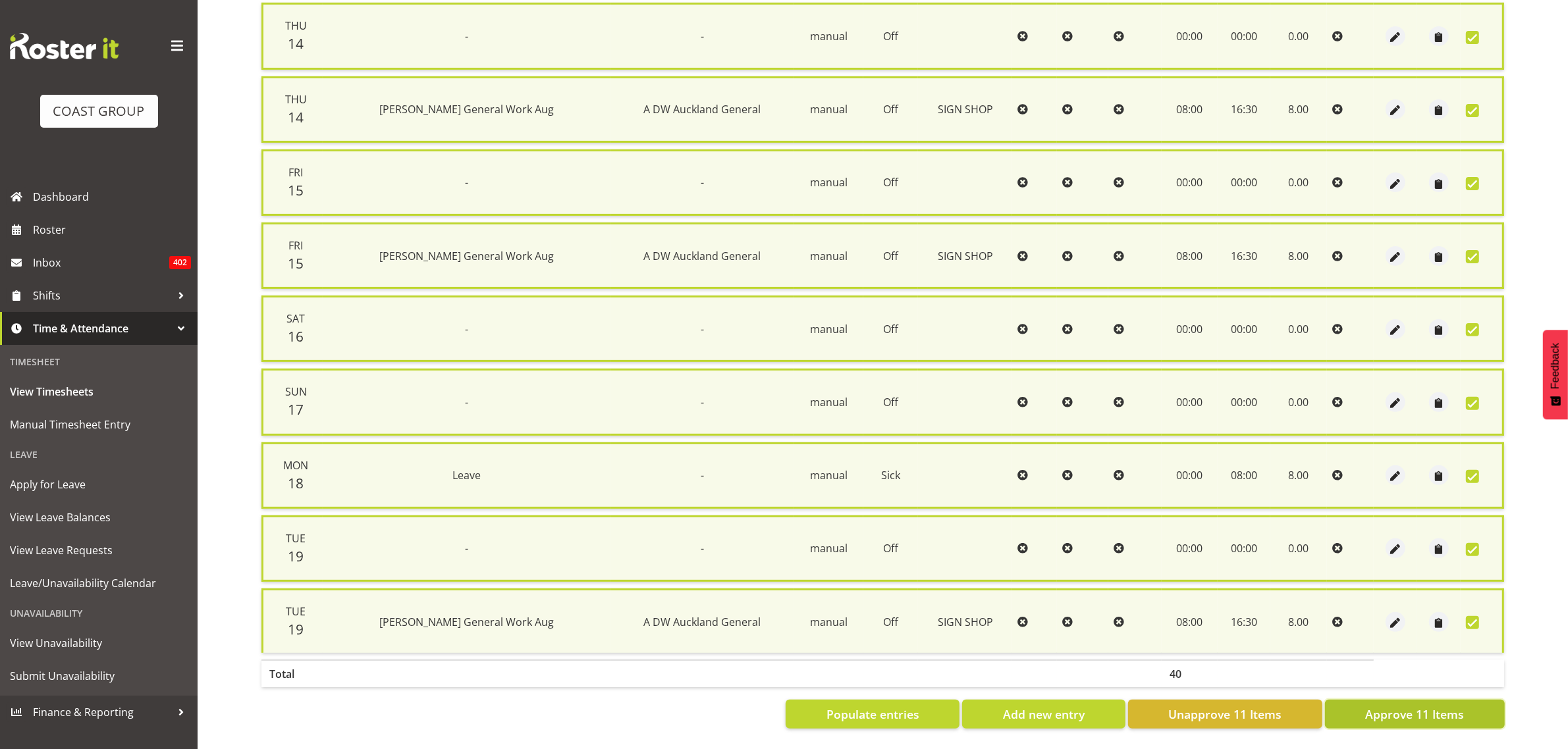
click at [1365, 700] on button "Approve 11 Items" at bounding box center [1415, 714] width 179 height 29
checkbox input "false"
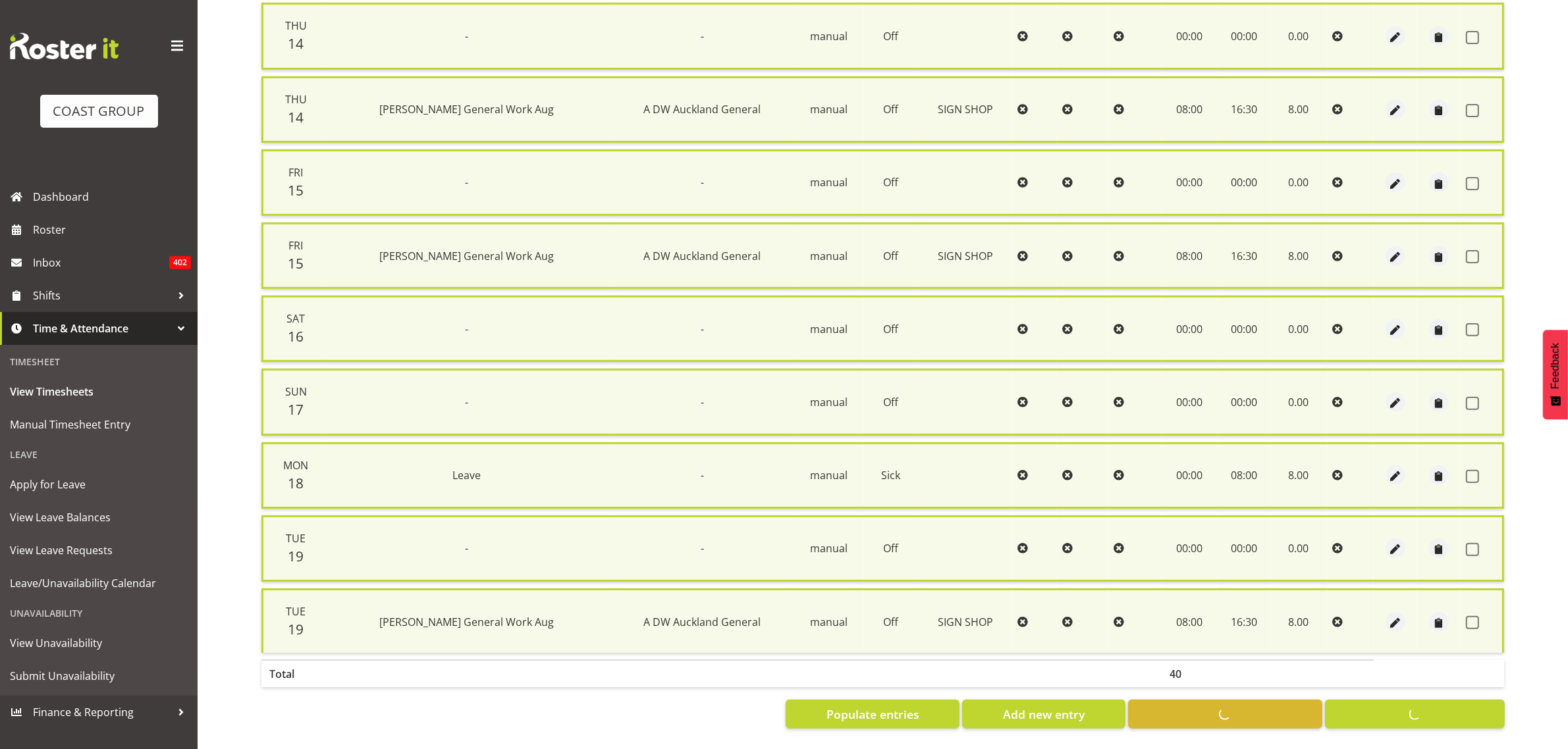
checkbox input "false"
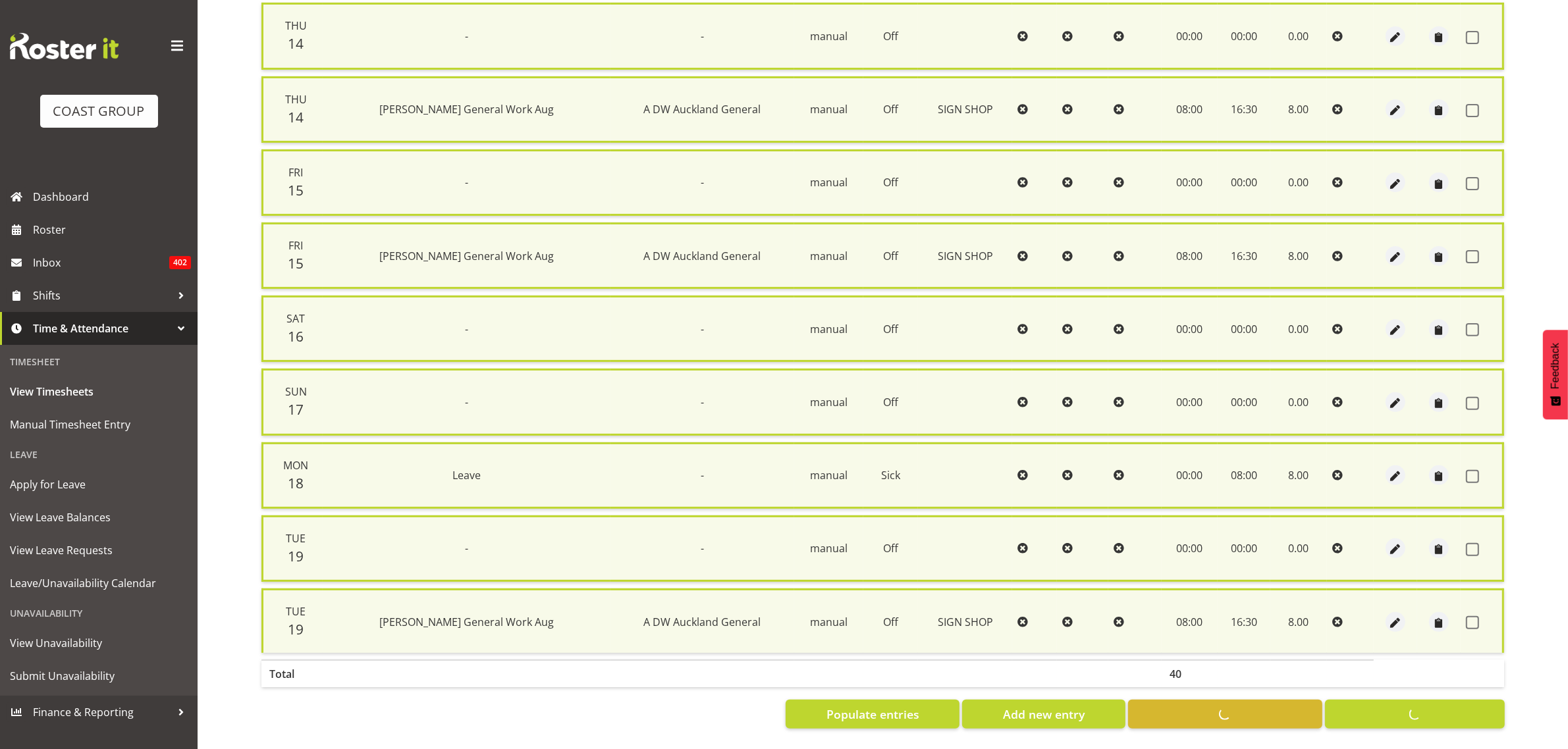
checkbox input "false"
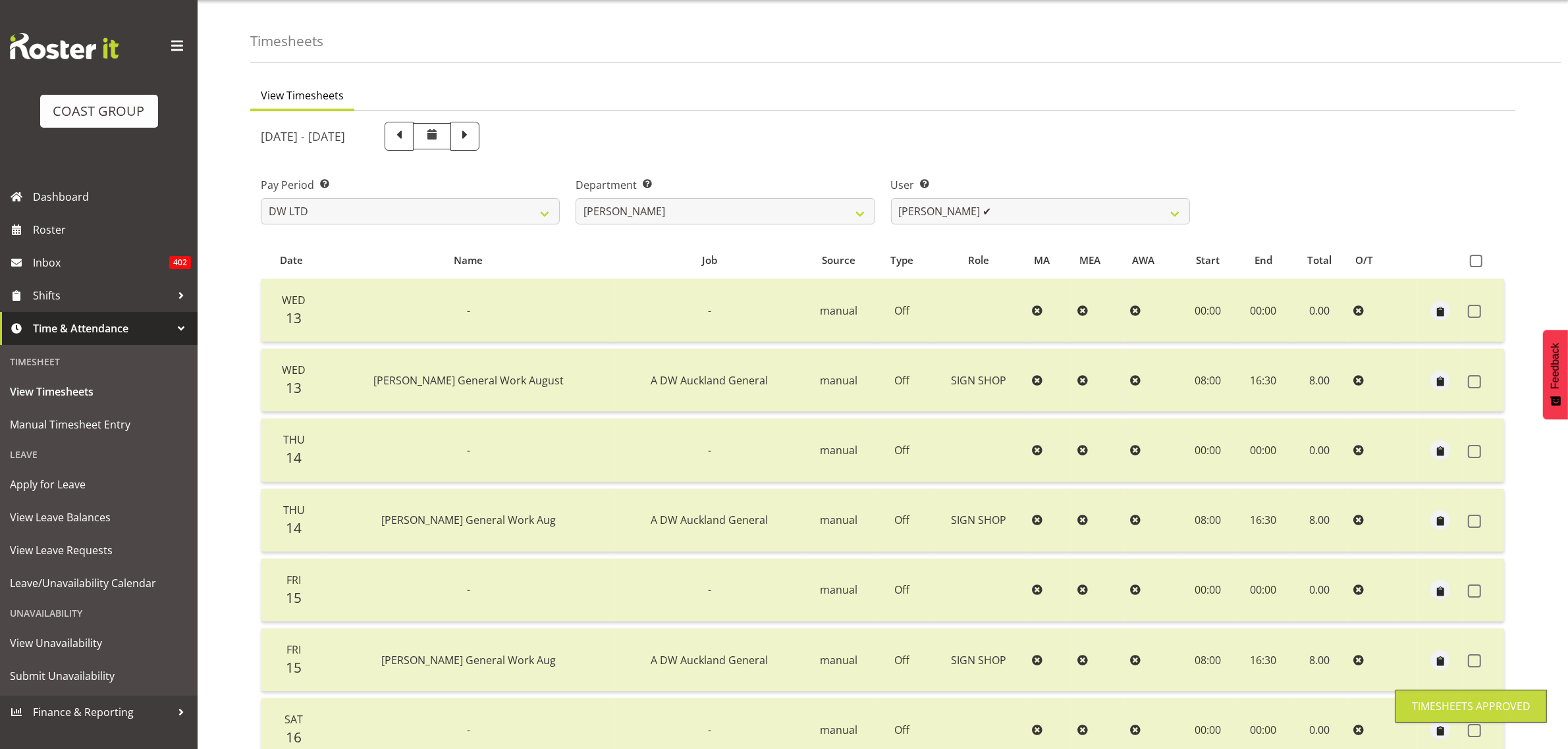
scroll to position [0, 0]
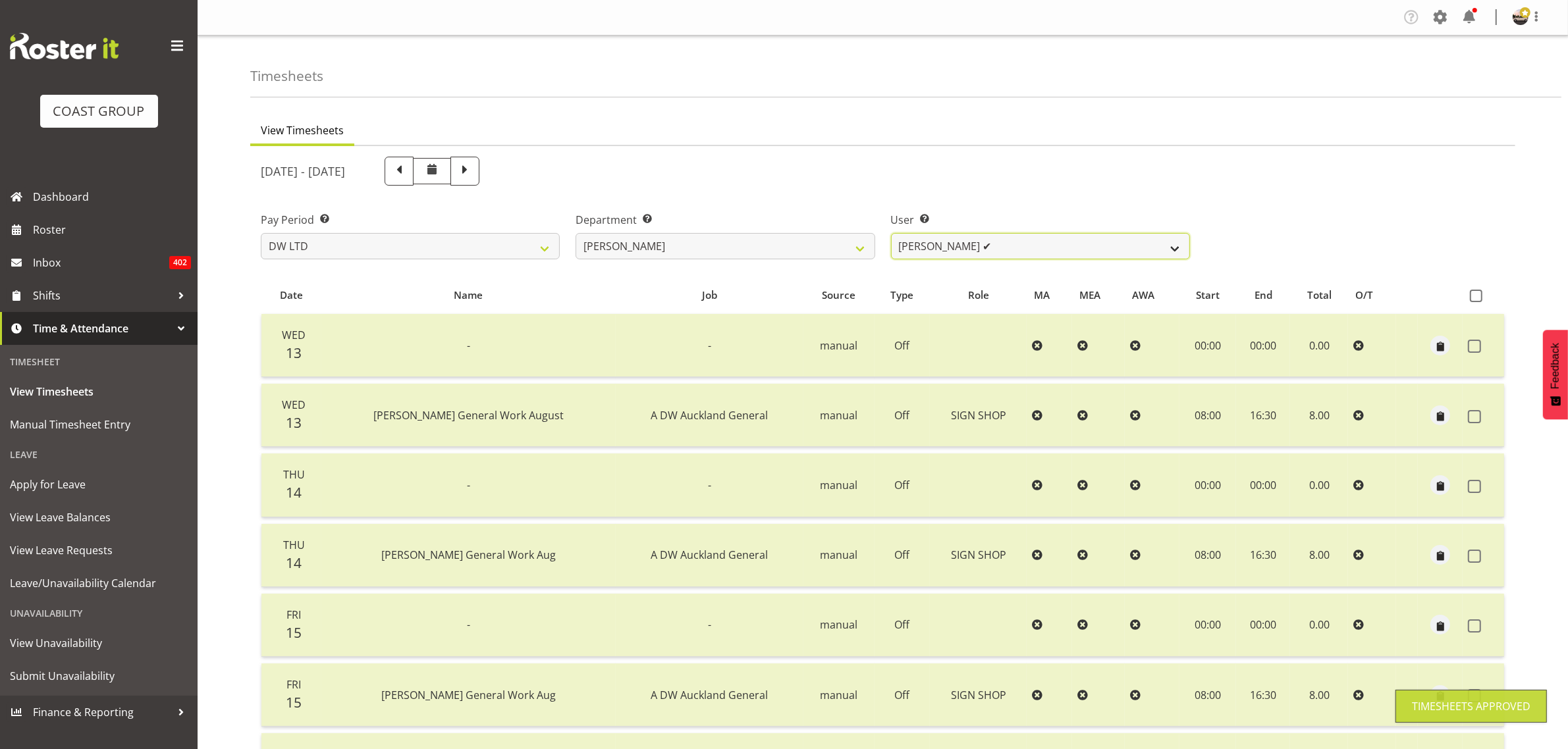
click at [929, 251] on select "[PERSON_NAME] ✔ Boston [PERSON_NAME] ✔ [PERSON_NAME] ✔ [PERSON_NAME] ✔ [PERSON_…" at bounding box center [1040, 246] width 299 height 26
select select "3988"
click at [891, 233] on select "[PERSON_NAME] ✔ Boston [PERSON_NAME] ✔ [PERSON_NAME] ✔ [PERSON_NAME] ✔ [PERSON_…" at bounding box center [1040, 246] width 299 height 26
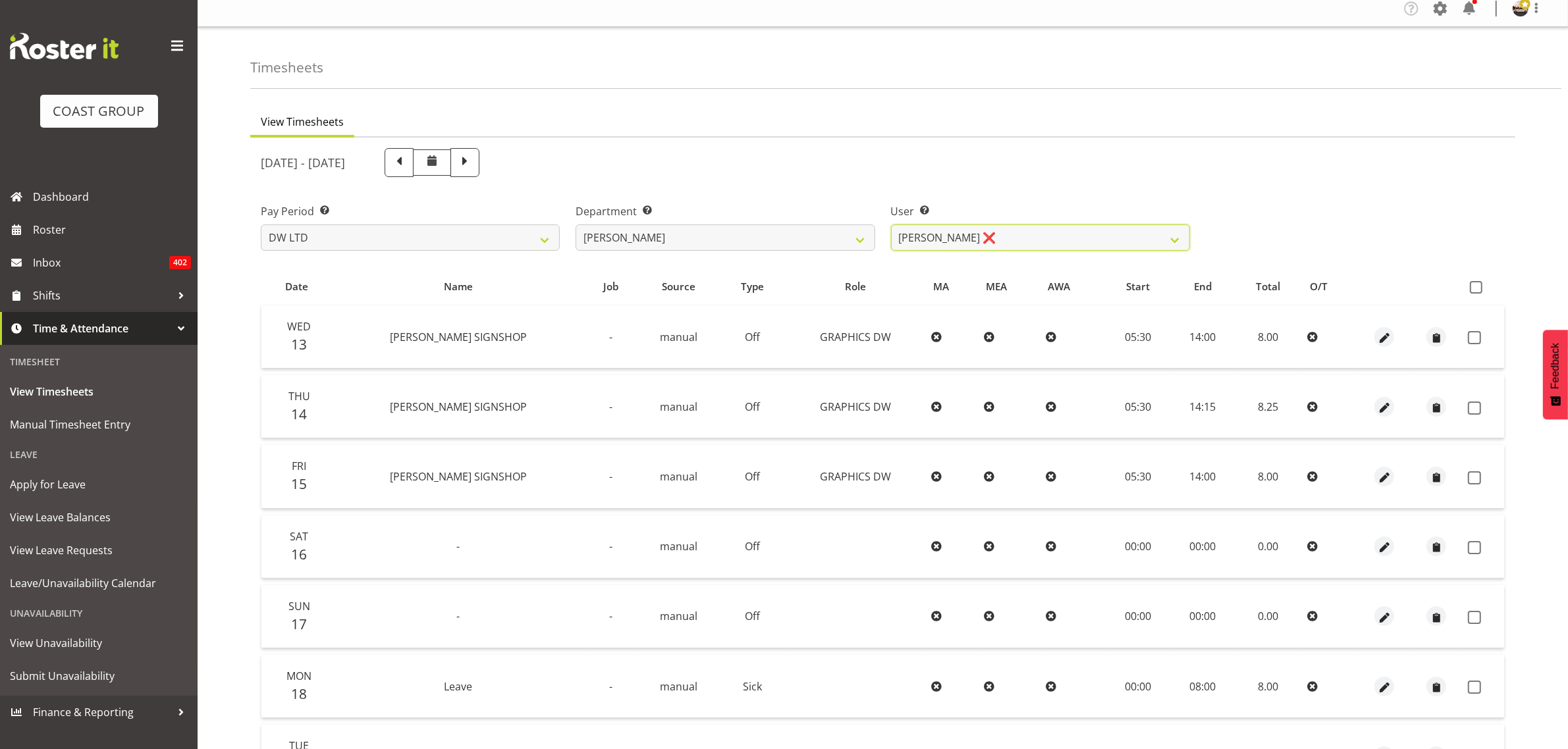
scroll to position [155, 0]
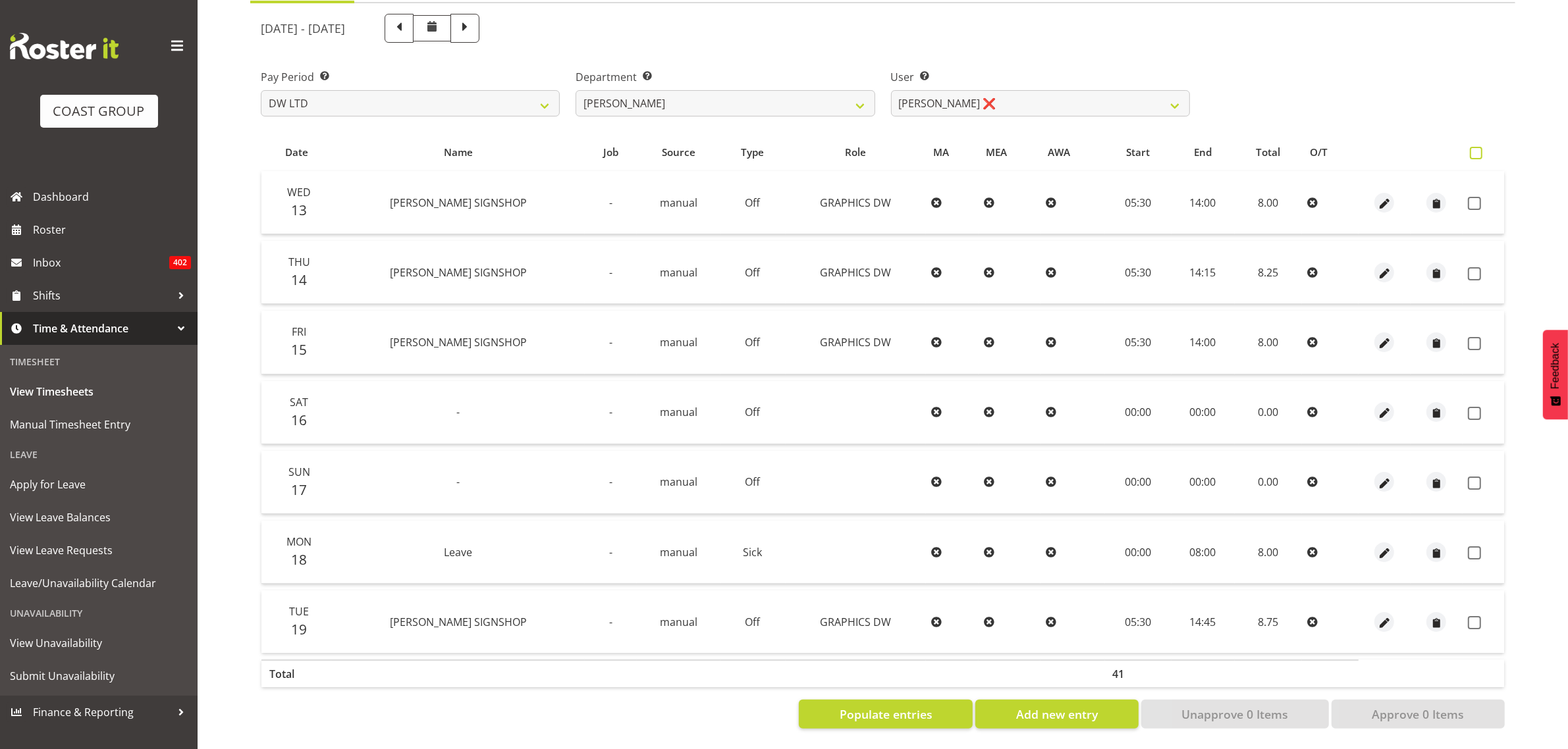
click at [1485, 147] on label at bounding box center [1479, 153] width 19 height 12
click at [1478, 149] on input "checkbox" at bounding box center [1474, 153] width 9 height 9
checkbox input "true"
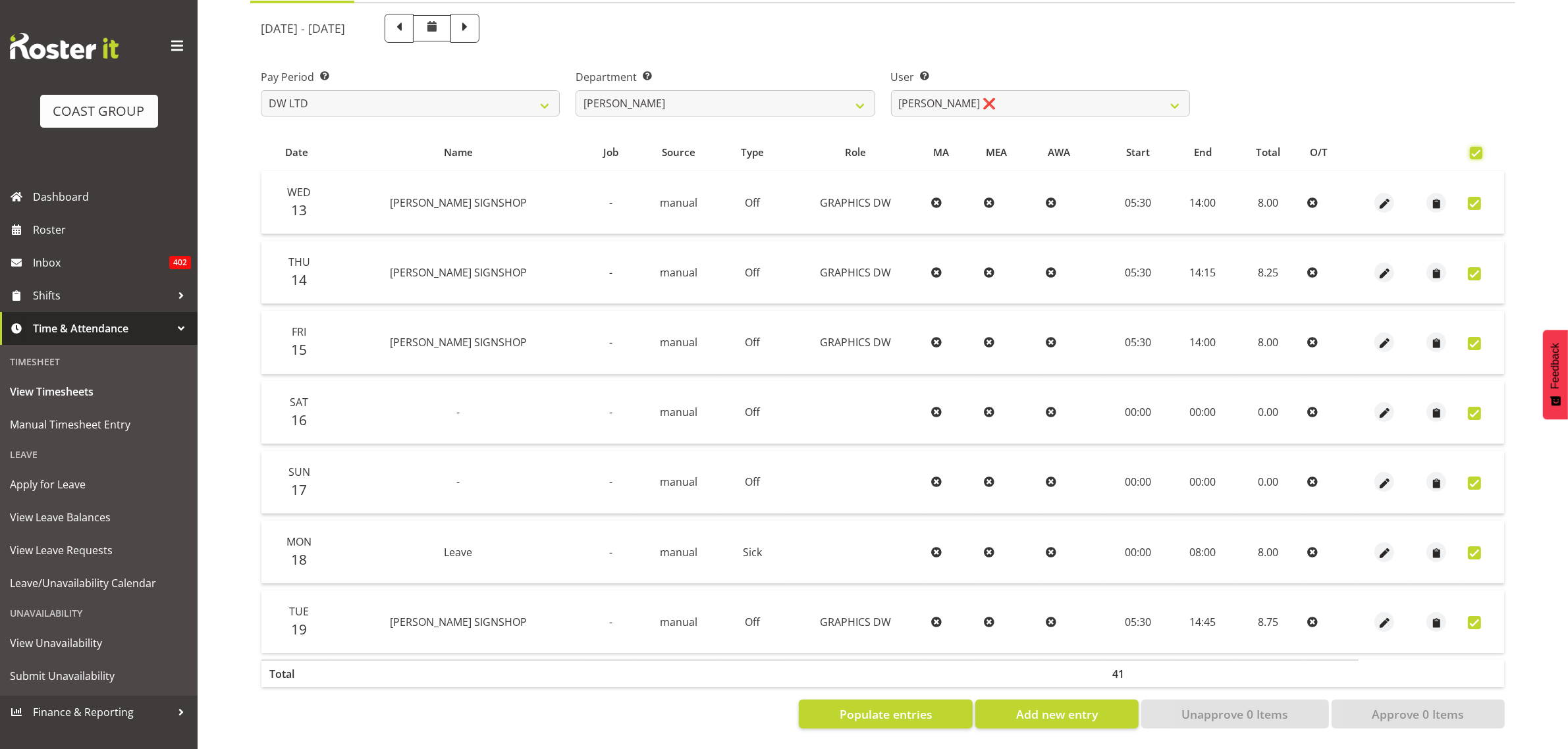
checkbox input "true"
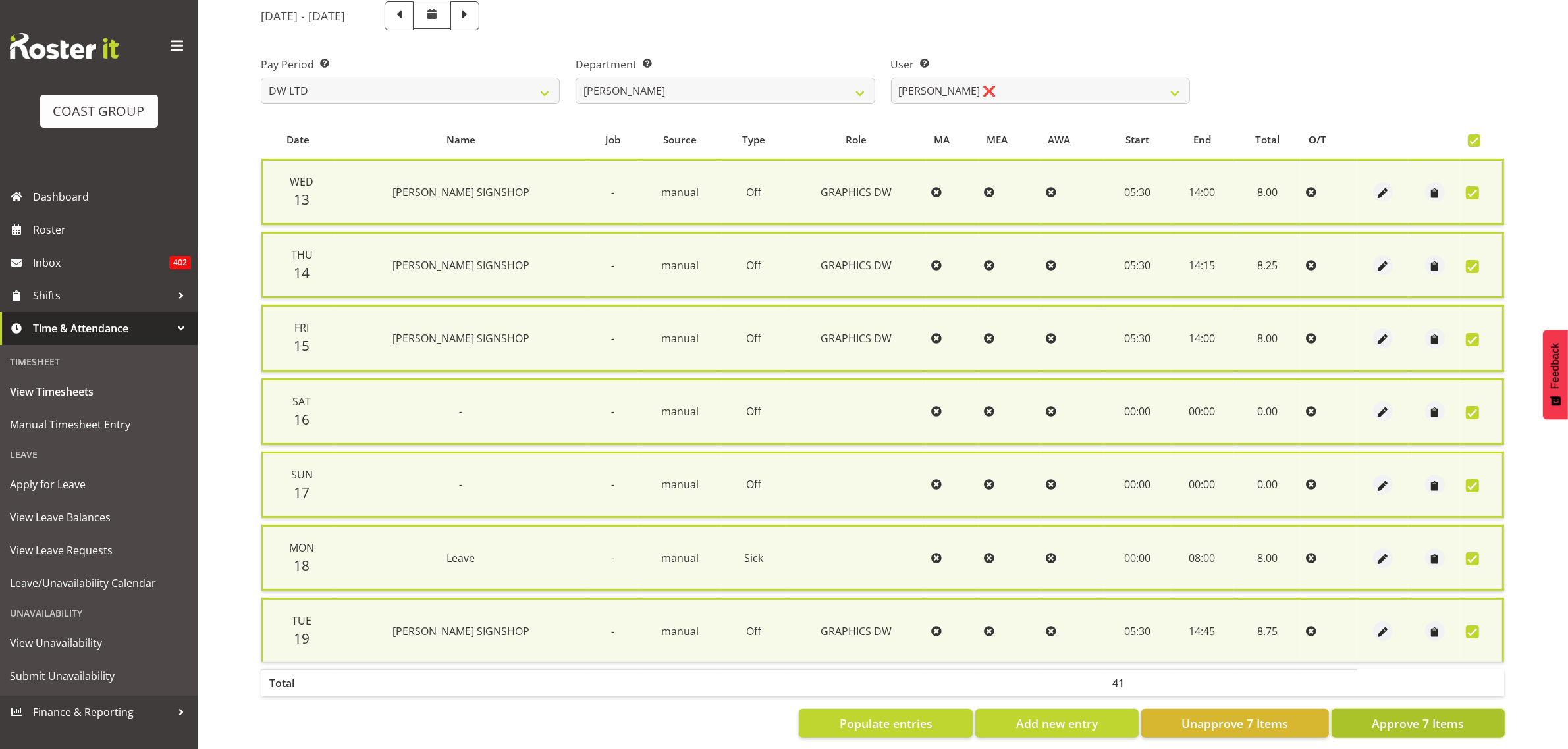
click at [1400, 729] on button "Approve 7 Items" at bounding box center [1418, 723] width 173 height 29
checkbox input "false"
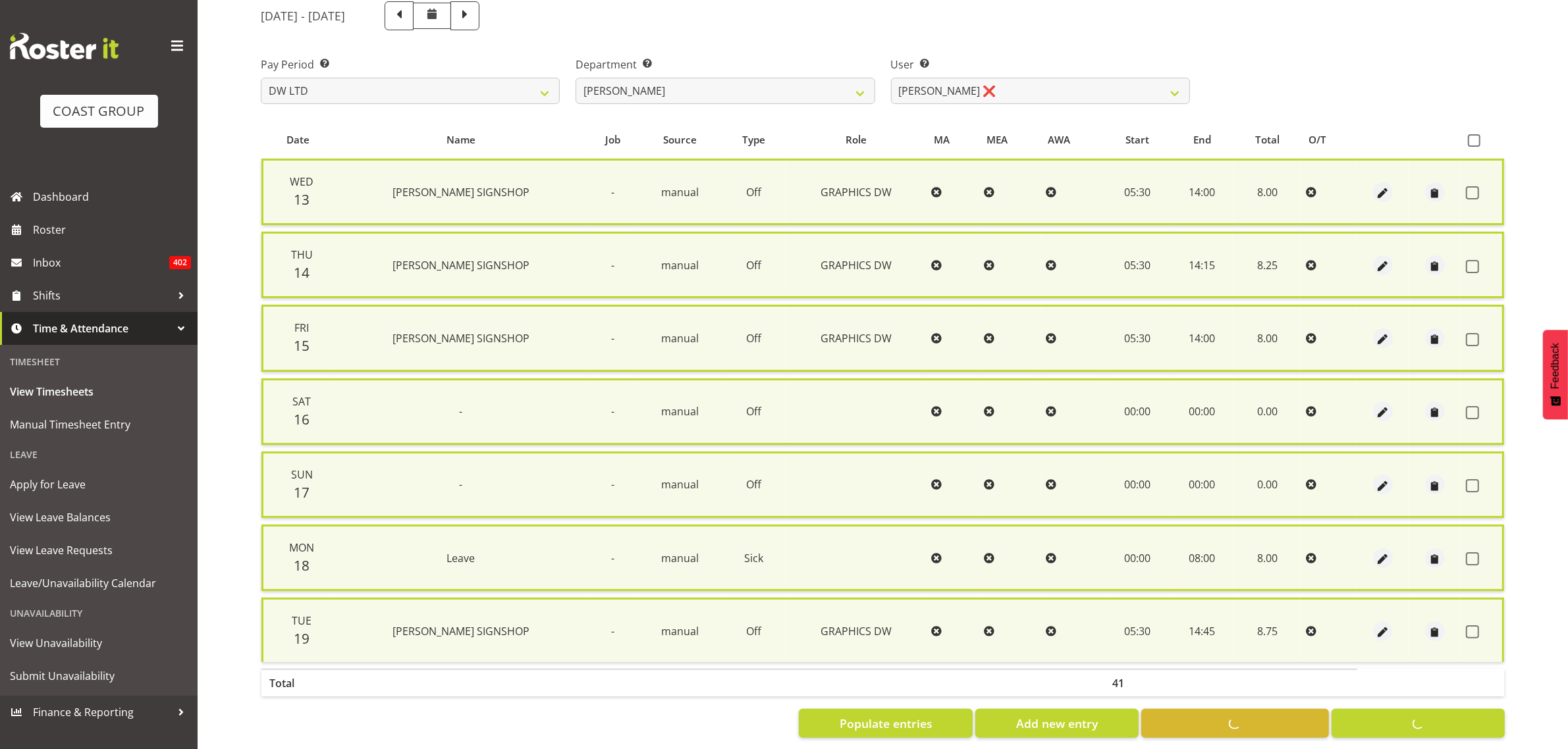
checkbox input "false"
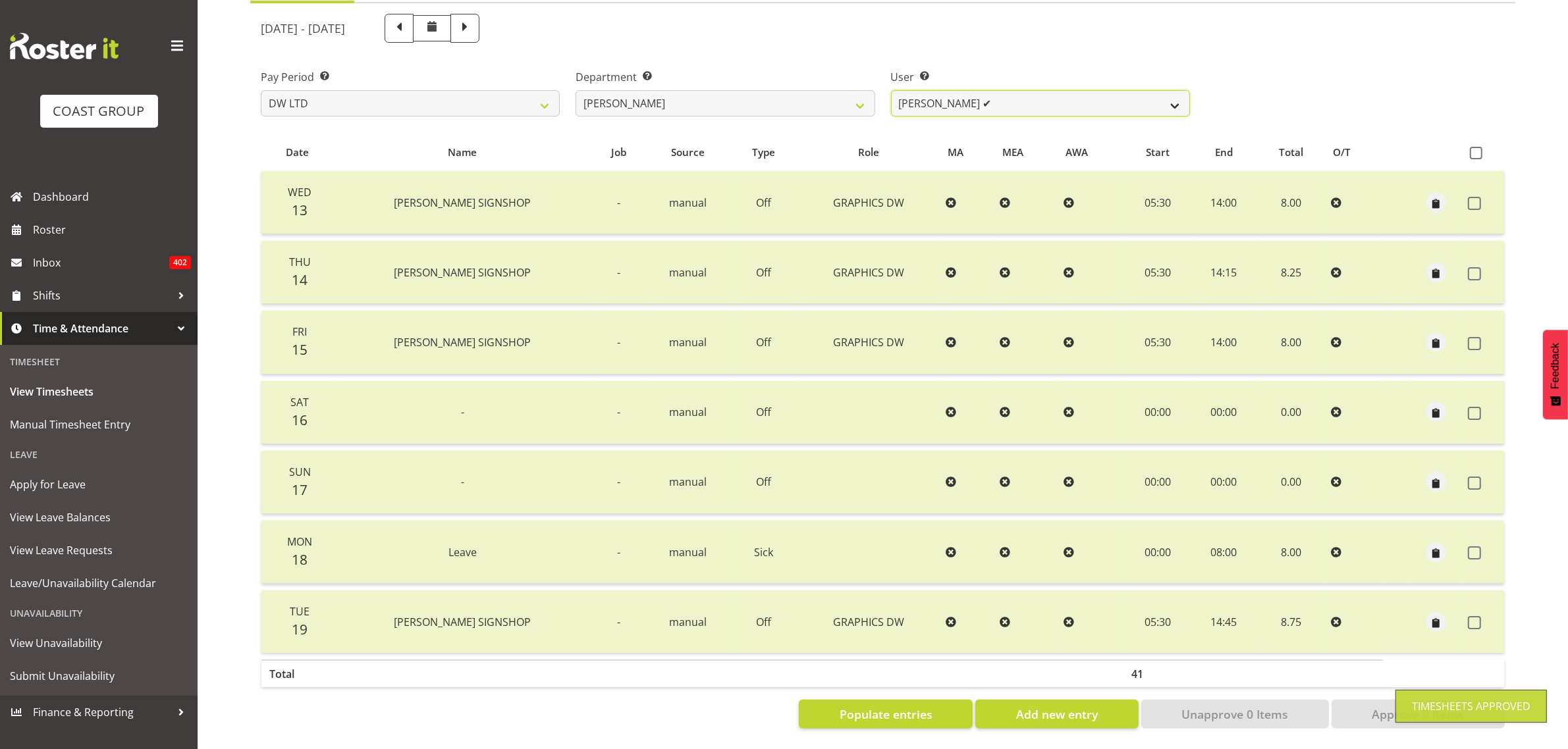
click at [965, 97] on select "[PERSON_NAME] ✔ Boston [PERSON_NAME] ✔ [PERSON_NAME] ✔ [PERSON_NAME] ✔ [PERSON_…" at bounding box center [1040, 104] width 299 height 26
select select "1172"
click at [891, 91] on select "[PERSON_NAME] ✔ Boston [PERSON_NAME] ✔ [PERSON_NAME] ✔ [PERSON_NAME] ✔ [PERSON_…" at bounding box center [1040, 104] width 299 height 26
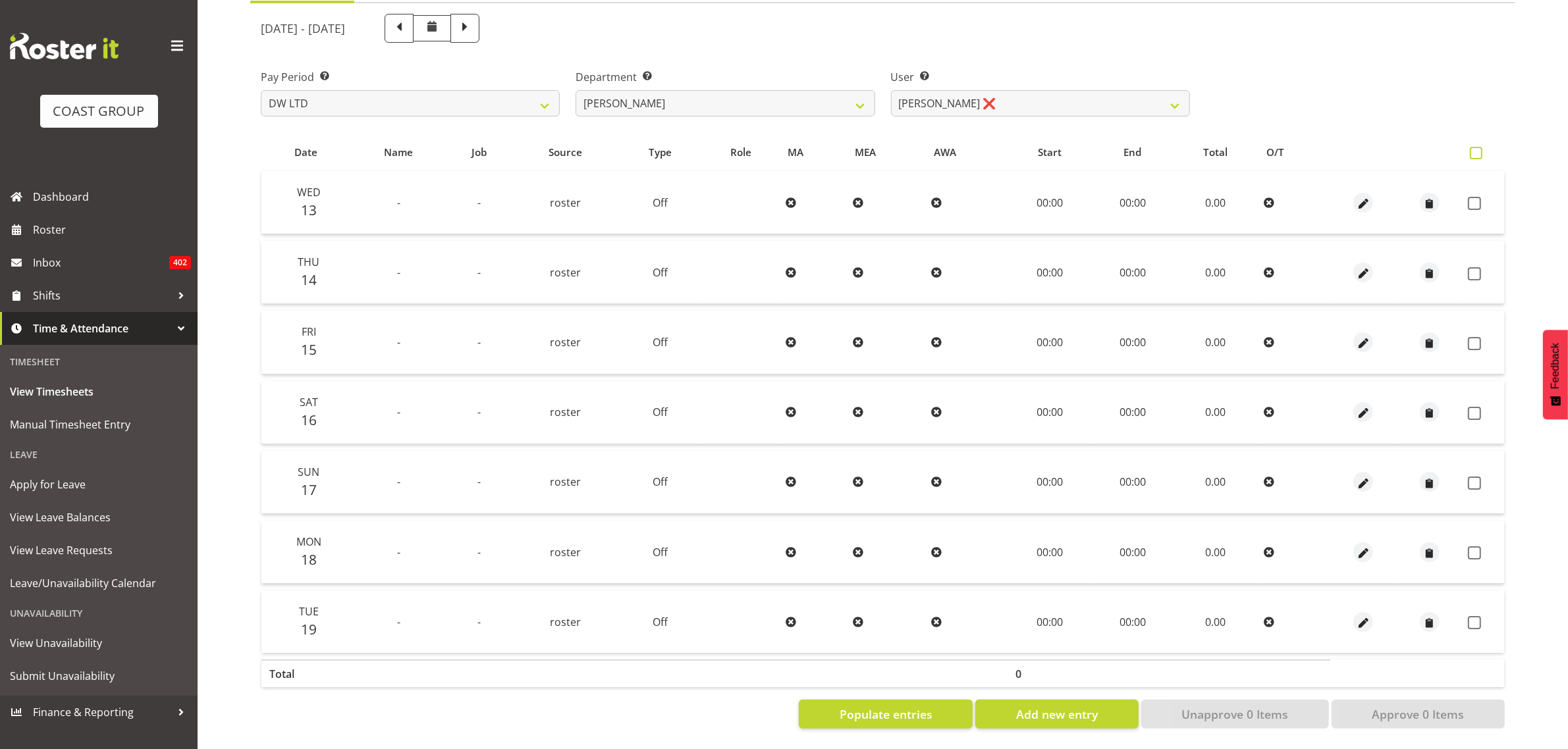
click at [1472, 147] on span at bounding box center [1476, 153] width 12 height 12
click at [1472, 149] on input "checkbox" at bounding box center [1474, 153] width 9 height 9
checkbox input "true"
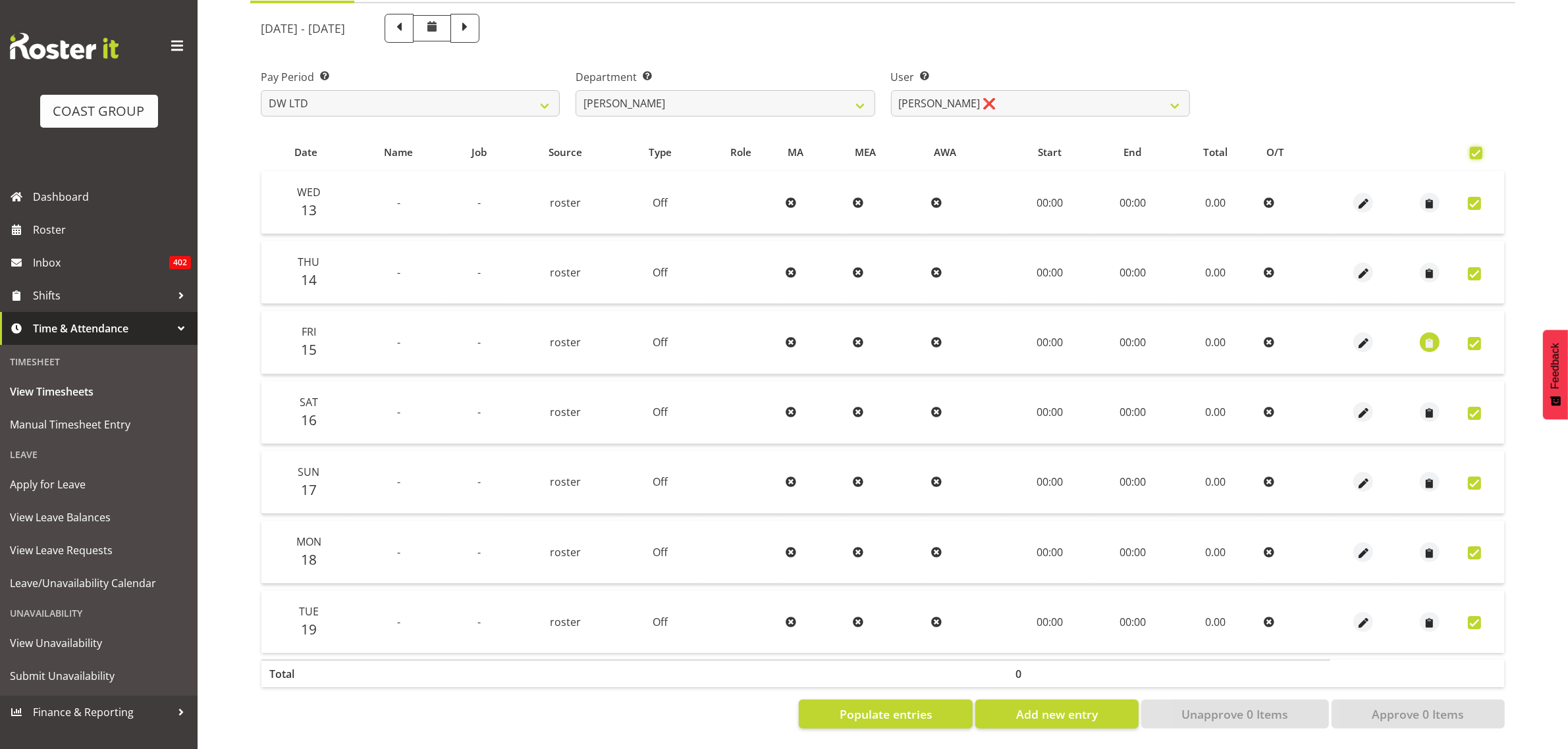
checkbox input "true"
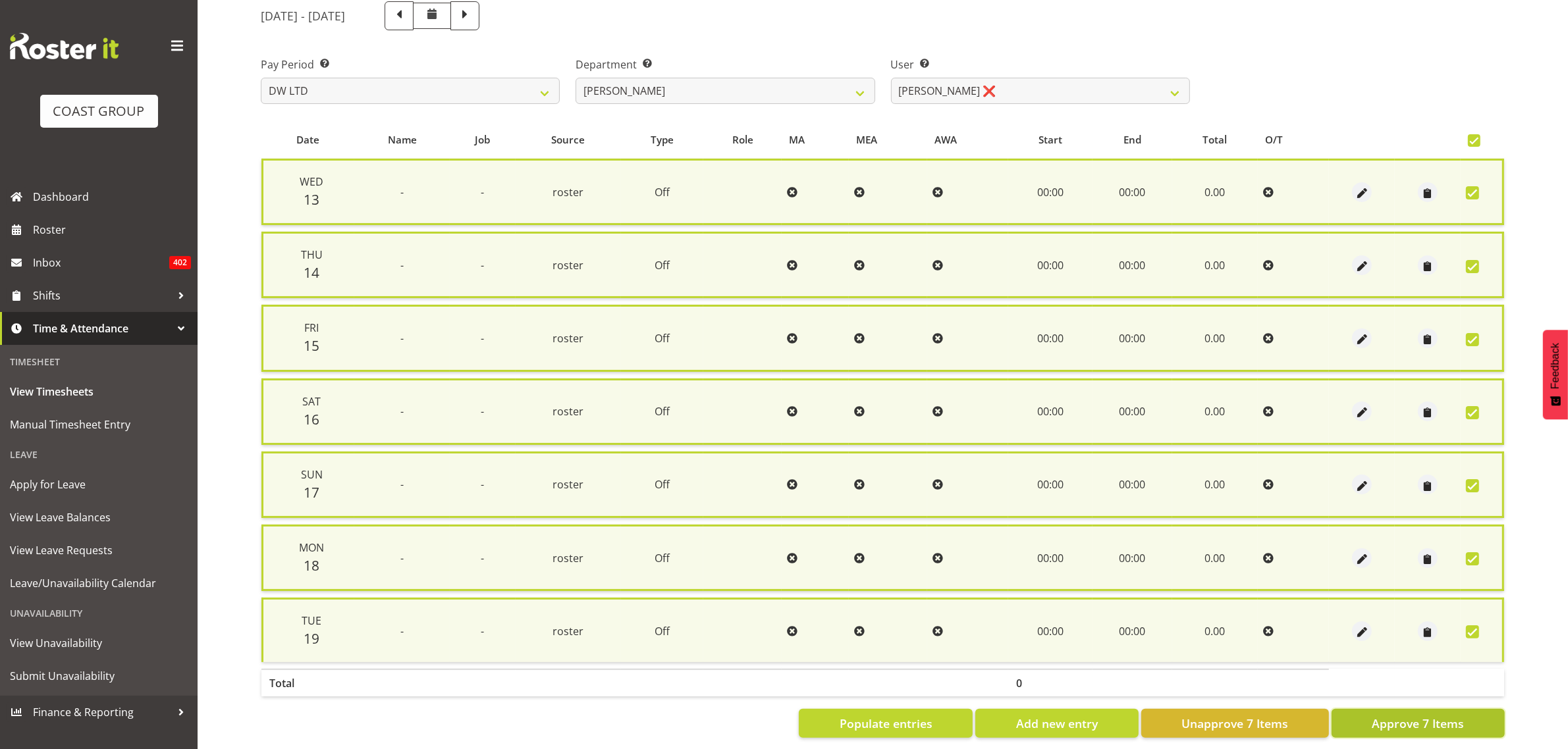
click at [1393, 718] on span "Approve 7 Items" at bounding box center [1418, 724] width 92 height 17
checkbox input "false"
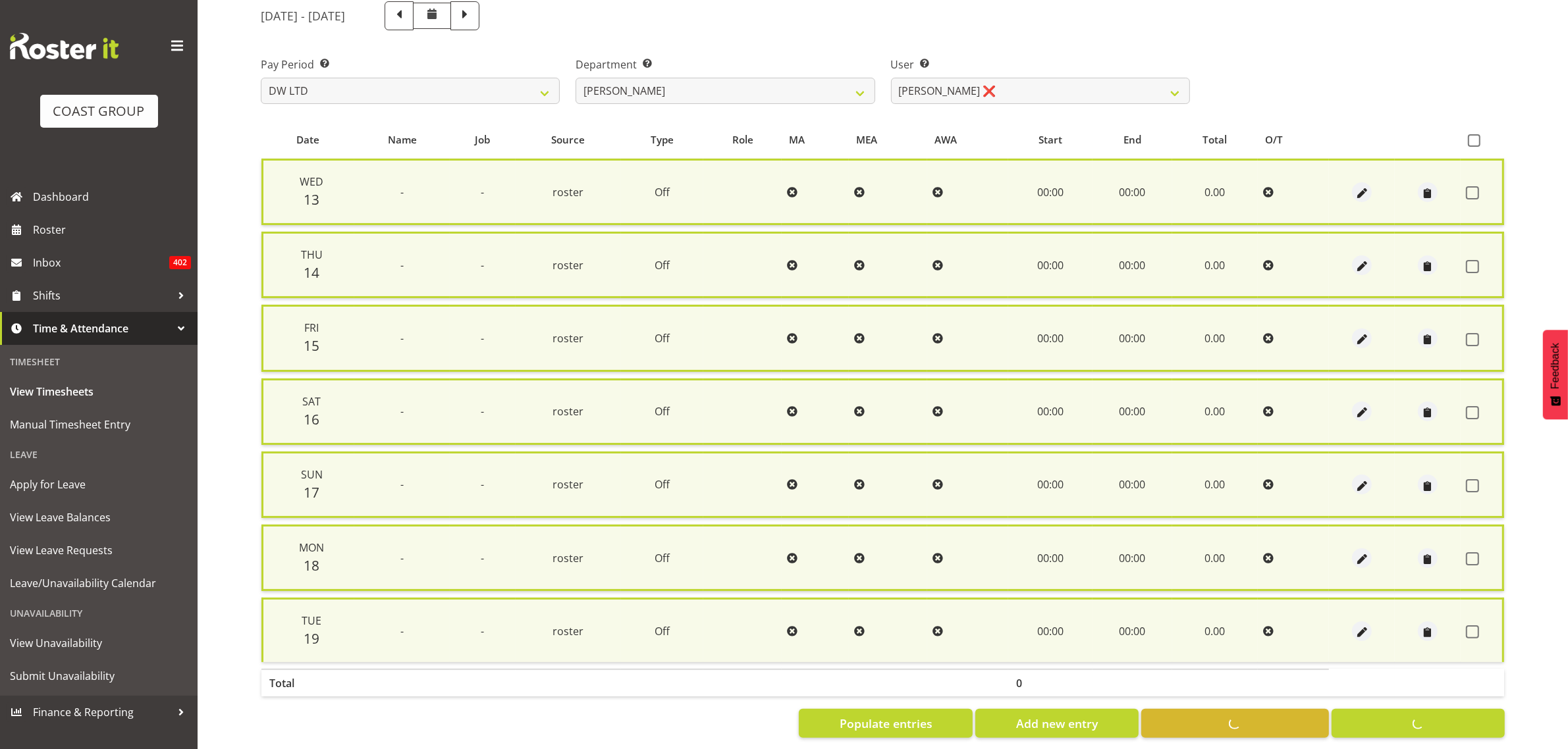
checkbox input "false"
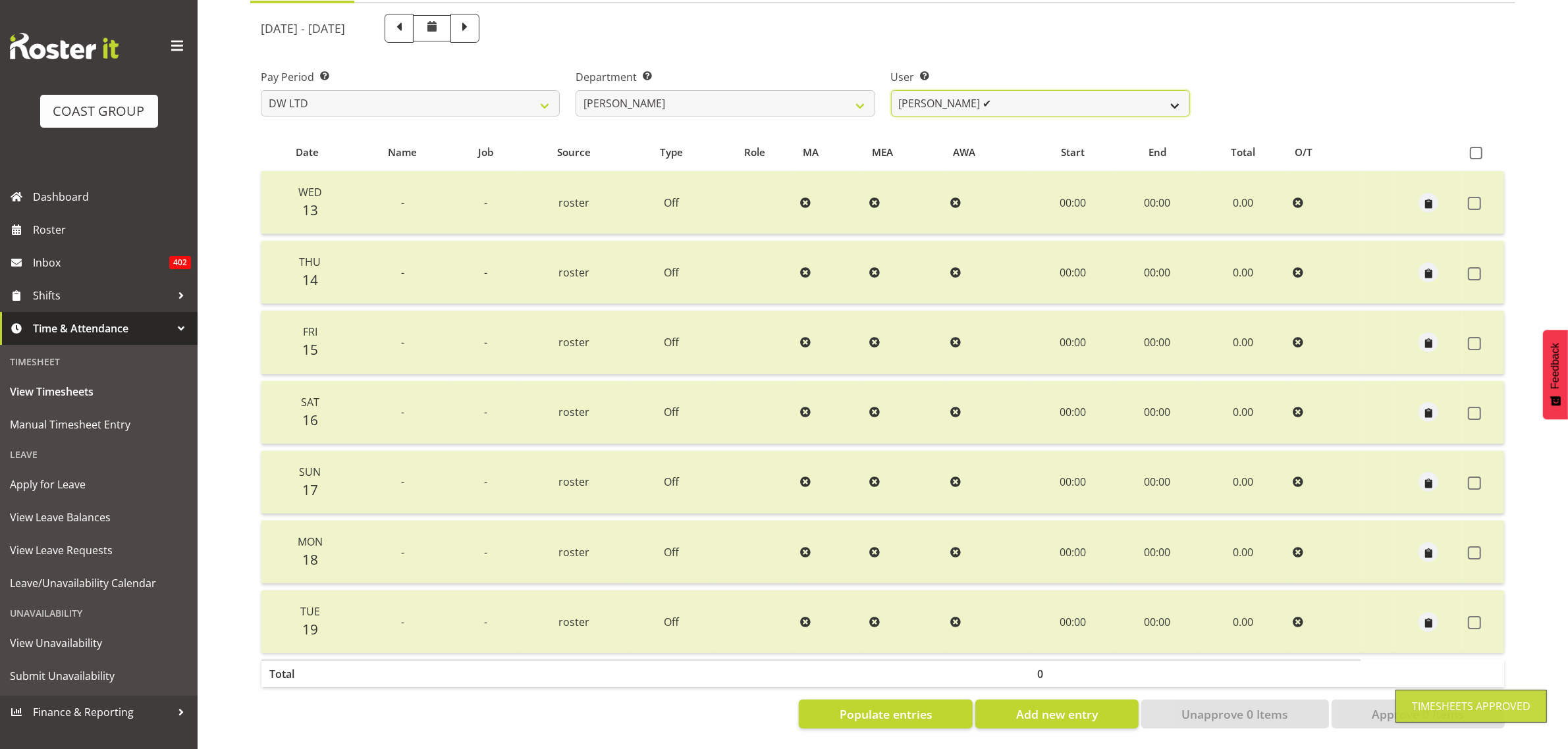
click at [978, 102] on select "[PERSON_NAME] ✔ Boston [PERSON_NAME] ✔ [PERSON_NAME] ✔ [PERSON_NAME] ✔ [PERSON_…" at bounding box center [1040, 104] width 299 height 26
click at [891, 91] on select "[PERSON_NAME] ✔ Boston [PERSON_NAME] ✔ [PERSON_NAME] ✔ [PERSON_NAME] ✔ [PERSON_…" at bounding box center [1040, 104] width 299 height 26
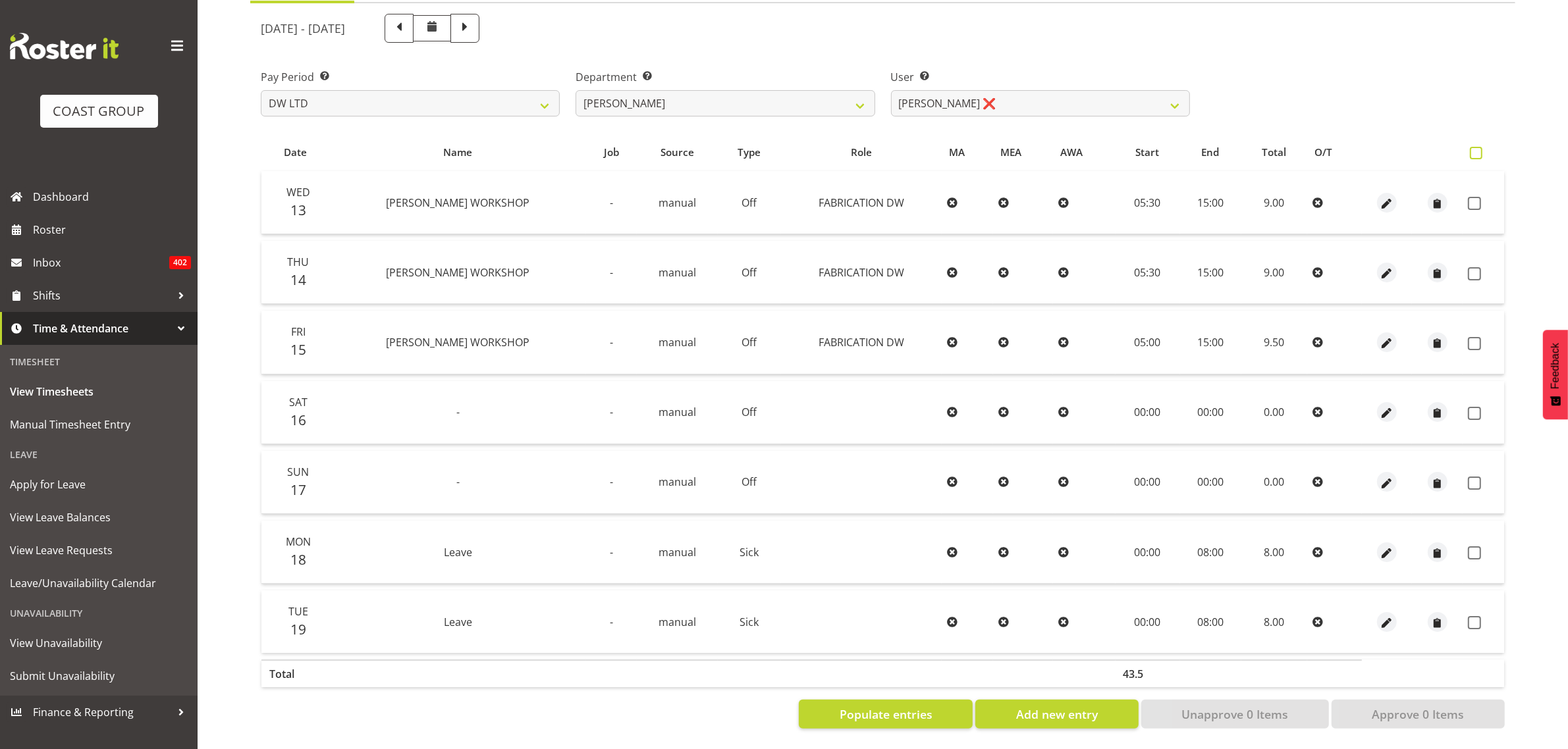
click at [1479, 147] on span at bounding box center [1476, 153] width 12 height 12
click at [1478, 149] on input "checkbox" at bounding box center [1474, 153] width 9 height 9
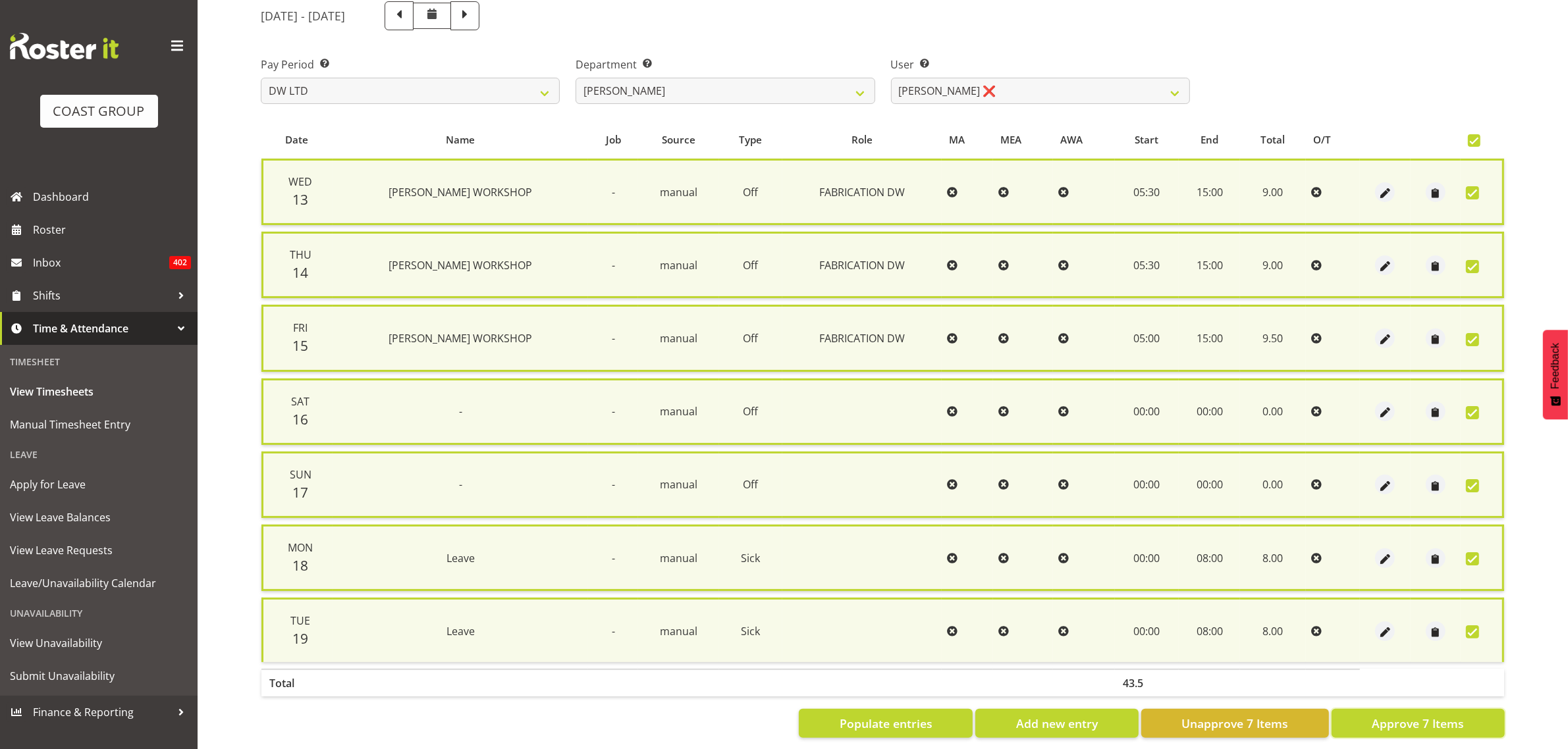
click at [1401, 722] on span "Approve 7 Items" at bounding box center [1418, 724] width 92 height 17
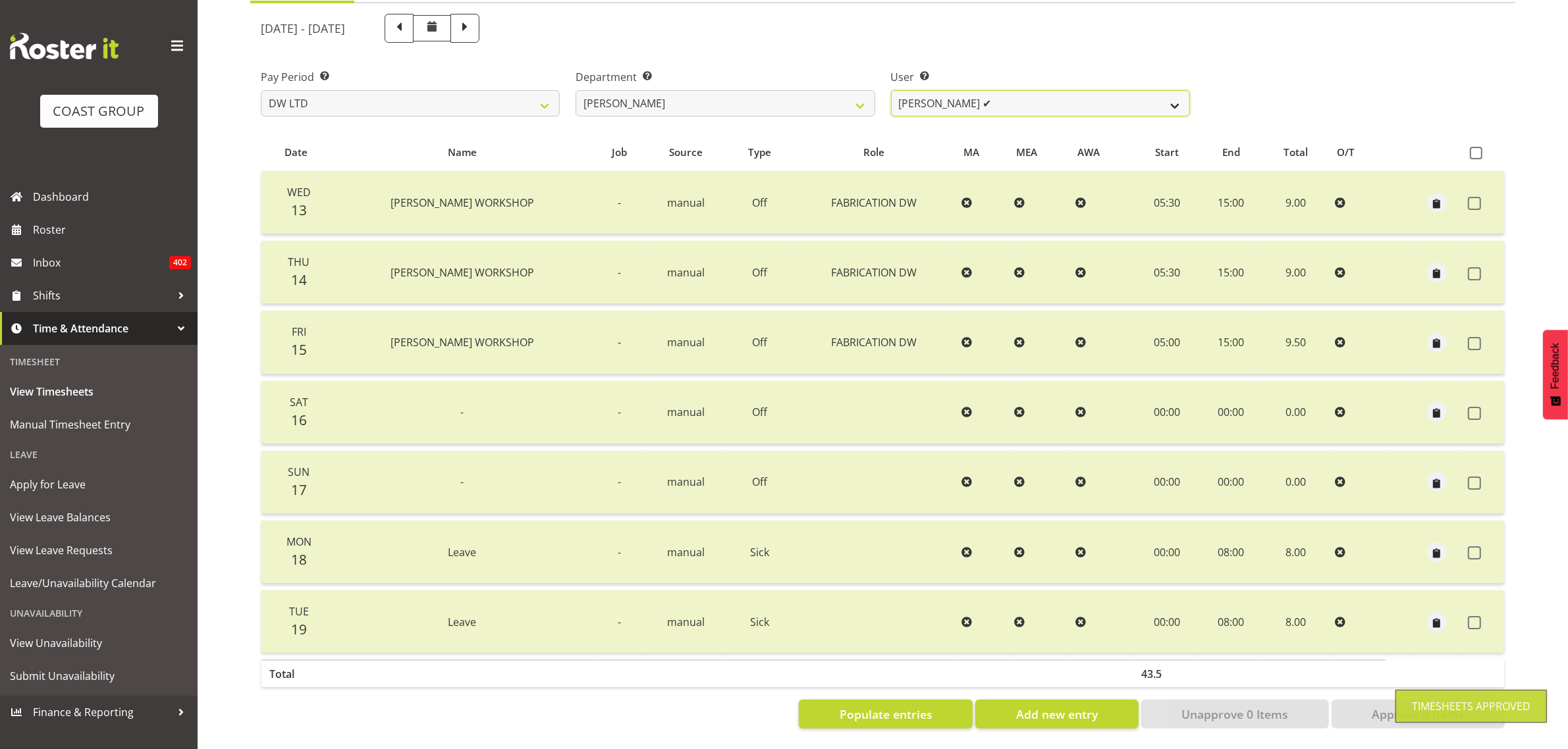
click at [1039, 93] on select "[PERSON_NAME] ✔ Boston [PERSON_NAME] ✔ [PERSON_NAME] ✔ [PERSON_NAME] ✔ [PERSON_…" at bounding box center [1040, 104] width 299 height 26
click at [891, 91] on select "[PERSON_NAME] ✔ Boston [PERSON_NAME] ✔ [PERSON_NAME] ✔ [PERSON_NAME] ✔ [PERSON_…" at bounding box center [1040, 104] width 299 height 26
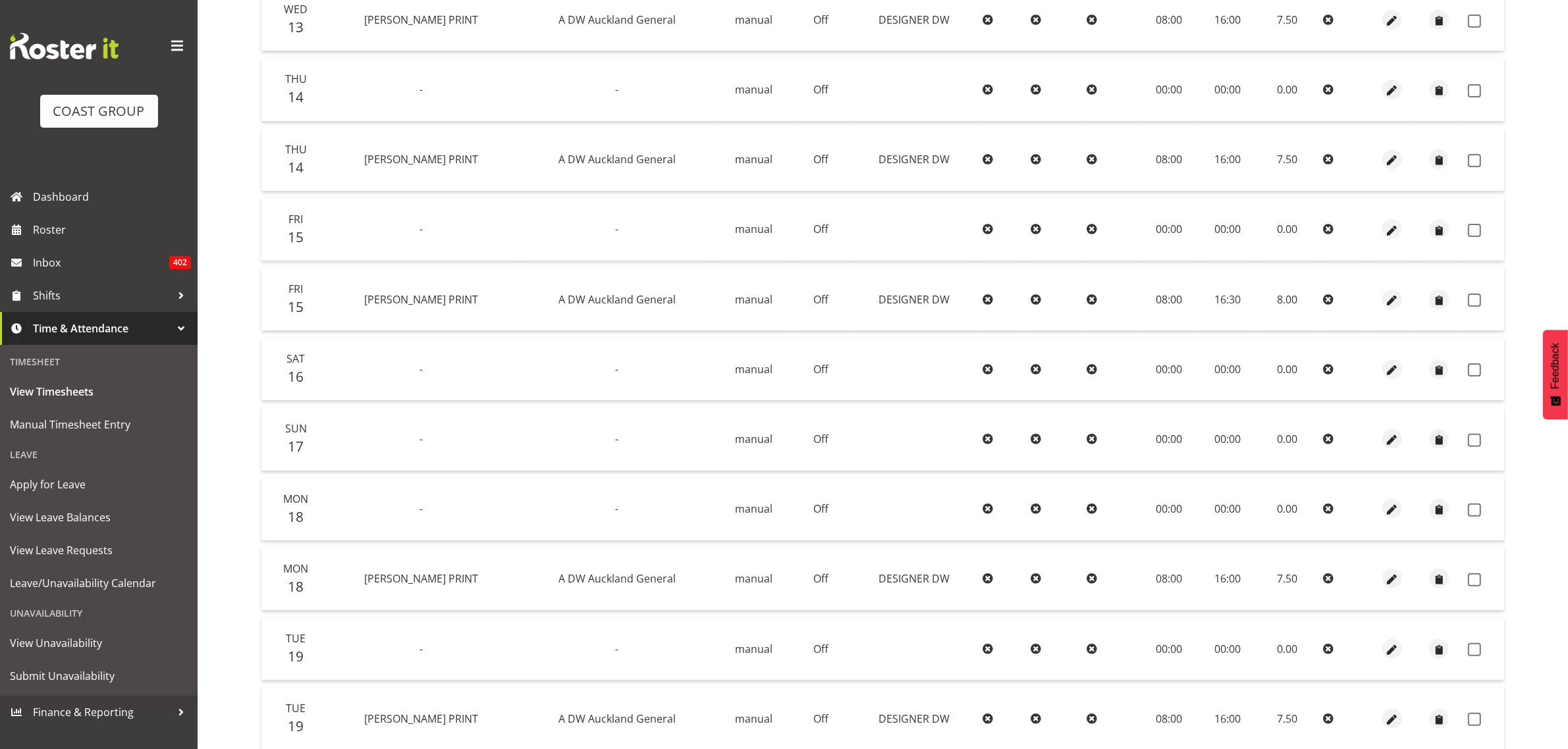
scroll to position [120, 0]
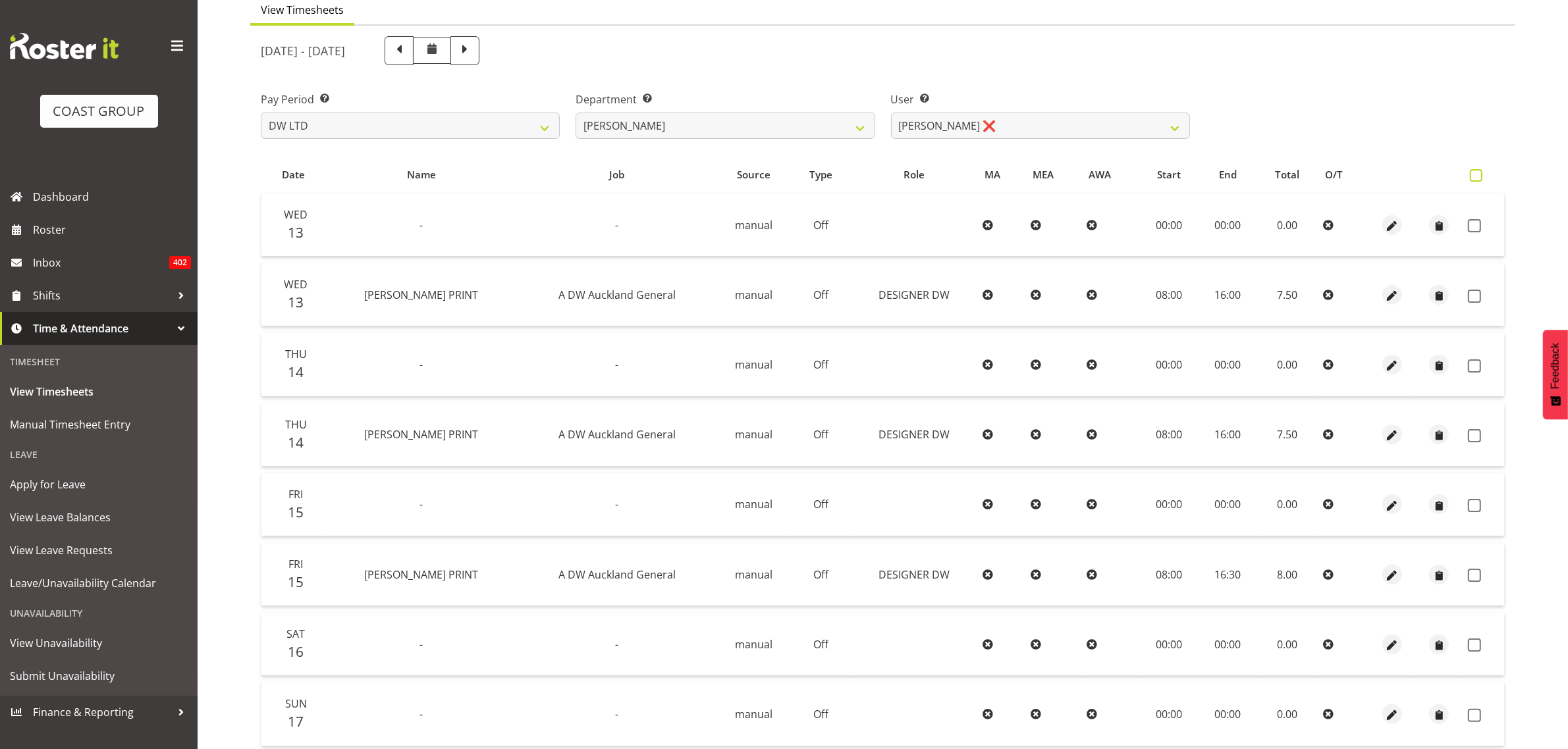
click at [1474, 179] on span at bounding box center [1476, 175] width 12 height 12
click at [1474, 179] on input "checkbox" at bounding box center [1474, 176] width 9 height 9
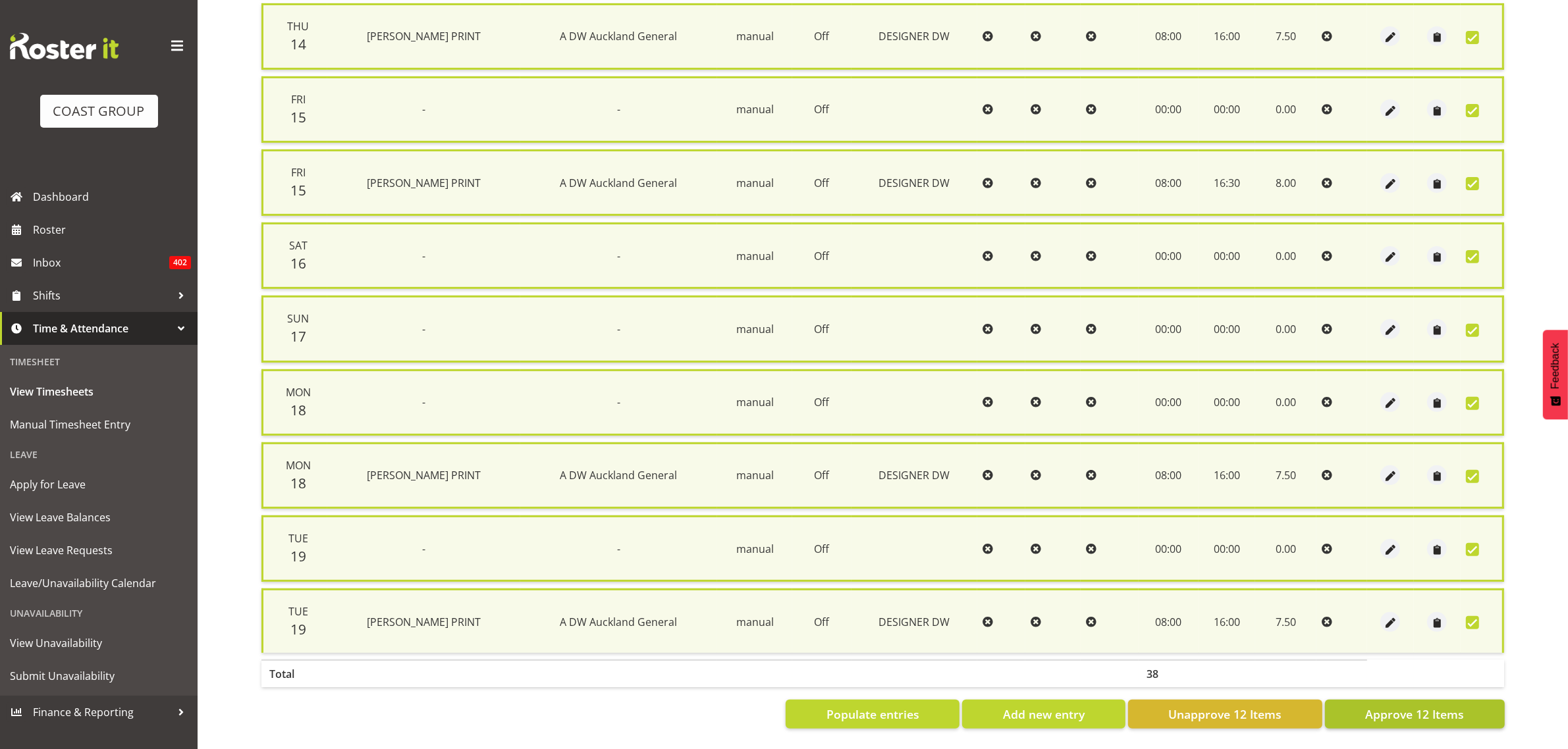
scroll to position [534, 0]
click at [1367, 705] on span "Approve 12 Items" at bounding box center [1414, 714] width 98 height 17
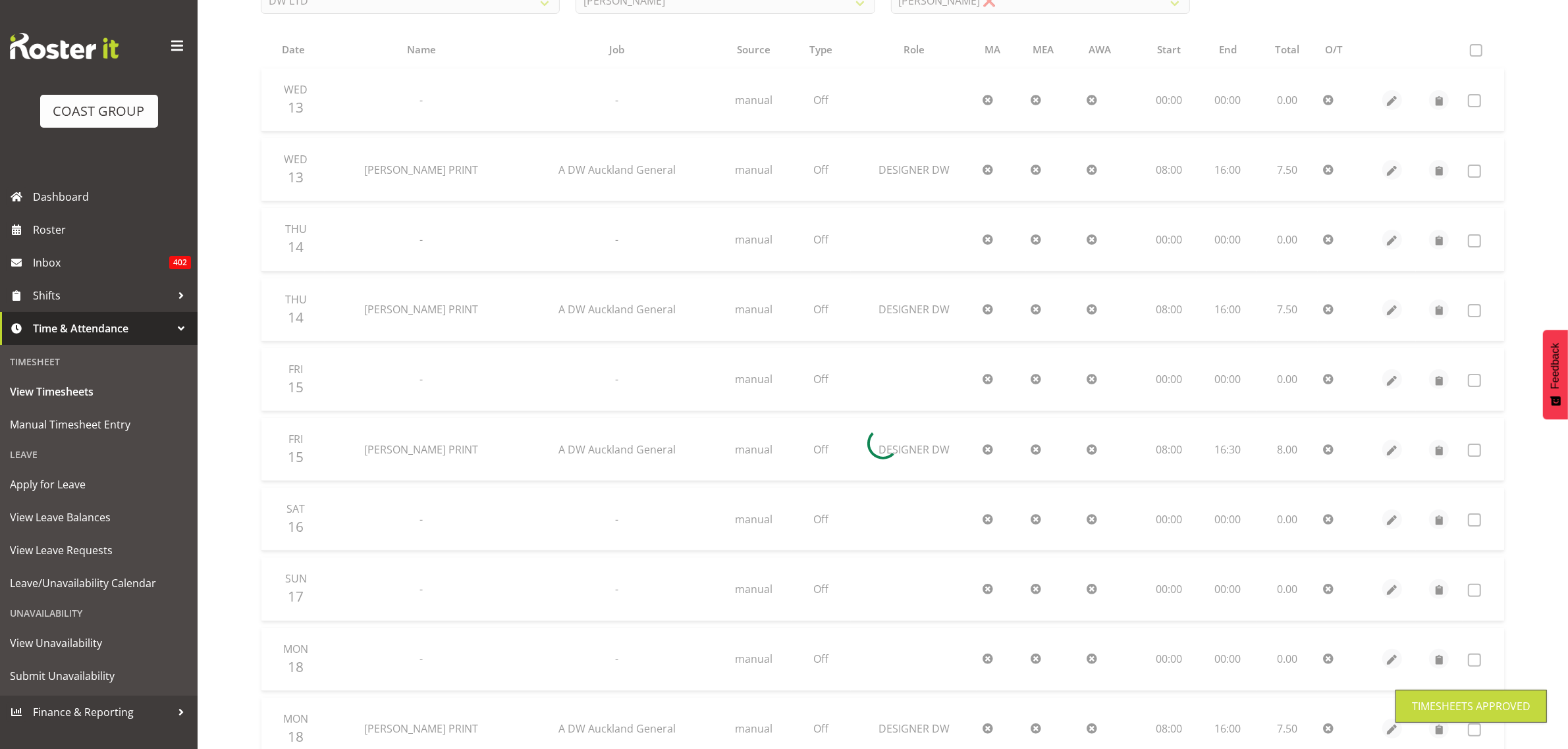
scroll to position [176, 0]
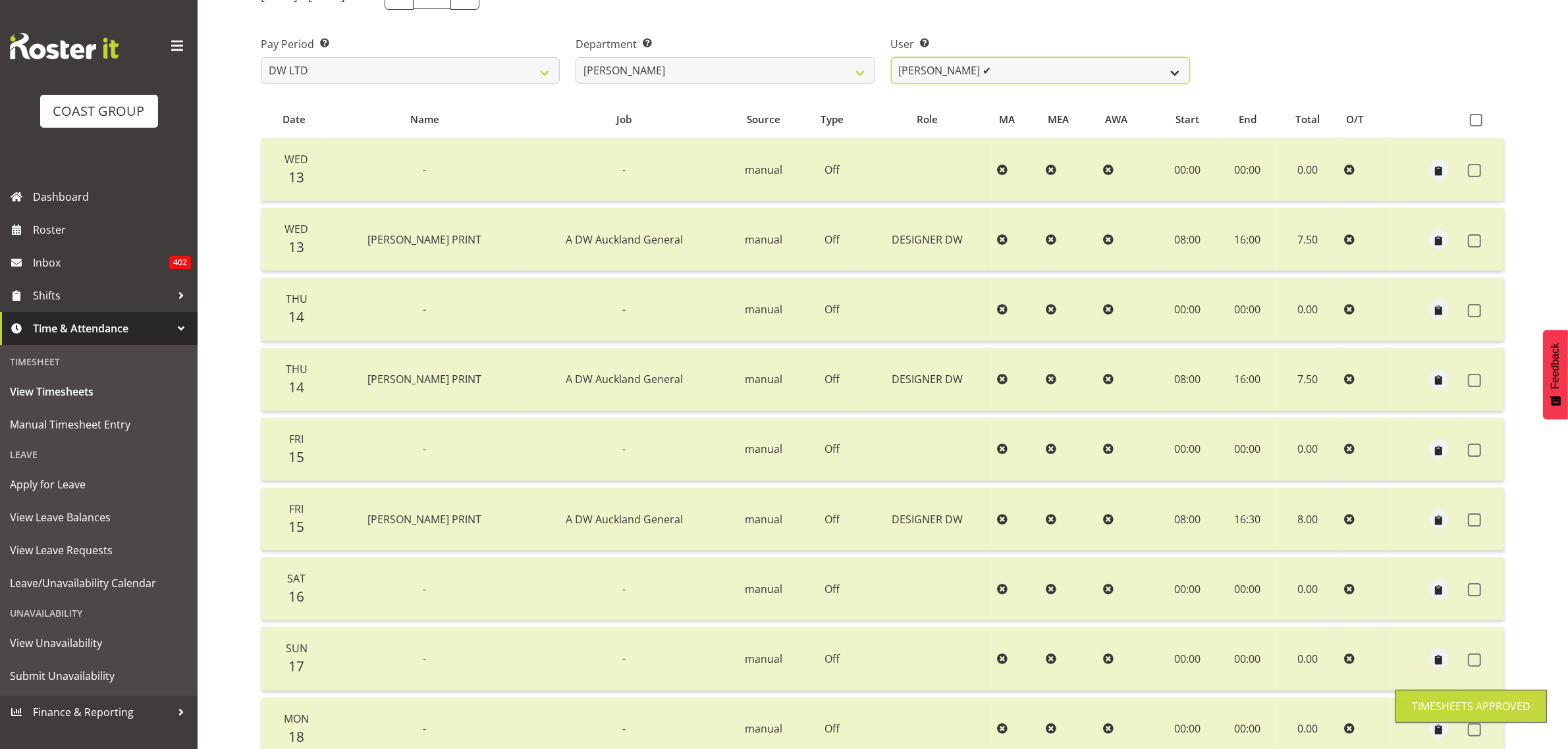
click at [973, 64] on select "[PERSON_NAME] ✔ Boston [PERSON_NAME] ✔ [PERSON_NAME] ✔ [PERSON_NAME] ✔ [PERSON_…" at bounding box center [1040, 71] width 299 height 26
click at [891, 57] on select "[PERSON_NAME] ✔ Boston [PERSON_NAME] ✔ [PERSON_NAME] ✔ [PERSON_NAME] ✔ [PERSON_…" at bounding box center [1040, 71] width 299 height 26
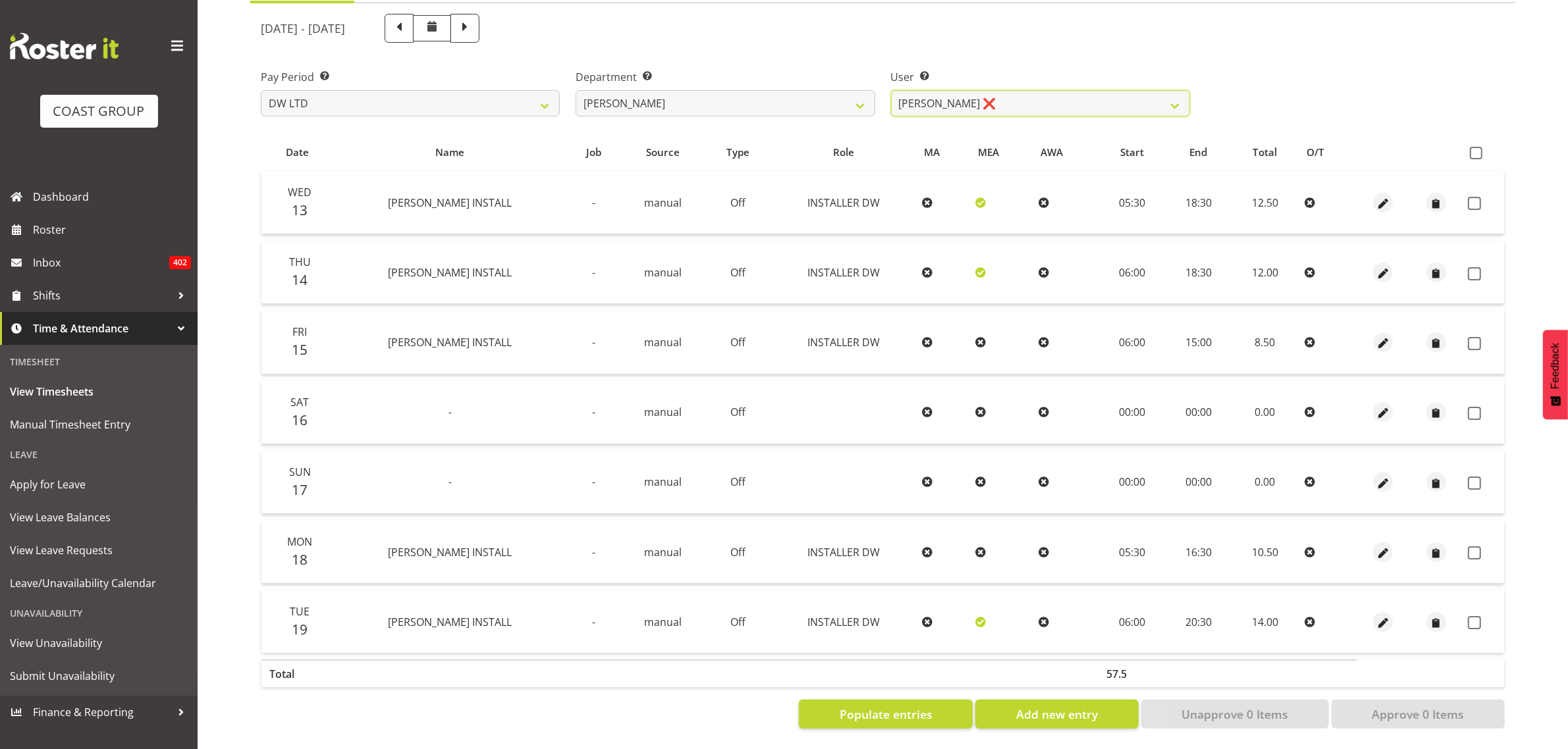
scroll to position [155, 0]
click at [1477, 147] on span at bounding box center [1476, 153] width 12 height 12
click at [1477, 149] on input "checkbox" at bounding box center [1474, 153] width 9 height 9
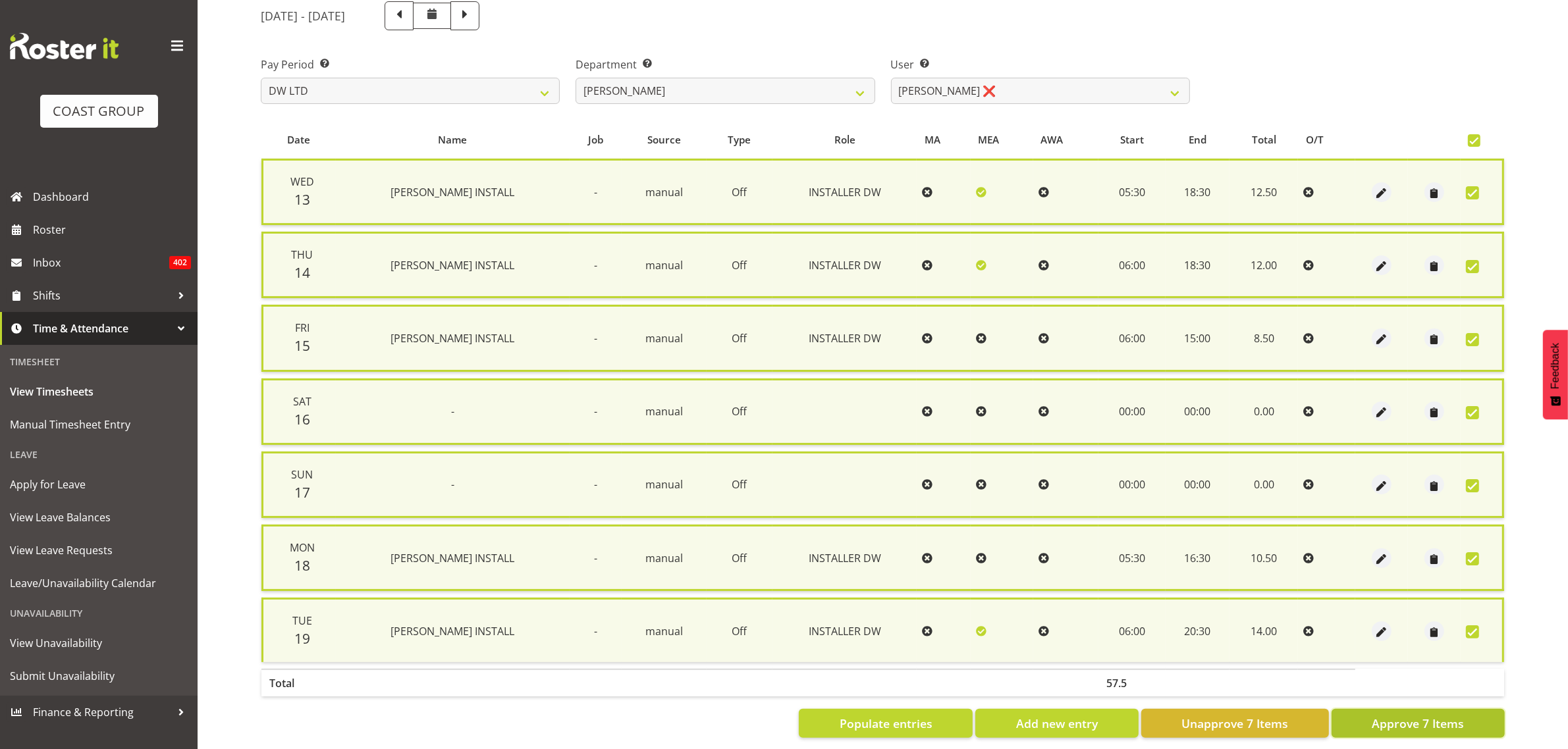
click at [1368, 721] on button "Approve 7 Items" at bounding box center [1418, 723] width 173 height 29
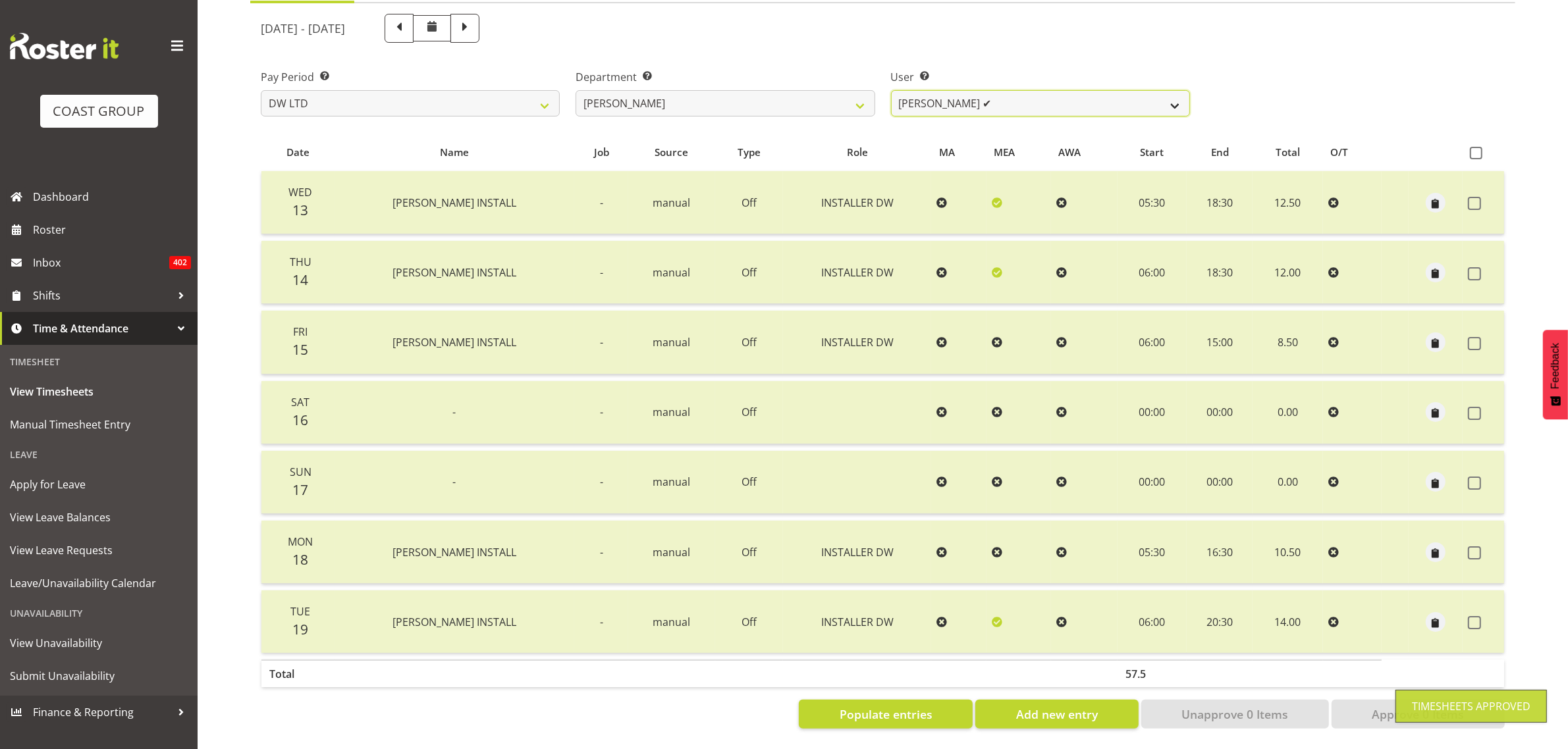
click at [960, 96] on select "[PERSON_NAME] ✔ Boston [PERSON_NAME] ✔ [PERSON_NAME] ✔ [PERSON_NAME] ✔ [PERSON_…" at bounding box center [1040, 104] width 299 height 26
click at [891, 91] on select "[PERSON_NAME] ✔ Boston [PERSON_NAME] ✔ [PERSON_NAME] ✔ [PERSON_NAME] ✔ [PERSON_…" at bounding box center [1040, 104] width 299 height 26
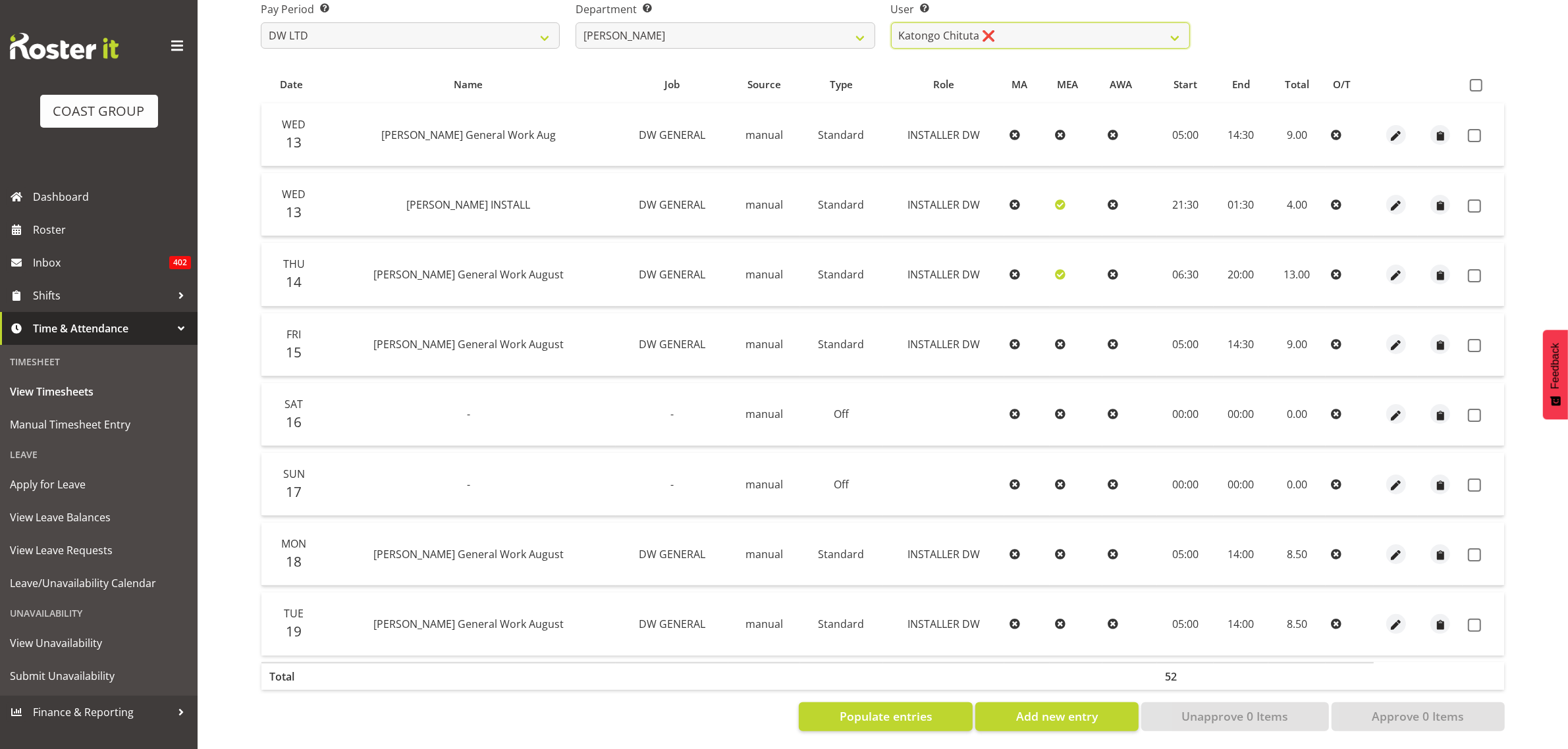
scroll to position [170, 0]
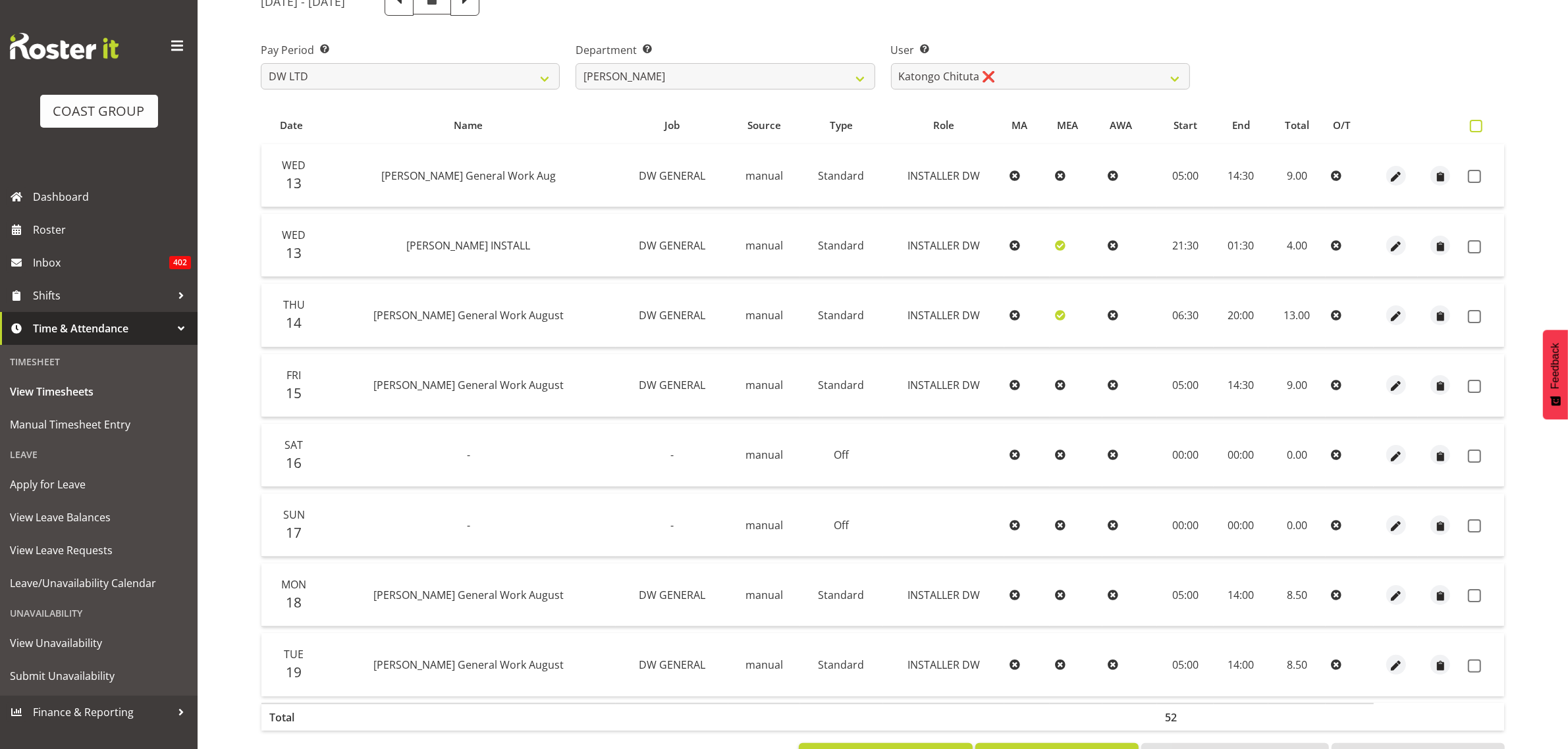
click at [1474, 125] on span at bounding box center [1476, 126] width 12 height 12
click at [1474, 125] on input "checkbox" at bounding box center [1474, 126] width 9 height 9
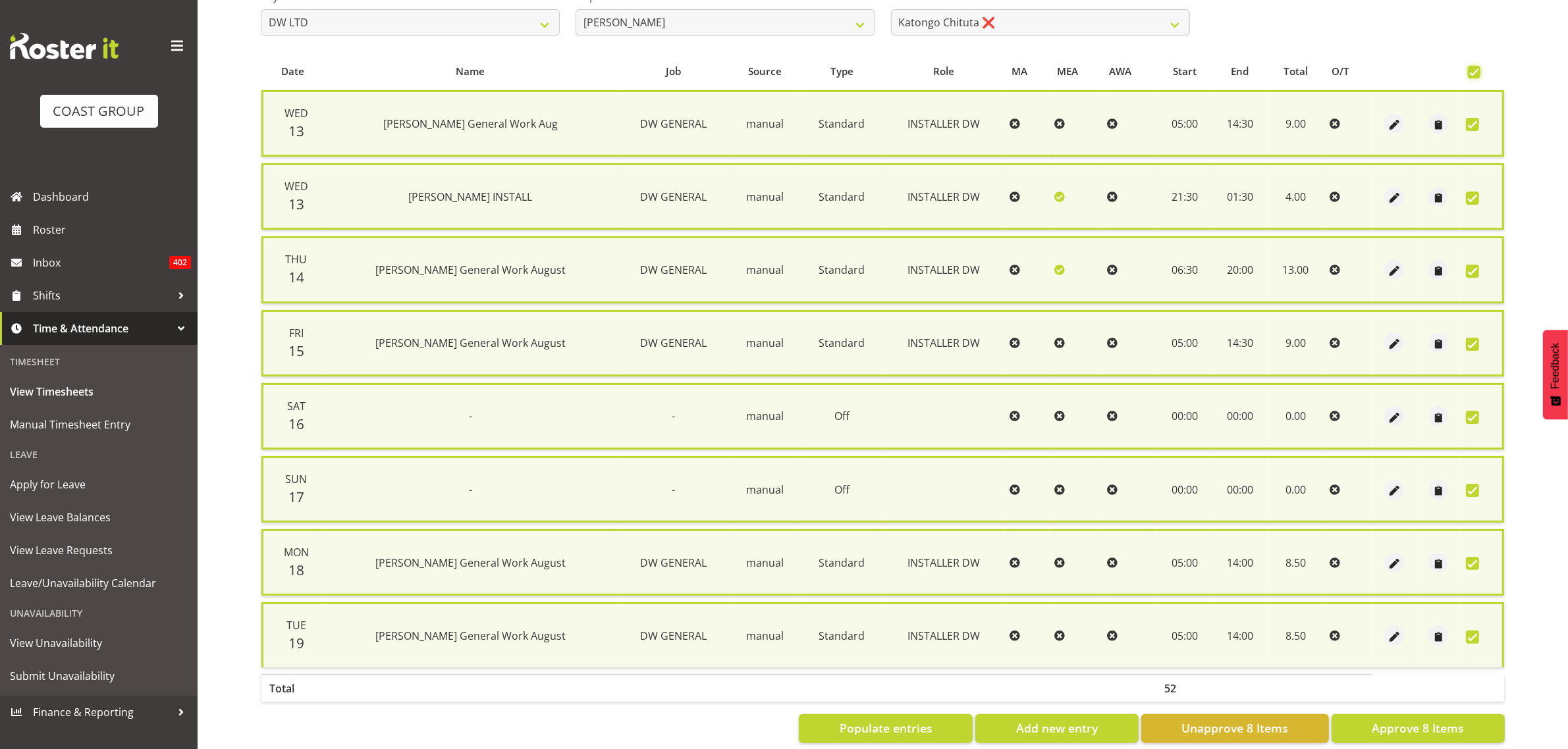
scroll to position [244, 0]
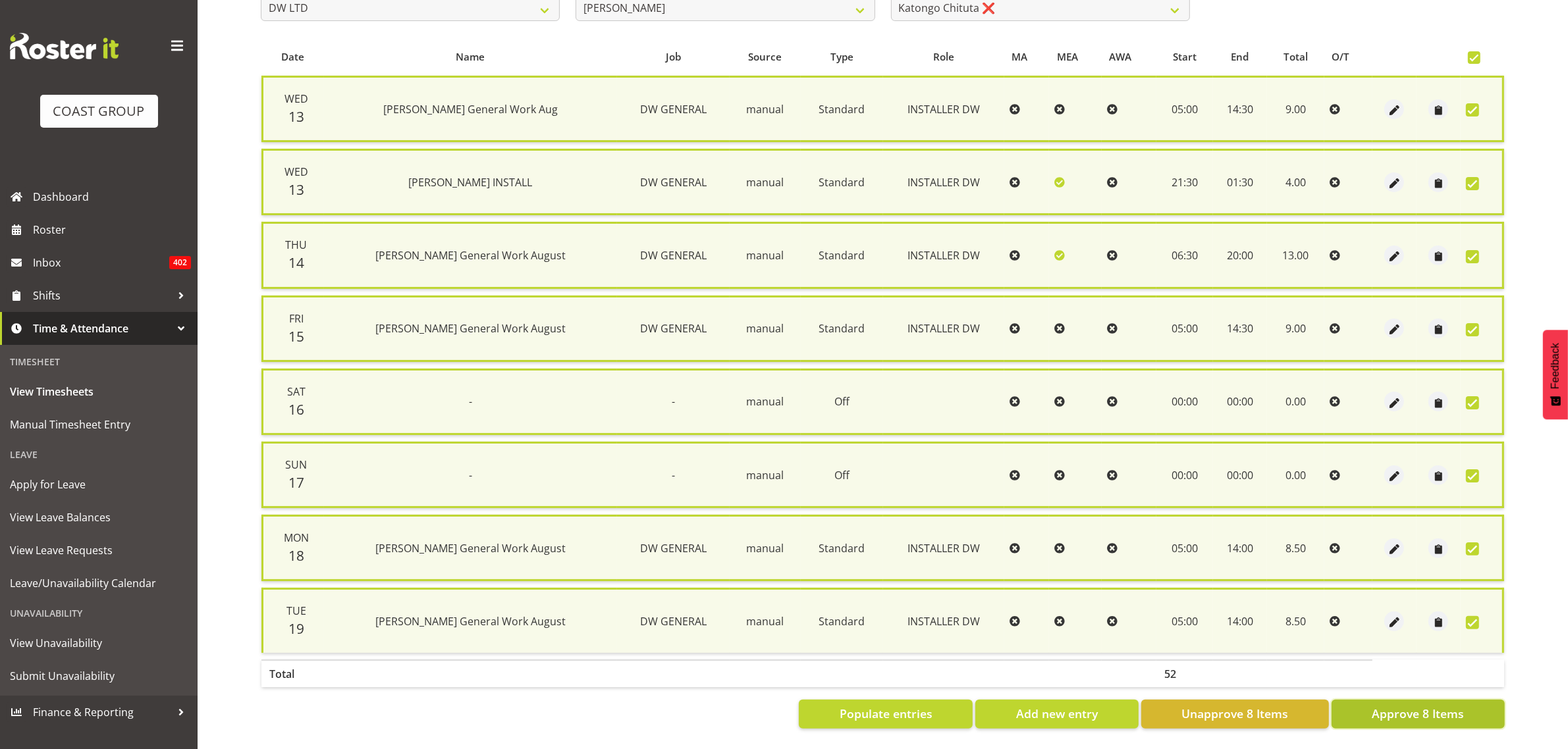
click at [1369, 700] on button "Approve 8 Items" at bounding box center [1418, 714] width 173 height 29
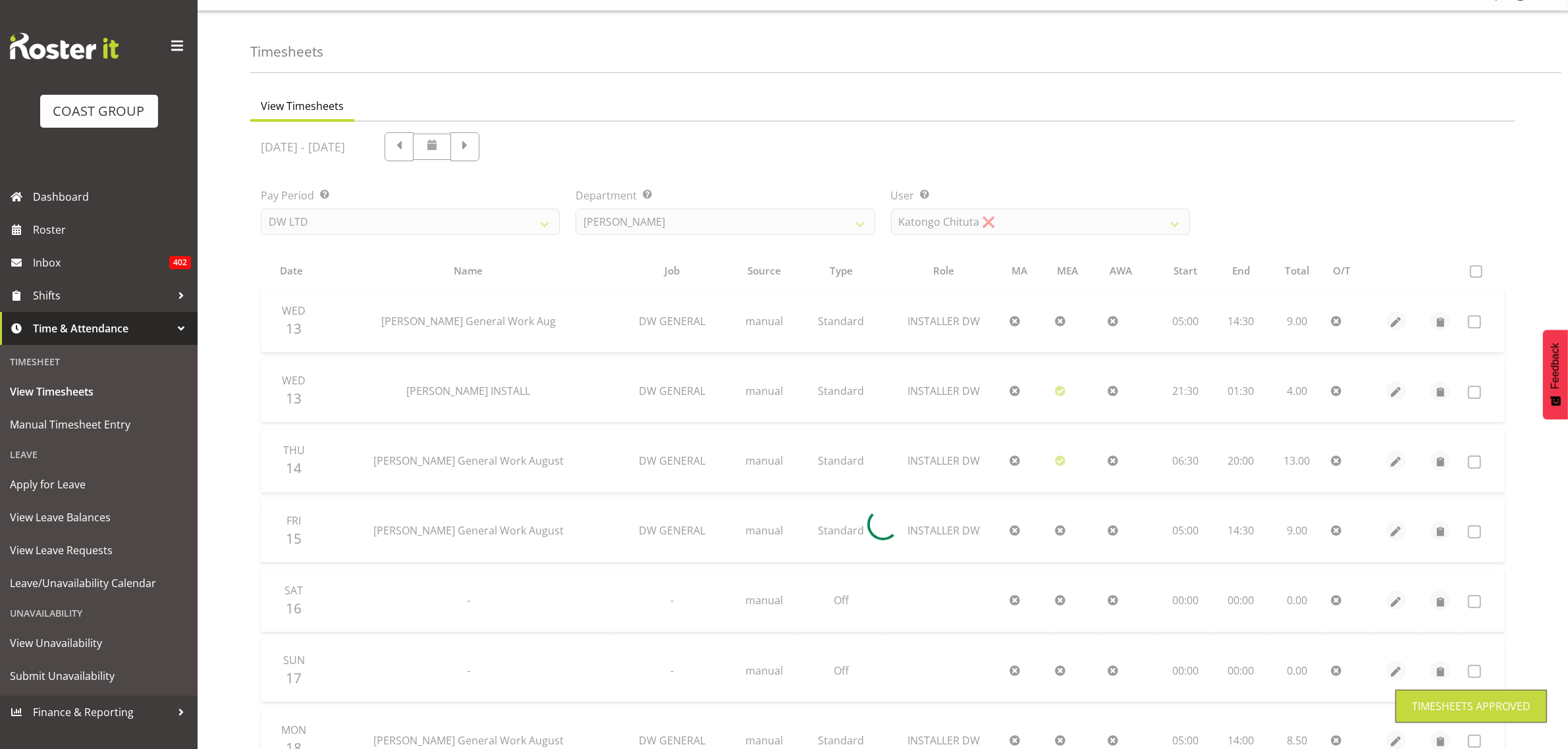
scroll to position [13, 0]
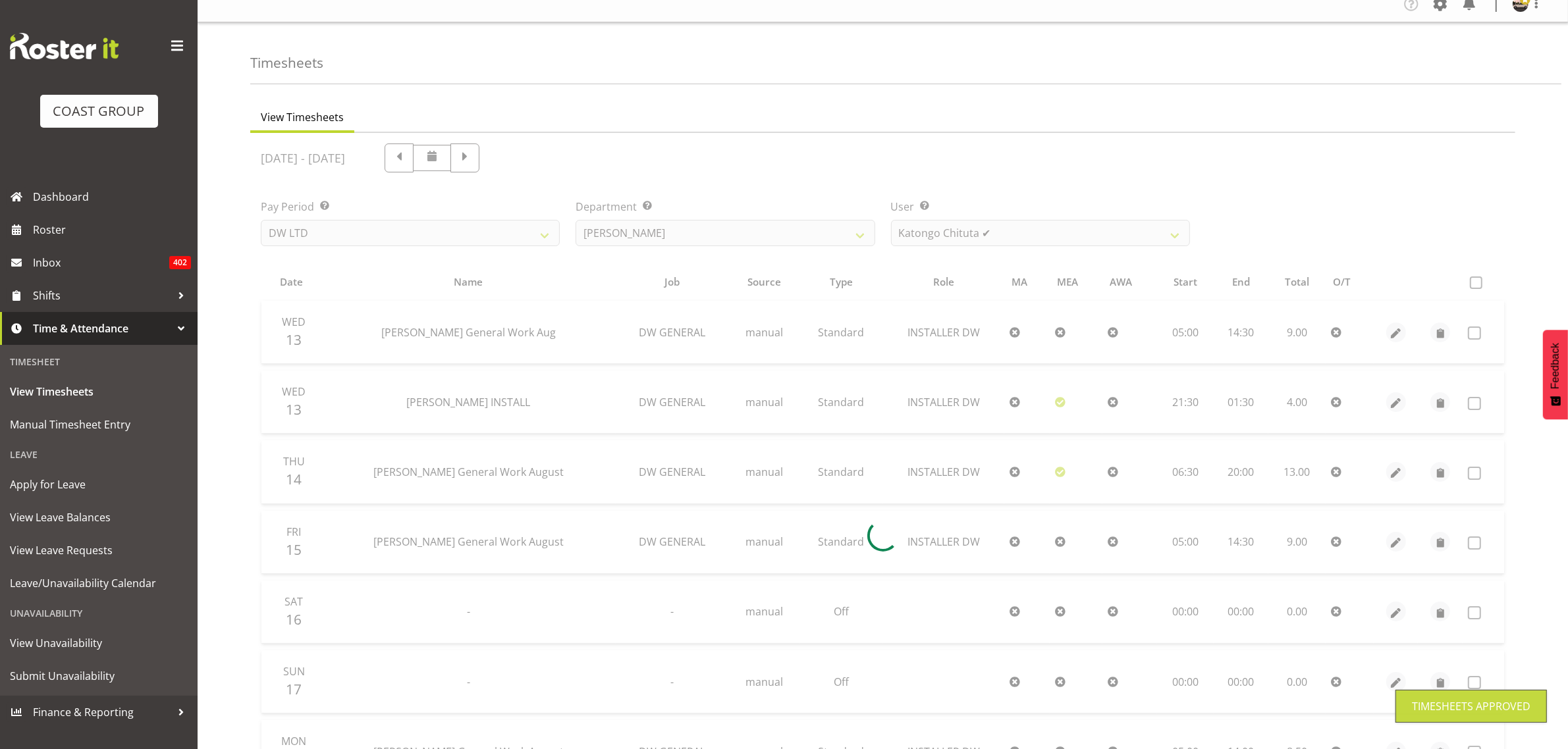
click at [949, 239] on div at bounding box center [882, 536] width 1265 height 806
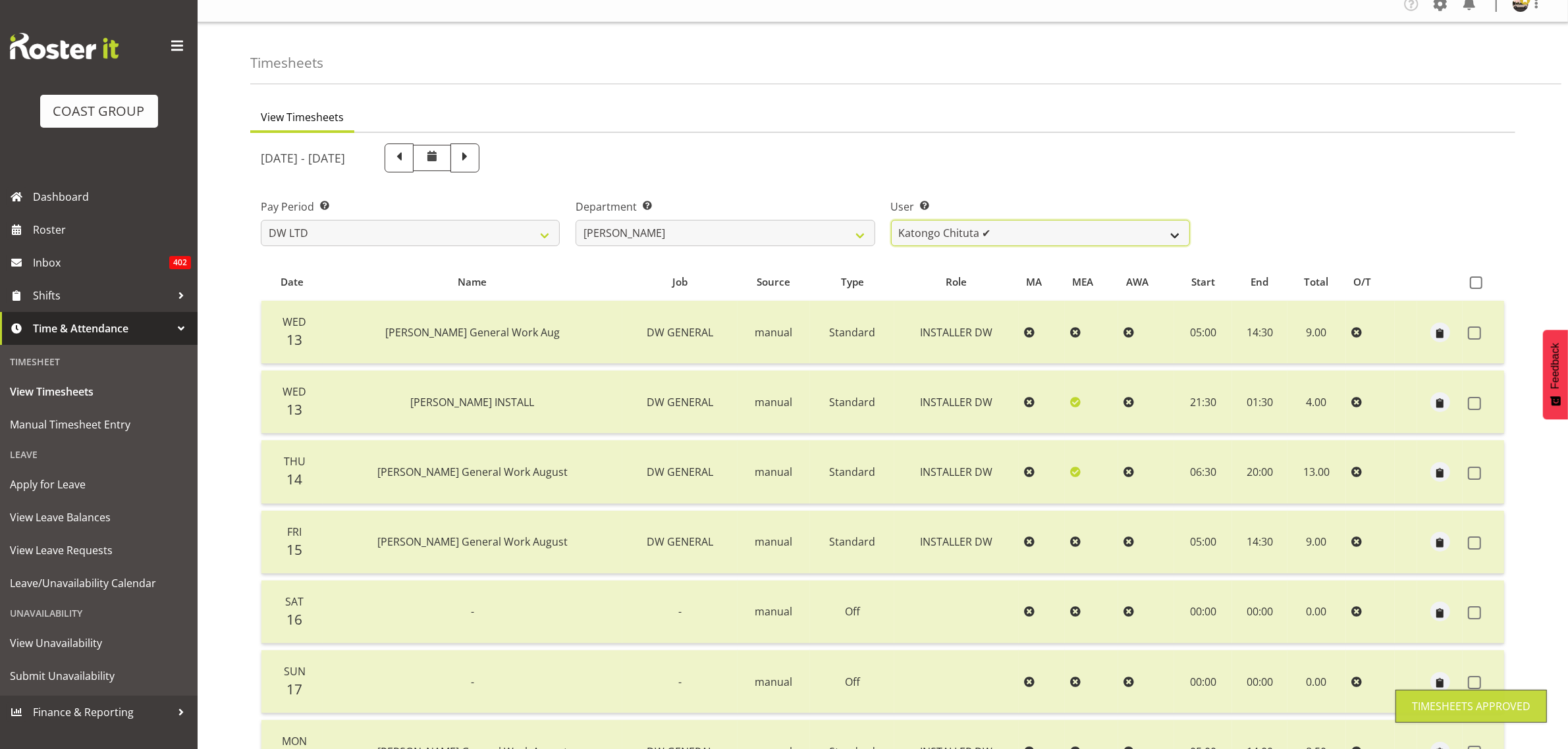
click at [956, 240] on select "[PERSON_NAME] ✔ Boston [PERSON_NAME] ✔ [PERSON_NAME] ✔ [PERSON_NAME] ✔ [PERSON_…" at bounding box center [1040, 233] width 299 height 26
click at [891, 220] on select "[PERSON_NAME] ✔ Boston [PERSON_NAME] ✔ [PERSON_NAME] ✔ [PERSON_NAME] ✔ [PERSON_…" at bounding box center [1040, 233] width 299 height 26
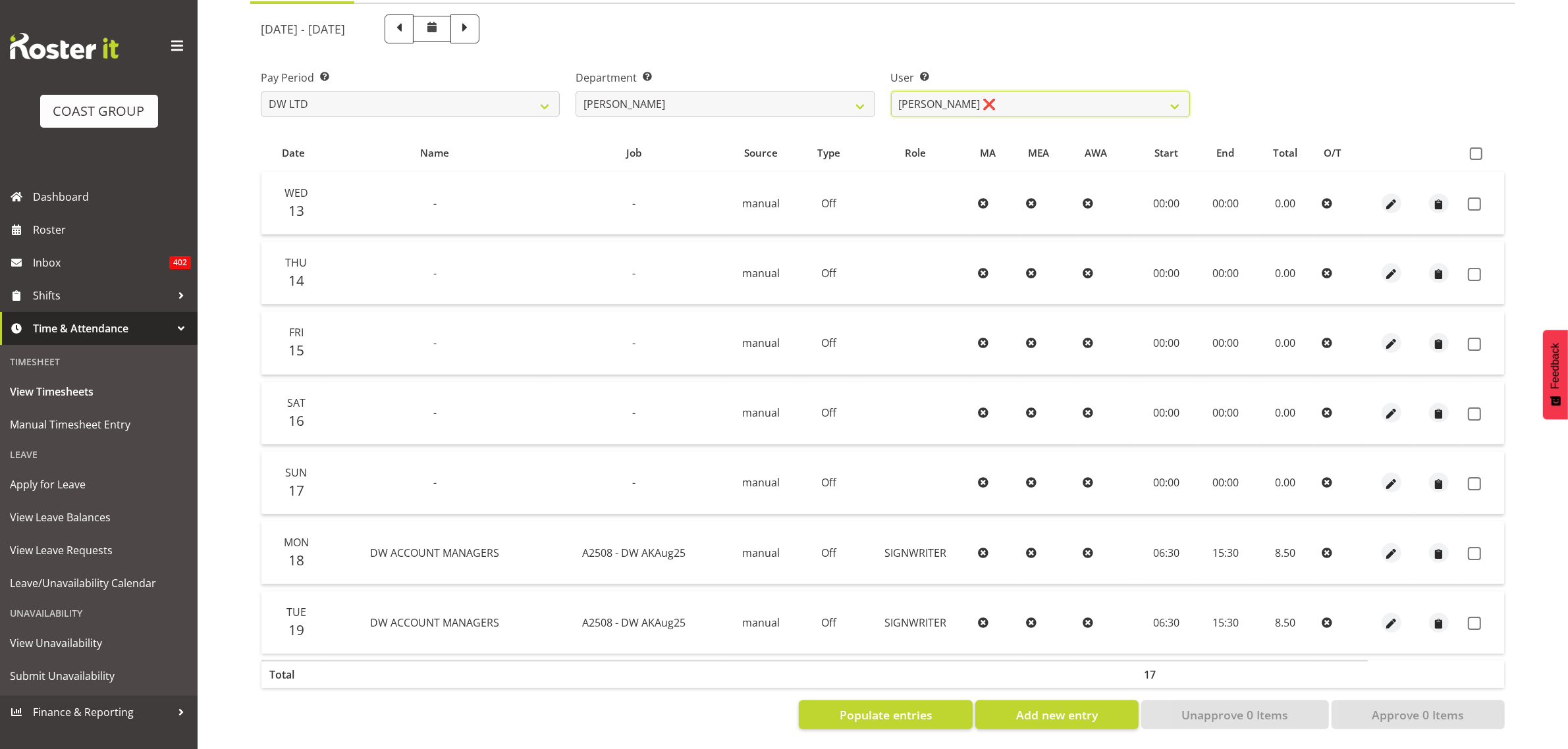
scroll to position [155, 0]
click at [1480, 147] on span at bounding box center [1476, 153] width 12 height 12
click at [1478, 149] on input "checkbox" at bounding box center [1474, 153] width 9 height 9
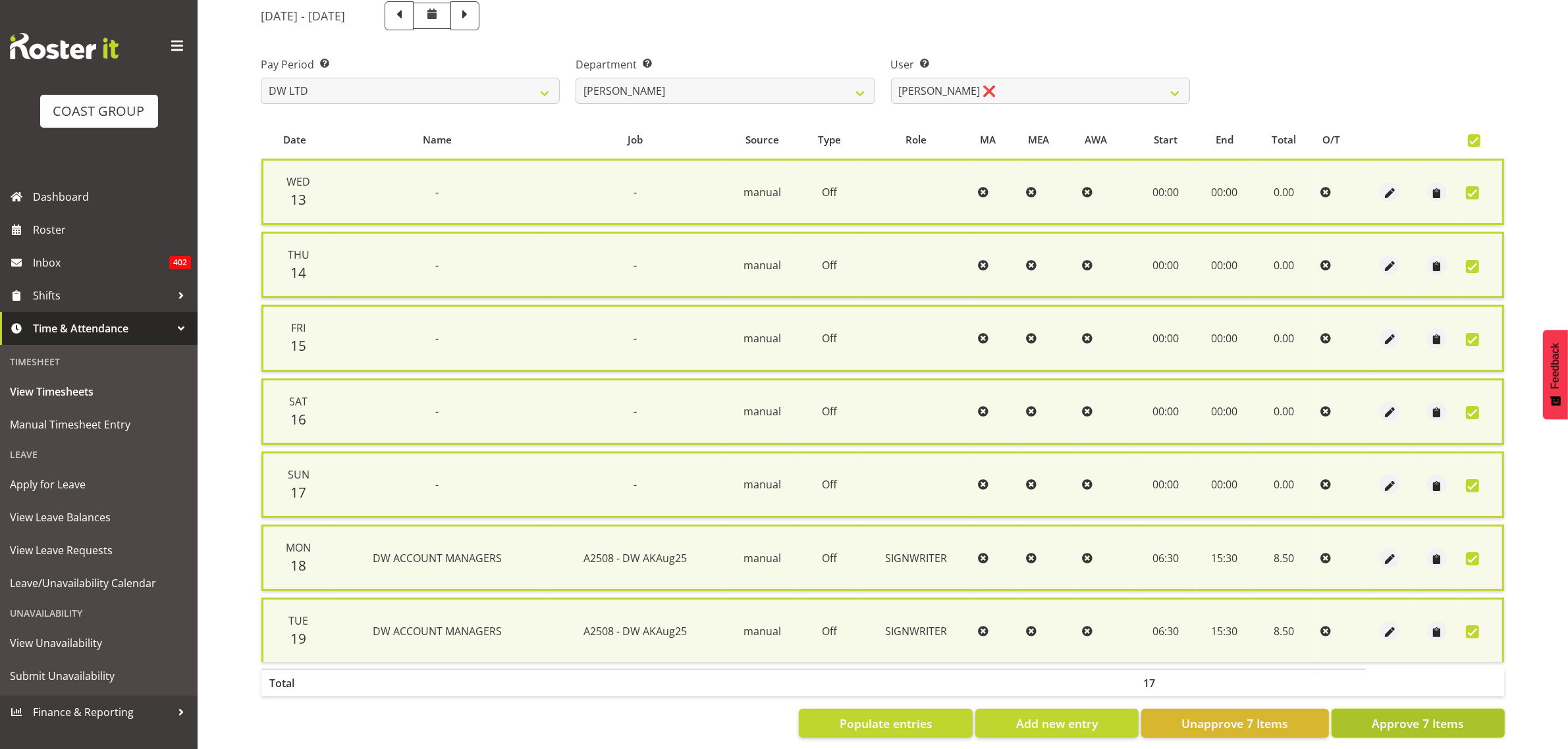
click at [1389, 722] on span "Approve 7 Items" at bounding box center [1418, 724] width 92 height 17
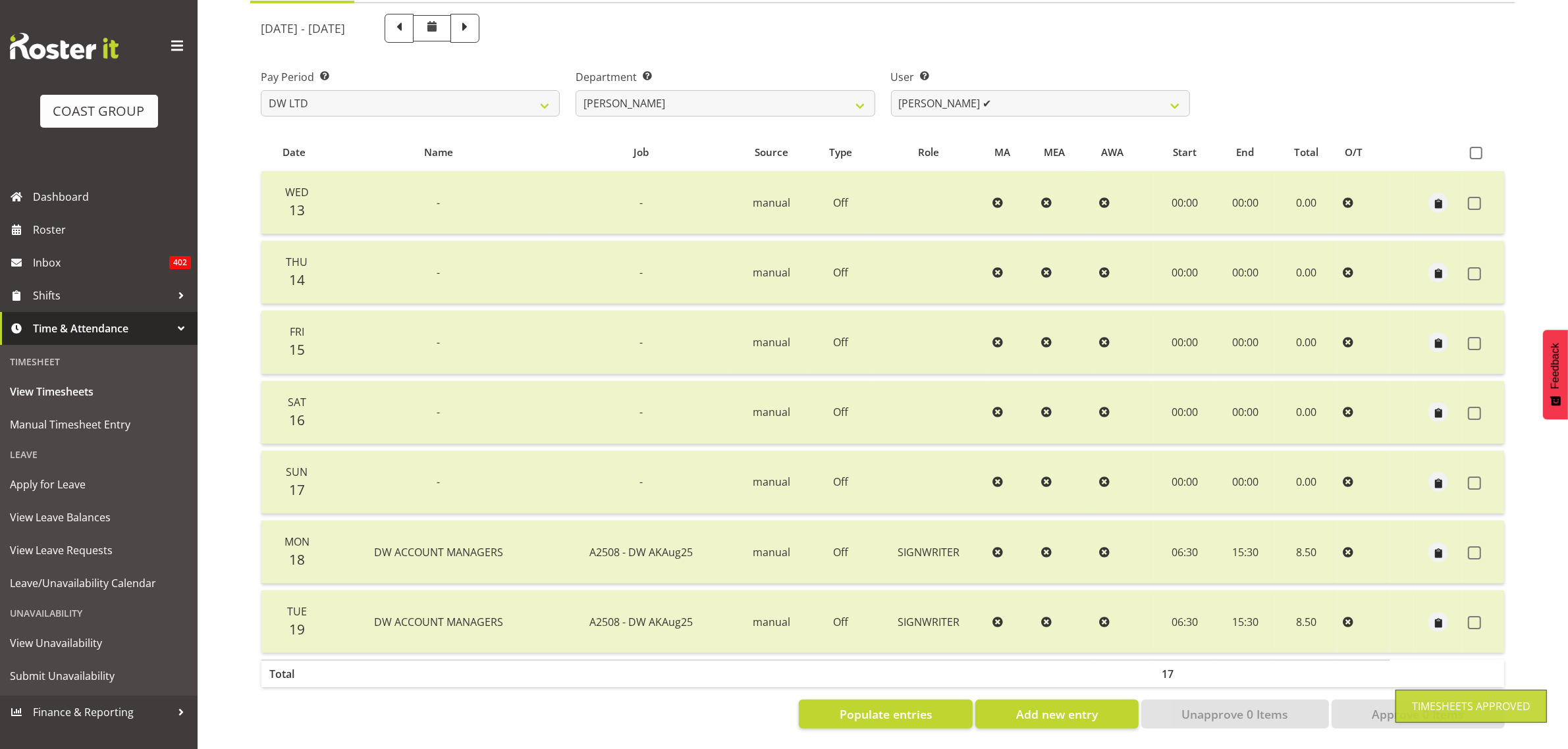
click at [977, 97] on div "[DATE] - [DATE] Pay Period Select which pay period you would like to view. SLP …" at bounding box center [882, 368] width 1244 height 723
click at [970, 101] on select "[PERSON_NAME] ✔ Boston [PERSON_NAME] ✔ [PERSON_NAME] ✔ [PERSON_NAME] ✔ [PERSON_…" at bounding box center [1040, 104] width 299 height 26
click at [891, 91] on select "[PERSON_NAME] ✔ Boston [PERSON_NAME] ✔ [PERSON_NAME] ✔ [PERSON_NAME] ✔ [PERSON_…" at bounding box center [1040, 104] width 299 height 26
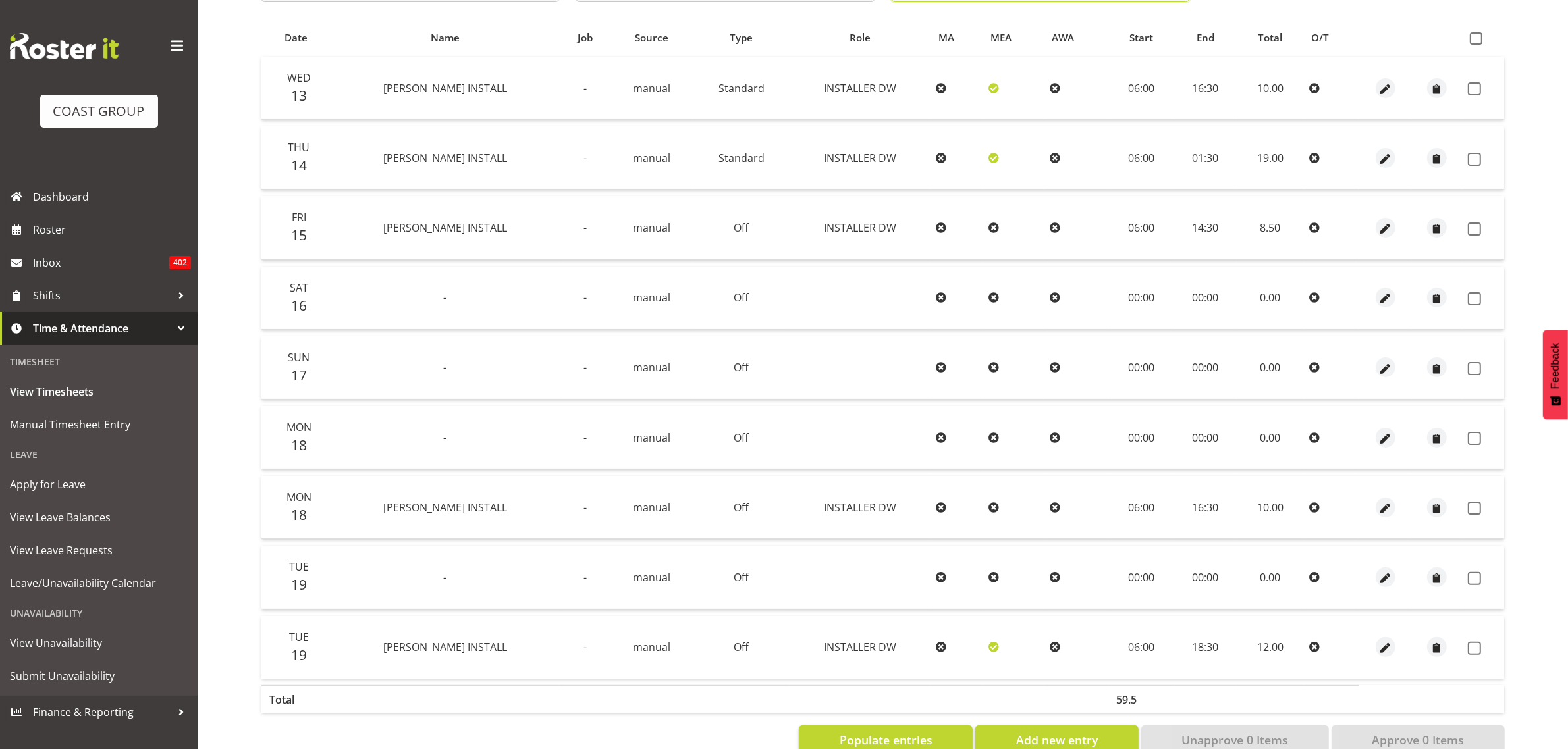
scroll to position [240, 0]
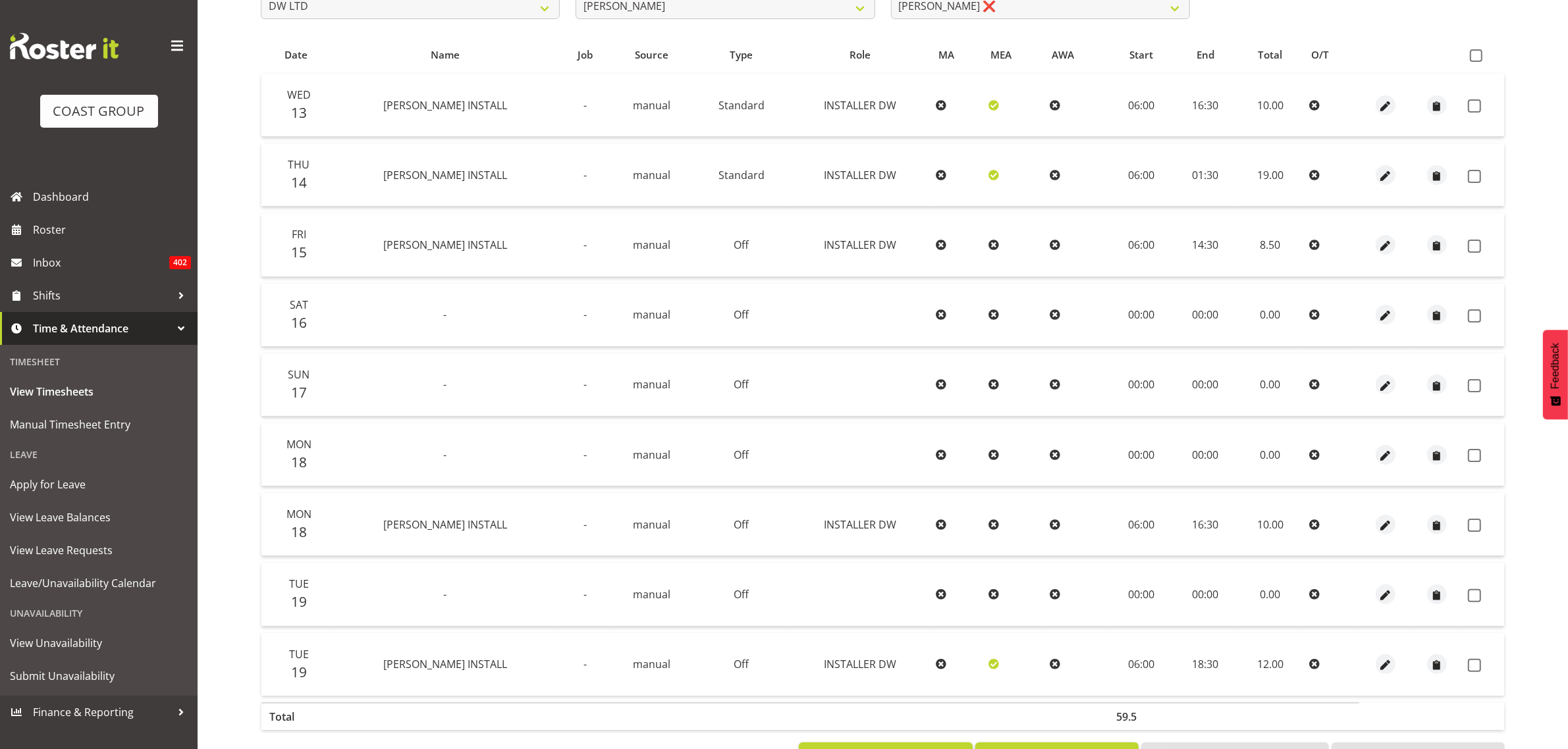
click at [1477, 63] on th at bounding box center [1484, 54] width 42 height 25
click at [1479, 57] on span at bounding box center [1476, 56] width 12 height 12
click at [1478, 57] on input "checkbox" at bounding box center [1474, 56] width 9 height 9
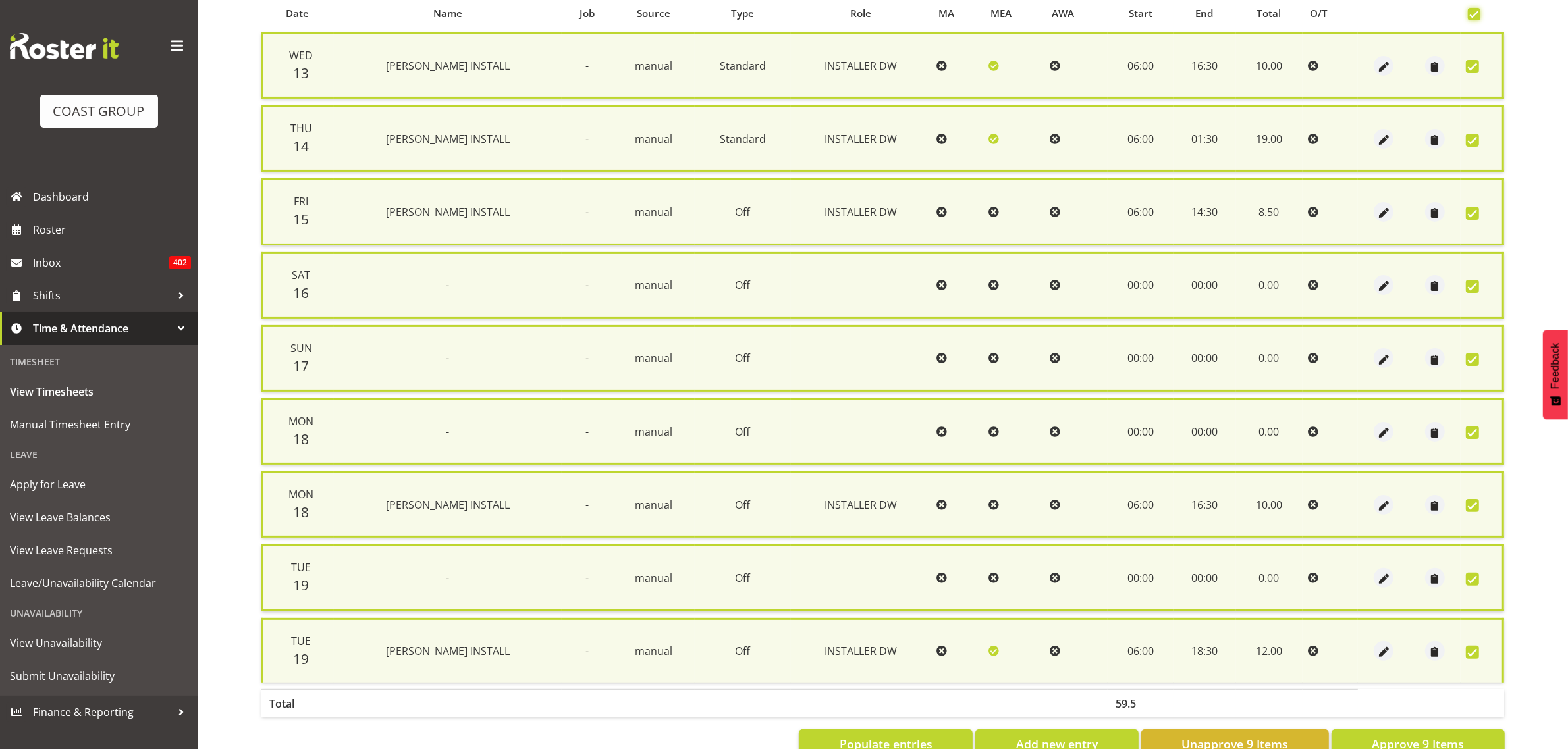
scroll to position [317, 0]
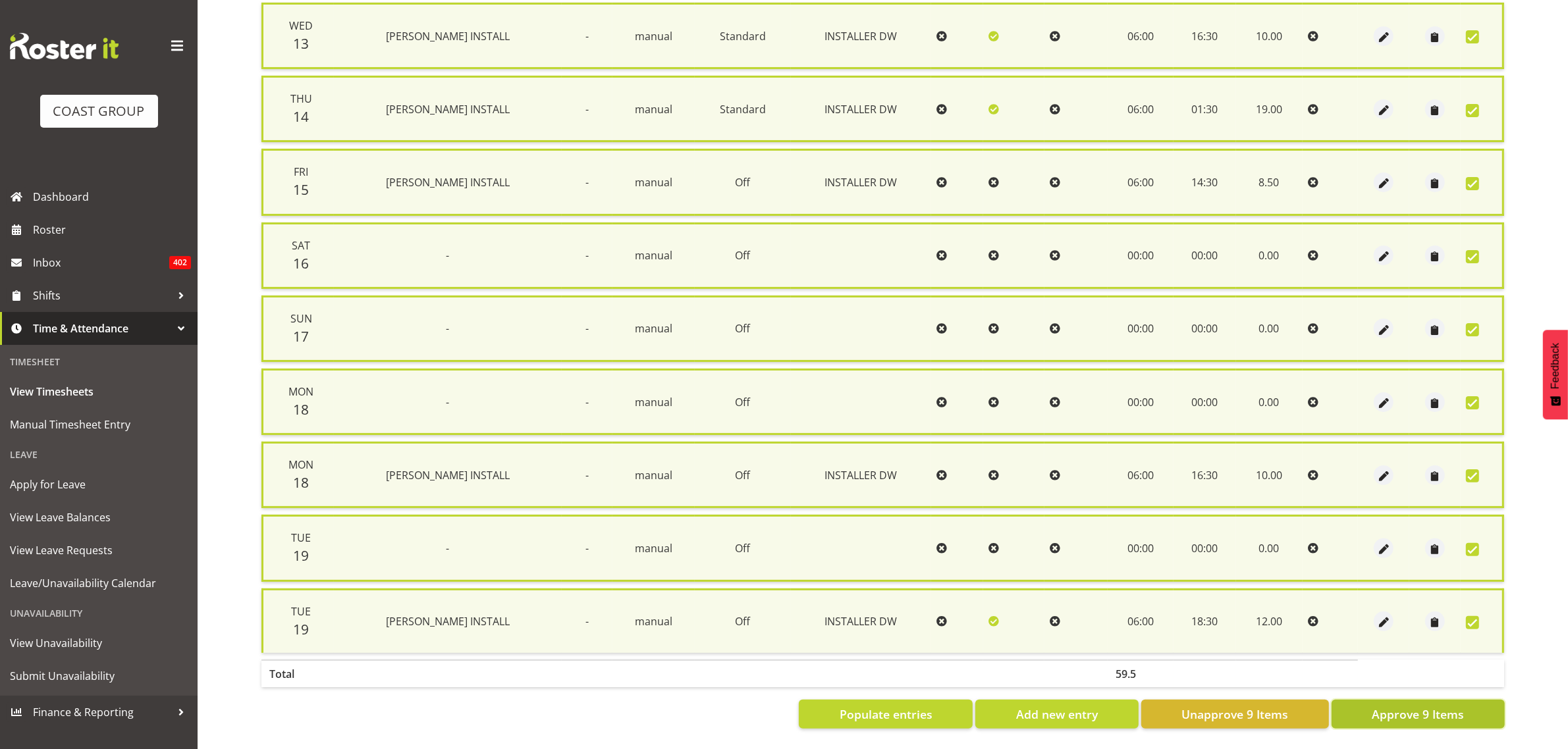
click at [1362, 703] on button "Approve 9 Items" at bounding box center [1418, 714] width 173 height 29
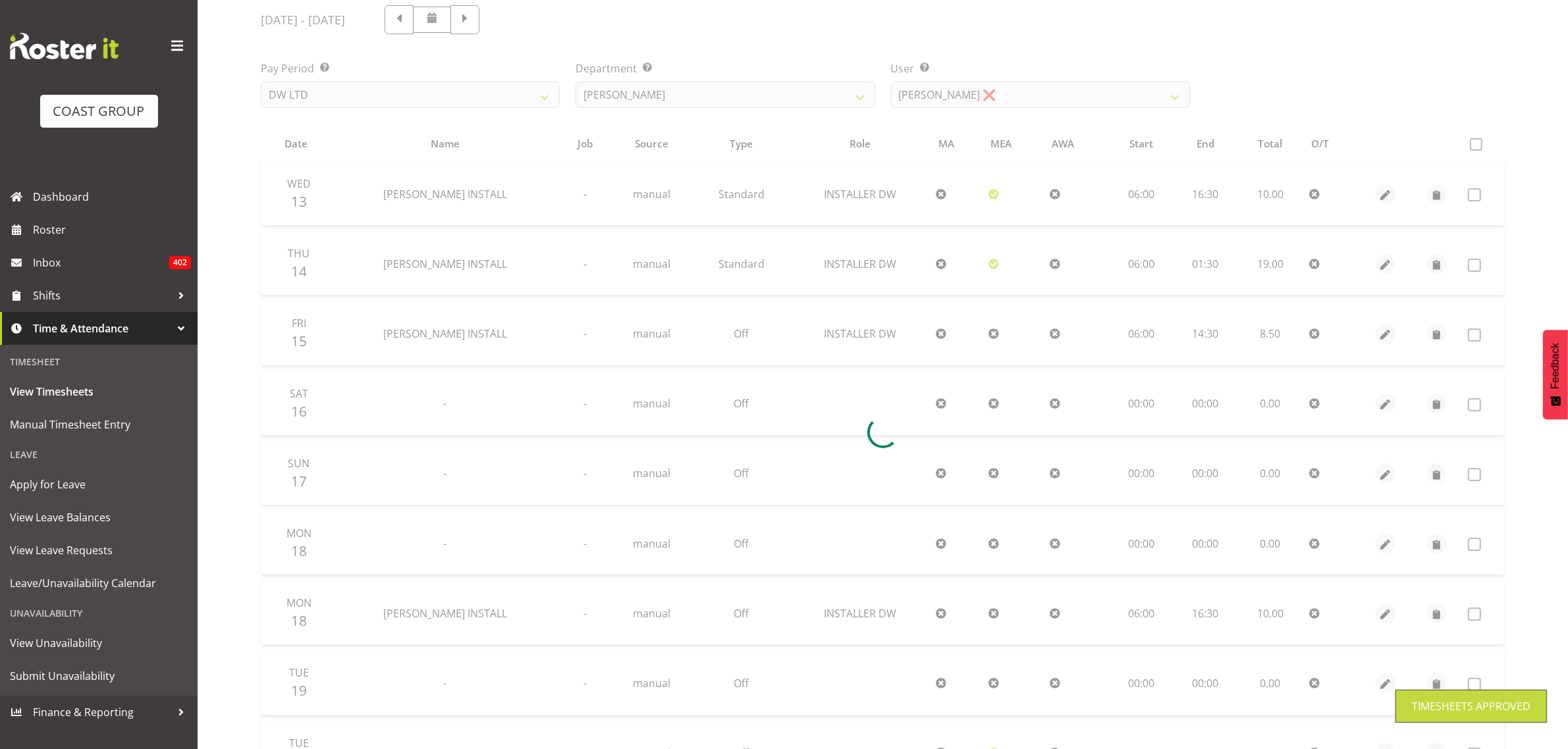
scroll to position [43, 0]
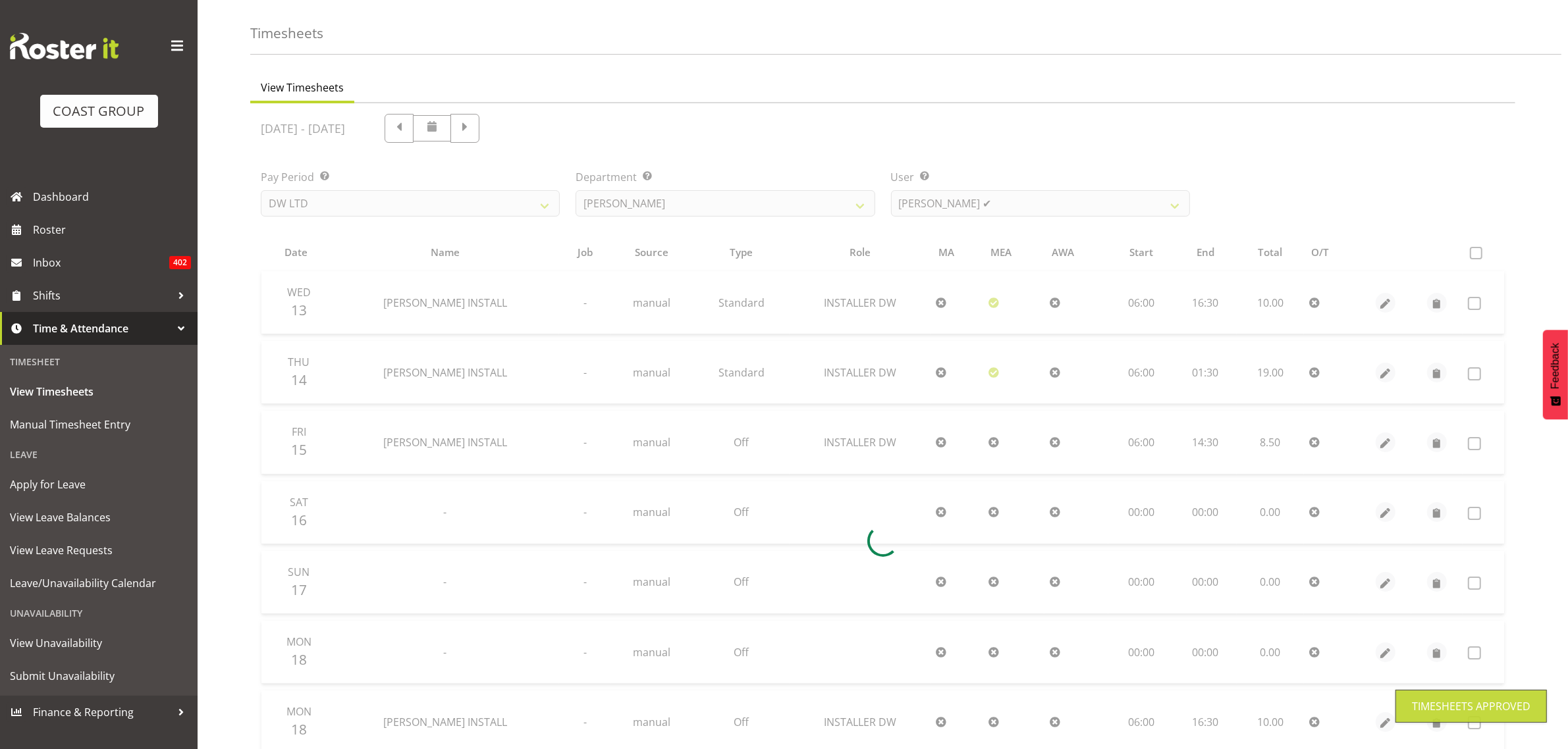
click at [954, 202] on div at bounding box center [882, 542] width 1265 height 876
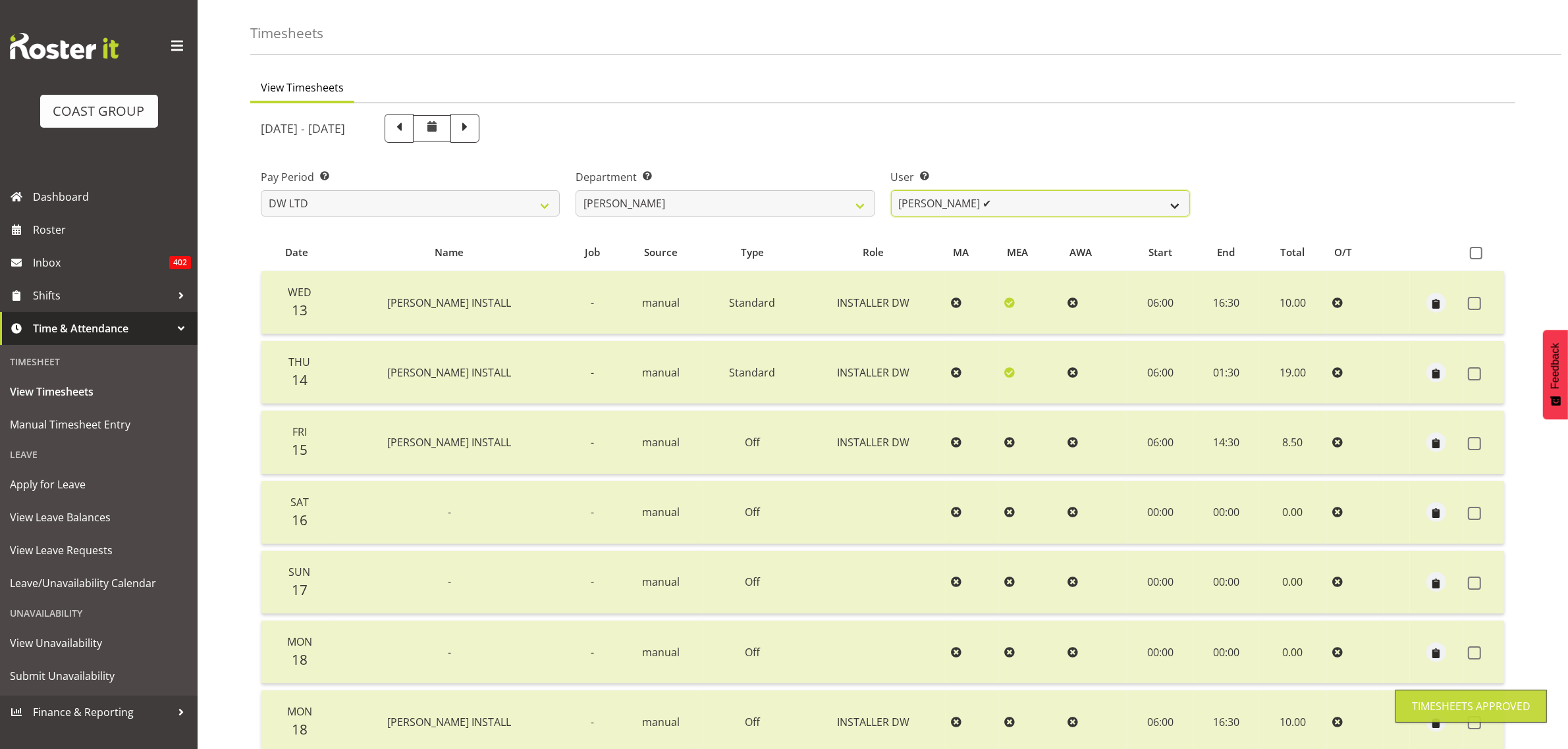
click at [963, 206] on select "[PERSON_NAME] ✔ Boston [PERSON_NAME] ✔ [PERSON_NAME] ✔ [PERSON_NAME] ✔ [PERSON_…" at bounding box center [1040, 203] width 299 height 26
click at [891, 190] on select "[PERSON_NAME] ✔ Boston [PERSON_NAME] ✔ [PERSON_NAME] ✔ [PERSON_NAME] ✔ [PERSON_…" at bounding box center [1040, 203] width 299 height 26
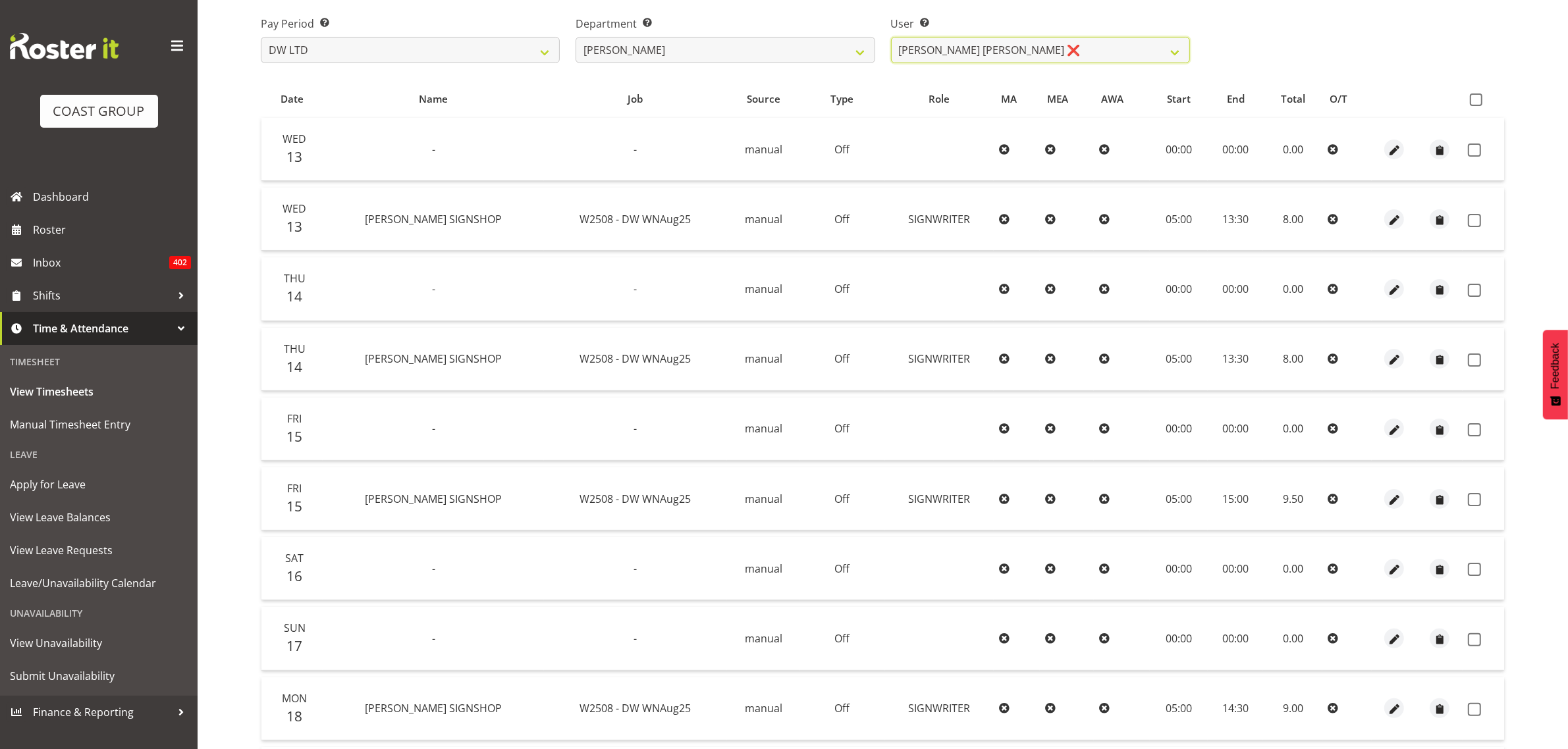
scroll to position [161, 0]
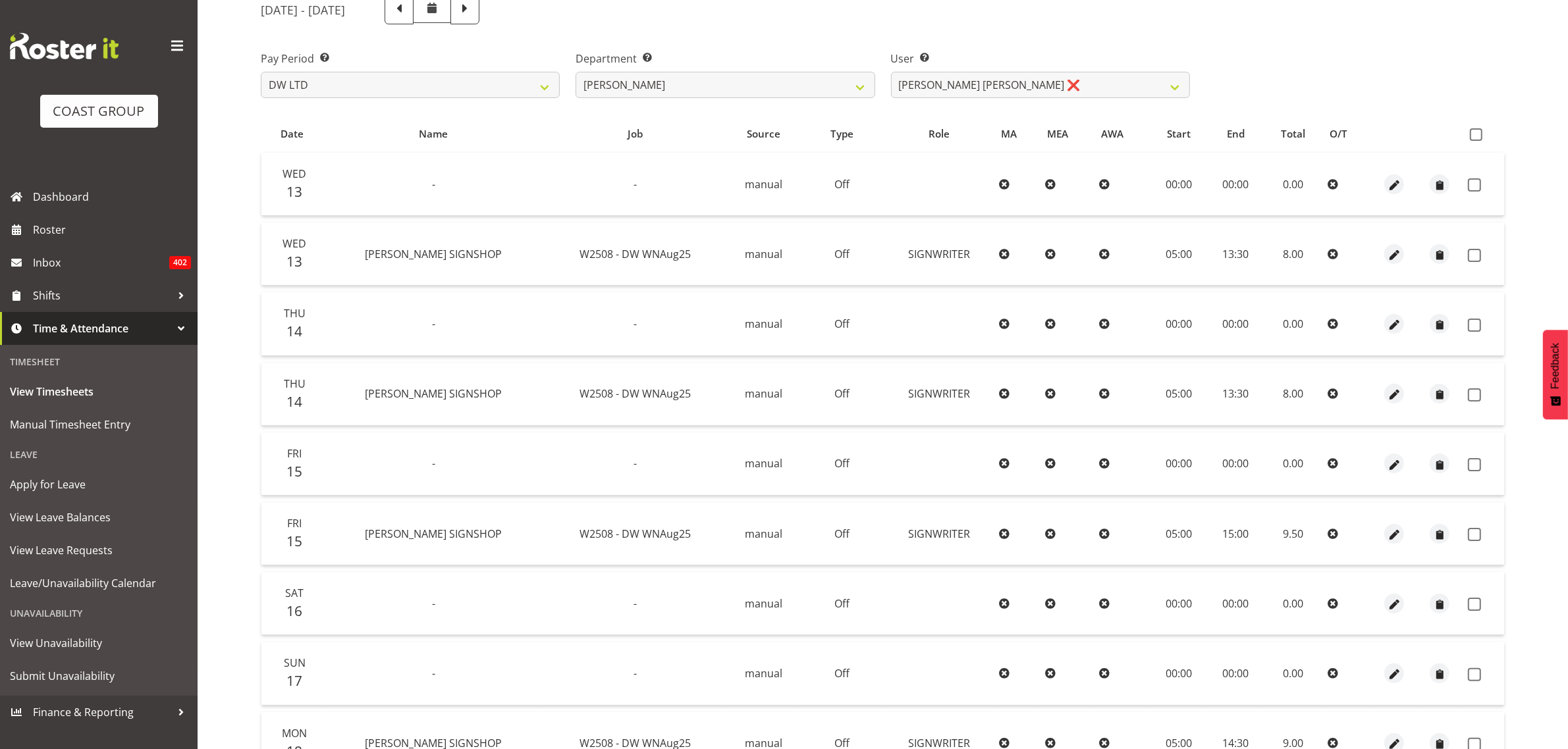
click at [1479, 118] on table "Date Name Job Source Type Role MA MEA AWA Start End Total O/T Wed 13 - - manual…" at bounding box center [882, 535] width 1244 height 842
click at [1473, 128] on span at bounding box center [1476, 134] width 12 height 12
click at [1473, 131] on input "checkbox" at bounding box center [1474, 135] width 9 height 9
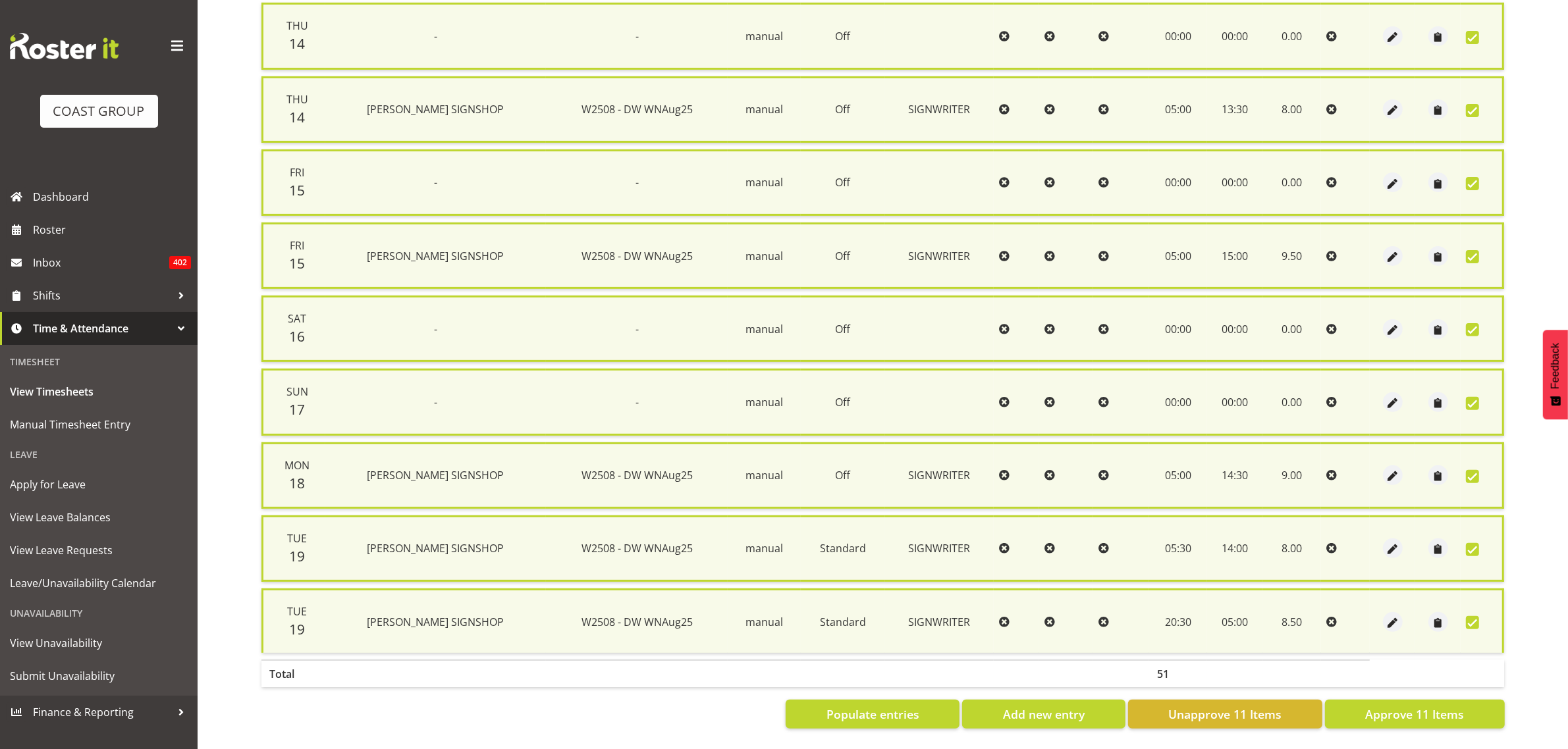
scroll to position [462, 0]
click at [1364, 701] on button "Approve 11 Items" at bounding box center [1415, 714] width 179 height 29
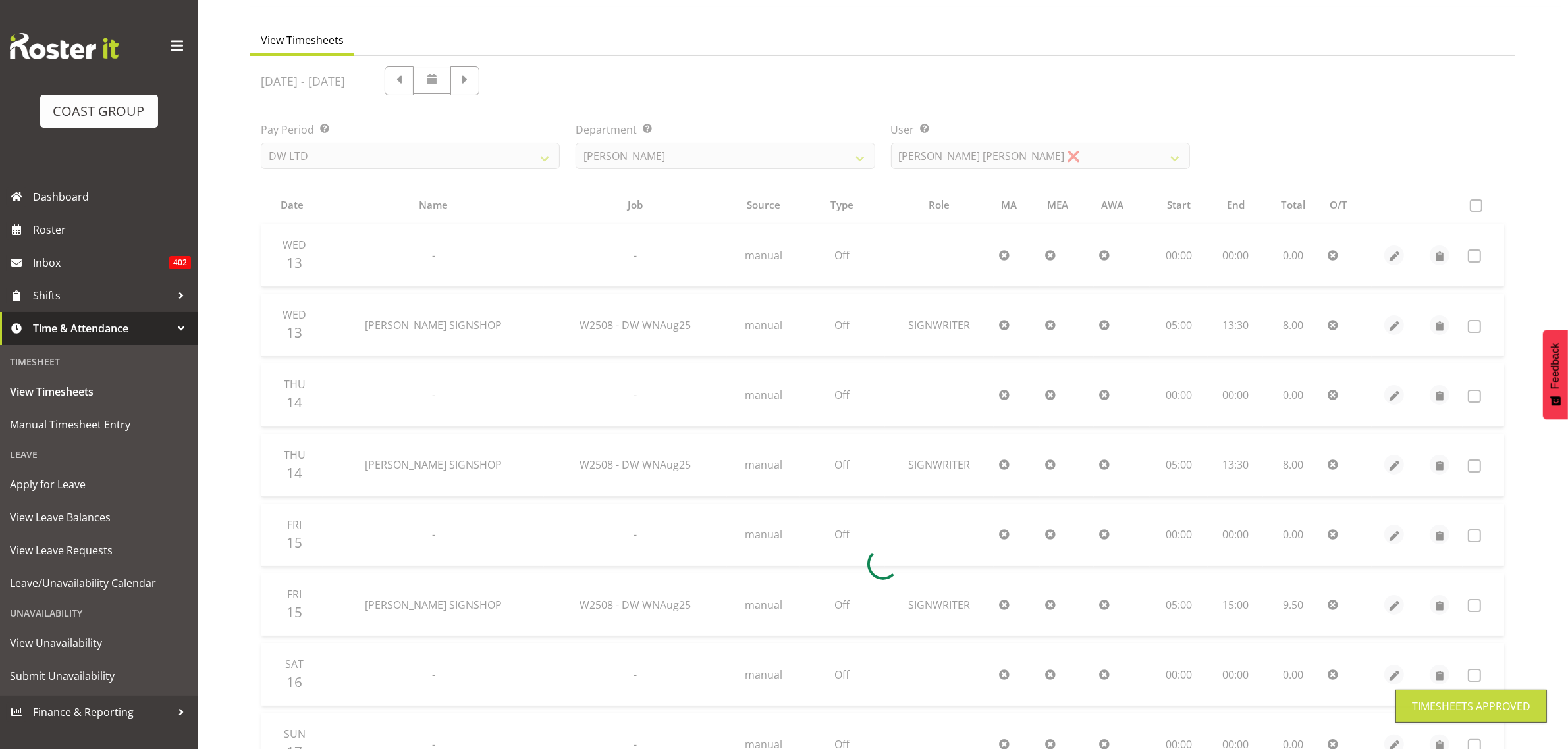
scroll to position [77, 0]
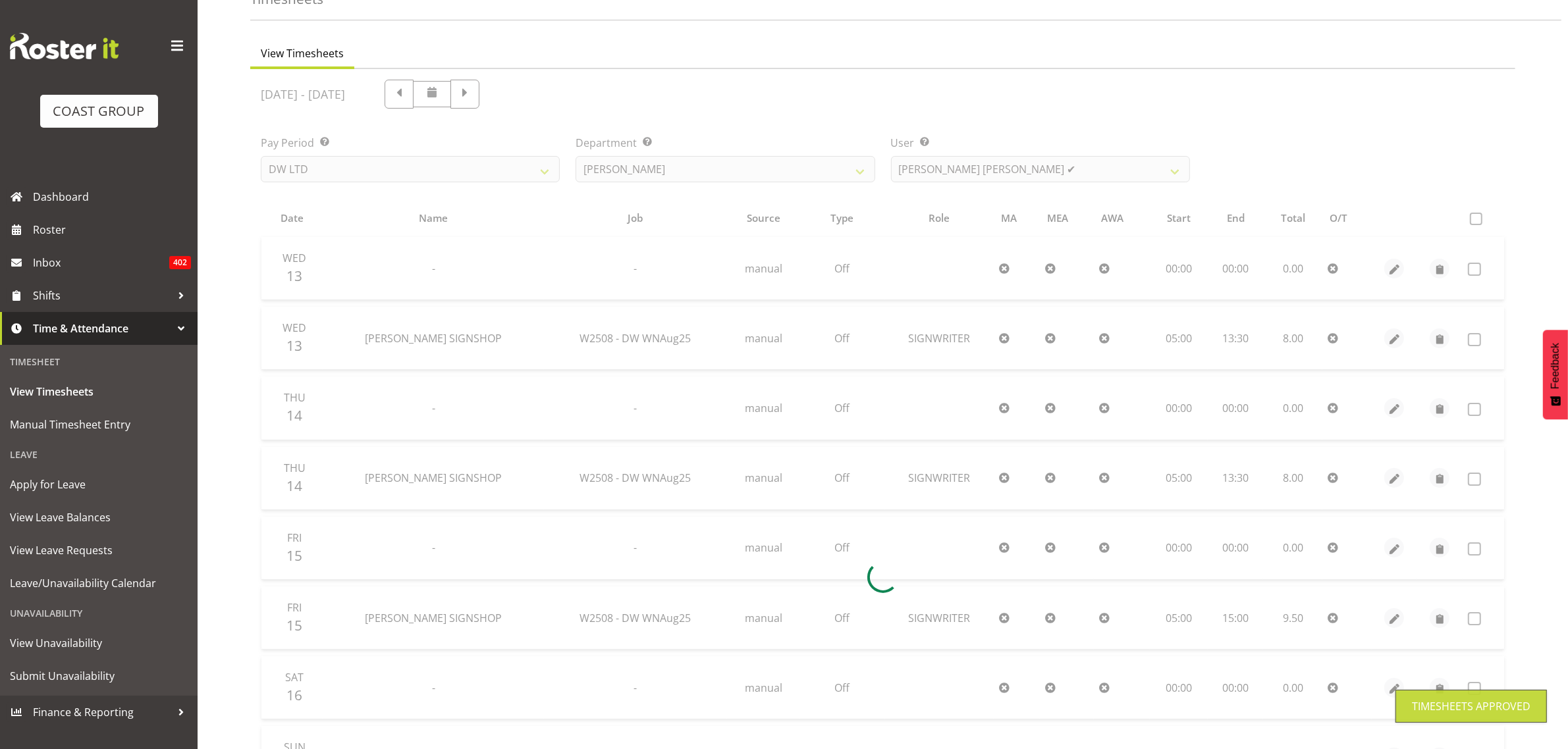
click at [1026, 177] on div at bounding box center [882, 577] width 1265 height 1016
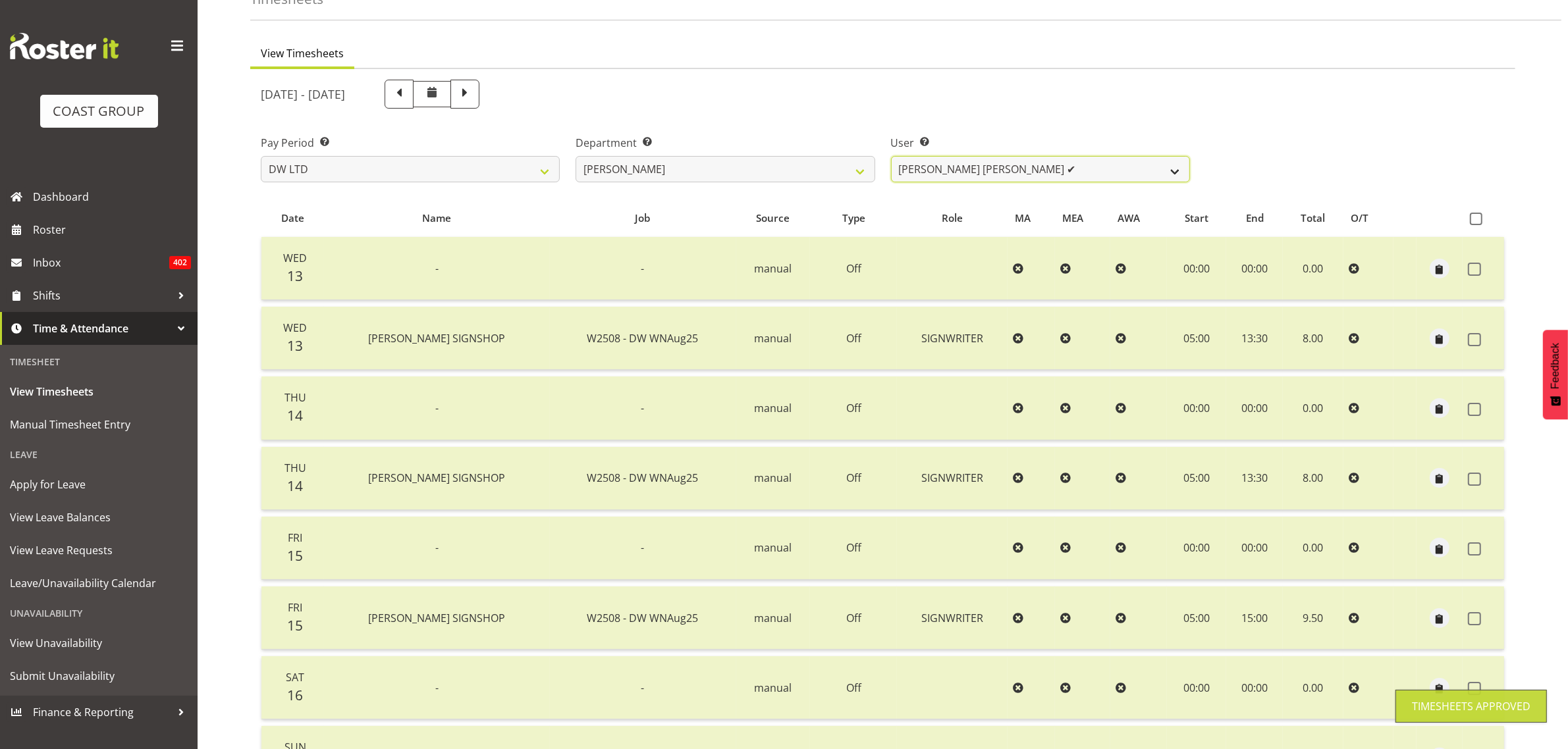
click at [1027, 174] on select "[PERSON_NAME] ✔ Boston [PERSON_NAME] ✔ [PERSON_NAME] ✔ [PERSON_NAME] ✔ [PERSON_…" at bounding box center [1040, 169] width 299 height 26
click at [891, 156] on select "[PERSON_NAME] ✔ Boston [PERSON_NAME] ✔ [PERSON_NAME] ✔ [PERSON_NAME] ✔ [PERSON_…" at bounding box center [1040, 169] width 299 height 26
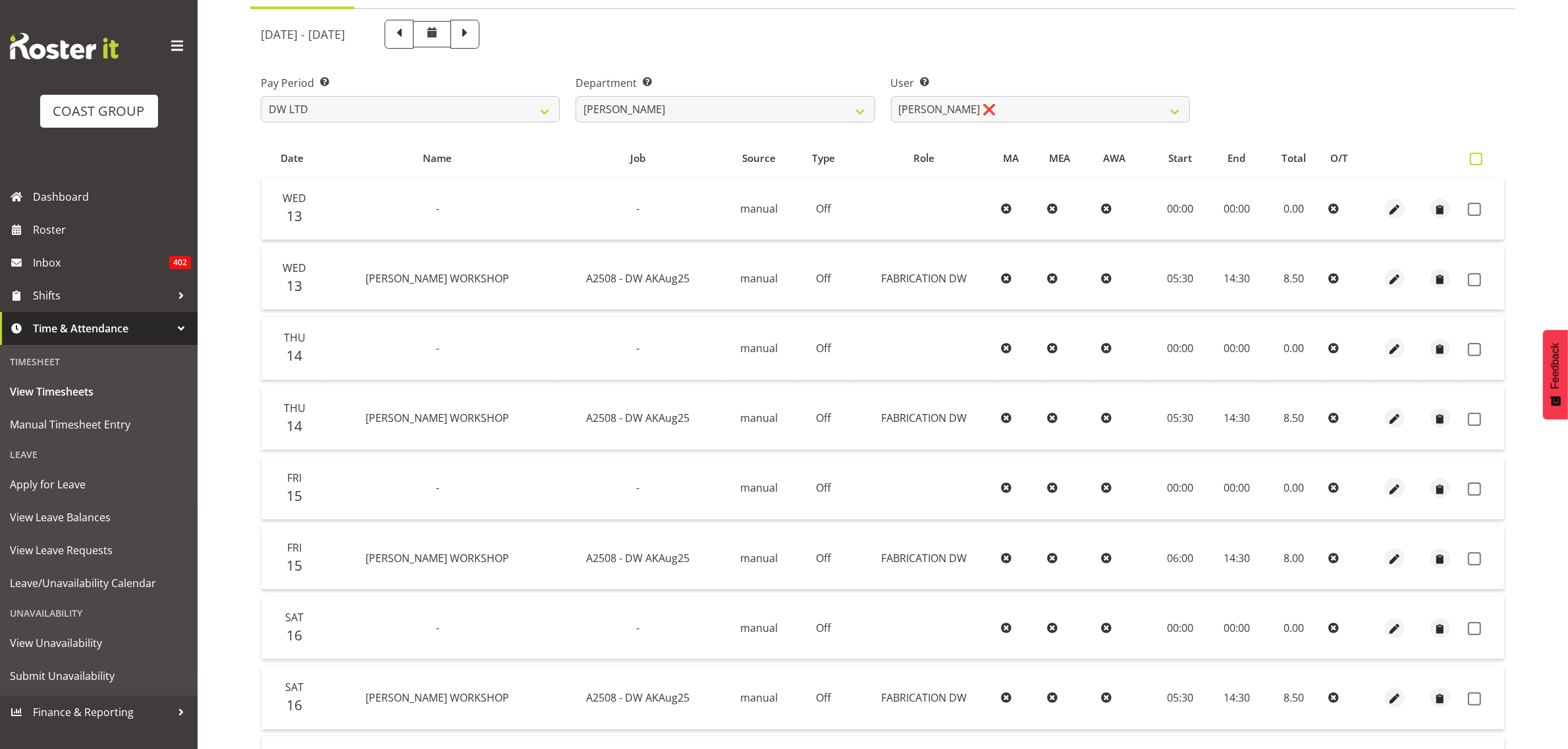
click at [1478, 161] on span at bounding box center [1476, 159] width 12 height 12
click at [1478, 161] on input "checkbox" at bounding box center [1474, 159] width 9 height 9
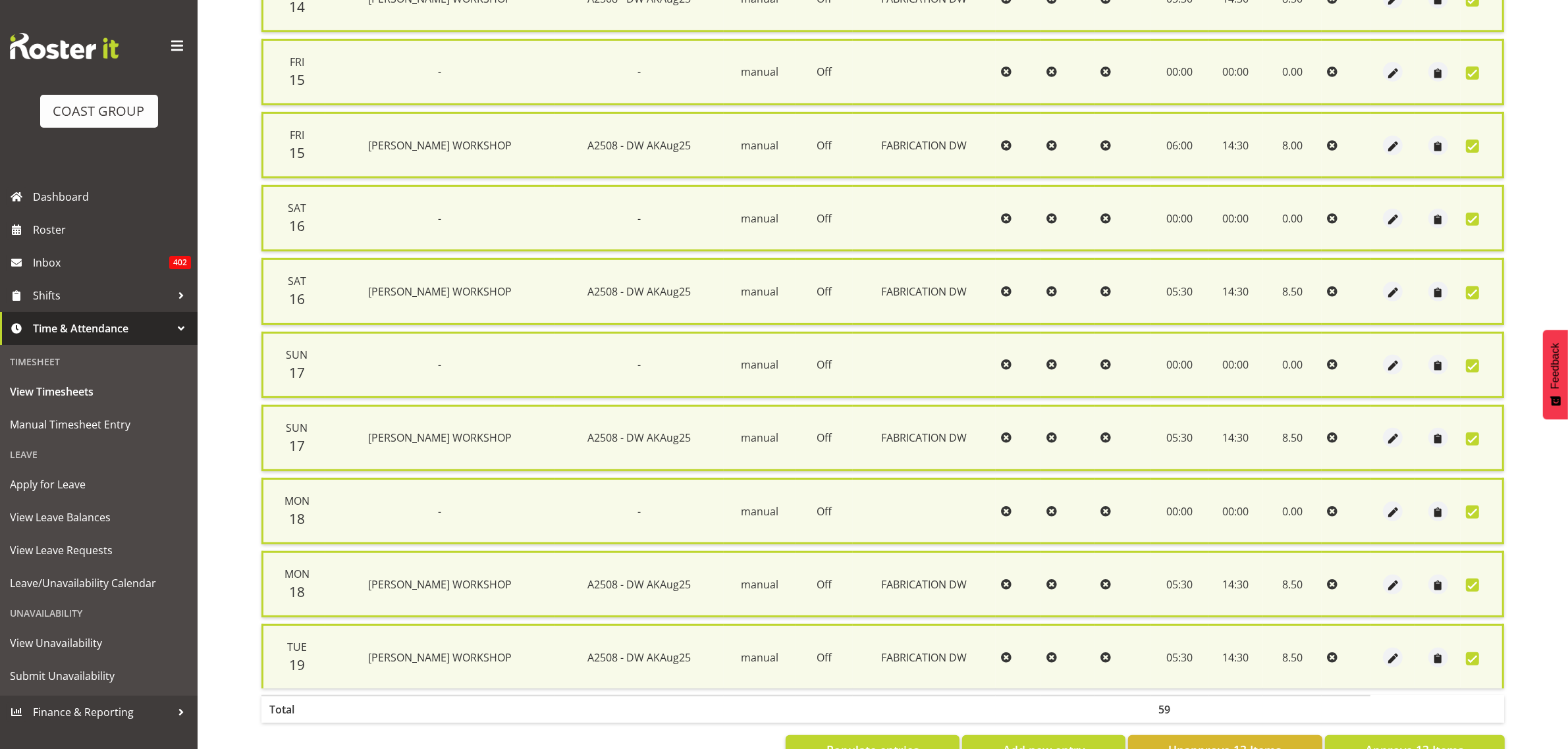
scroll to position [607, 0]
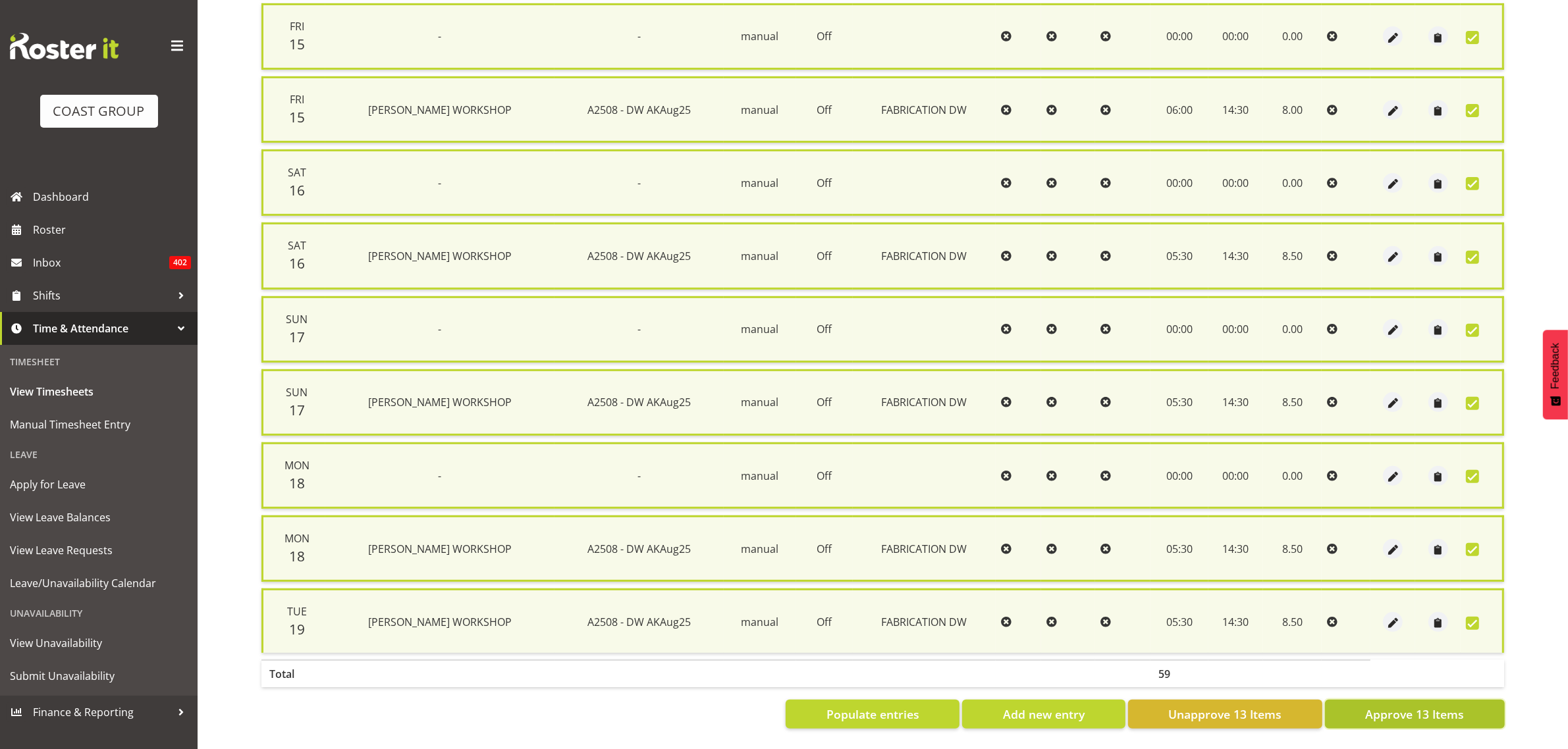
click at [1391, 705] on span "Approve 13 Items" at bounding box center [1414, 714] width 98 height 17
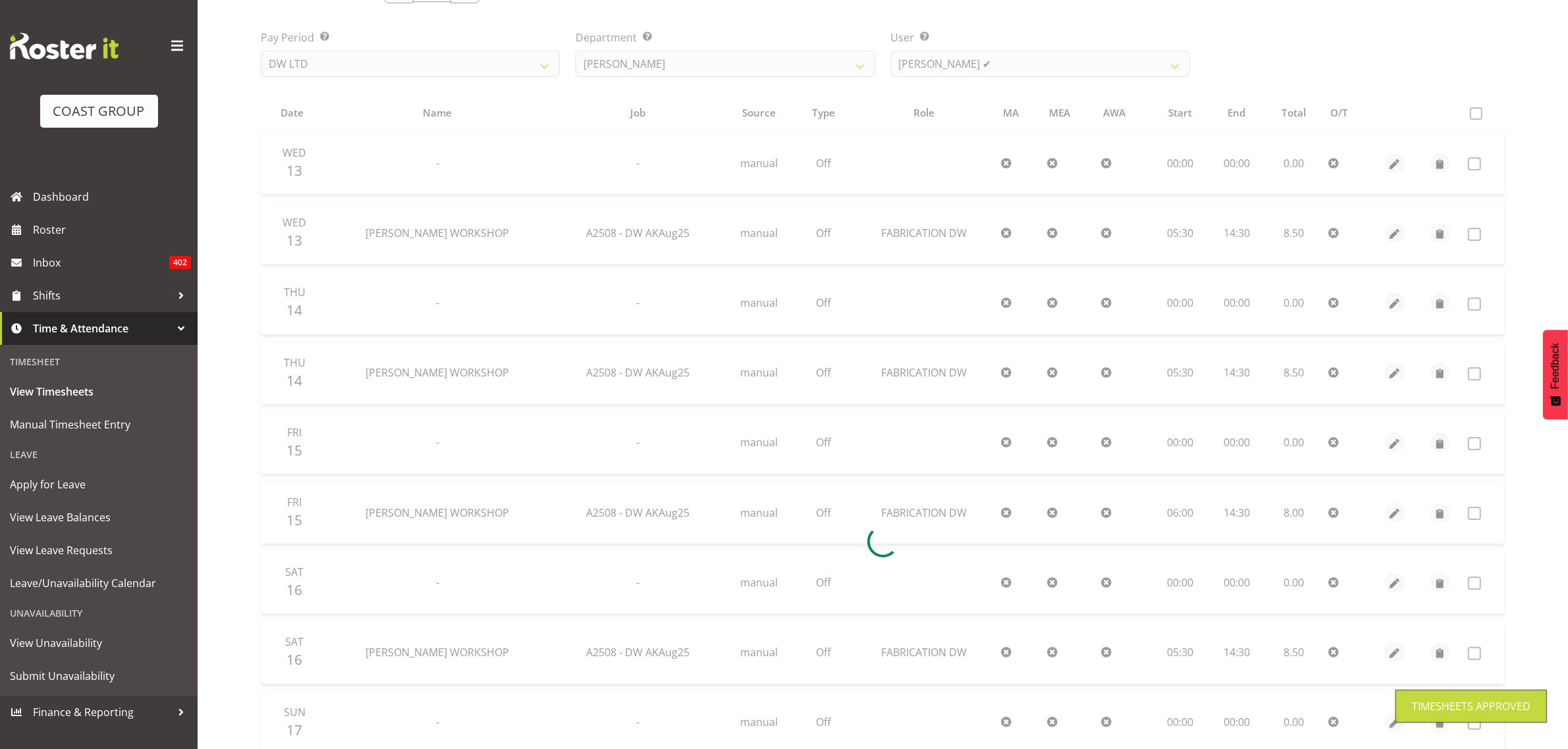
scroll to position [30, 0]
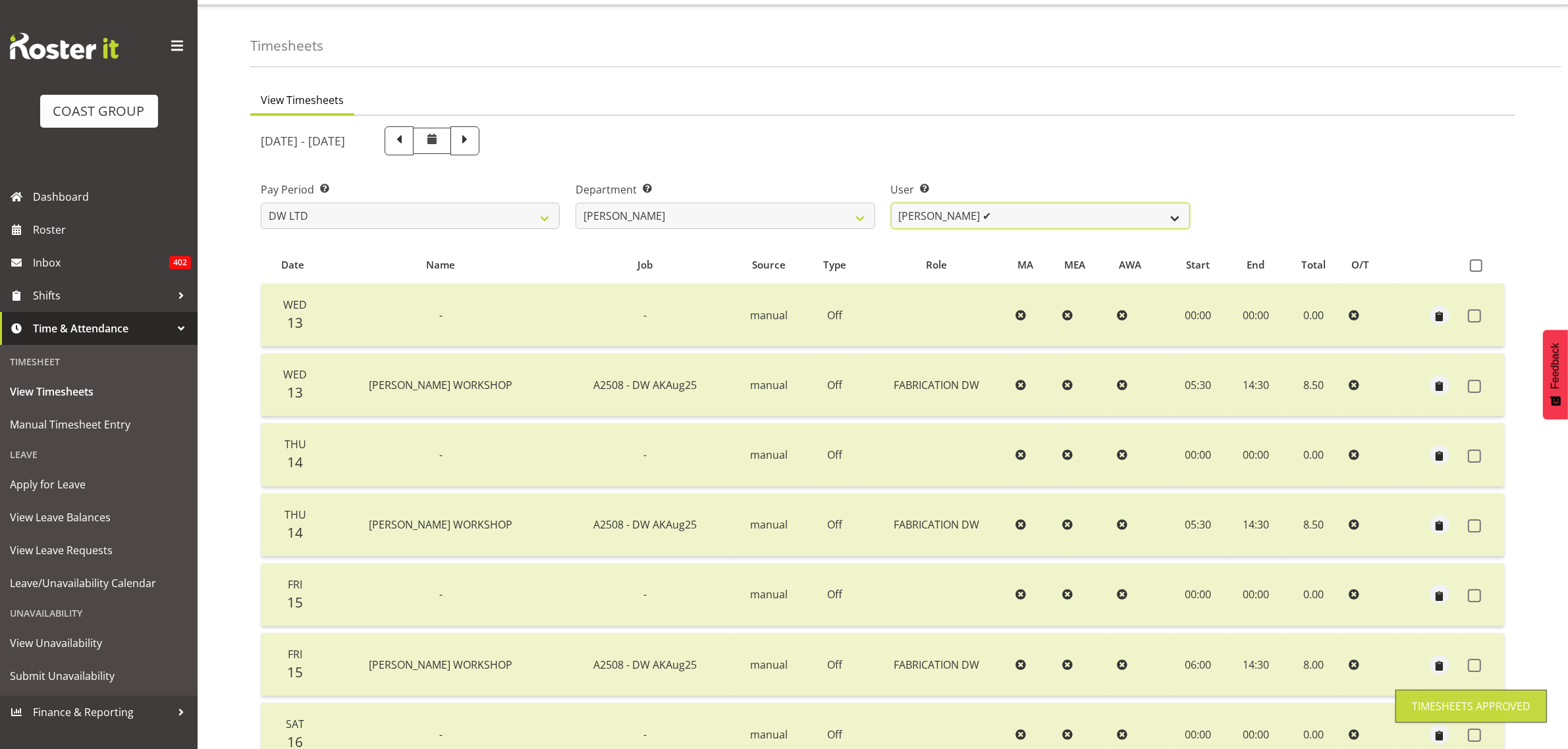
click at [1052, 223] on select "[PERSON_NAME] ✔ Boston [PERSON_NAME] ✔ [PERSON_NAME] ✔ [PERSON_NAME] ✔ [PERSON_…" at bounding box center [1040, 216] width 299 height 26
click at [891, 203] on select "[PERSON_NAME] ✔ Boston [PERSON_NAME] ✔ [PERSON_NAME] ✔ [PERSON_NAME] ✔ [PERSON_…" at bounding box center [1040, 216] width 299 height 26
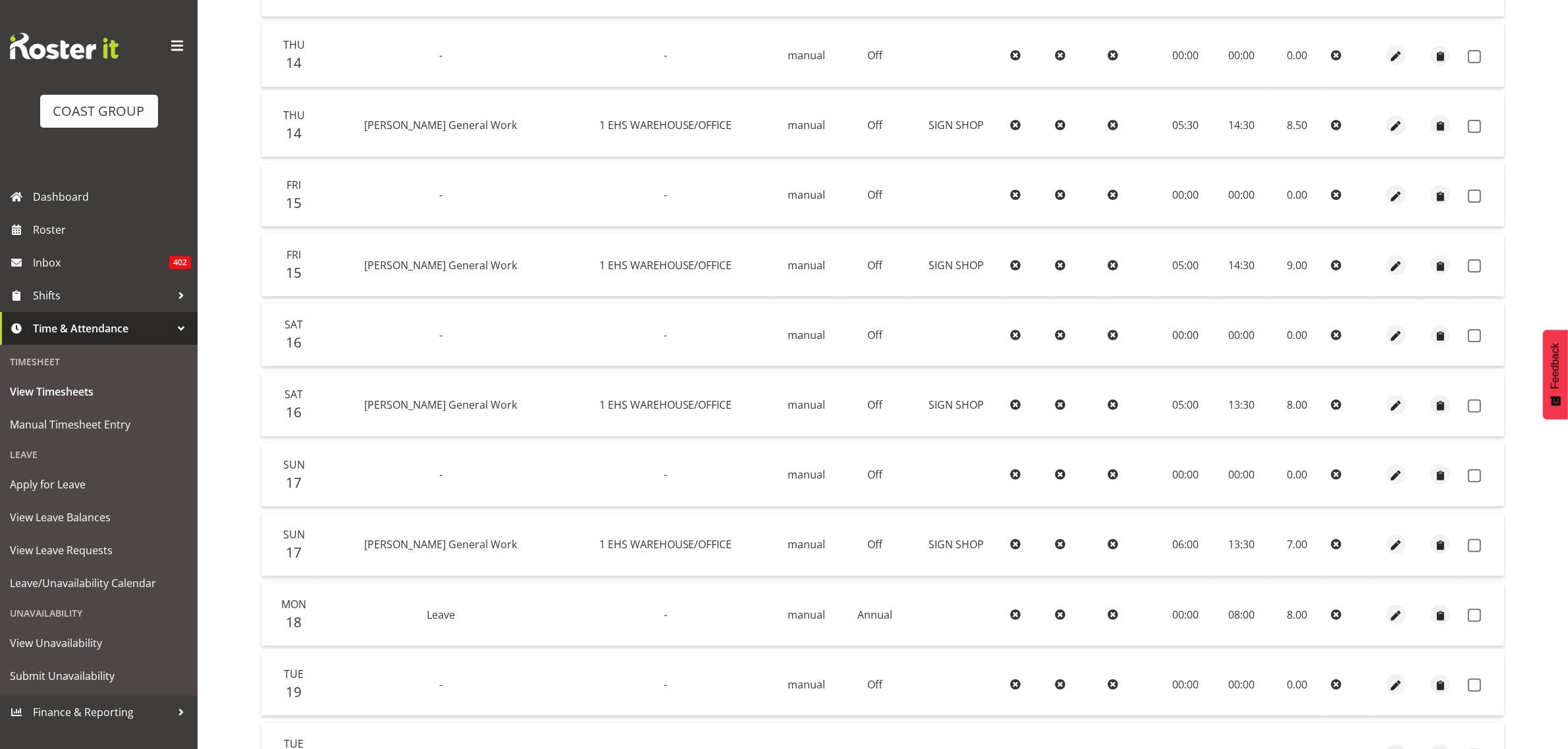
scroll to position [137, 0]
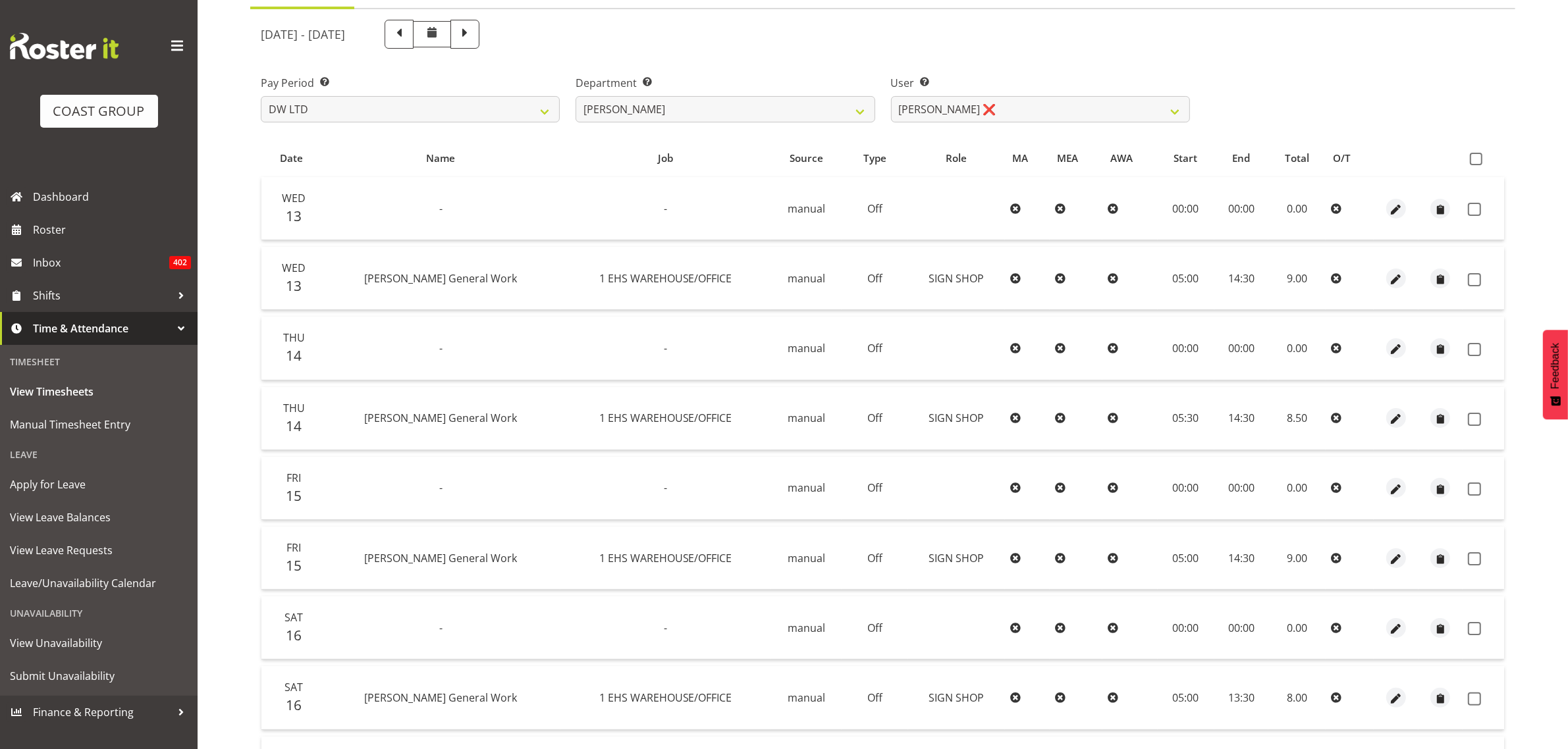
click at [1482, 145] on th at bounding box center [1484, 158] width 42 height 25
click at [1476, 149] on th at bounding box center [1484, 158] width 42 height 25
click at [1472, 159] on span at bounding box center [1476, 159] width 12 height 12
click at [1472, 159] on input "checkbox" at bounding box center [1474, 159] width 9 height 9
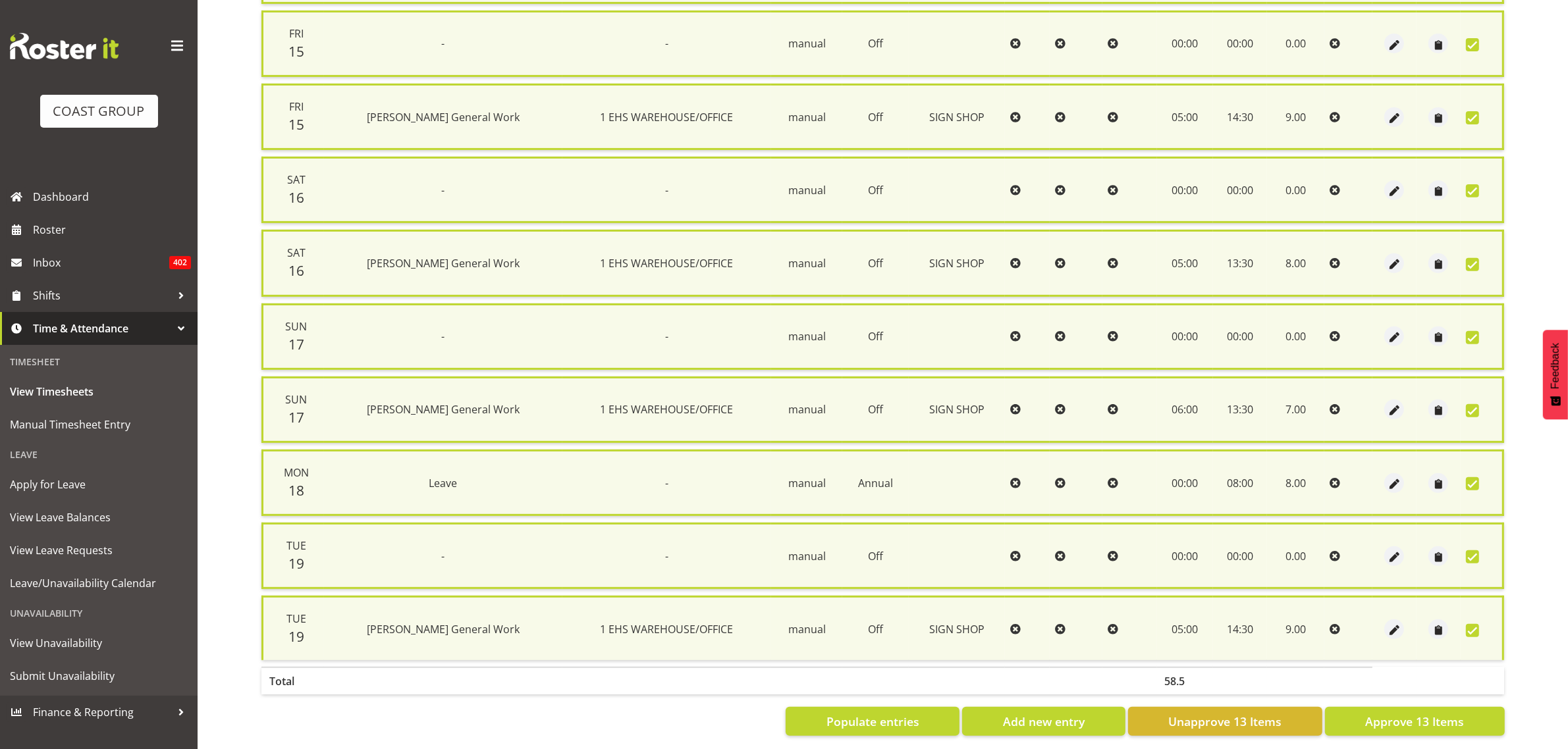
scroll to position [607, 0]
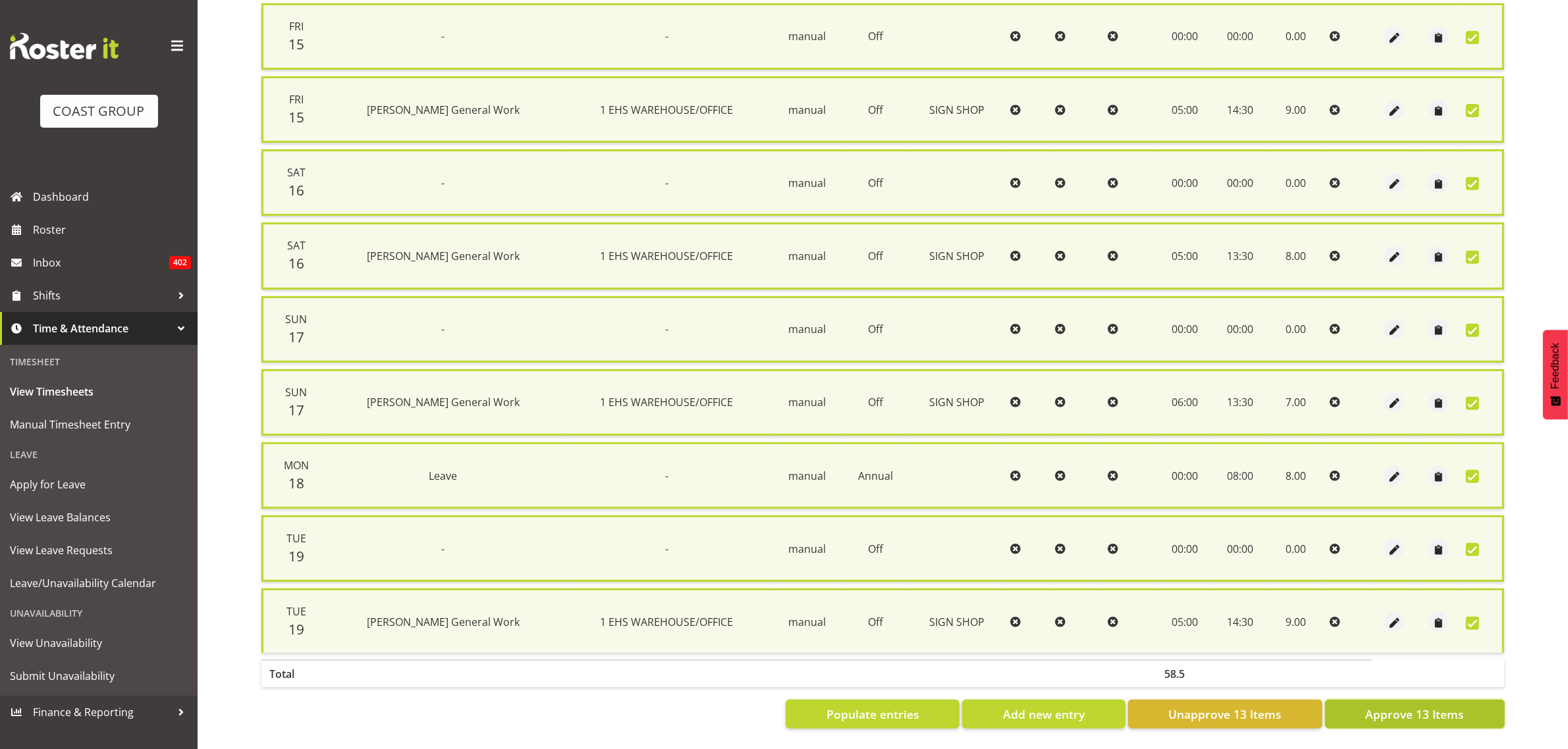
click at [1383, 705] on span "Approve 13 Items" at bounding box center [1414, 714] width 98 height 17
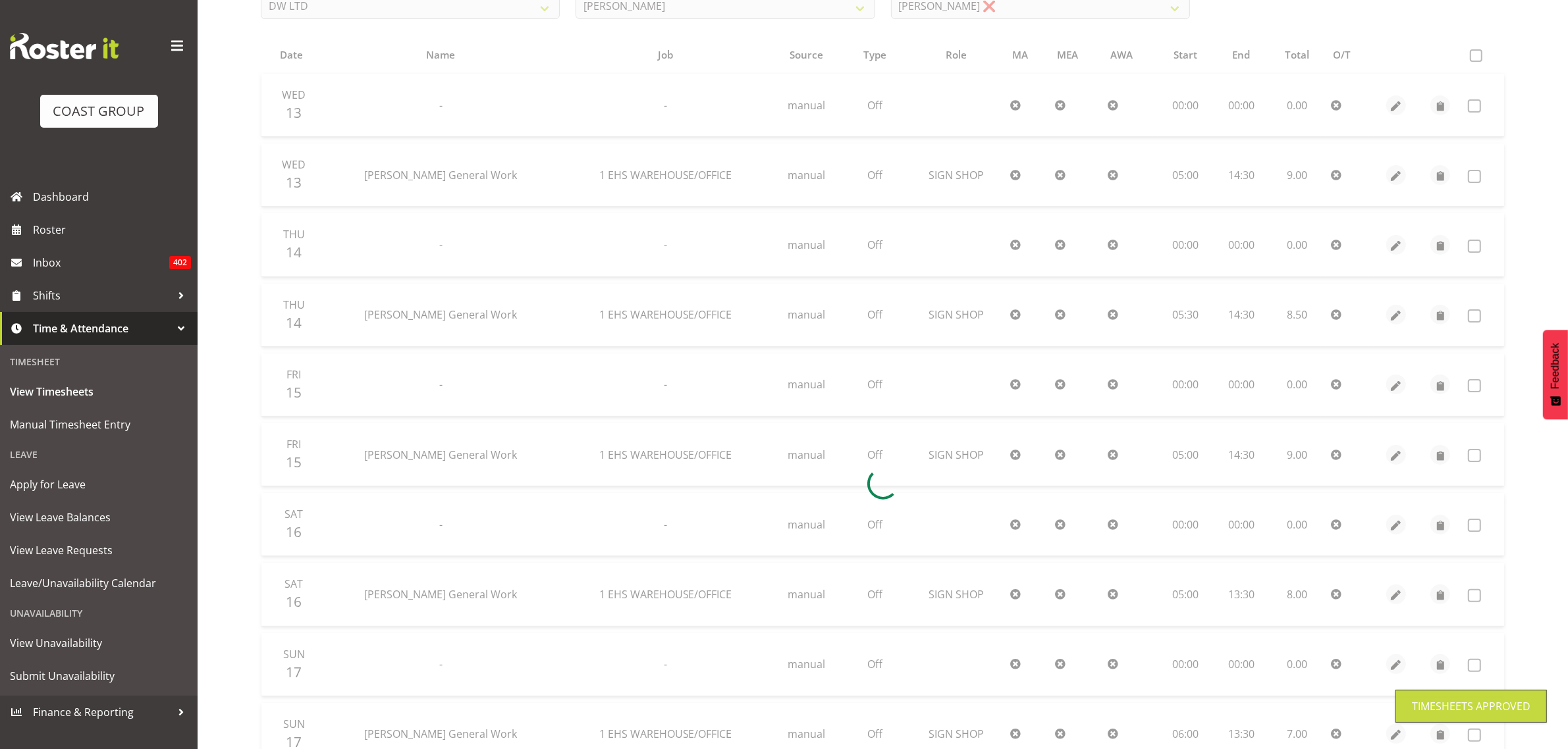
scroll to position [195, 0]
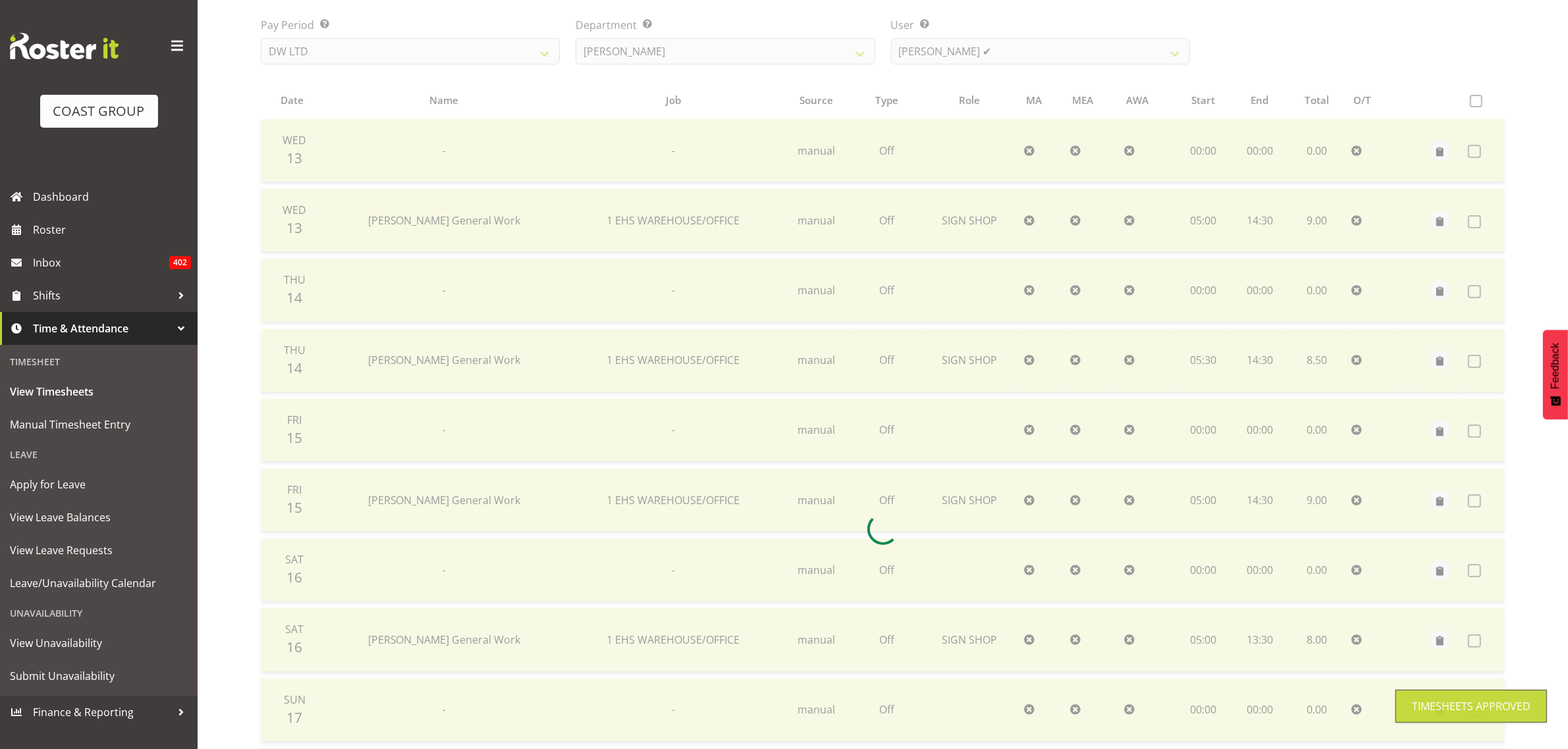
click at [1008, 54] on div "[DATE] - [DATE] Pay Period Select which pay period you would like to view. SLP …" at bounding box center [882, 525] width 1244 height 1143
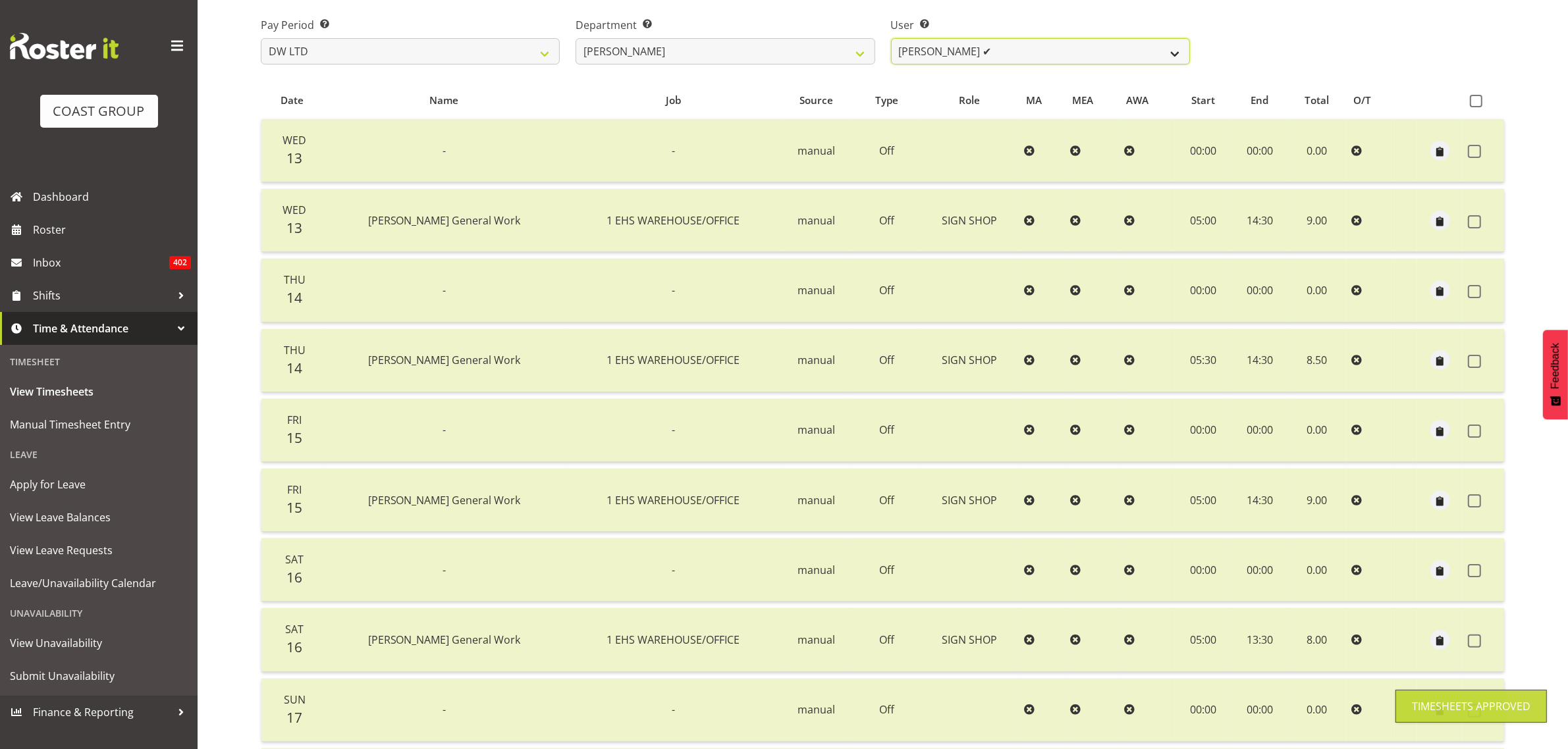
click at [1016, 53] on select "[PERSON_NAME] ✔ Boston [PERSON_NAME] ✔ [PERSON_NAME] ✔ [PERSON_NAME] ✔ [PERSON_…" at bounding box center [1040, 51] width 299 height 26
click at [891, 38] on select "[PERSON_NAME] ✔ Boston [PERSON_NAME] ✔ [PERSON_NAME] ✔ [PERSON_NAME] ✔ [PERSON_…" at bounding box center [1040, 51] width 299 height 26
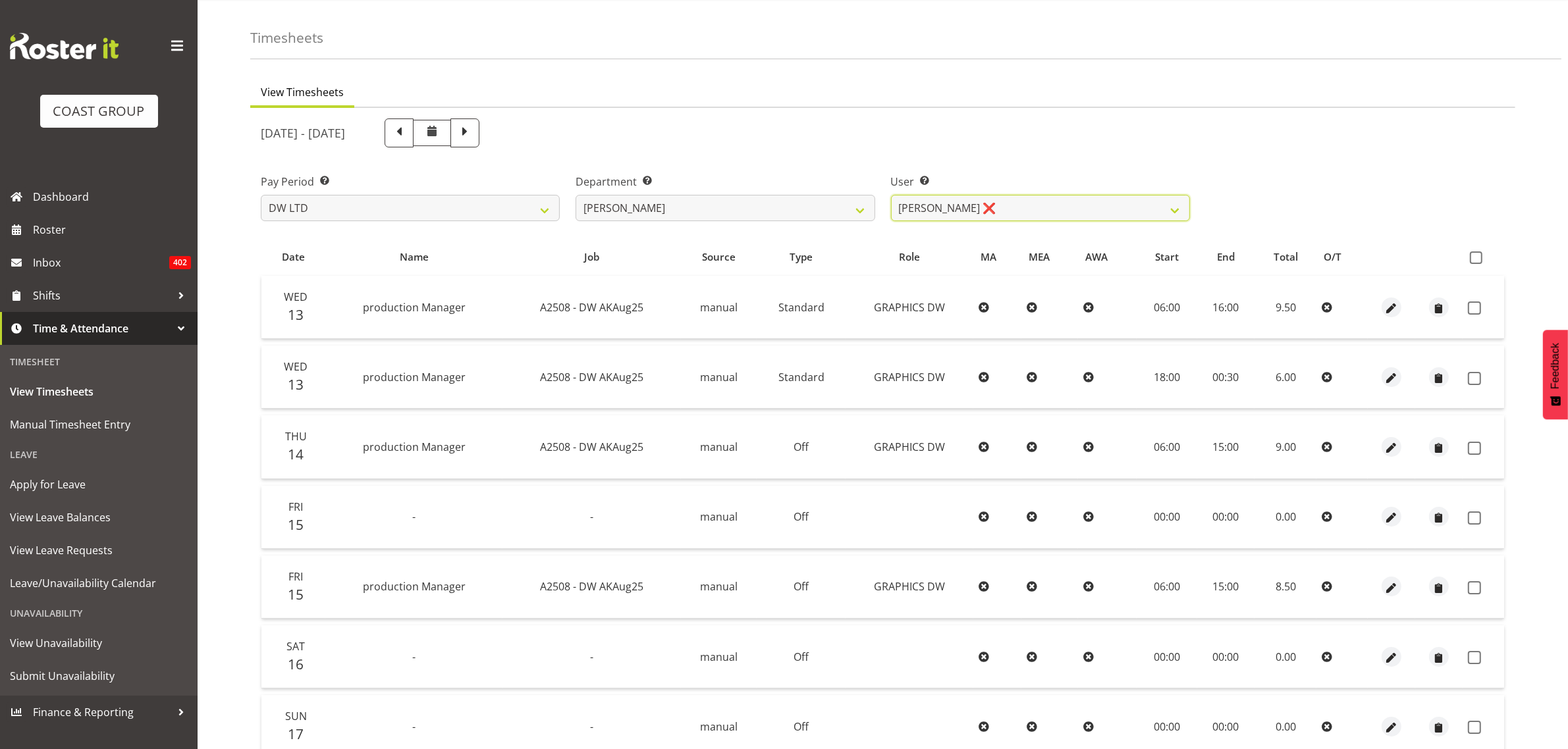
scroll to position [0, 0]
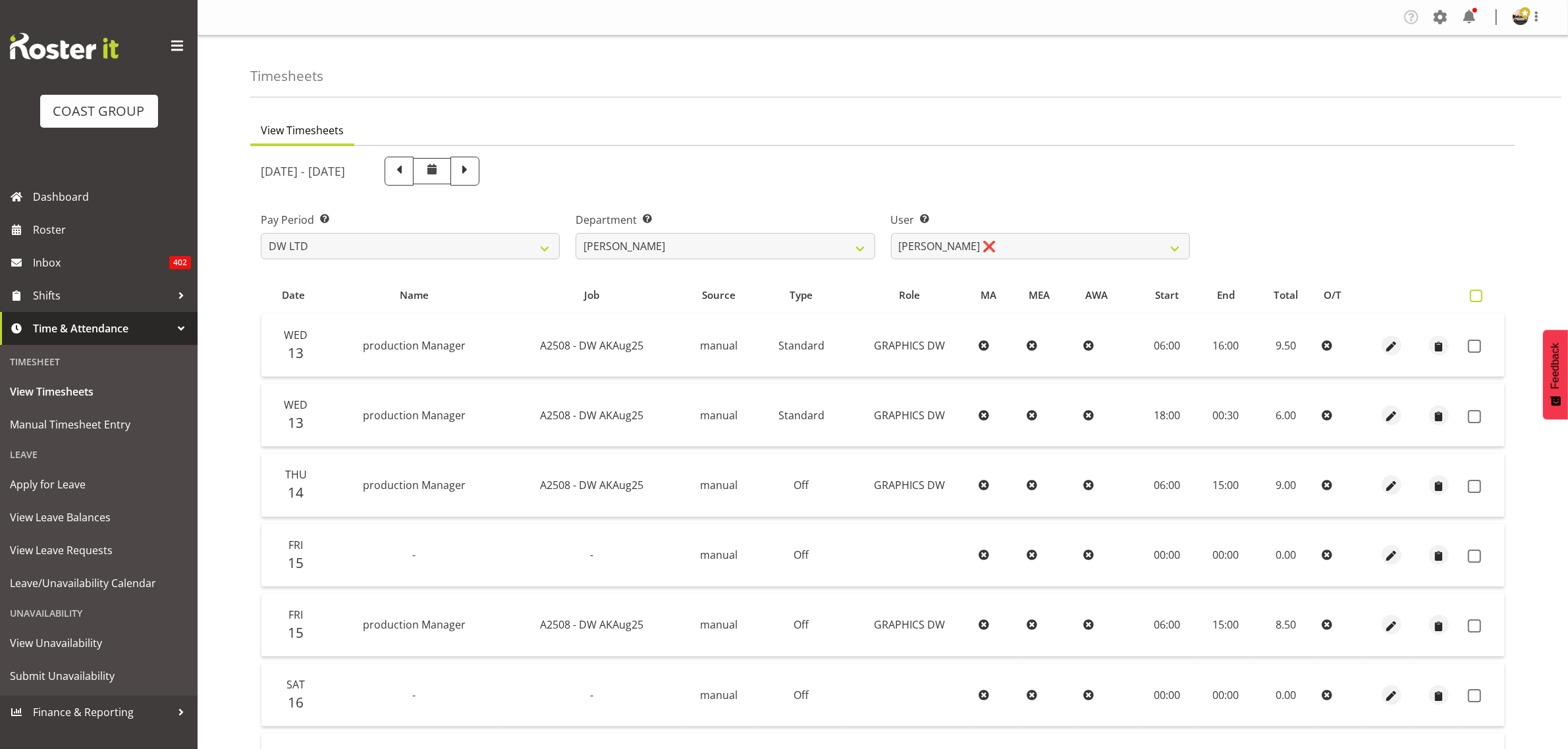
click at [1477, 296] on span at bounding box center [1476, 296] width 12 height 12
click at [1477, 296] on input "checkbox" at bounding box center [1474, 296] width 9 height 9
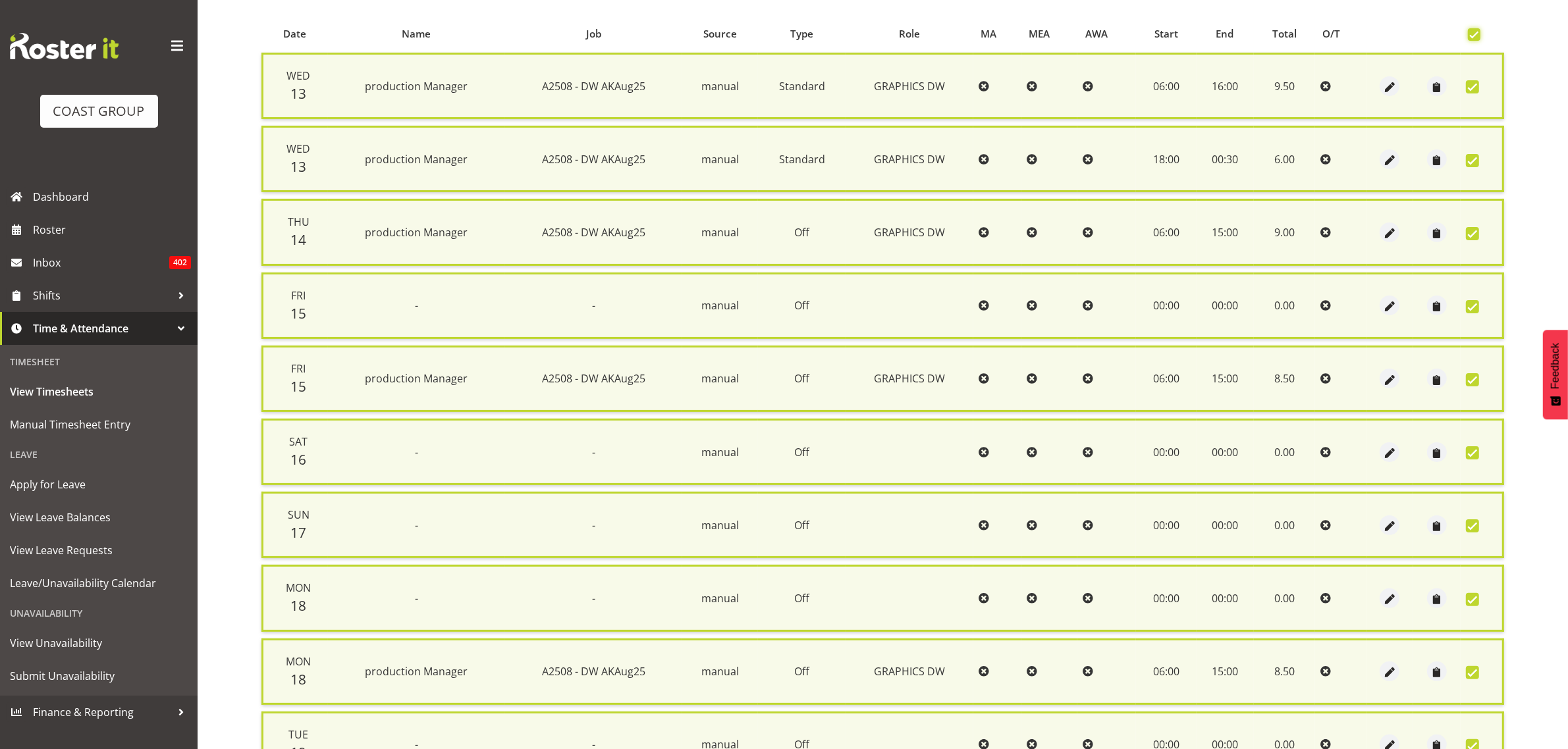
scroll to position [462, 0]
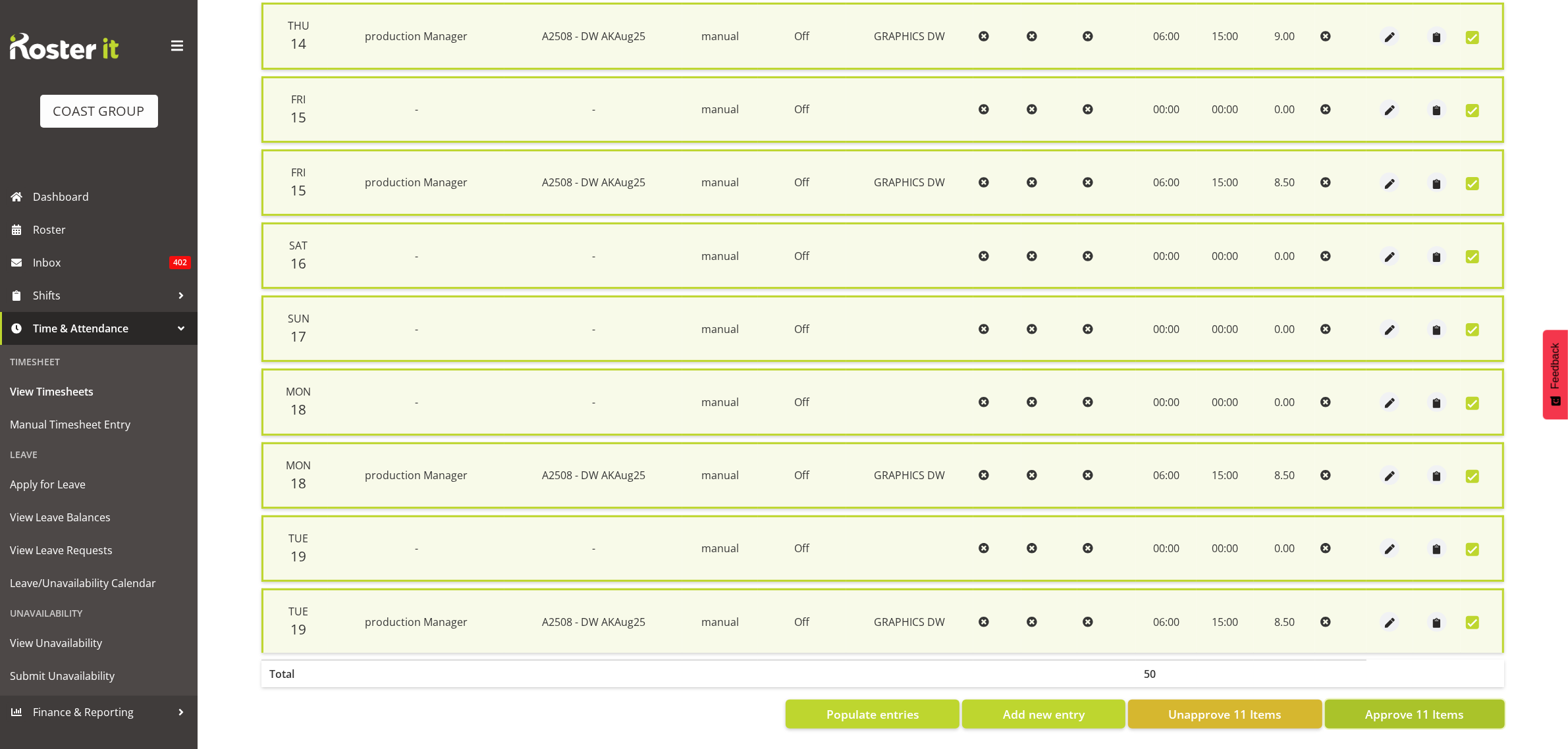
click at [1359, 708] on button "Approve 11 Items" at bounding box center [1415, 714] width 179 height 29
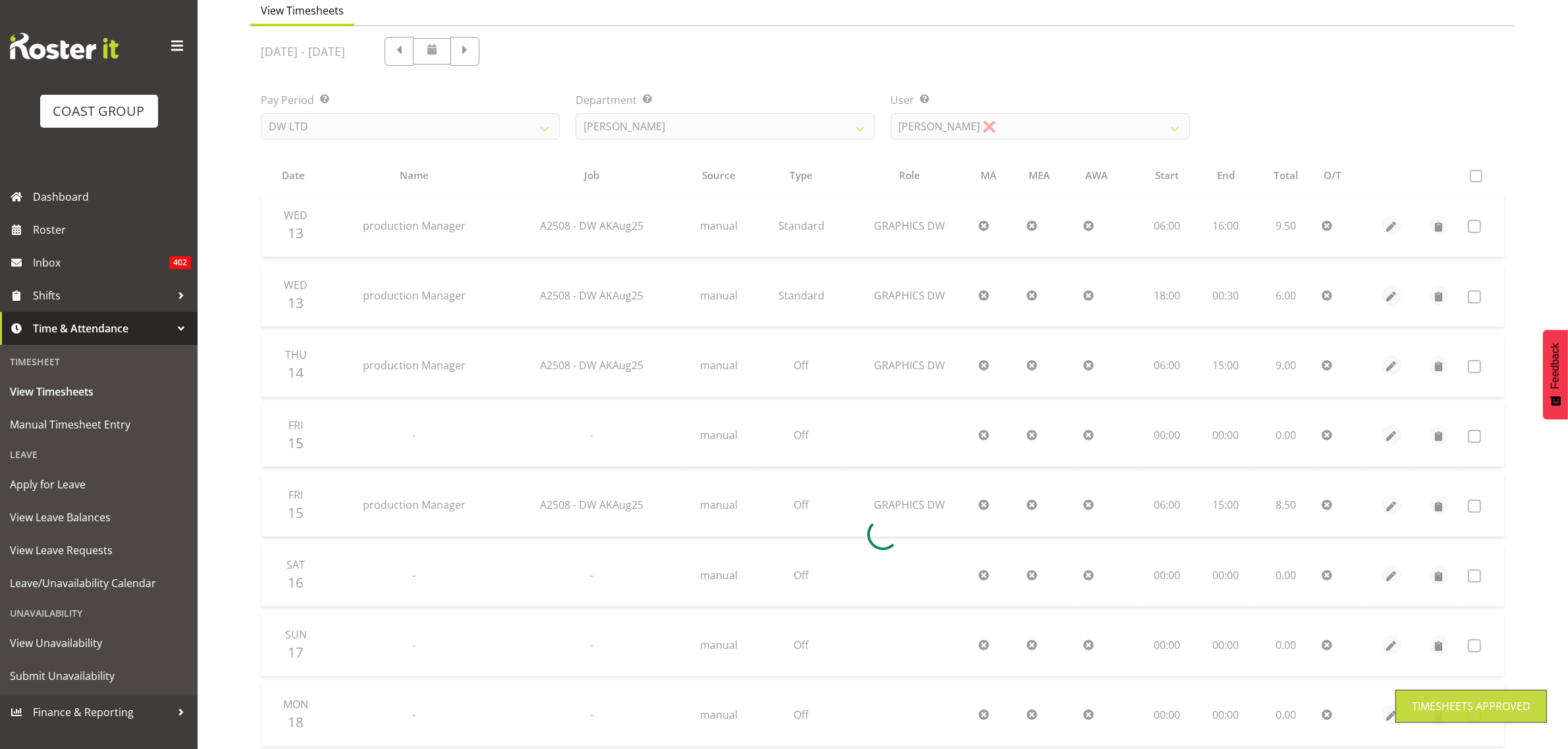
scroll to position [77, 0]
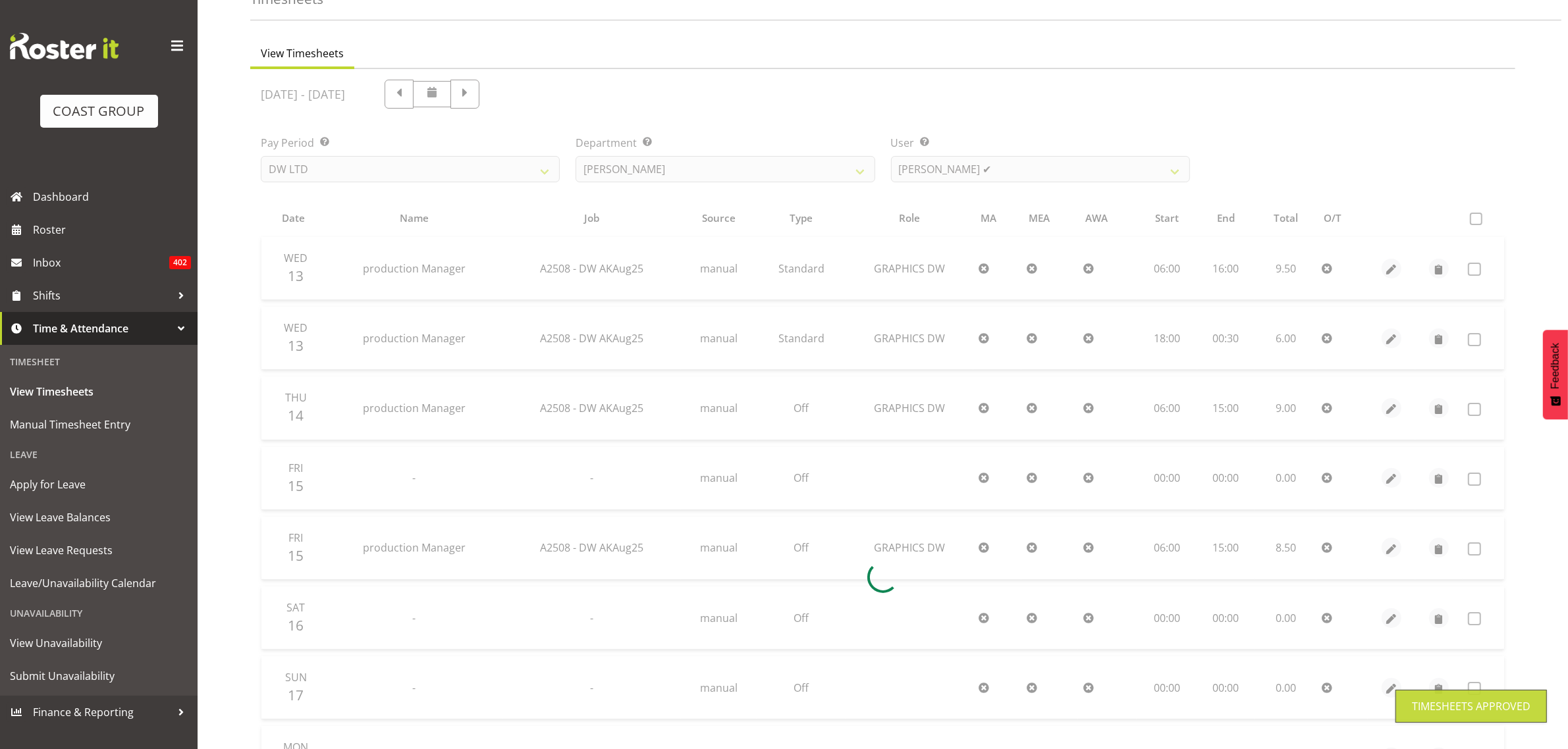
click at [741, 172] on div at bounding box center [882, 577] width 1265 height 1016
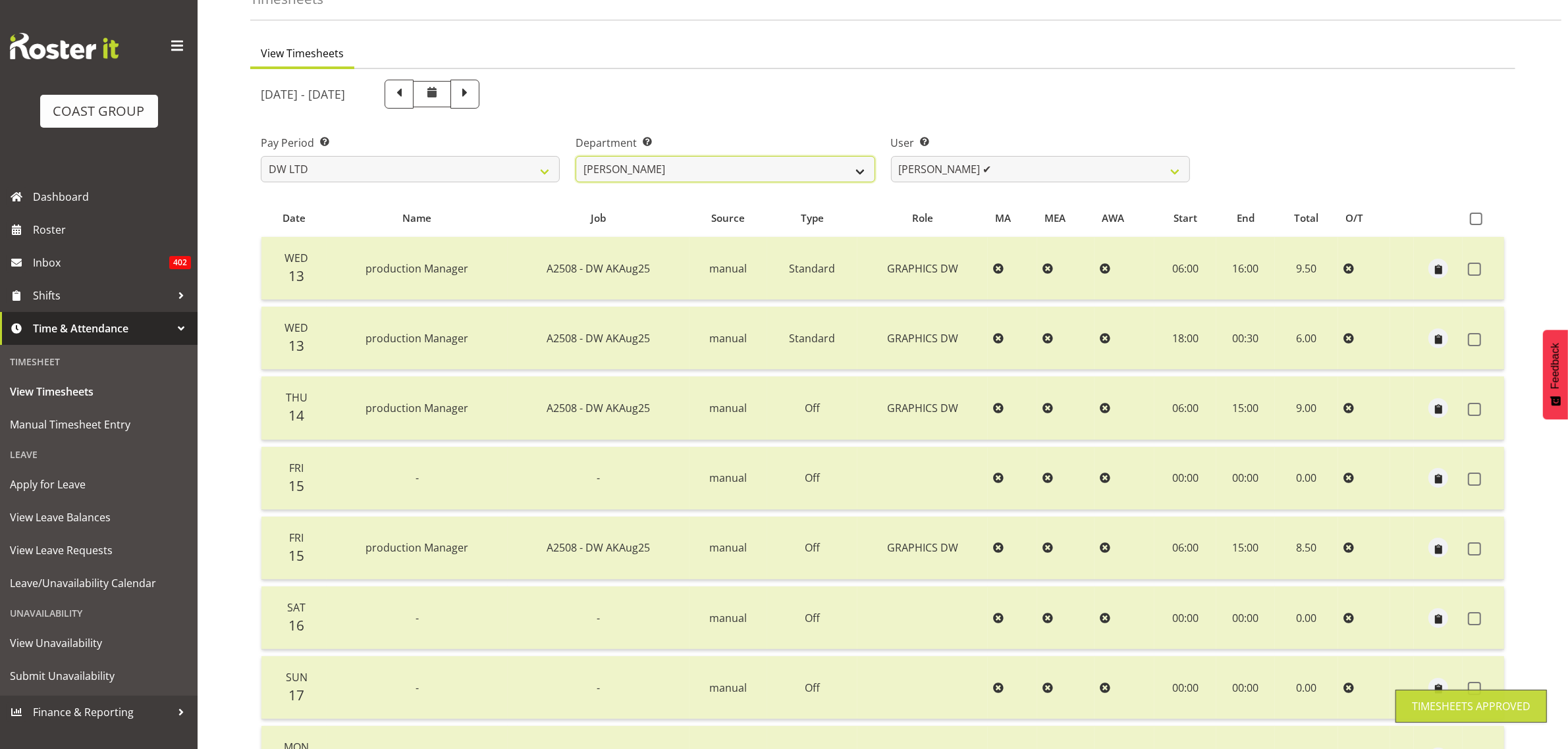
click at [741, 172] on select "[PERSON_NAME] [PERSON_NAME] DESIGN [PERSON_NAME] PRODUCTION" at bounding box center [725, 169] width 299 height 26
click at [576, 156] on select "[PERSON_NAME] [PERSON_NAME] DESIGN [PERSON_NAME] PRODUCTION" at bounding box center [725, 169] width 299 height 26
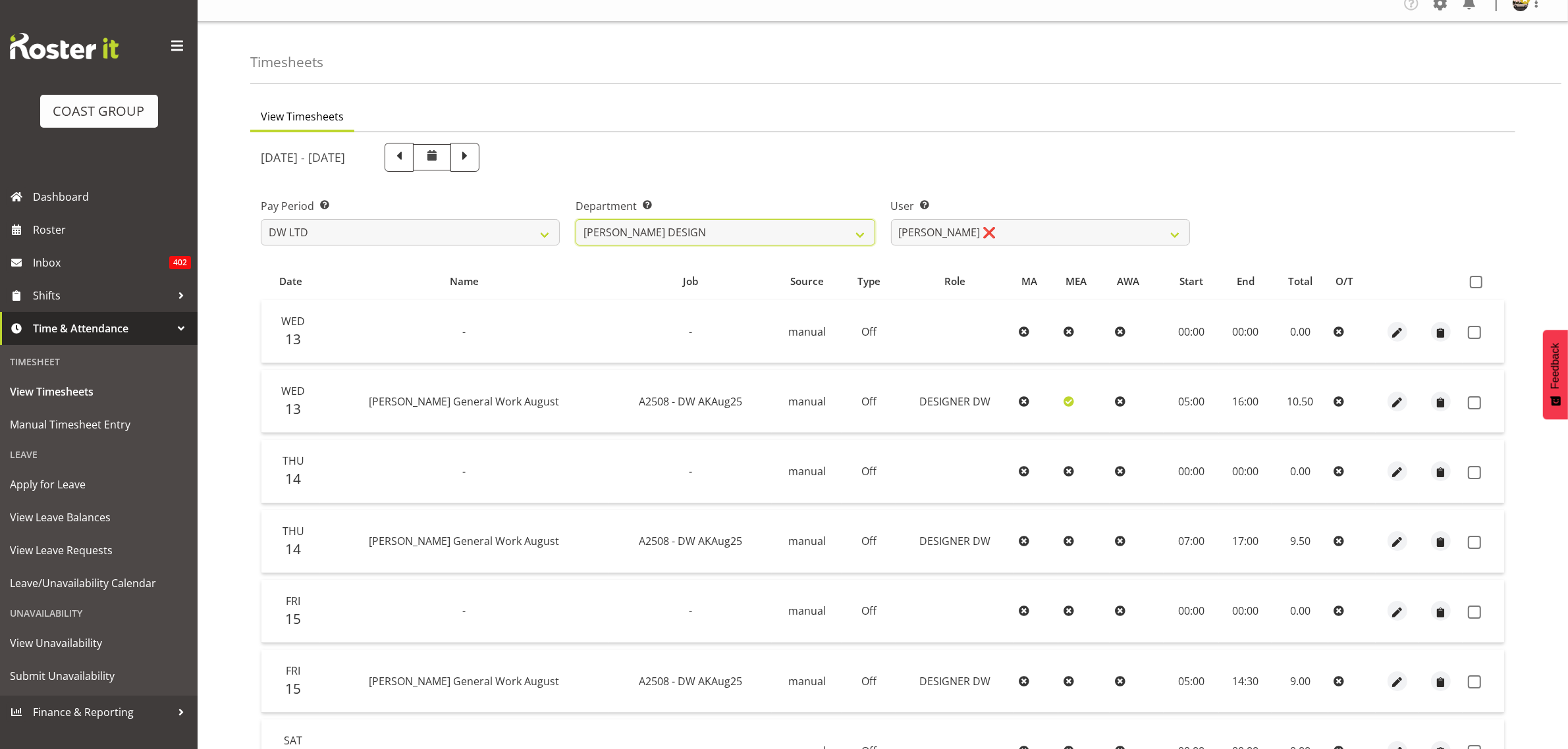
scroll to position [0, 0]
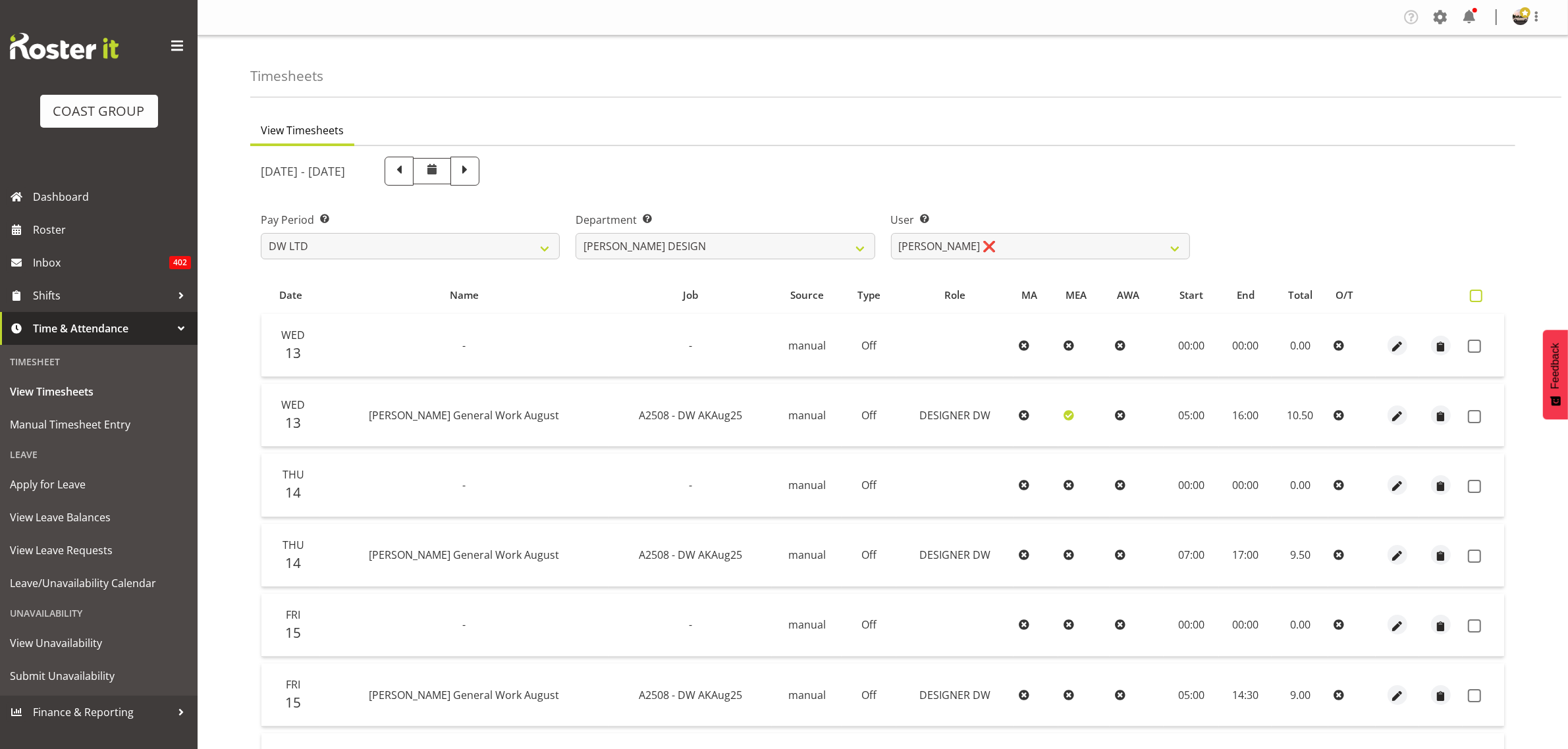
click at [1479, 298] on span at bounding box center [1476, 296] width 12 height 12
click at [1478, 298] on input "checkbox" at bounding box center [1474, 296] width 9 height 9
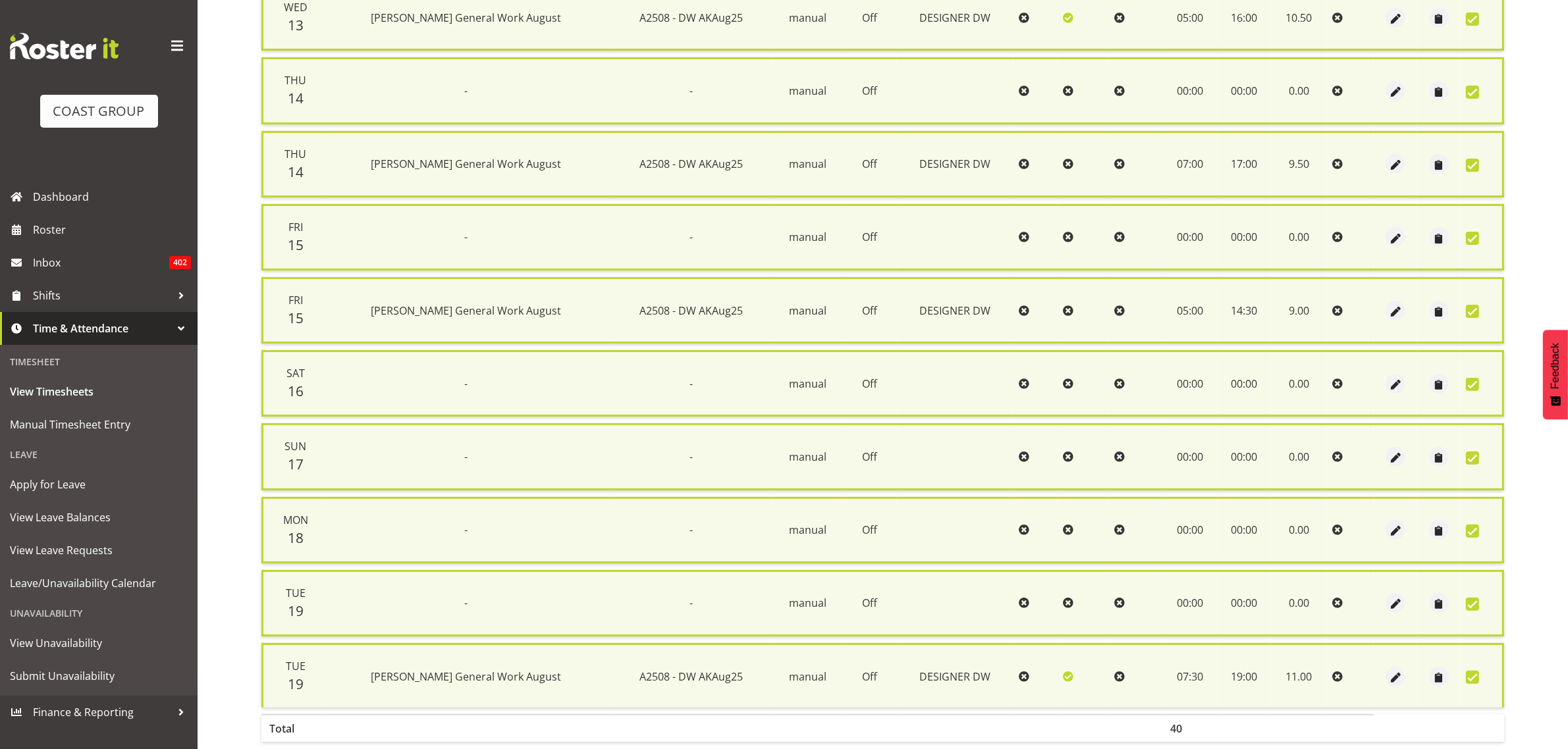
scroll to position [462, 0]
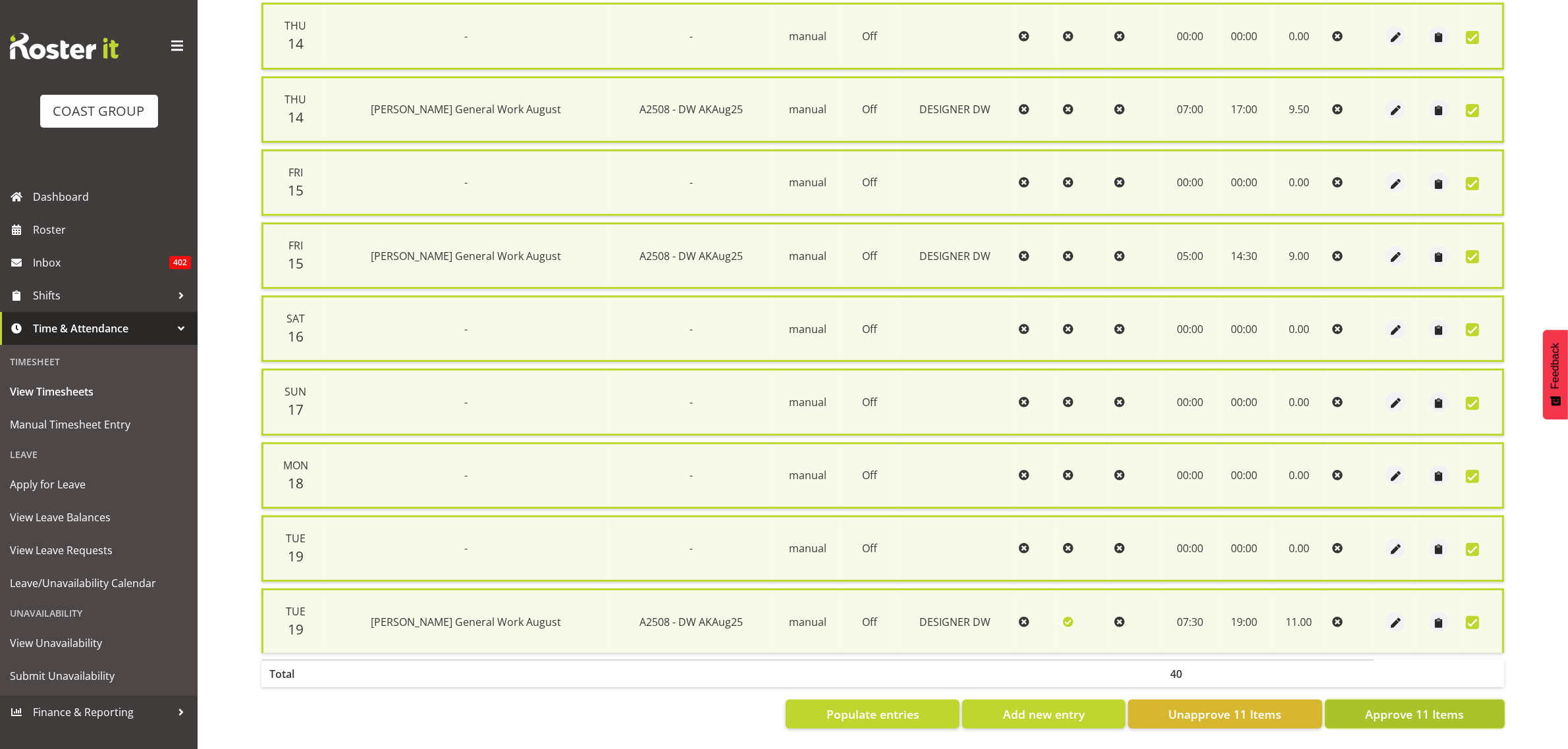
click at [1378, 705] on span "Approve 11 Items" at bounding box center [1414, 714] width 98 height 17
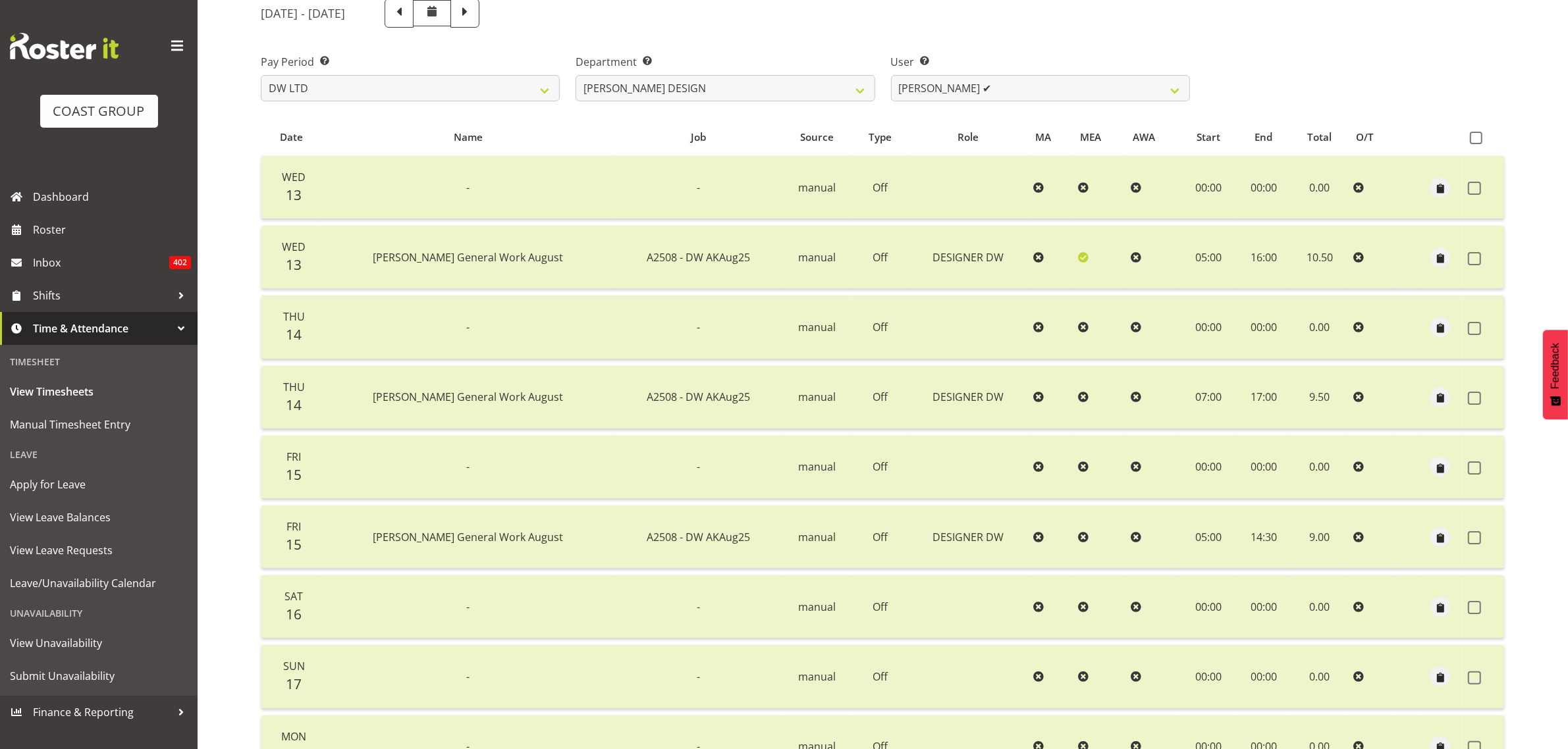
scroll to position [402, 0]
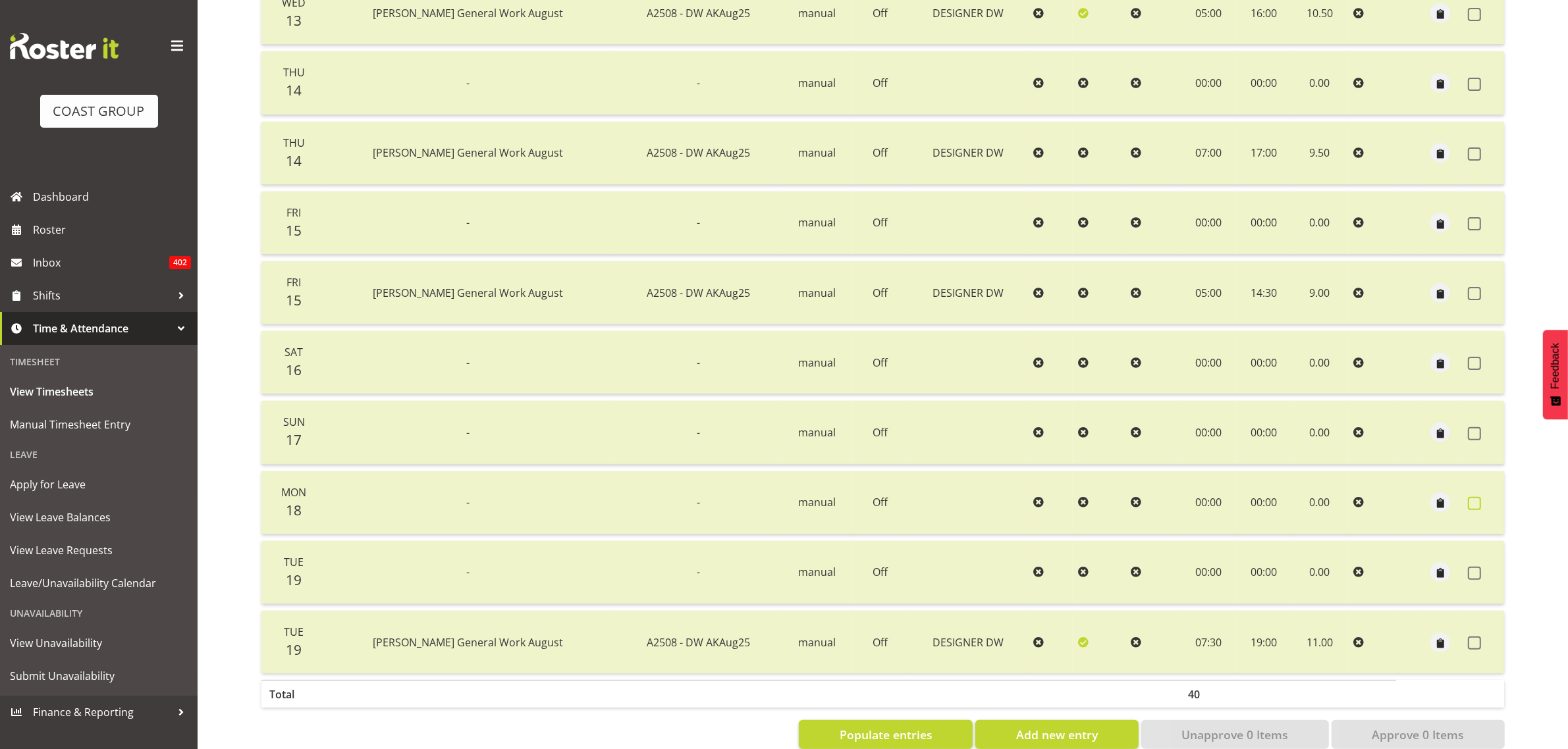
click at [1474, 504] on span at bounding box center [1474, 503] width 13 height 13
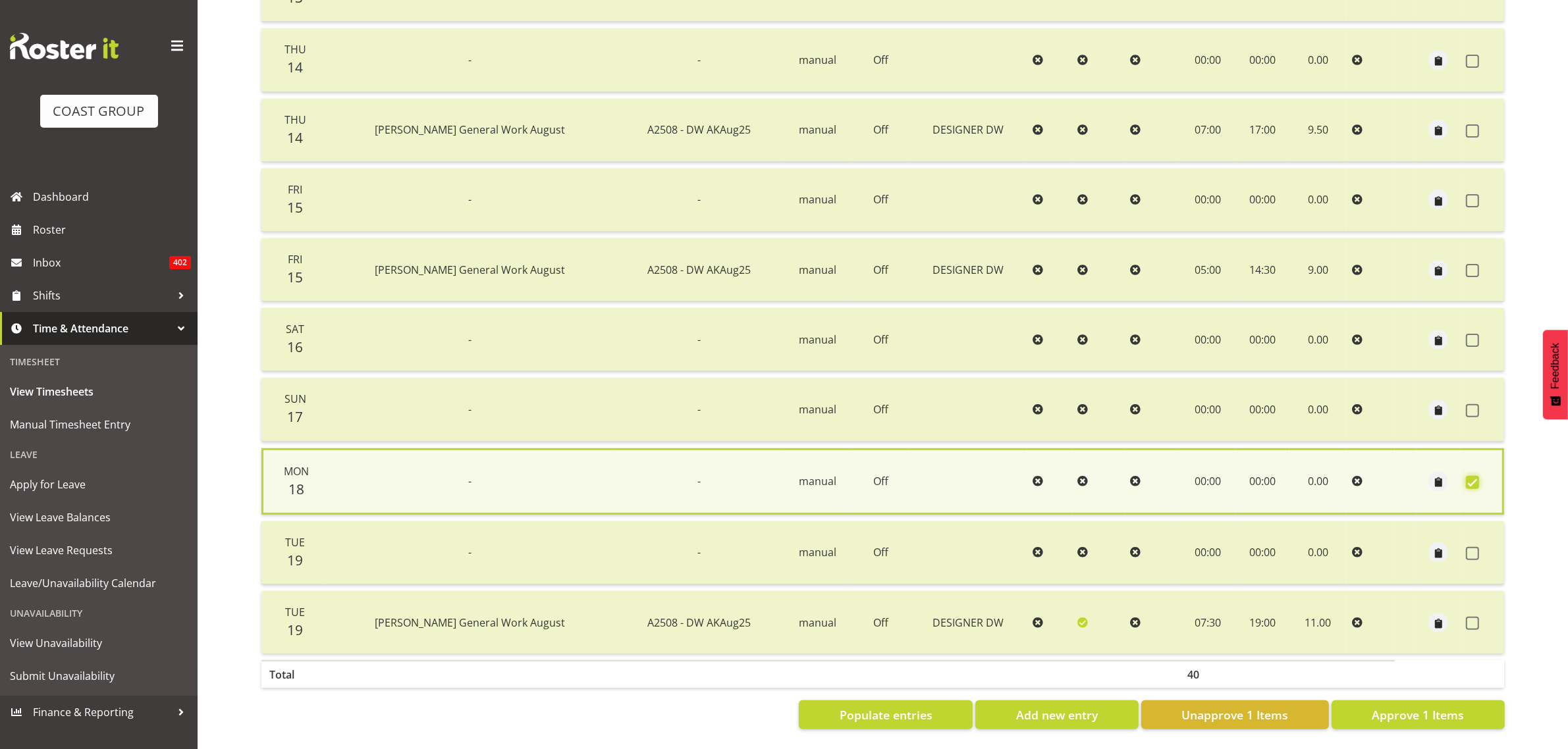
scroll to position [438, 0]
click at [1227, 705] on span "Unapprove 1 Items" at bounding box center [1234, 714] width 106 height 17
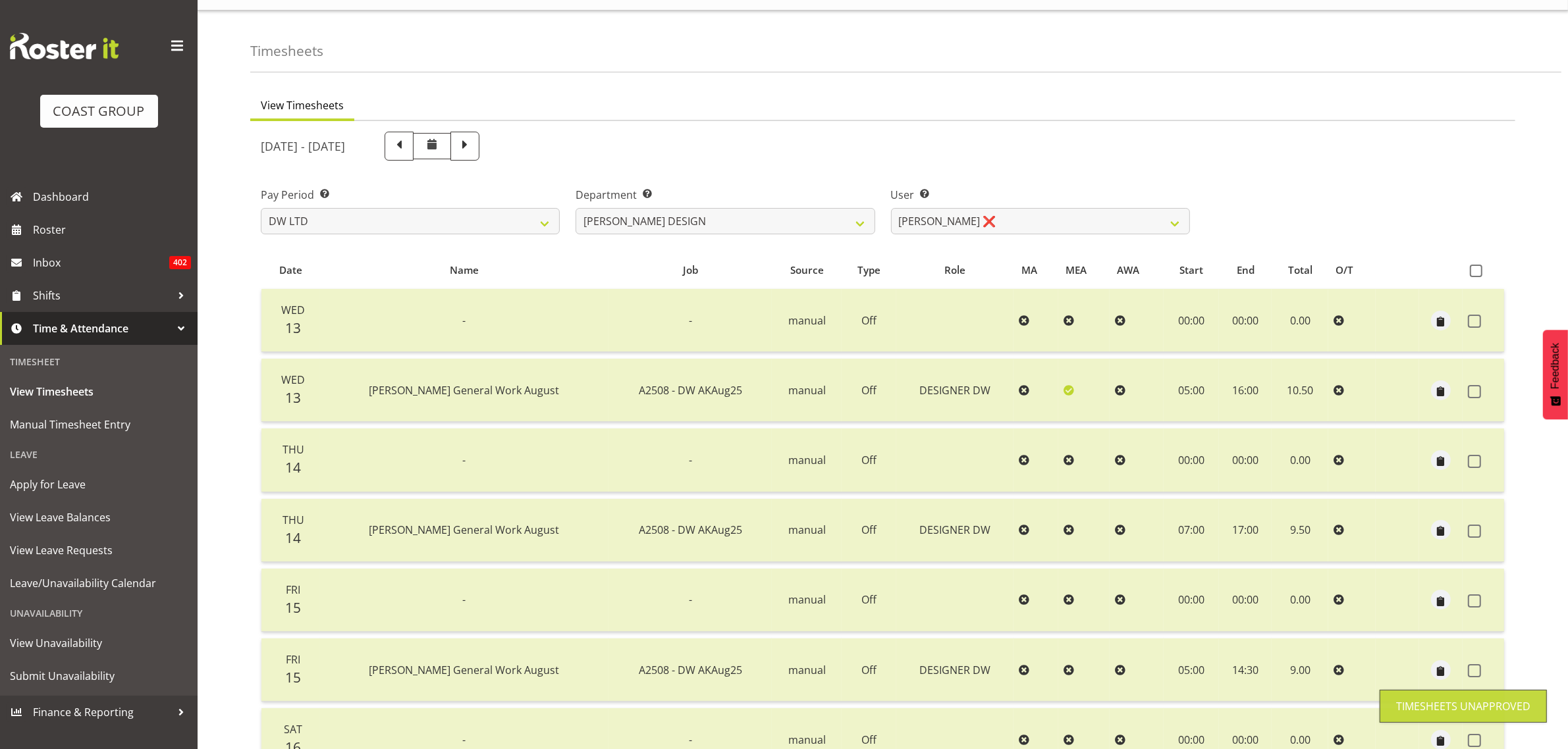
scroll to position [0, 0]
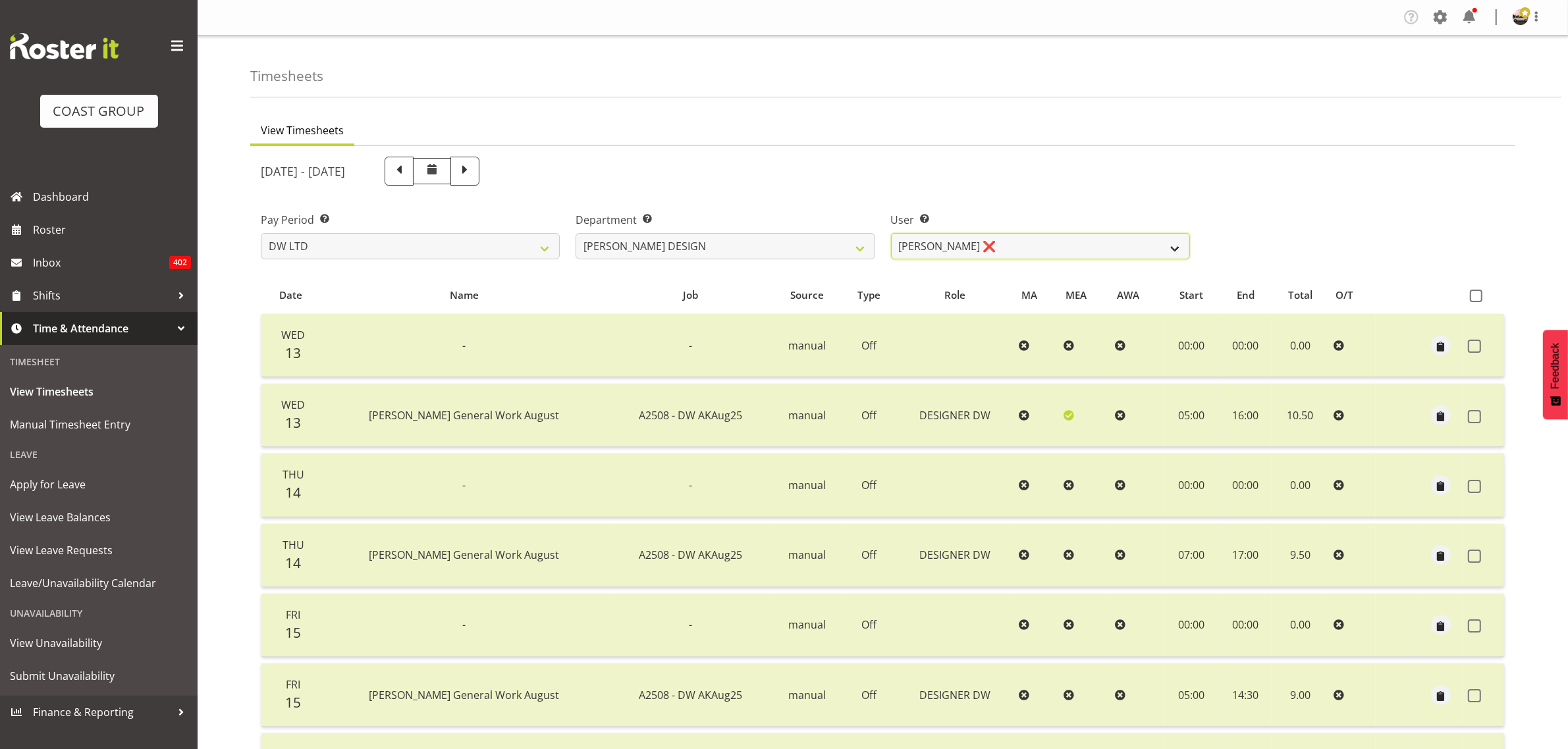
click at [916, 245] on select "[PERSON_NAME] ❌ [PERSON_NAME] [PERSON_NAME] ❌" at bounding box center [1040, 246] width 299 height 26
click at [891, 233] on select "[PERSON_NAME] ❌ [PERSON_NAME] [PERSON_NAME] ❌" at bounding box center [1040, 246] width 299 height 26
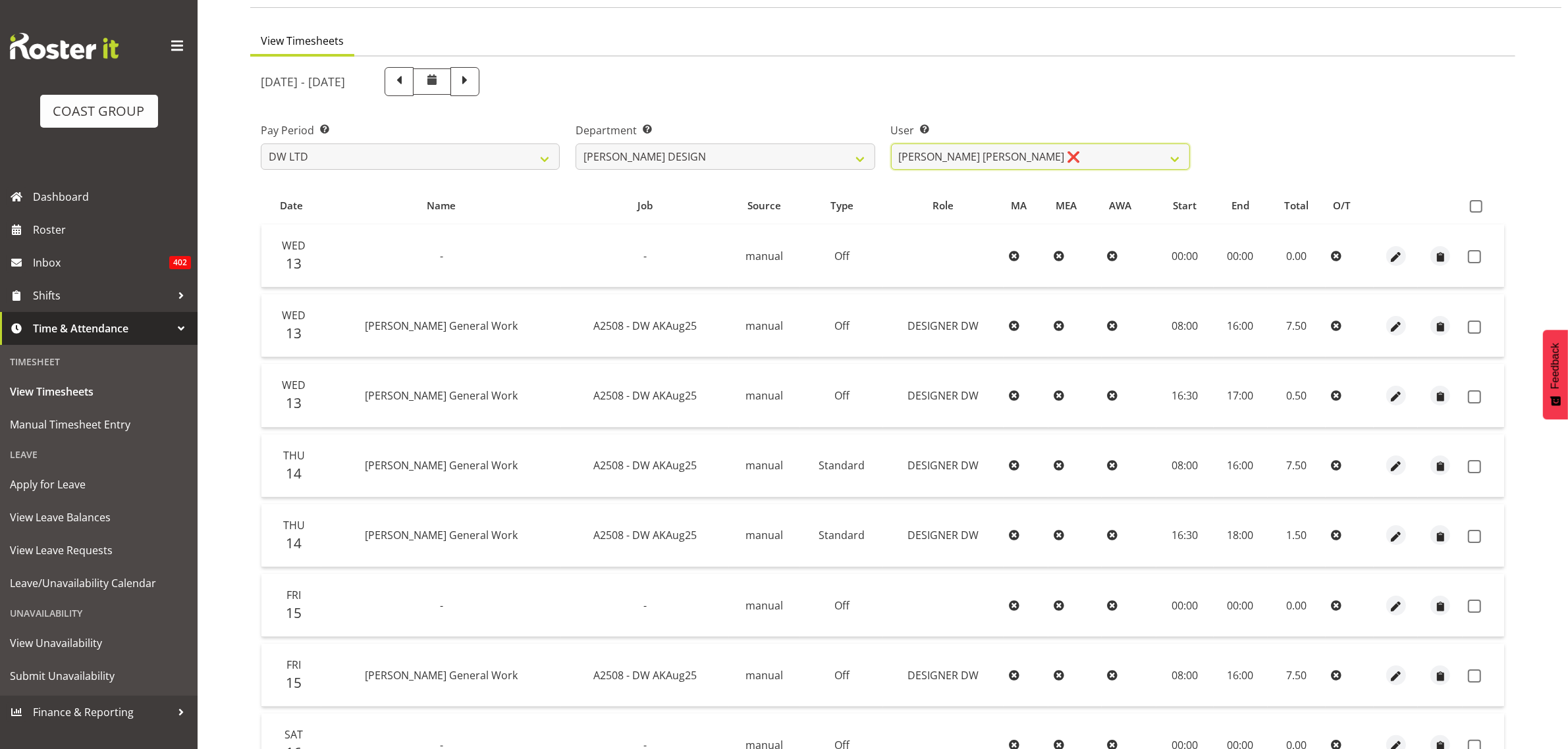
scroll to position [83, 0]
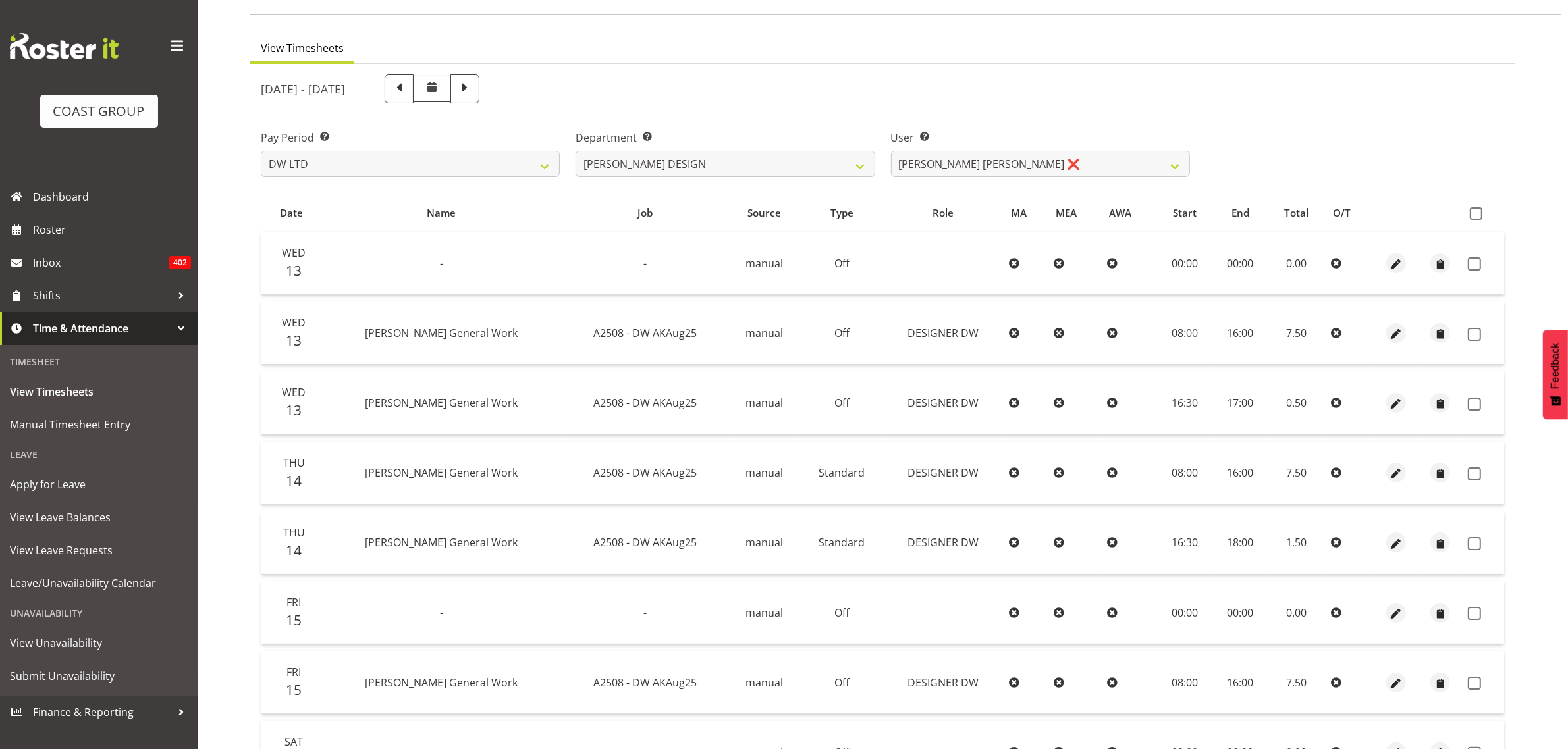
click at [1470, 205] on th at bounding box center [1484, 213] width 42 height 25
click at [1474, 215] on span at bounding box center [1476, 213] width 12 height 12
click at [1474, 215] on input "checkbox" at bounding box center [1474, 213] width 9 height 9
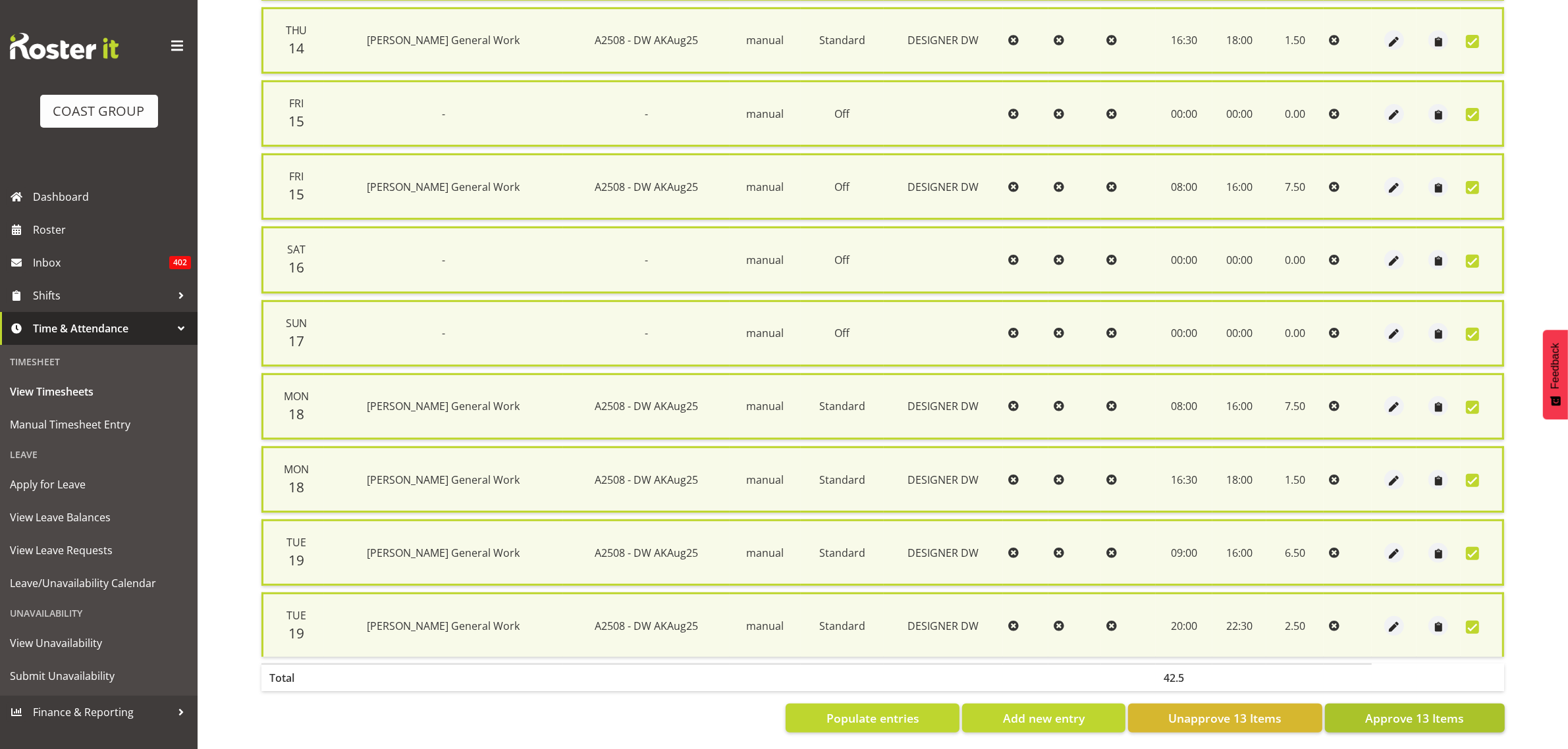
scroll to position [607, 0]
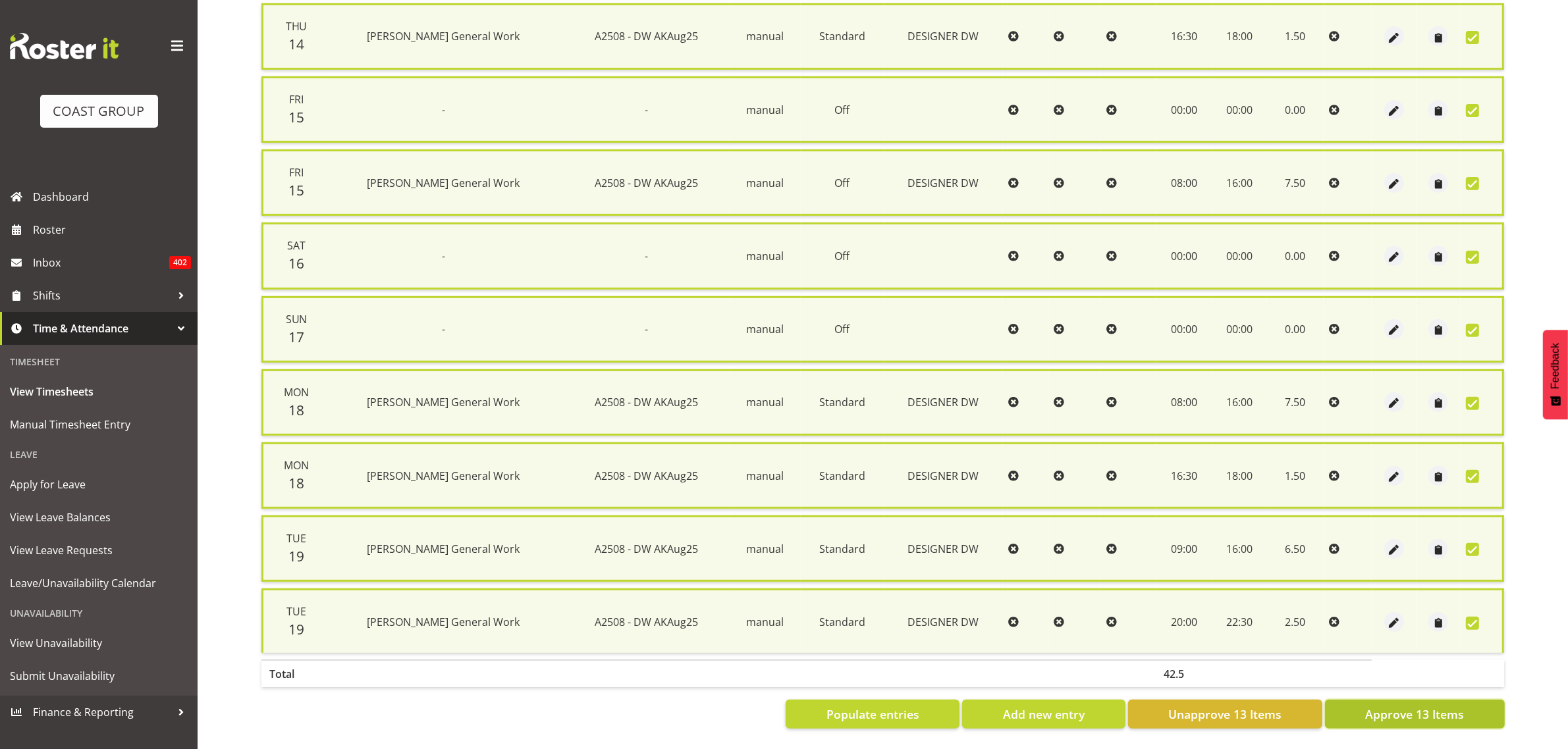
click at [1364, 711] on button "Approve 13 Items" at bounding box center [1415, 714] width 179 height 29
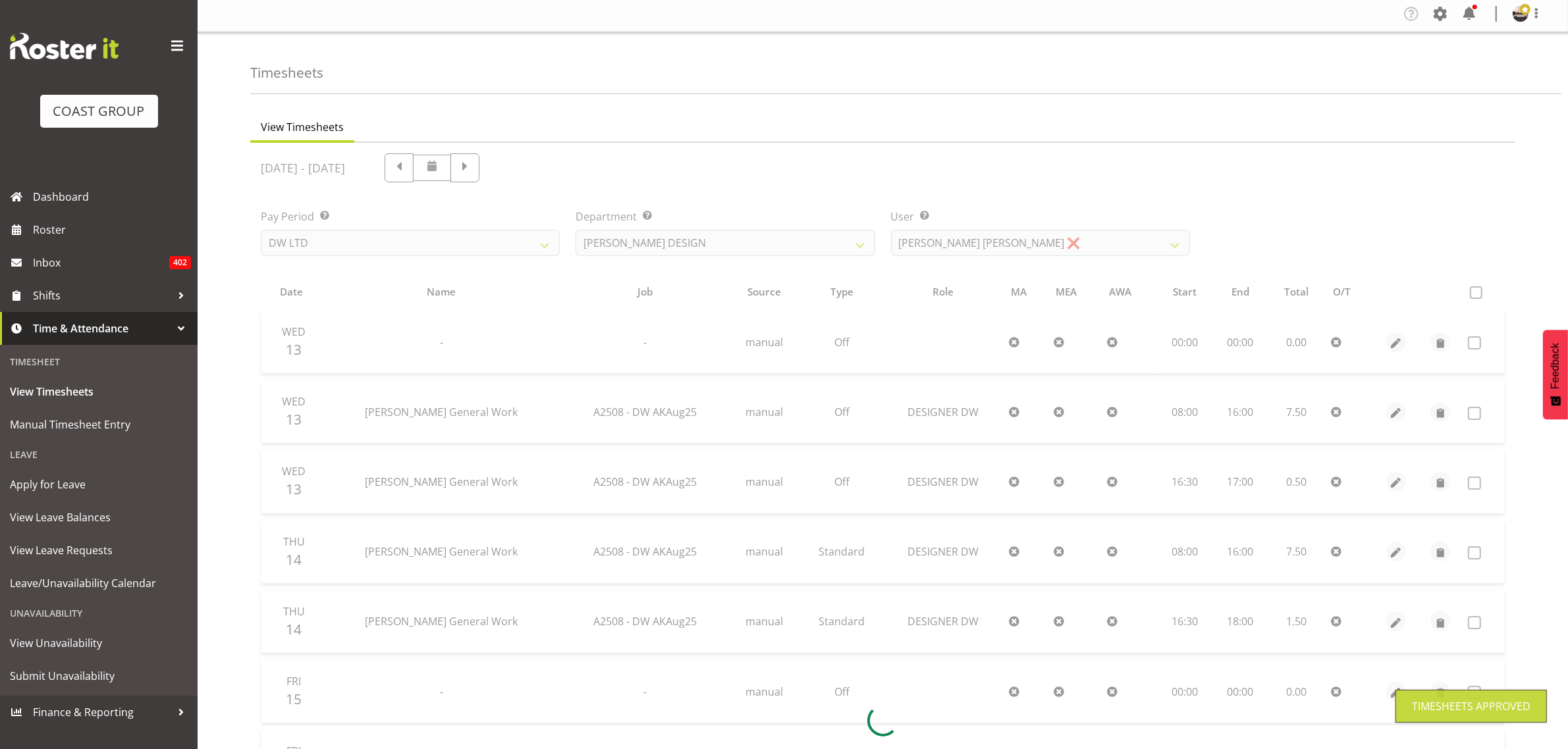
scroll to position [0, 0]
click at [1002, 250] on div at bounding box center [882, 724] width 1265 height 1156
click at [999, 253] on div at bounding box center [882, 724] width 1265 height 1156
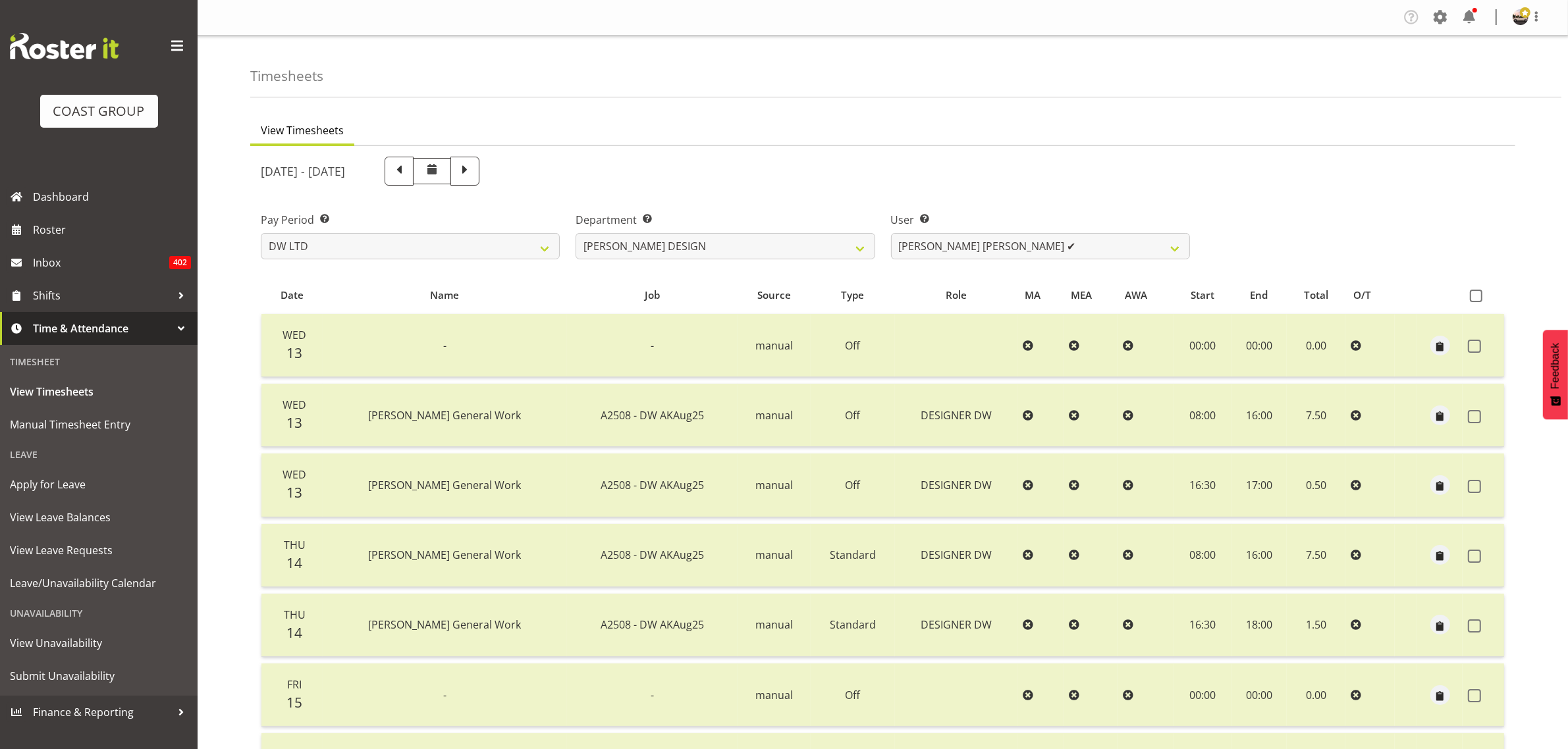
click at [1008, 251] on div "[DATE] - [DATE] Pay Period Select which pay period you would like to view. SLP …" at bounding box center [882, 720] width 1244 height 1143
click at [990, 253] on select "[PERSON_NAME] ❌ [PERSON_NAME] [PERSON_NAME] ✔" at bounding box center [1040, 246] width 299 height 26
click at [891, 233] on select "[PERSON_NAME] ❌ [PERSON_NAME] [PERSON_NAME] ✔" at bounding box center [1040, 246] width 299 height 26
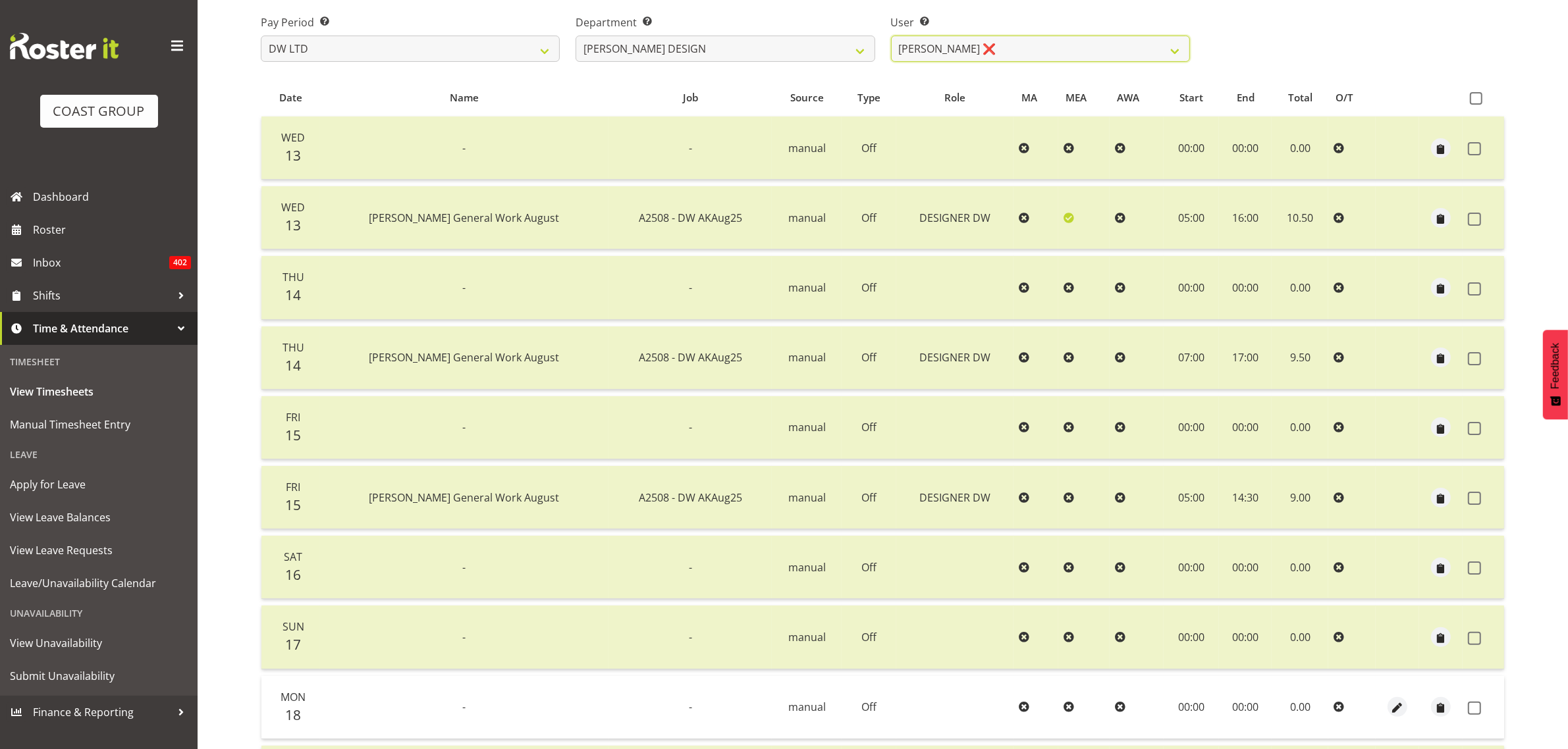
scroll to position [161, 0]
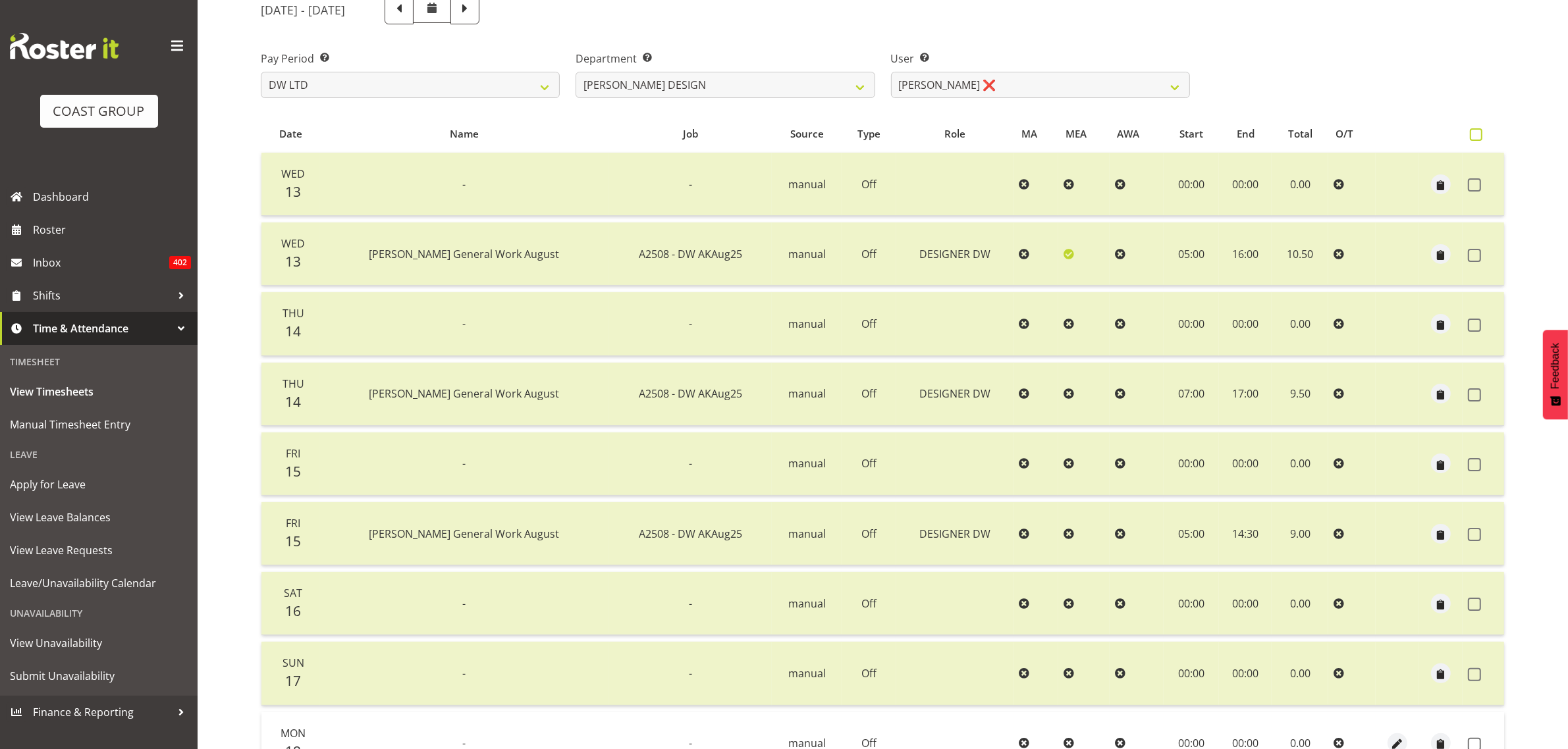
click at [1470, 136] on span at bounding box center [1476, 134] width 12 height 12
click at [1470, 136] on input "checkbox" at bounding box center [1474, 135] width 9 height 9
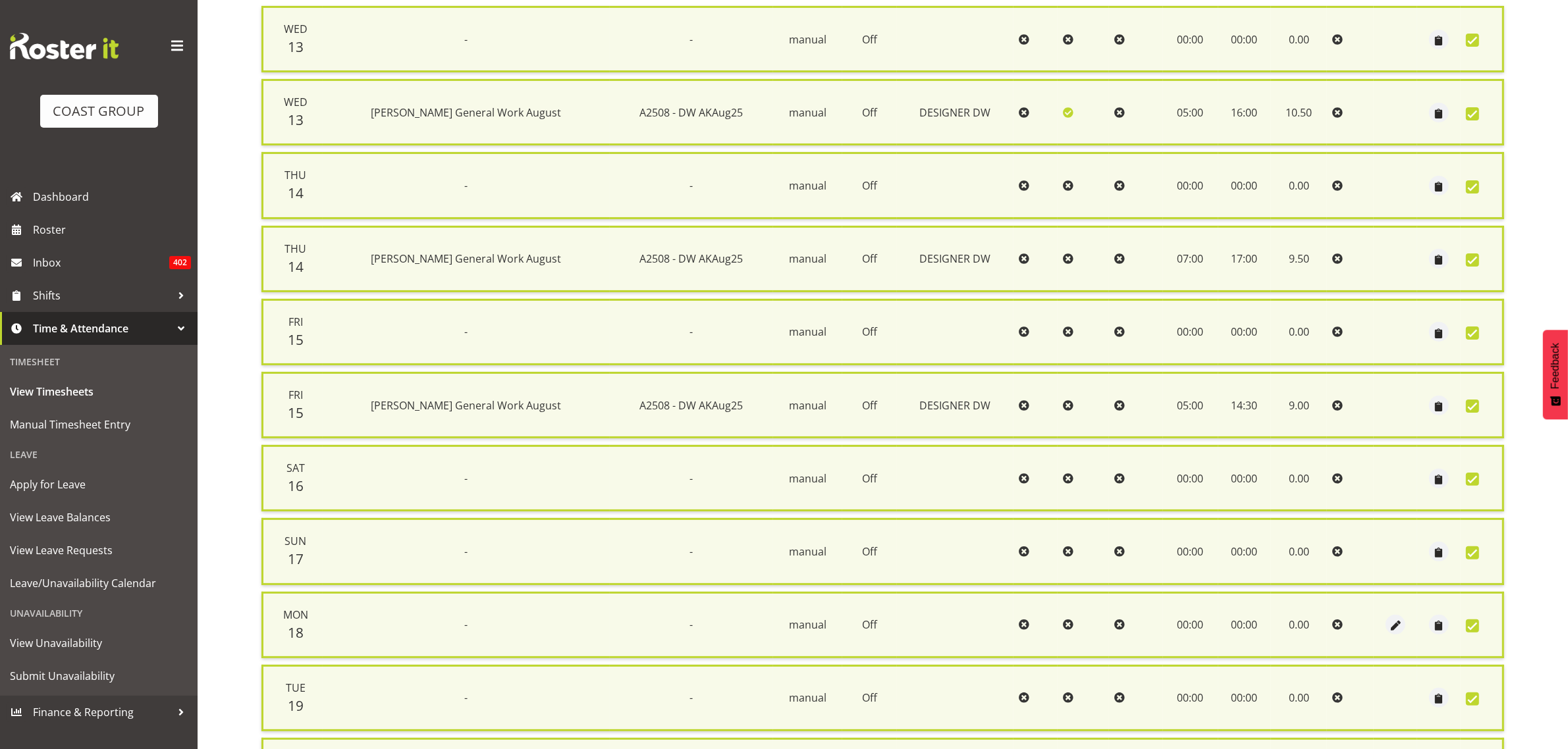
scroll to position [462, 0]
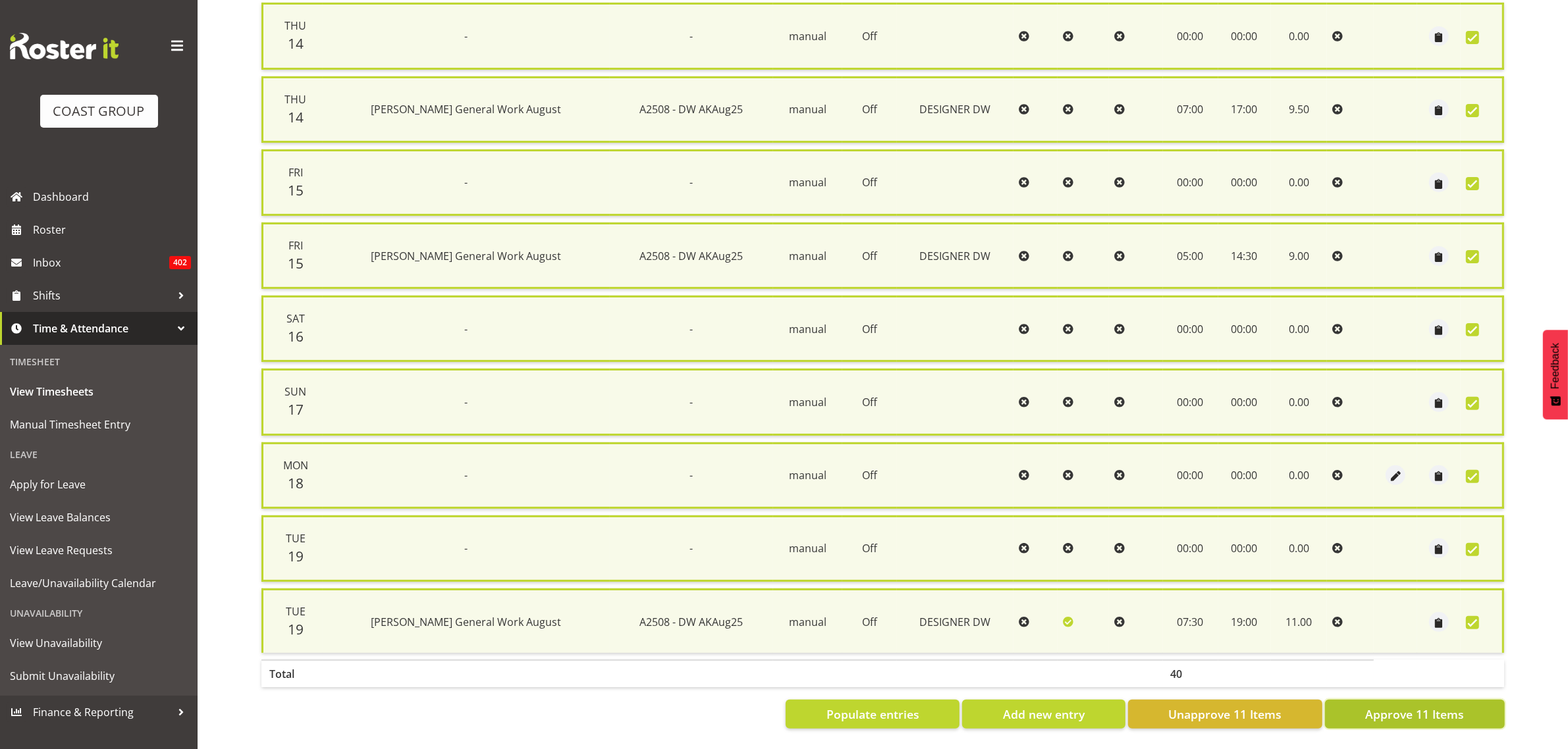
click at [1393, 705] on span "Approve 11 Items" at bounding box center [1414, 714] width 98 height 17
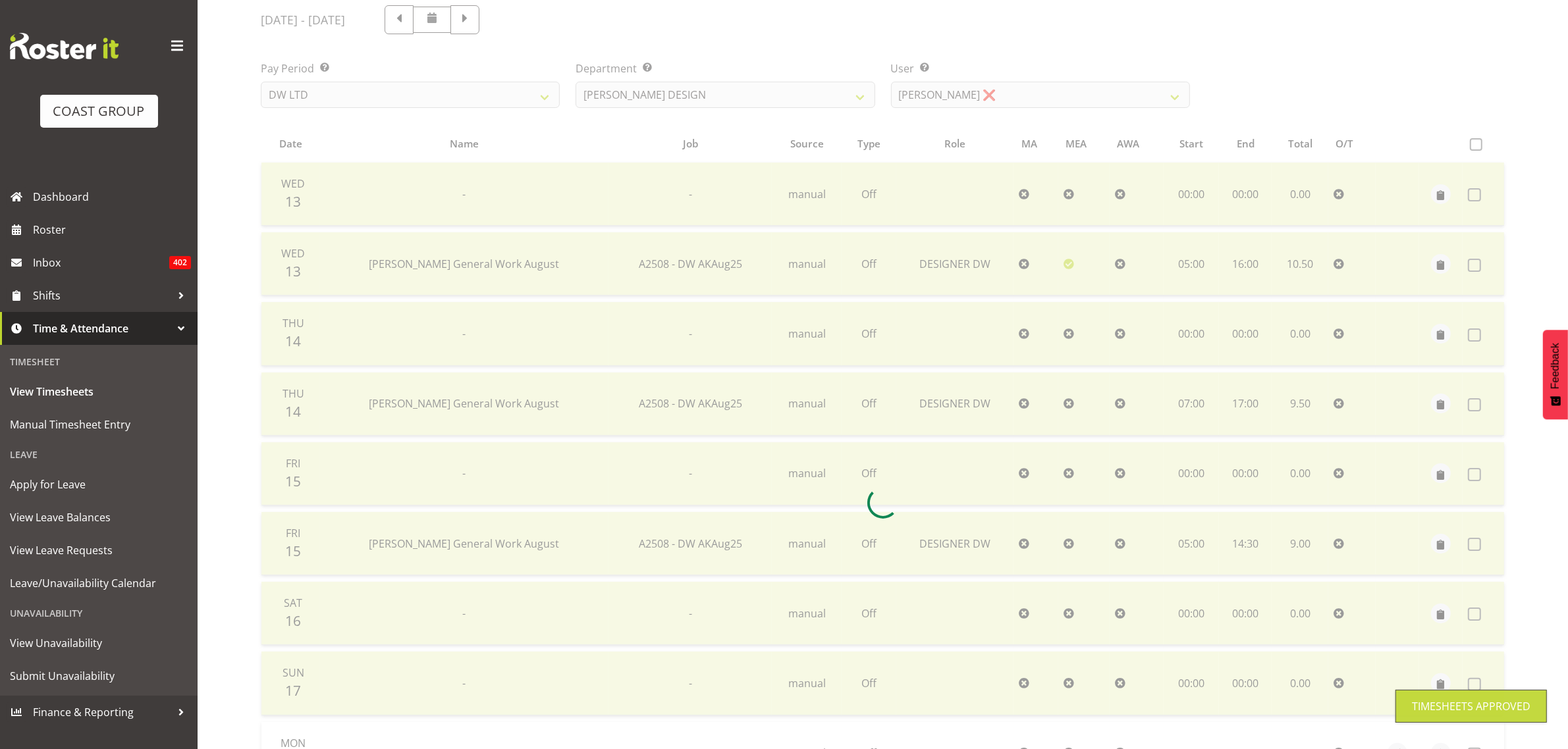
scroll to position [66, 0]
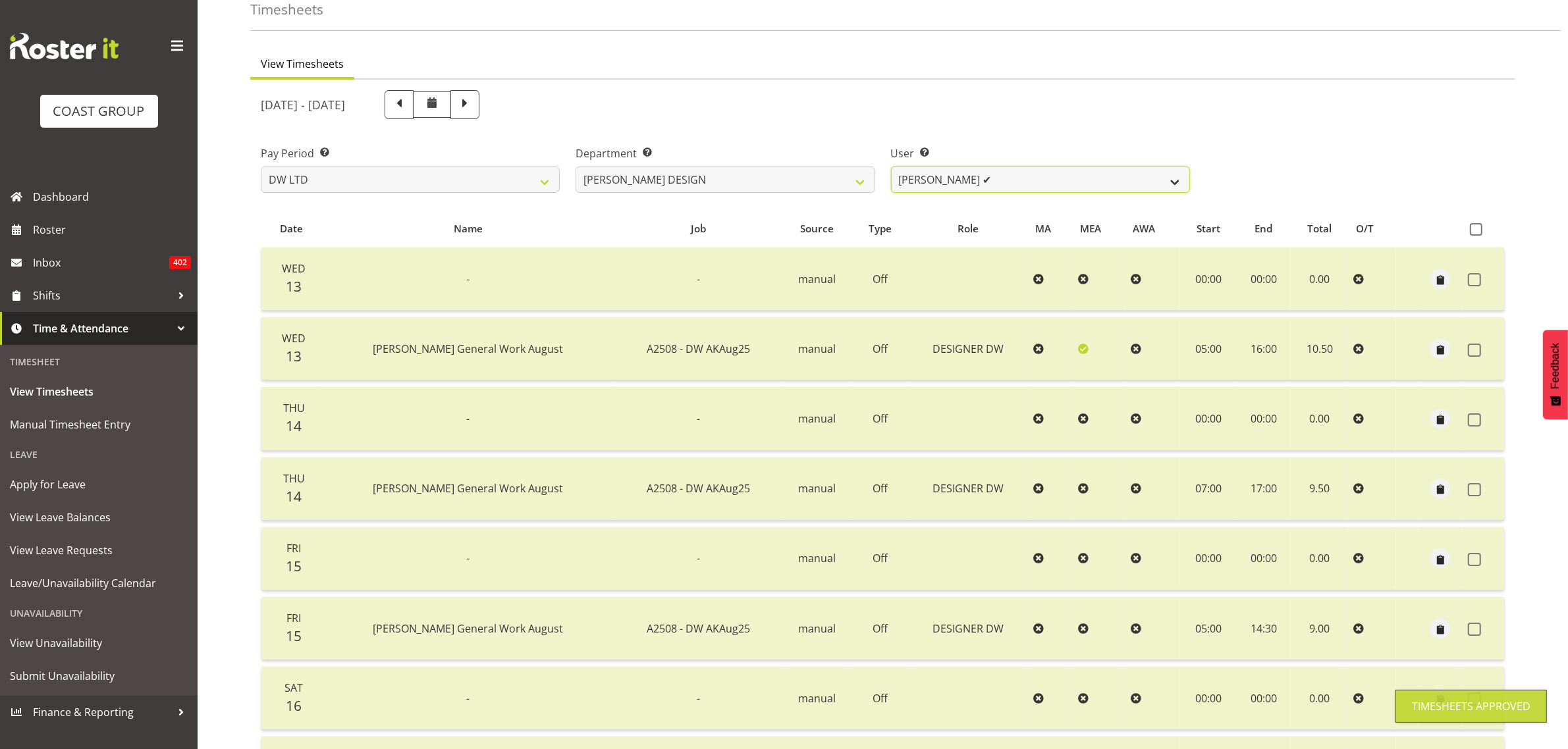
click at [916, 185] on select "[PERSON_NAME] ✔ [PERSON_NAME] [PERSON_NAME] ✔" at bounding box center [1040, 179] width 299 height 26
click at [930, 185] on select "[PERSON_NAME] ✔ [PERSON_NAME] [PERSON_NAME] ✔" at bounding box center [1040, 179] width 299 height 26
drag, startPoint x: 830, startPoint y: 185, endPoint x: 819, endPoint y: 191, distance: 12.5
click at [830, 185] on select "[PERSON_NAME] [PERSON_NAME] DESIGN [PERSON_NAME] PRODUCTION" at bounding box center [725, 179] width 299 height 26
click at [576, 166] on select "[PERSON_NAME] [PERSON_NAME] DESIGN [PERSON_NAME] PRODUCTION" at bounding box center [725, 179] width 299 height 26
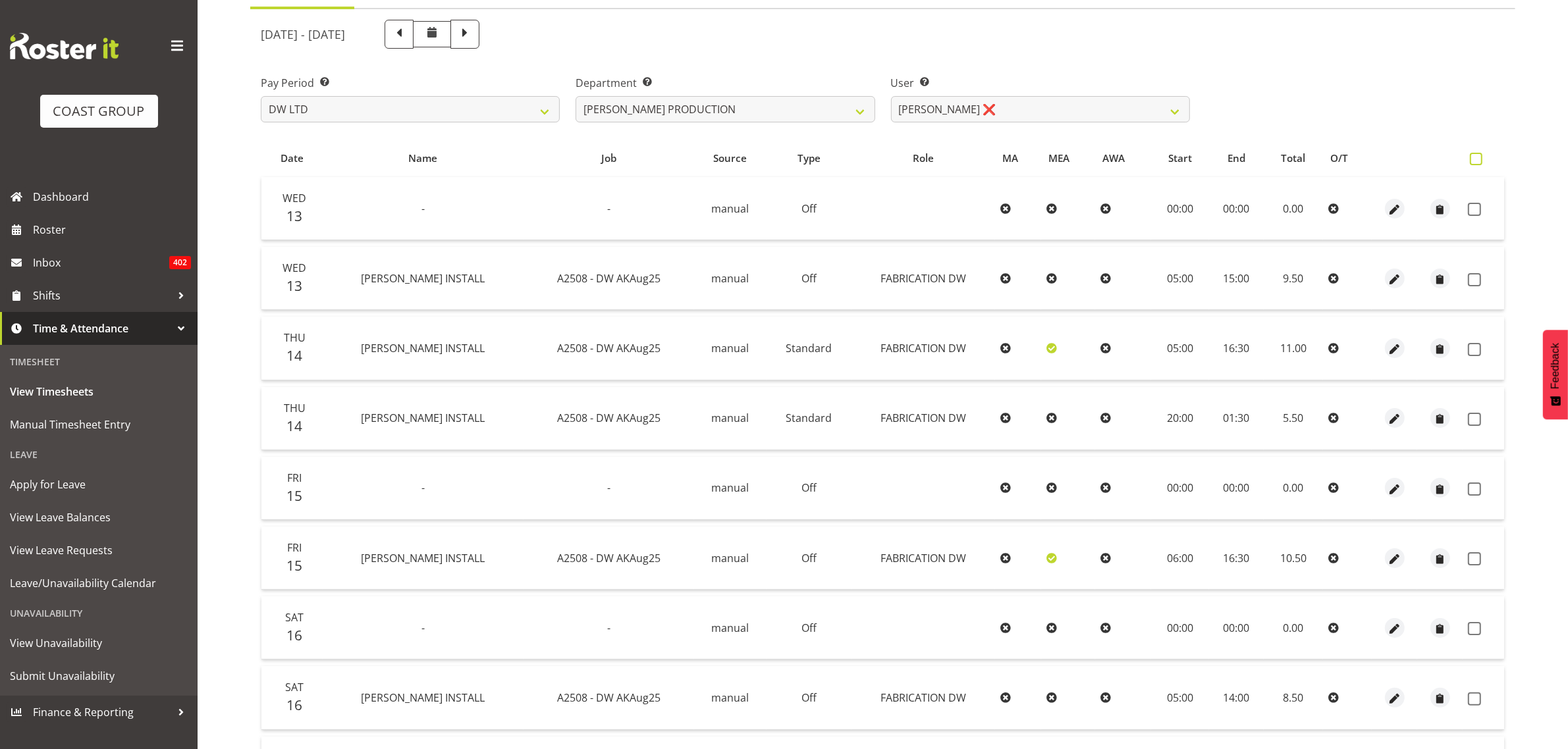
click at [1475, 157] on span at bounding box center [1476, 159] width 12 height 12
click at [1475, 157] on input "checkbox" at bounding box center [1474, 159] width 9 height 9
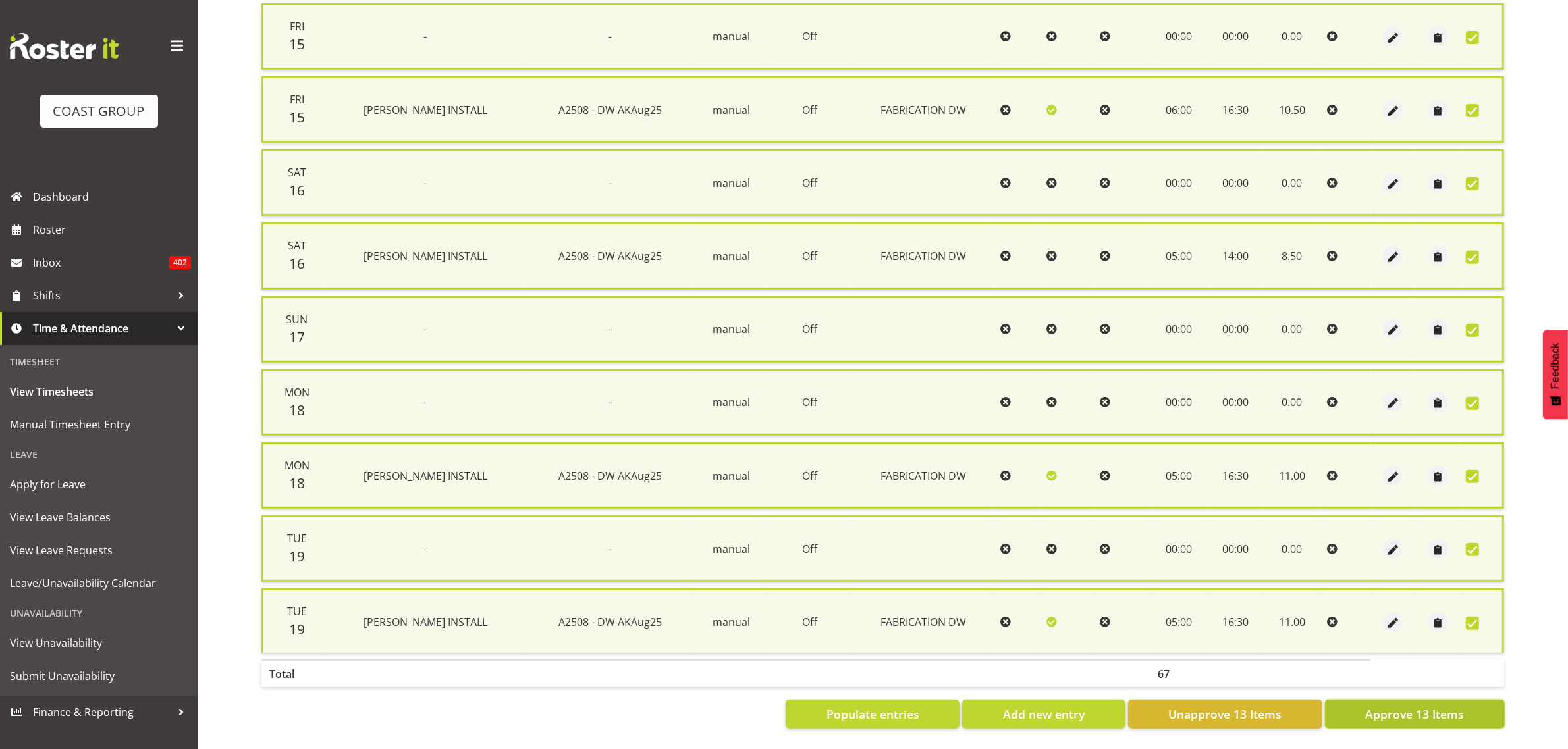
click at [1374, 705] on span "Approve 13 Items" at bounding box center [1414, 714] width 98 height 17
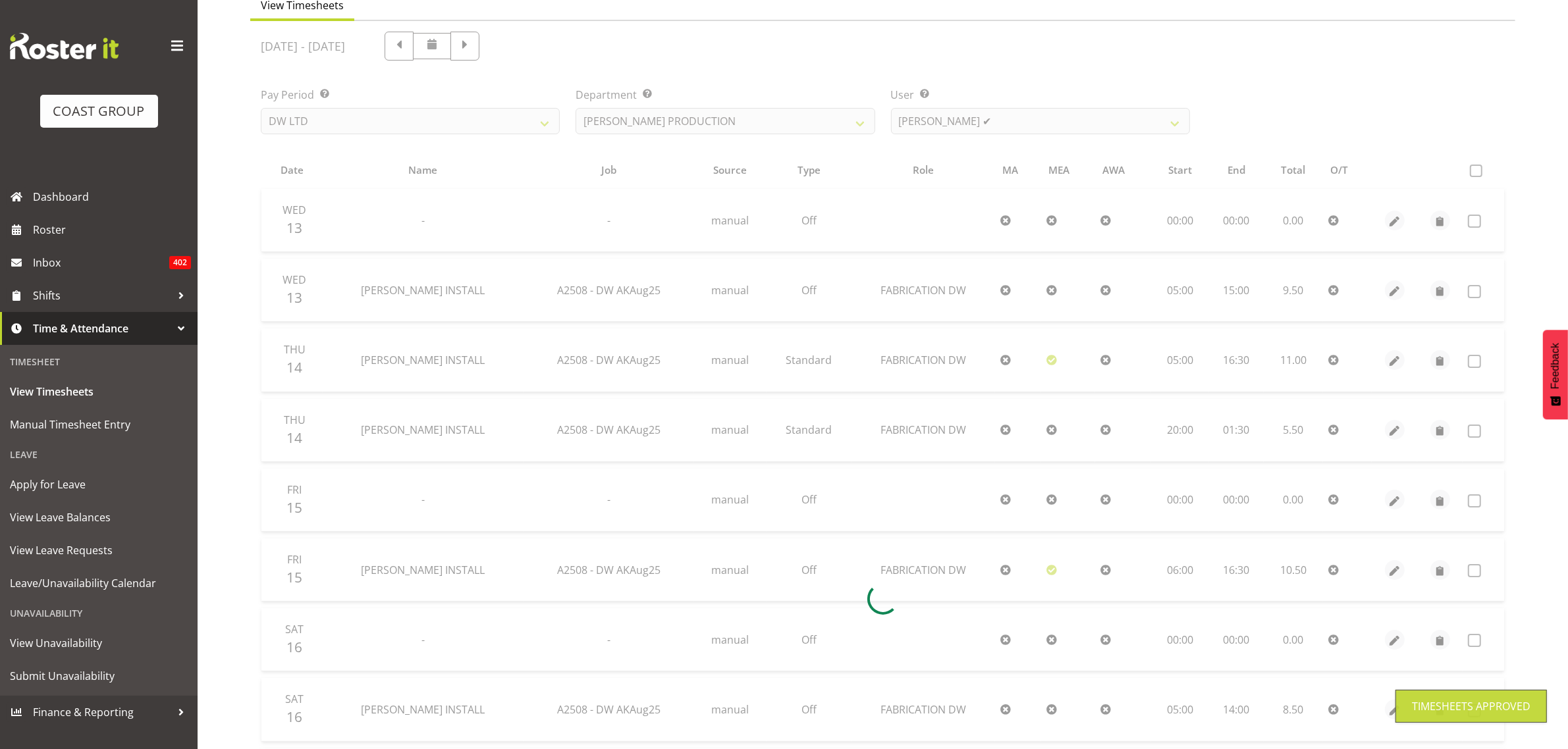
scroll to position [0, 0]
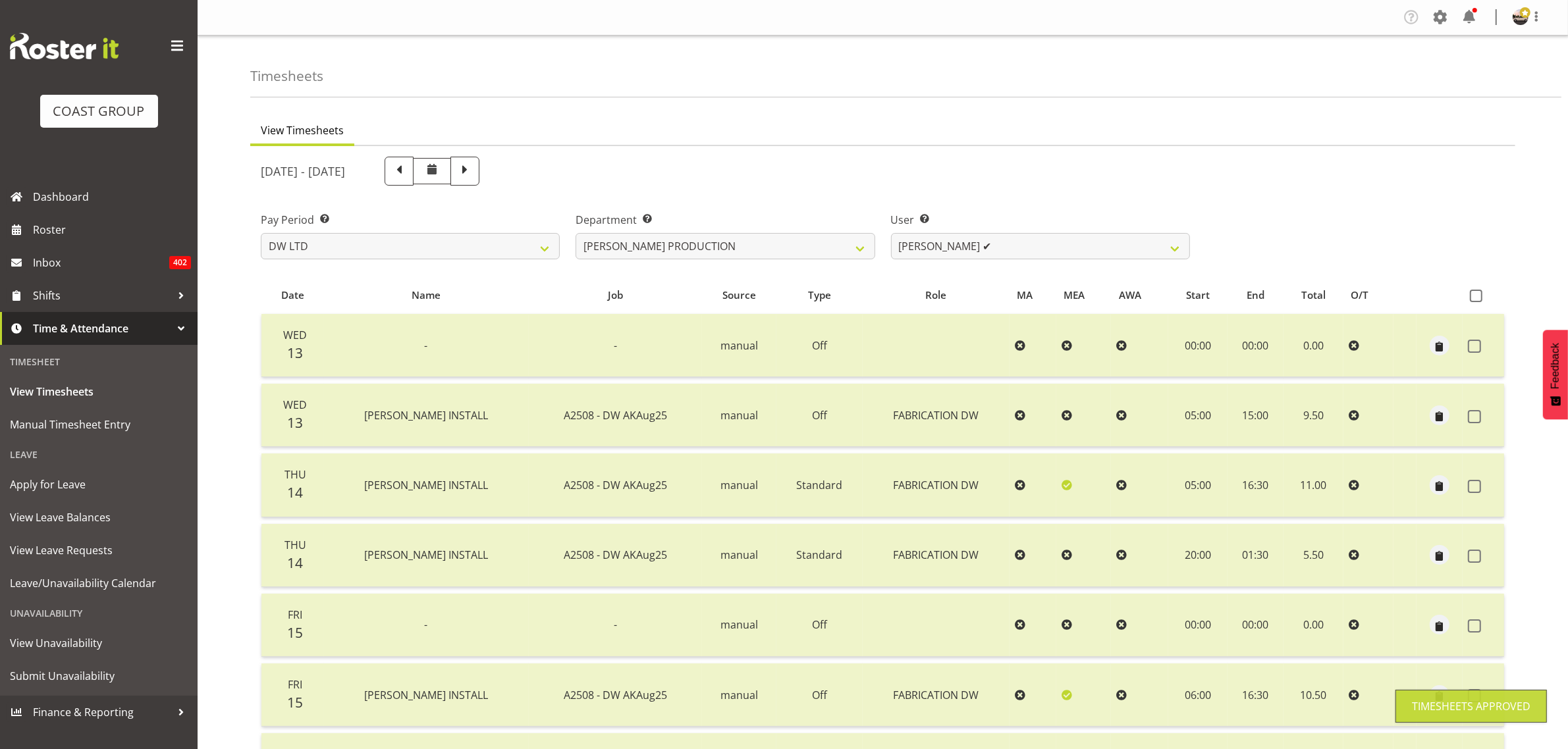
click at [779, 247] on div at bounding box center [882, 724] width 1265 height 1156
click at [784, 250] on select "[PERSON_NAME] [PERSON_NAME] DESIGN [PERSON_NAME] PRODUCTION" at bounding box center [725, 246] width 299 height 26
click at [576, 233] on select "[PERSON_NAME] [PERSON_NAME] DESIGN [PERSON_NAME] PRODUCTION" at bounding box center [725, 246] width 299 height 26
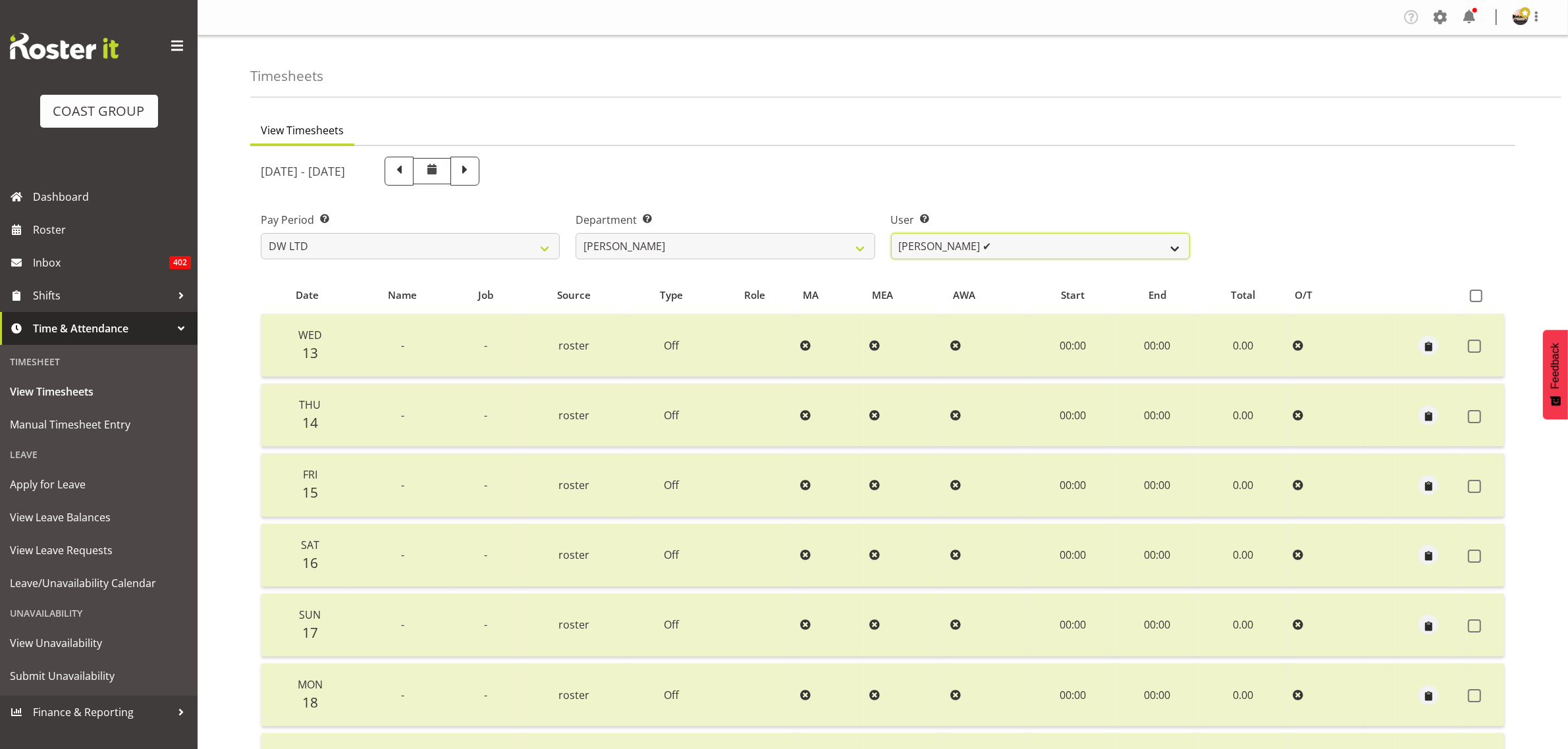
drag, startPoint x: 1005, startPoint y: 242, endPoint x: 1014, endPoint y: 245, distance: 9.5
click at [1005, 242] on select "[PERSON_NAME] ✔ Boston [PERSON_NAME] ✔ [PERSON_NAME] ✔ [PERSON_NAME] ✔ [PERSON_…" at bounding box center [1040, 246] width 299 height 26
click at [1018, 245] on select "[PERSON_NAME] ✔ Boston [PERSON_NAME] ✔ [PERSON_NAME] ✔ [PERSON_NAME] ✔ [PERSON_…" at bounding box center [1040, 246] width 299 height 26
click at [1028, 203] on div "User Select user. Note: This is filtered down by the previous two drop-down ite…" at bounding box center [1040, 230] width 314 height 74
